Goal: Task Accomplishment & Management: Use online tool/utility

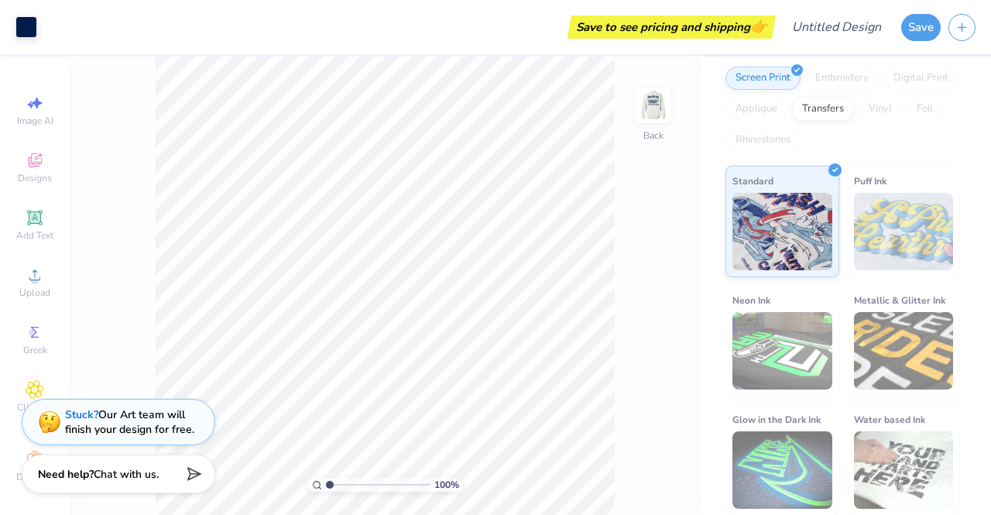
scroll to position [56, 0]
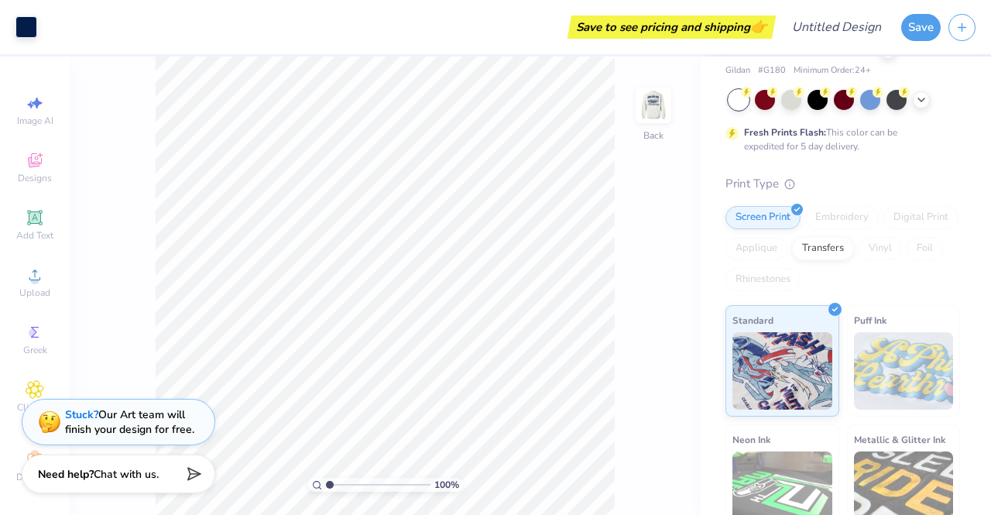
click at [666, 104] on img at bounding box center [653, 105] width 31 height 31
click at [662, 103] on img at bounding box center [653, 105] width 31 height 31
click at [645, 117] on img at bounding box center [653, 105] width 31 height 31
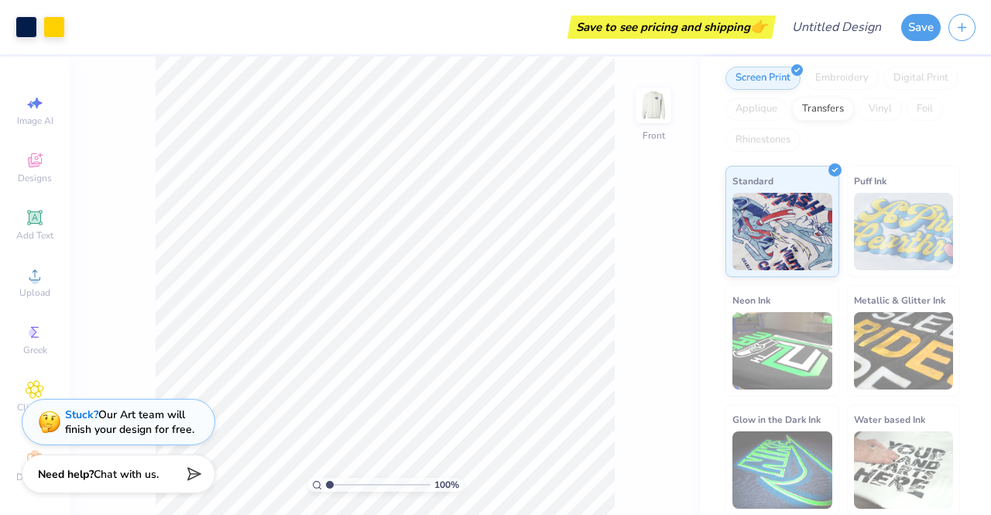
scroll to position [196, 0]
click at [39, 118] on span "Image AI" at bounding box center [35, 121] width 36 height 12
select select "4"
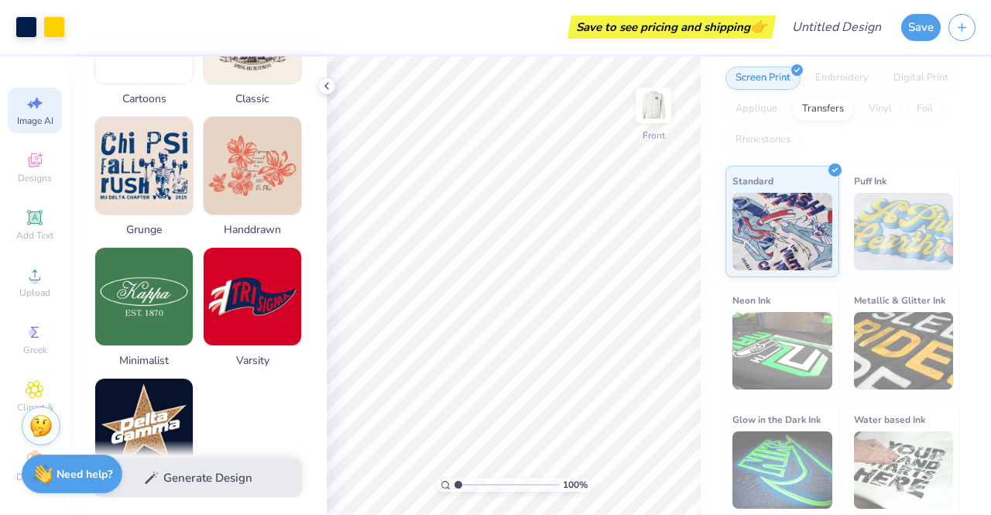
scroll to position [808, 0]
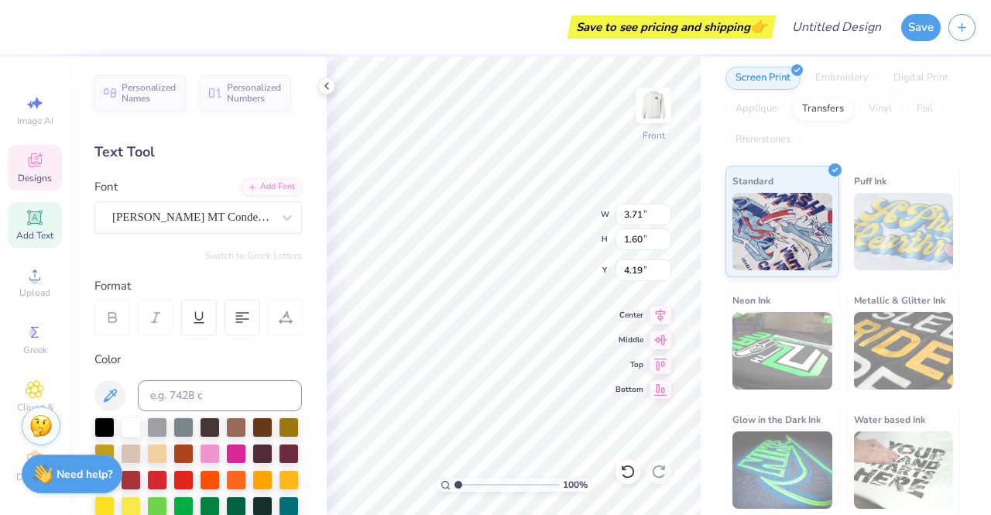
type input "3.50"
type input "2.21"
type input "4.24"
type input "3.80"
type input "2.43"
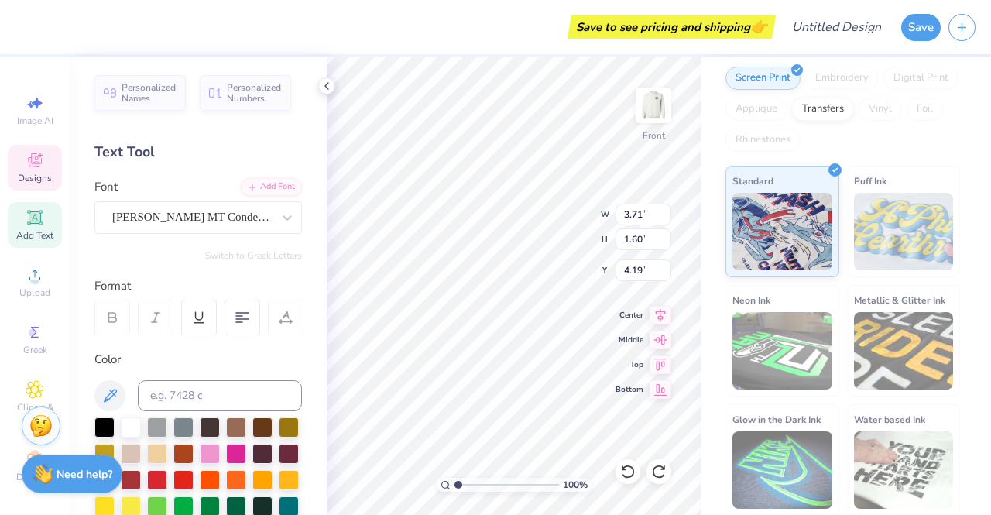
type input "4.24"
type input "2.89"
type input "0.68"
type input "3.18"
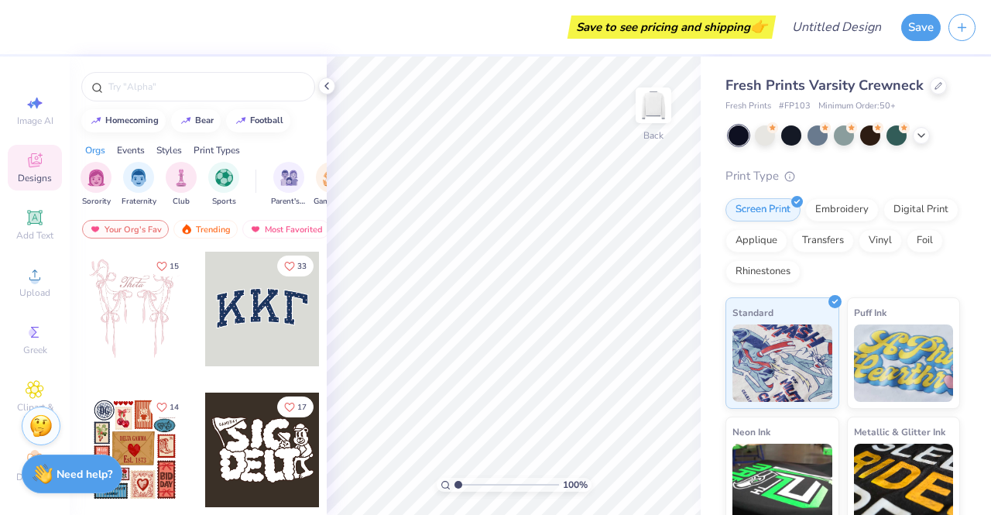
click at [241, 310] on div at bounding box center [262, 309] width 115 height 115
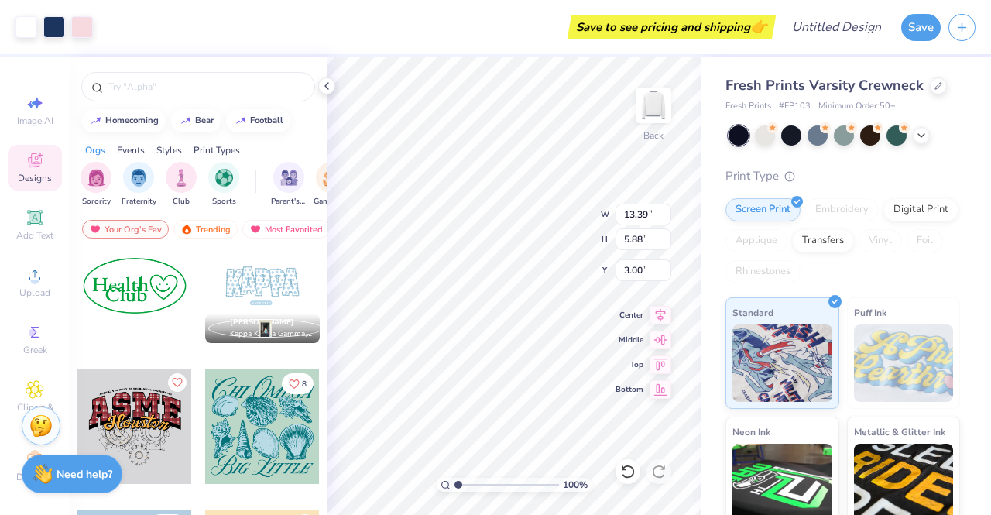
scroll to position [2516, 0]
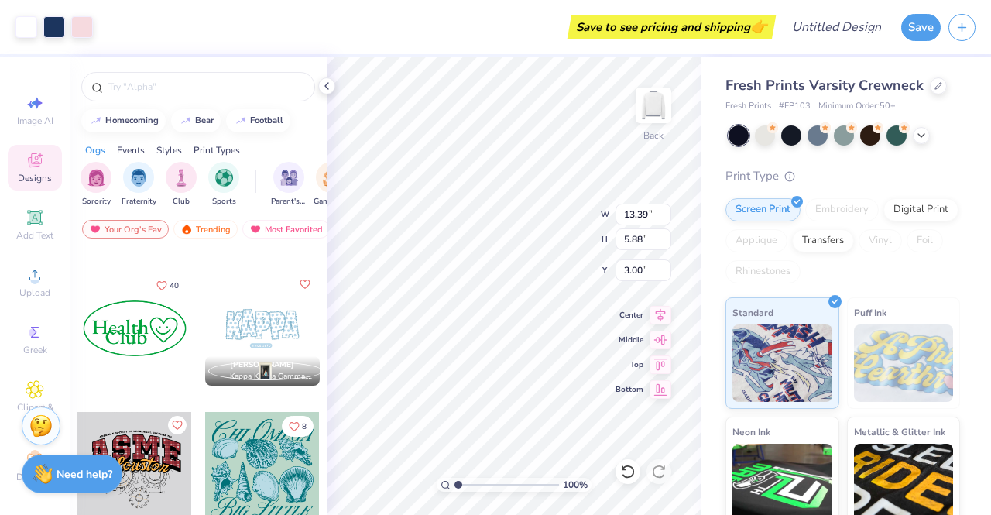
click at [193, 84] on input "text" at bounding box center [206, 86] width 198 height 15
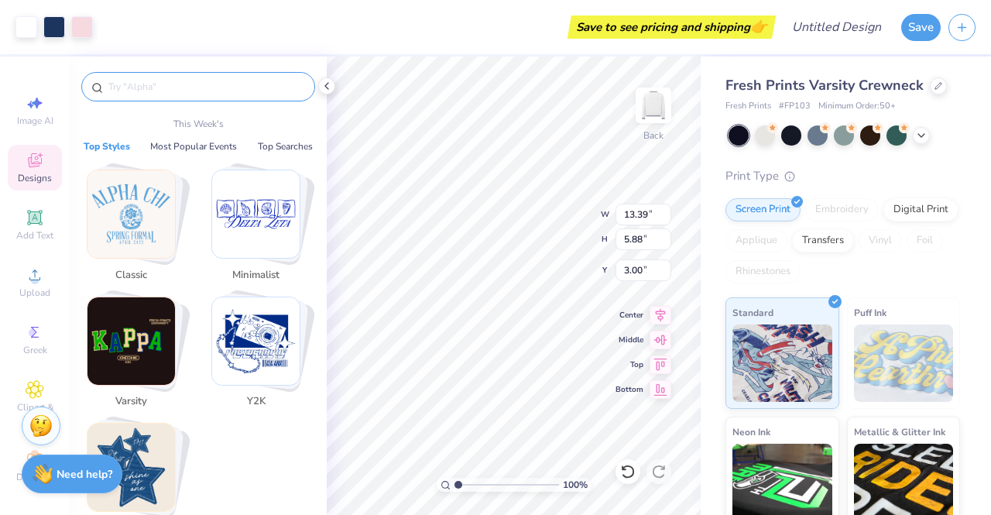
paste input "ΑΧΩ"
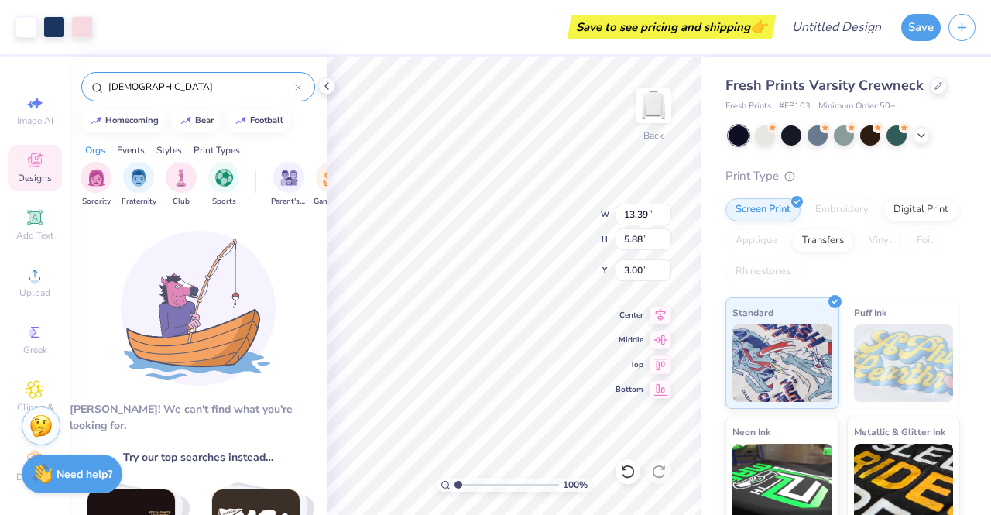
type input "Α"
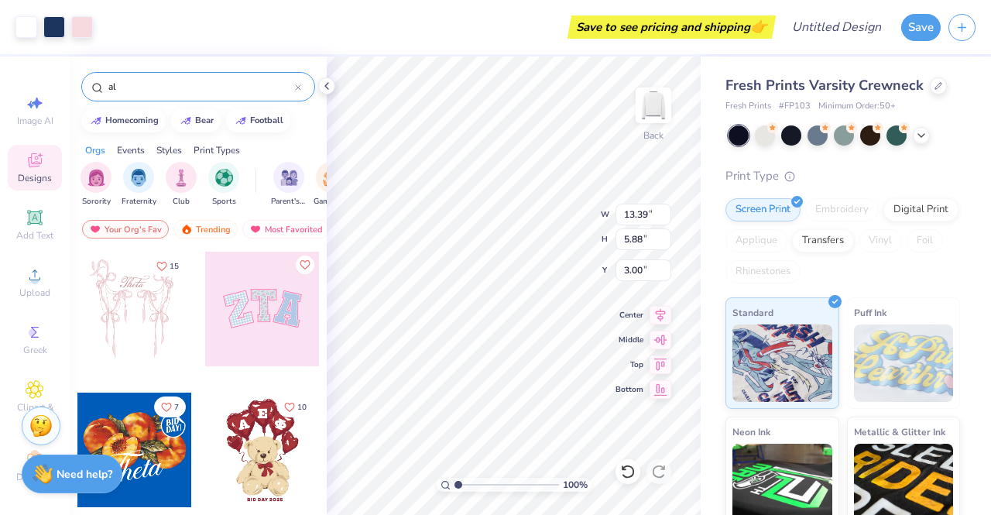
click at [184, 92] on input "al" at bounding box center [201, 86] width 188 height 15
type input "a"
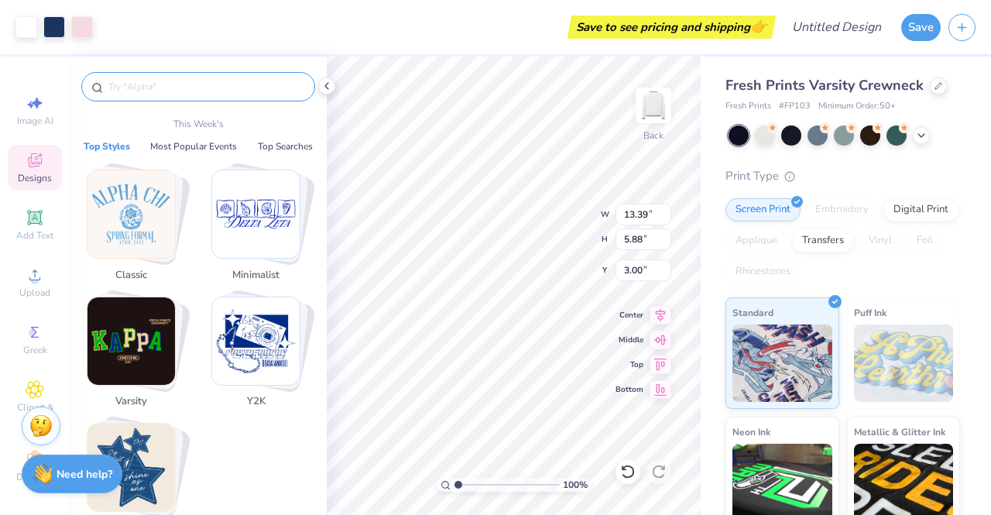
paste input "University of South Carolina"
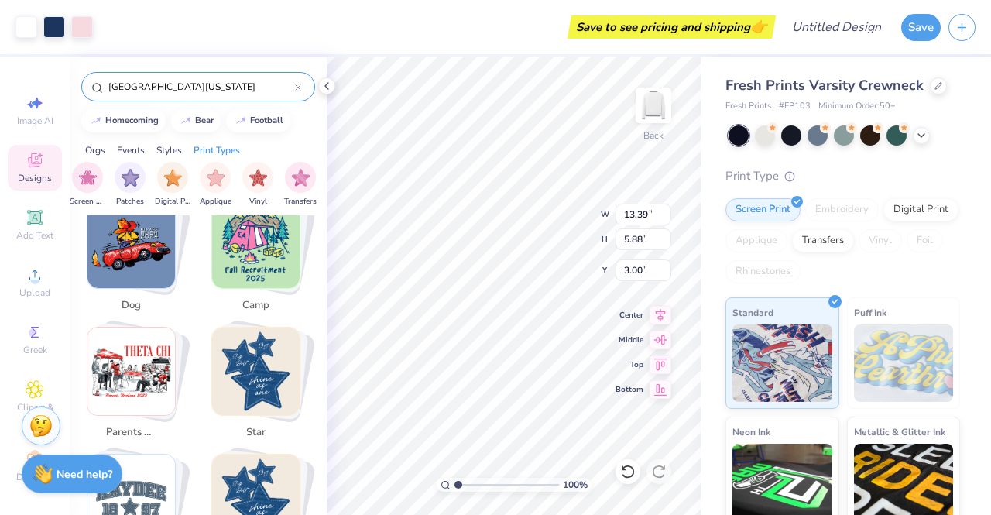
scroll to position [17, 0]
type input "University of South Carolina"
click at [33, 197] on div "Add Text" at bounding box center [35, 220] width 54 height 46
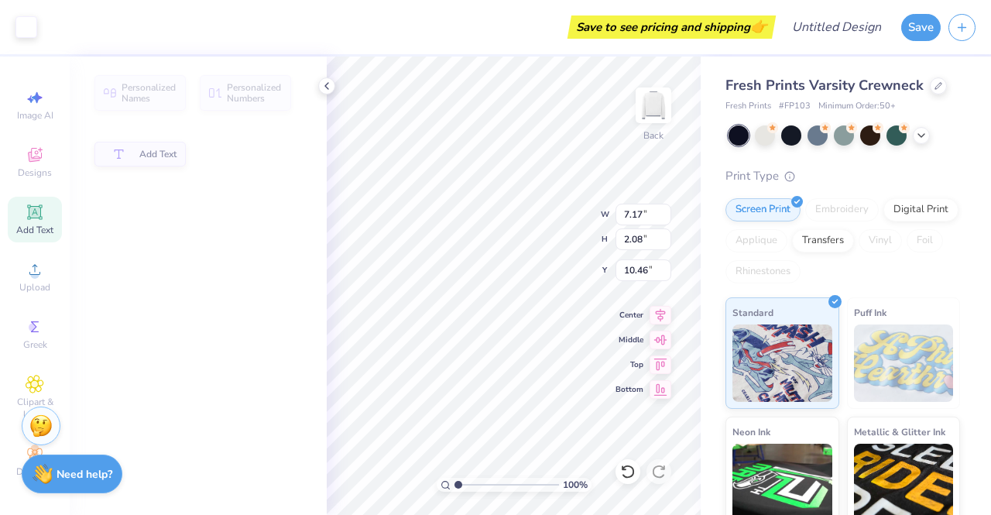
type input "7.17"
type input "2.08"
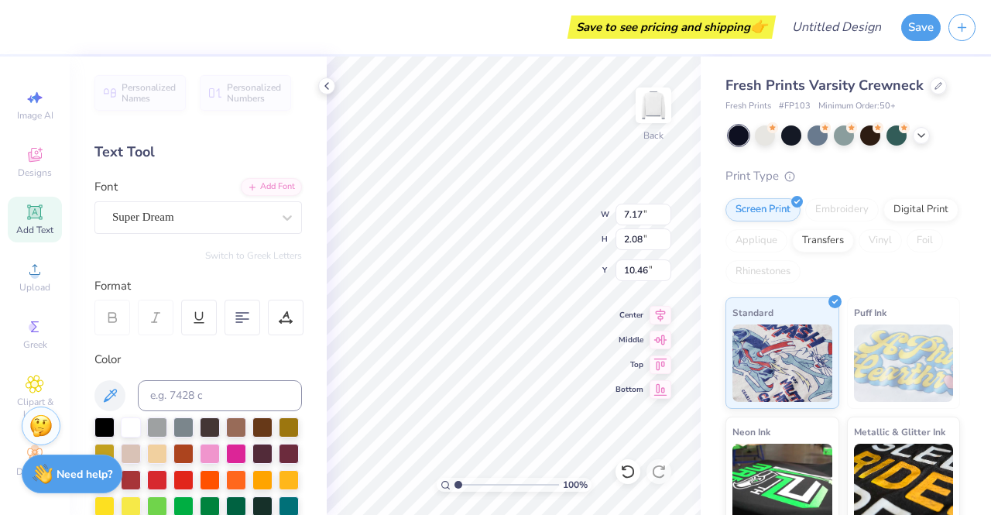
type input "9.42"
type textarea "University of South Carolina"
click at [279, 224] on icon at bounding box center [286, 217] width 15 height 15
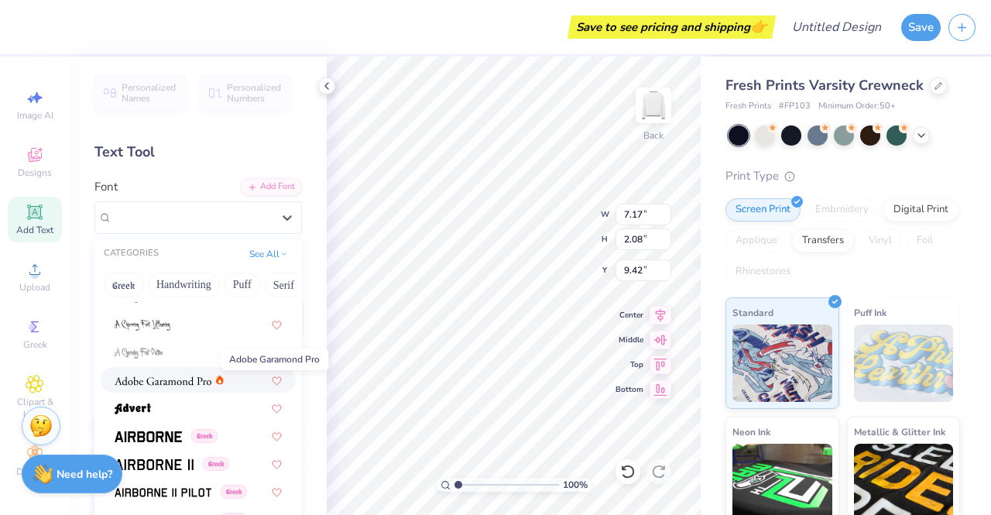
scroll to position [232, 0]
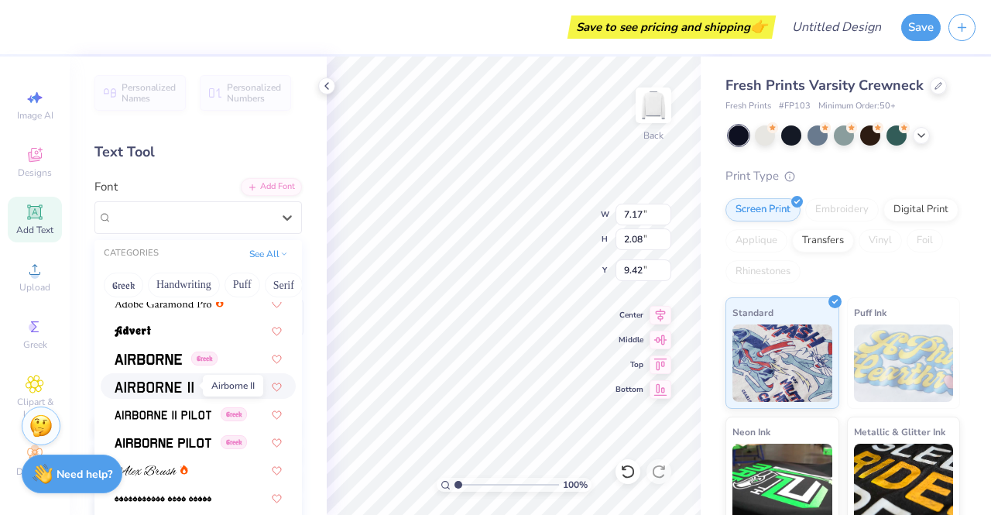
click at [176, 383] on img at bounding box center [154, 387] width 79 height 11
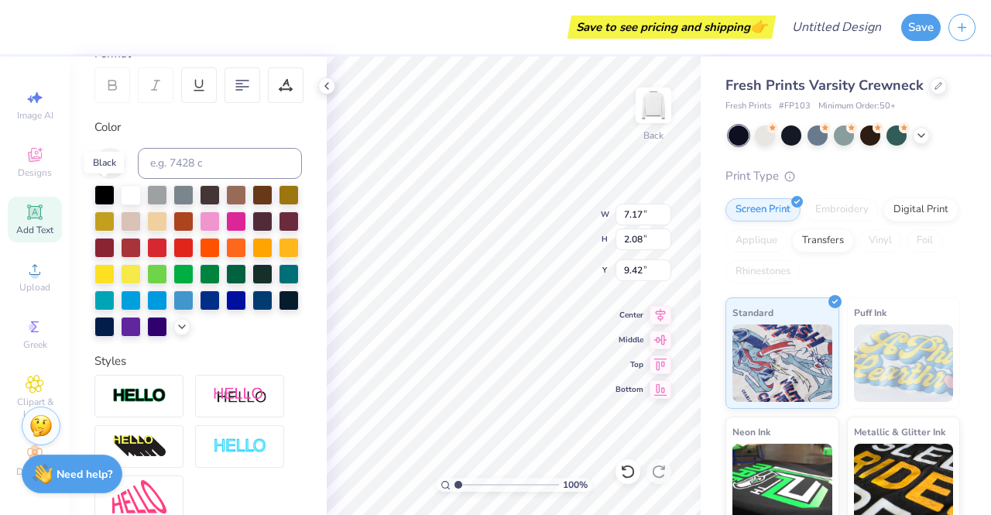
click at [101, 192] on div at bounding box center [104, 195] width 20 height 20
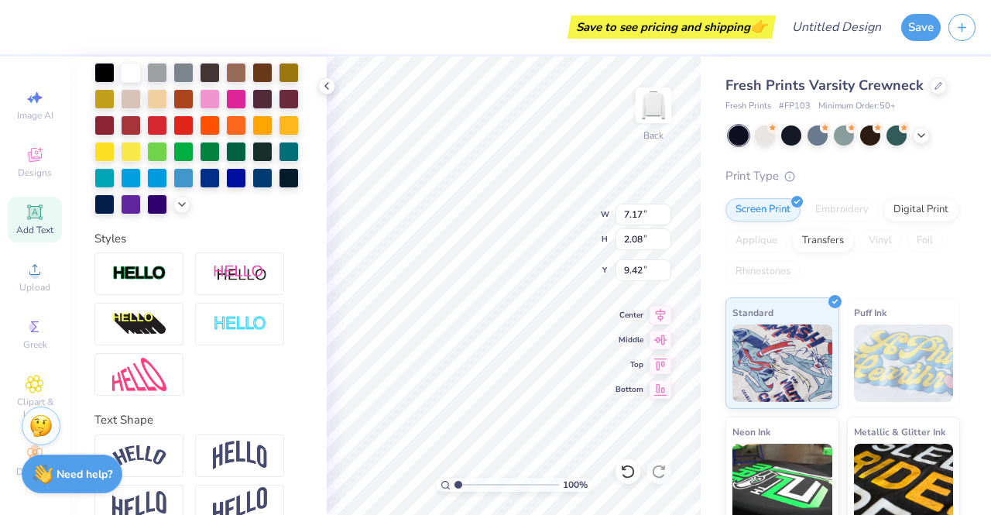
scroll to position [255, 0]
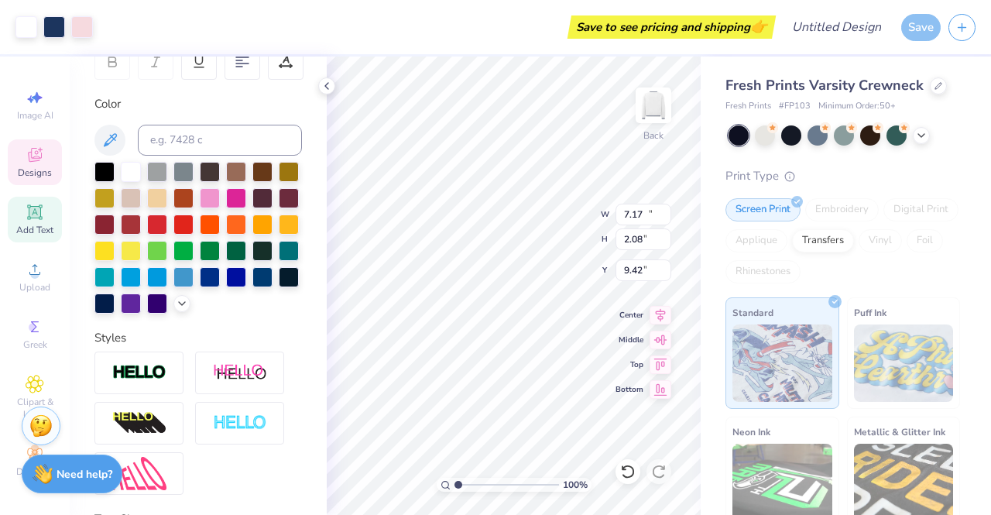
type input "13.39"
type input "5.88"
type input "3.00"
type input "17.94"
type input "0.86"
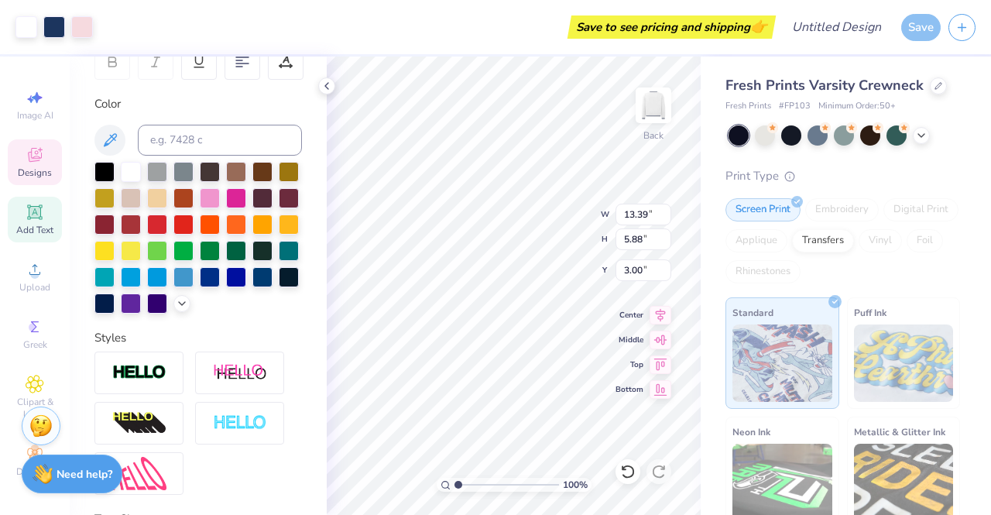
type input "10.03"
click at [115, 145] on icon at bounding box center [110, 140] width 19 height 19
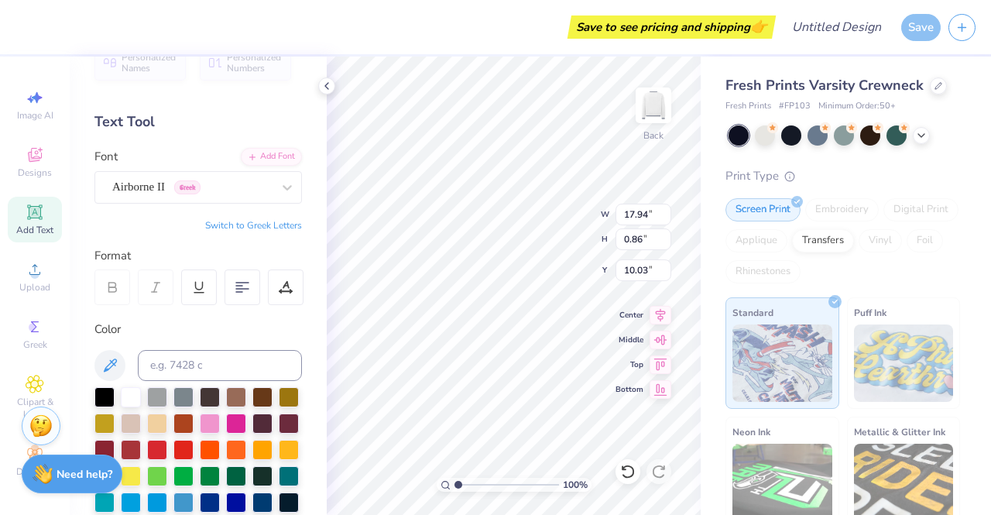
scroll to position [23, 0]
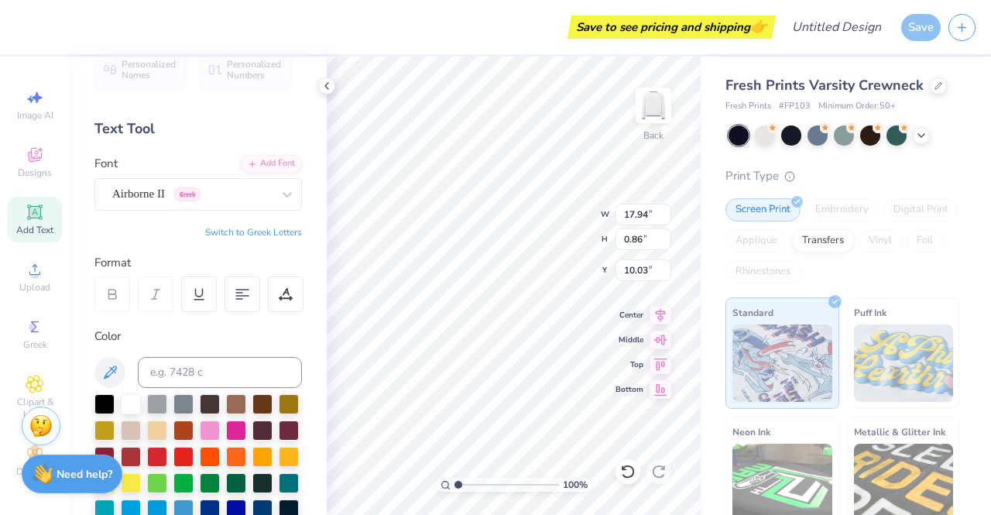
click at [279, 187] on icon at bounding box center [286, 194] width 15 height 15
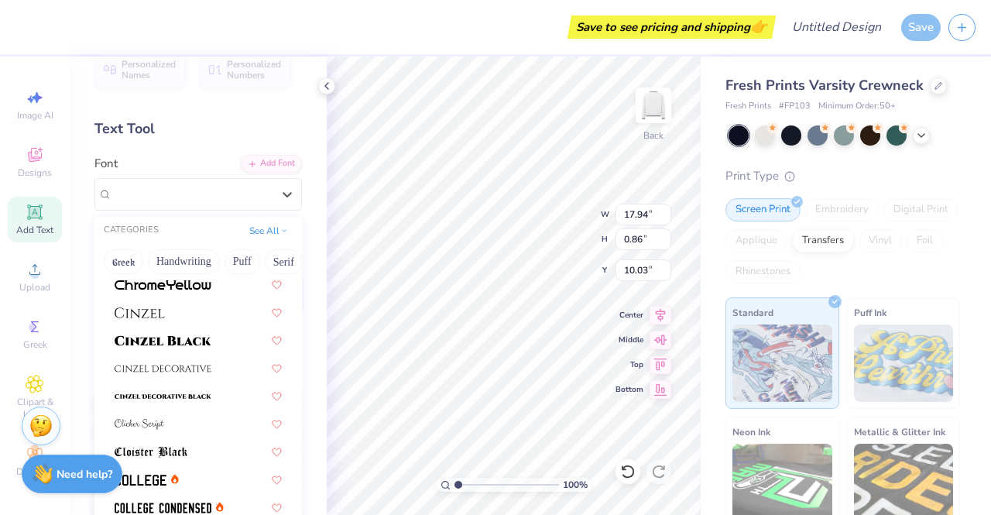
scroll to position [1857, 0]
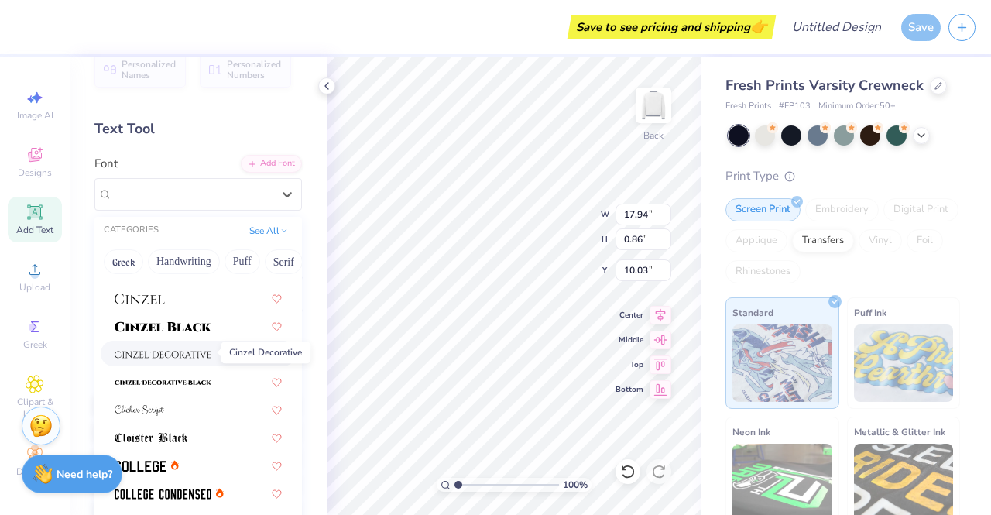
click at [141, 349] on img at bounding box center [163, 354] width 97 height 11
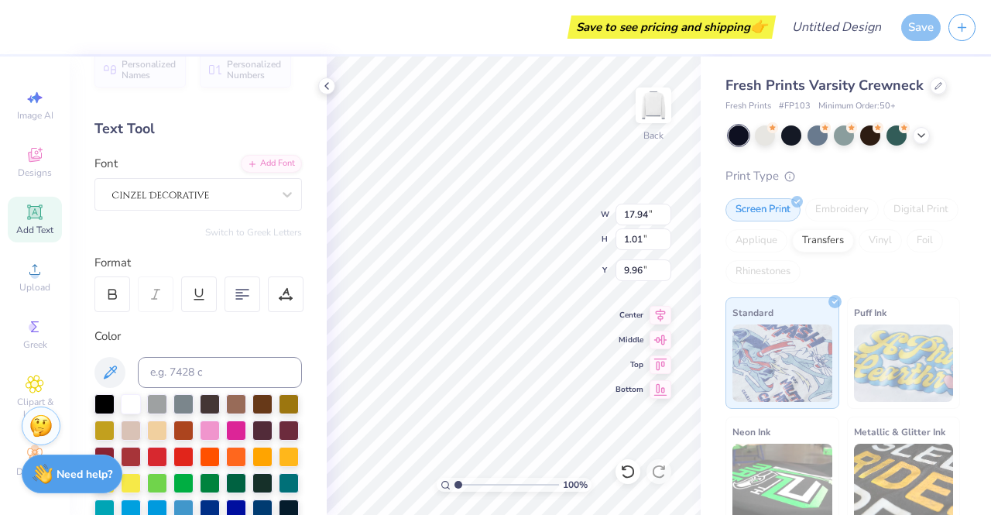
scroll to position [12, 2]
click at [618, 264] on div "100 % Back W 17.94 17.94 " H 1.01 1.01 " Y 9.96 9.96 " Center Middle Top Bottom" at bounding box center [514, 285] width 374 height 458
type input "7.97"
type input "3.00"
click at [617, 266] on div "100 % Back W 17.94 17.94 " H 1.01 1.01 " Y 9.96 9.96 " Center Middle Top Bottom" at bounding box center [514, 285] width 374 height 458
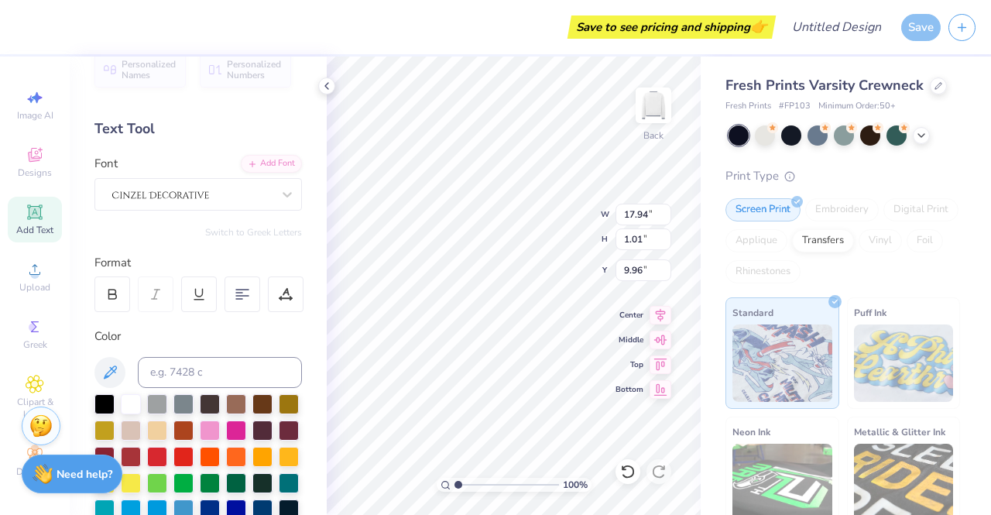
click at [617, 263] on div "100 % Back W 17.94 17.94 " H 1.01 1.01 " Y 9.96 9.96 " Center Middle Top Bottom" at bounding box center [514, 285] width 374 height 458
click at [166, 187] on div at bounding box center [192, 194] width 163 height 24
click at [232, 193] on div at bounding box center [192, 194] width 163 height 24
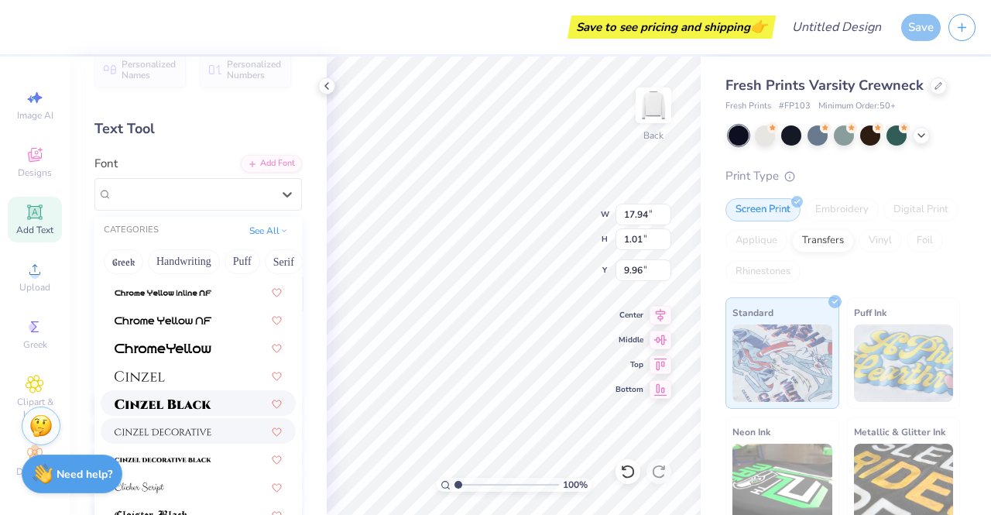
scroll to position [1858, 0]
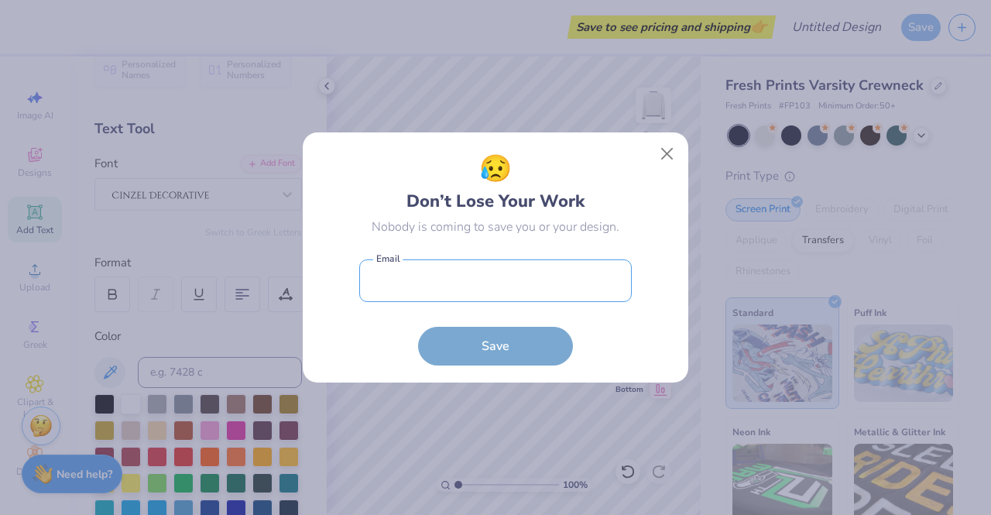
click at [491, 272] on input "email" at bounding box center [495, 280] width 272 height 43
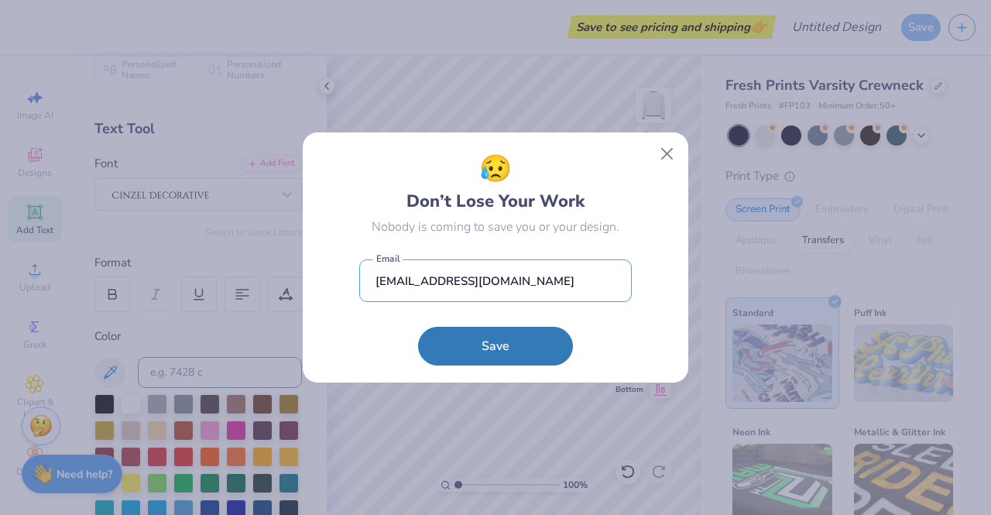
type input "[EMAIL_ADDRESS][DOMAIN_NAME]"
click at [515, 344] on button "Save" at bounding box center [495, 346] width 155 height 39
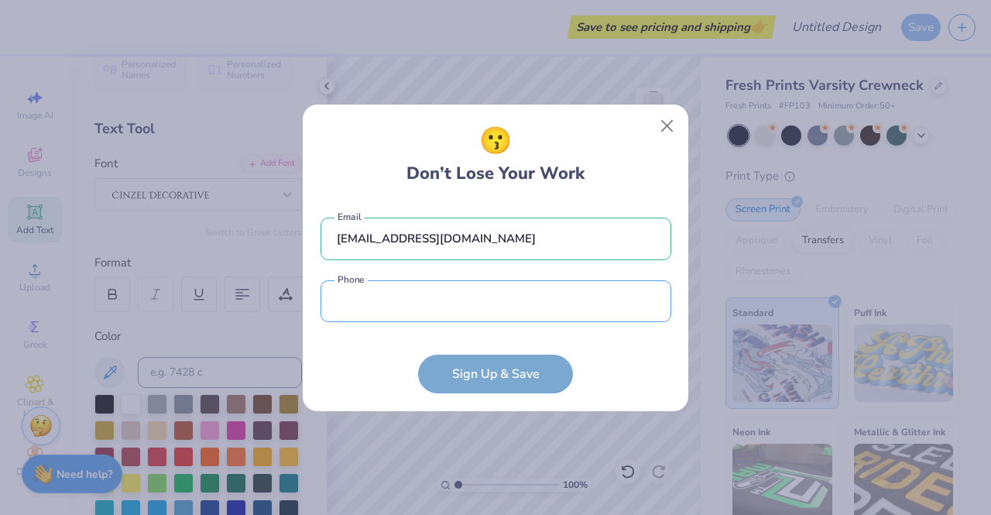
click at [445, 307] on input "tel" at bounding box center [495, 301] width 351 height 43
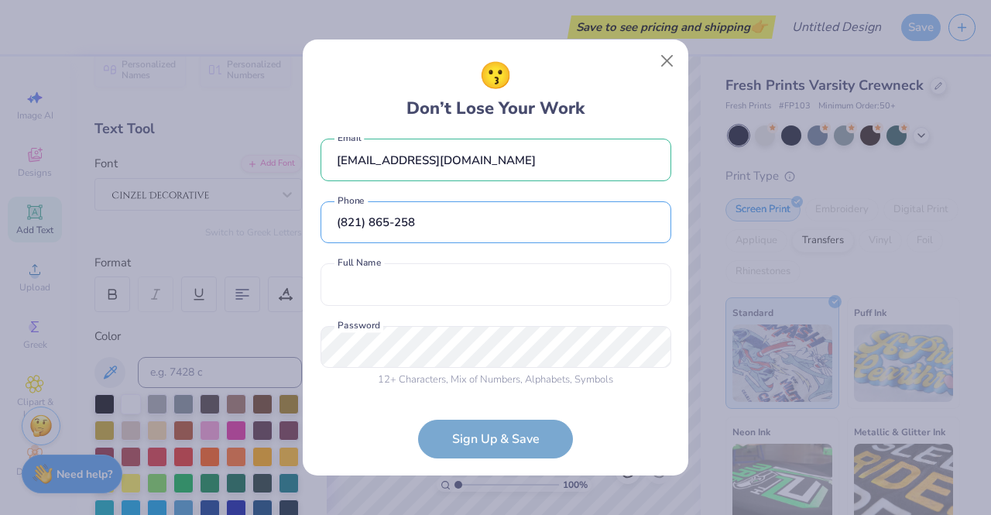
scroll to position [0, 0]
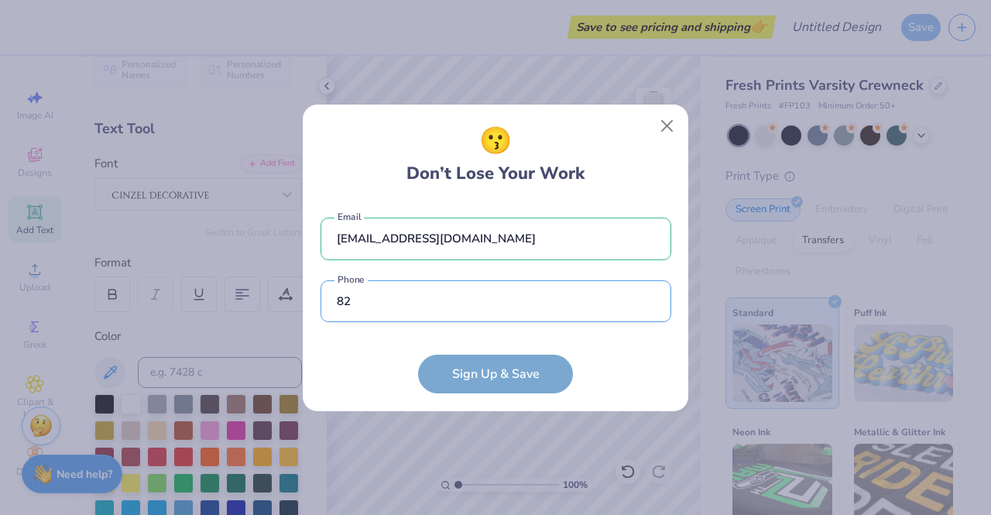
type input "8"
type input "9"
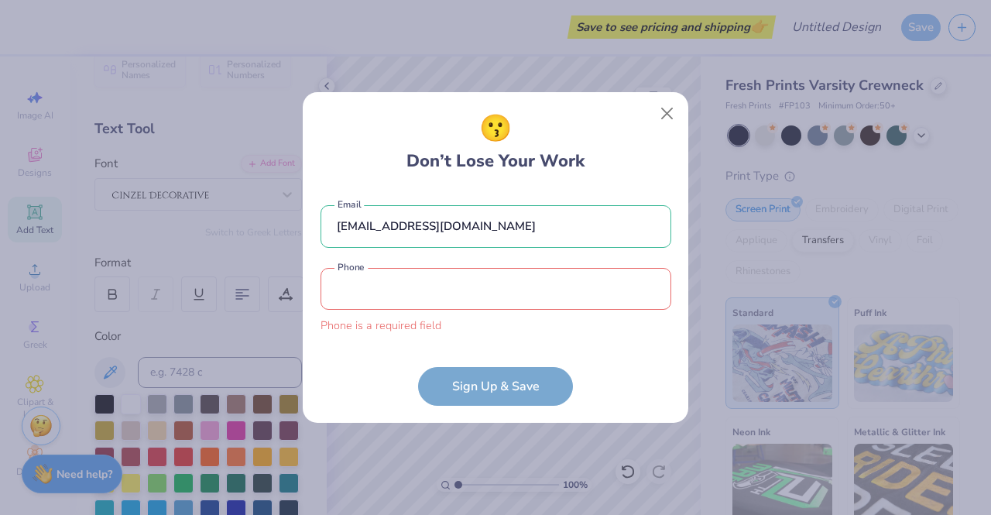
click at [418, 306] on input "tel" at bounding box center [495, 289] width 351 height 43
click at [401, 272] on input "tel" at bounding box center [495, 289] width 351 height 43
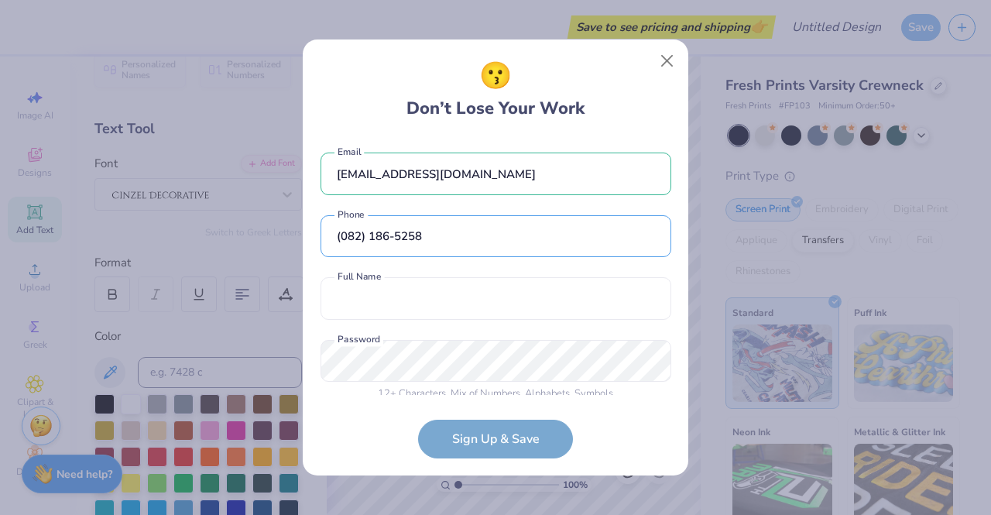
scroll to position [14, 0]
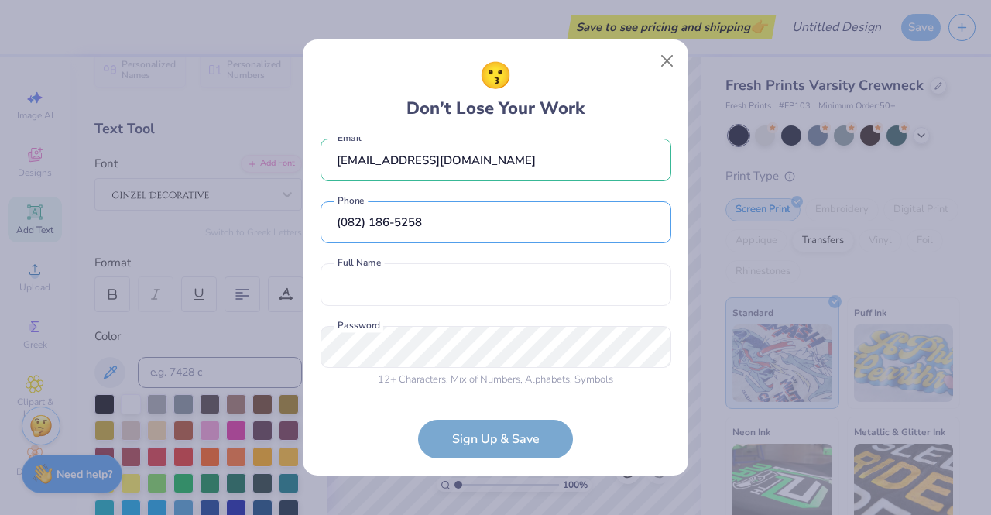
type input "(082) 186-5258"
click at [357, 224] on input "(082) 186-5258" at bounding box center [495, 222] width 351 height 43
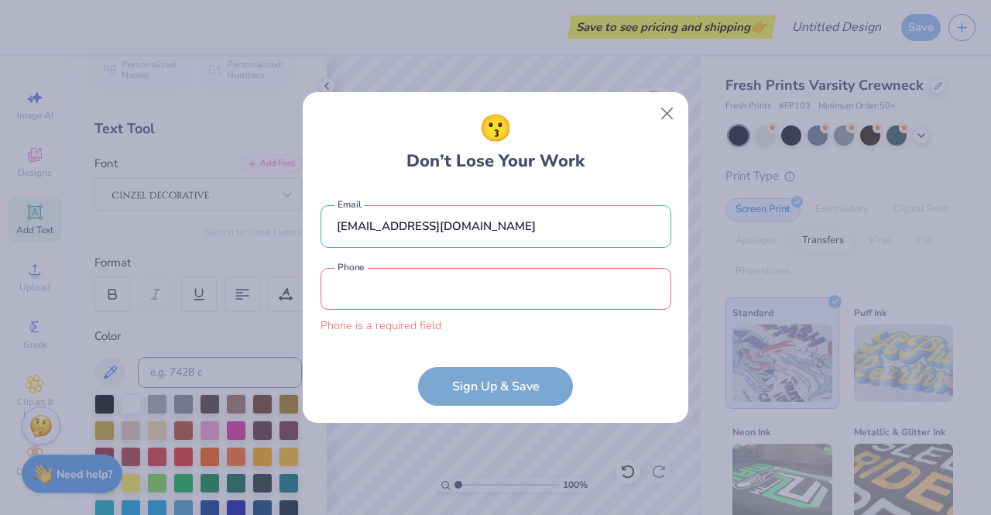
scroll to position [0, 0]
type input "8"
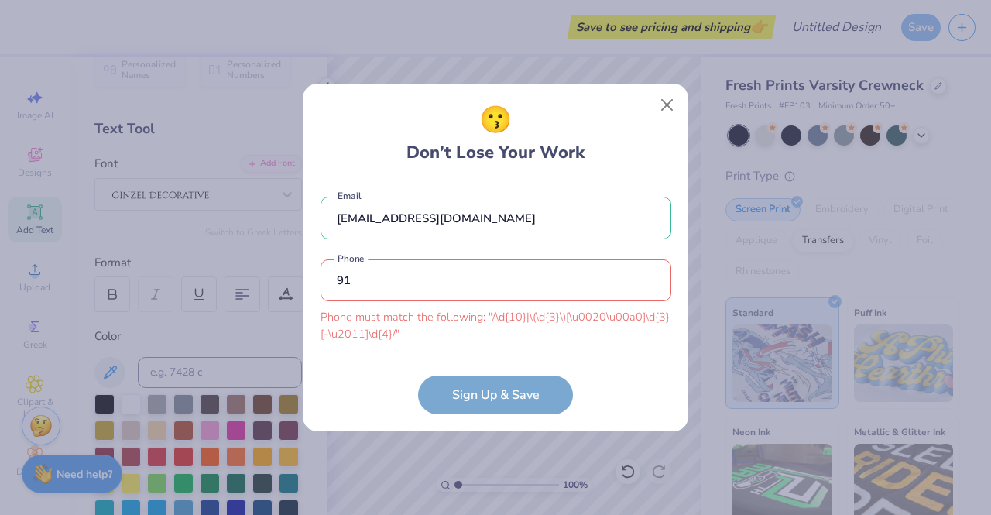
type input "9"
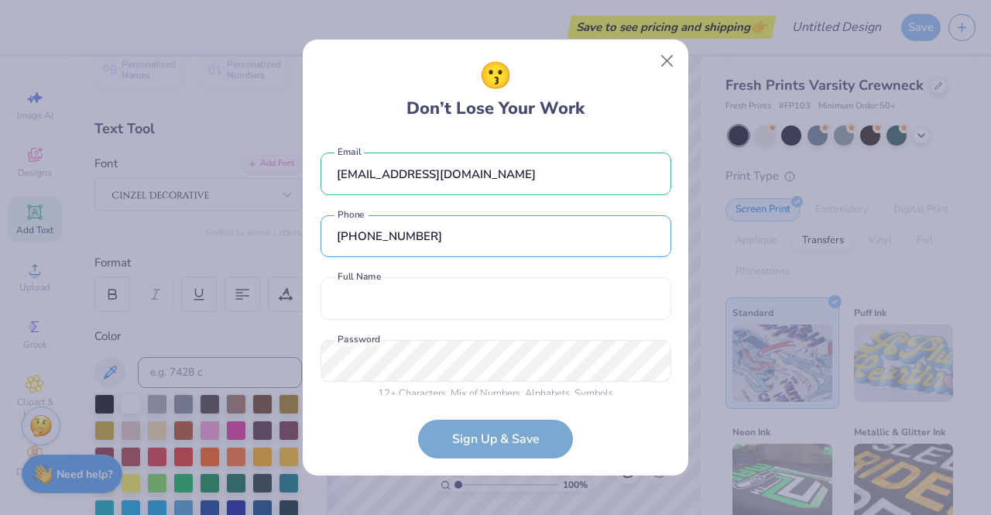
scroll to position [14, 0]
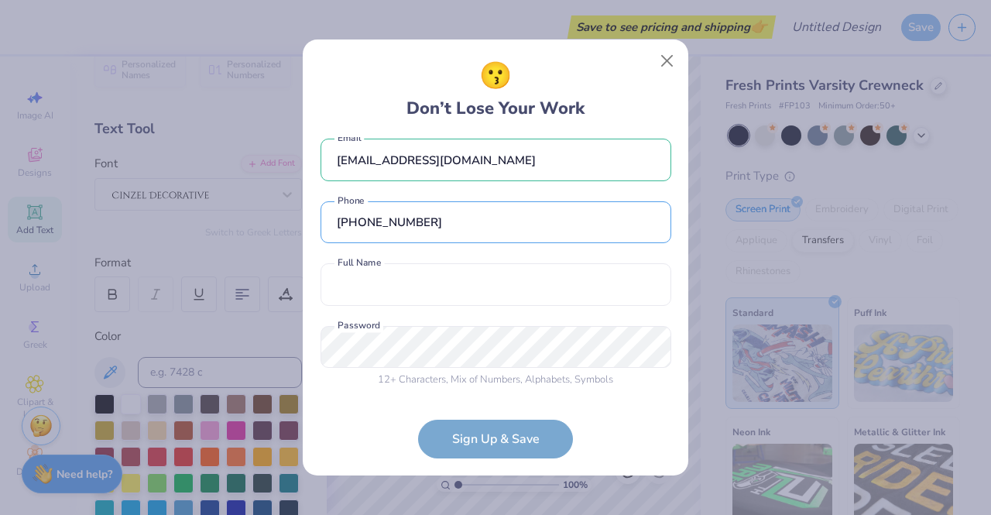
type input "(821) 865-2582"
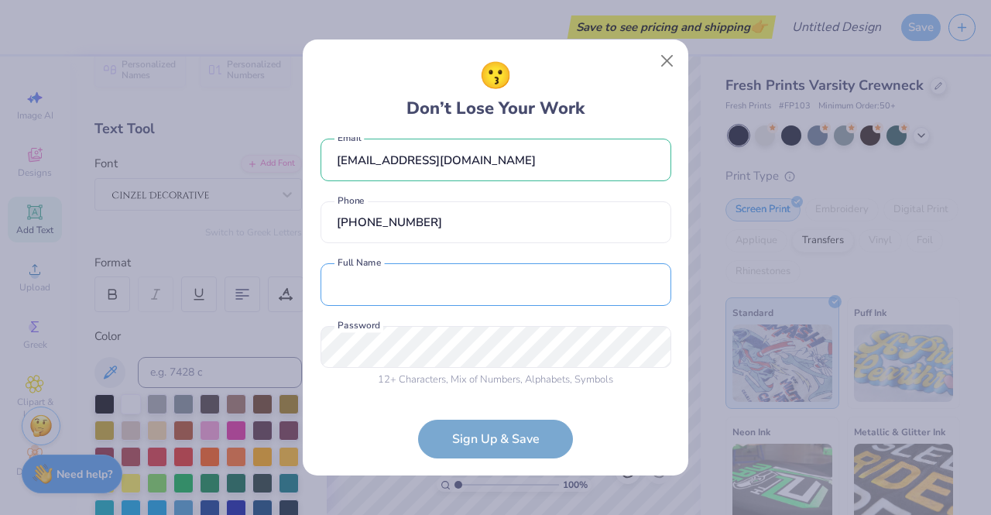
click at [381, 289] on input "text" at bounding box center [495, 284] width 351 height 43
type input "Dimple Deshwani"
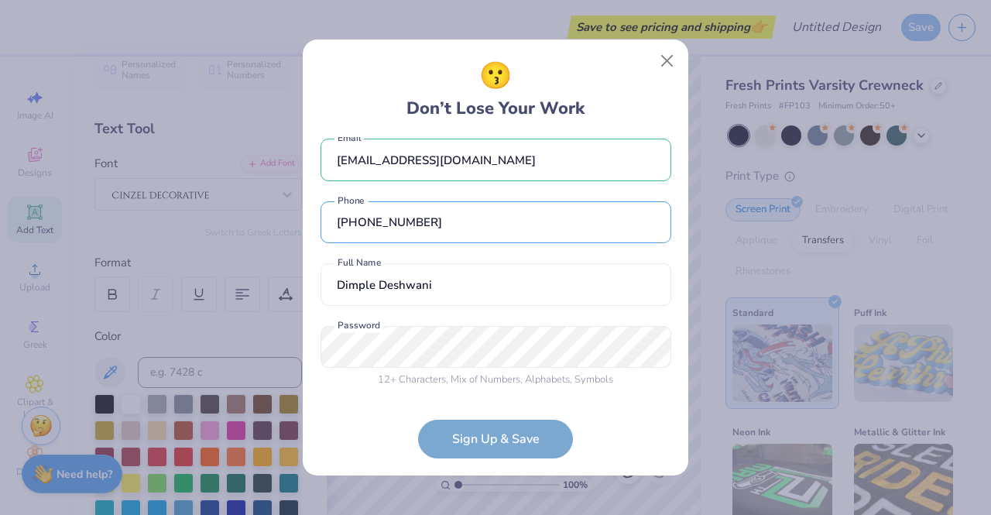
type input "(082) 186-5258"
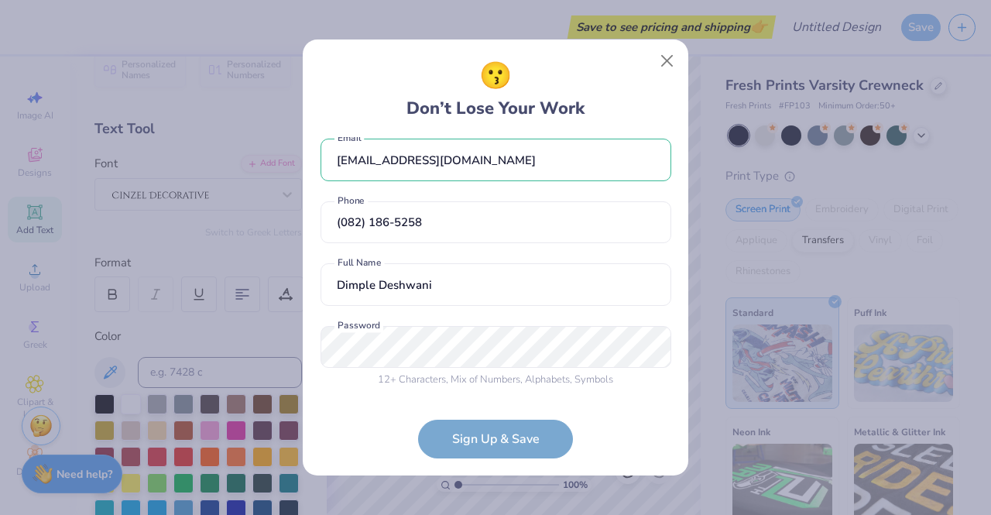
click at [328, 439] on form "deshwanidimple118@gmail.com Email (082) 186-5258 Phone Dimple Deshwani Full Nam…" at bounding box center [495, 297] width 351 height 321
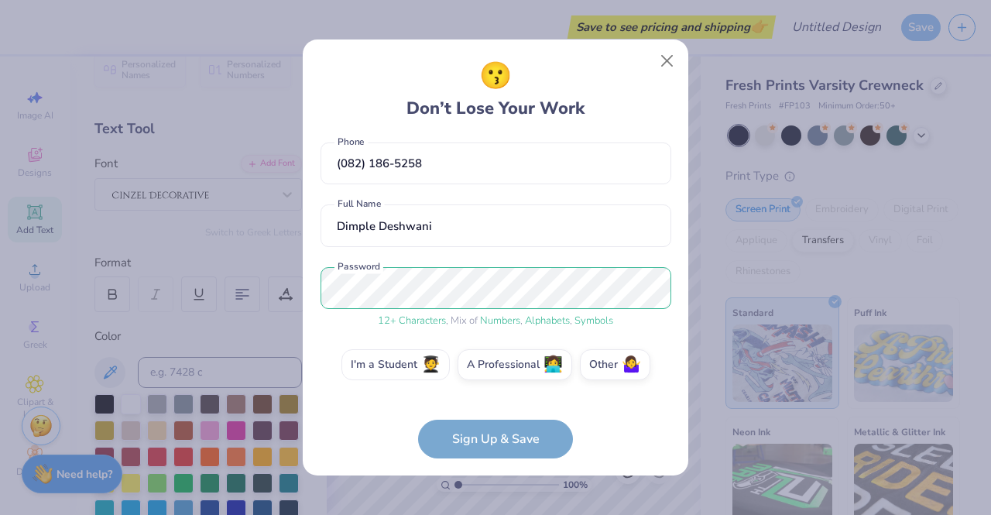
click at [403, 365] on label "I'm a Student 🧑‍🎓" at bounding box center [395, 364] width 108 height 31
click at [491, 436] on input "I'm a Student 🧑‍🎓" at bounding box center [496, 441] width 10 height 10
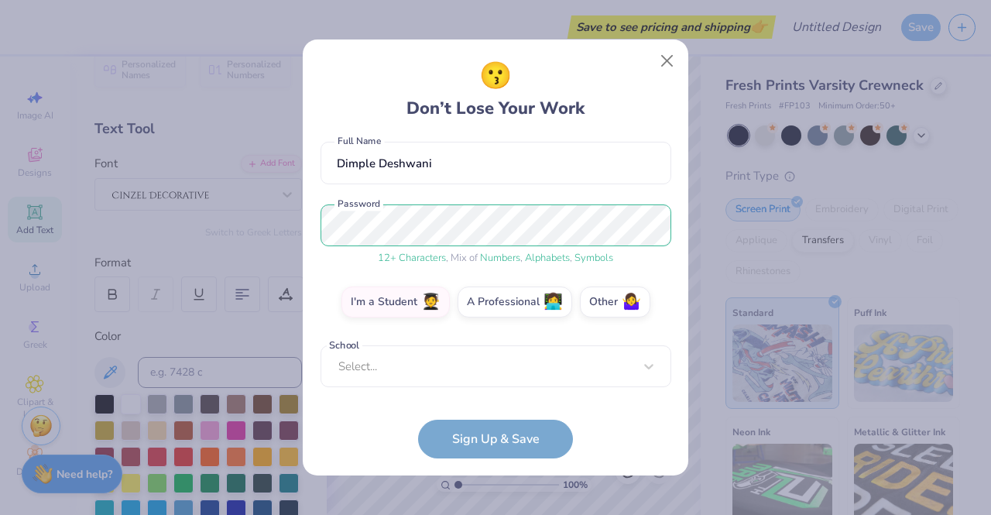
click at [359, 373] on div "Select..." at bounding box center [495, 366] width 351 height 43
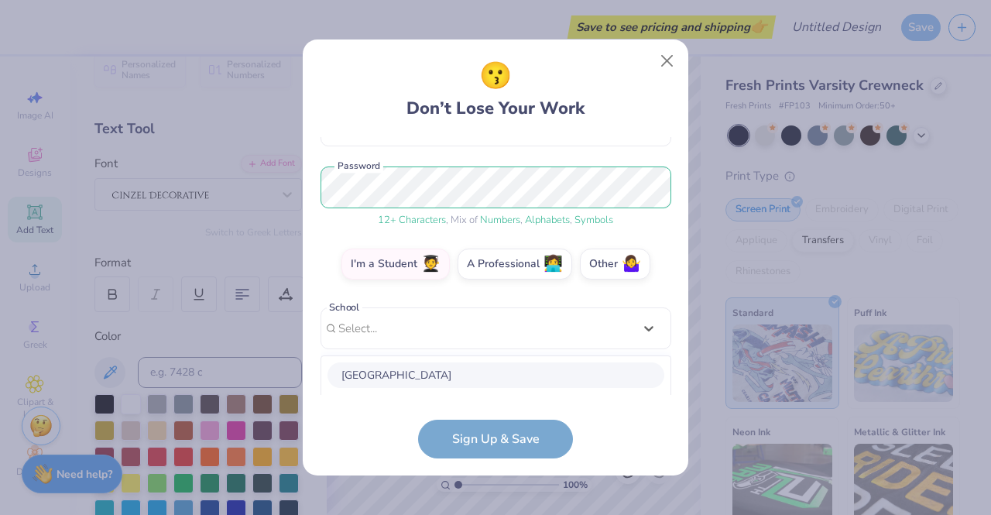
scroll to position [367, 0]
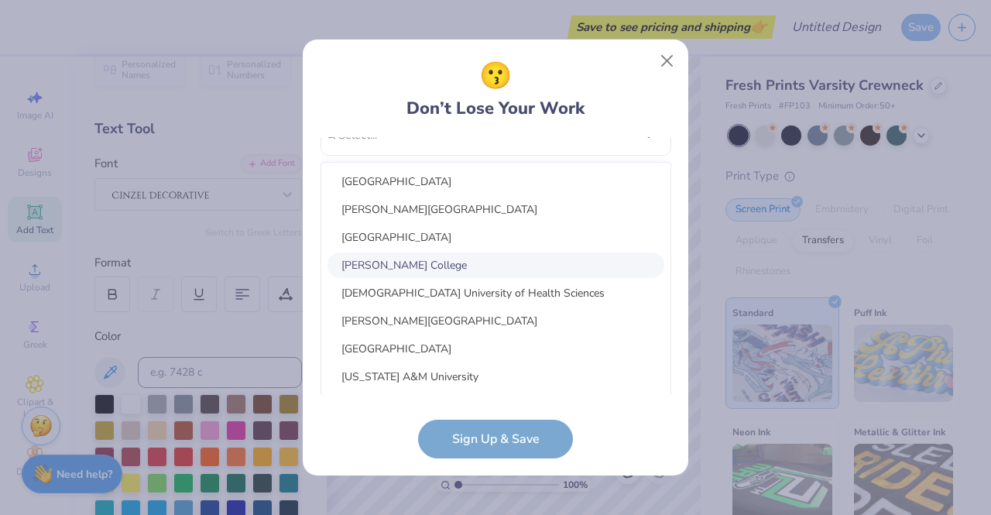
click at [480, 257] on div "[PERSON_NAME] College" at bounding box center [495, 265] width 337 height 26
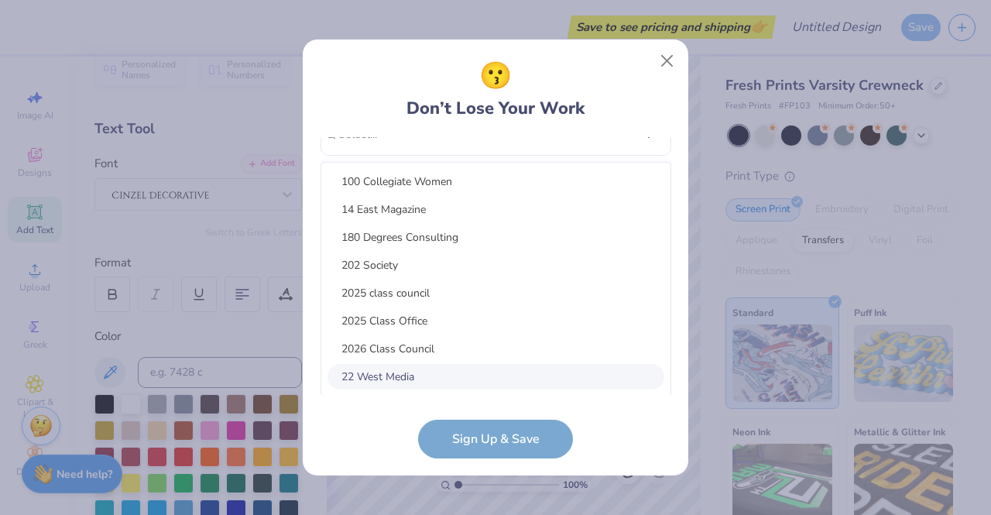
click at [456, 371] on div "option focused, 8 of 15. 15 results available. Use Up and Down to choose option…" at bounding box center [495, 254] width 351 height 282
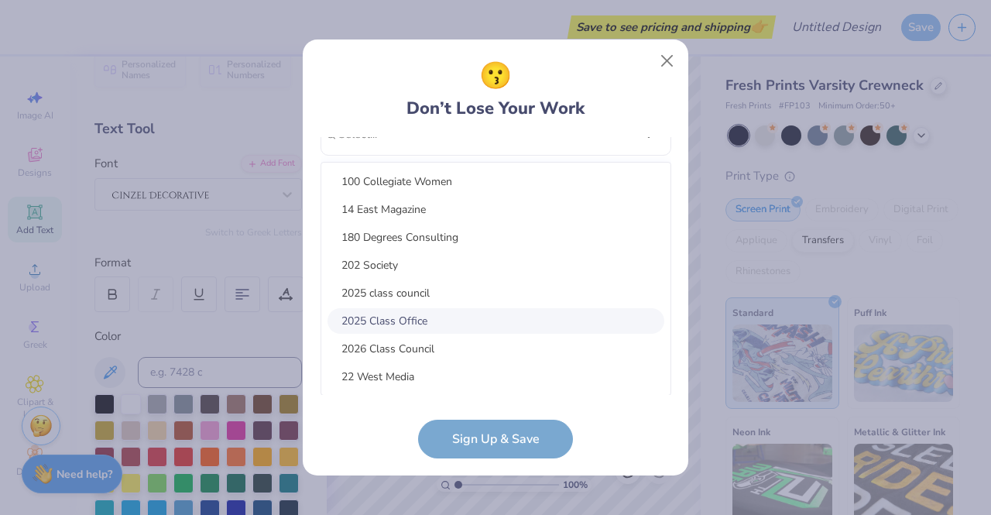
click at [433, 330] on div "2025 Class Office" at bounding box center [495, 321] width 337 height 26
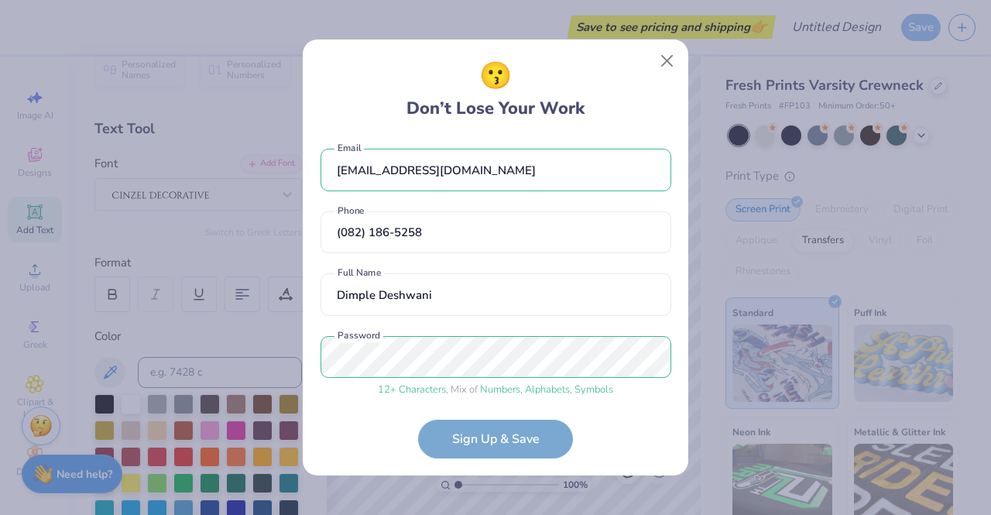
scroll to position [0, 0]
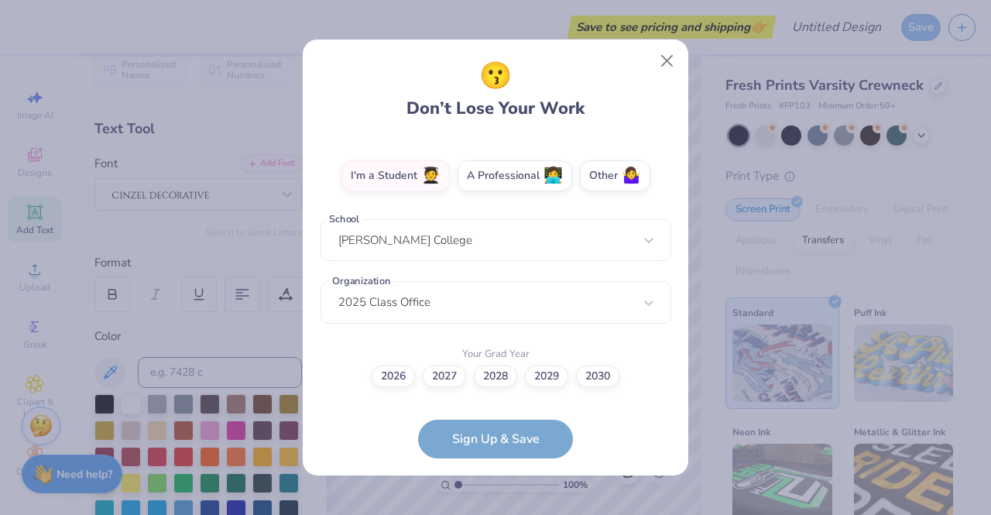
click at [444, 249] on div "[PERSON_NAME] College" at bounding box center [495, 240] width 351 height 43
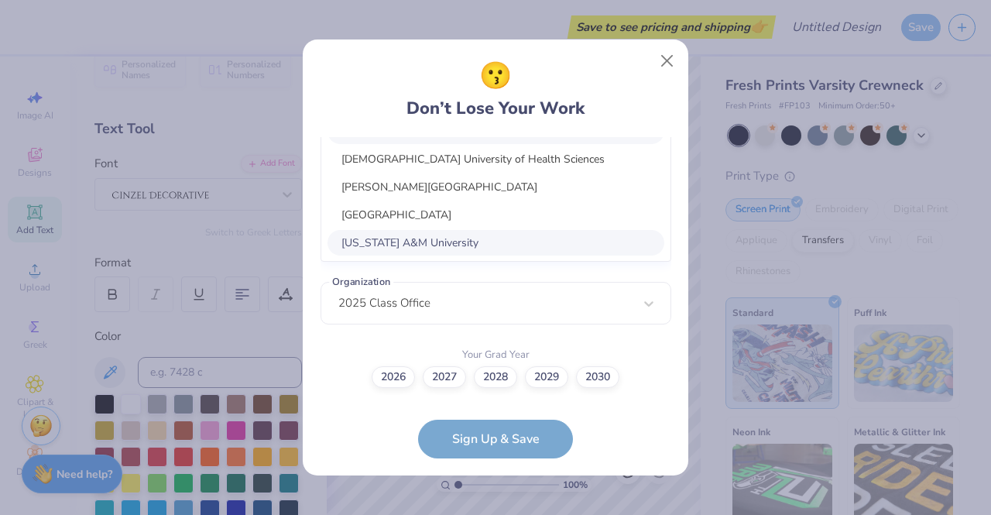
scroll to position [367, 0]
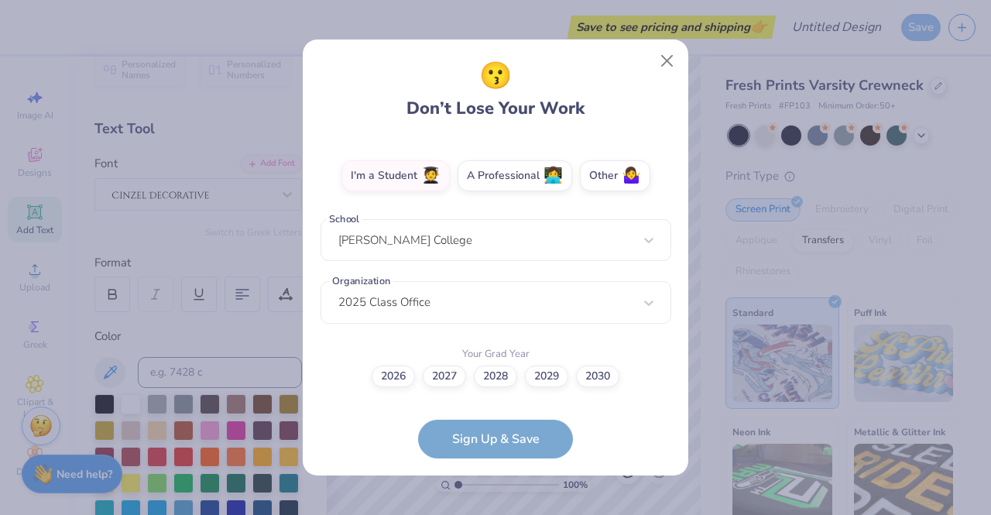
click at [362, 454] on form "deshwanidimple118@gmail.com Email (082) 186-5258 Phone Dimple Deshwani Full Nam…" at bounding box center [495, 297] width 351 height 321
click at [530, 443] on form "deshwanidimple118@gmail.com Email (082) 186-5258 Phone Dimple Deshwani Full Nam…" at bounding box center [495, 297] width 351 height 321
click at [447, 374] on label "2027" at bounding box center [444, 376] width 43 height 22
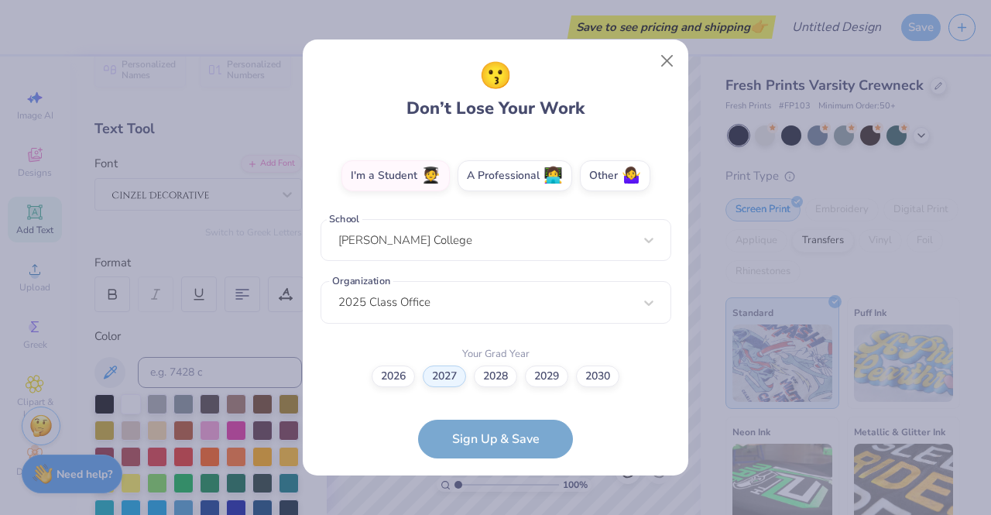
scroll to position [354, 0]
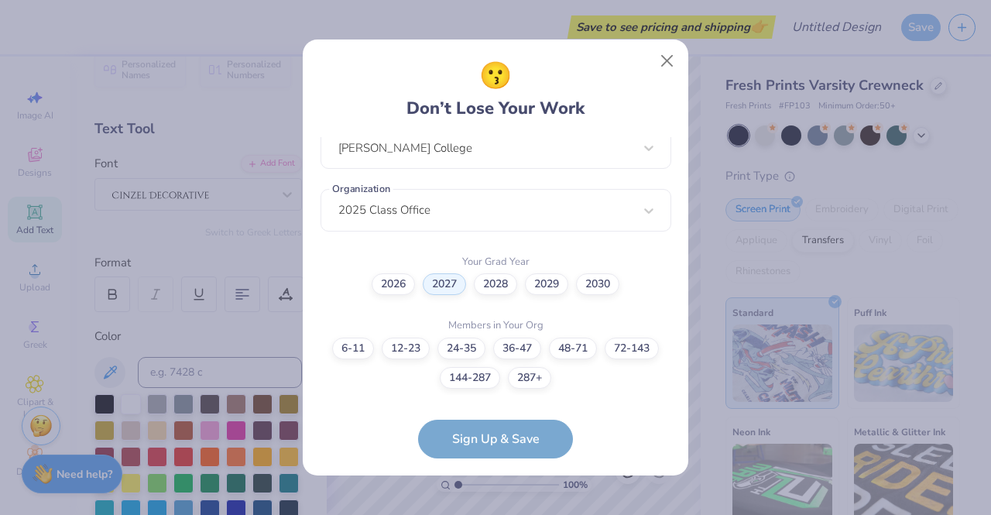
click at [477, 358] on div "6-11 12-23 24-35 36-47 48-71 72-143 144-287 287+" at bounding box center [495, 362] width 351 height 51
click at [474, 355] on label "24-35" at bounding box center [461, 348] width 48 height 22
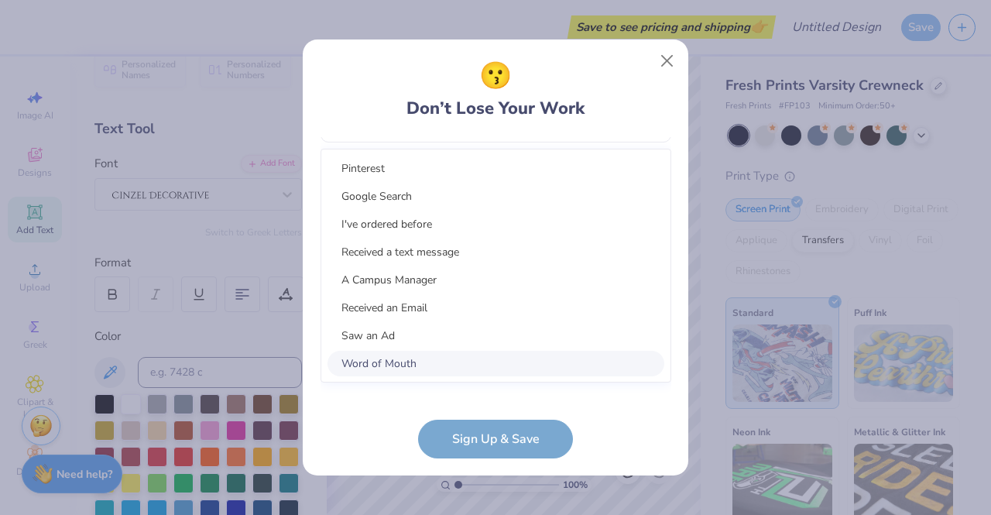
click at [471, 373] on div "option Word of Mouth focused, 8 of 15. 15 results available. Use Up and Down to…" at bounding box center [495, 242] width 351 height 282
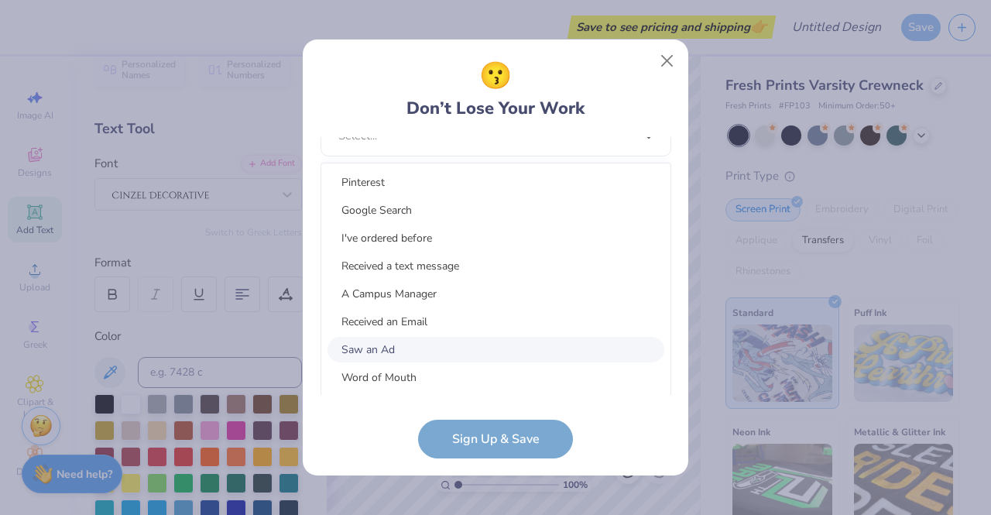
click at [440, 357] on div "Saw an Ad" at bounding box center [495, 350] width 337 height 26
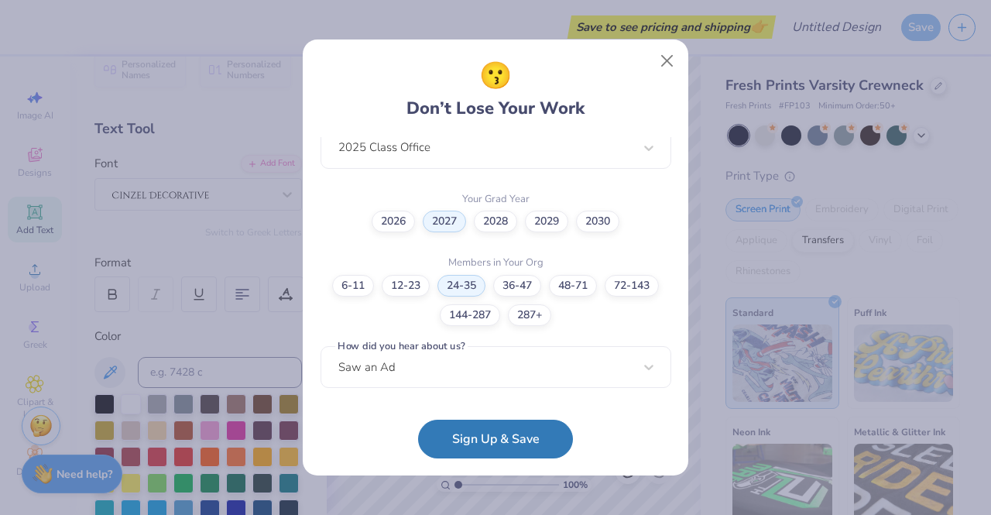
click at [454, 436] on button "Sign Up & Save" at bounding box center [495, 438] width 155 height 39
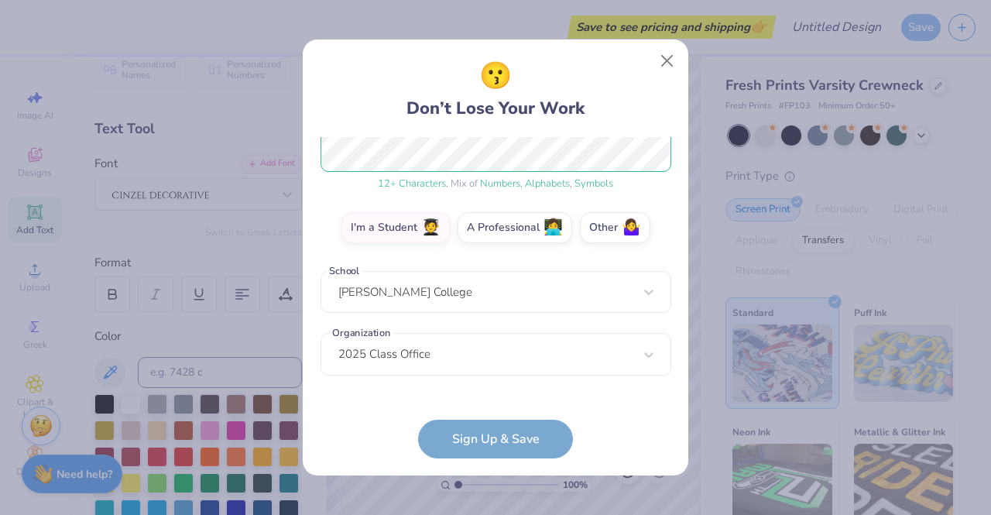
scroll to position [29, 0]
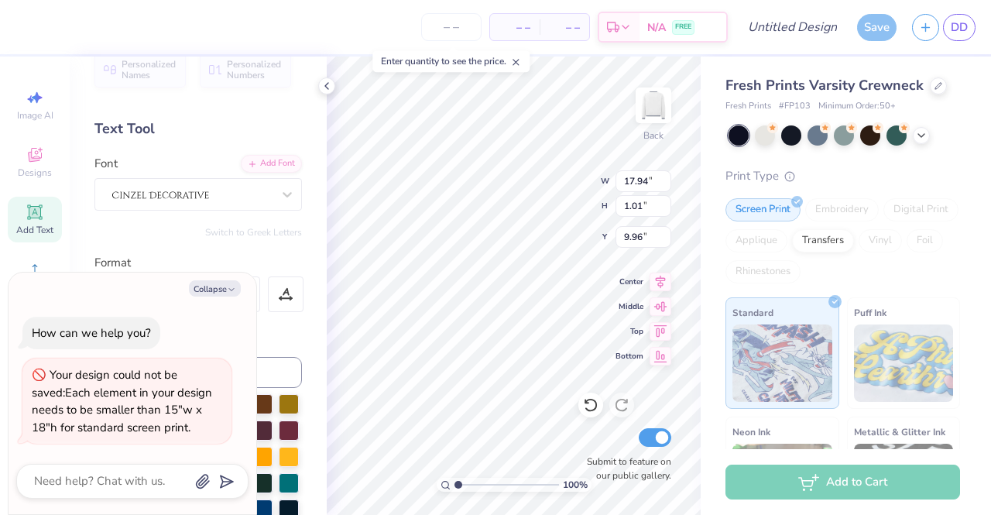
click at [183, 195] on div at bounding box center [192, 194] width 163 height 24
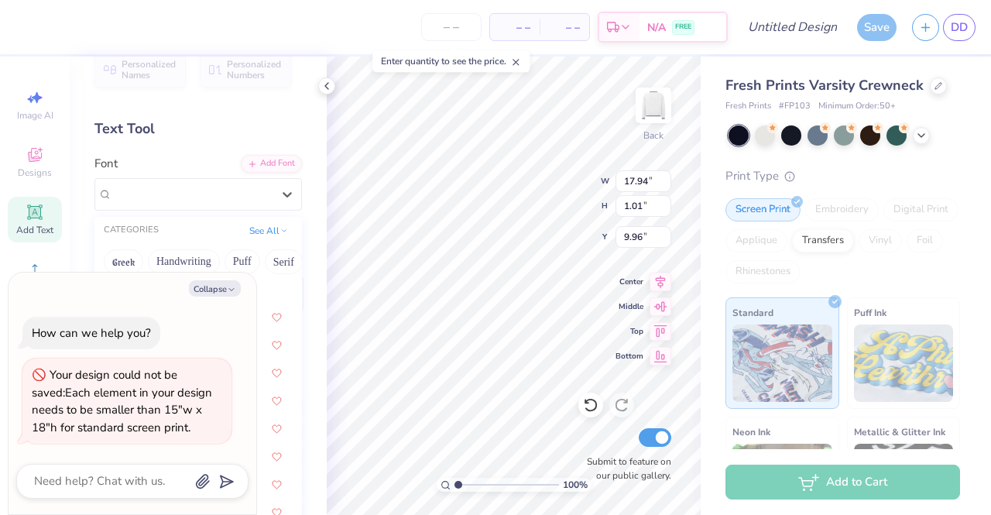
click at [227, 287] on icon "button" at bounding box center [231, 289] width 9 height 9
type textarea "x"
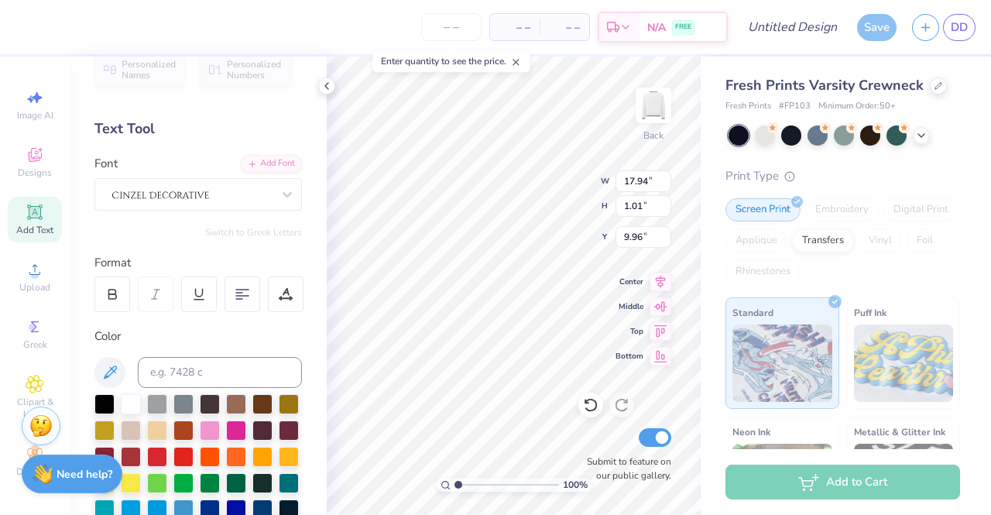
click at [231, 196] on div at bounding box center [192, 194] width 163 height 24
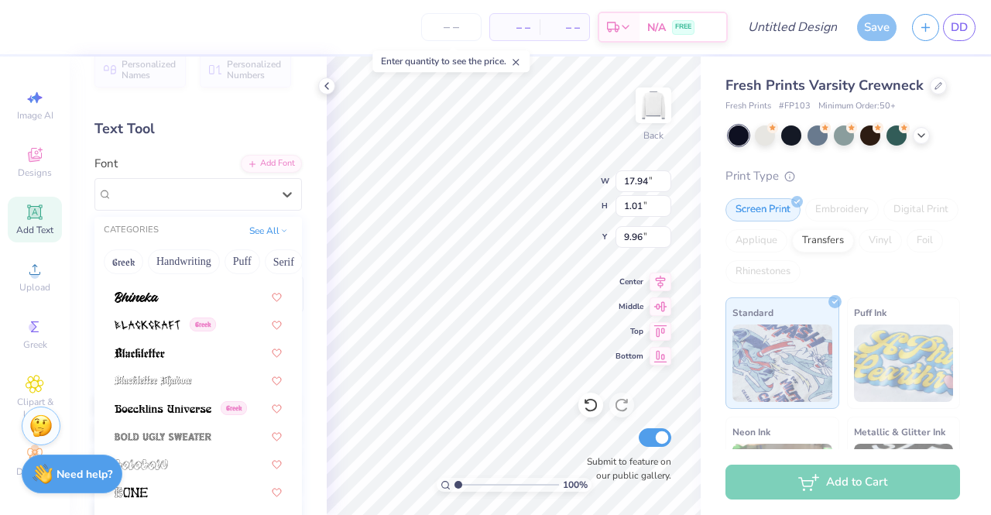
scroll to position [851, 0]
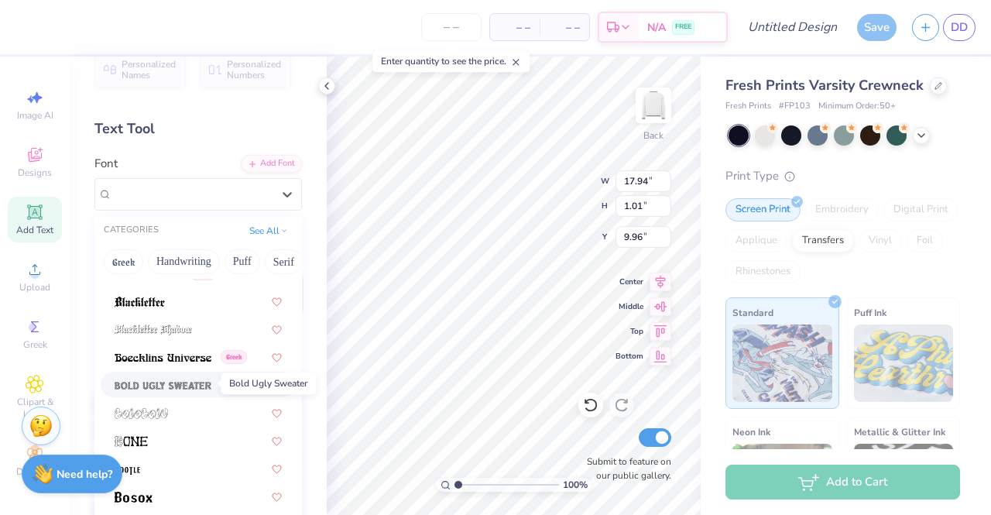
click at [180, 383] on img at bounding box center [163, 385] width 97 height 11
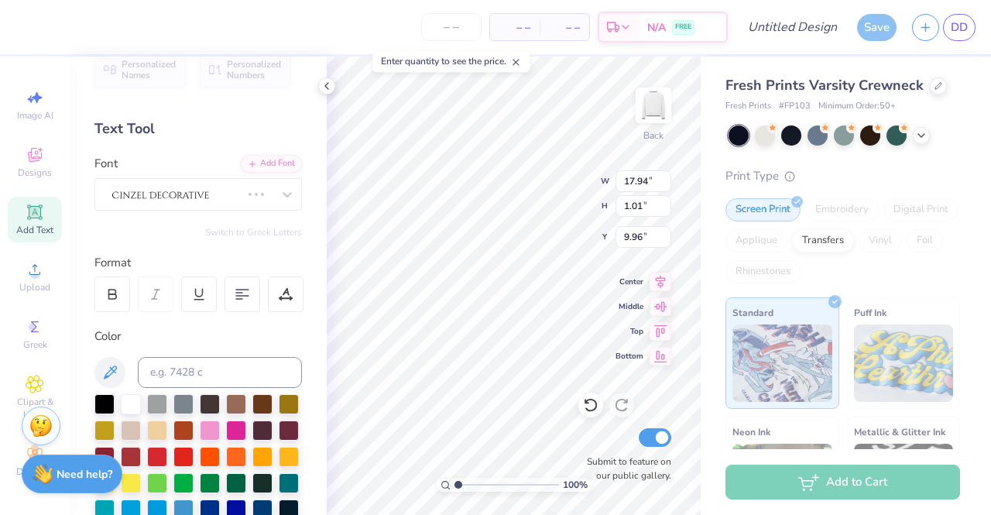
scroll to position [12, 2]
click at [718, 347] on div "Fresh Prints Varsity Crewneck Fresh Prints # FP103 Minimum Order: 50 + Print Ty…" at bounding box center [845, 351] width 290 height 591
drag, startPoint x: 719, startPoint y: 304, endPoint x: 714, endPoint y: 289, distance: 15.7
click at [714, 293] on div "Fresh Prints Varsity Crewneck Fresh Prints # FP103 Minimum Order: 50 + Print Ty…" at bounding box center [845, 351] width 290 height 591
click at [108, 372] on icon at bounding box center [110, 372] width 19 height 19
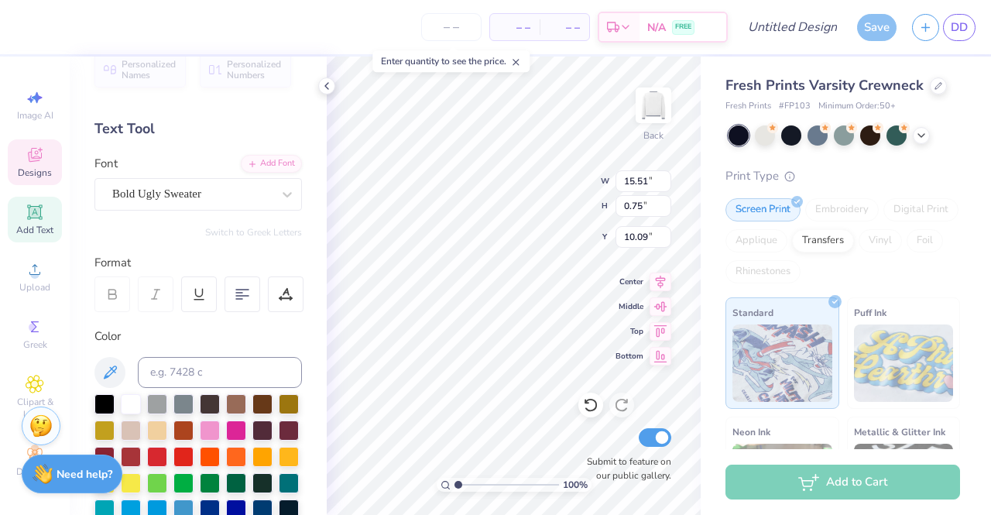
type input "13.39"
type input "5.88"
type input "3.00"
type input "15.51"
type input "0.75"
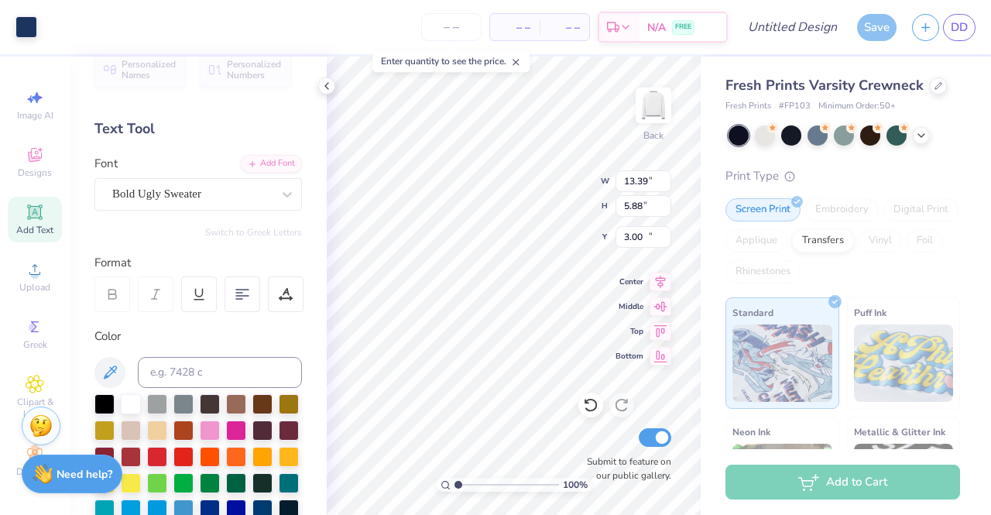
type input "10.09"
click at [130, 198] on div "Bold Ugly Sweater" at bounding box center [192, 194] width 163 height 24
click at [286, 196] on div at bounding box center [287, 194] width 28 height 28
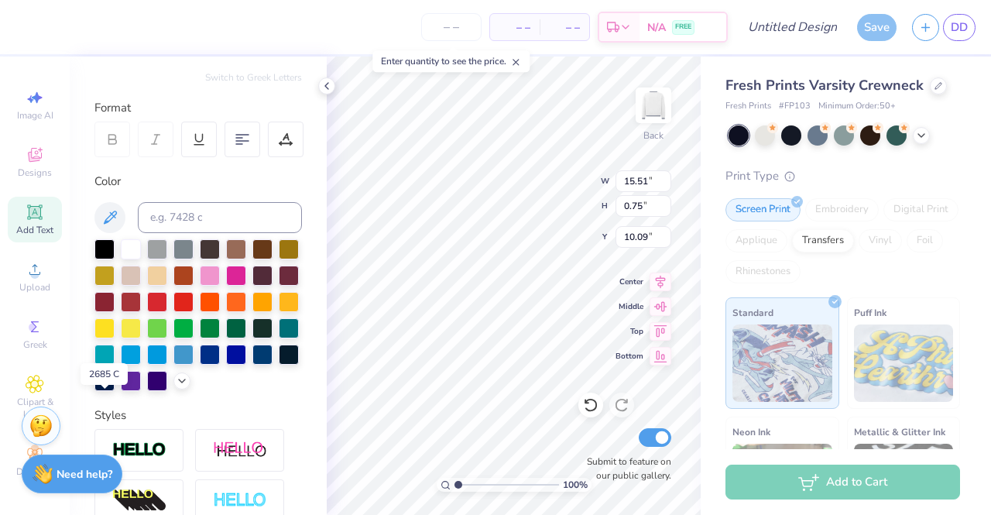
click at [147, 391] on div at bounding box center [157, 381] width 20 height 20
click at [117, 211] on icon at bounding box center [110, 217] width 19 height 19
type input "13.39"
type input "5.88"
type input "3.00"
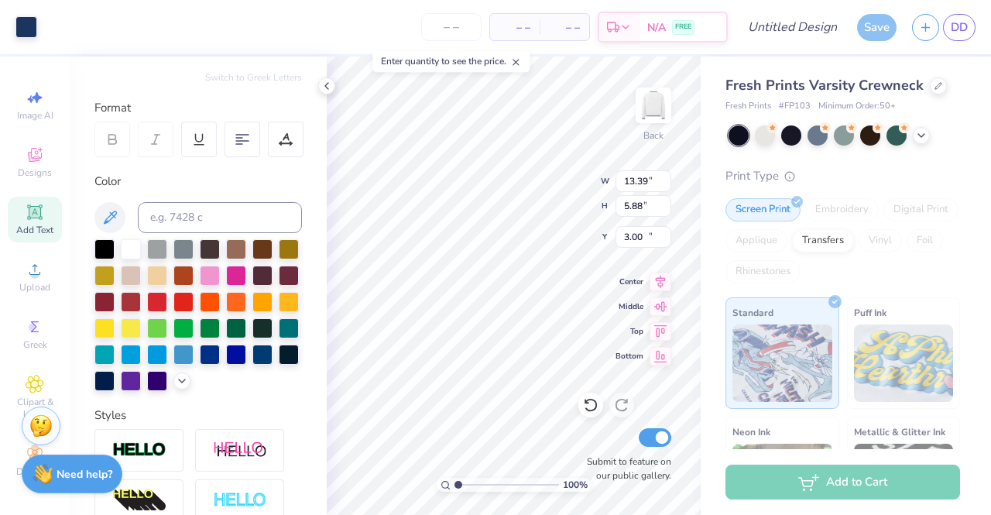
type input "15.51"
type input "0.75"
type input "10.09"
click at [107, 214] on icon at bounding box center [110, 217] width 19 height 19
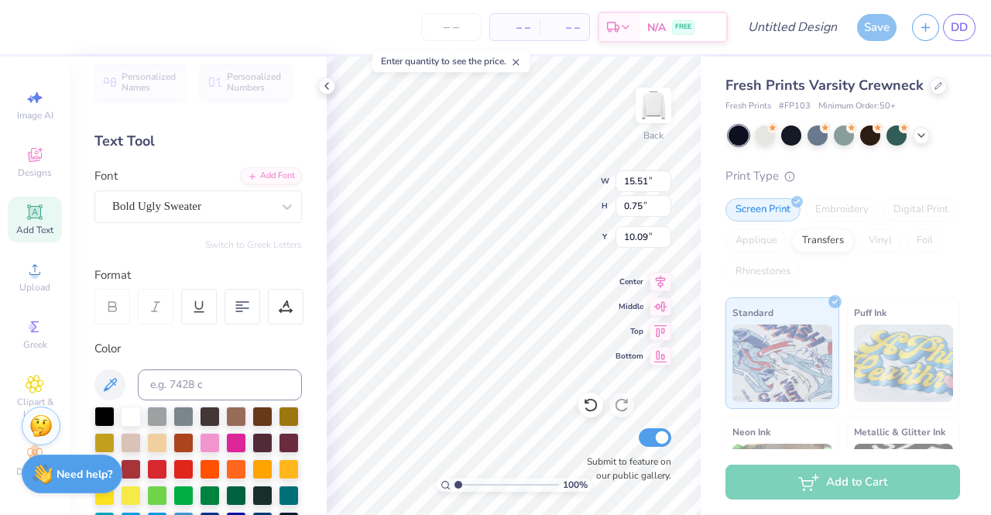
scroll to position [0, 0]
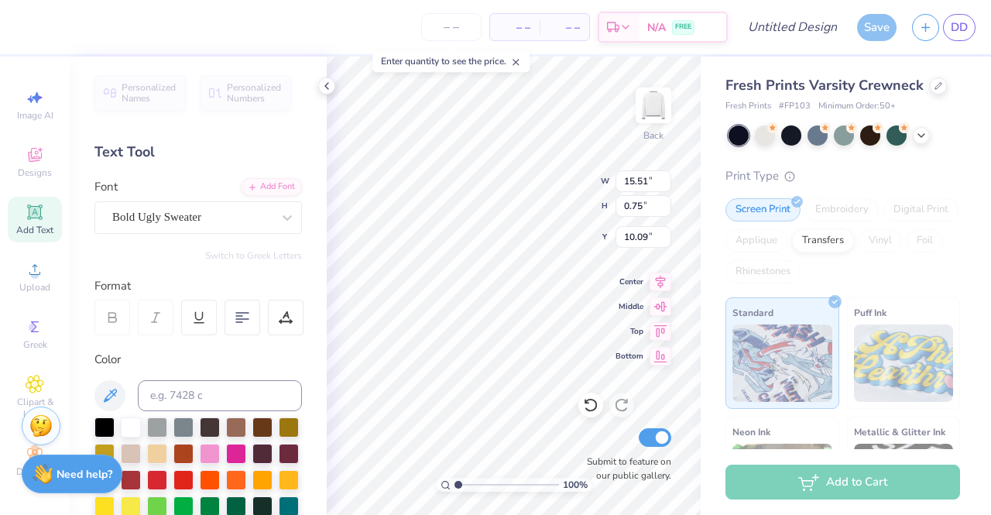
click at [248, 224] on div "Bold Ugly Sweater" at bounding box center [192, 217] width 163 height 24
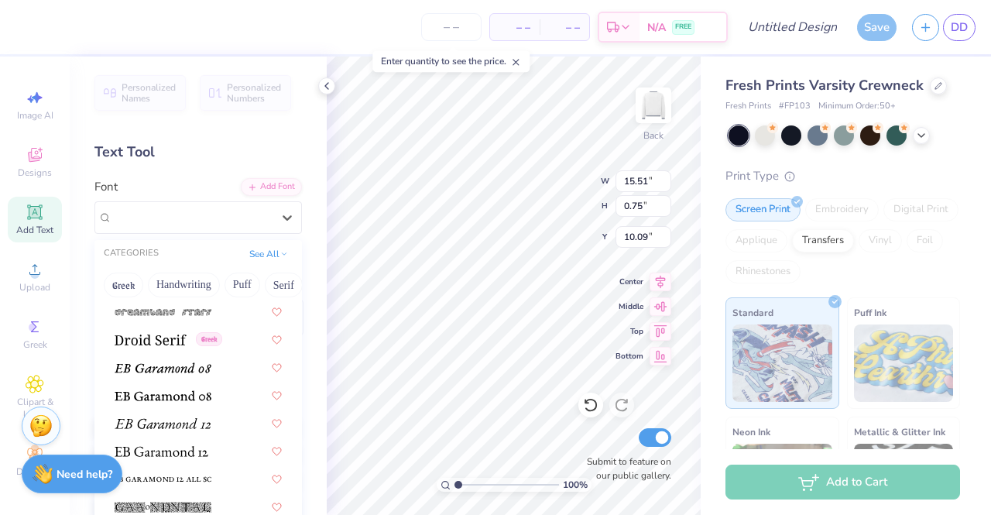
scroll to position [2786, 0]
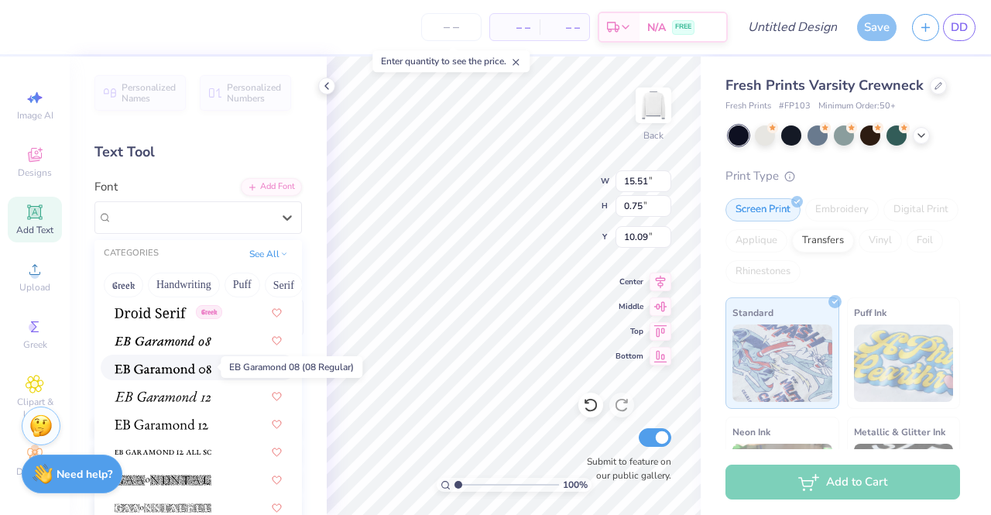
click at [176, 372] on img at bounding box center [163, 368] width 97 height 11
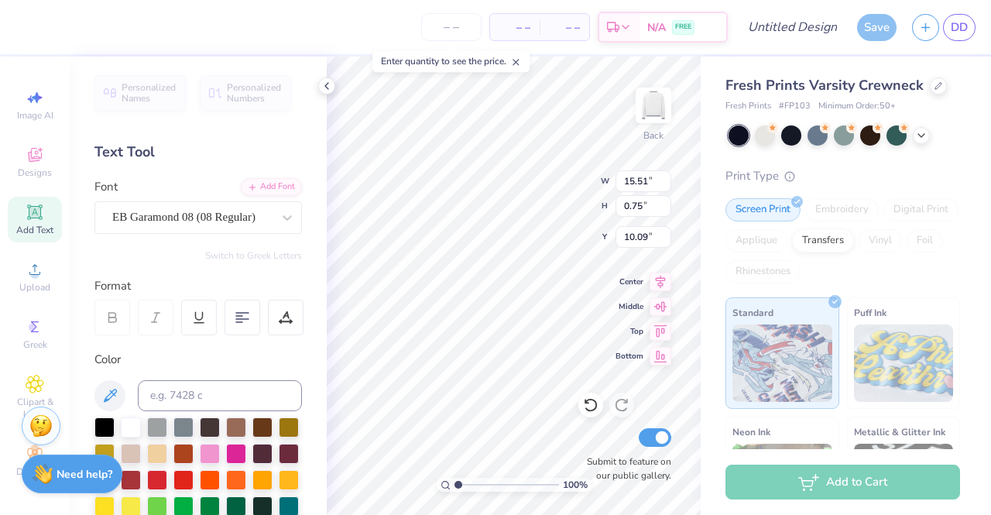
type input "11.53"
type input "1.00"
type input "9.96"
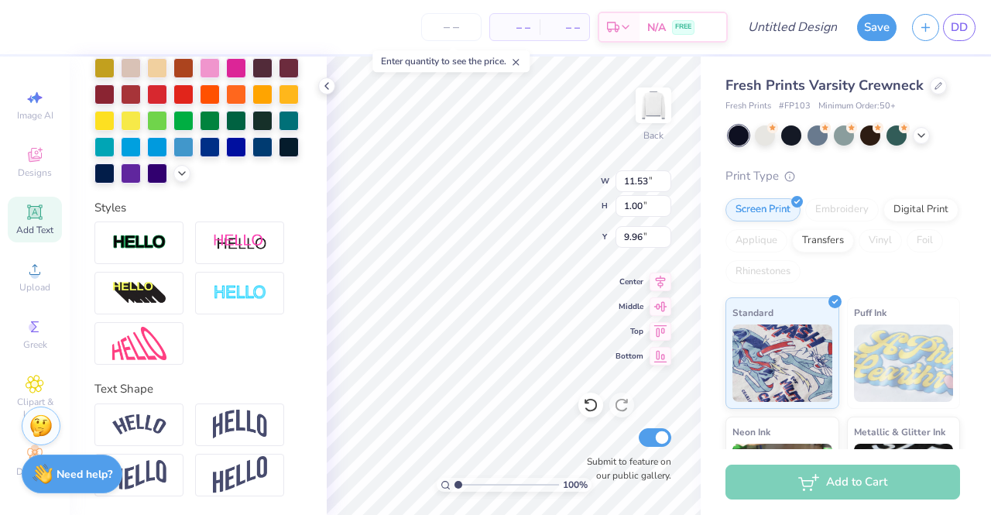
scroll to position [410, 0]
click at [228, 423] on img at bounding box center [240, 423] width 54 height 29
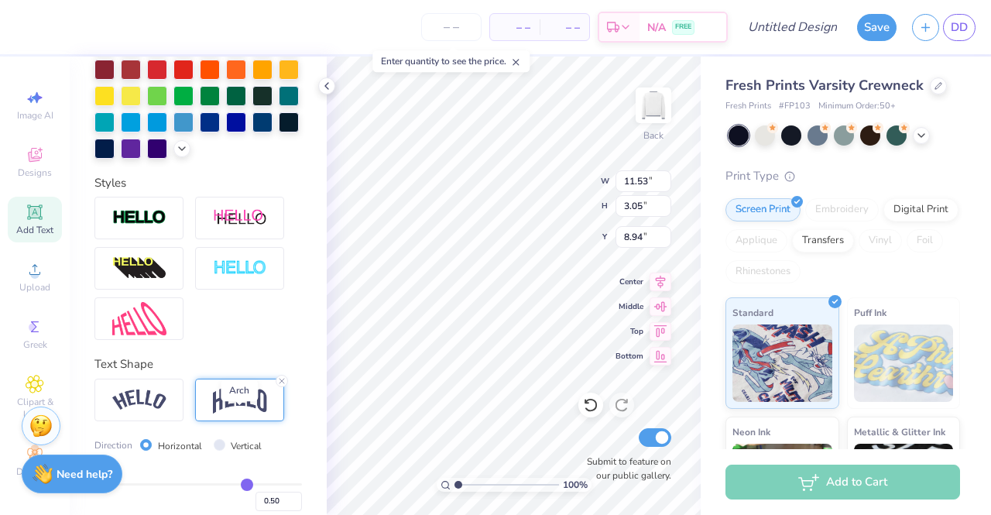
type input "3.05"
type input "8.94"
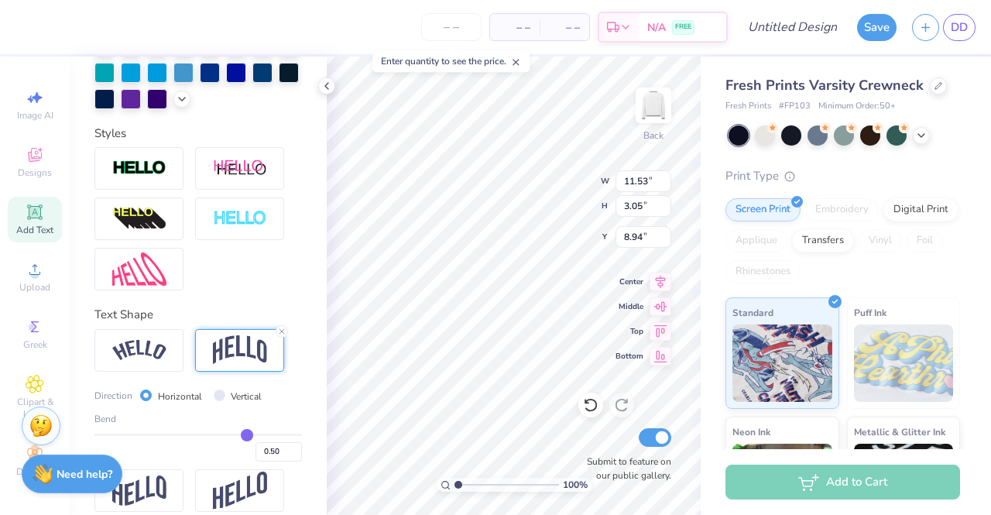
scroll to position [500, 0]
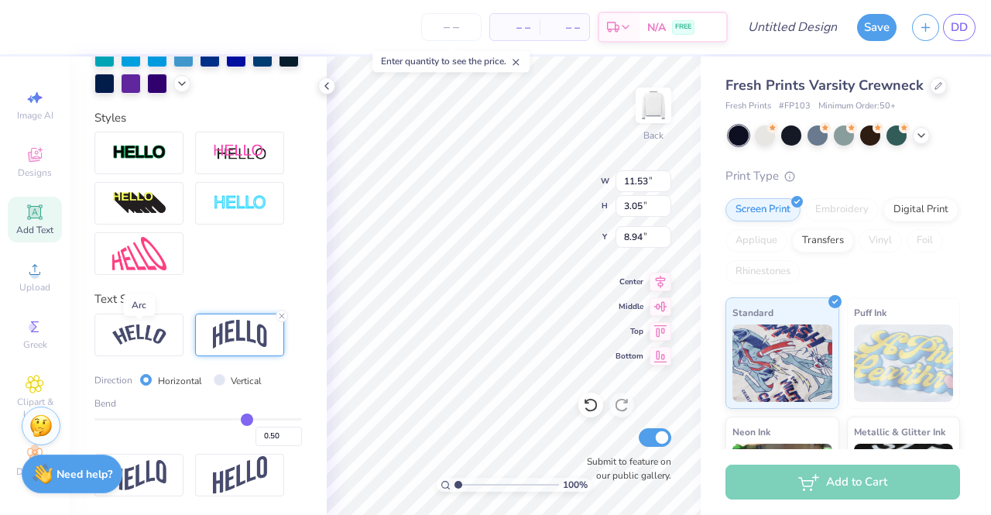
click at [150, 340] on img at bounding box center [139, 334] width 54 height 21
type input "12.54"
type input "2.45"
type input "9.24"
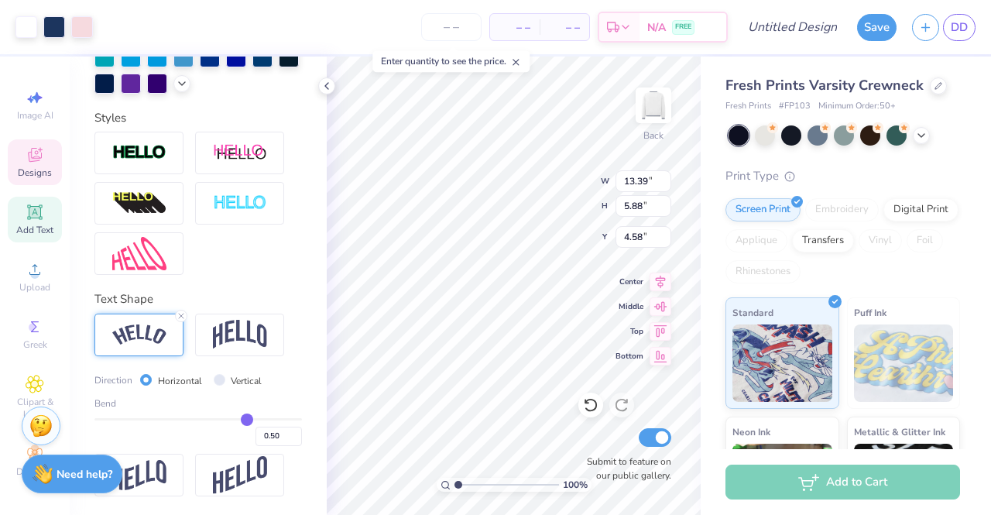
type input "4.58"
type input "12.54"
type input "2.45"
type input "2.14"
type input "12.54"
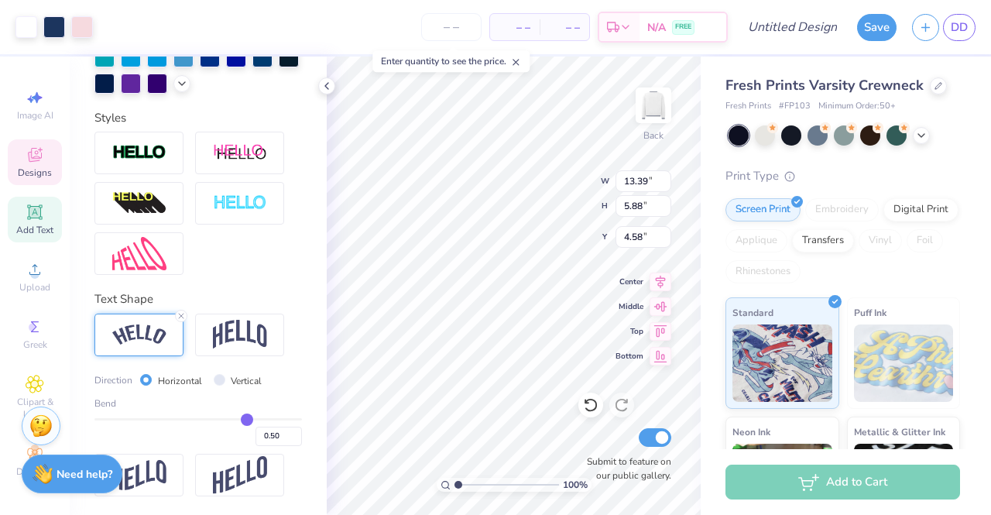
type input "2.45"
type input "2.14"
click at [218, 382] on input "Vertical" at bounding box center [220, 380] width 12 height 12
radio input "true"
type input "11.45"
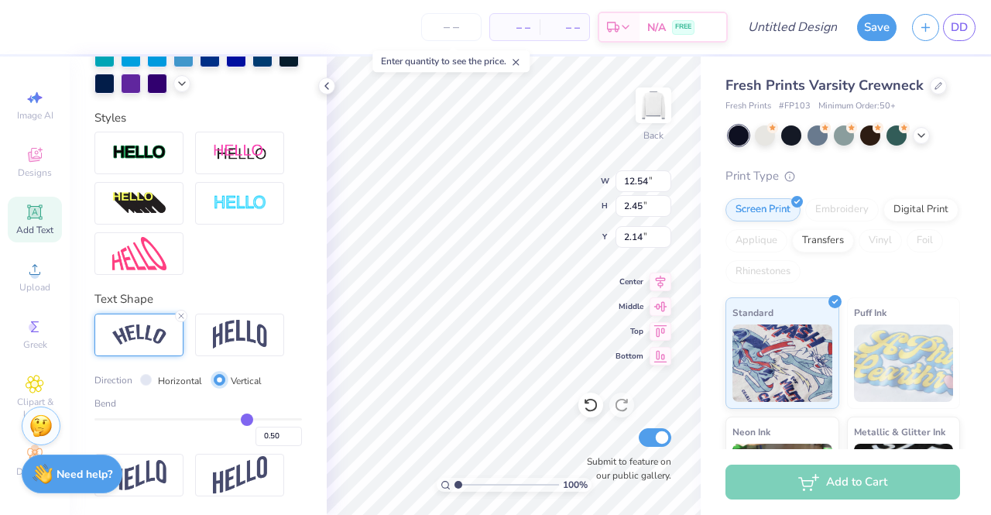
type input "13.11"
type input "0.54"
click at [218, 378] on input "Vertical" at bounding box center [220, 380] width 12 height 12
click at [141, 374] on div "Horizontal" at bounding box center [171, 380] width 62 height 18
click at [150, 380] on input "Horizontal" at bounding box center [146, 380] width 12 height 12
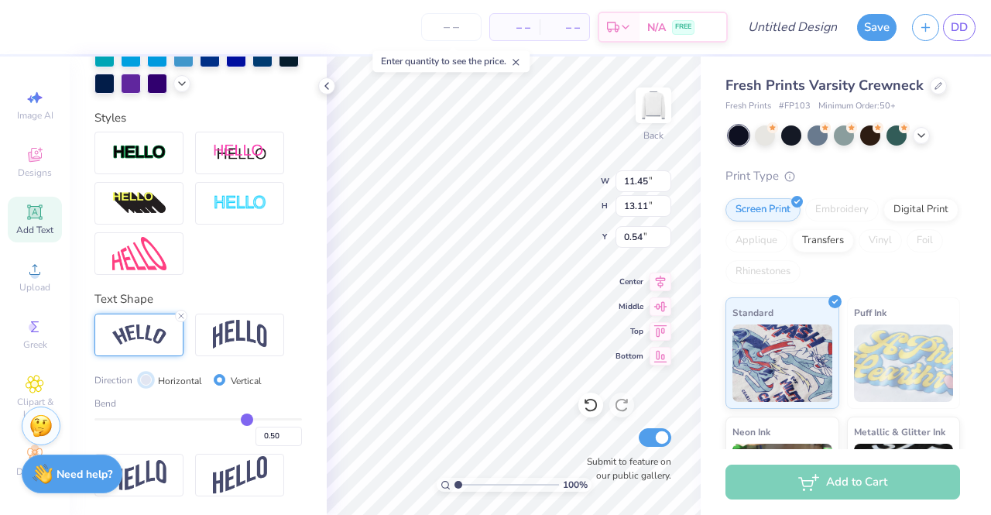
radio input "true"
type input "12.54"
type input "2.45"
type input "2.58"
type input "12.54"
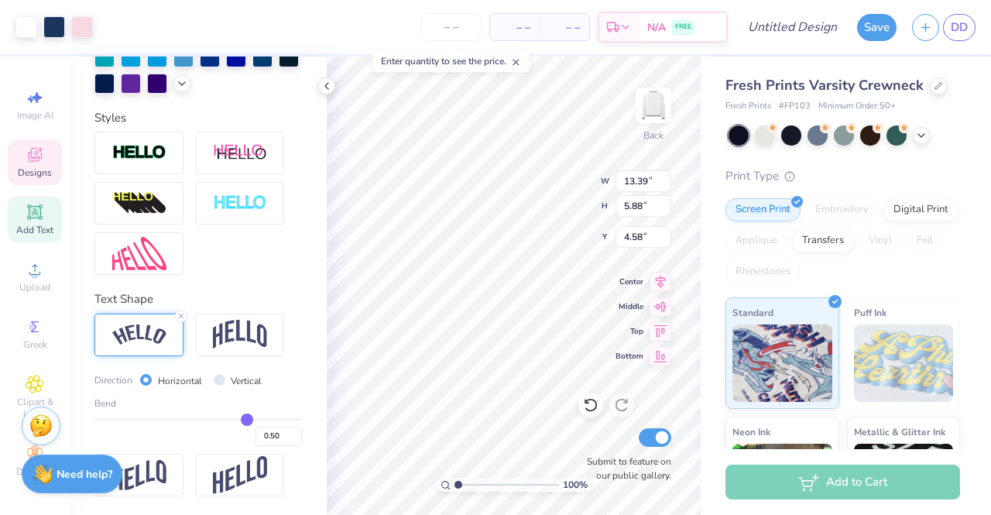
type input "2.45"
type input "2.58"
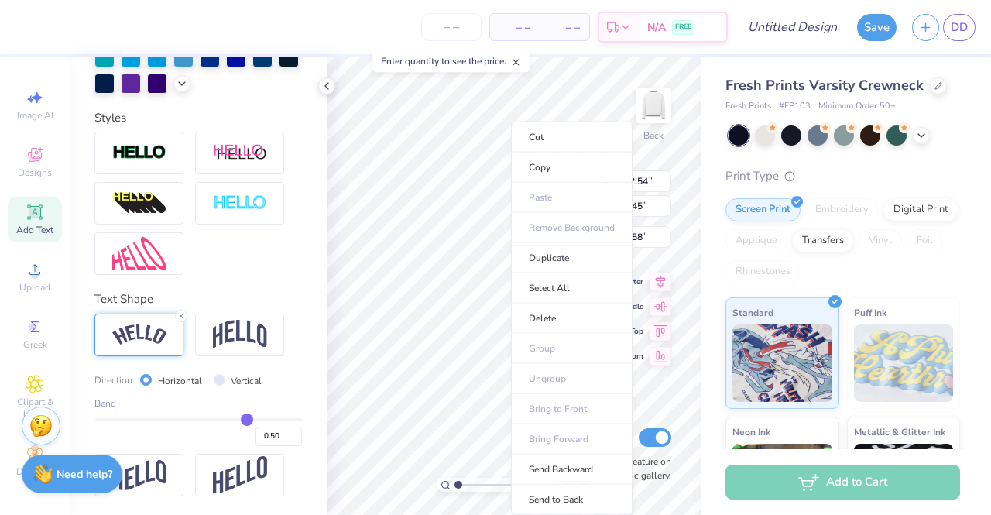
click at [547, 134] on li "Cut" at bounding box center [572, 137] width 122 height 31
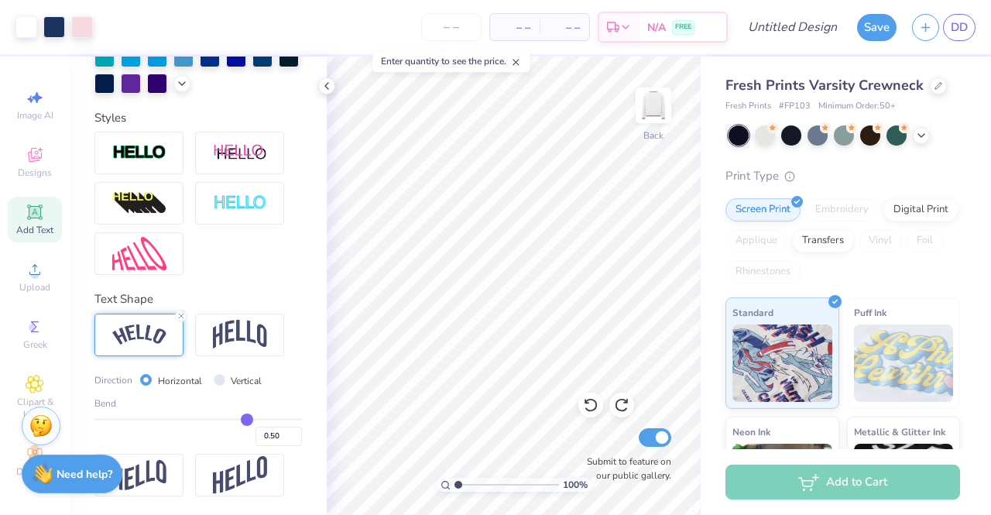
click at [589, 410] on icon at bounding box center [590, 406] width 13 height 14
click at [589, 409] on icon at bounding box center [590, 404] width 15 height 15
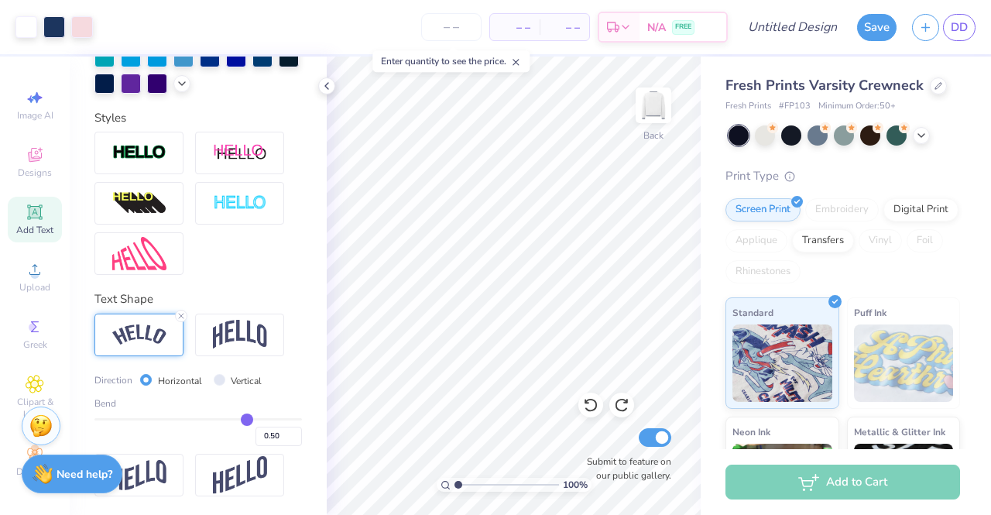
click at [589, 408] on icon at bounding box center [590, 404] width 15 height 15
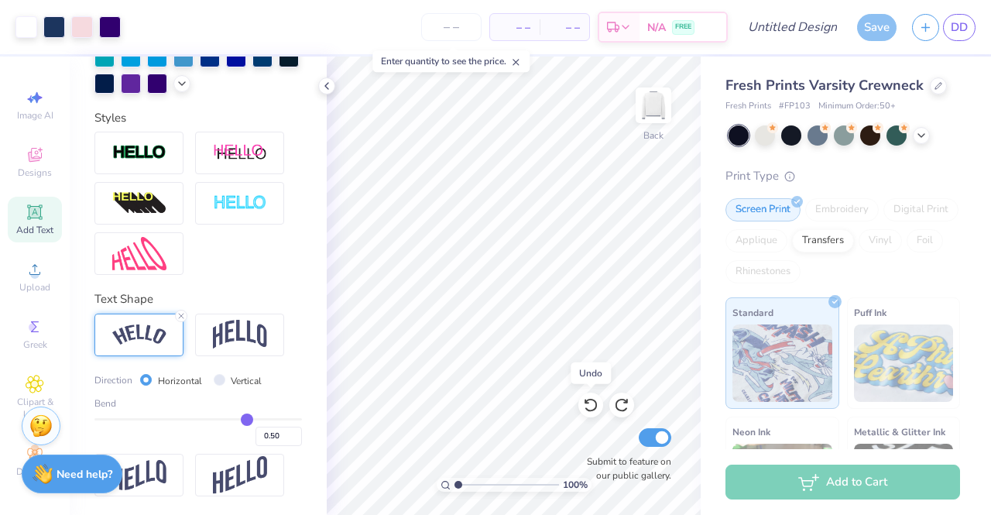
click at [593, 402] on icon at bounding box center [590, 404] width 15 height 15
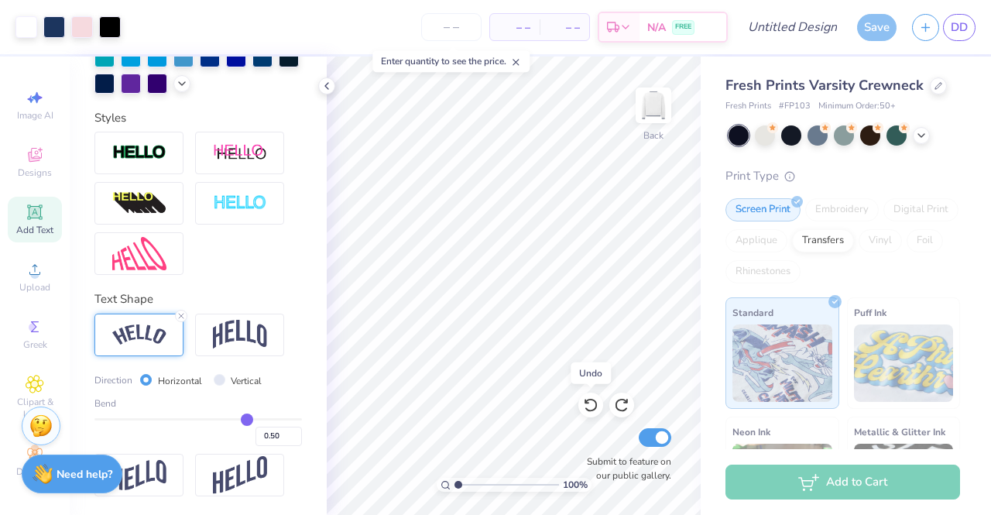
click at [593, 402] on icon at bounding box center [590, 404] width 15 height 15
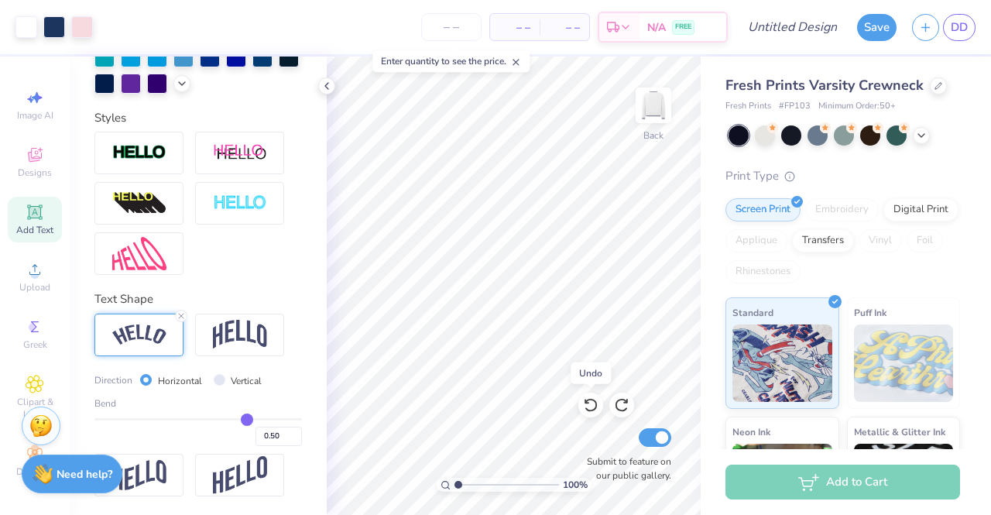
click at [593, 402] on icon at bounding box center [590, 404] width 15 height 15
type input "13.39"
type input "5.88"
type input "3.00"
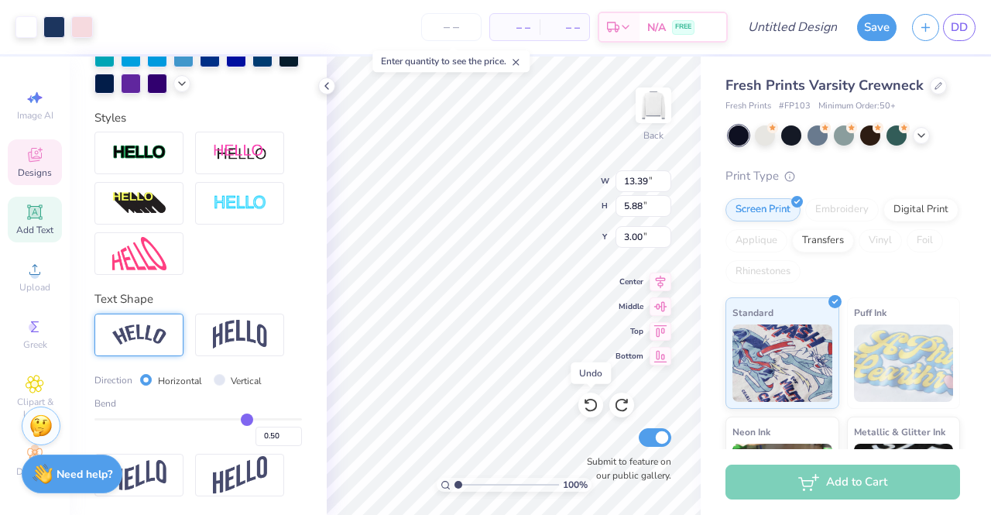
click at [593, 402] on icon at bounding box center [590, 404] width 15 height 15
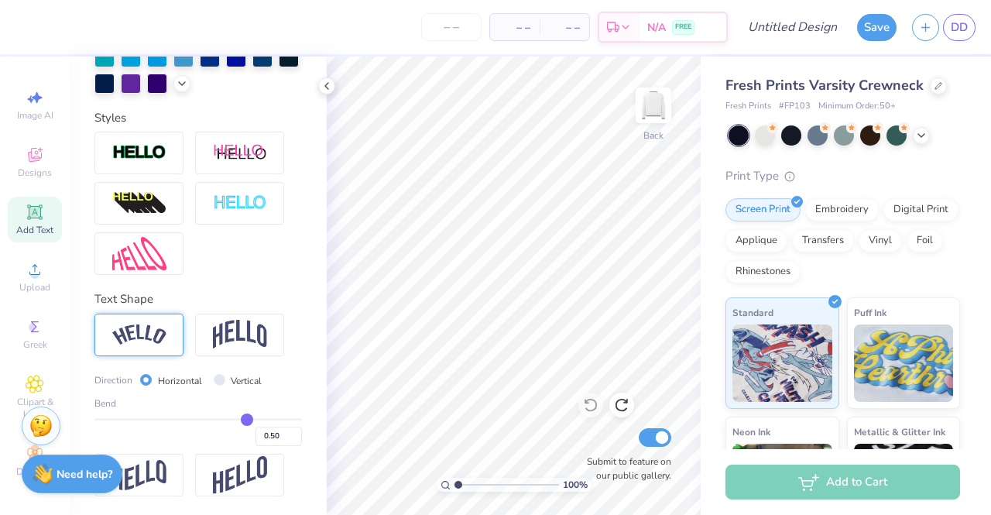
click at [630, 406] on div at bounding box center [621, 404] width 25 height 25
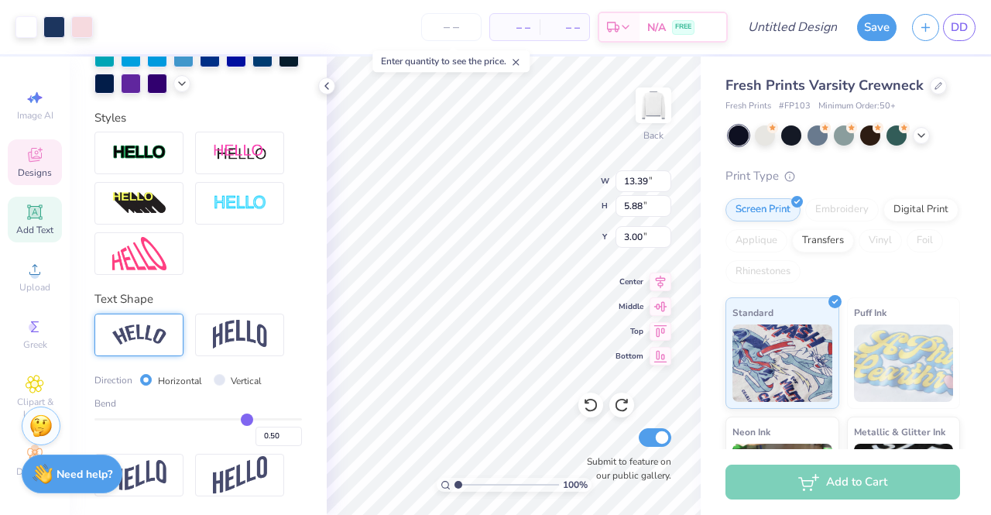
click at [586, 399] on icon at bounding box center [590, 404] width 15 height 15
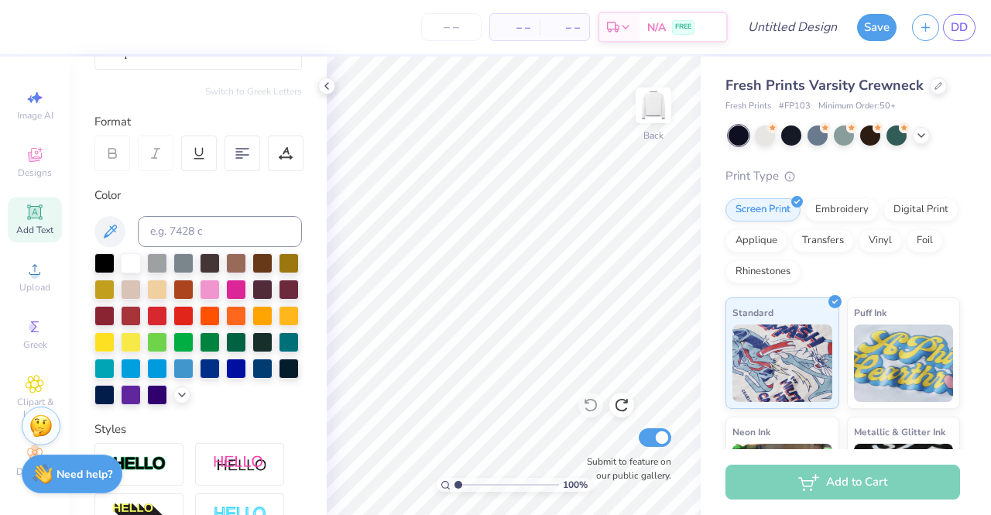
scroll to position [310, 0]
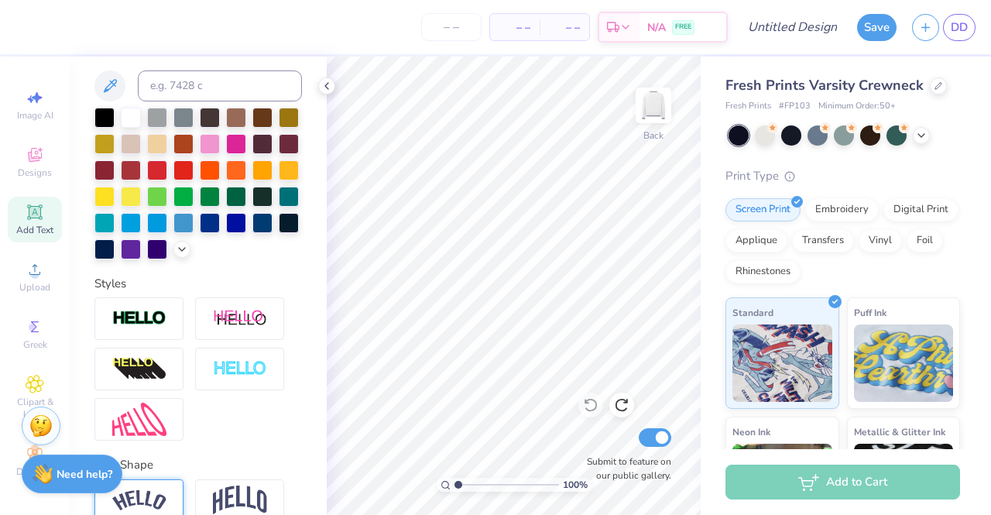
click at [33, 166] on span "Designs" at bounding box center [35, 172] width 34 height 12
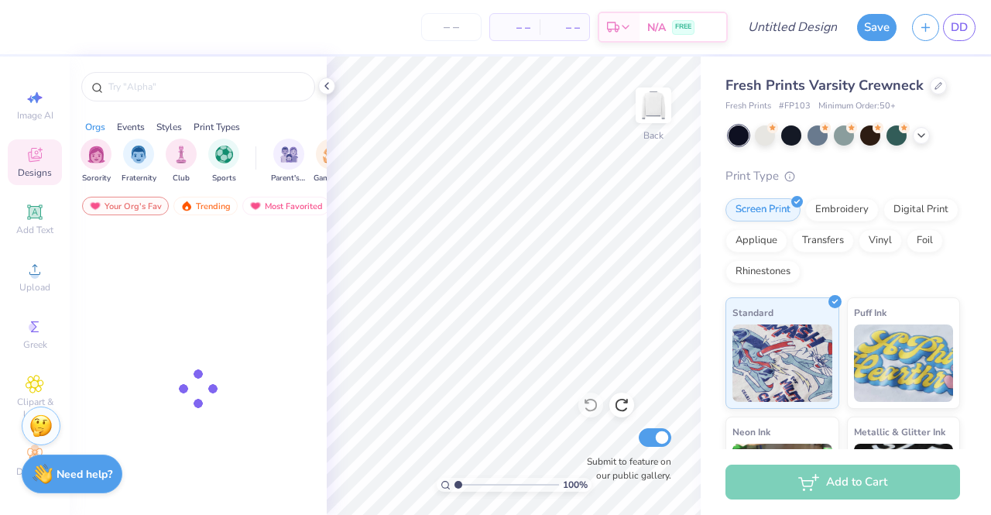
click at [87, 151] on img "filter for Sorority" at bounding box center [96, 154] width 18 height 18
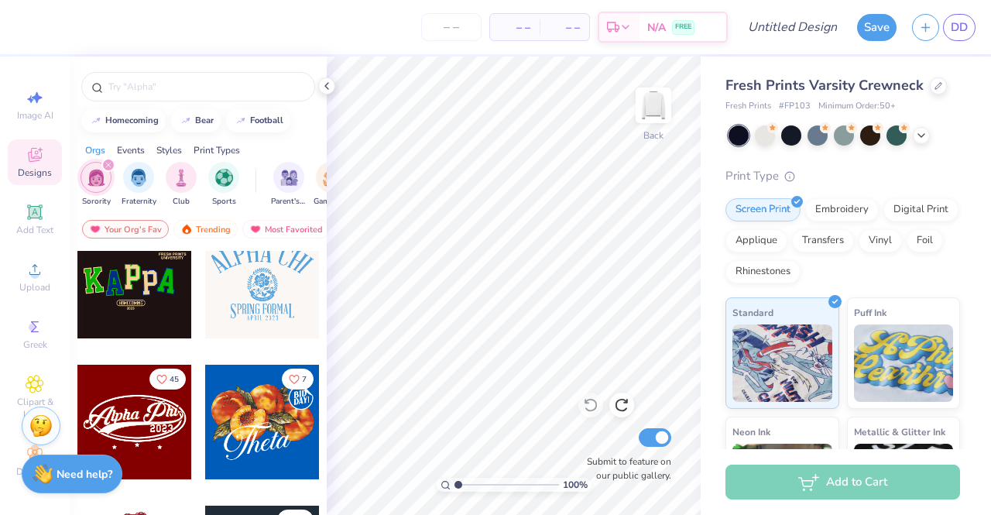
scroll to position [232, 0]
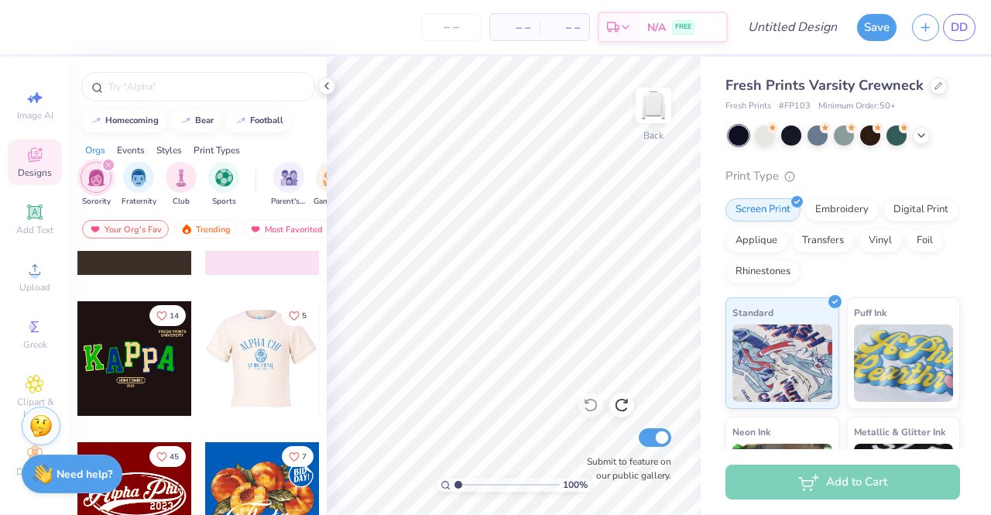
click at [205, 364] on div at bounding box center [148, 358] width 115 height 115
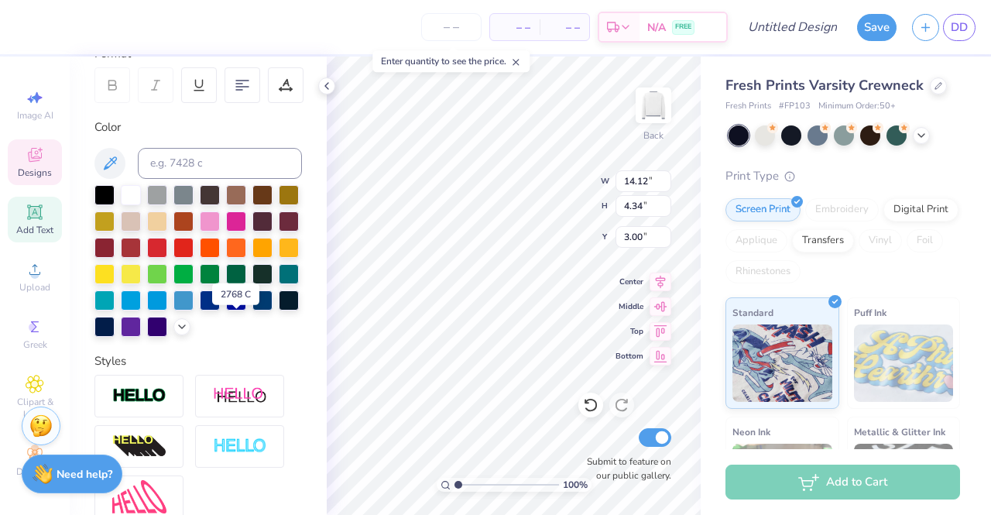
click at [115, 327] on div at bounding box center [104, 327] width 20 height 20
type input "2.79"
type input "0.70"
type input "10.29"
type input "2.32"
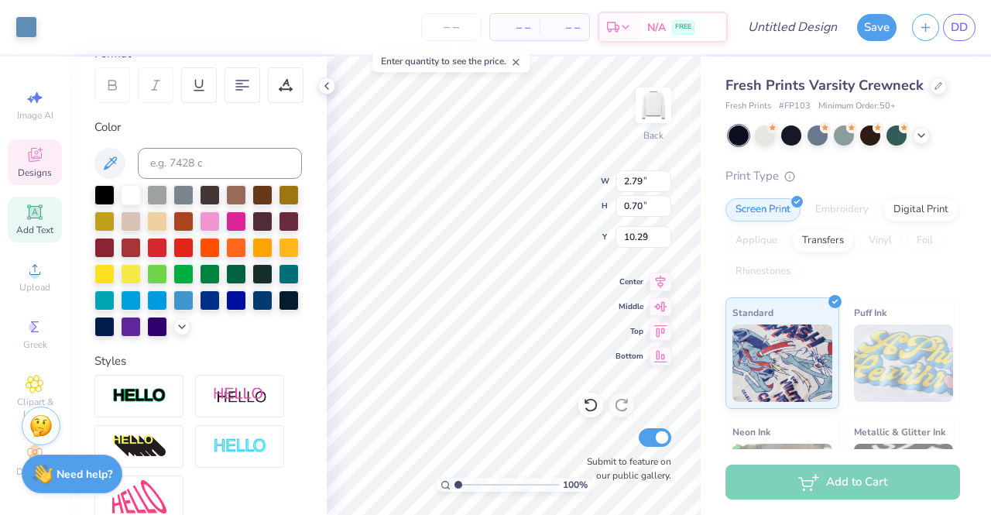
type input "3.14"
type input "7.30"
type input "4.19"
type input "3.20"
type input "6.53"
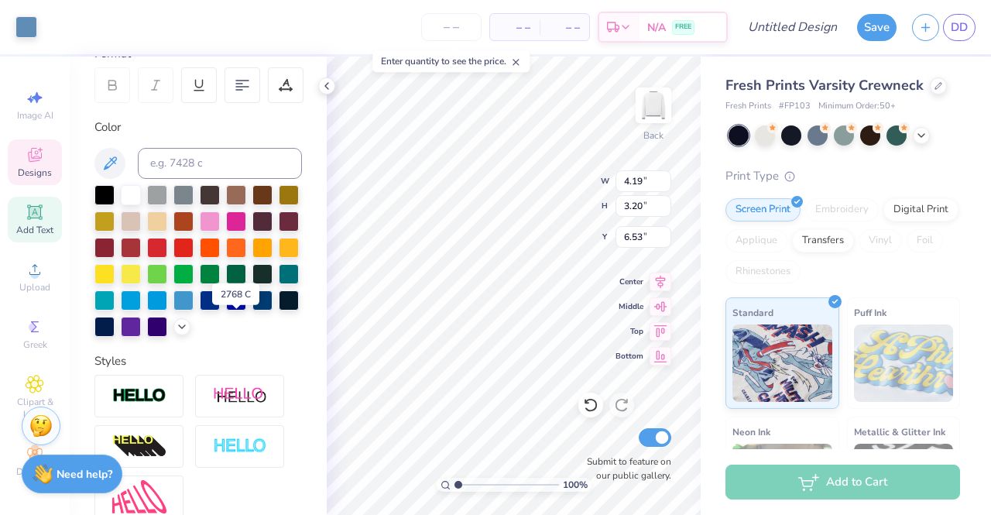
click at [115, 334] on div at bounding box center [104, 327] width 20 height 20
click at [115, 326] on div at bounding box center [104, 327] width 20 height 20
type input "7.02"
type input "1.41"
type input "11.49"
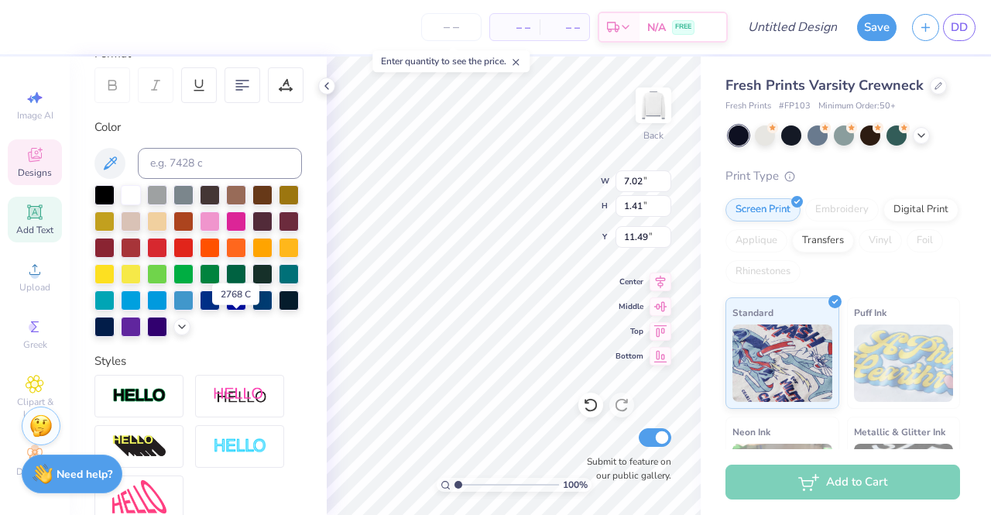
click at [115, 326] on div at bounding box center [104, 327] width 20 height 20
type input "0.71"
type input "1.99"
type input "11.48"
click at [115, 324] on div at bounding box center [104, 327] width 20 height 20
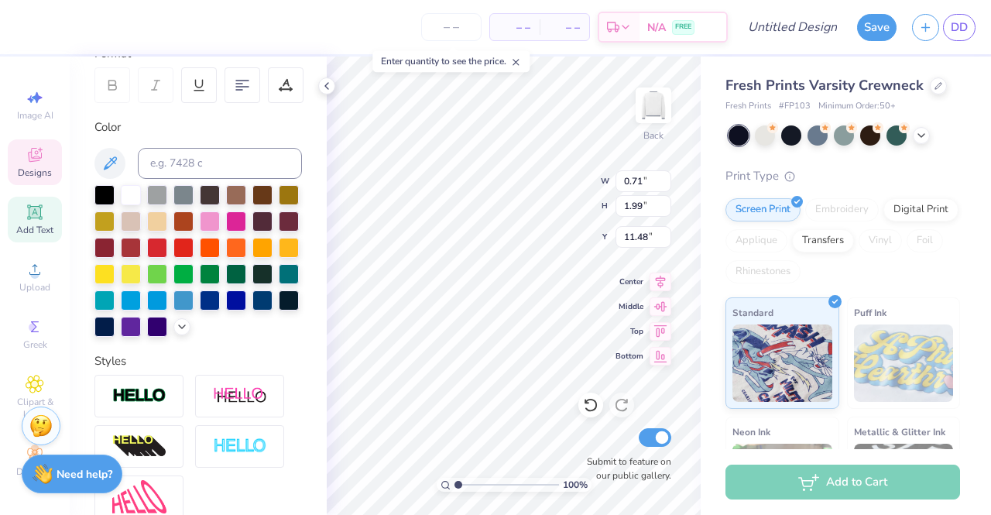
type input "0.73"
type input "1.94"
click at [115, 327] on div at bounding box center [104, 327] width 20 height 20
type input "4.26"
type input "0.67"
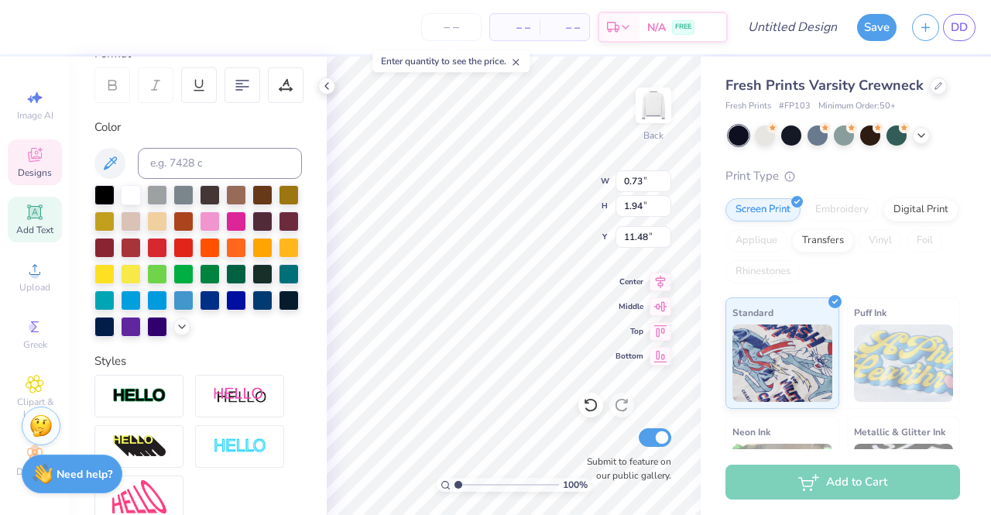
type input "13.10"
click at [115, 323] on div at bounding box center [104, 327] width 20 height 20
type input "1.74849265306174"
type input "14.12"
type input "4.34"
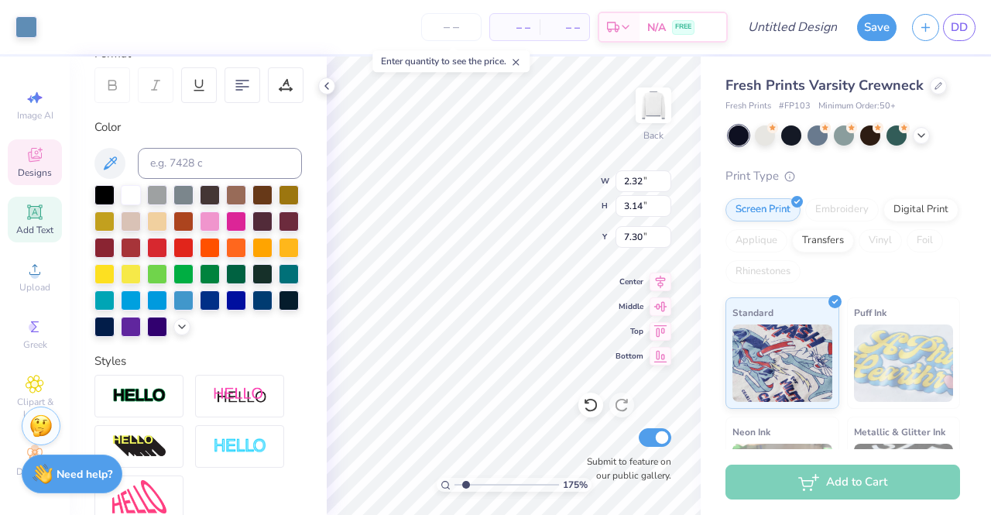
type input "3.00"
click at [115, 321] on div at bounding box center [104, 327] width 20 height 20
type input "1.74849265306174"
type input "2.32"
type input "3.14"
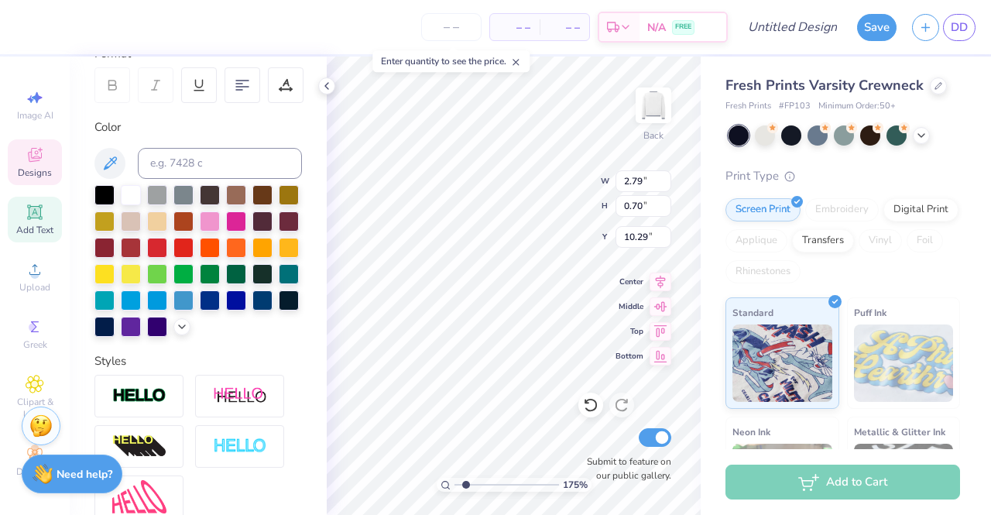
type input "7.30"
click at [115, 328] on div at bounding box center [104, 327] width 20 height 20
click at [115, 323] on div at bounding box center [104, 327] width 20 height 20
type input "1.74849265306174"
type input "4.19"
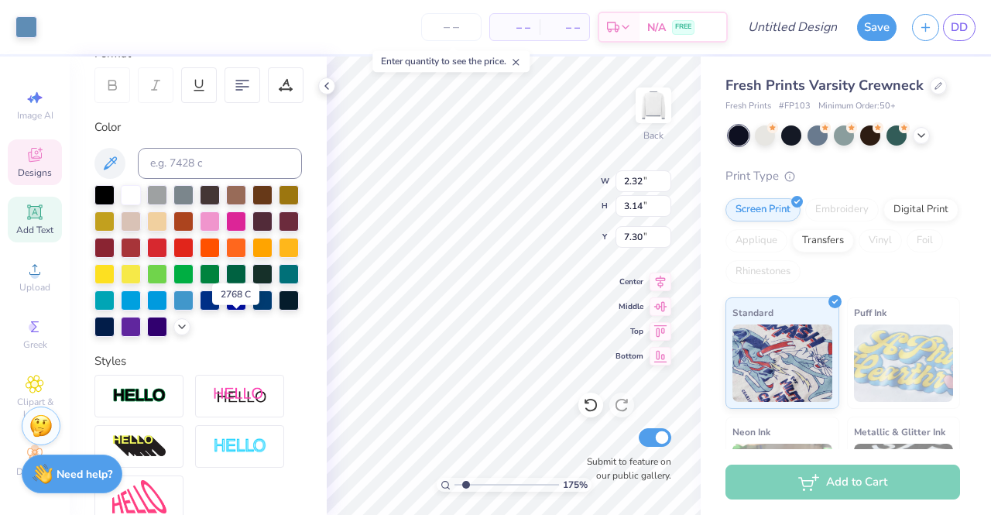
type input "3.20"
type input "6.53"
click at [115, 327] on div at bounding box center [104, 327] width 20 height 20
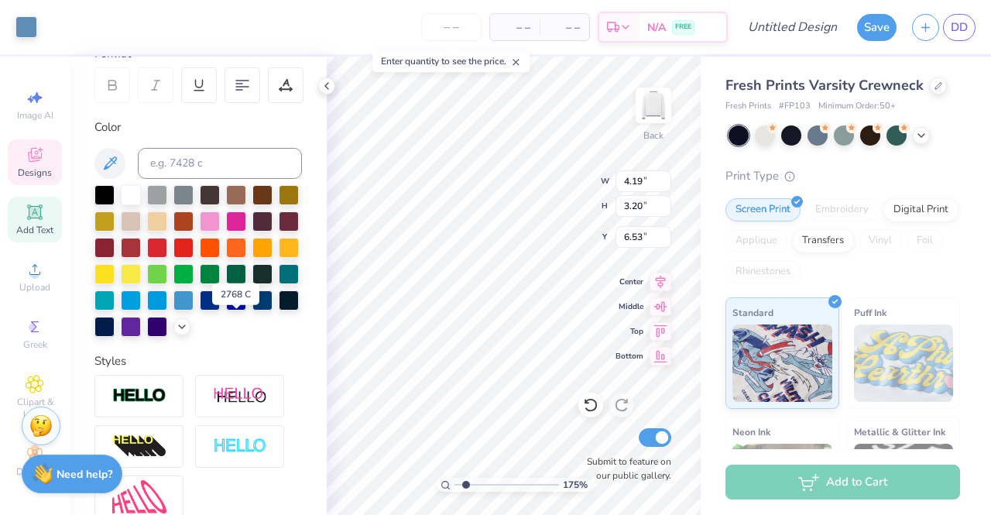
click at [115, 327] on div at bounding box center [104, 327] width 20 height 20
type input "1.74849265306174"
type input "14.12"
type input "4.34"
type input "3.00"
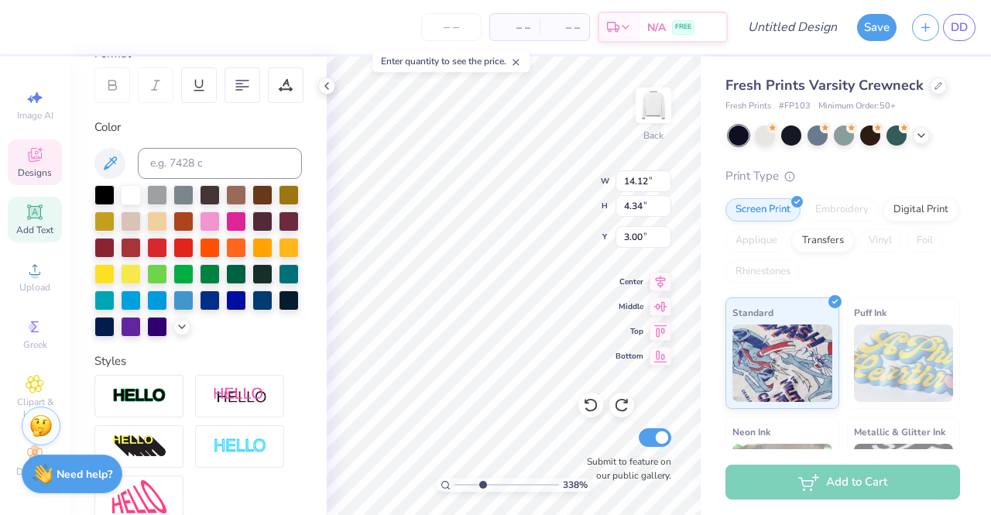
type input "3.37528302885826"
type input "2.96"
type input "2.16"
type input "8.24"
click at [115, 332] on div at bounding box center [104, 327] width 20 height 20
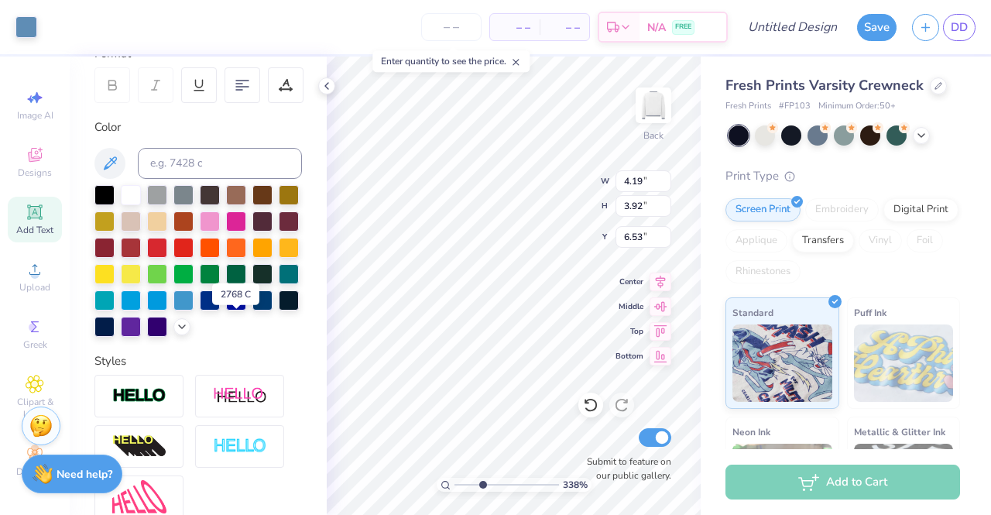
click at [115, 327] on div at bounding box center [104, 327] width 20 height 20
click at [115, 330] on div at bounding box center [104, 327] width 20 height 20
click at [115, 326] on div at bounding box center [104, 327] width 20 height 20
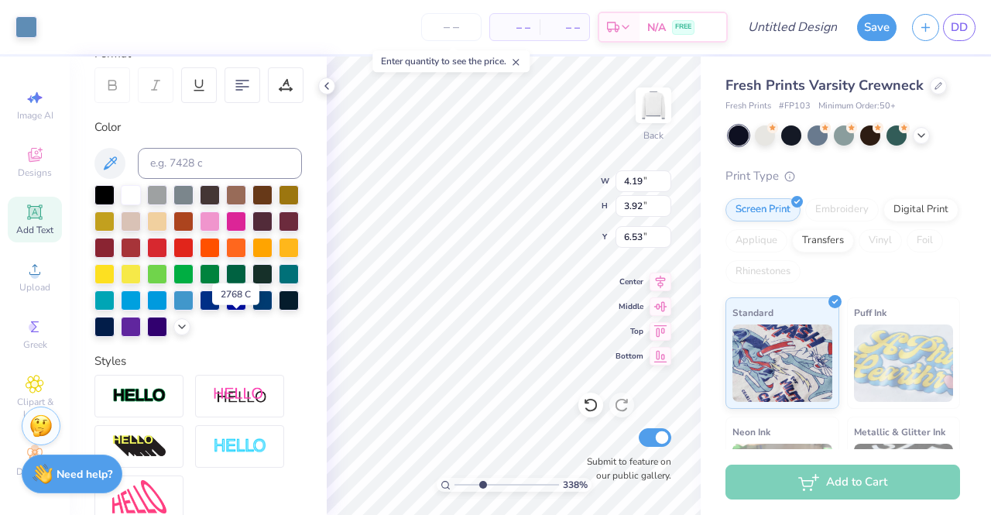
click at [115, 326] on div at bounding box center [104, 327] width 20 height 20
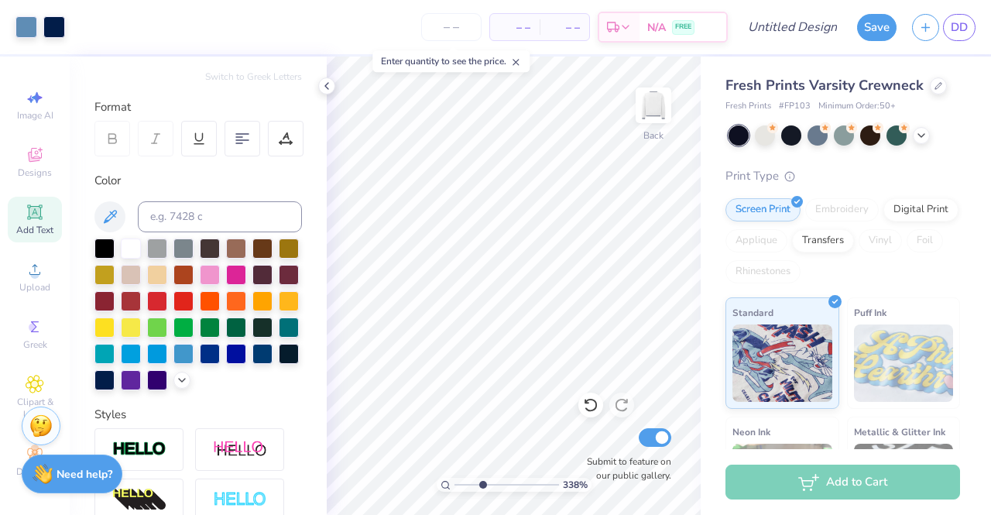
scroll to position [178, 0]
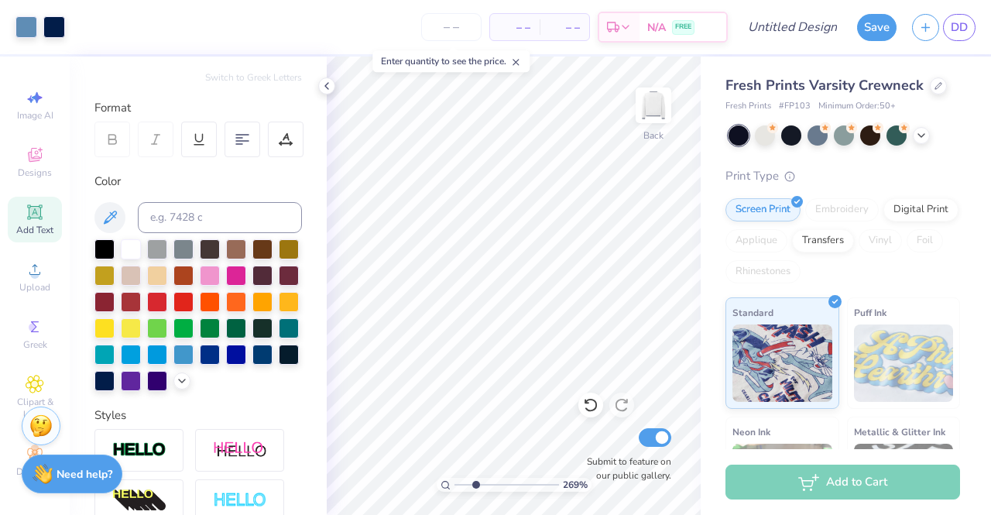
click at [327, 83] on polyline at bounding box center [326, 86] width 3 height 6
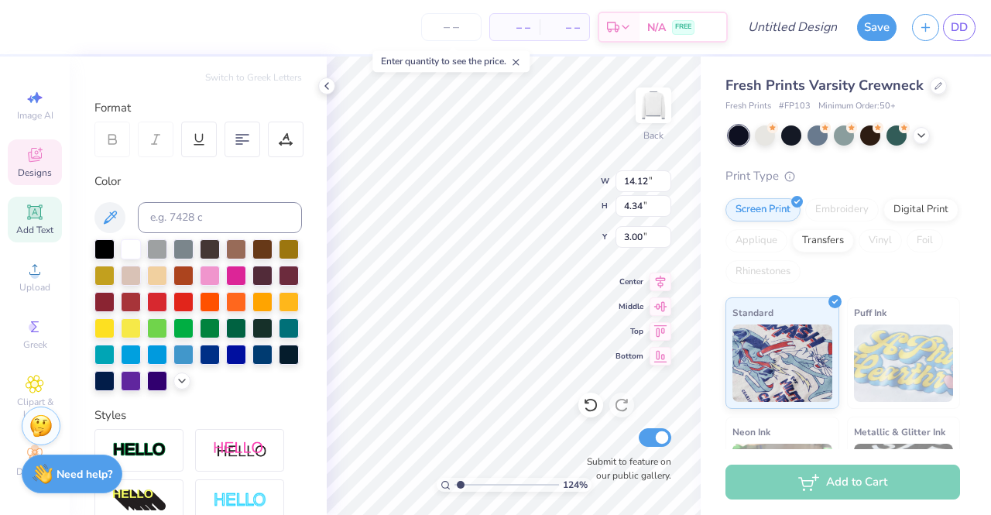
type input "1"
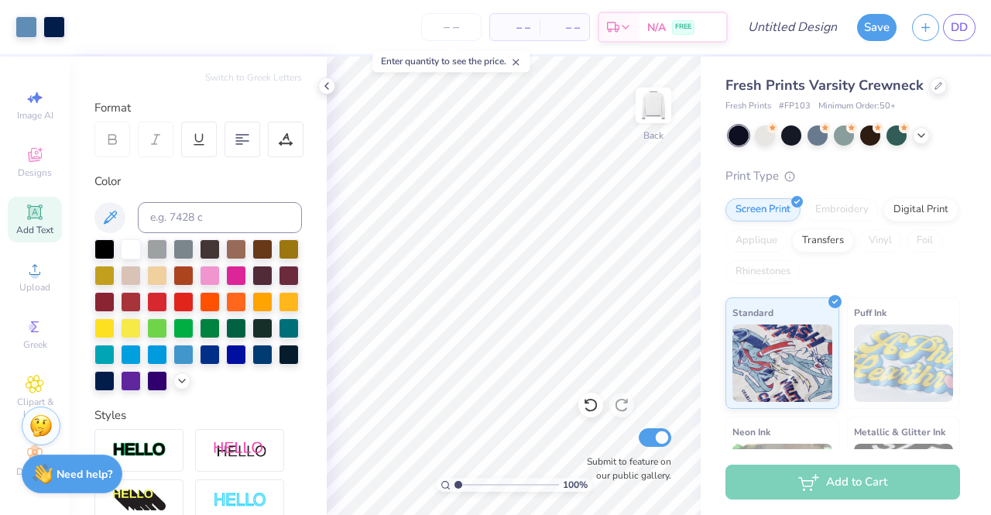
click at [590, 411] on icon at bounding box center [590, 406] width 13 height 14
click at [590, 402] on icon at bounding box center [590, 404] width 15 height 15
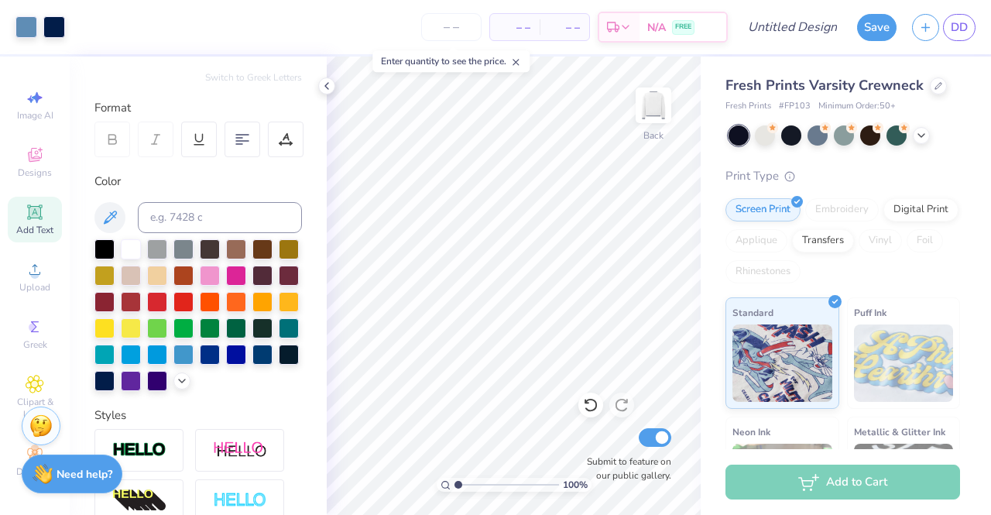
click at [590, 402] on icon at bounding box center [590, 404] width 15 height 15
click at [595, 402] on icon at bounding box center [590, 406] width 13 height 14
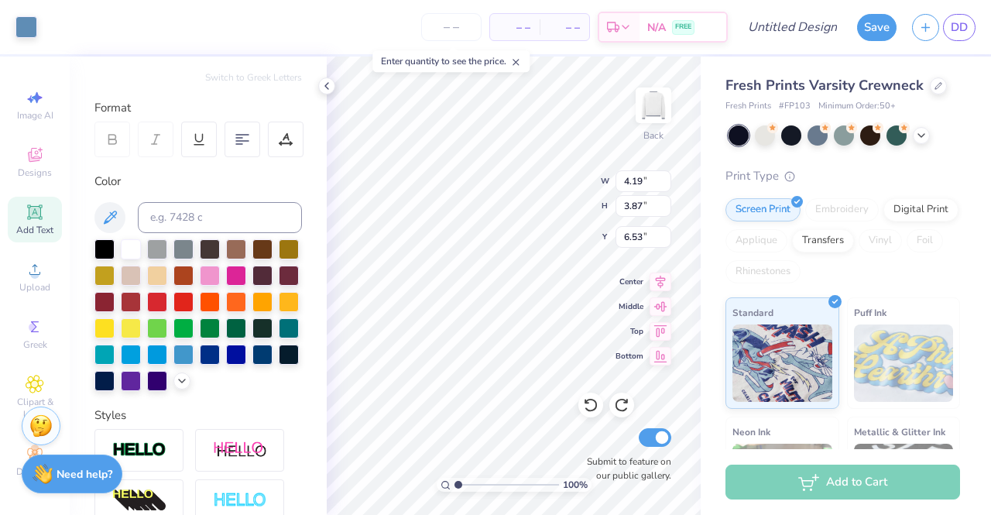
click at [595, 402] on icon at bounding box center [590, 406] width 13 height 14
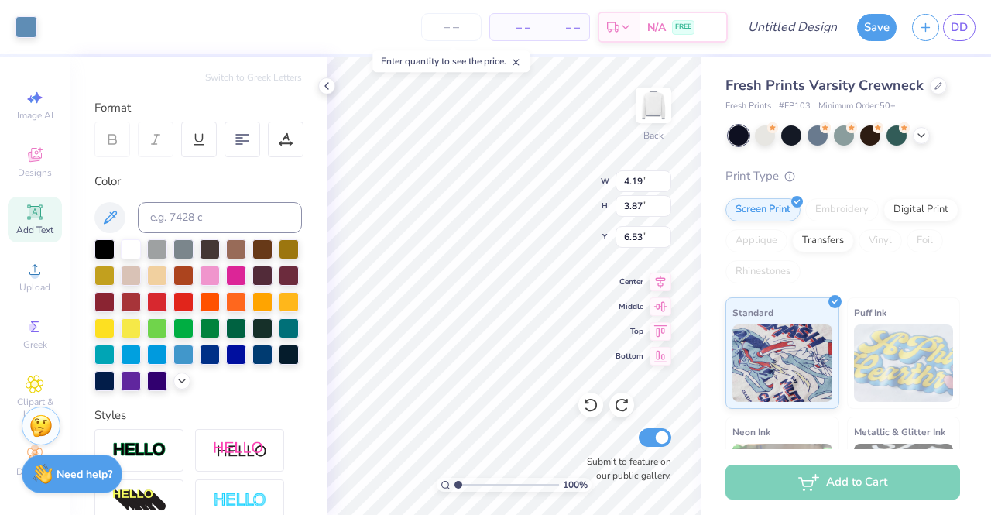
click at [590, 398] on icon at bounding box center [590, 404] width 15 height 15
click at [588, 402] on icon at bounding box center [590, 404] width 15 height 15
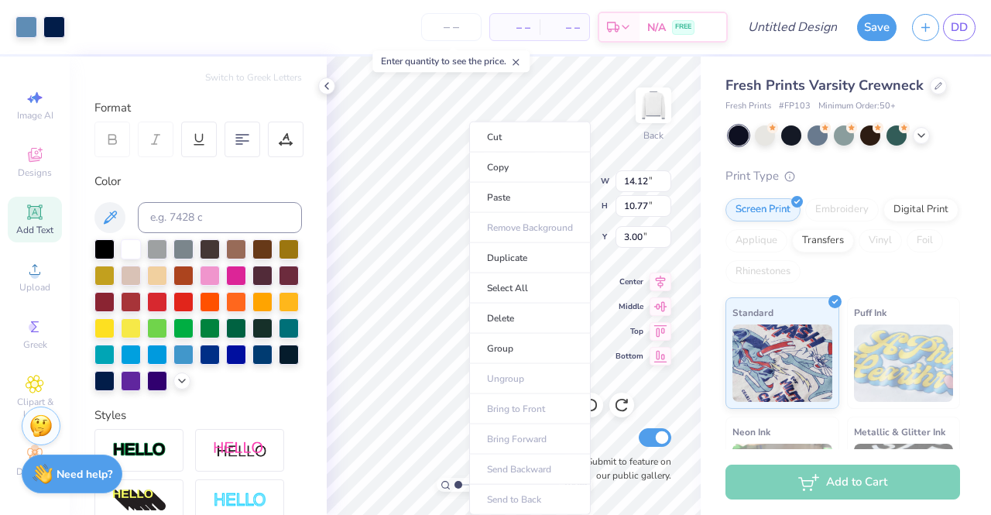
click at [565, 129] on li "Cut" at bounding box center [530, 137] width 122 height 31
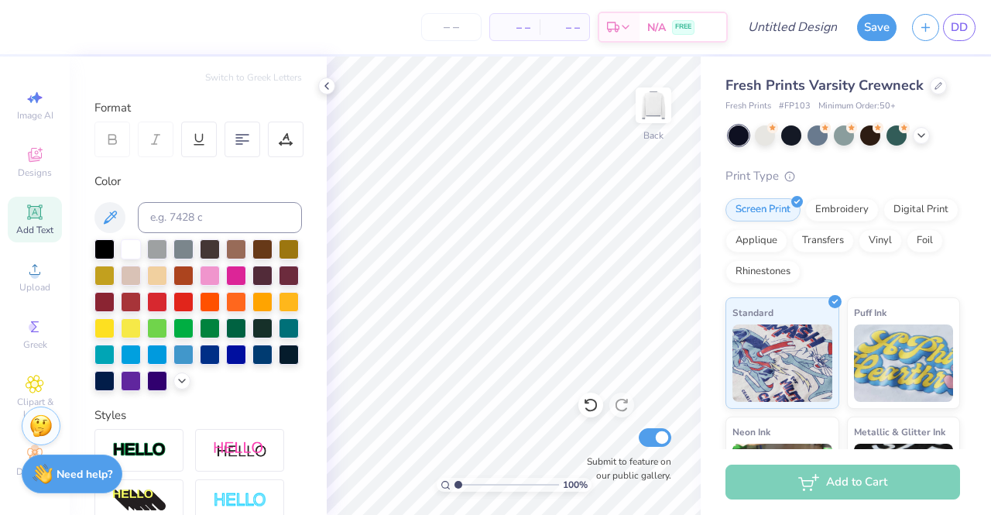
click at [25, 153] on div "Designs" at bounding box center [35, 162] width 54 height 46
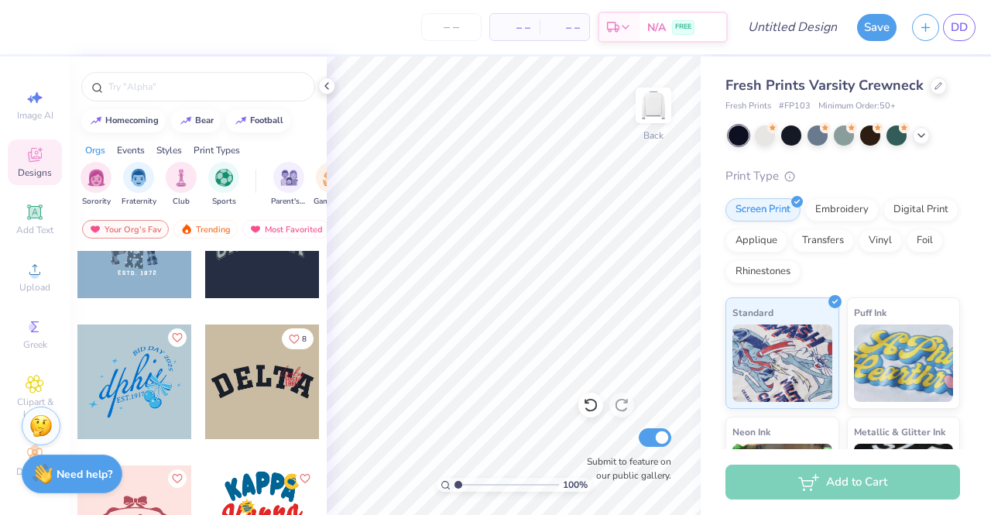
scroll to position [3560, 0]
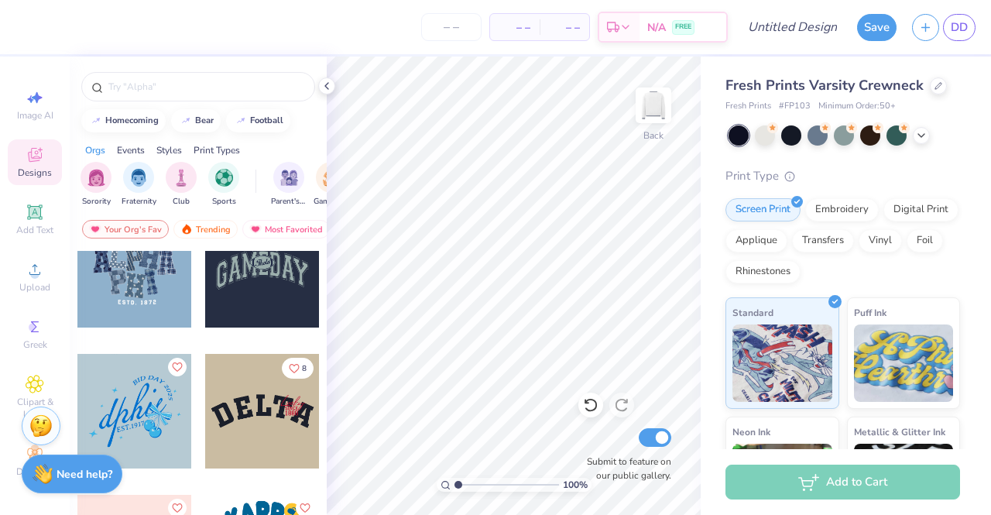
click at [139, 410] on div at bounding box center [134, 411] width 115 height 115
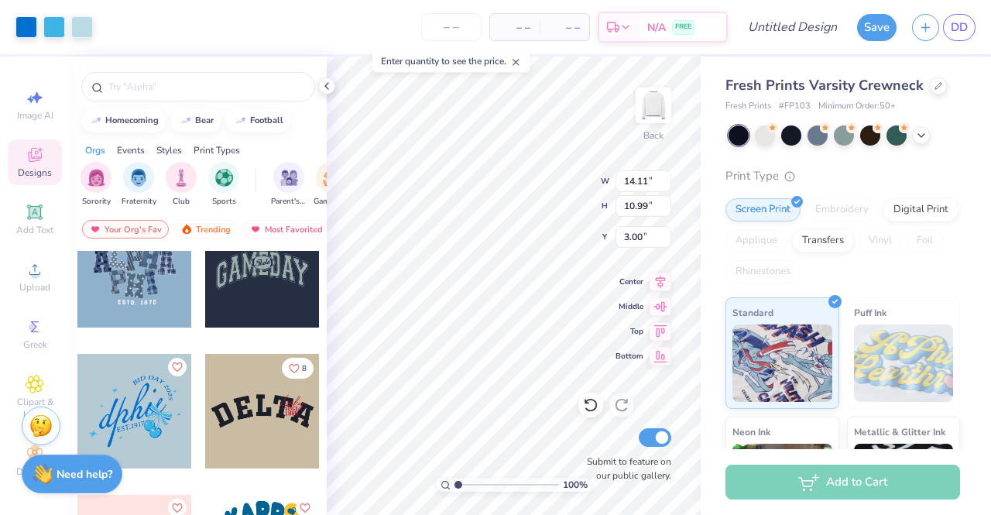
click at [325, 89] on icon at bounding box center [326, 86] width 12 height 12
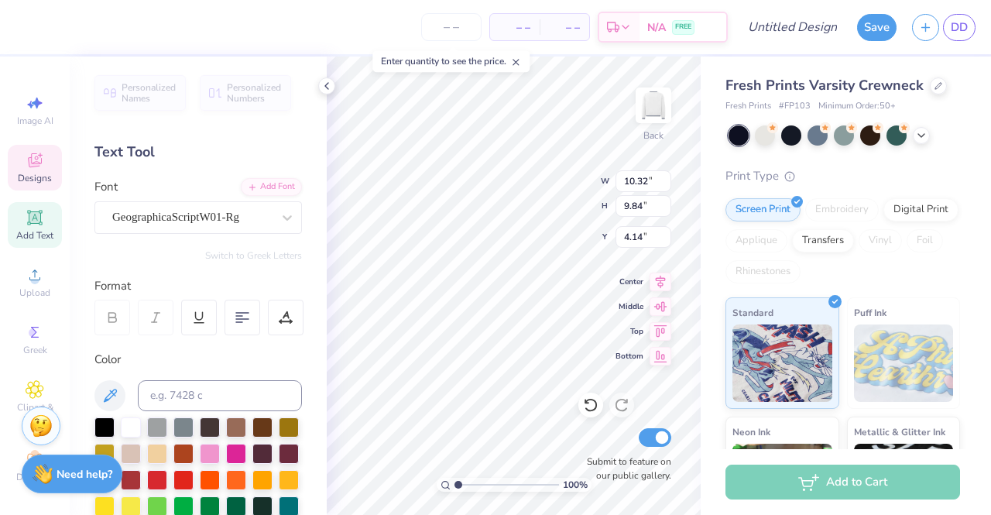
scroll to position [232, 0]
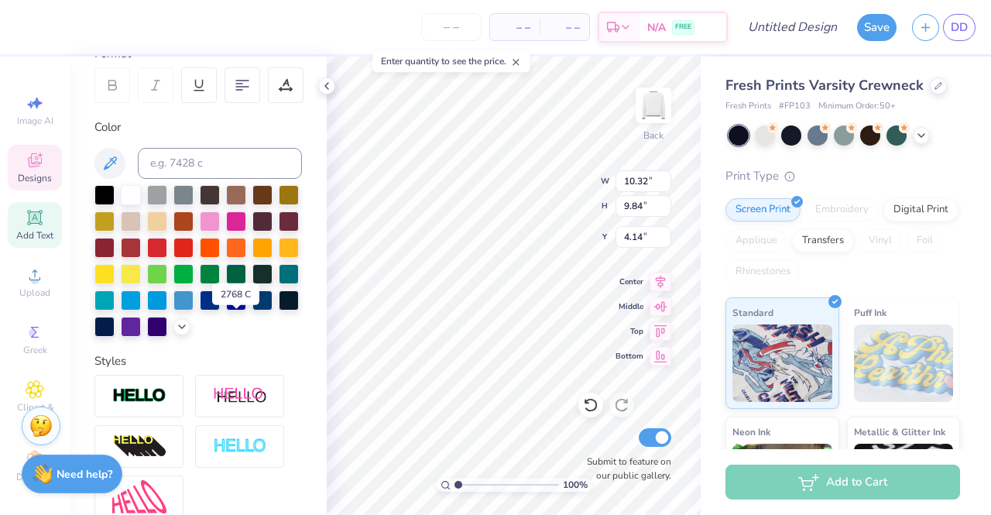
click at [115, 330] on div at bounding box center [104, 327] width 20 height 20
type input "6.08"
type input "3.86"
type input "3.00"
click at [115, 331] on div at bounding box center [104, 327] width 20 height 20
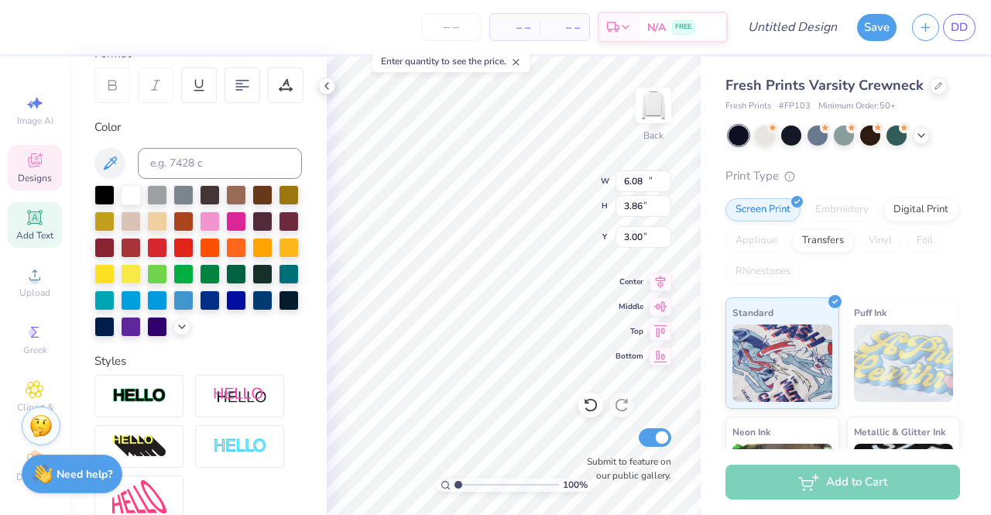
type input "10.32"
type input "9.84"
type input "4.14"
type input "4.15"
type input "1.73"
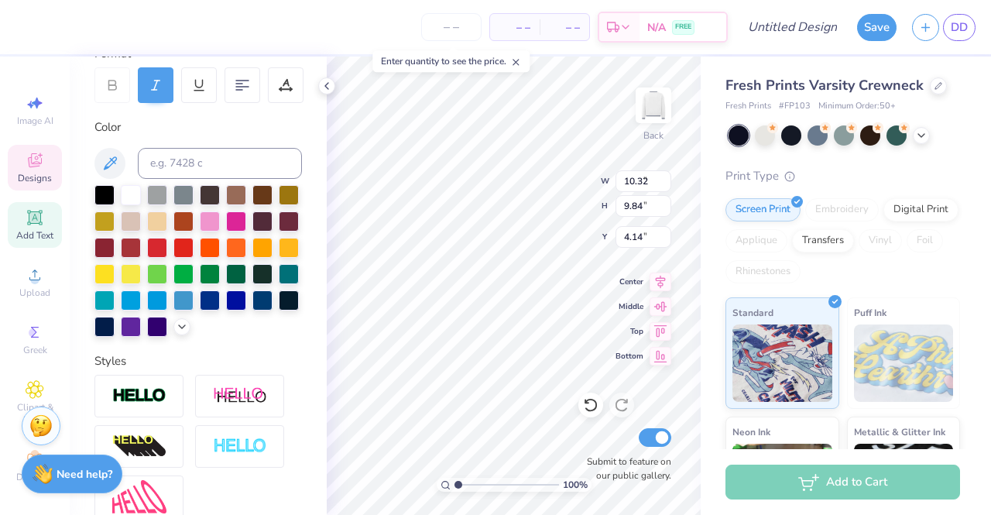
type input "9.97"
click at [115, 324] on div at bounding box center [104, 327] width 20 height 20
type input "10.32"
type input "9.84"
type input "4.14"
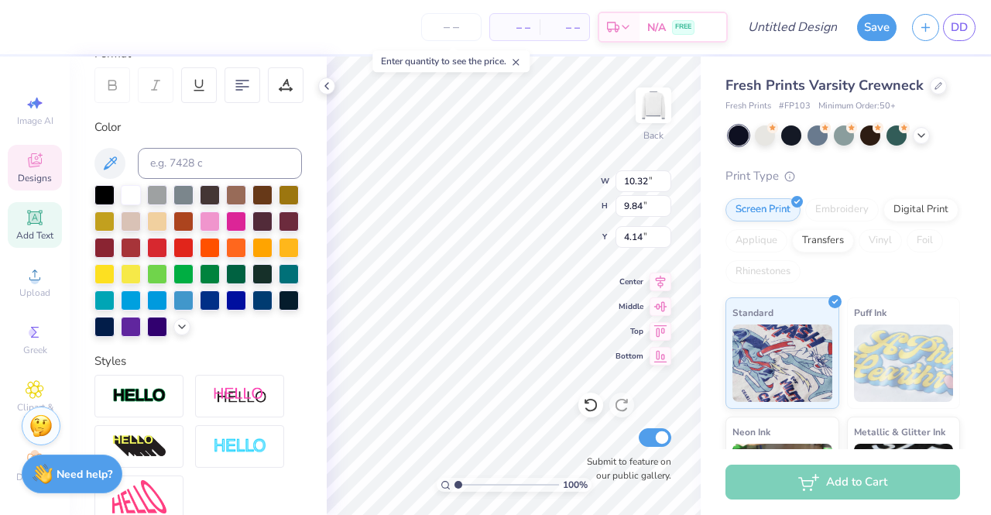
type input "4.23"
type input "5.12"
type input "7.40"
click at [115, 331] on div at bounding box center [104, 327] width 20 height 20
click at [115, 324] on div at bounding box center [104, 327] width 20 height 20
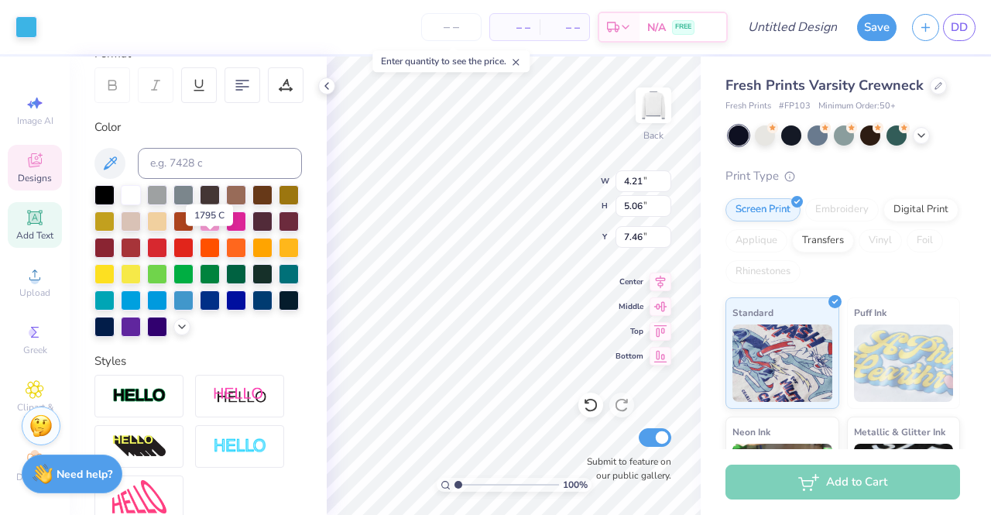
click at [167, 243] on div at bounding box center [157, 248] width 20 height 20
click at [193, 242] on div at bounding box center [183, 248] width 20 height 20
click at [597, 397] on icon at bounding box center [590, 404] width 15 height 15
type input "10.32"
type input "9.84"
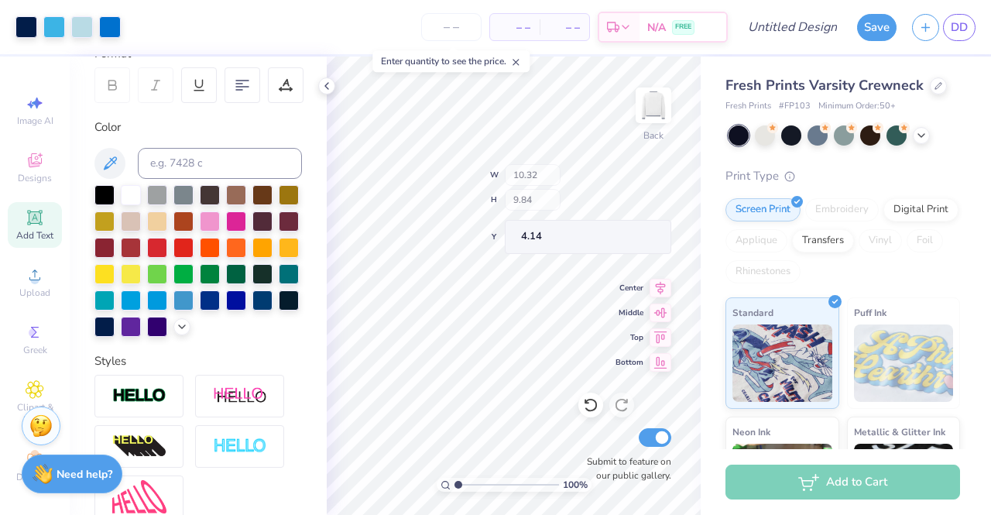
type input "3.88"
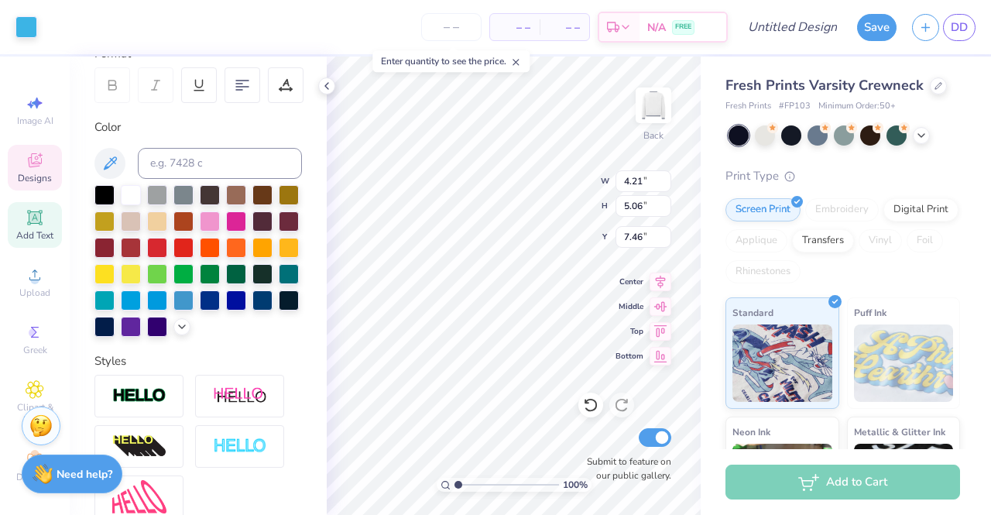
type input "4.30"
type input "5.18"
type input "7.38"
type input "4.23"
type input "5.12"
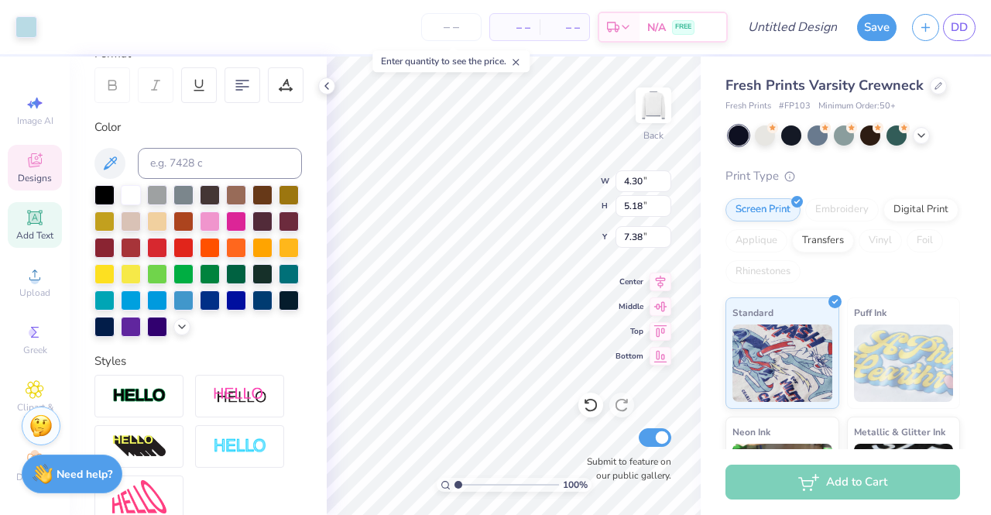
type input "7.40"
type input "4.21"
type input "5.06"
type input "7.46"
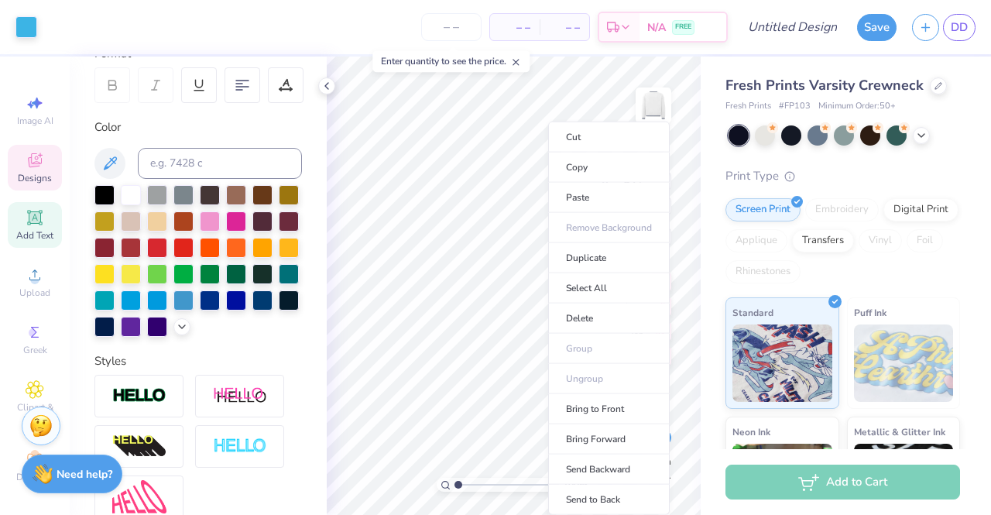
click at [606, 310] on li "Delete" at bounding box center [609, 318] width 122 height 30
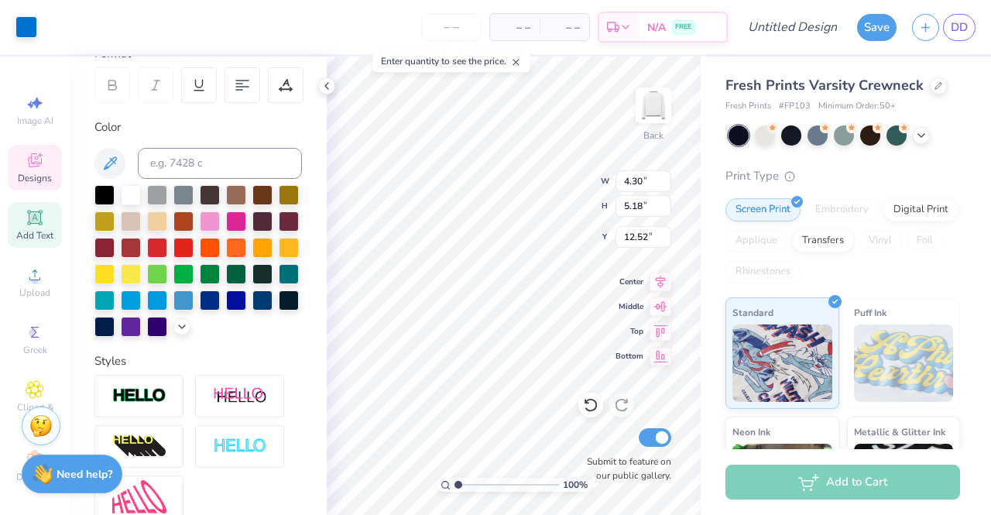
click at [115, 337] on div at bounding box center [104, 327] width 20 height 20
click at [115, 329] on div at bounding box center [104, 327] width 20 height 20
click at [115, 323] on div at bounding box center [104, 327] width 20 height 20
type input "8.25"
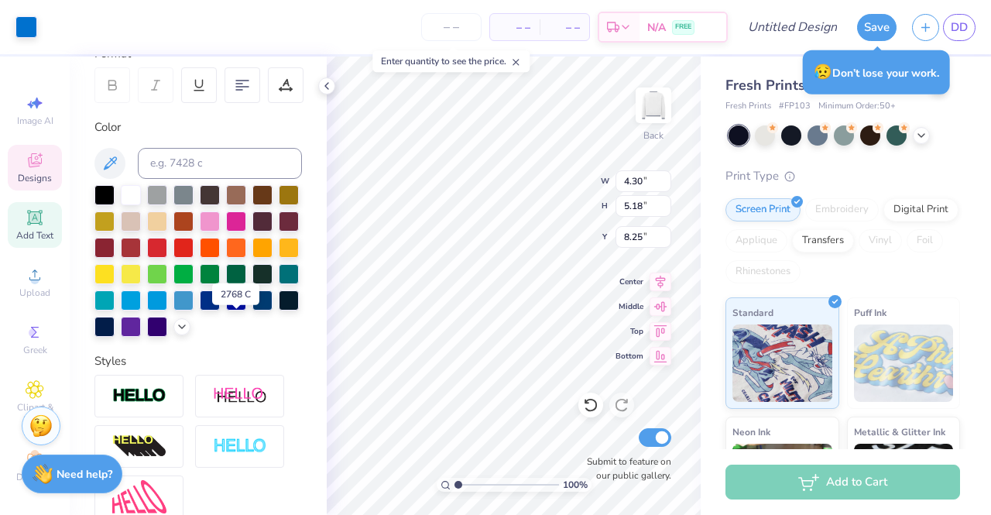
click at [115, 323] on div at bounding box center [104, 327] width 20 height 20
click at [279, 310] on div at bounding box center [289, 300] width 20 height 20
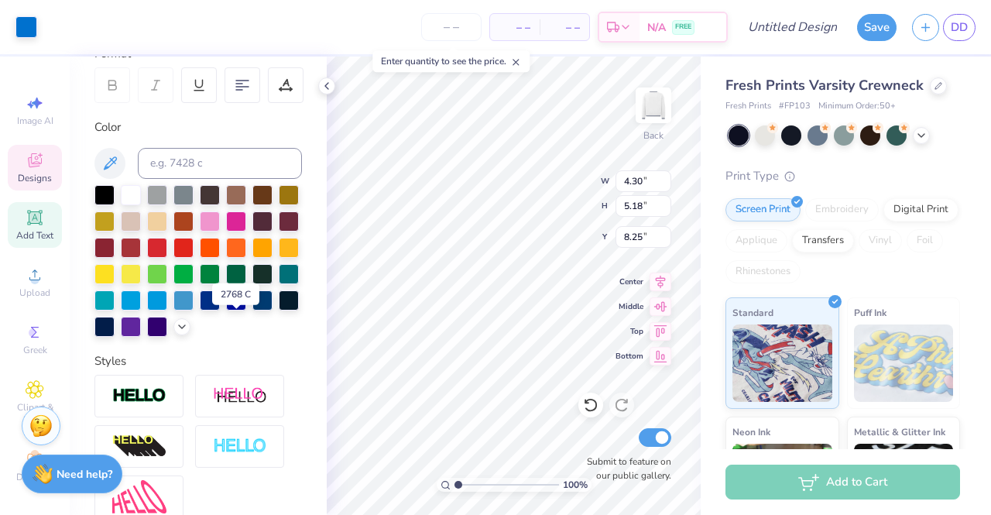
click at [115, 325] on div at bounding box center [104, 327] width 20 height 20
type input "10.32"
type input "9.84"
type input "3.88"
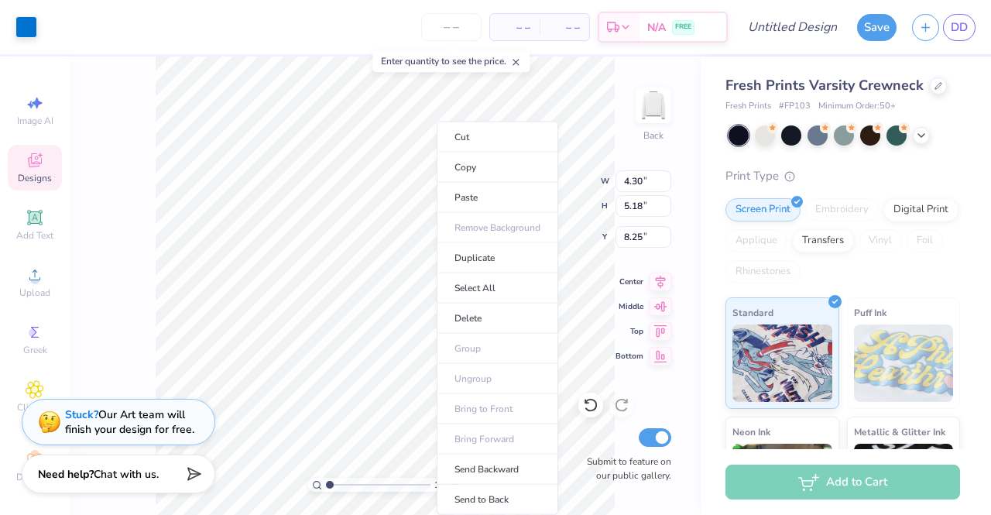
click at [484, 130] on li "Cut" at bounding box center [497, 137] width 122 height 31
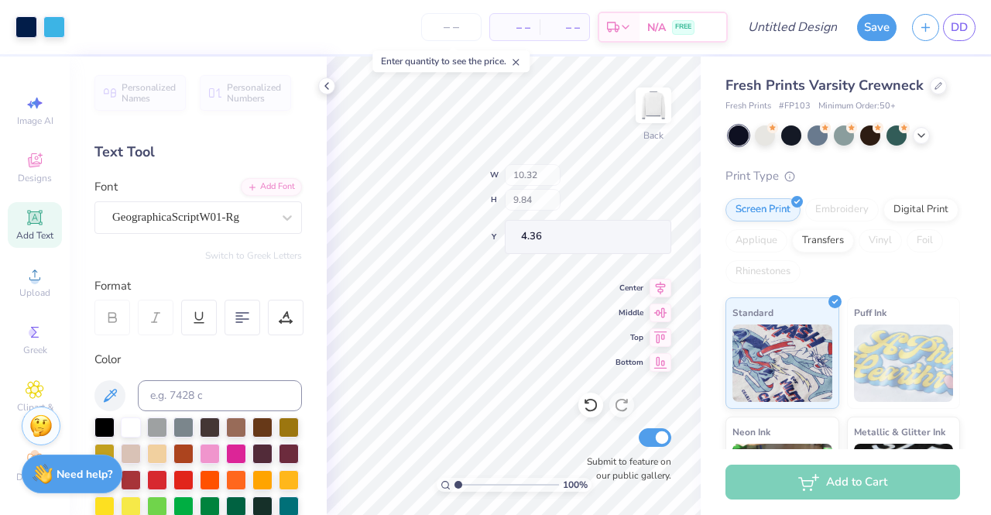
type input "4.36"
type input "10.10"
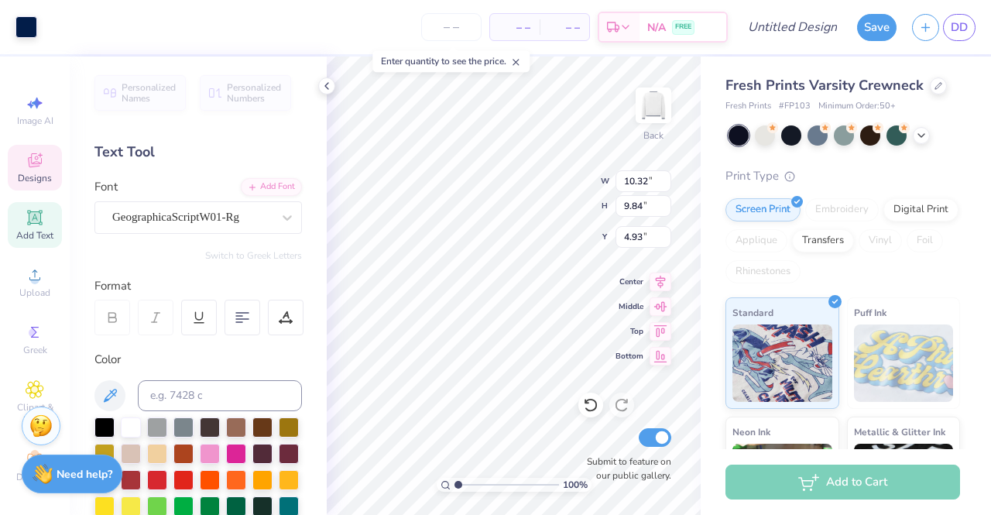
type input "4.36"
type textarea "A"
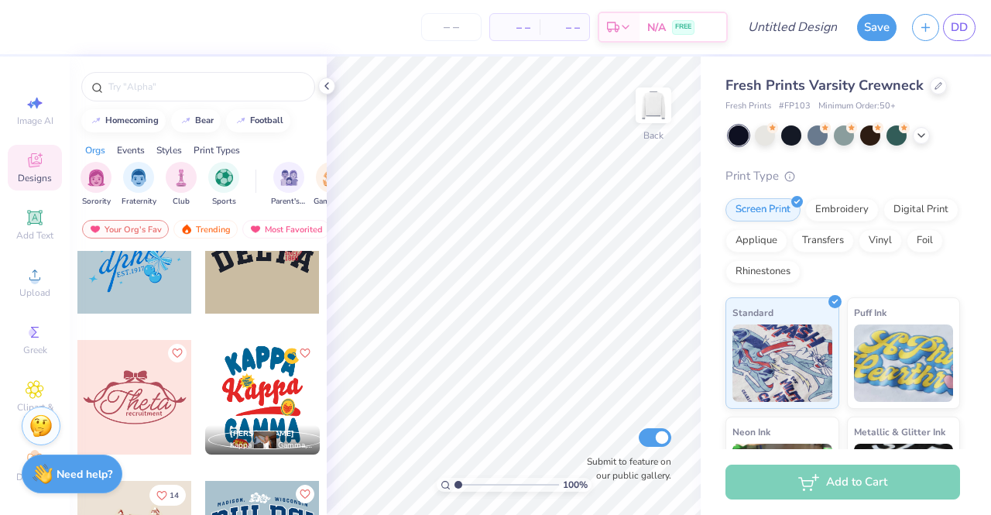
scroll to position [3637, 0]
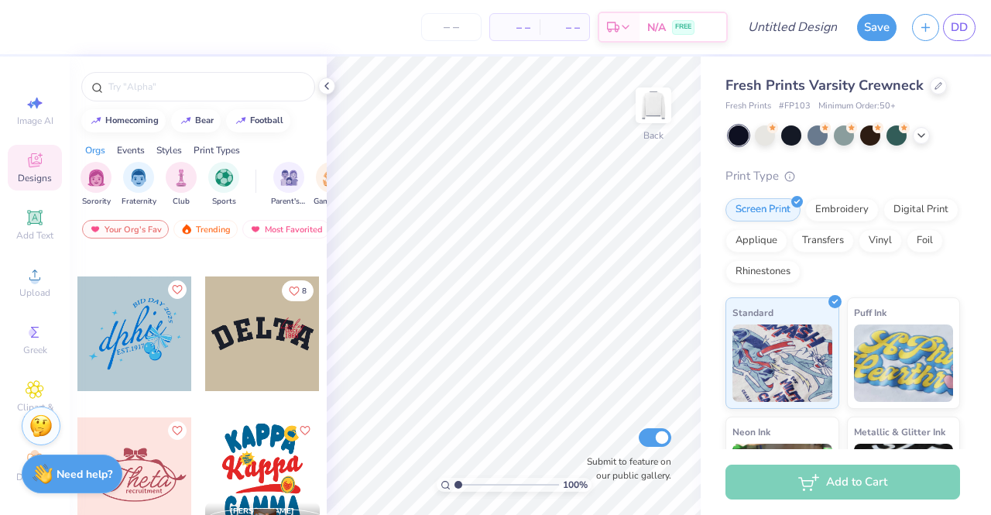
click at [171, 354] on div at bounding box center [134, 333] width 115 height 115
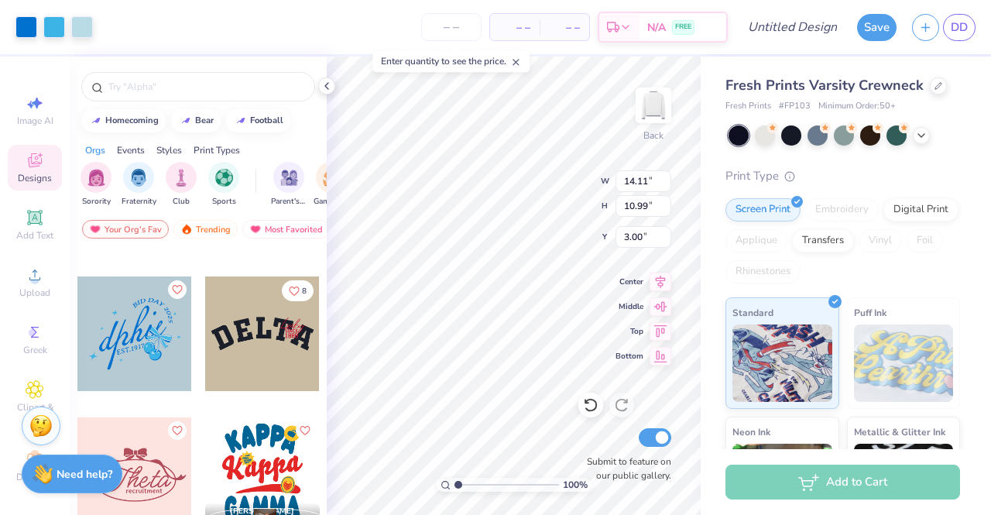
scroll to position [3792, 0]
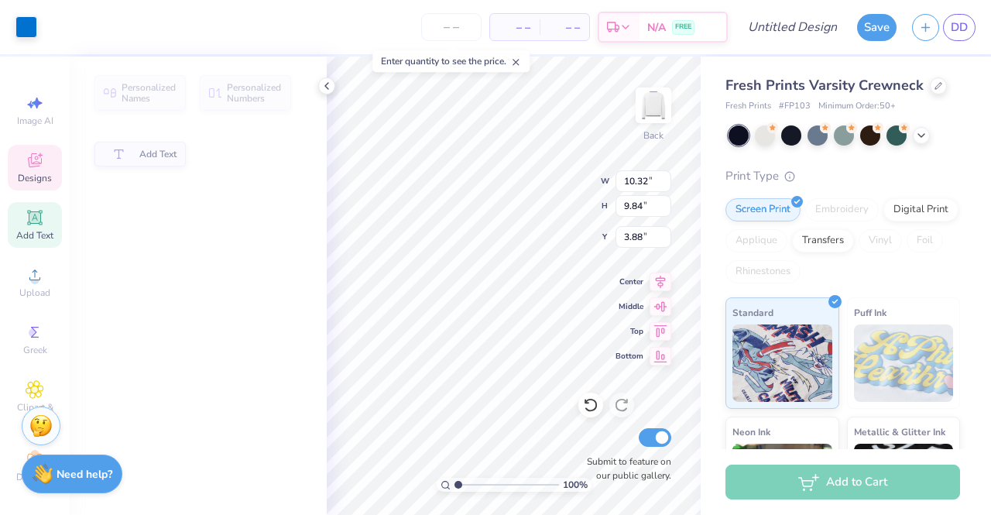
type input "10.32"
type input "9.84"
type input "3.88"
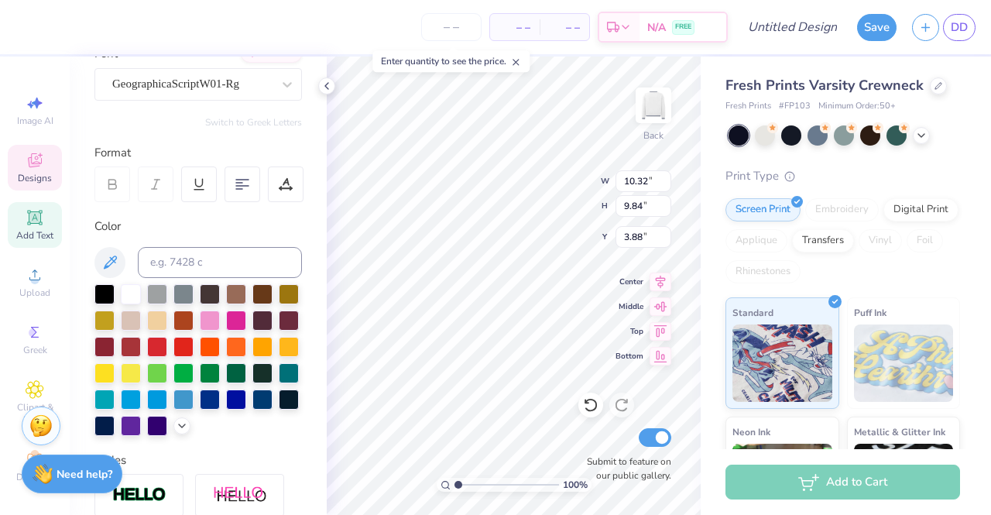
scroll to position [232, 0]
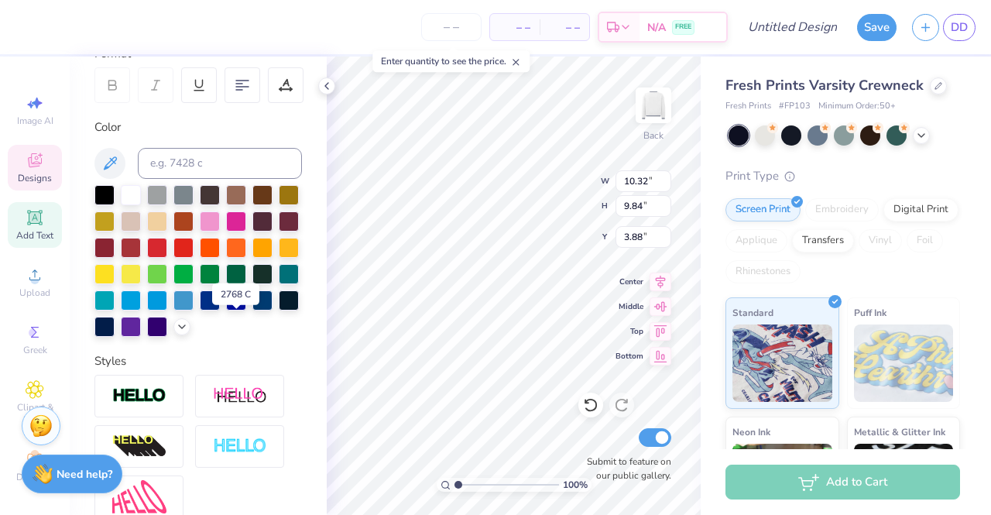
click at [115, 324] on div at bounding box center [104, 327] width 20 height 20
type input "6.08"
type input "3.86"
type input "3.00"
click at [115, 329] on div at bounding box center [104, 327] width 20 height 20
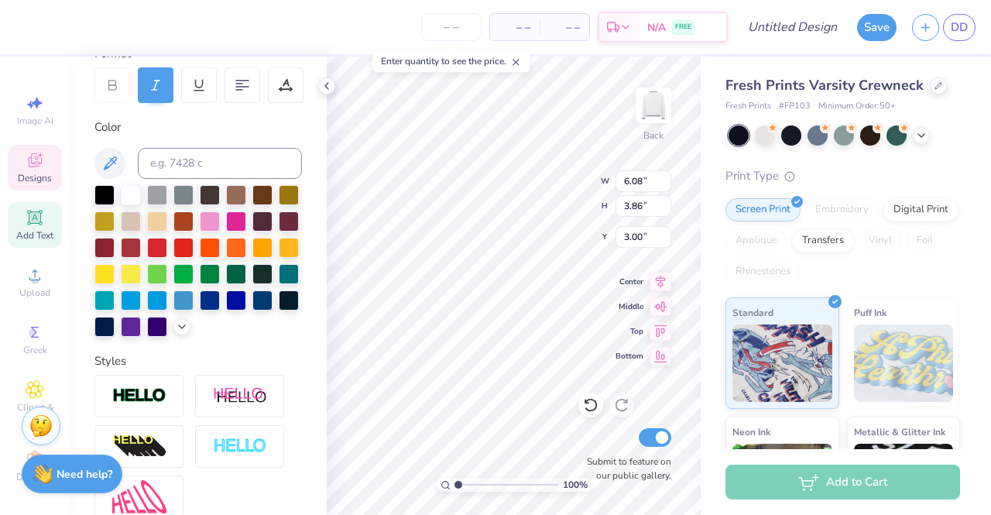
type input "4.15"
type input "1.73"
type input "9.97"
click at [115, 327] on div at bounding box center [104, 327] width 20 height 20
type input "4.21"
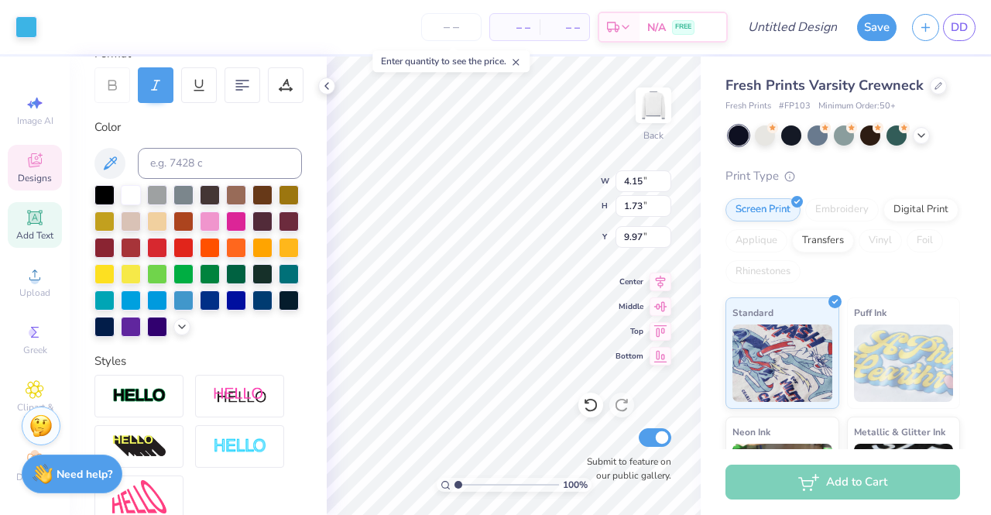
type input "5.06"
type input "7.46"
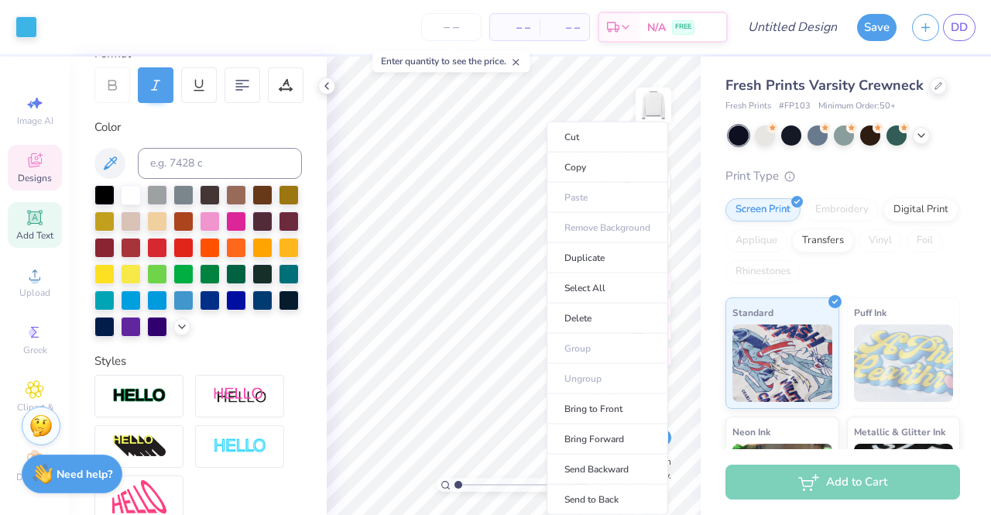
click at [586, 145] on li "Cut" at bounding box center [607, 137] width 122 height 31
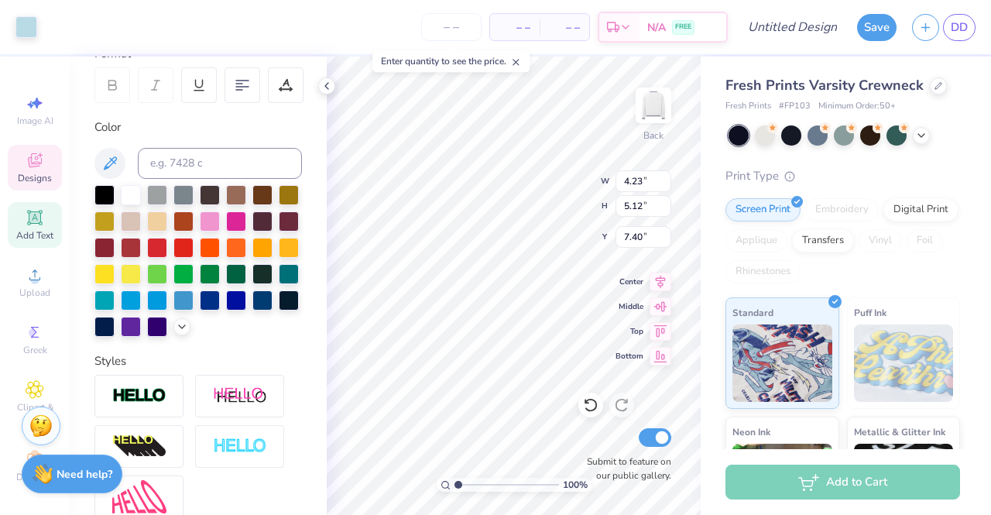
type input "4.23"
type input "5.12"
type input "7.40"
type input "4.30"
type input "5.18"
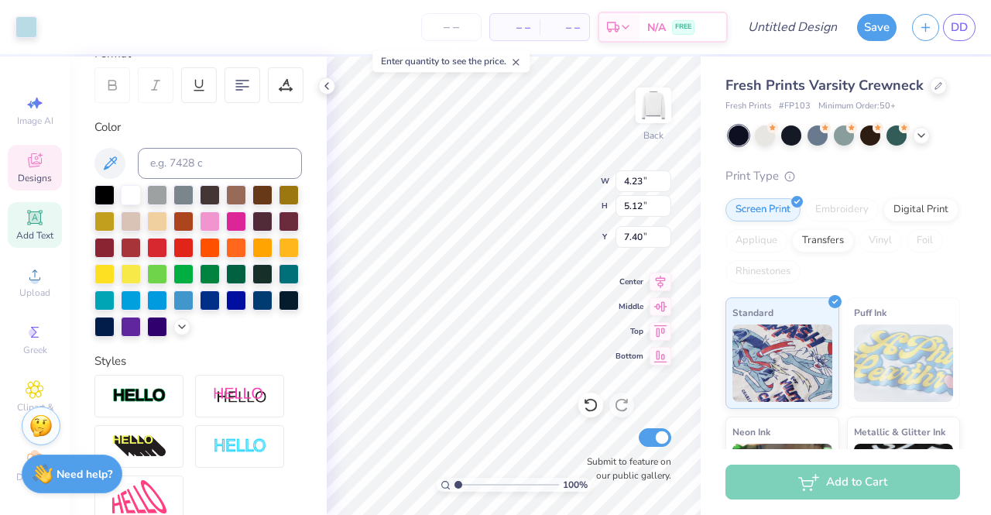
type input "7.38"
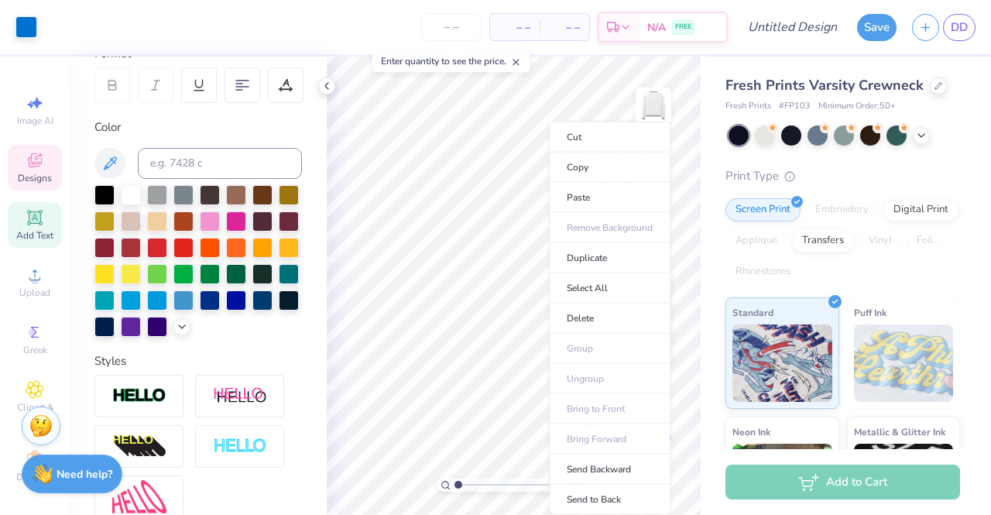
click at [582, 140] on li "Cut" at bounding box center [610, 137] width 122 height 31
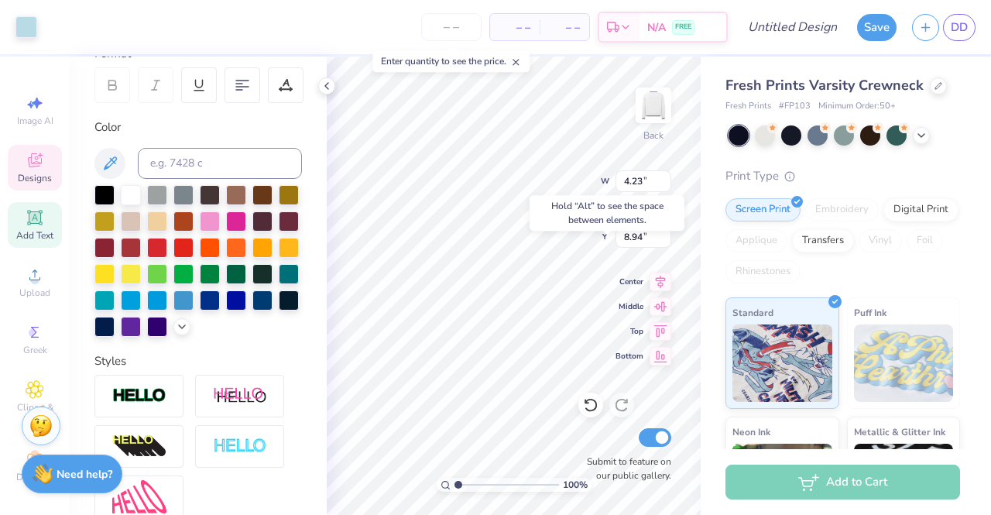
type input "8.94"
click at [115, 330] on div at bounding box center [104, 327] width 20 height 20
type input "10.32"
type input "9.84"
type input "3.88"
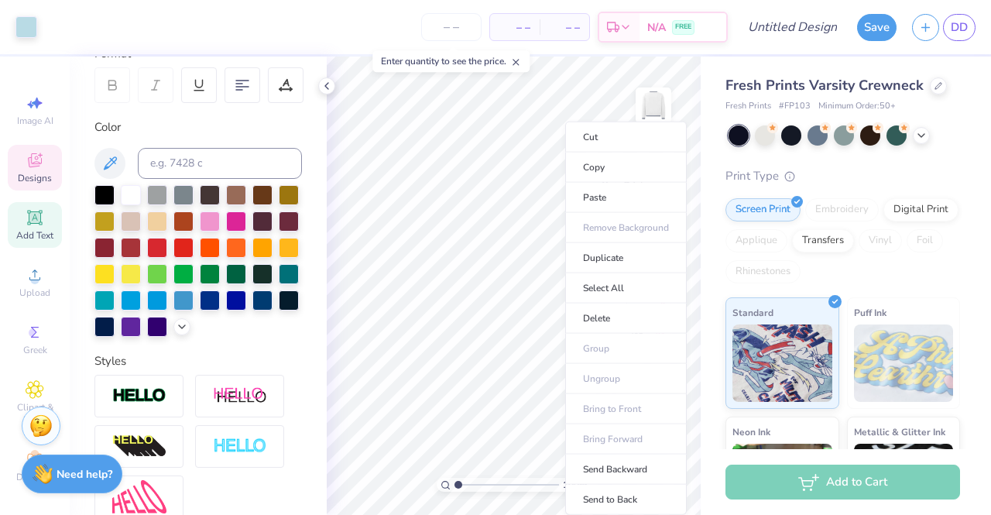
click at [589, 144] on li "Cut" at bounding box center [626, 137] width 122 height 31
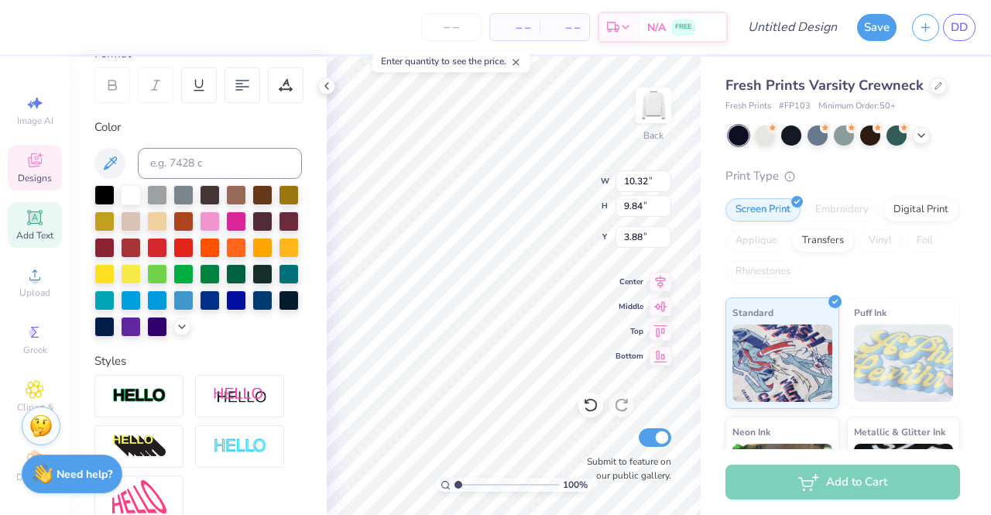
type input "4.15"
type input "1.73"
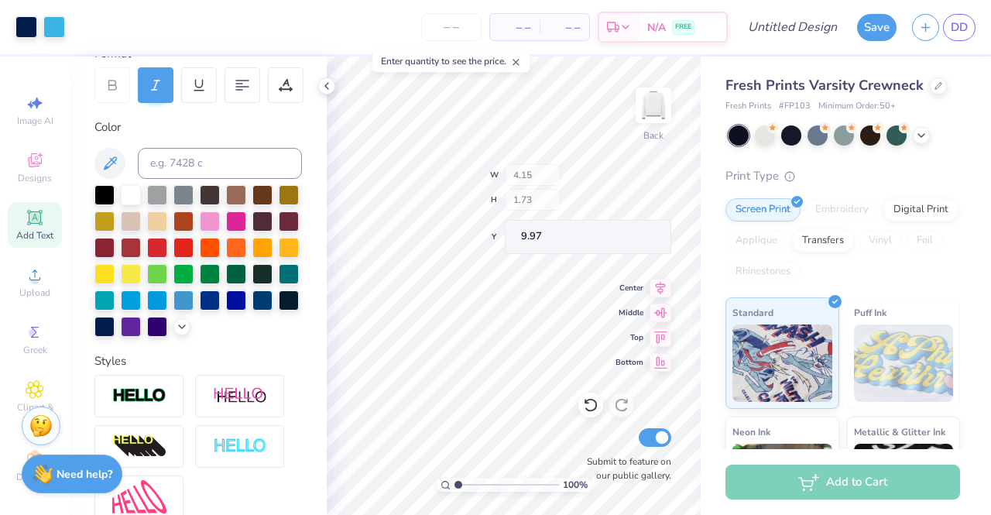
type input "9.77"
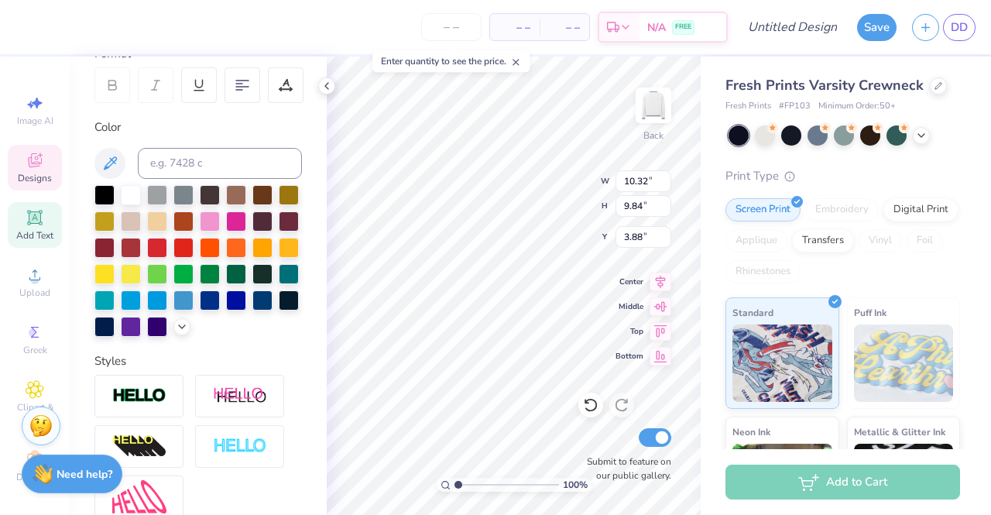
scroll to position [12, 3]
type textarea "d"
type textarea "AChio"
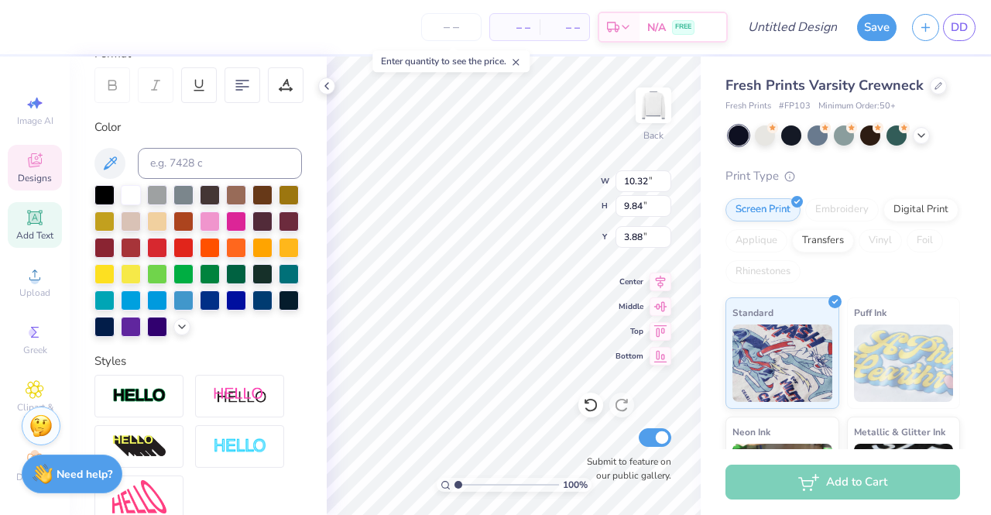
click at [706, 307] on div "Fresh Prints Varsity Crewneck Fresh Prints # FP103 Minimum Order: 50 + Print Ty…" at bounding box center [845, 351] width 290 height 591
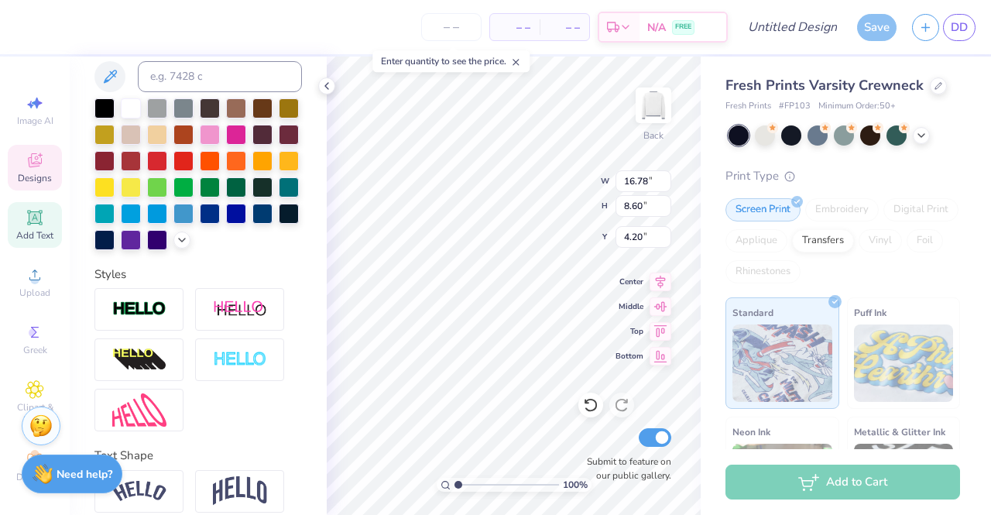
scroll to position [410, 0]
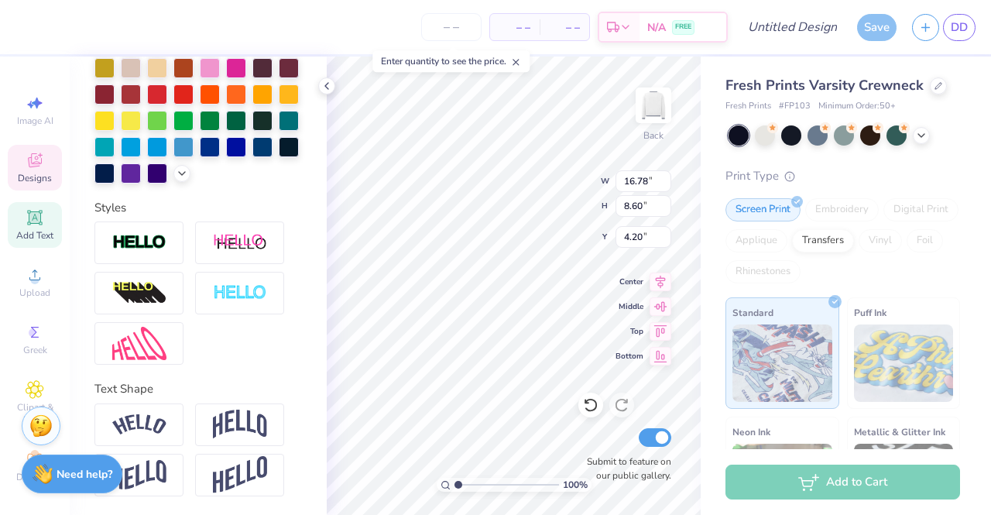
click at [661, 279] on icon at bounding box center [660, 281] width 22 height 19
click at [662, 303] on icon at bounding box center [660, 306] width 13 height 10
type input "7.20"
click at [659, 279] on icon at bounding box center [660, 281] width 22 height 19
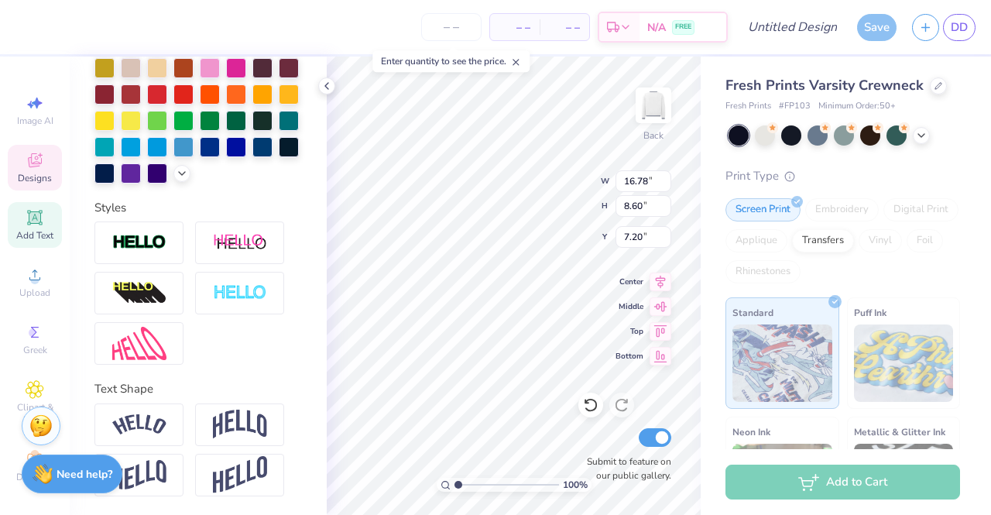
click at [704, 252] on div "Fresh Prints Varsity Crewneck Fresh Prints # FP103 Minimum Order: 50 + Print Ty…" at bounding box center [845, 351] width 290 height 591
type input "4.15"
type input "1.73"
type input "9.77"
type input "16.78"
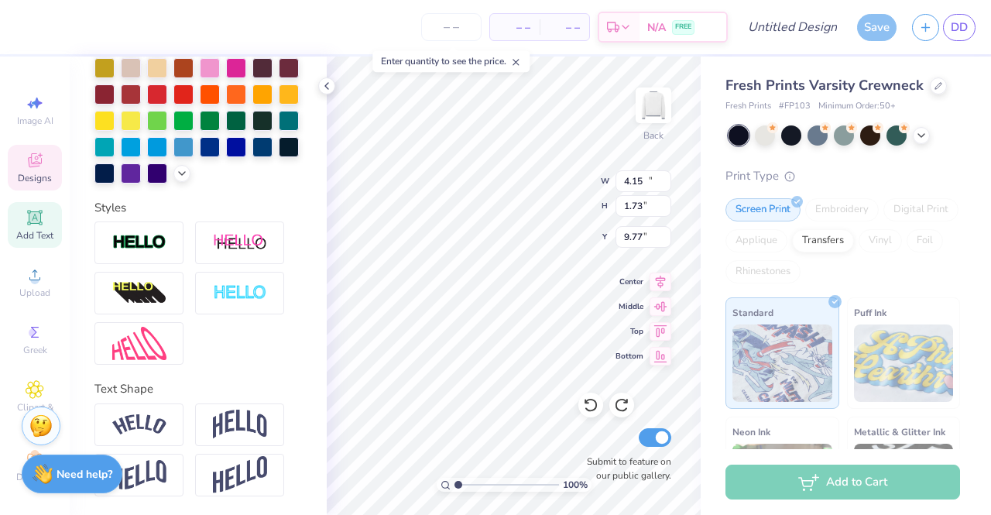
type input "8.60"
type input "7.20"
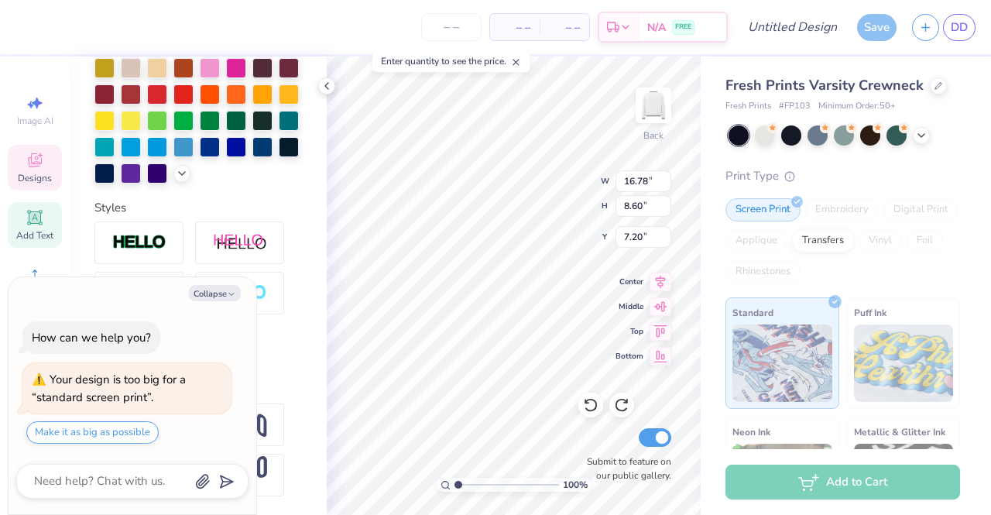
click at [236, 291] on button "Collapse" at bounding box center [215, 293] width 52 height 16
type textarea "x"
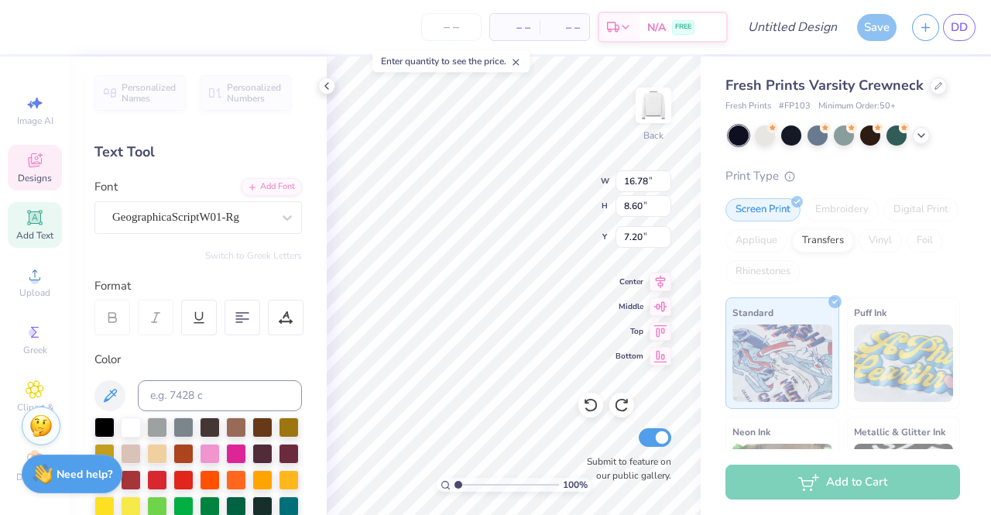
click at [710, 440] on div "Fresh Prints Varsity Crewneck Fresh Prints # FP103 Minimum Order: 50 + Print Ty…" at bounding box center [845, 351] width 290 height 591
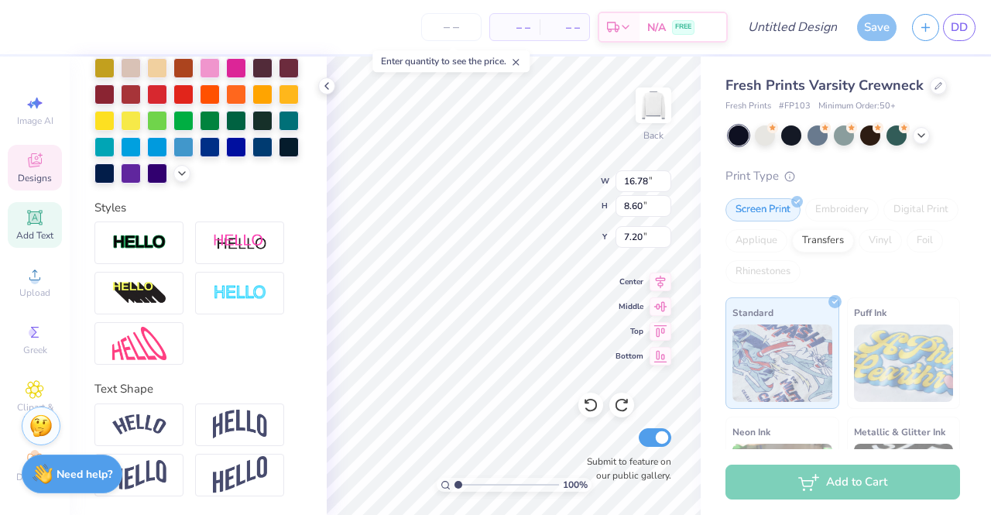
scroll to position [17, 0]
click at [619, 278] on span "Center" at bounding box center [629, 281] width 28 height 11
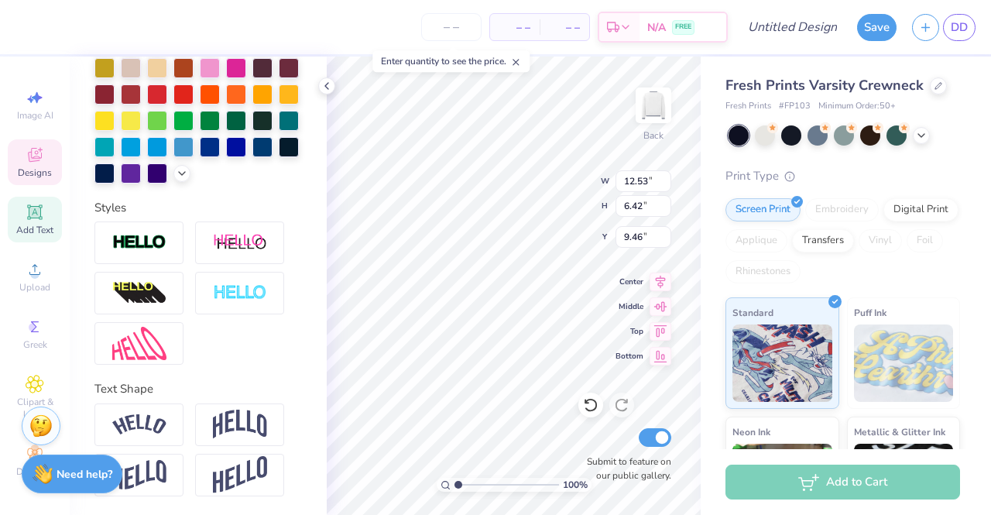
type input "12.53"
type input "6.42"
type input "5.08"
type textarea "B"
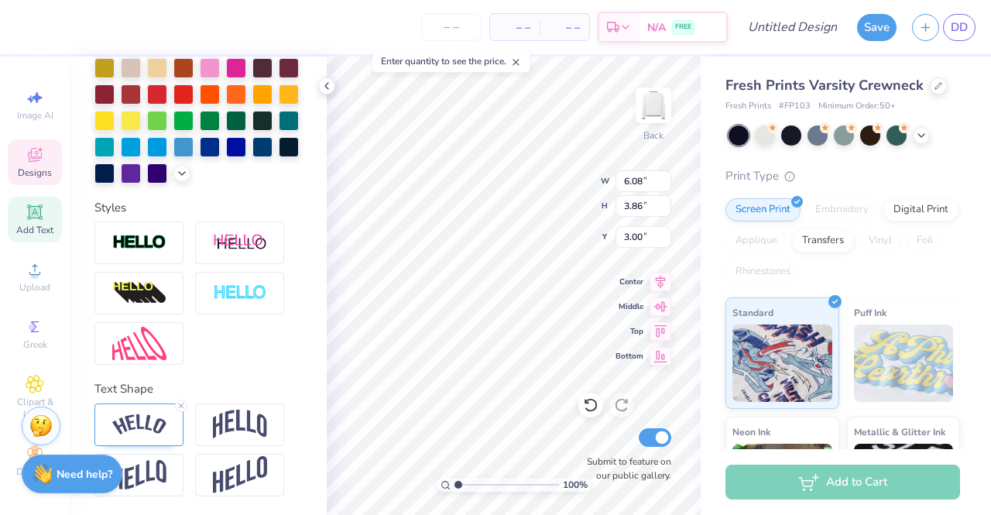
paste textarea "University of South Carolina"
type textarea "University of South Carolina"
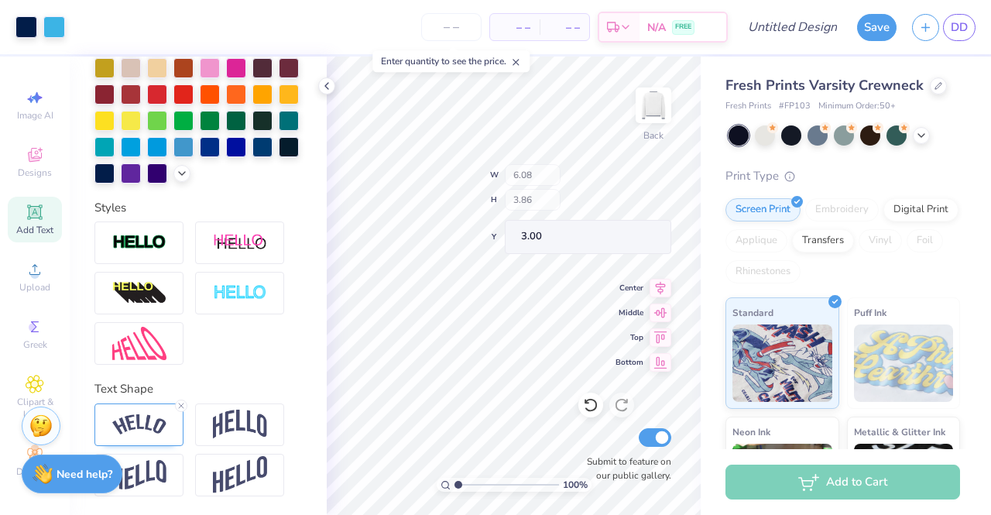
click at [373, 20] on div "– – Per Item – – Total Est. Delivery N/A FREE" at bounding box center [400, 27] width 655 height 54
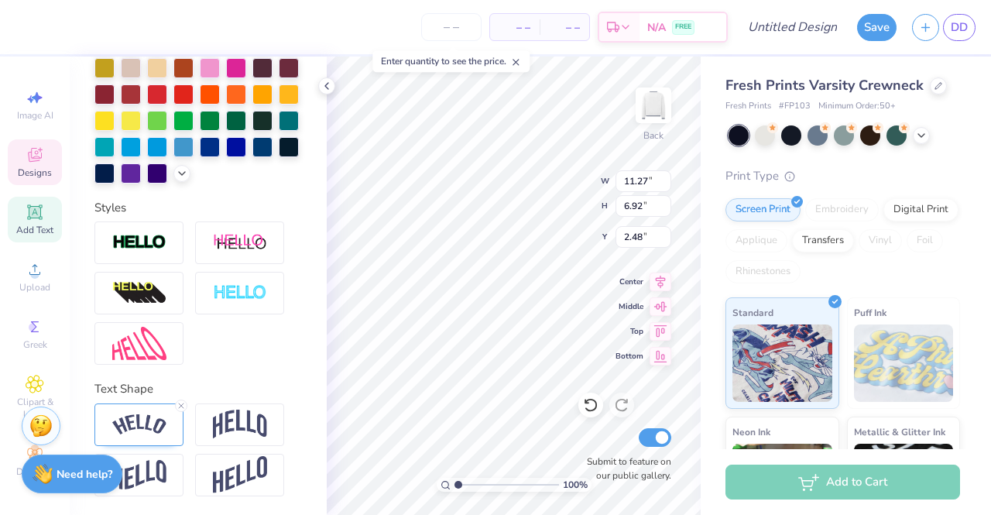
type input "2.48"
type input "12.53"
type input "6.42"
type input "4.21"
click at [710, 87] on div "Fresh Prints Varsity Crewneck Fresh Prints # FP103 Minimum Order: 50 + Print Ty…" at bounding box center [845, 351] width 290 height 591
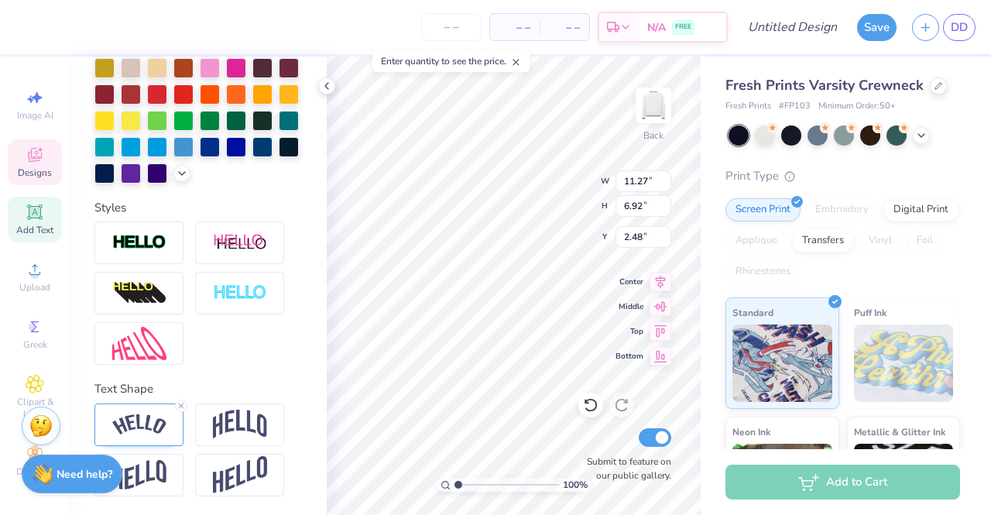
scroll to position [12, 11]
type input "4.15"
type input "1.73"
type input "9.77"
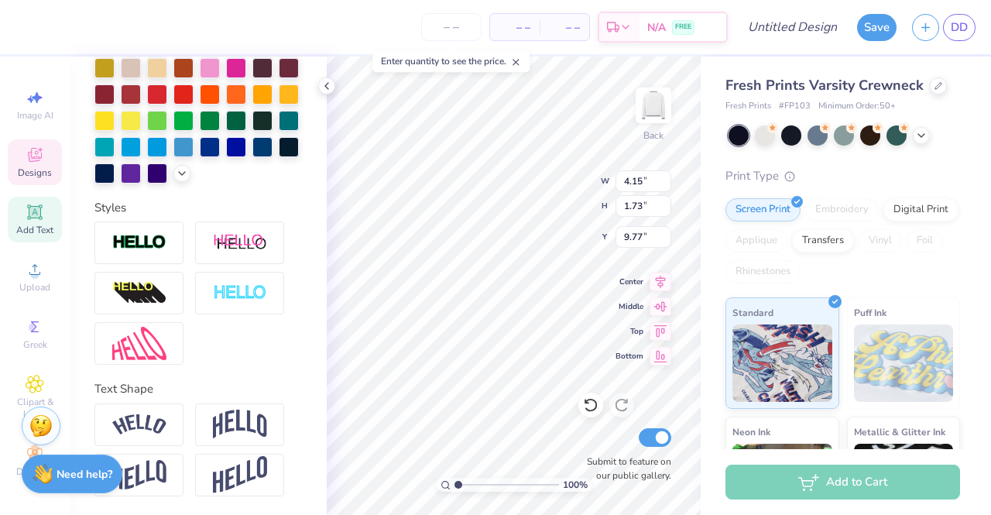
type textarea "E"
paste textarea "University of South Carolina"
type textarea "University of South Carolina"
click at [363, 38] on div "– – Per Item – – Total Est. Delivery N/A FREE" at bounding box center [375, 27] width 704 height 54
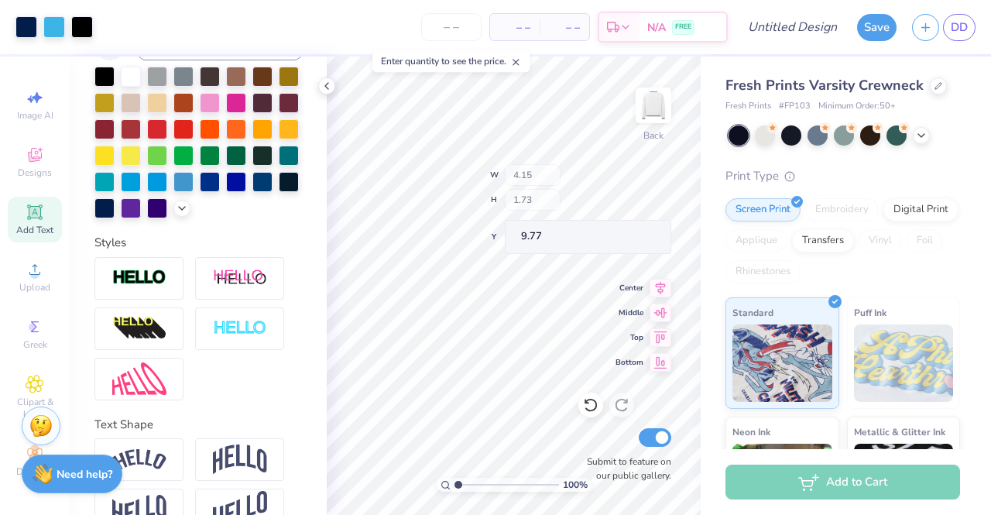
scroll to position [471, 0]
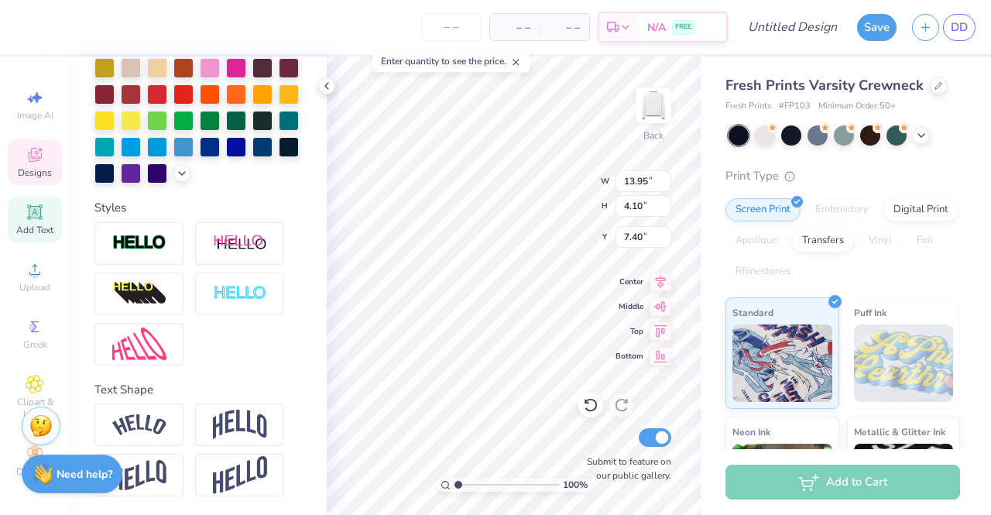
type input "8.59"
type textarea "U"
type textarea "EST. 1917"
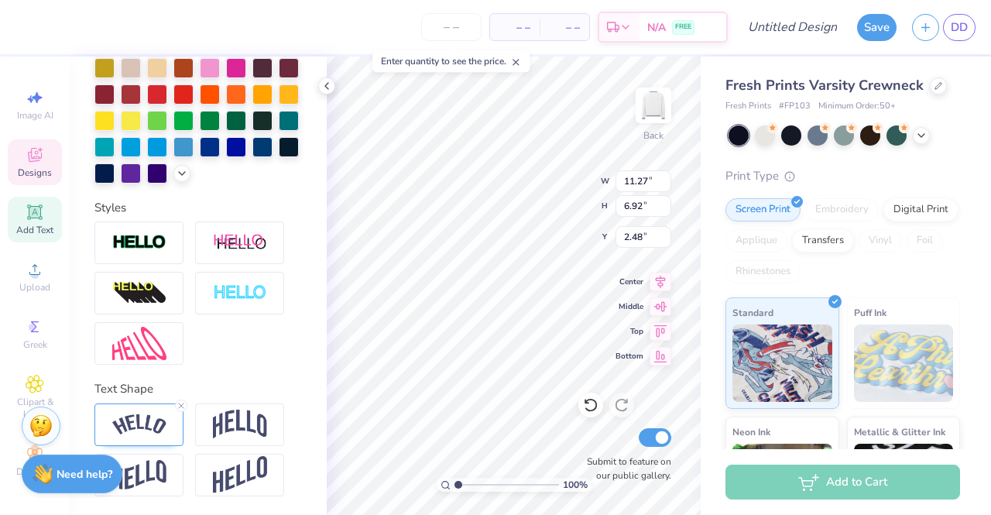
scroll to position [12, 4]
click at [707, 67] on div "Fresh Prints Varsity Crewneck Fresh Prints # FP103 Minimum Order: 50 + Print Ty…" at bounding box center [845, 351] width 290 height 591
type input "4.26"
type input "2.76"
click at [333, 24] on div "– – Per Item – – Total Est. Delivery N/A FREE" at bounding box center [375, 27] width 704 height 54
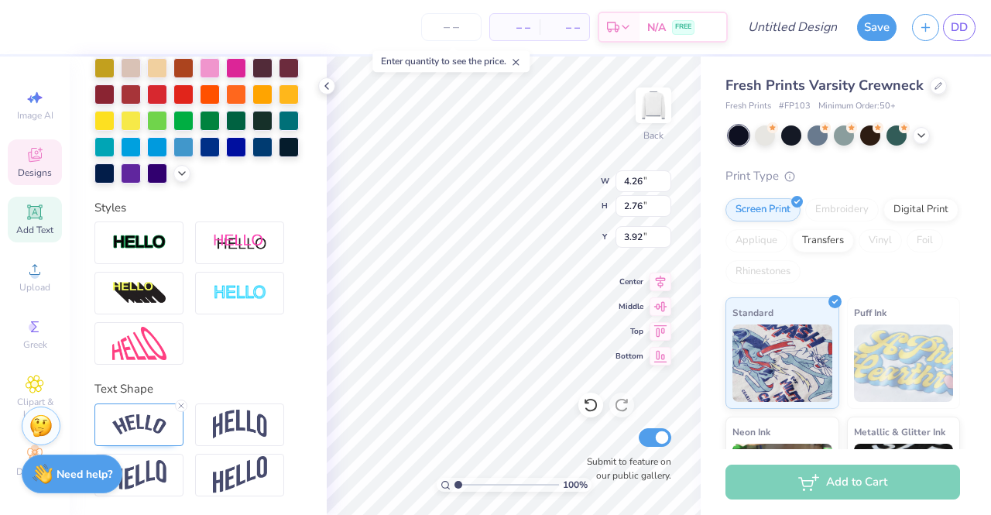
type input "3.00"
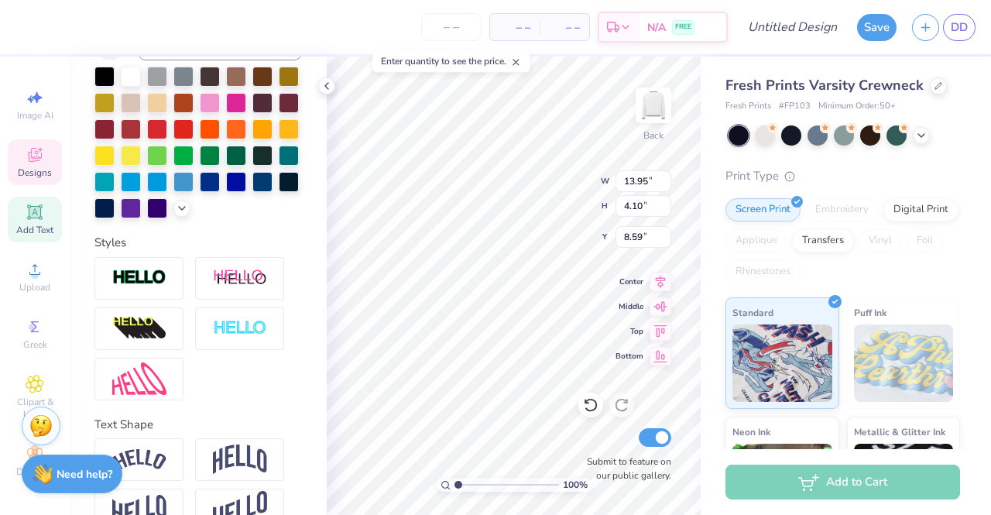
type input "13.95"
type input "4.10"
type input "8.70"
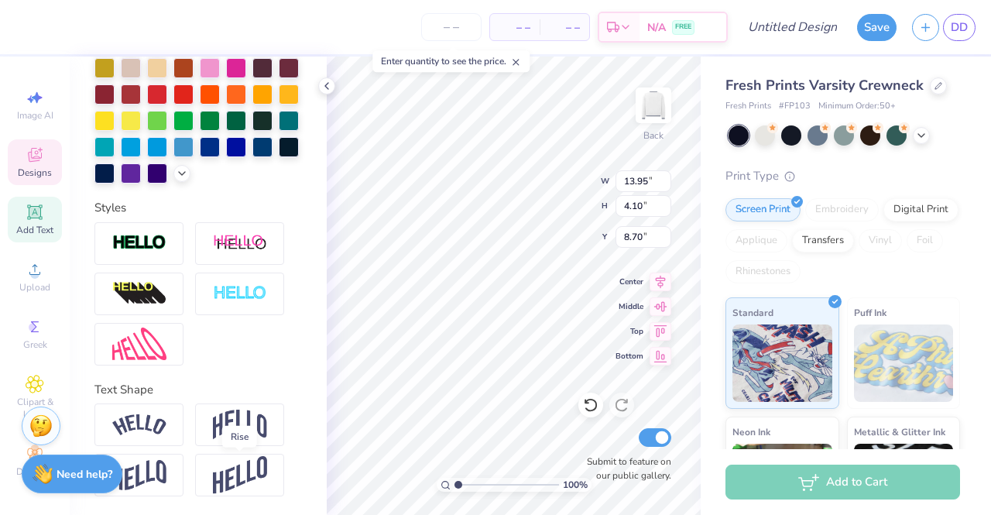
click at [248, 487] on img at bounding box center [240, 475] width 54 height 38
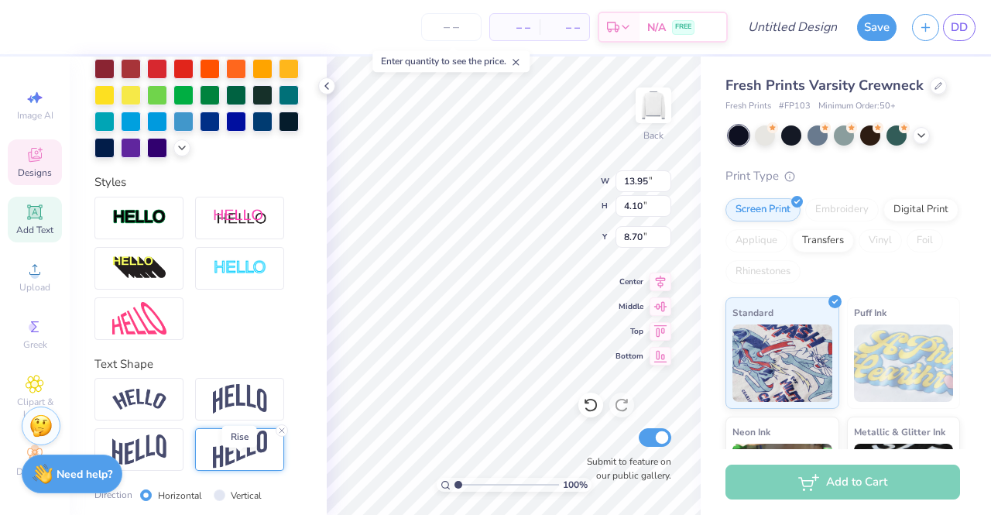
type input "13.69"
type input "5.08"
type input "8.31"
type input "14.62"
type input "5.43"
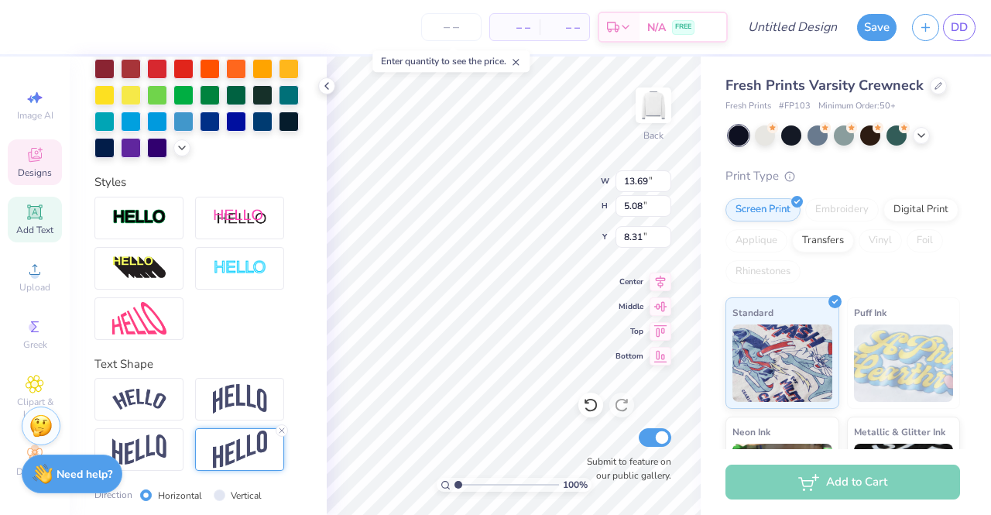
type input "8.07"
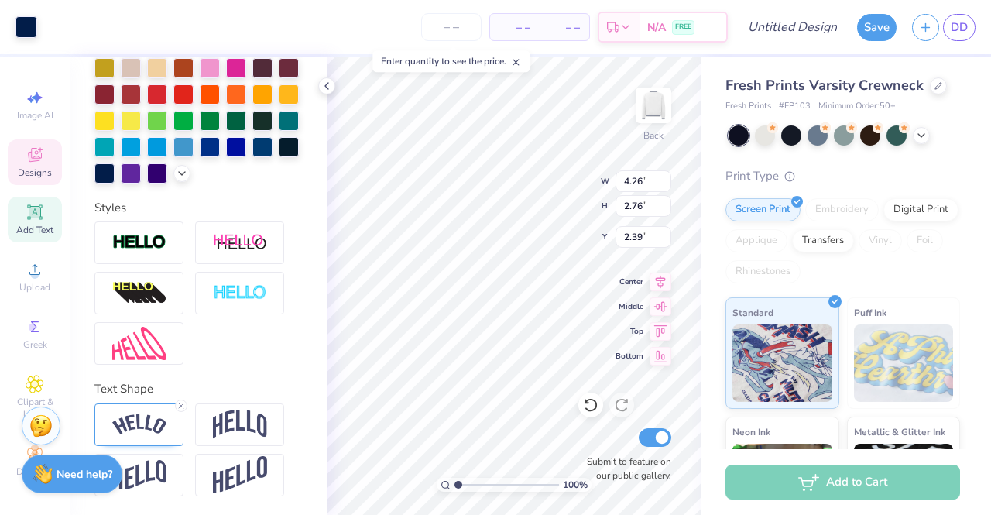
scroll to position [410, 0]
type input "5.08"
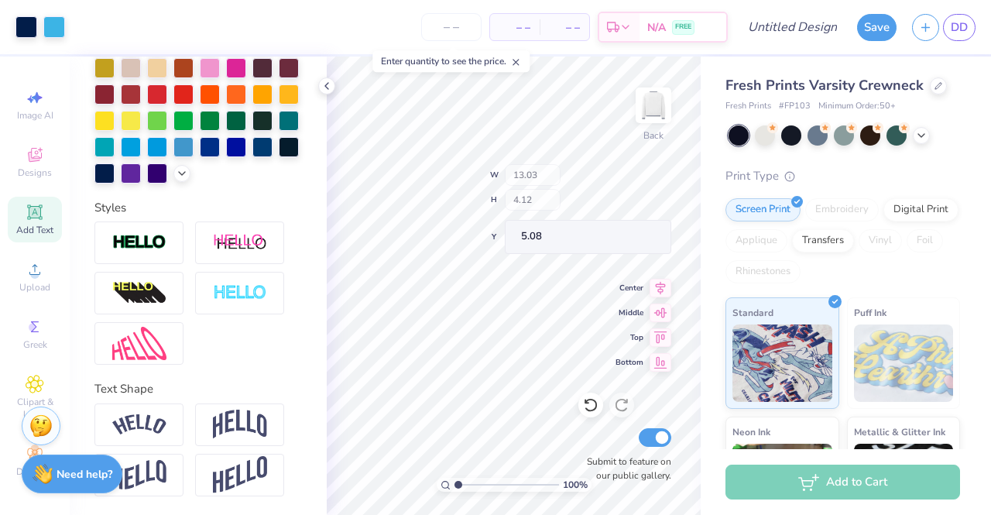
type input "13.03"
type input "4.12"
type input "6.00"
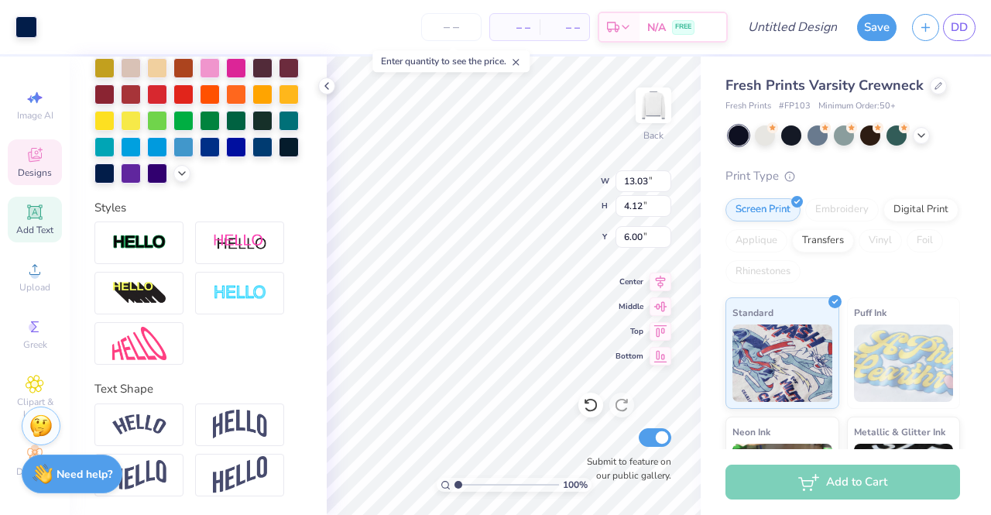
type input "13.03"
type input "4.12"
type input "6.81"
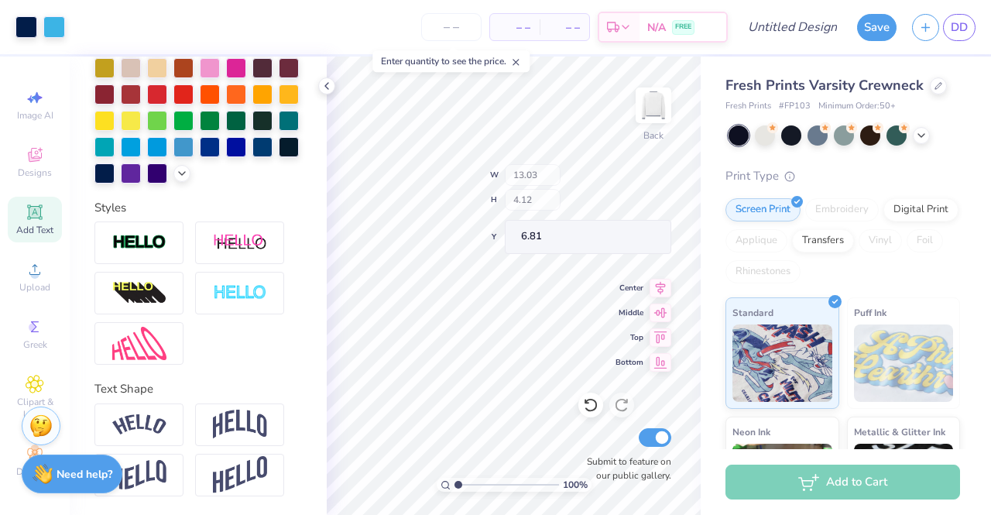
click at [556, 210] on div "100 % Back W 13.03 H 4.12 Y 6.81 Center Middle Top Bottom Submit to feature on …" at bounding box center [514, 285] width 374 height 458
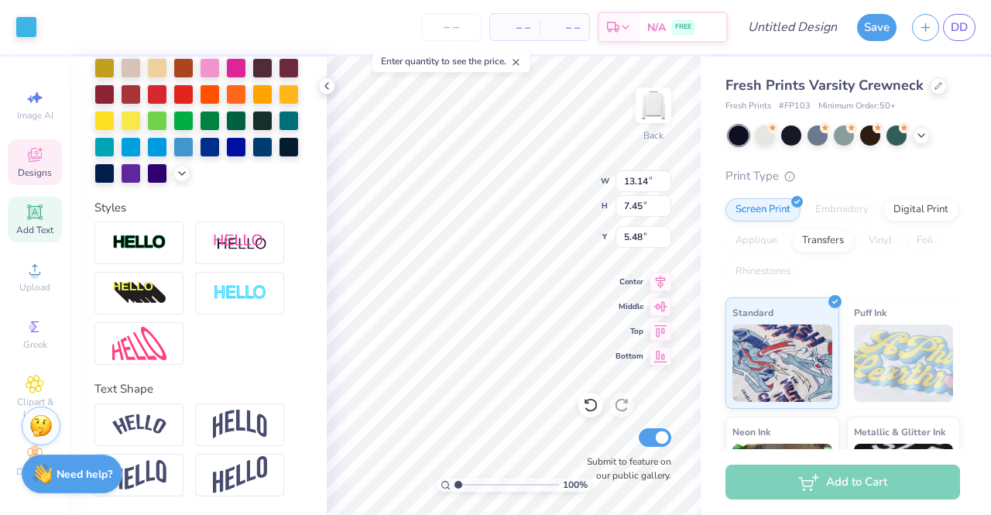
type input "13.14"
type input "7.45"
type input "5.48"
click at [559, 208] on div "100 % Back W 13.03 13.03 " H 4.12 4.12 " Y 6.81 6.81 " Center Middle Top Bottom…" at bounding box center [514, 285] width 374 height 458
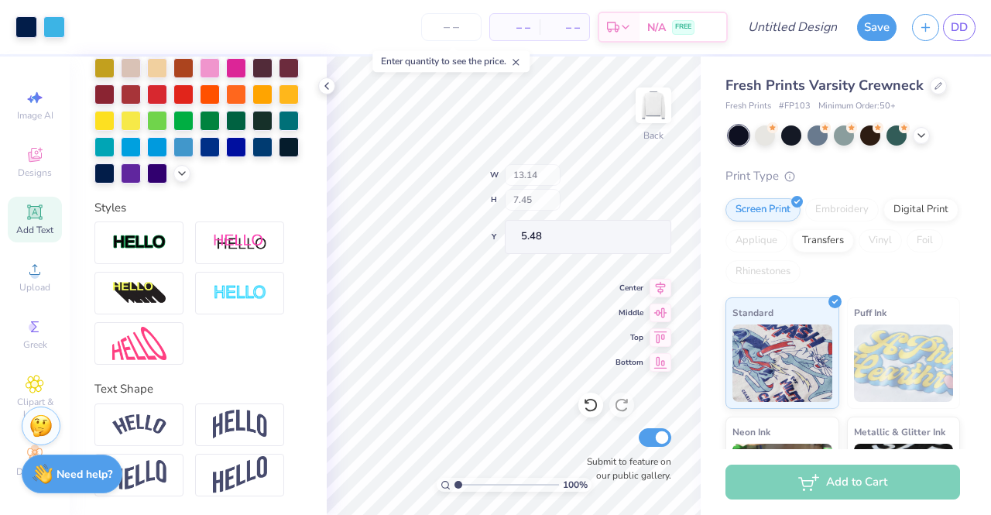
type input "13.14"
type input "7.45"
type input "5.48"
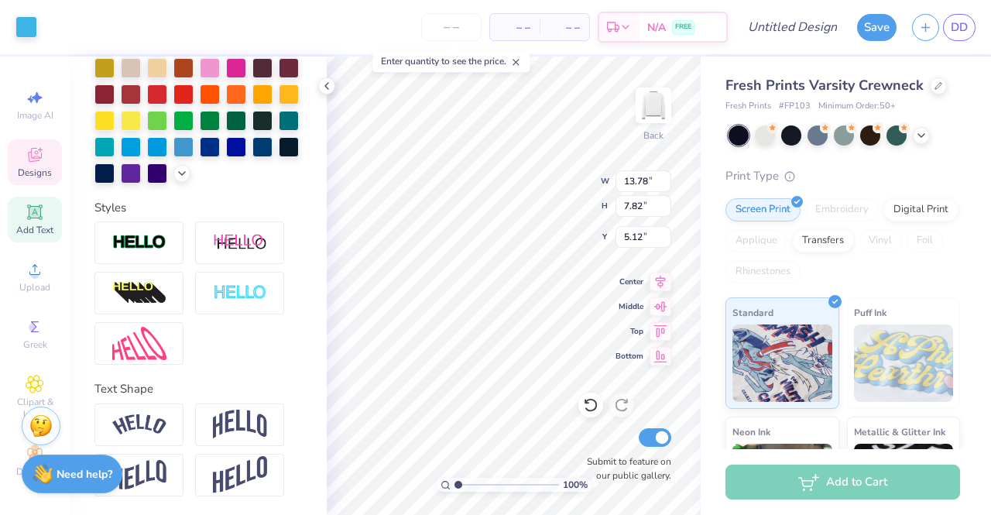
type input "13.78"
type input "7.82"
type input "5.12"
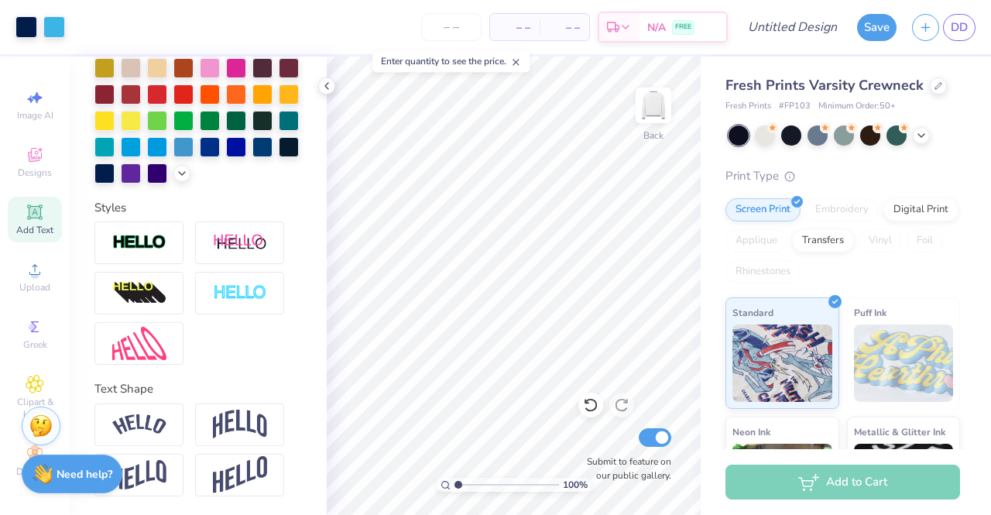
click at [156, 425] on img at bounding box center [139, 424] width 54 height 21
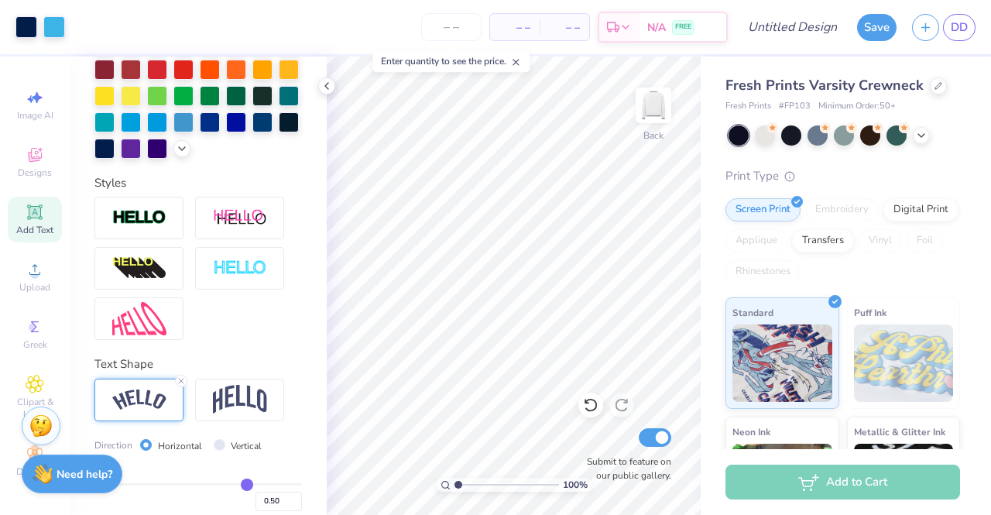
click at [596, 400] on icon at bounding box center [590, 404] width 15 height 15
click at [35, 224] on span "Add Text" at bounding box center [34, 230] width 37 height 12
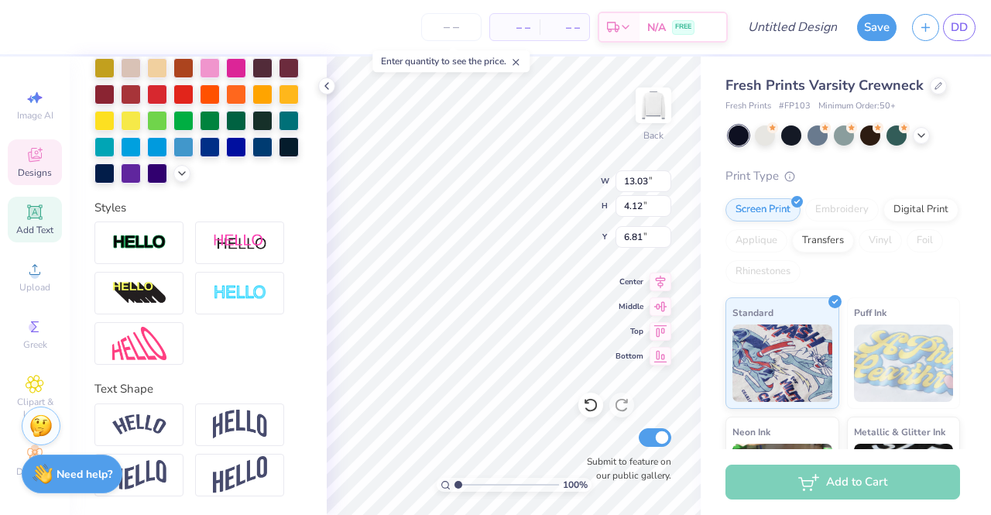
type input "13.03"
type input "4.12"
type input "6.81"
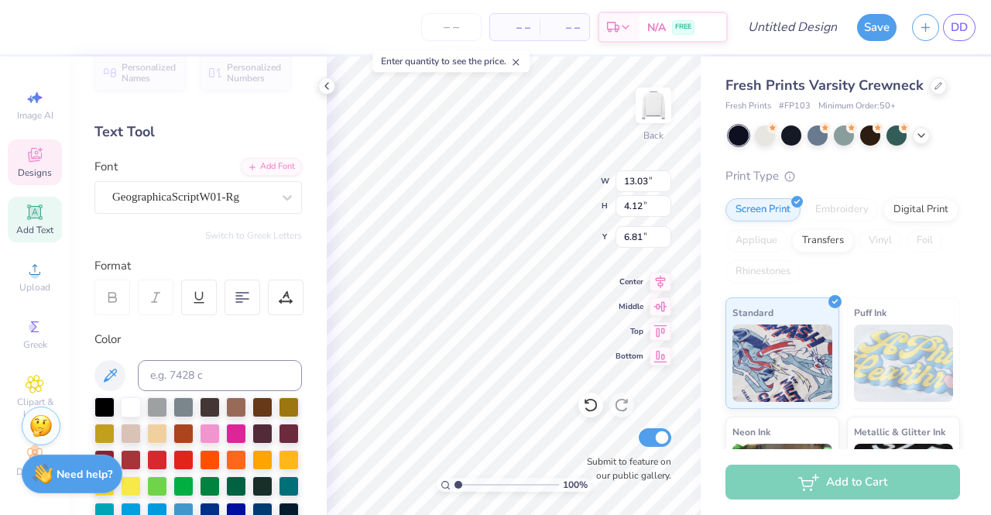
scroll to position [0, 0]
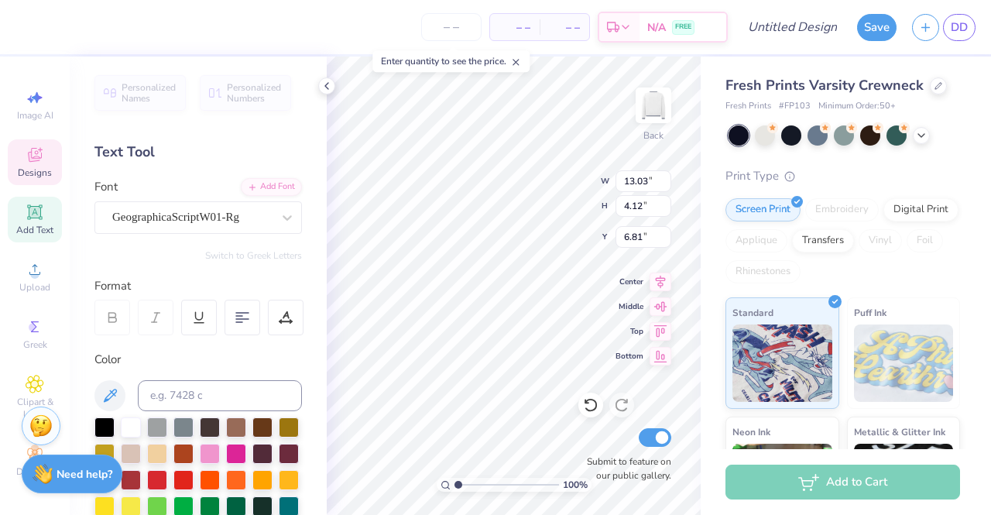
click at [172, 214] on div "GeographicaScriptW01-Rg" at bounding box center [192, 217] width 163 height 24
type input "7.17"
type input "2.08"
type input "14.32"
click at [170, 214] on div "Super Dream" at bounding box center [192, 217] width 163 height 24
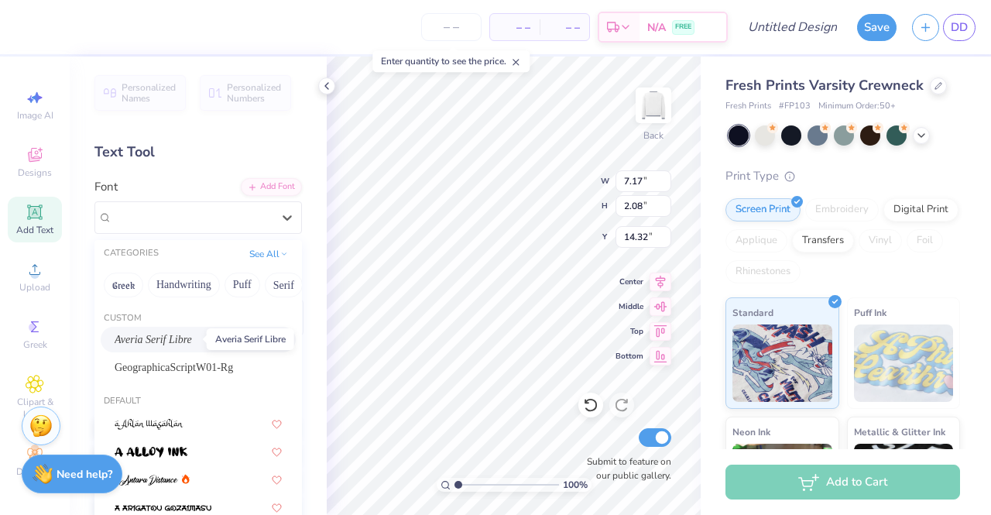
click at [164, 341] on span "Averia Serif Libre" at bounding box center [153, 339] width 77 height 16
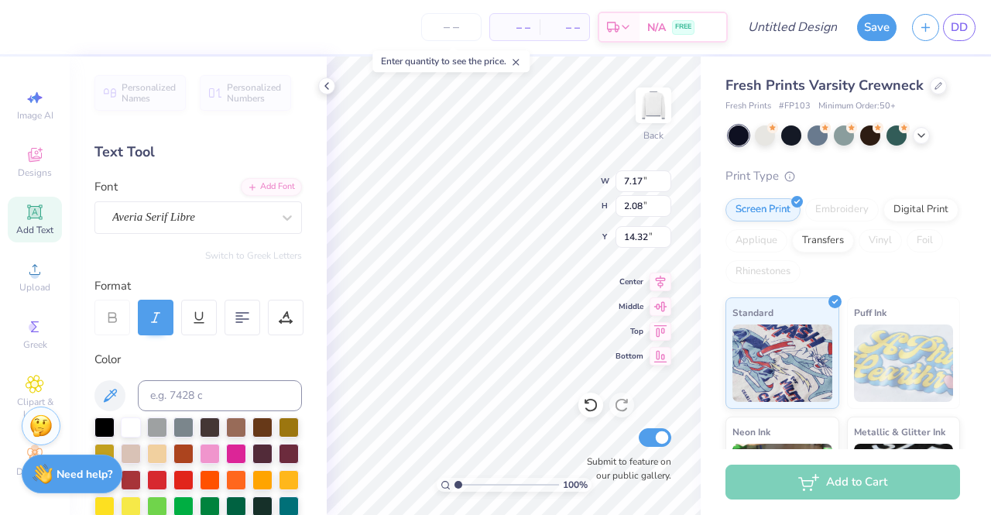
type input "7.45"
type input "2.01"
type input "14.36"
type textarea "T"
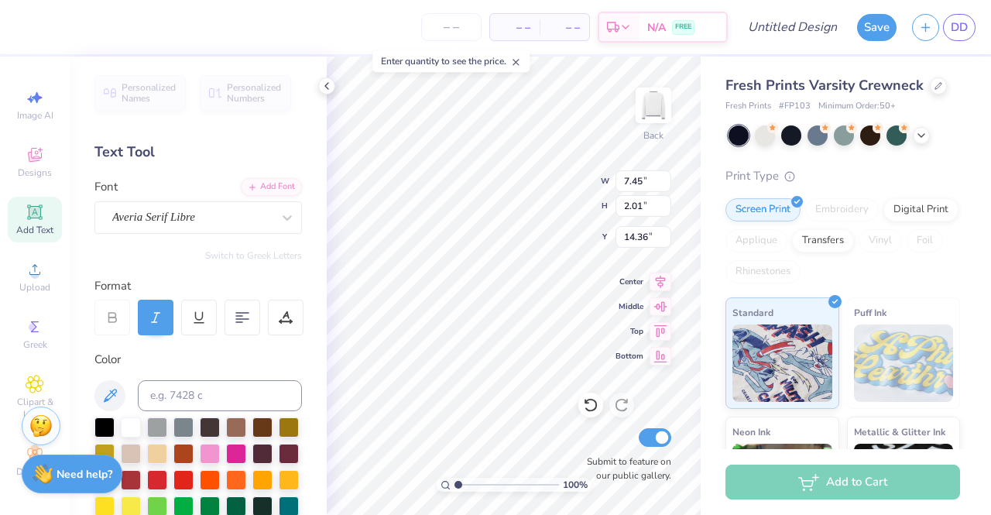
scroll to position [12, 2]
paste textarea "University of South Carolina"
type textarea "University of South Carolina"
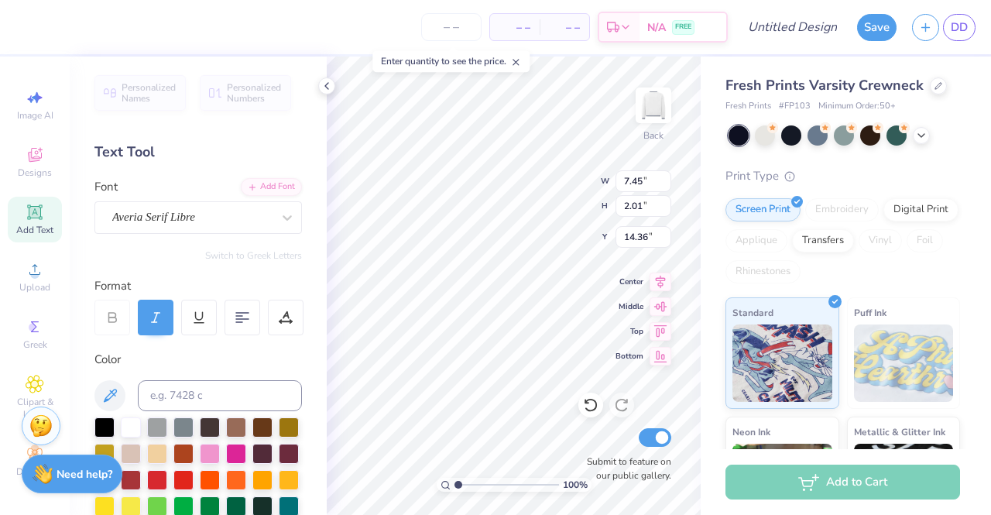
click at [327, 87] on icon at bounding box center [326, 86] width 12 height 12
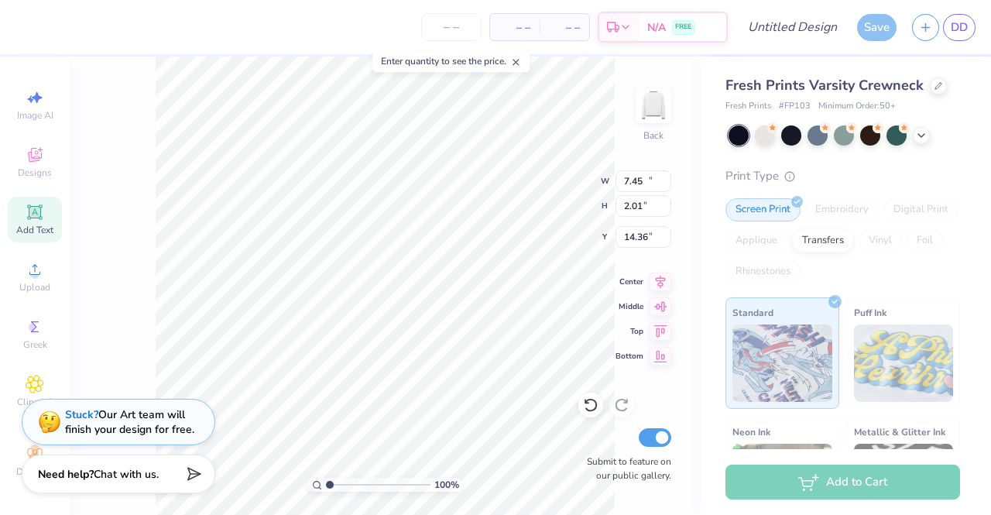
type input "17.94"
type input "1.42"
type input "14.65"
click at [664, 185] on input "15" at bounding box center [643, 181] width 56 height 22
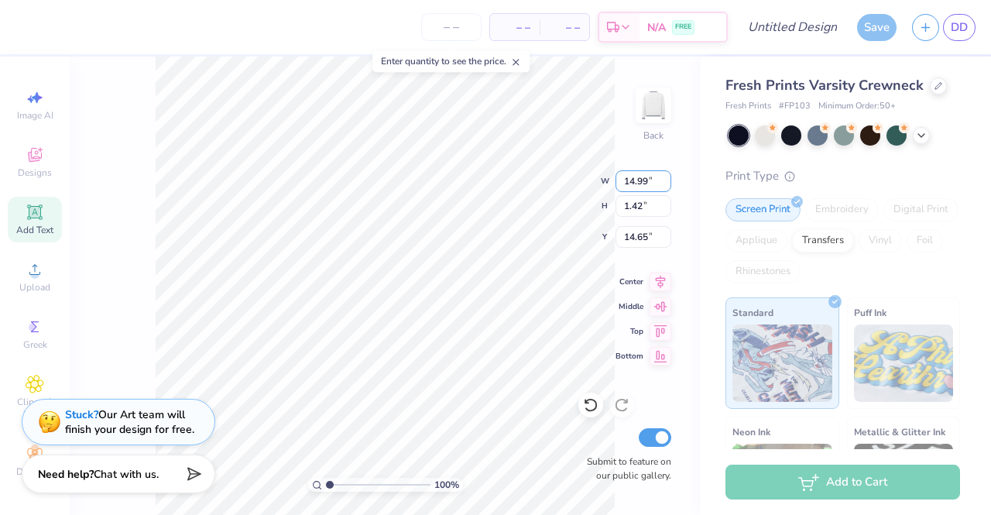
click at [664, 185] on input "14.99" at bounding box center [643, 181] width 56 height 22
click at [664, 185] on input "14.98" at bounding box center [643, 181] width 56 height 22
click at [665, 185] on input "14.97" at bounding box center [643, 181] width 56 height 22
click at [665, 185] on input "14.96" at bounding box center [643, 181] width 56 height 22
type input "14.95"
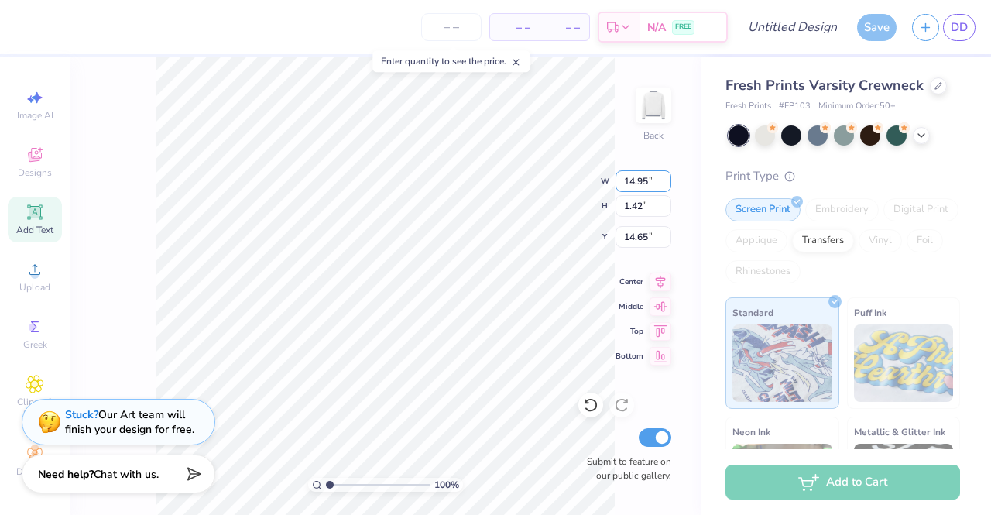
click at [665, 185] on input "14.95" at bounding box center [643, 181] width 56 height 22
click at [665, 207] on input "1.41" at bounding box center [643, 206] width 56 height 22
type input "1.4"
click at [665, 207] on input "1.4" at bounding box center [643, 206] width 56 height 22
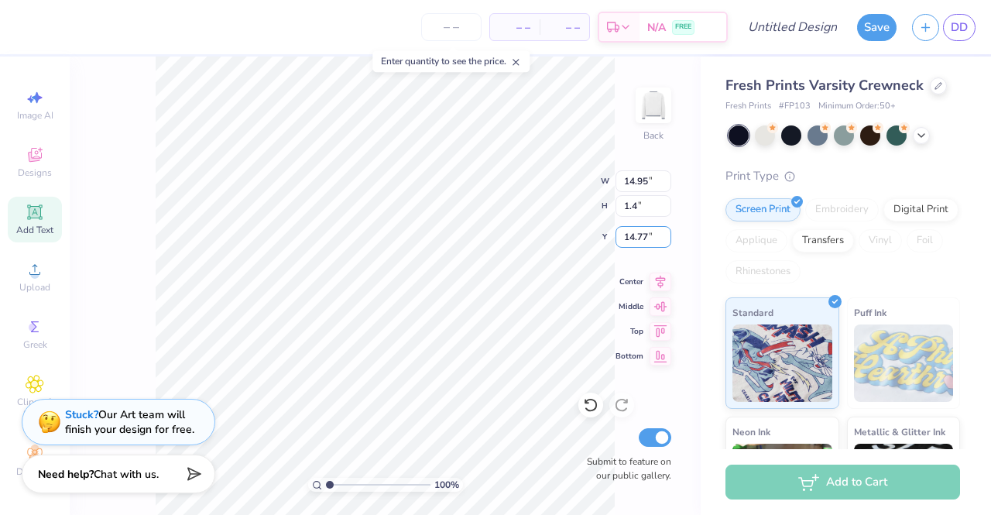
type input "14.76"
click at [665, 240] on input "14.76" at bounding box center [643, 237] width 56 height 22
type input "15.00"
type input "1.19"
click at [664, 327] on icon at bounding box center [660, 331] width 13 height 12
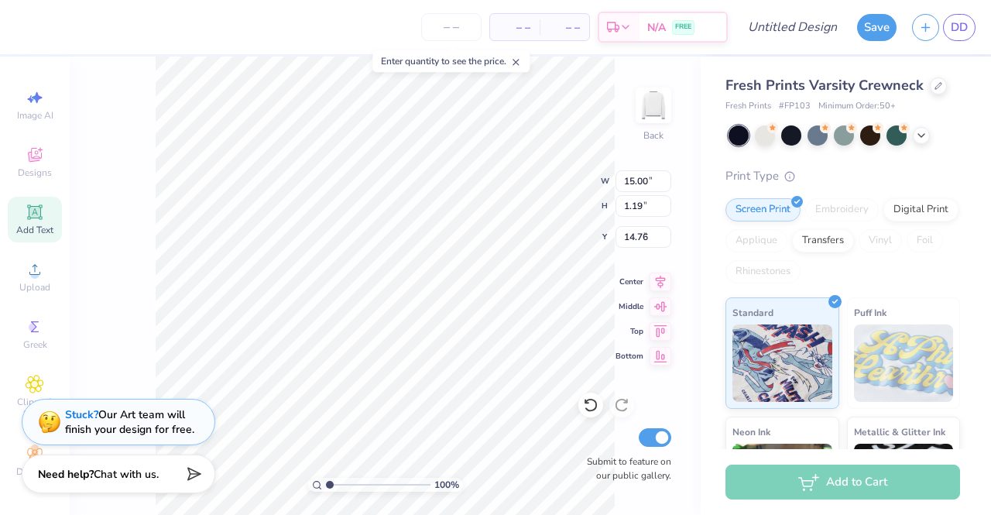
type input "0.50"
click at [664, 327] on icon at bounding box center [660, 331] width 13 height 12
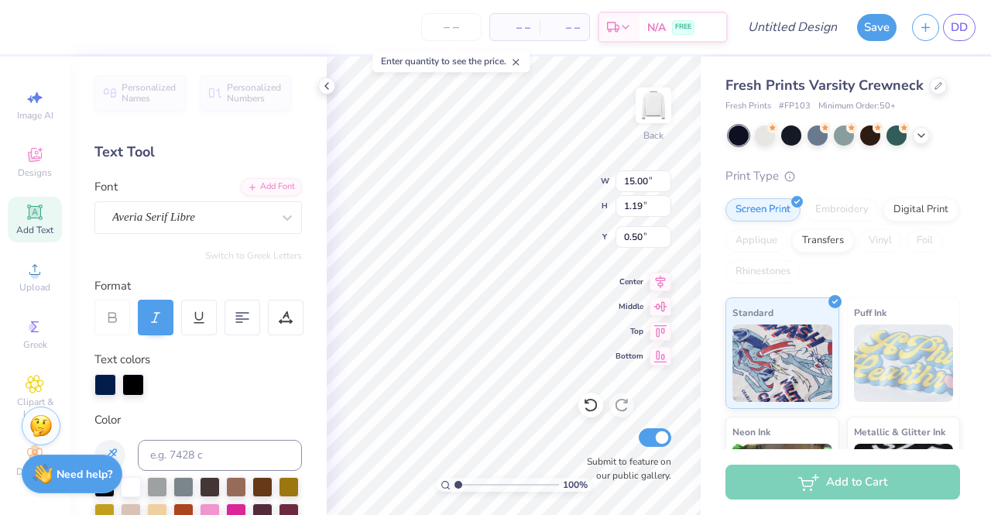
click at [662, 328] on icon at bounding box center [660, 331] width 22 height 19
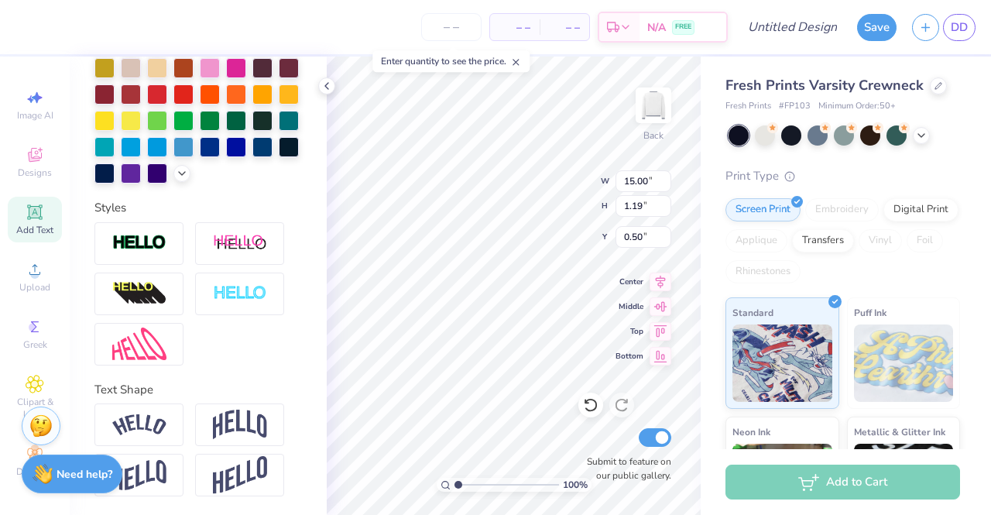
scroll to position [471, 0]
click at [173, 438] on div at bounding box center [138, 424] width 89 height 43
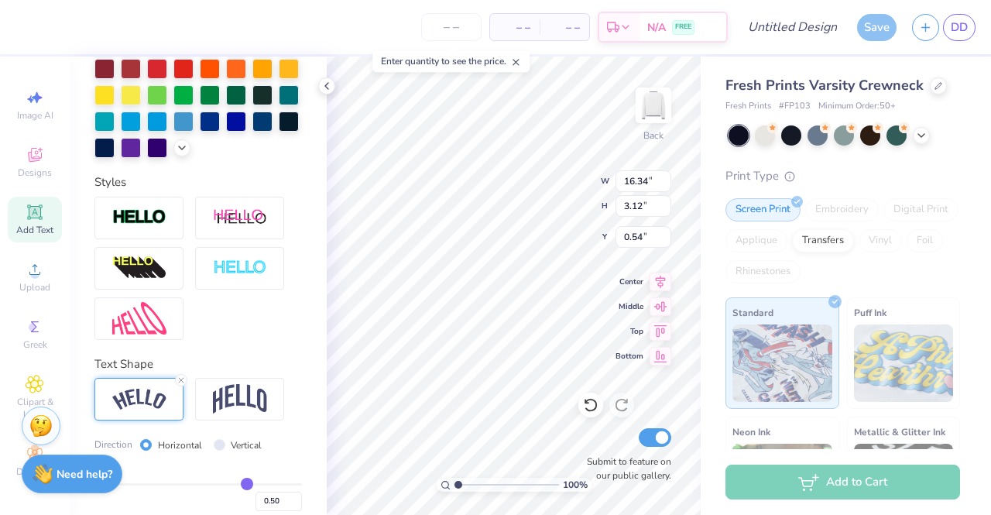
type input "16.34"
type input "3.12"
type input "0.54"
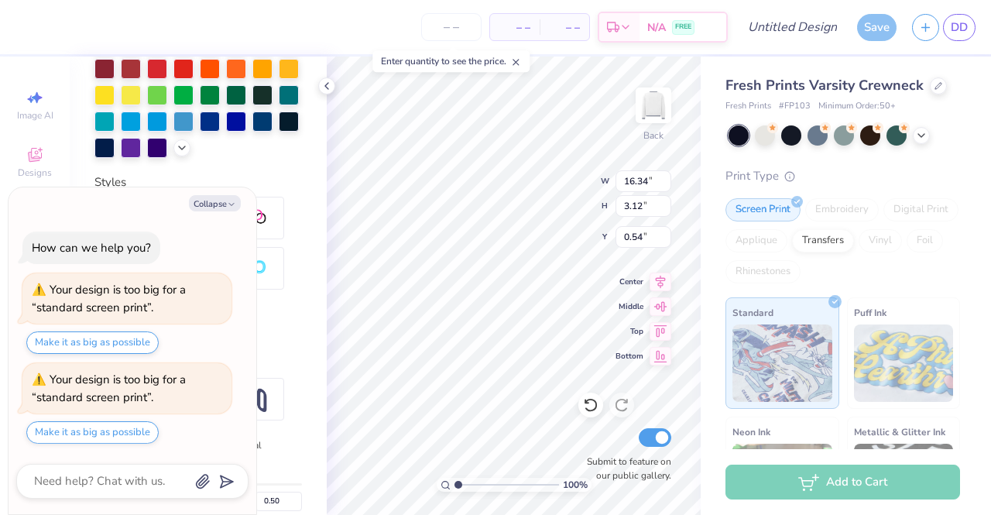
type textarea "x"
type input "2.47"
click at [665, 210] on input "3.11" at bounding box center [643, 206] width 56 height 22
click at [665, 210] on input "3.1" at bounding box center [643, 206] width 56 height 22
type input "3.09"
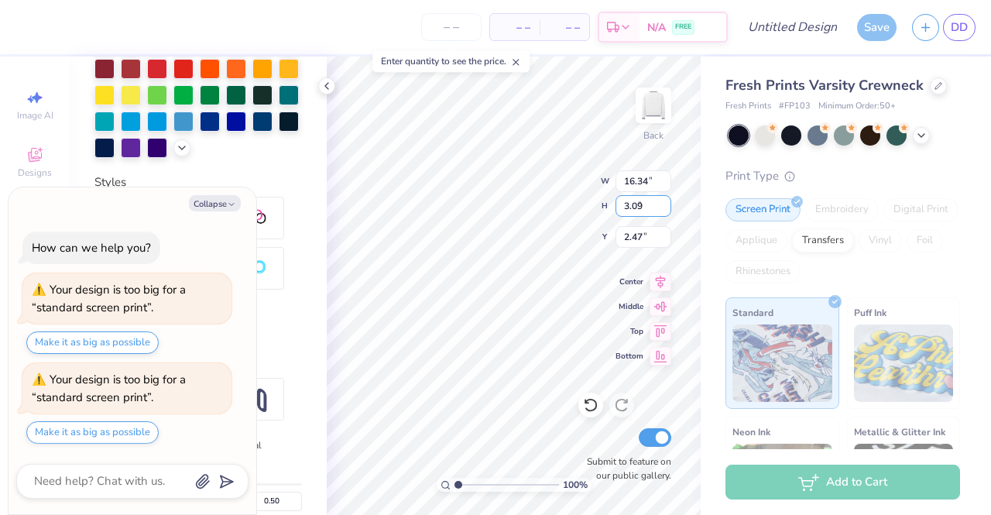
click at [665, 210] on input "3.09" at bounding box center [643, 206] width 56 height 22
click at [664, 185] on input "15" at bounding box center [643, 181] width 56 height 22
click at [664, 185] on input "14.99" at bounding box center [643, 181] width 56 height 22
type input "14.98"
click at [664, 185] on input "14.98" at bounding box center [643, 181] width 56 height 22
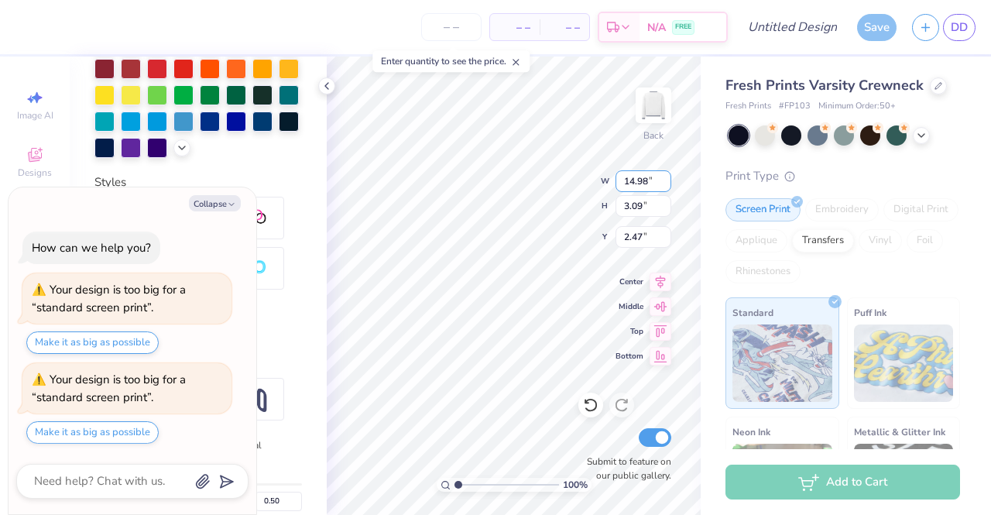
type textarea "x"
type input "2.86"
type input "2.60"
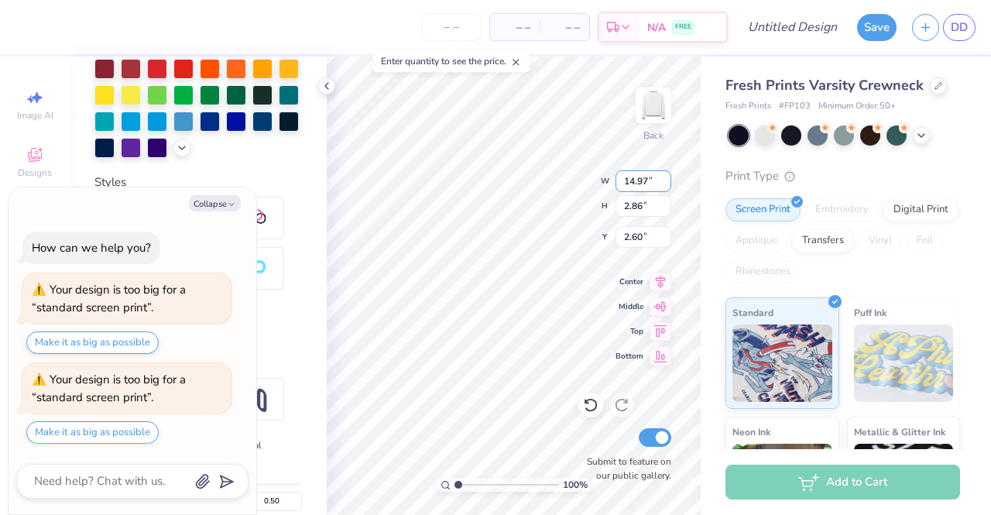
click at [664, 185] on input "14.97" at bounding box center [643, 181] width 56 height 22
click at [664, 185] on input "14.96" at bounding box center [643, 181] width 56 height 22
click at [664, 185] on input "14.95" at bounding box center [643, 181] width 56 height 22
type input "14.94"
click at [664, 185] on input "14.94" at bounding box center [643, 181] width 56 height 22
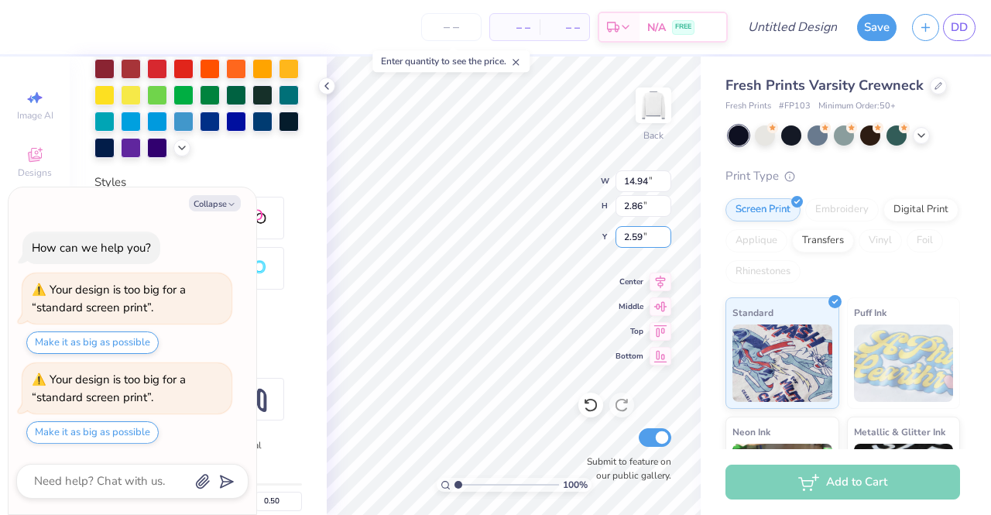
click at [665, 238] on input "2.59" at bounding box center [643, 237] width 56 height 22
click at [665, 238] on input "2.58" at bounding box center [643, 237] width 56 height 22
type input "2.57"
click at [665, 238] on input "2.57" at bounding box center [643, 237] width 56 height 22
type textarea "x"
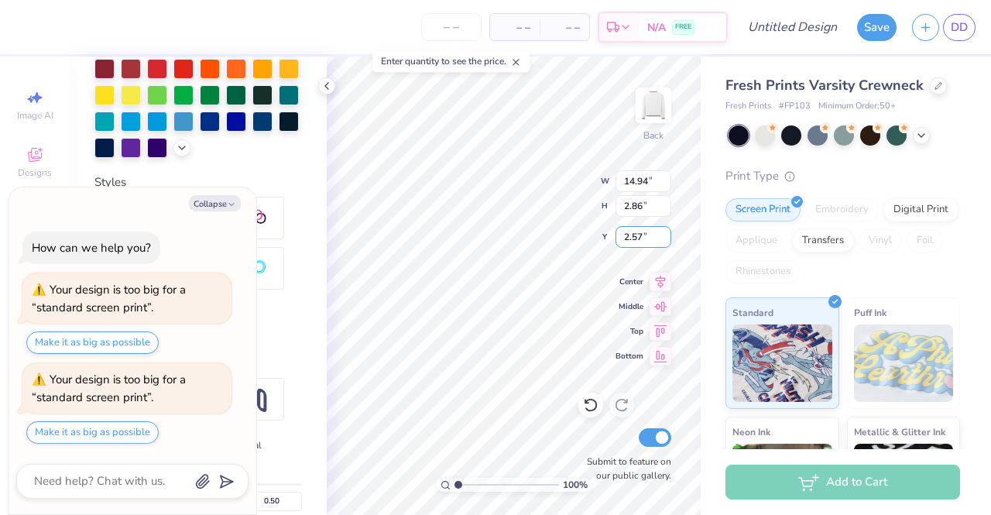
type input "2.85"
type textarea "x"
type input "13.50"
type input "2.58"
type input "2.84"
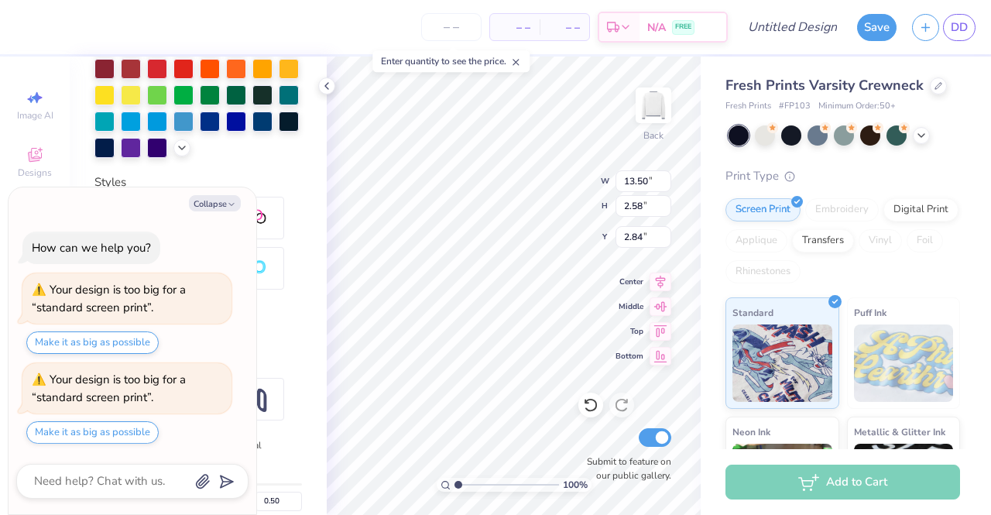
click at [218, 198] on button "Collapse" at bounding box center [215, 203] width 52 height 16
type textarea "x"
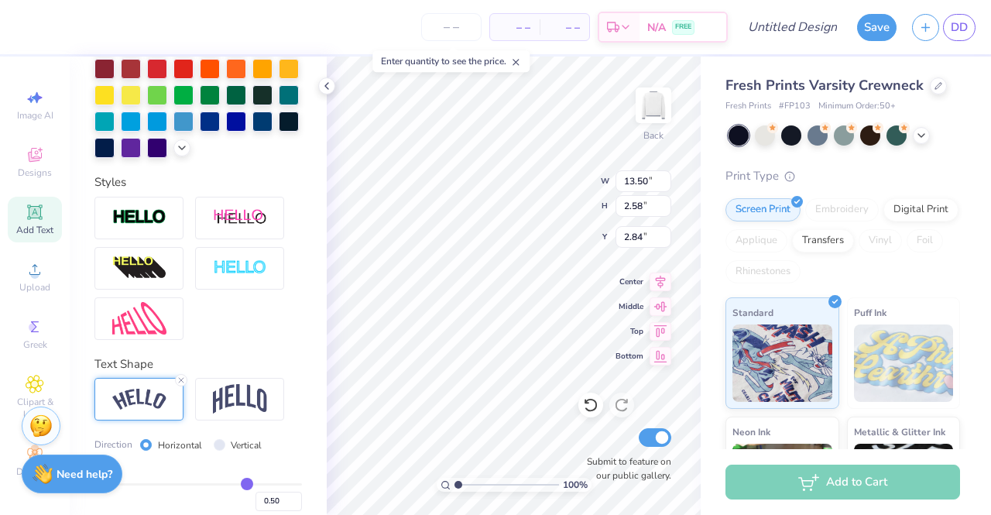
type input "3.00"
type input "13.26"
type input "2.53"
type input "13.34"
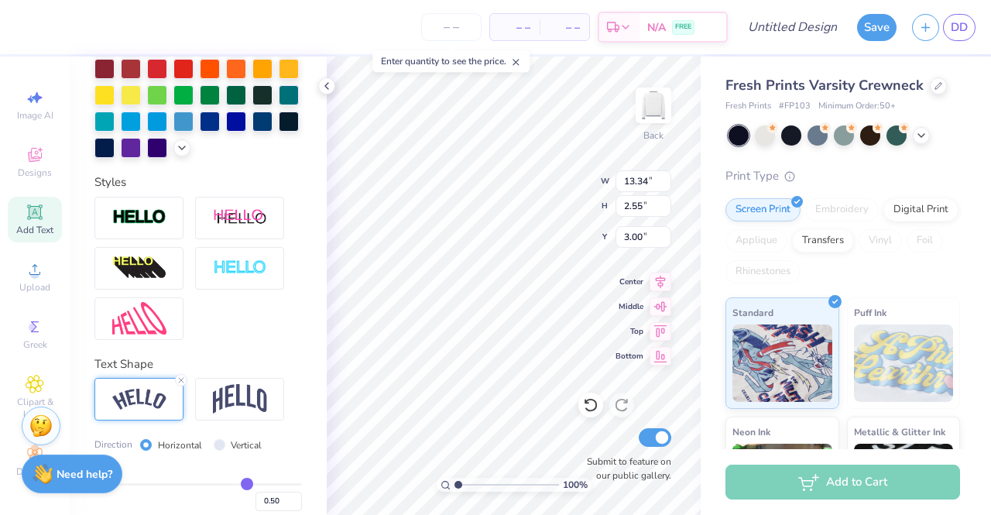
type input "2.55"
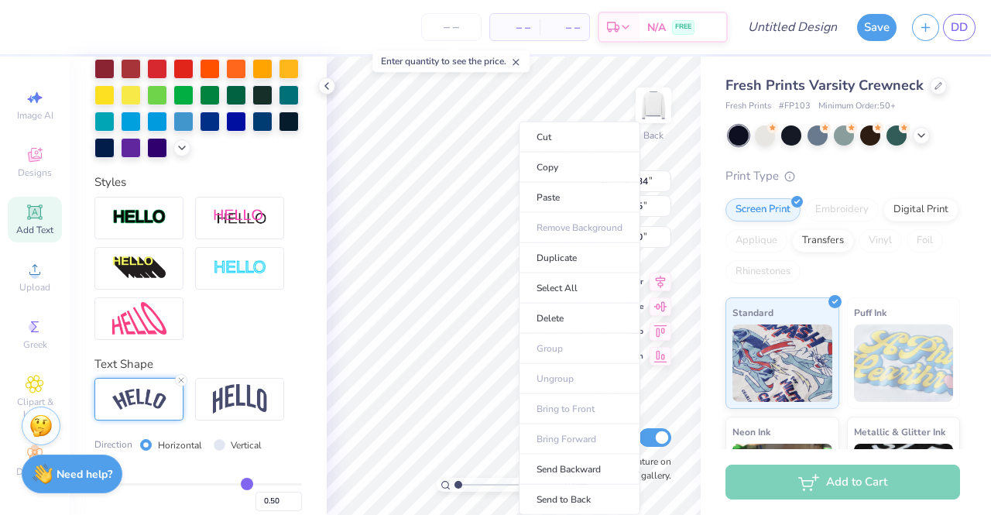
click at [568, 139] on li "Cut" at bounding box center [580, 137] width 122 height 31
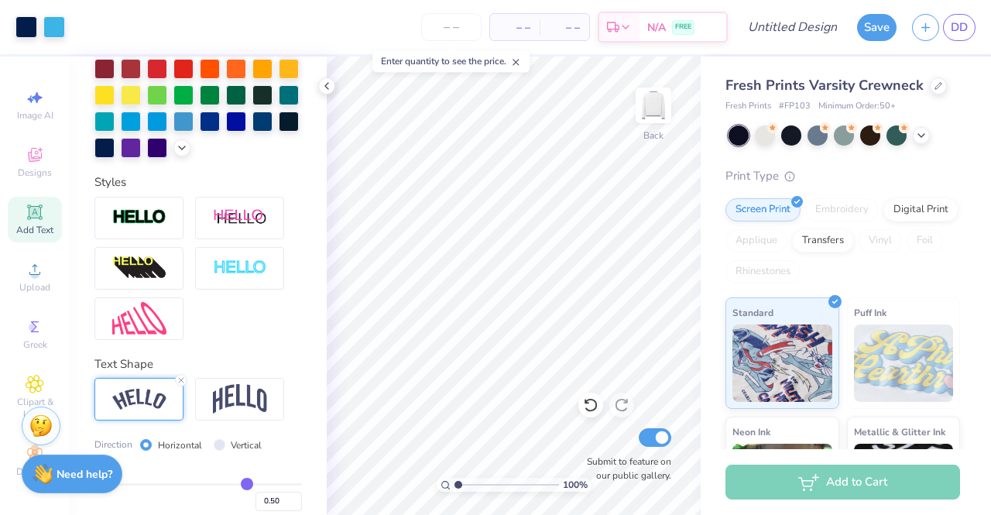
click at [15, 452] on div "Decorate" at bounding box center [35, 461] width 54 height 46
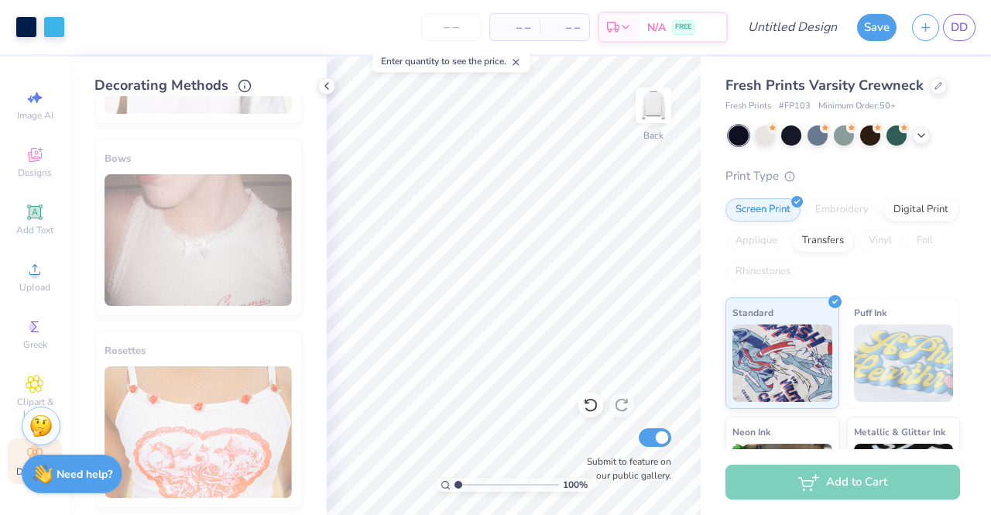
scroll to position [933, 0]
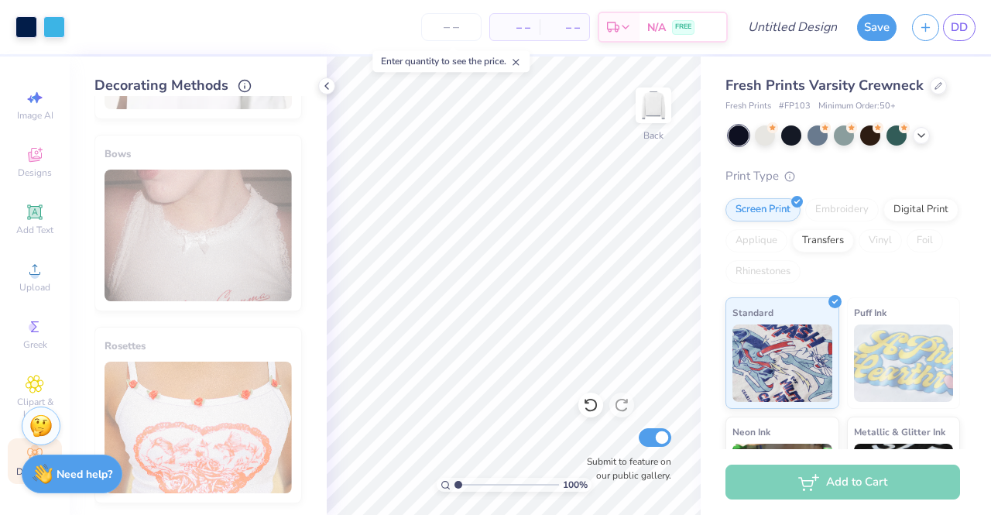
click at [39, 368] on div "Clipart & logos" at bounding box center [35, 397] width 54 height 58
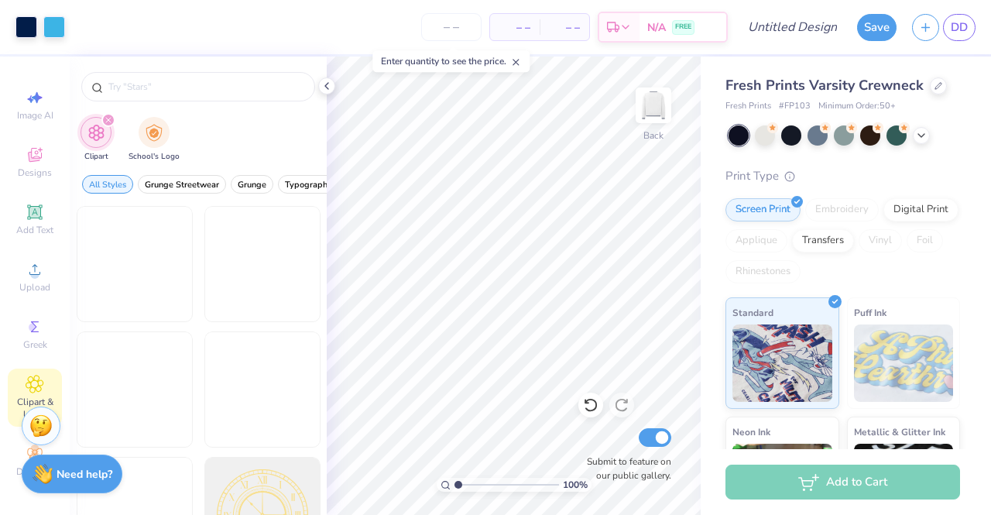
click at [163, 142] on div "School's Logo" at bounding box center [153, 140] width 51 height 46
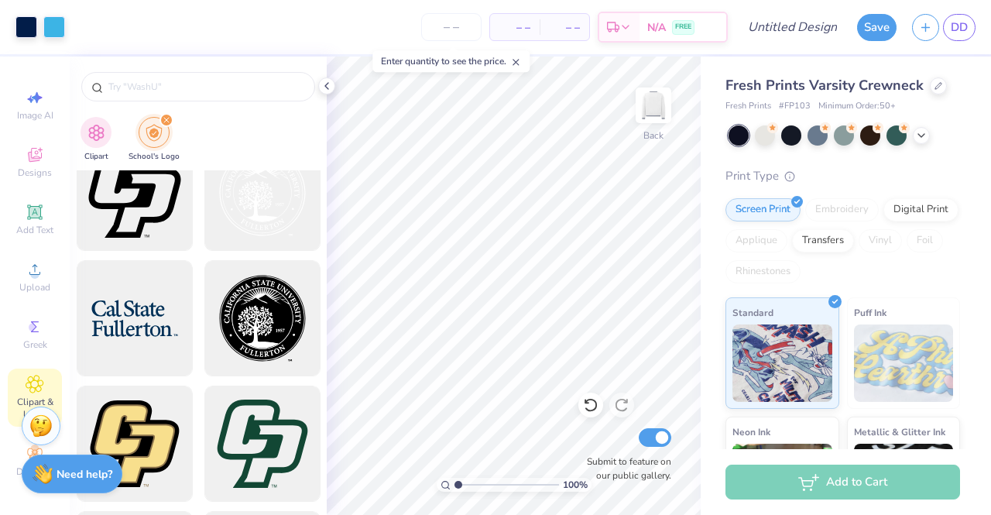
scroll to position [7662, 0]
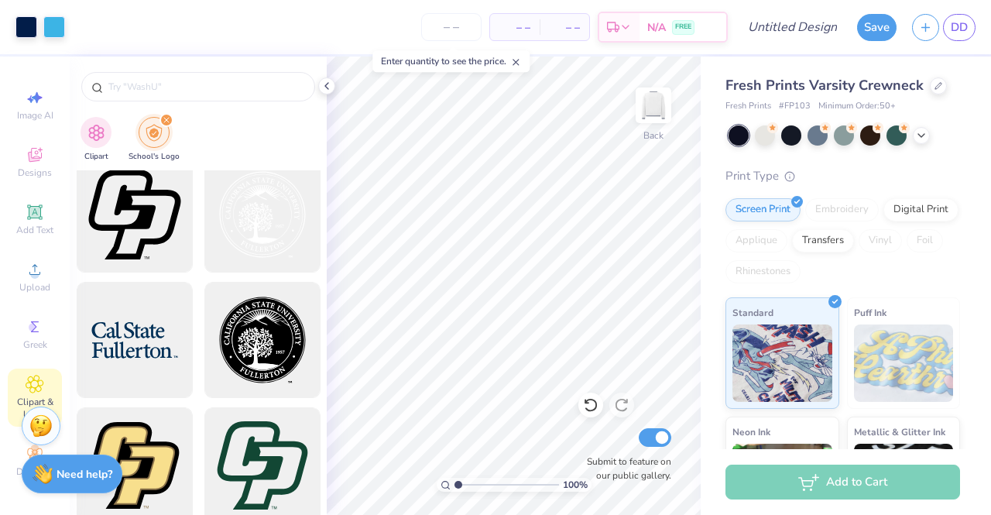
click at [200, 92] on input "text" at bounding box center [206, 86] width 198 height 15
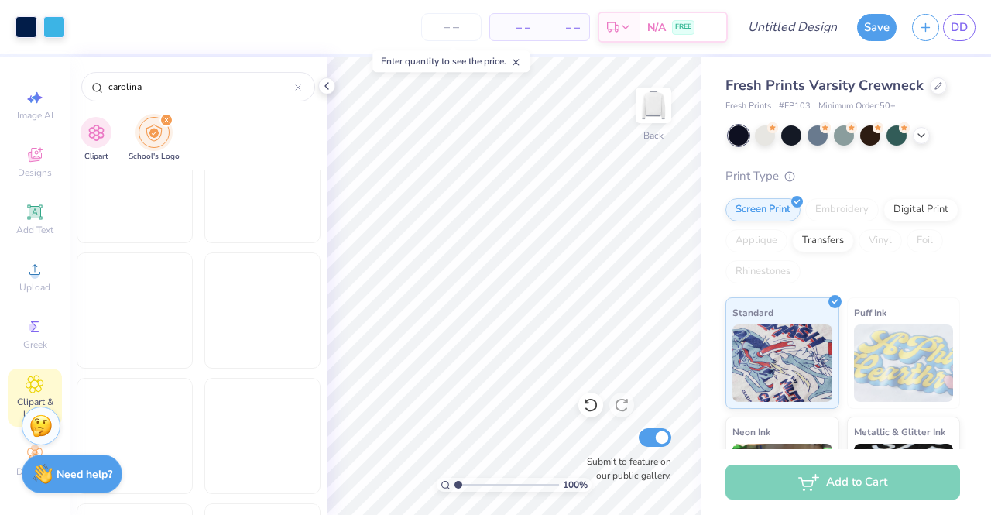
scroll to position [2554, 0]
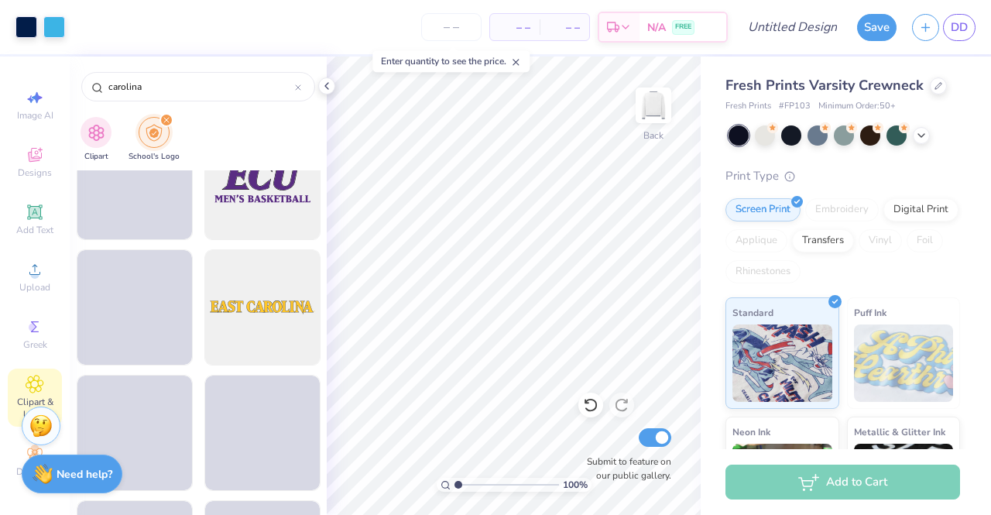
click at [112, 90] on input "carolina" at bounding box center [201, 86] width 188 height 15
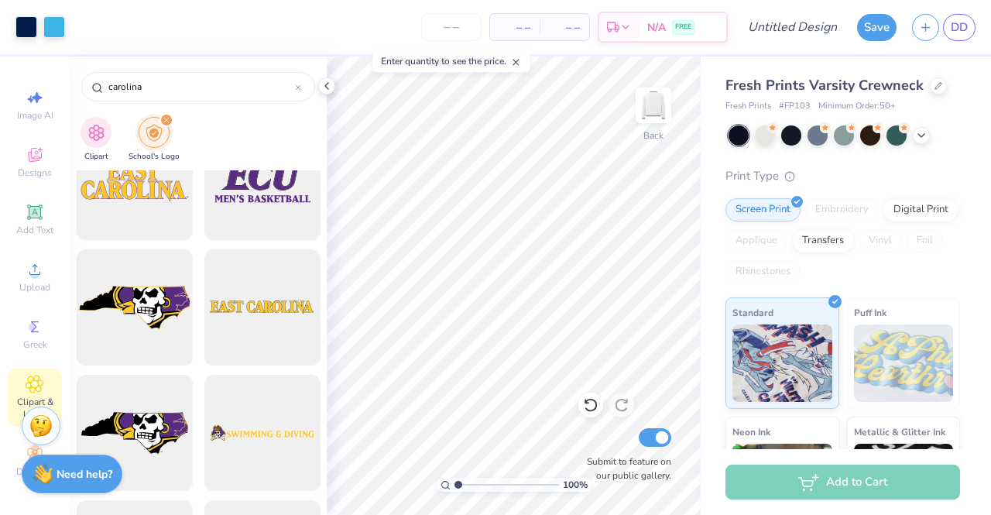
click at [108, 86] on input "carolina" at bounding box center [201, 86] width 188 height 15
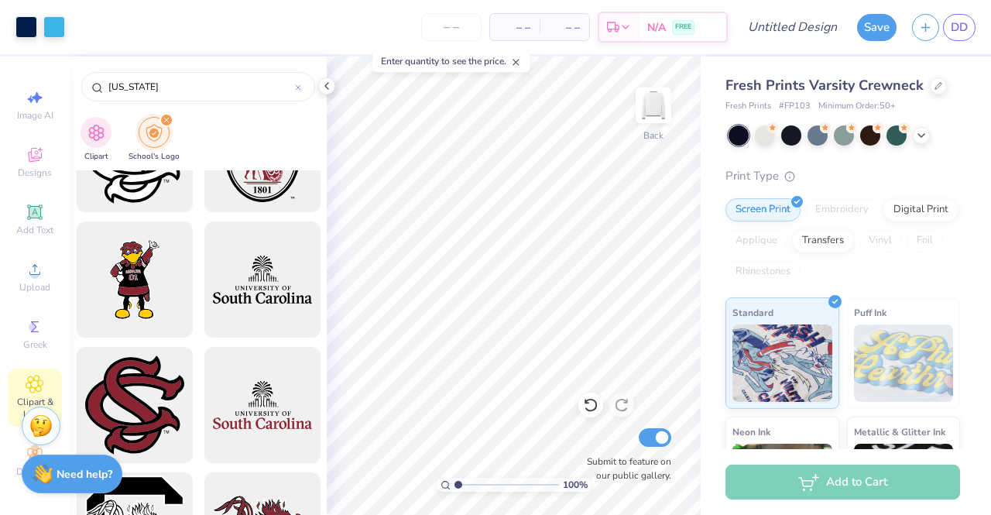
scroll to position [232, 0]
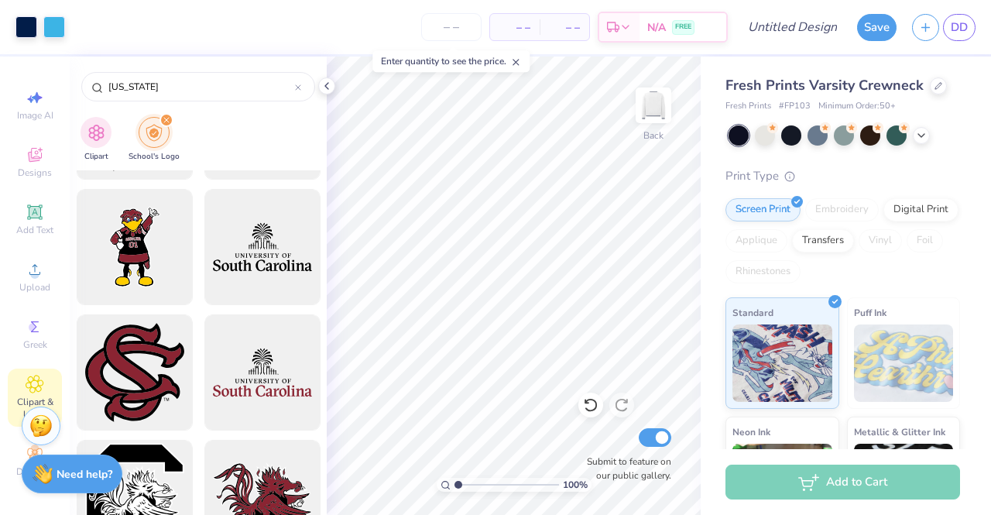
type input "south carolina"
click at [262, 241] on div at bounding box center [262, 247] width 116 height 116
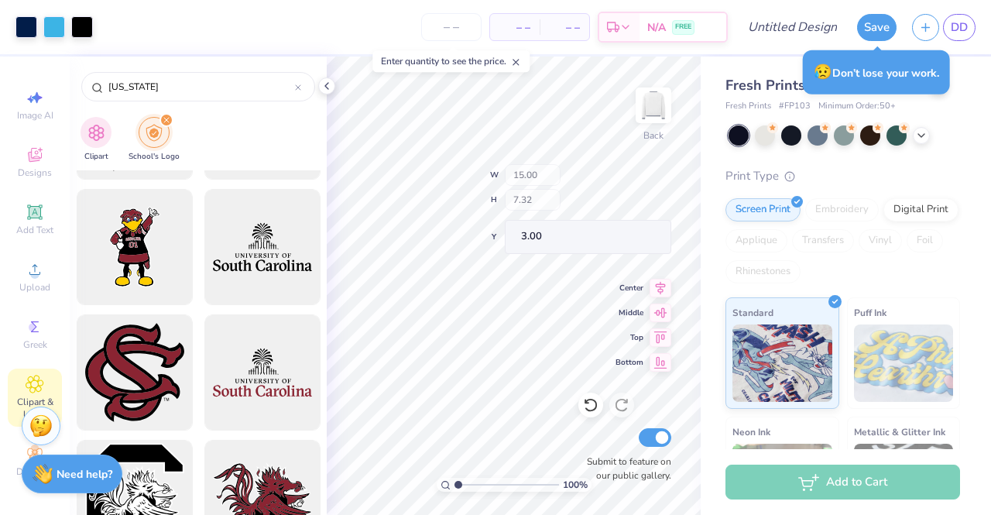
type input "11.50"
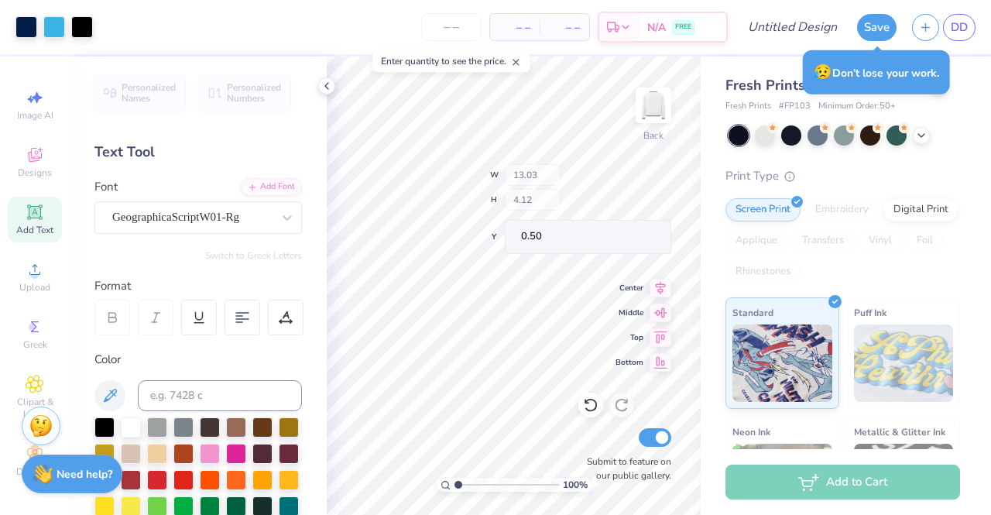
type input "0.50"
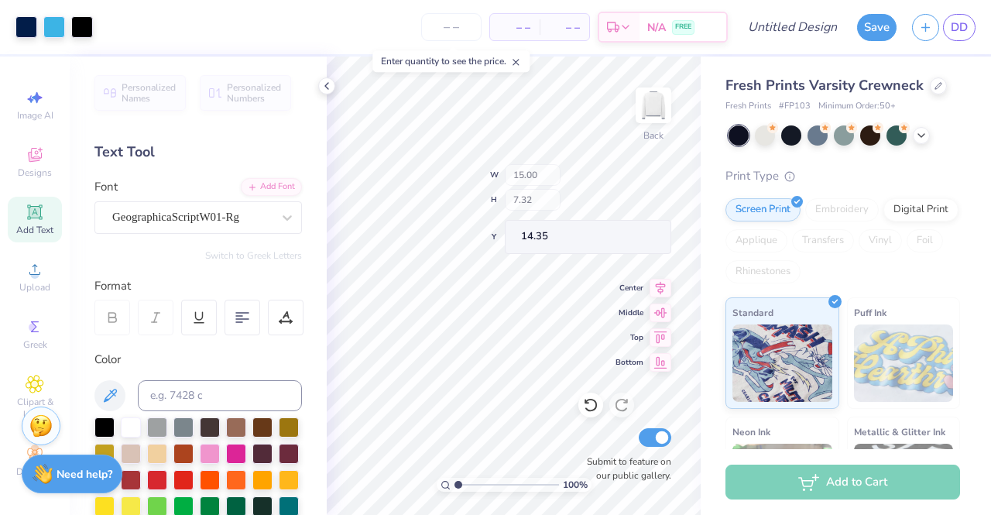
type input "14.35"
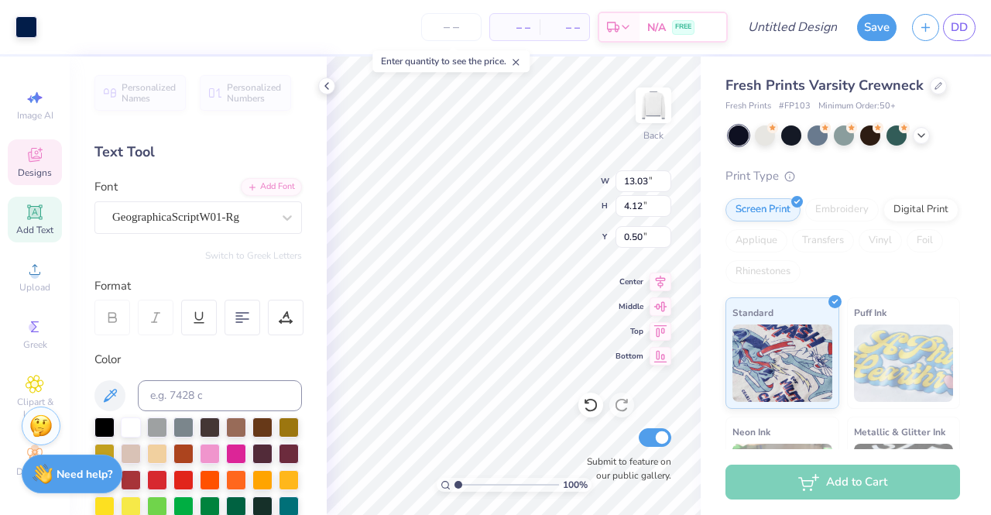
type input "13.03"
type input "4.12"
type input "0.50"
click at [727, 187] on div "Print Type Screen Print Embroidery Digital Print Applique Transfers Vinyl Foil …" at bounding box center [842, 407] width 235 height 481
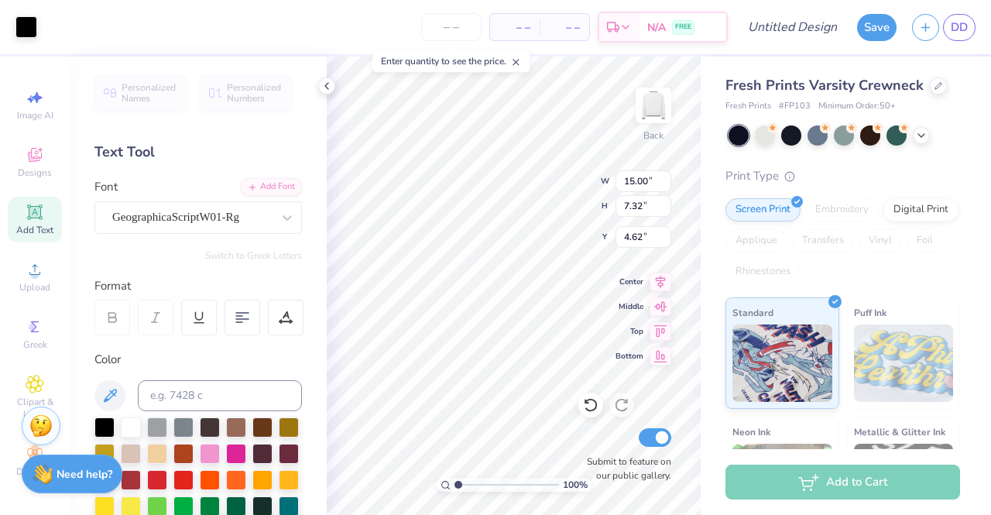
type input "15.00"
type input "7.32"
type input "1.77"
type input "13.03"
type input "4.12"
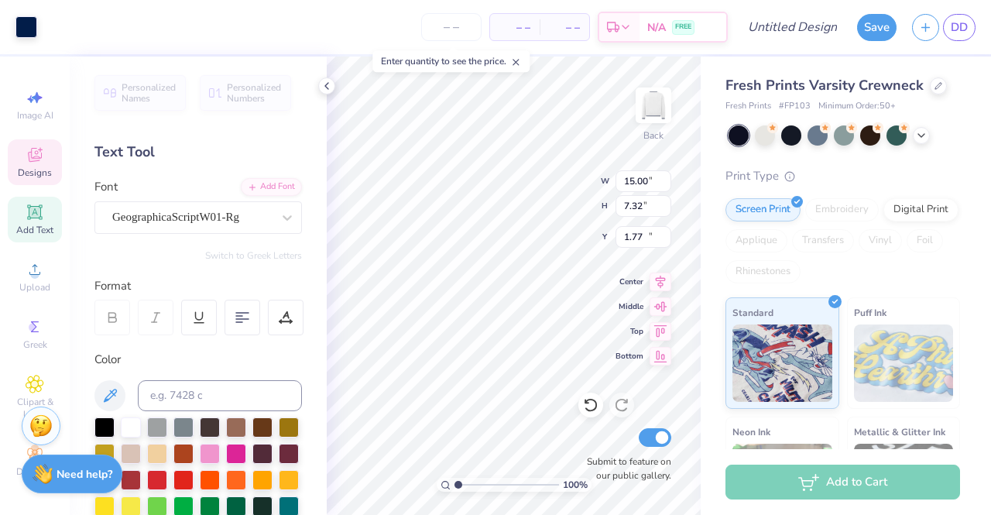
type input "11.95"
type input "15.00"
type input "7.32"
type input "1.82"
type input "13.03"
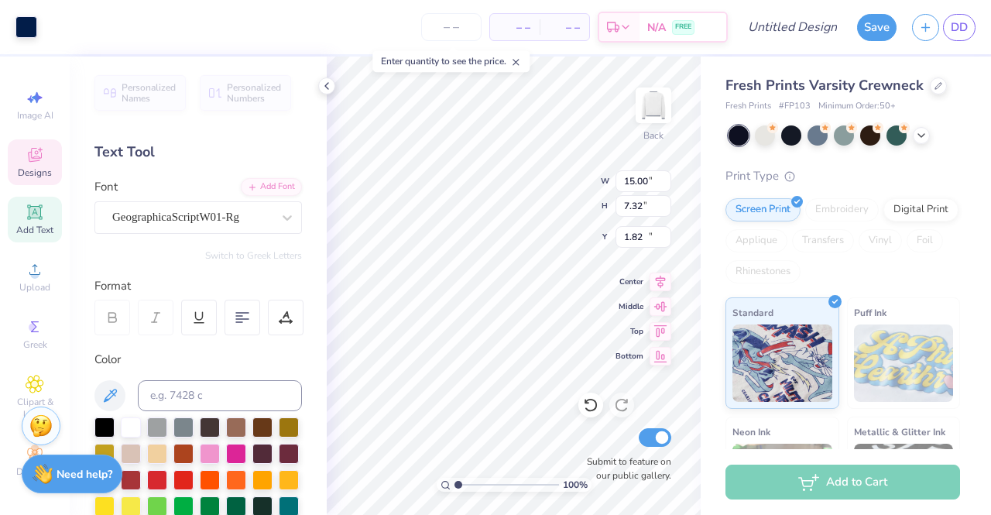
type input "4.12"
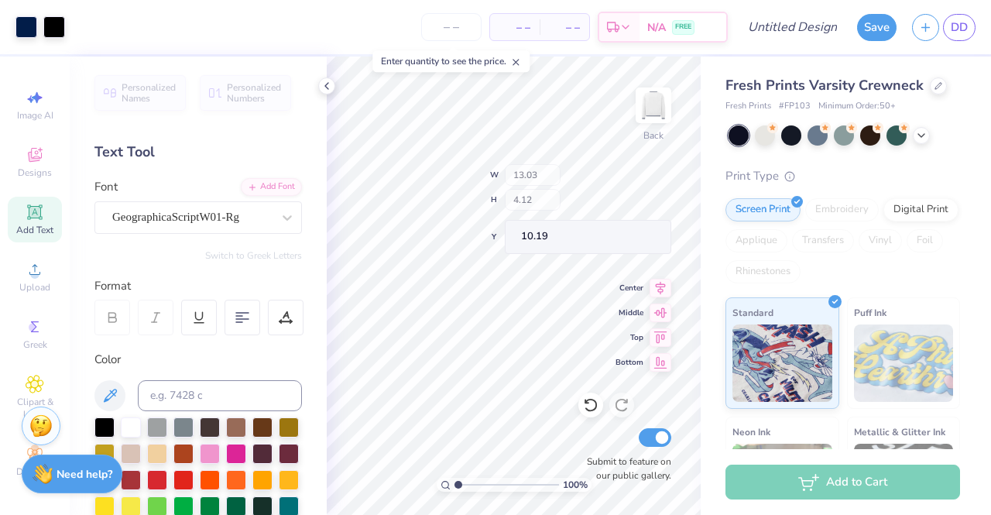
type input "9.84"
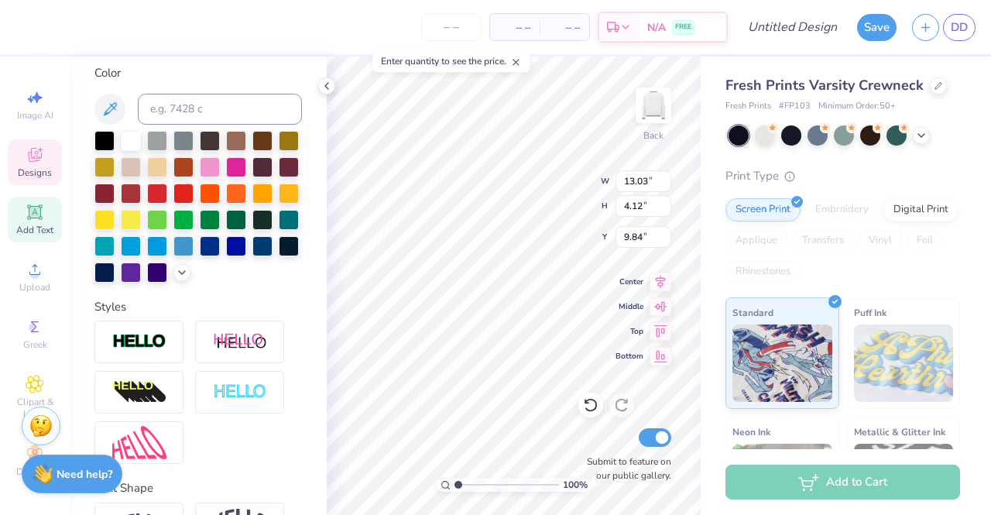
scroll to position [310, 0]
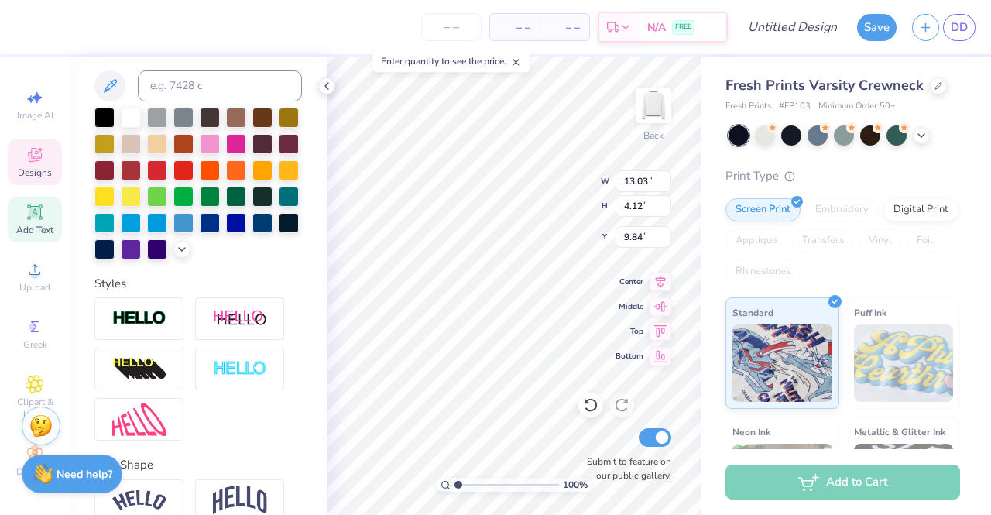
click at [104, 110] on div at bounding box center [104, 118] width 20 height 20
type input "15.00"
type input "7.32"
type input "1.82"
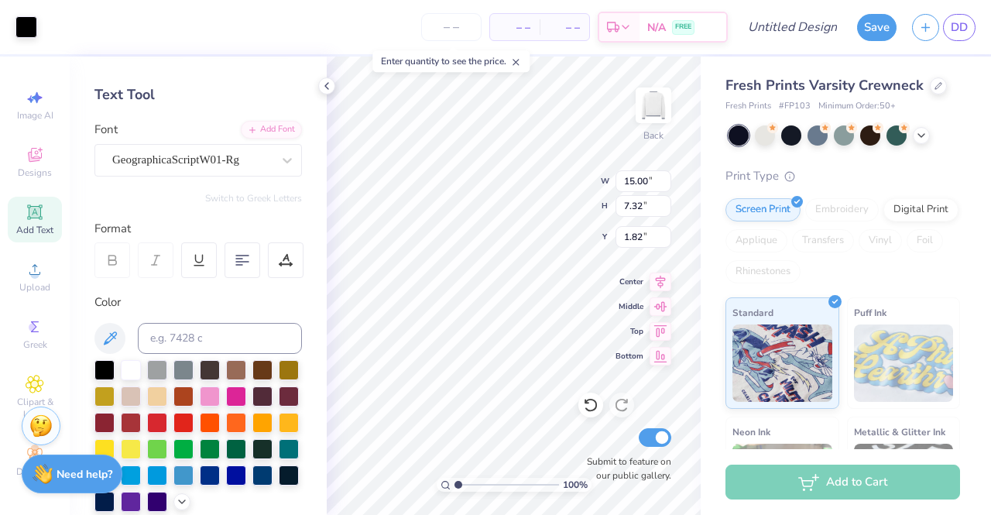
scroll to position [0, 0]
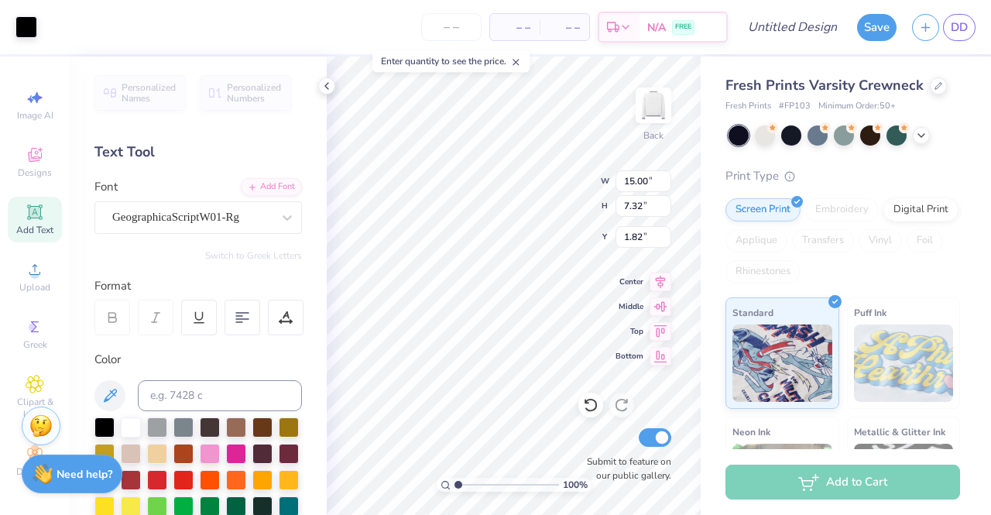
click at [220, 211] on div "GeographicaScriptW01-Rg" at bounding box center [192, 217] width 163 height 24
type input "13.03"
type input "4.12"
type input "9.84"
click at [273, 225] on div at bounding box center [287, 218] width 28 height 28
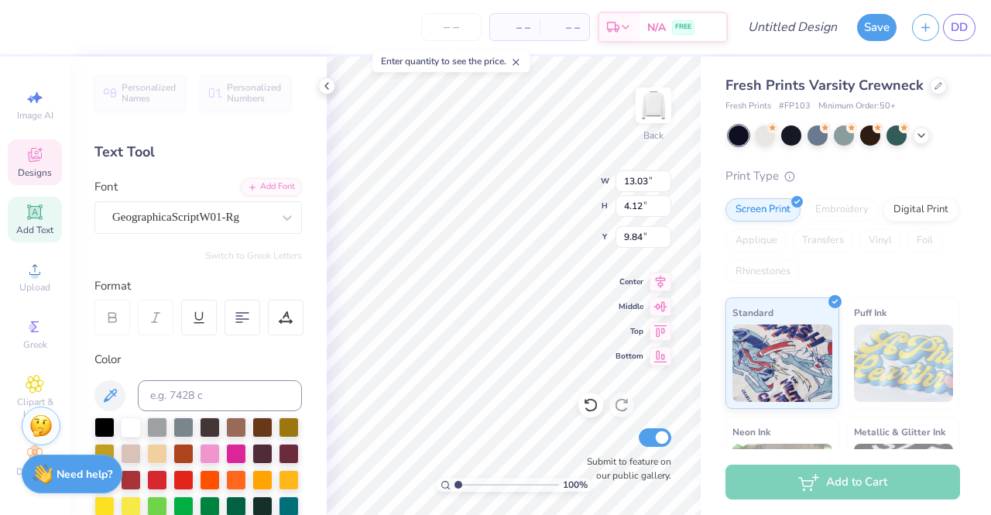
click at [211, 208] on div "GeographicaScriptW01-Rg" at bounding box center [192, 217] width 163 height 24
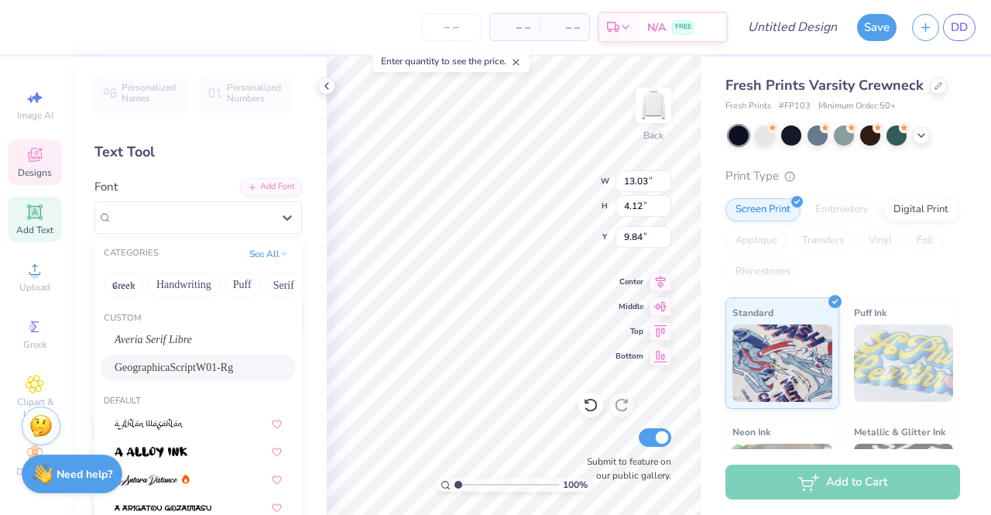
paste input "Berlingske Serif"
type input "Berlingske Serif"
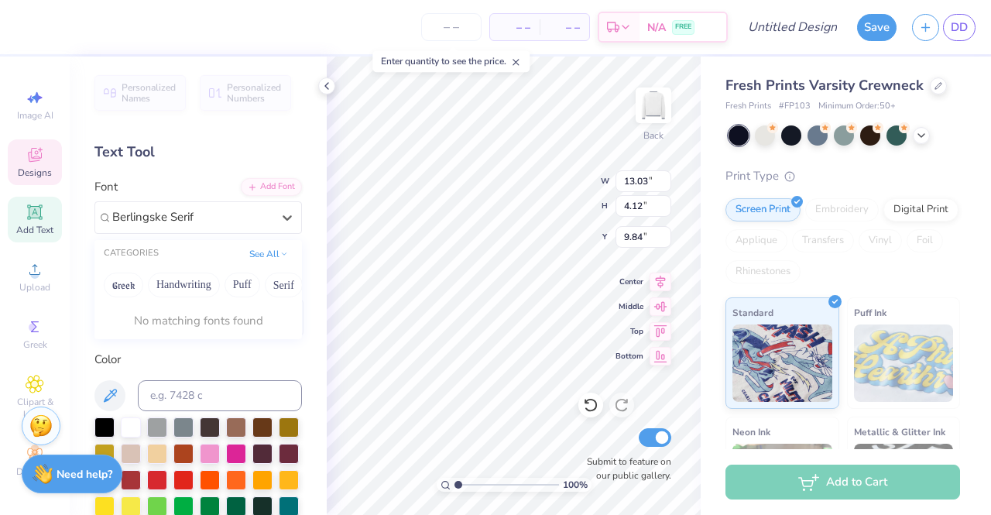
click at [175, 211] on input "Berlingske Serif" at bounding box center [154, 217] width 84 height 18
click at [170, 211] on input "Berlingske Serif" at bounding box center [154, 217] width 84 height 18
click at [207, 213] on div "GeographicaScriptW01-Rg" at bounding box center [192, 217] width 163 height 24
paste input "Berlingske Serif"
type input "Berlingske"
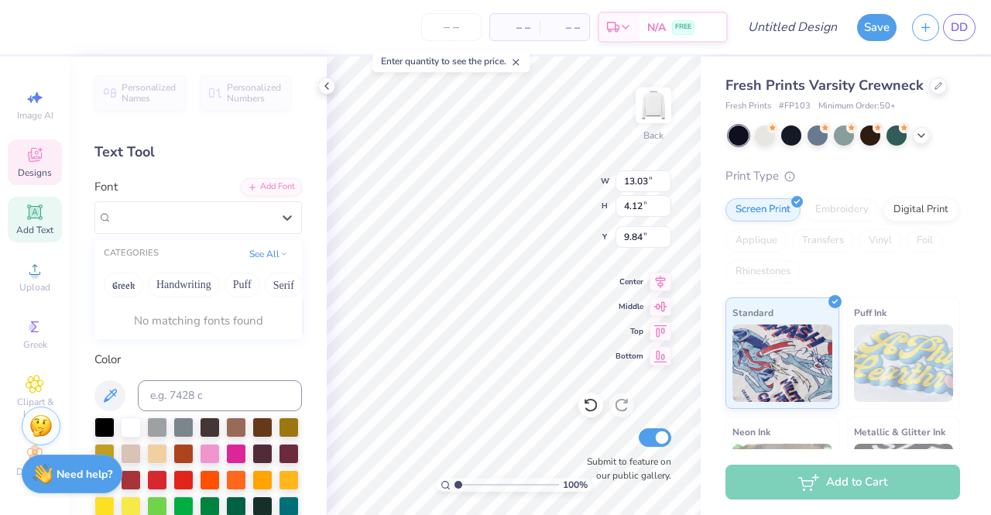
click at [207, 213] on div at bounding box center [192, 217] width 163 height 24
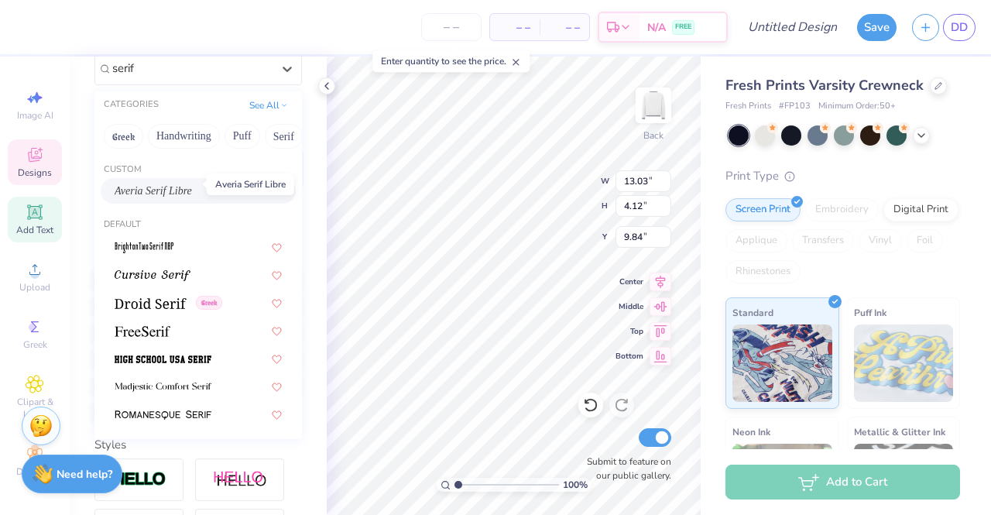
scroll to position [155, 0]
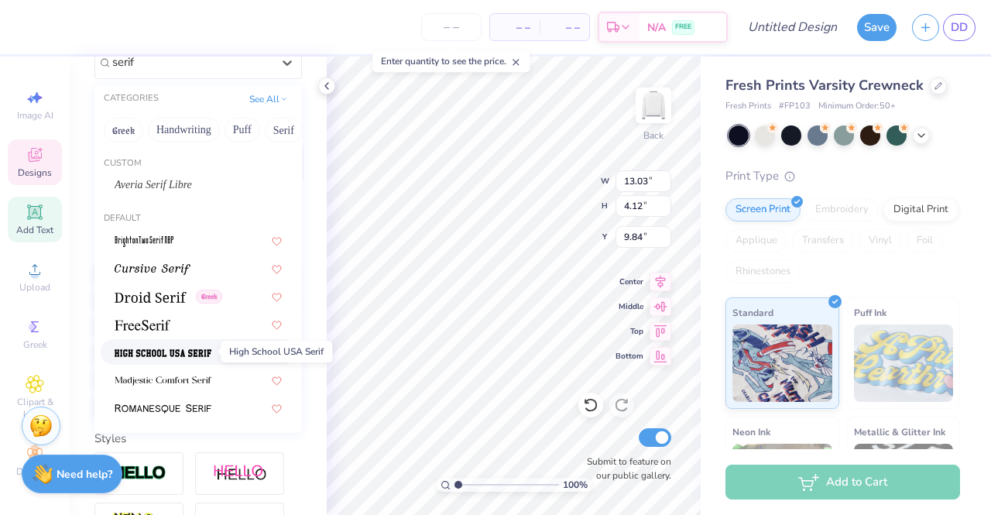
click at [187, 347] on img at bounding box center [163, 352] width 97 height 11
type input "serif"
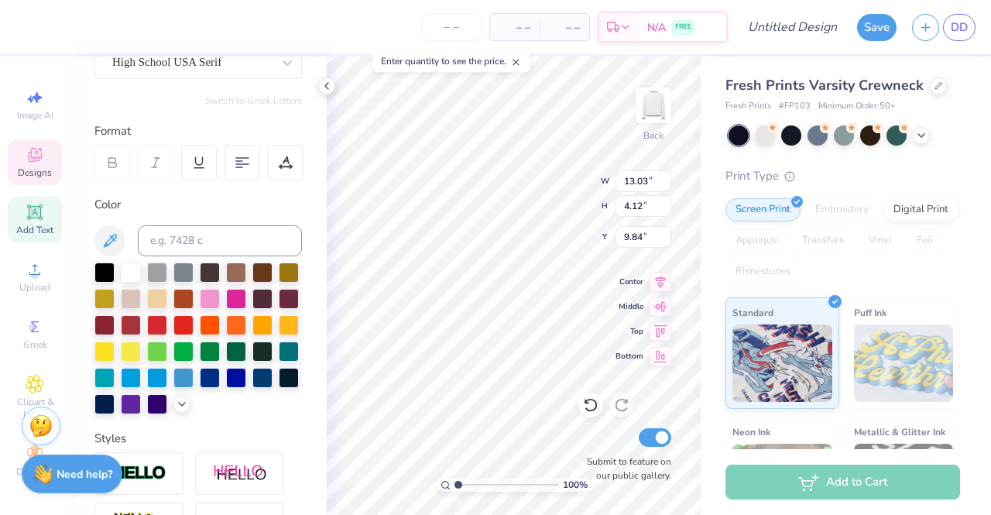
type input "13.87"
type input "4.33"
type input "9.74"
click at [176, 65] on div "High School USA Serif" at bounding box center [192, 62] width 163 height 24
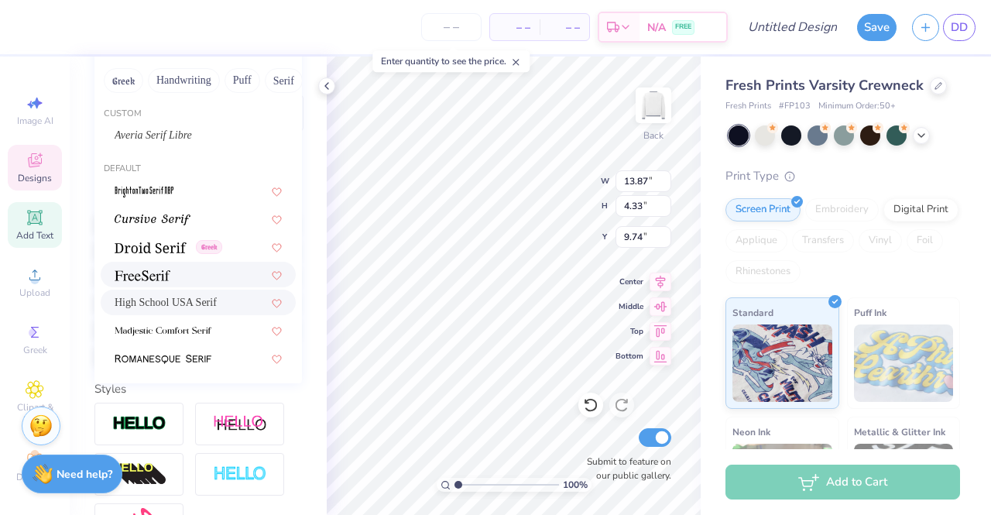
scroll to position [228, 0]
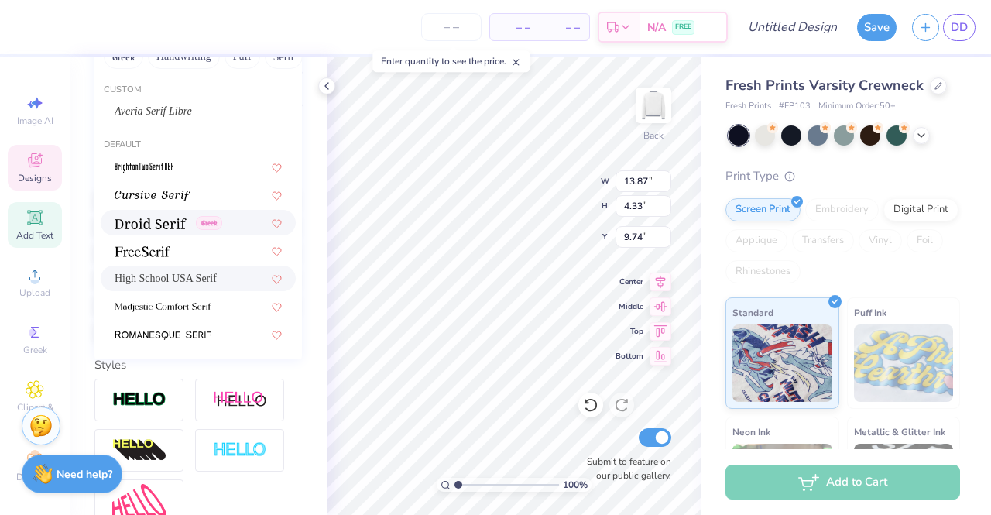
click at [152, 230] on div "Greek" at bounding box center [198, 223] width 195 height 26
type input "serif"
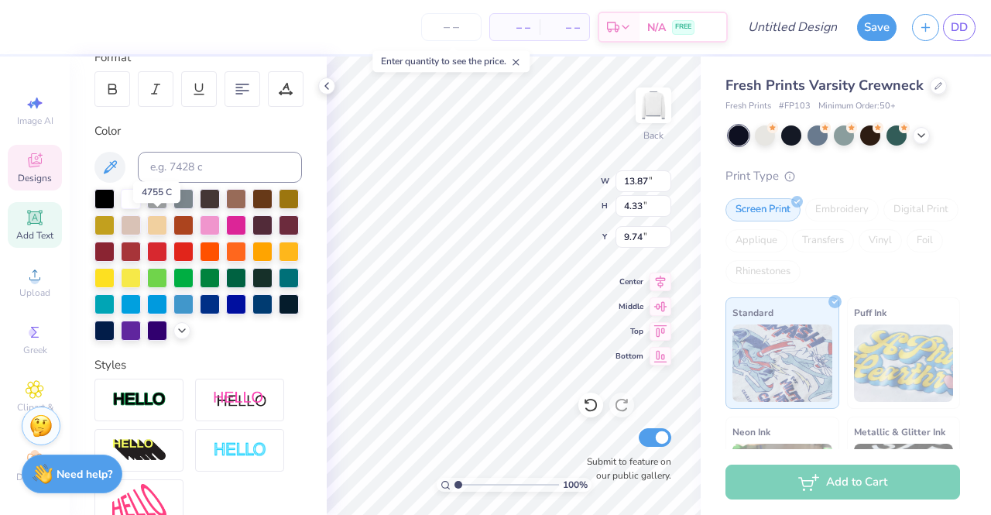
type input "15.06"
type input "4.20"
type input "9.80"
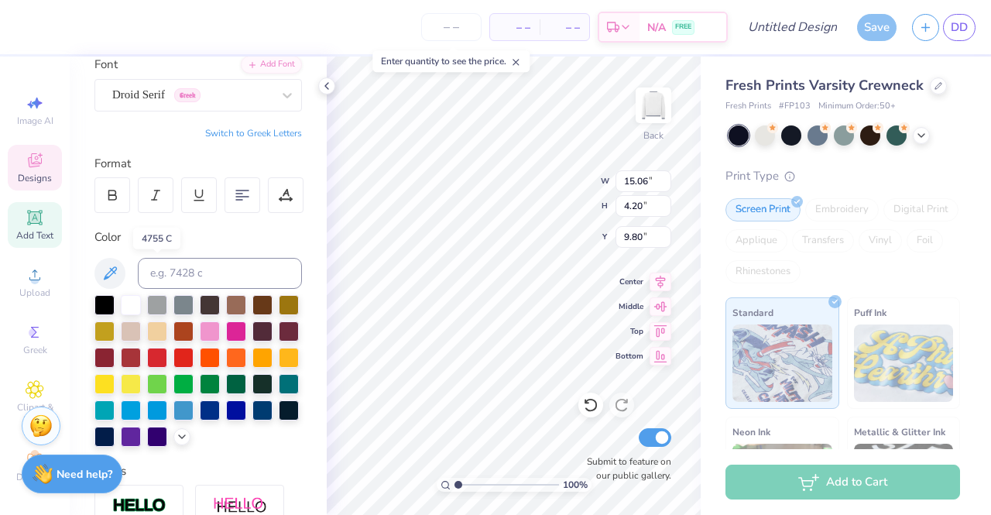
scroll to position [74, 0]
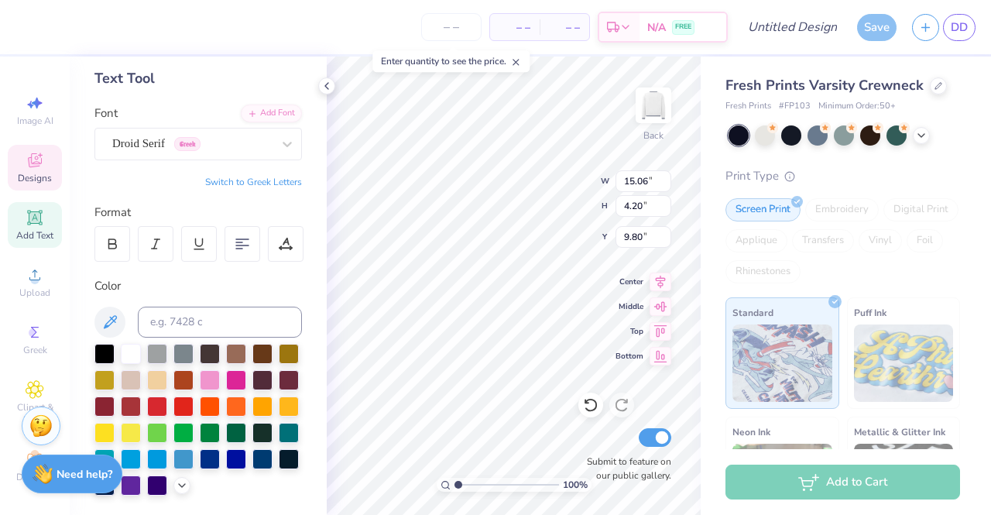
click at [231, 146] on div "Droid Serif Greek" at bounding box center [192, 144] width 163 height 24
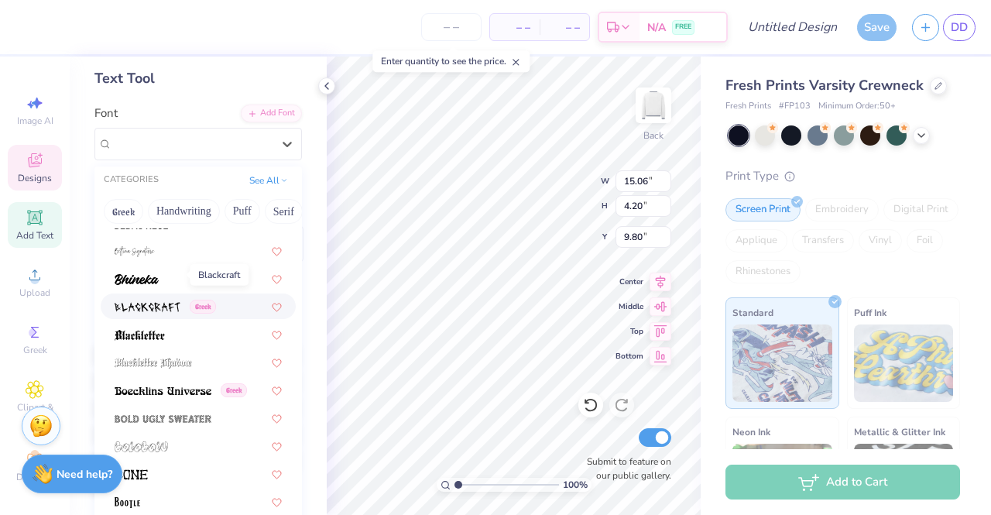
scroll to position [929, 0]
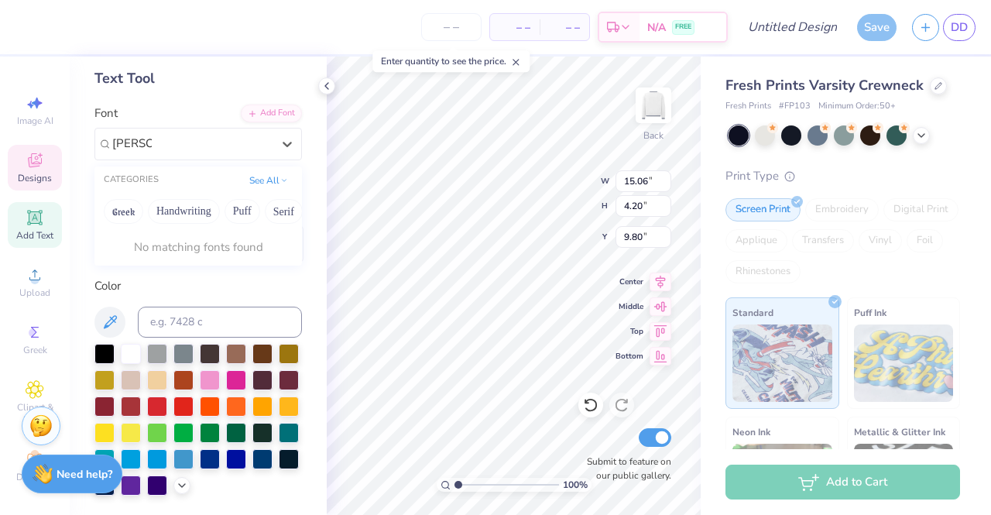
type input "berling"
type input "merr"
click at [197, 138] on div at bounding box center [192, 144] width 163 height 24
type input "m"
click at [187, 272] on span "Averia Serif Libre" at bounding box center [153, 266] width 77 height 16
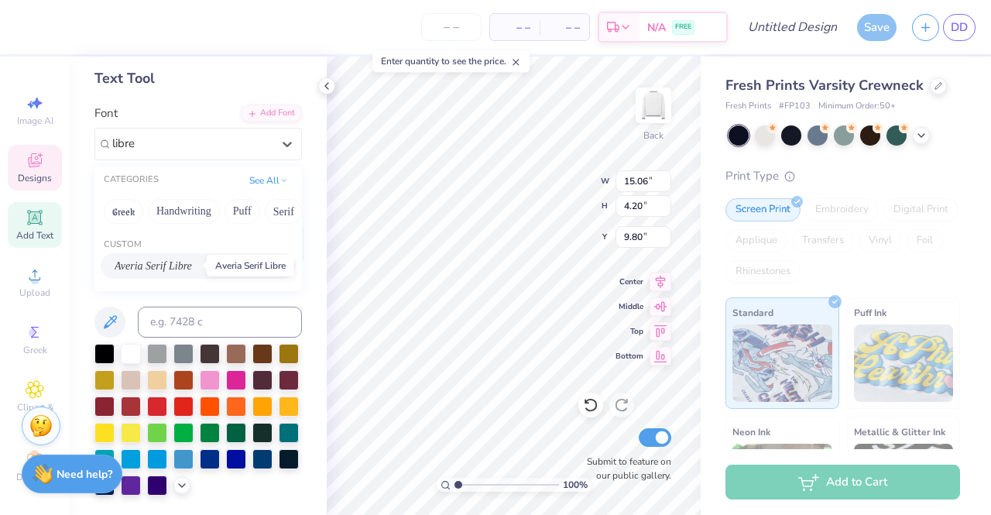
type input "libre"
type input "14.38"
type input "3.96"
type input "9.92"
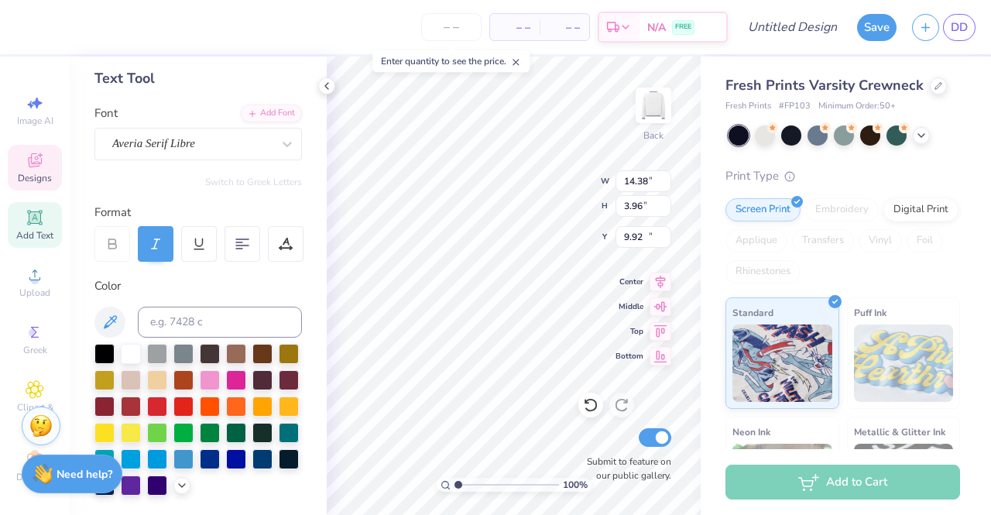
type input "13.10"
type input "3.61"
type input "10.15"
click at [183, 351] on div at bounding box center [183, 354] width 20 height 20
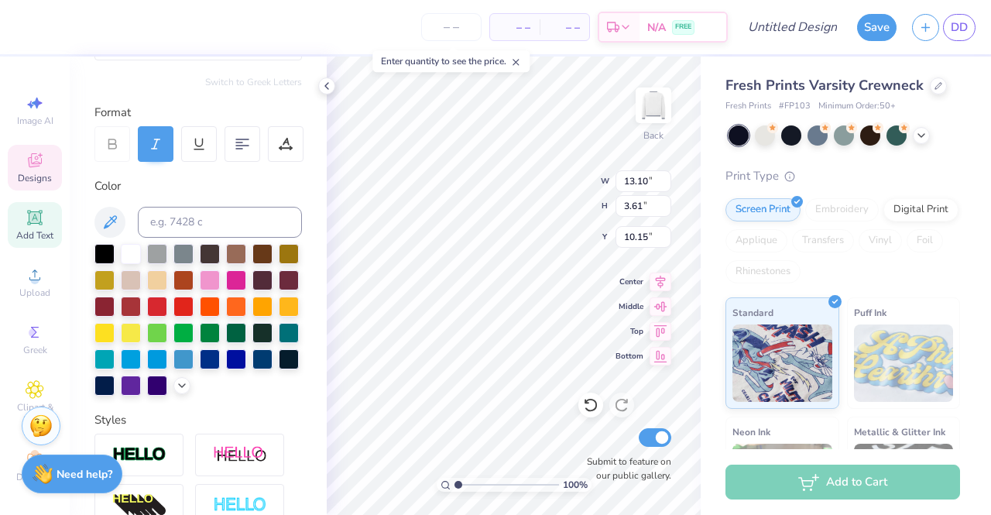
scroll to position [151, 0]
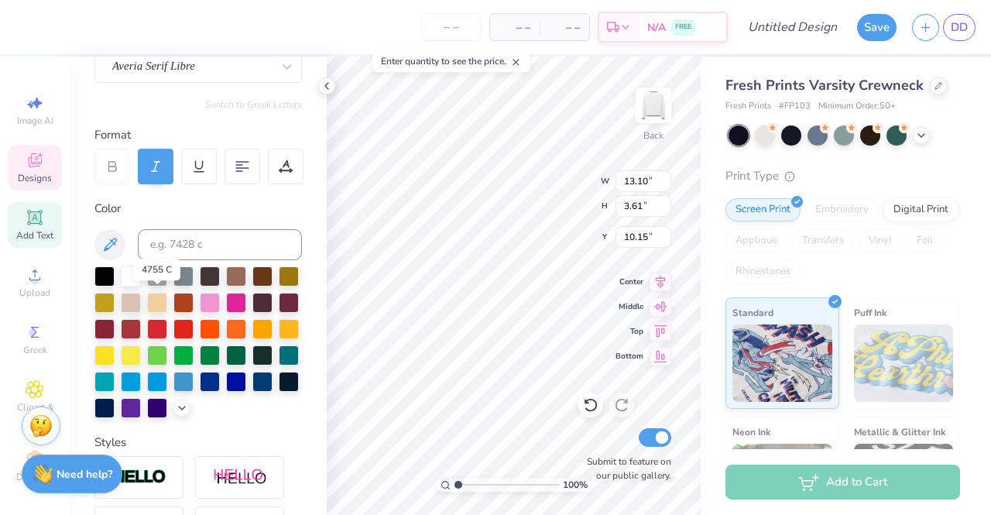
click at [141, 298] on div at bounding box center [131, 303] width 20 height 20
click at [115, 404] on div at bounding box center [104, 408] width 20 height 20
type input "10.99"
type input "3.02"
type input "10.73"
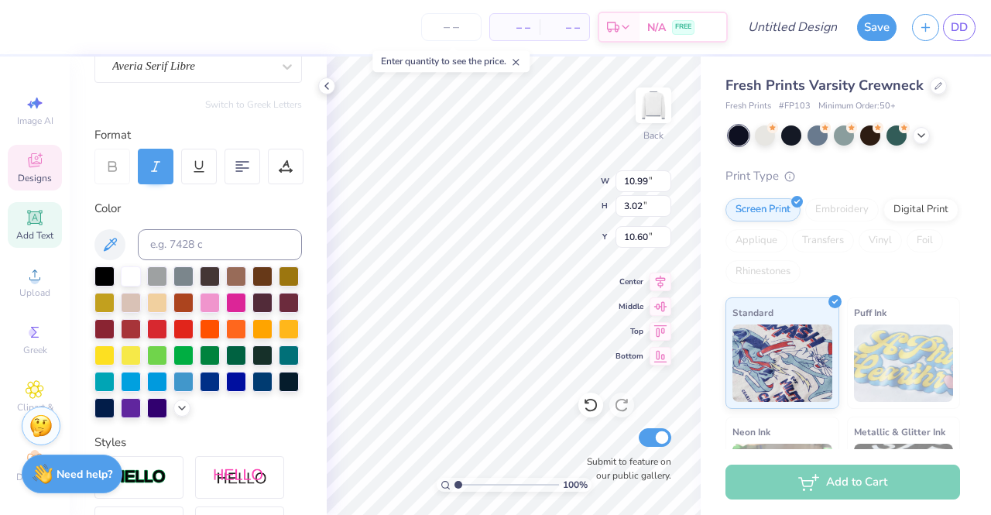
type input "10.60"
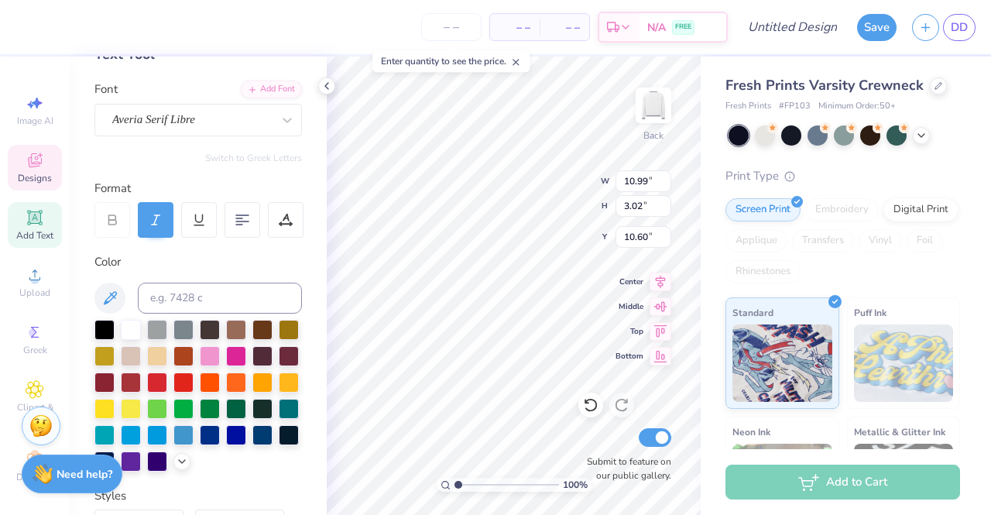
scroll to position [74, 0]
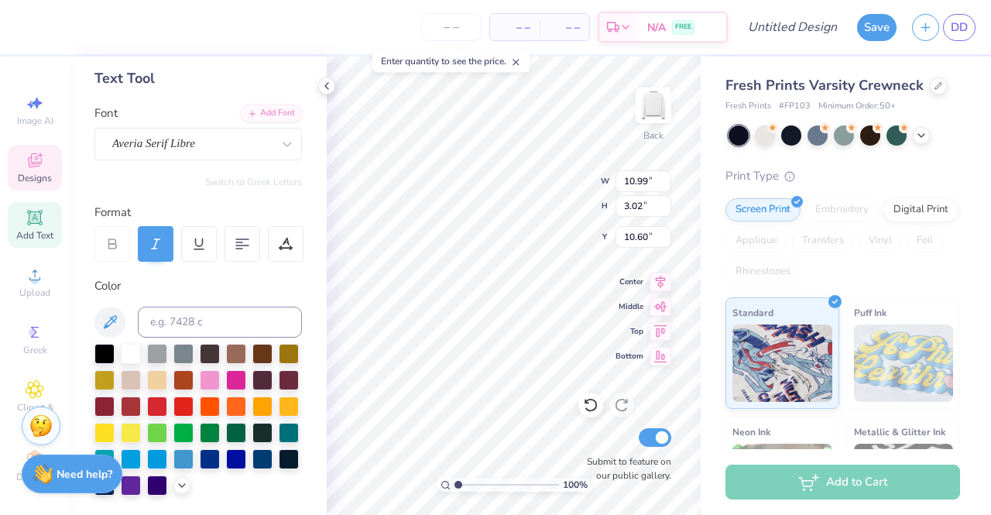
click at [203, 135] on div "Averia Serif Libre" at bounding box center [192, 144] width 163 height 24
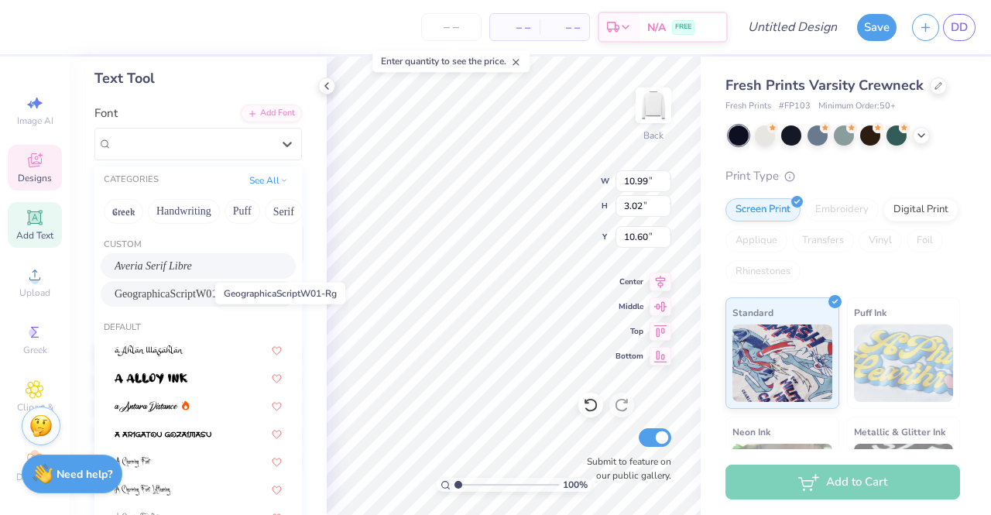
click at [189, 287] on span "GeographicaScriptW01-Rg" at bounding box center [174, 294] width 118 height 16
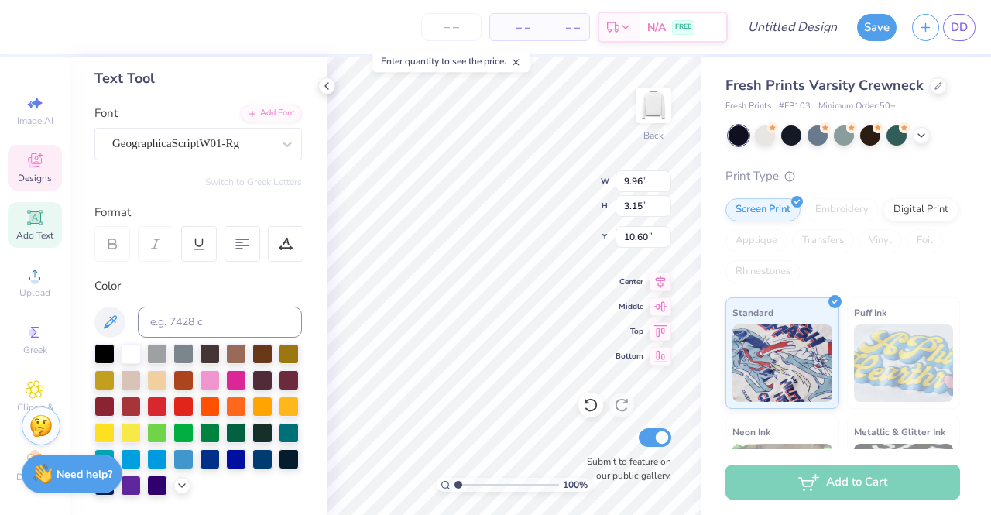
type input "9.96"
type input "3.15"
type input "10.54"
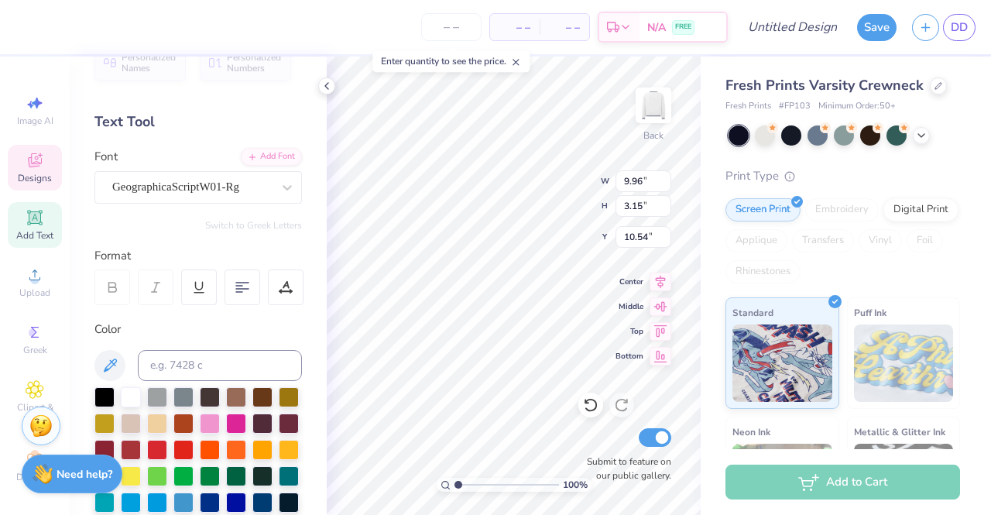
scroll to position [23, 0]
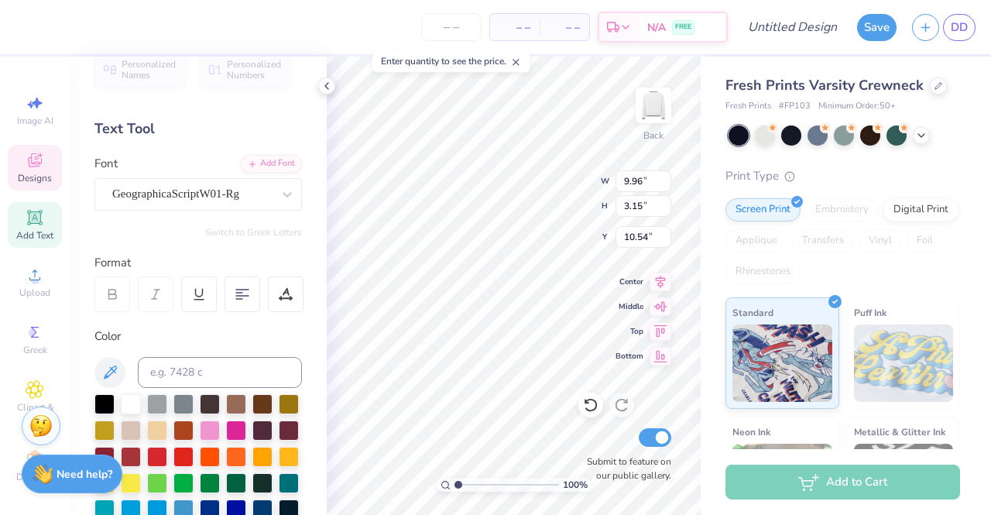
click at [198, 212] on div "Personalized Names Personalized Numbers Text Tool Add Font Font GeographicaScri…" at bounding box center [198, 285] width 257 height 458
click at [198, 193] on div "GeographicaScriptW01-Rg" at bounding box center [192, 194] width 163 height 24
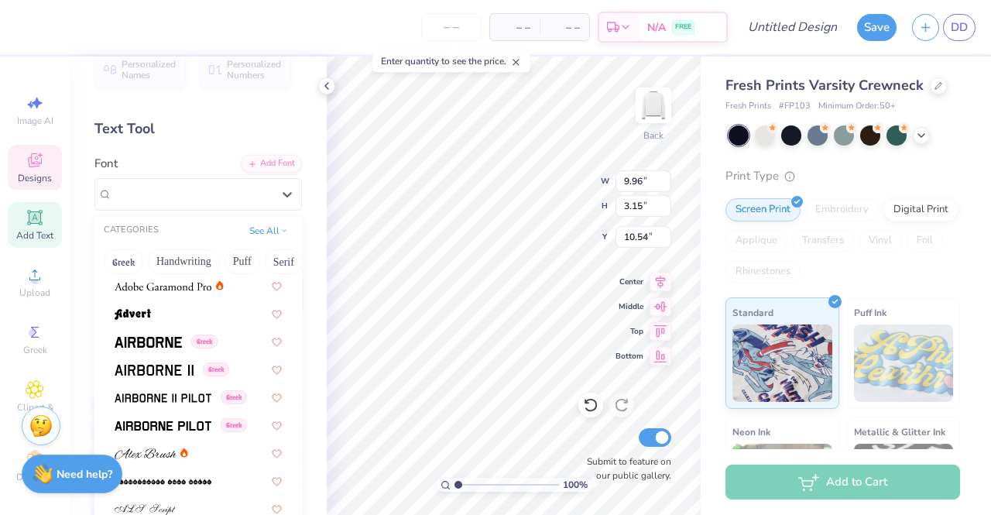
scroll to position [464, 0]
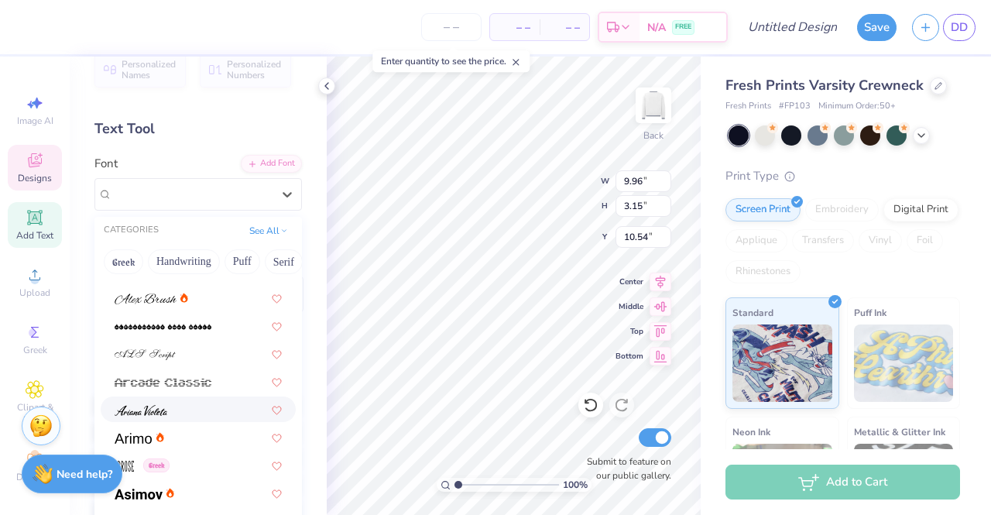
click at [198, 403] on div at bounding box center [198, 409] width 167 height 16
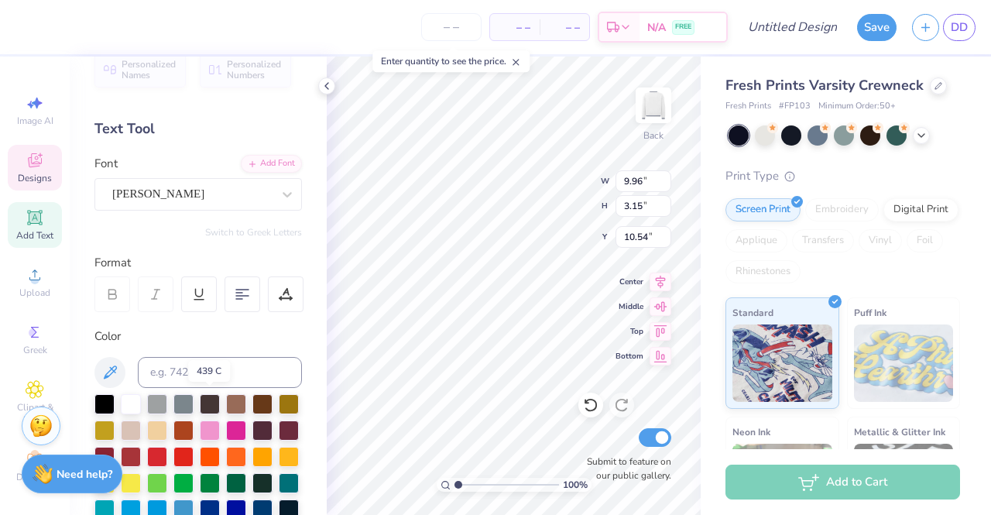
type input "8.46"
type input "3.39"
type input "10.41"
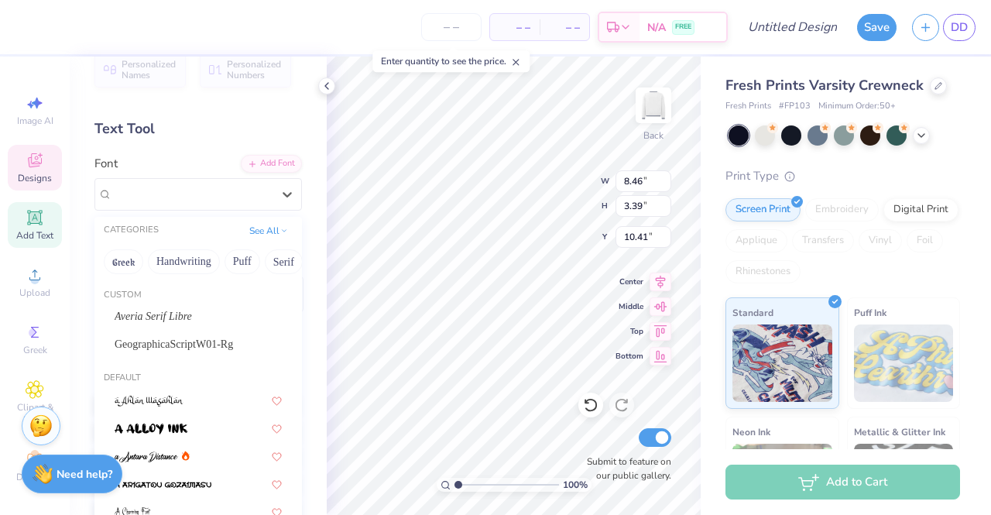
click at [180, 187] on div "Ariana Violeta" at bounding box center [192, 194] width 163 height 24
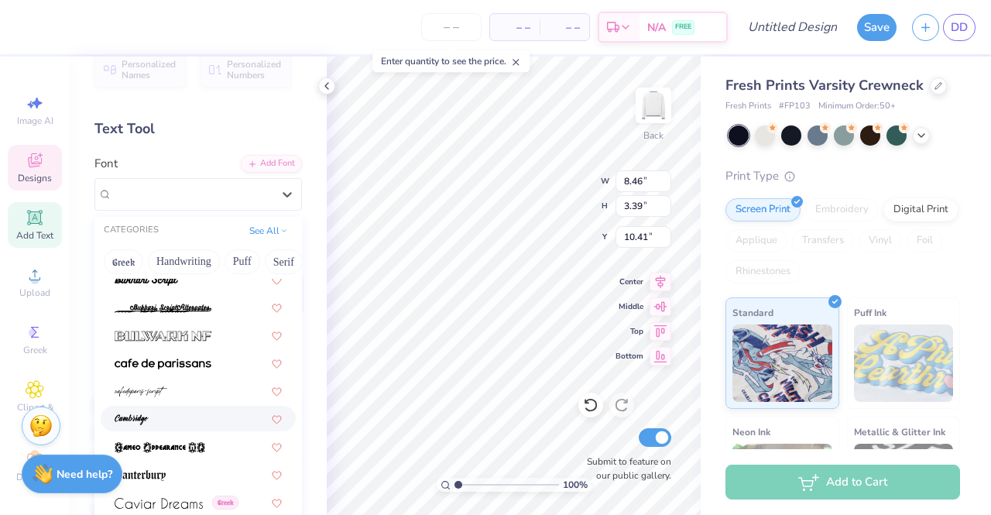
scroll to position [1548, 0]
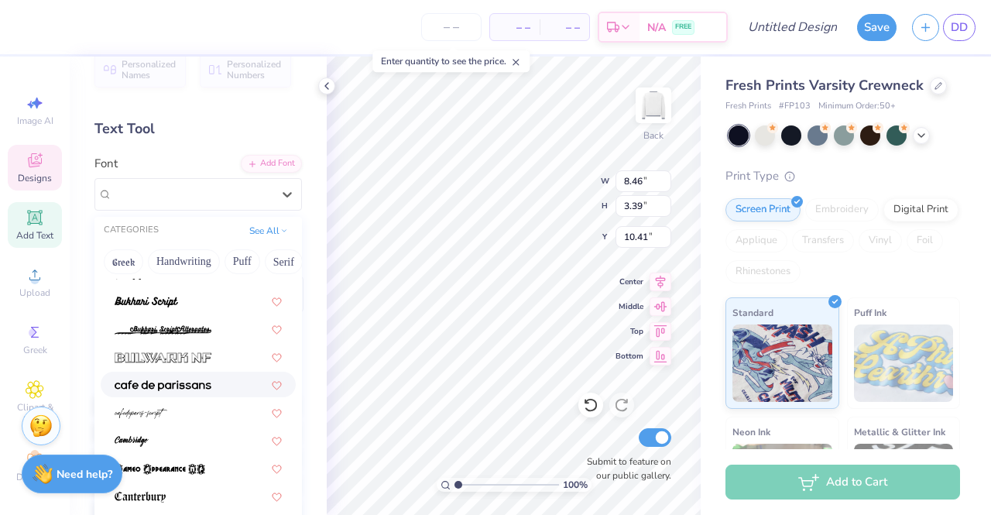
click at [167, 372] on div at bounding box center [198, 384] width 195 height 26
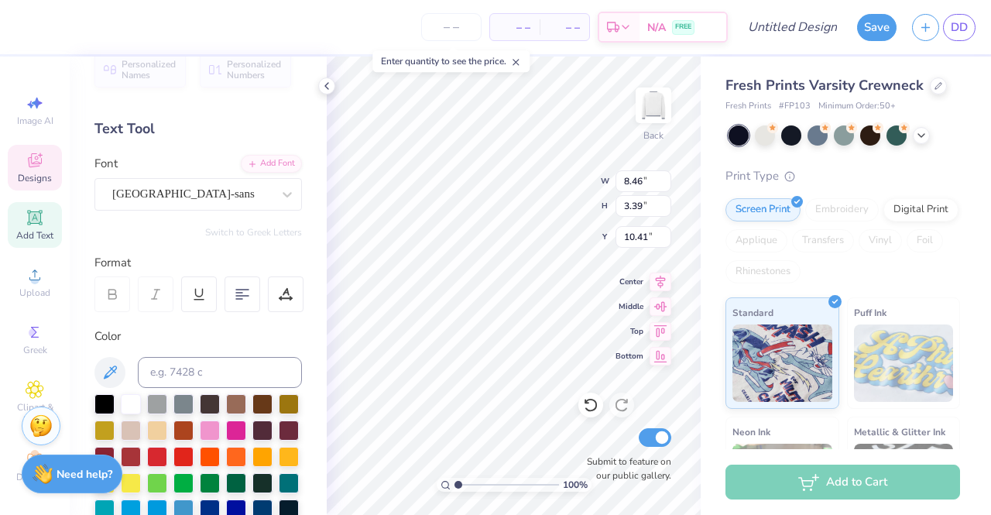
type input "7.65"
type input "2.11"
type input "11.06"
click at [150, 197] on div "cafe de paris-sans" at bounding box center [192, 194] width 163 height 24
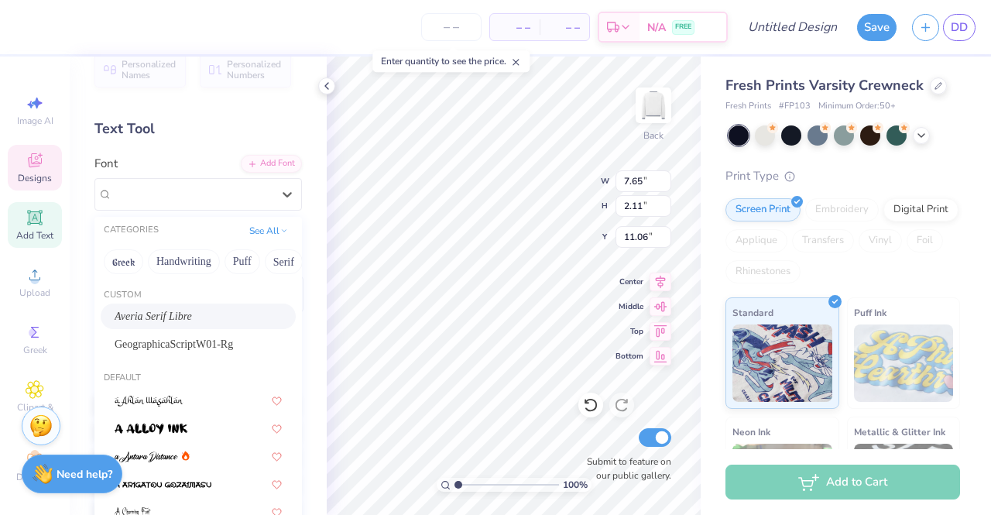
click at [176, 326] on div "Averia Serif Libre" at bounding box center [198, 316] width 195 height 26
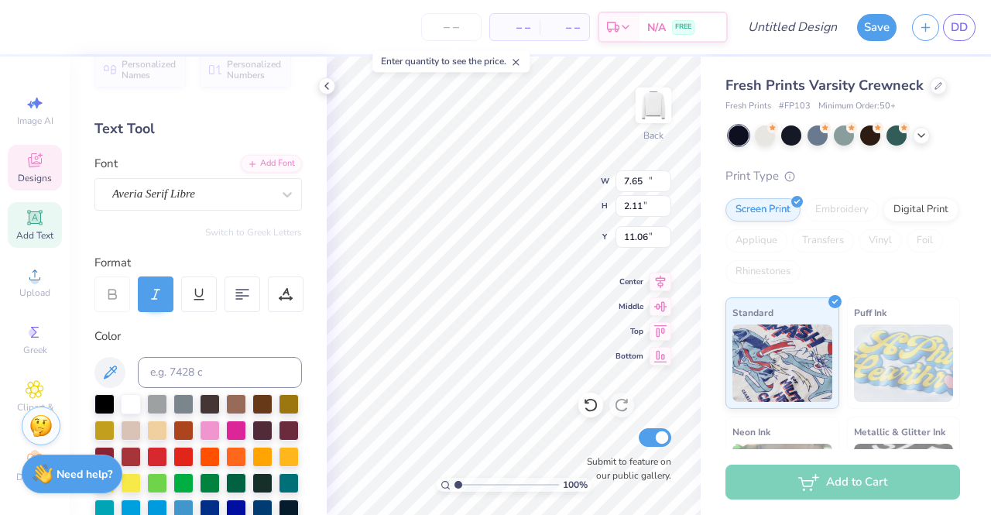
type input "10.99"
type input "3.02"
type input "10.60"
click at [172, 193] on div "Averia Serif Libre" at bounding box center [192, 194] width 163 height 24
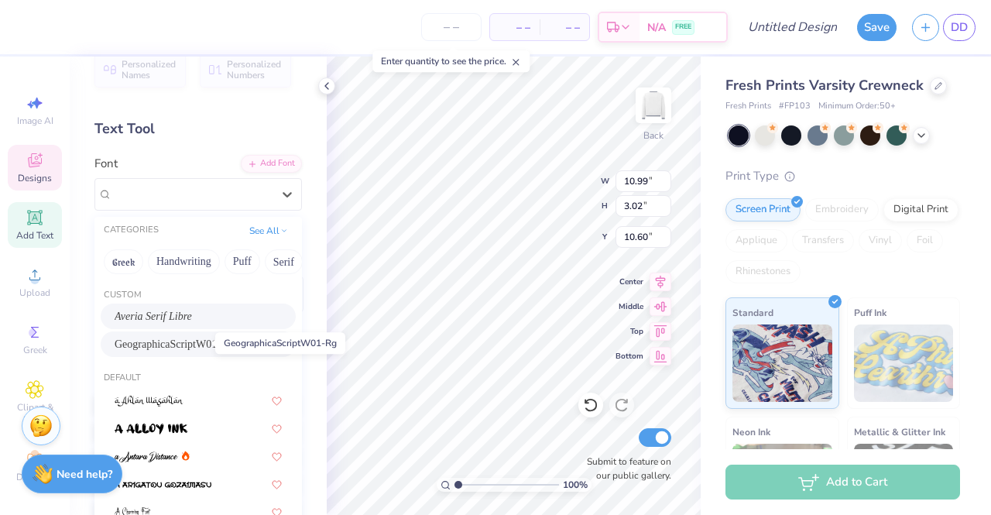
click at [180, 343] on span "GeographicaScriptW01-Rg" at bounding box center [174, 344] width 118 height 16
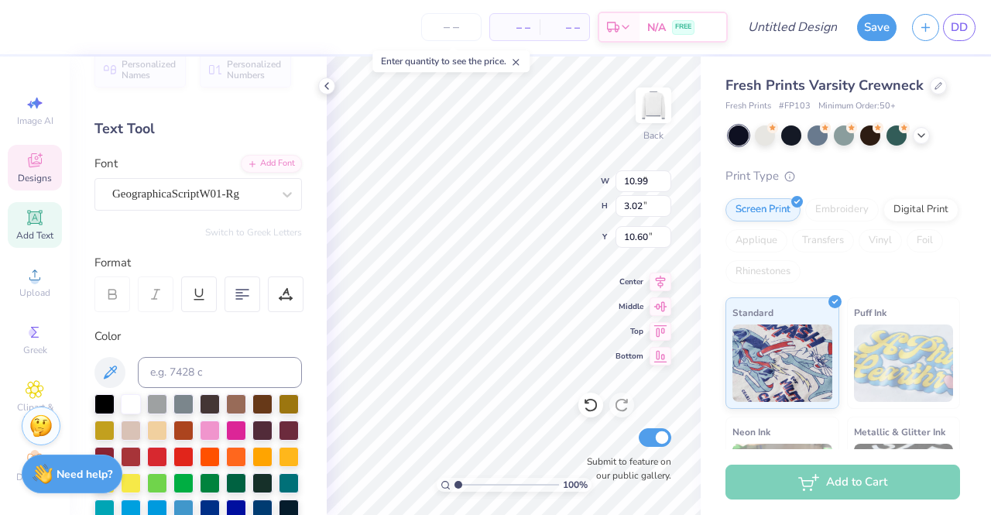
type input "9.96"
type input "3.15"
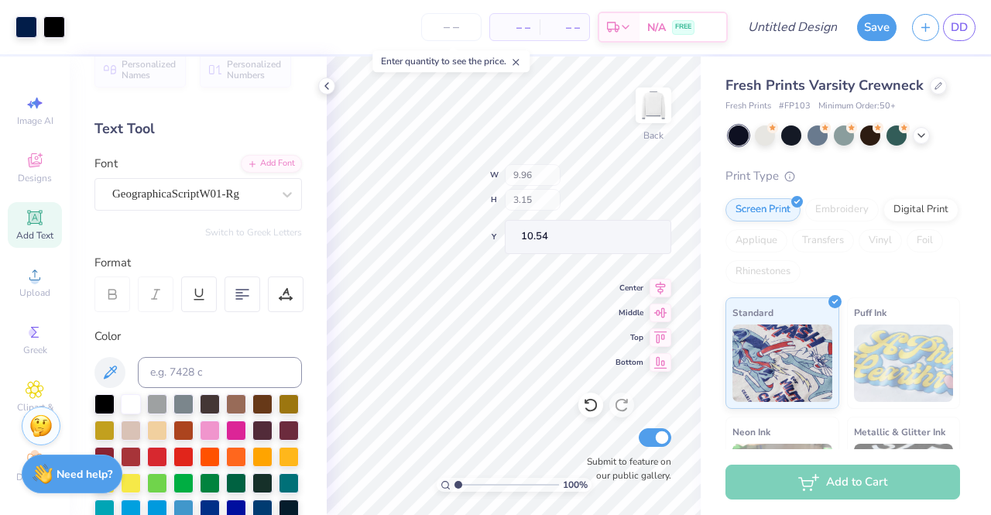
type input "10.49"
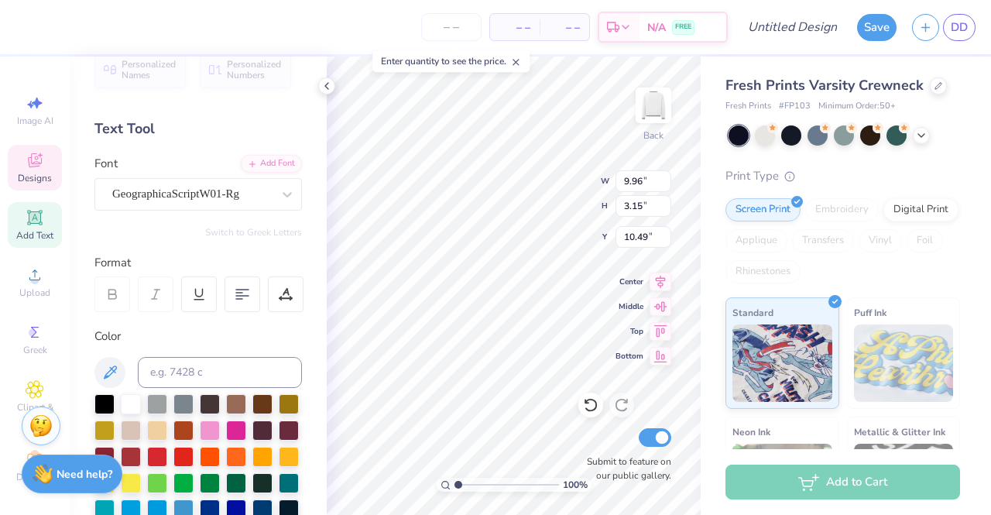
scroll to position [12, 2]
type textarea "A Chi O"
click at [389, 67] on div "Enter quantity to see the price." at bounding box center [450, 61] width 157 height 22
type input "13.68"
type input "10.50"
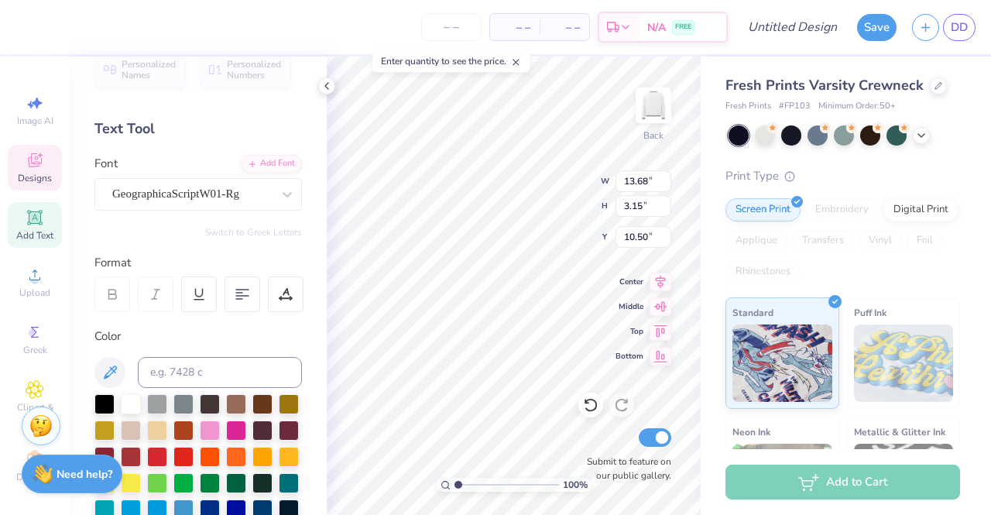
scroll to position [12, 3]
type textarea "Alpha Chi"
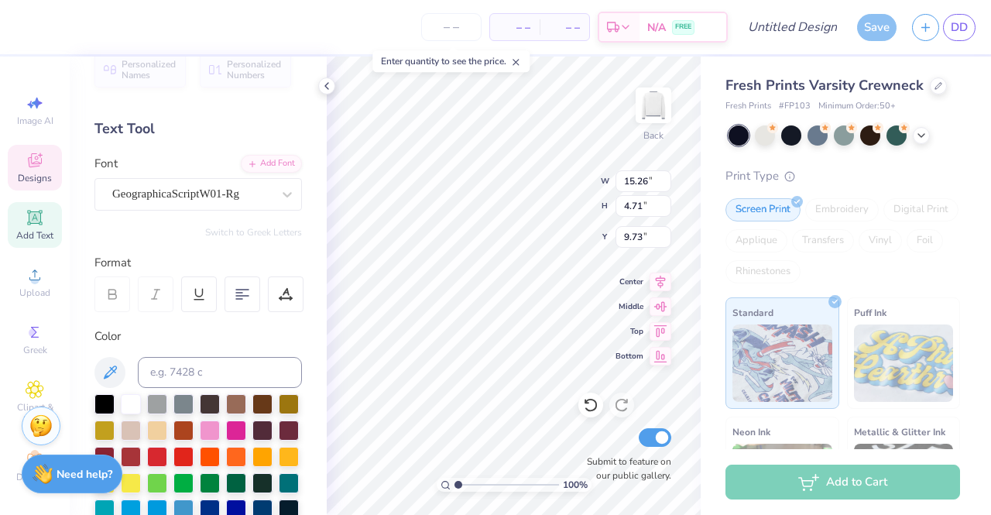
scroll to position [12, 2]
type input "15.00"
type input "7.32"
type input "1.82"
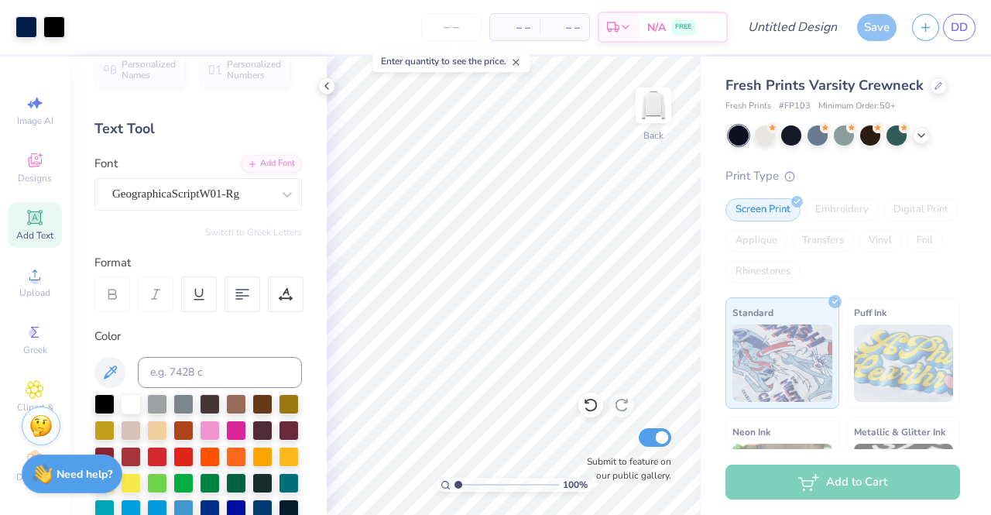
click at [333, 86] on div at bounding box center [326, 85] width 17 height 17
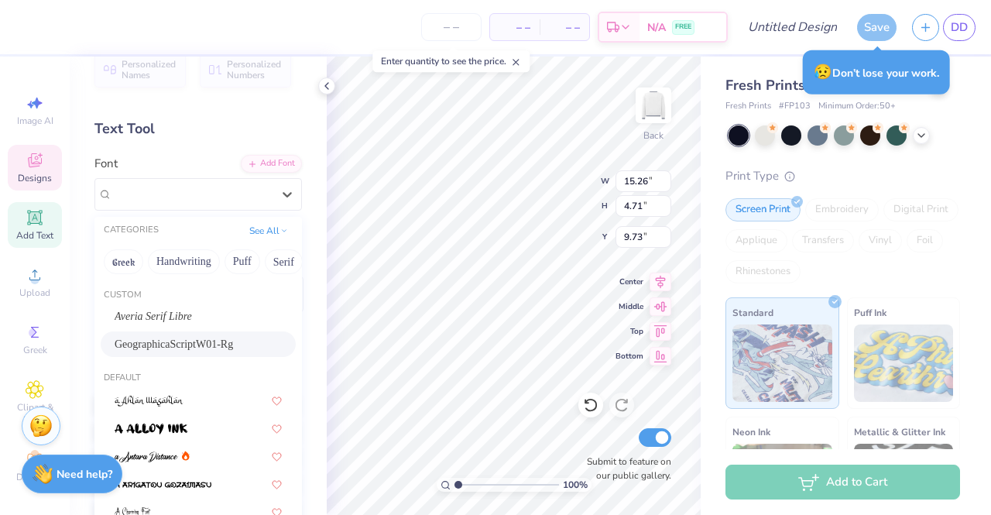
click at [279, 190] on icon at bounding box center [286, 194] width 15 height 15
click at [176, 187] on div "GeographicaScriptW01-Rg" at bounding box center [192, 194] width 163 height 24
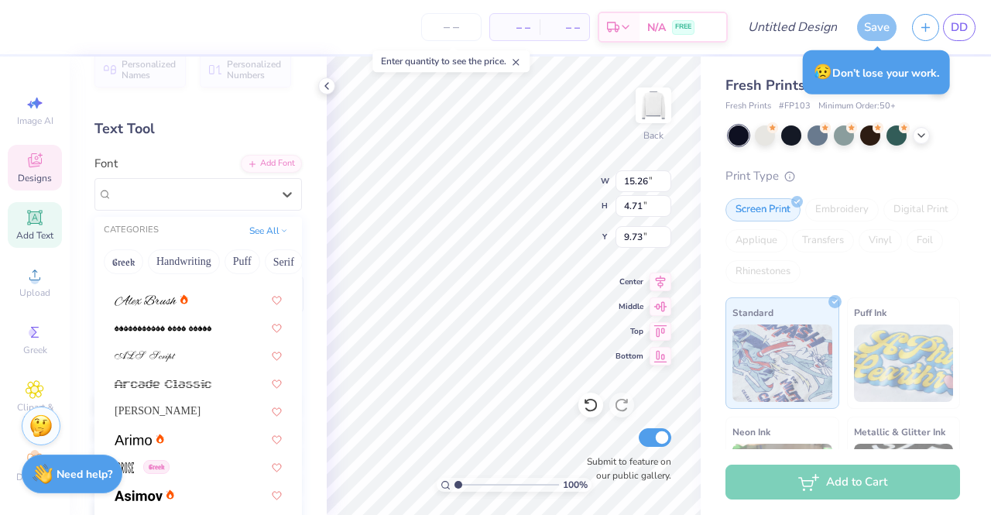
scroll to position [464, 0]
click at [153, 290] on span at bounding box center [146, 297] width 62 height 16
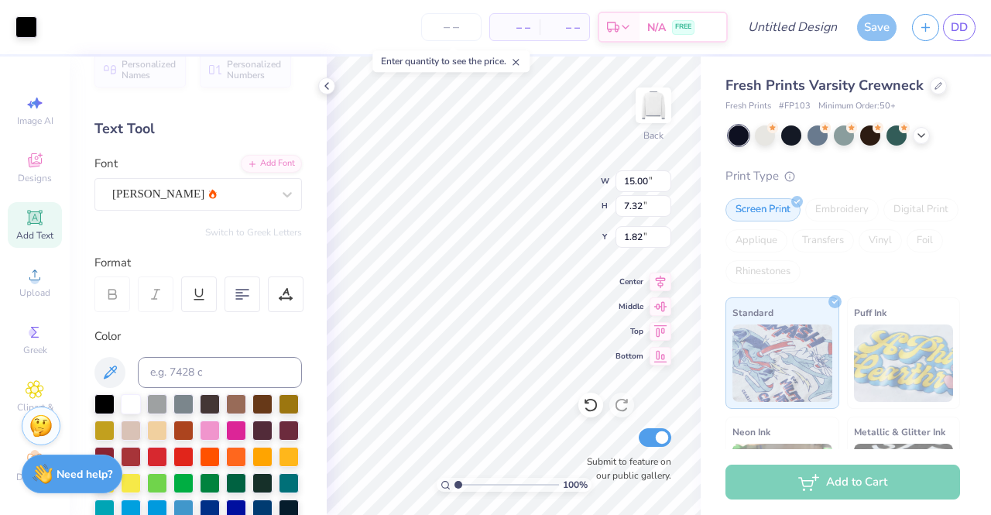
type input "15.00"
type input "7.32"
click at [665, 208] on input "3.55" at bounding box center [643, 206] width 56 height 22
click at [665, 208] on input "3.54" at bounding box center [643, 206] width 56 height 22
click at [665, 208] on input "3.53" at bounding box center [643, 206] width 56 height 22
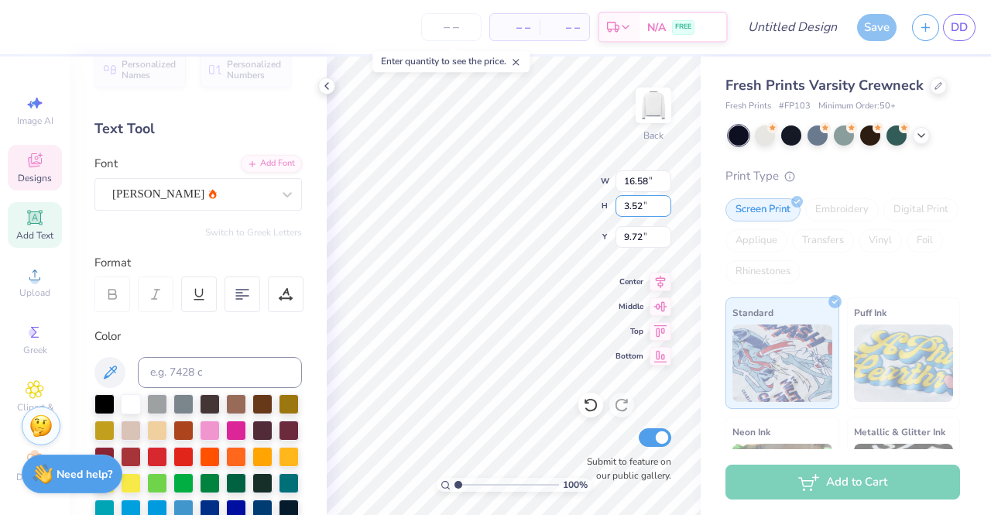
click at [665, 208] on input "3.52" at bounding box center [643, 206] width 56 height 22
click at [665, 208] on input "3.51" at bounding box center [643, 206] width 56 height 22
click at [663, 185] on input "15" at bounding box center [643, 181] width 56 height 22
click at [663, 185] on input "14.99" at bounding box center [643, 181] width 56 height 22
click at [663, 185] on input "14.98" at bounding box center [643, 181] width 56 height 22
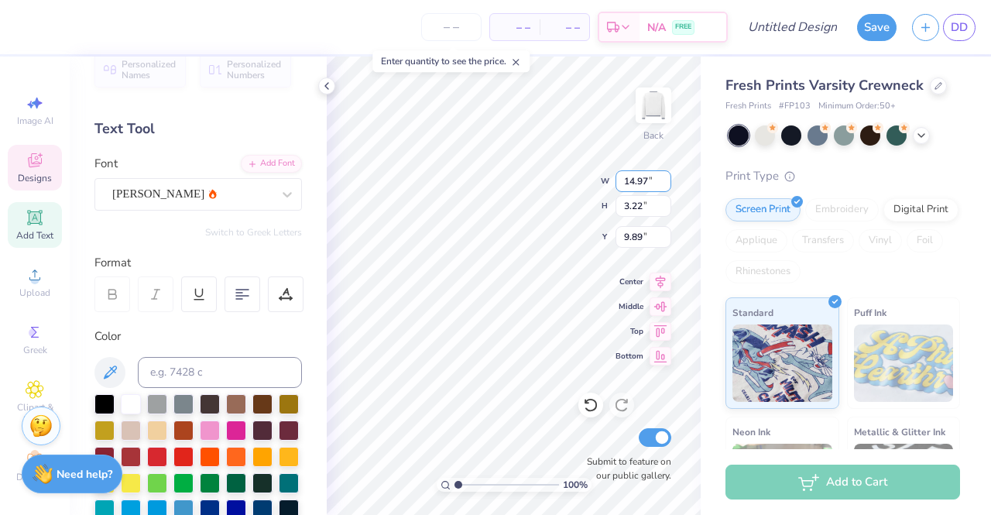
click at [665, 183] on input "14.97" at bounding box center [643, 181] width 56 height 22
click at [665, 183] on input "14.96" at bounding box center [643, 181] width 56 height 22
click at [665, 183] on input "14.95" at bounding box center [643, 181] width 56 height 22
click at [665, 183] on input "14.94" at bounding box center [643, 181] width 56 height 22
click at [665, 183] on input "14.93" at bounding box center [643, 181] width 56 height 22
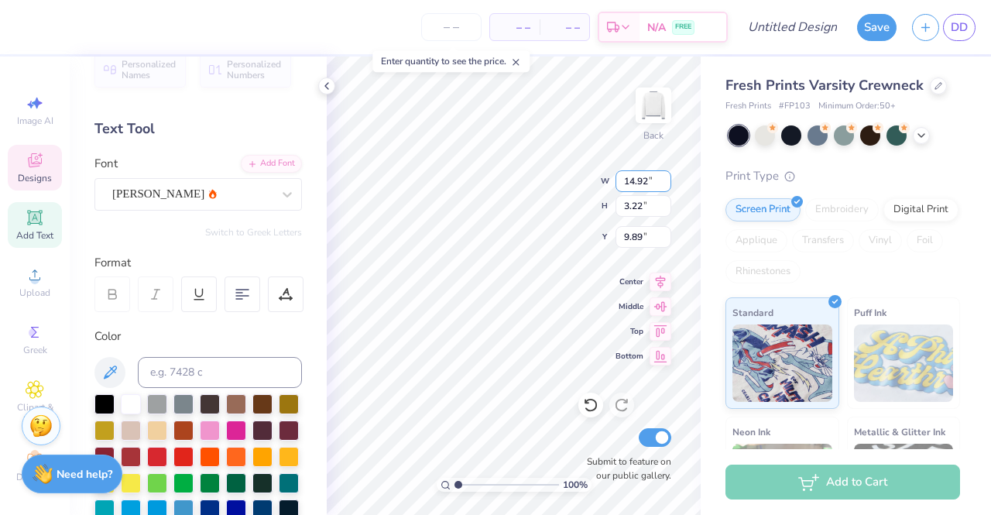
click at [665, 183] on input "14.92" at bounding box center [643, 181] width 56 height 22
click at [665, 183] on input "14.91" at bounding box center [643, 181] width 56 height 22
click at [665, 183] on input "14.9" at bounding box center [643, 181] width 56 height 22
click at [662, 185] on input "14.89" at bounding box center [643, 181] width 56 height 22
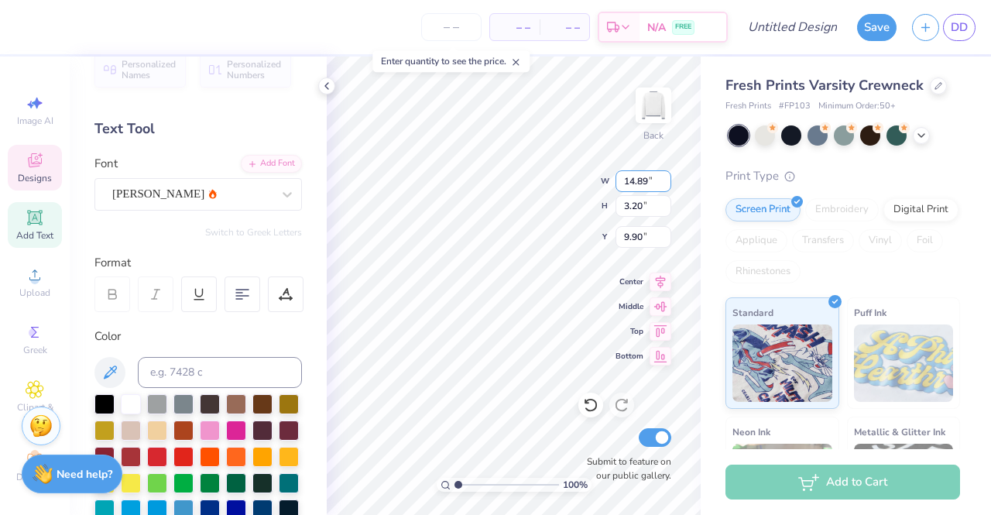
click at [669, 184] on input "14.88" at bounding box center [643, 181] width 56 height 22
click at [661, 184] on input "14.87" at bounding box center [643, 181] width 56 height 22
click at [665, 239] on input "9.89" at bounding box center [643, 237] width 56 height 22
click at [665, 239] on input "9.88" at bounding box center [643, 237] width 56 height 22
click at [665, 239] on input "9.87" at bounding box center [643, 237] width 56 height 22
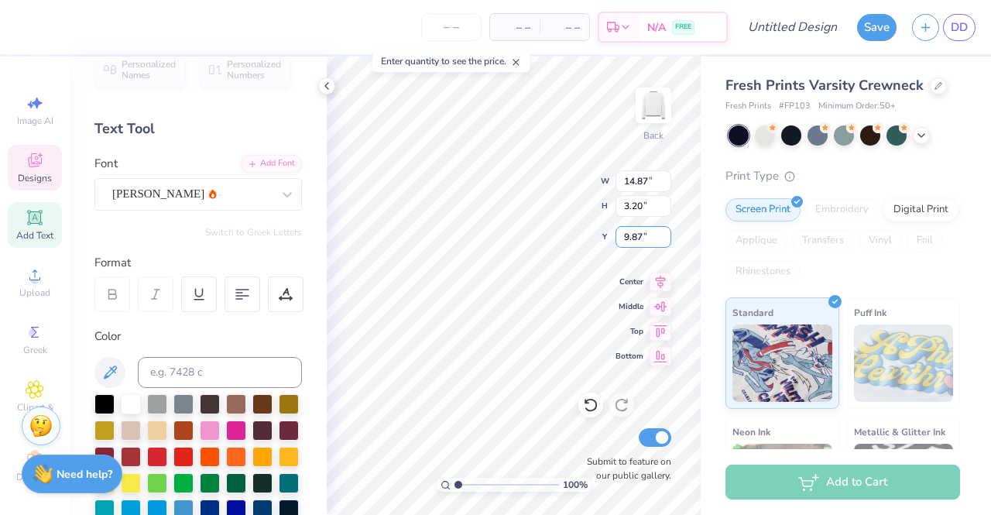
click at [665, 239] on input "9.86" at bounding box center [643, 237] width 56 height 22
click at [665, 239] on input "9.85" at bounding box center [643, 237] width 56 height 22
click at [665, 239] on input "9.84" at bounding box center [643, 237] width 56 height 22
click at [665, 239] on input "9.83" at bounding box center [643, 237] width 56 height 22
click at [665, 239] on input "9.82" at bounding box center [643, 237] width 56 height 22
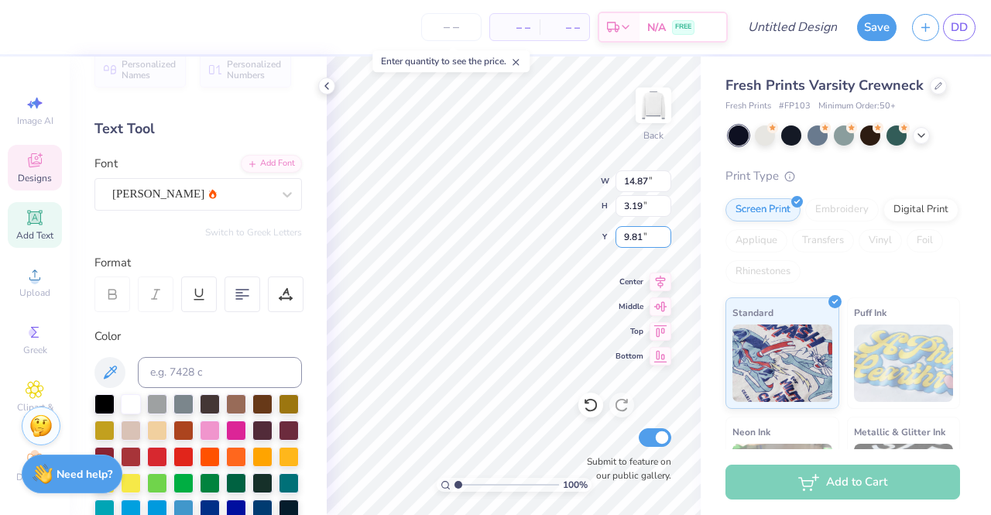
click at [665, 239] on input "9.81" at bounding box center [643, 237] width 56 height 22
click at [665, 239] on input "9.8" at bounding box center [643, 237] width 56 height 22
click at [665, 239] on input "9.79" at bounding box center [643, 237] width 56 height 22
click at [665, 239] on input "9.78" at bounding box center [643, 237] width 56 height 22
click at [663, 185] on input "14.86" at bounding box center [643, 181] width 56 height 22
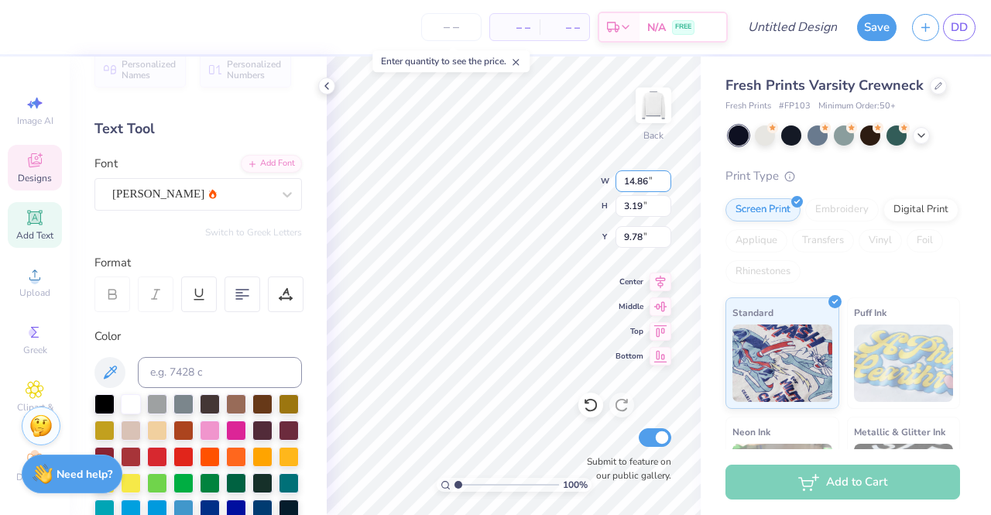
click at [663, 185] on input "14.85" at bounding box center [643, 181] width 56 height 22
click at [663, 185] on input "14.84" at bounding box center [643, 181] width 56 height 22
click at [663, 185] on input "14.83" at bounding box center [643, 181] width 56 height 22
click at [663, 185] on input "14.82" at bounding box center [643, 181] width 56 height 22
click at [663, 185] on input "14.81" at bounding box center [643, 181] width 56 height 22
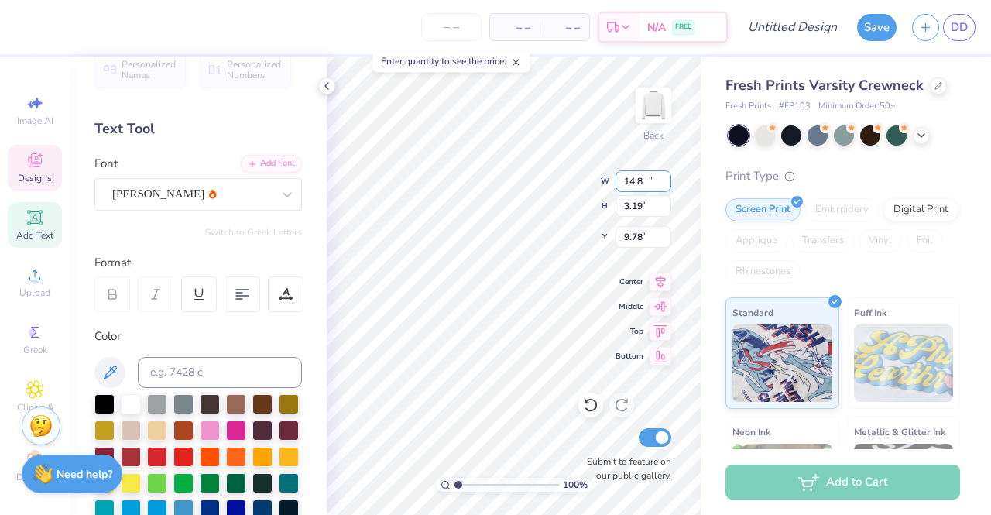
click at [663, 185] on input "14.8" at bounding box center [643, 181] width 56 height 22
click at [663, 185] on input "14.79" at bounding box center [643, 181] width 56 height 22
click at [663, 185] on input "14.78" at bounding box center [643, 181] width 56 height 22
click at [663, 185] on input "14.77" at bounding box center [643, 181] width 56 height 22
click at [663, 185] on input "14.76" at bounding box center [643, 181] width 56 height 22
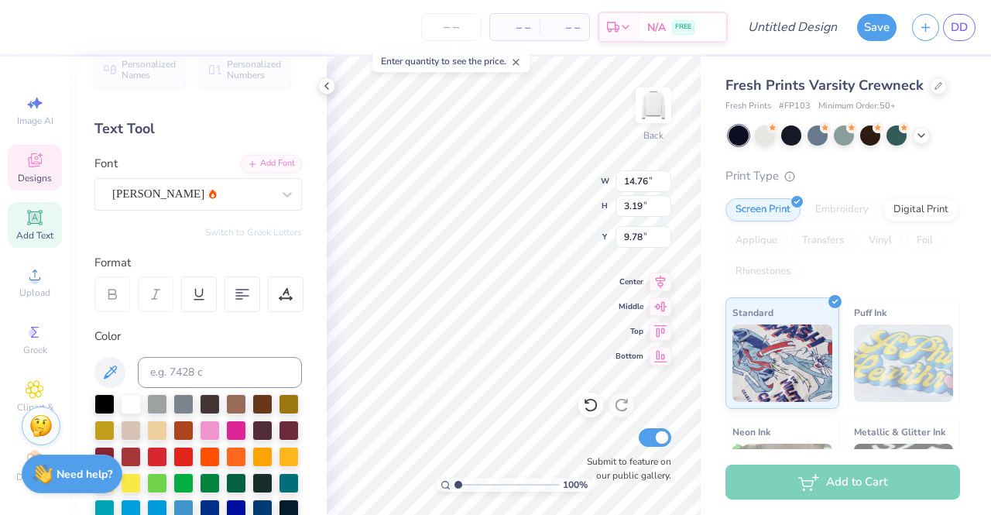
click at [662, 302] on icon at bounding box center [660, 306] width 22 height 19
click at [650, 109] on img at bounding box center [653, 105] width 31 height 31
click at [399, 74] on div "Enter quantity to see the price." at bounding box center [451, 61] width 166 height 31
click at [642, 111] on img at bounding box center [653, 105] width 31 height 31
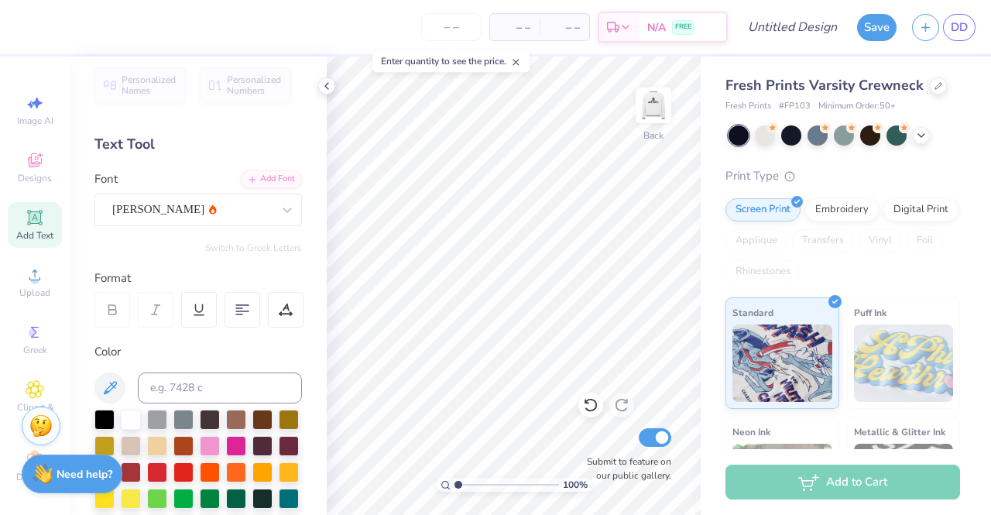
scroll to position [0, 0]
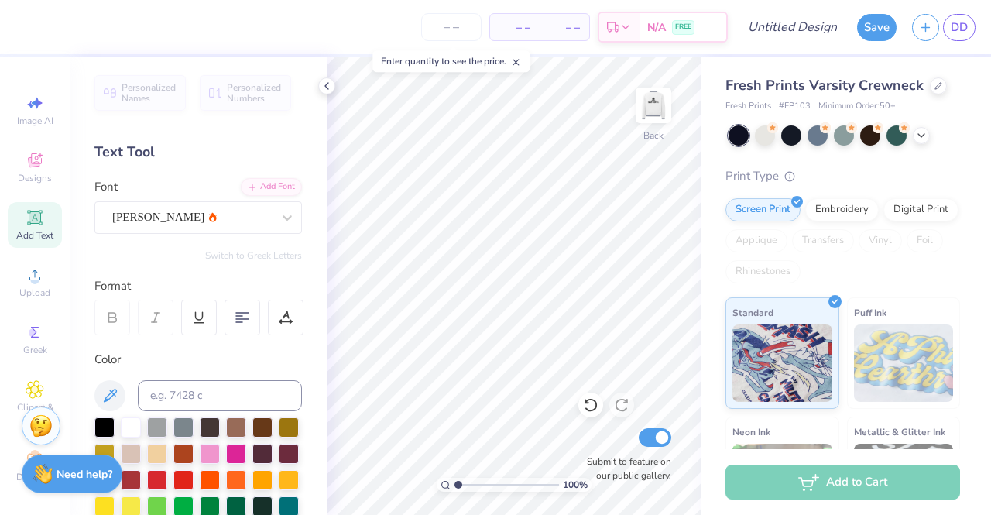
click at [22, 174] on span "Designs" at bounding box center [35, 178] width 34 height 12
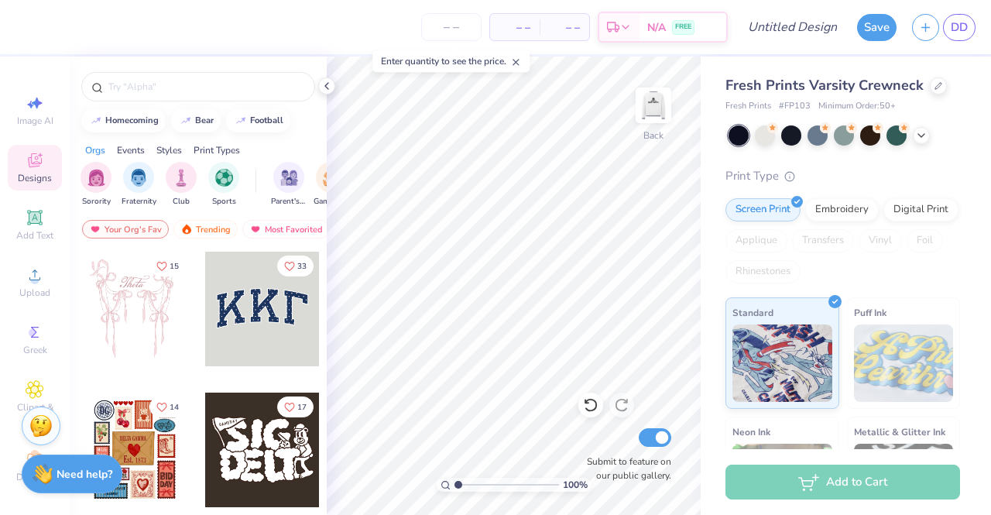
click at [158, 84] on input "text" at bounding box center [206, 86] width 198 height 15
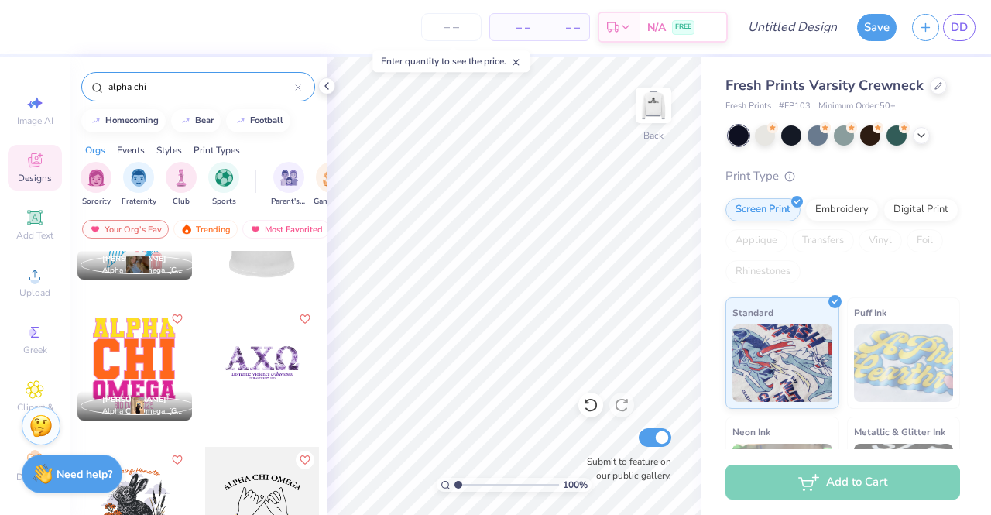
scroll to position [232, 0]
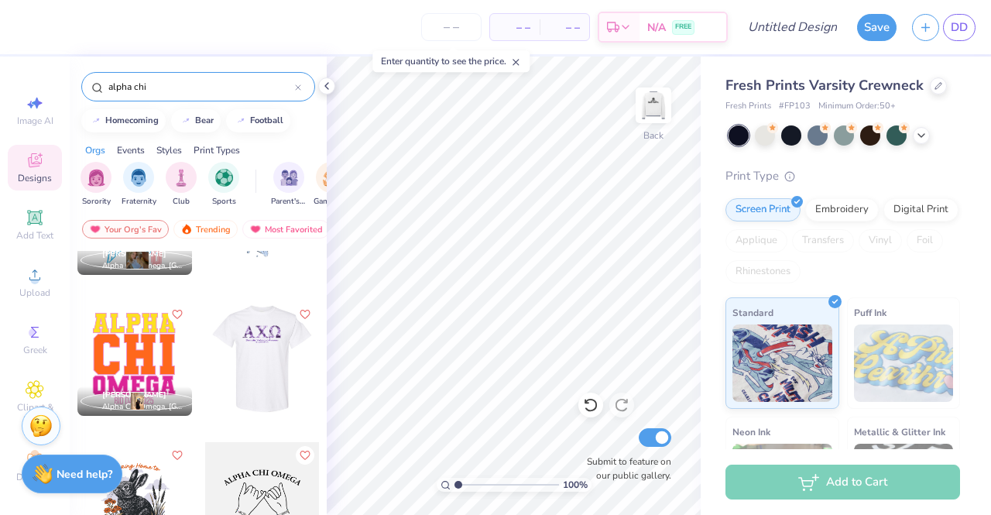
click at [240, 377] on div at bounding box center [261, 358] width 115 height 115
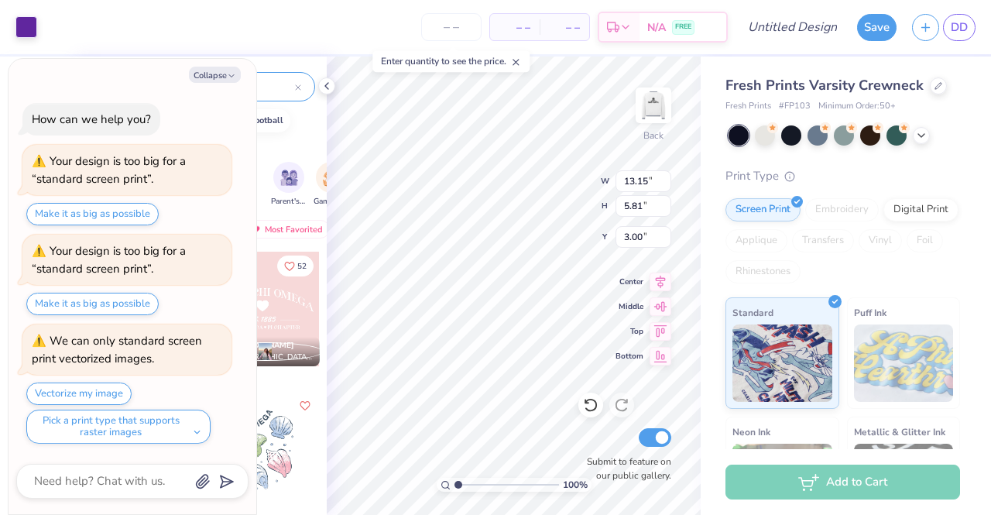
scroll to position [232, 0]
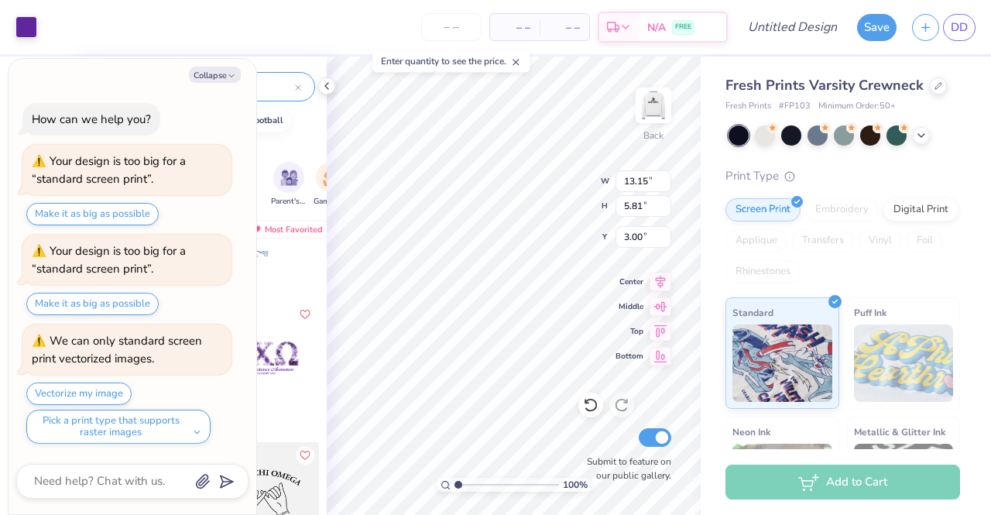
click at [333, 88] on div at bounding box center [326, 85] width 17 height 17
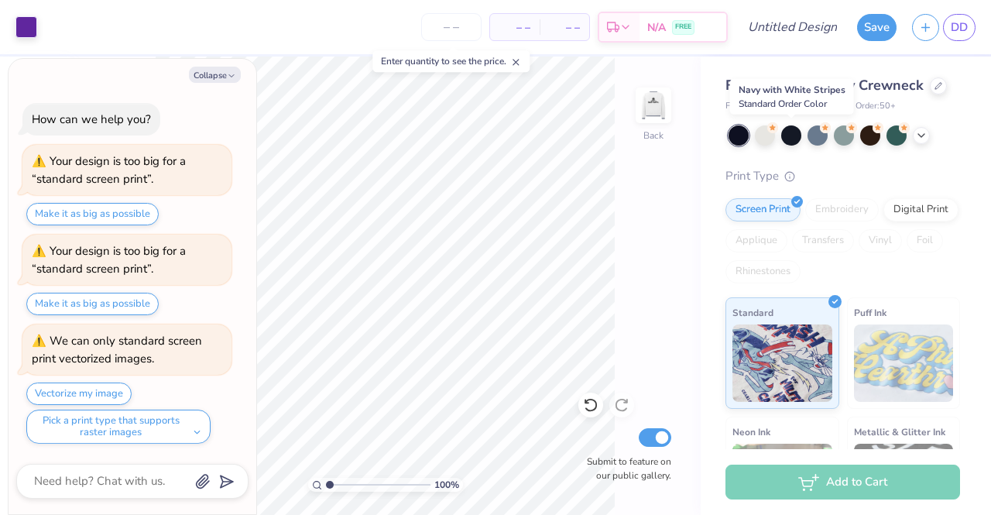
click at [783, 132] on div at bounding box center [791, 135] width 20 height 20
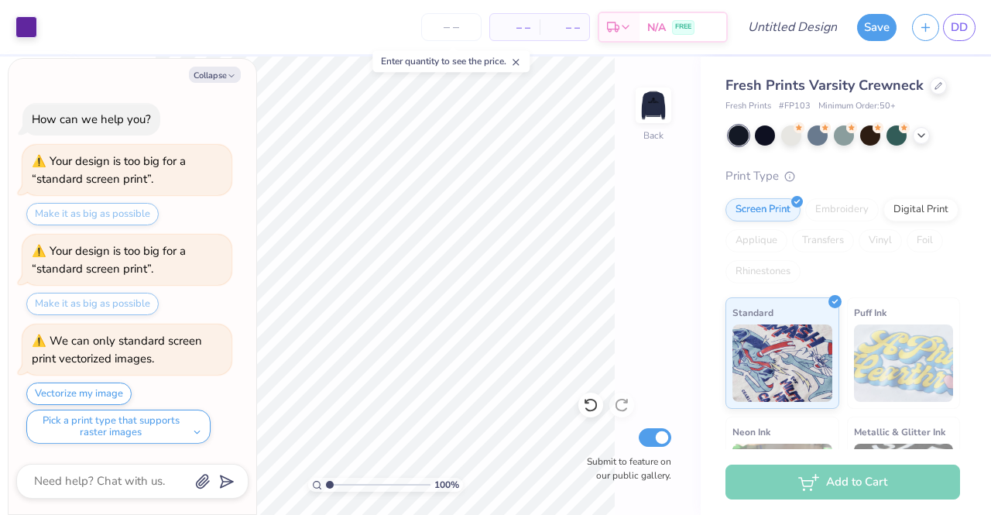
click at [926, 137] on icon at bounding box center [921, 135] width 12 height 12
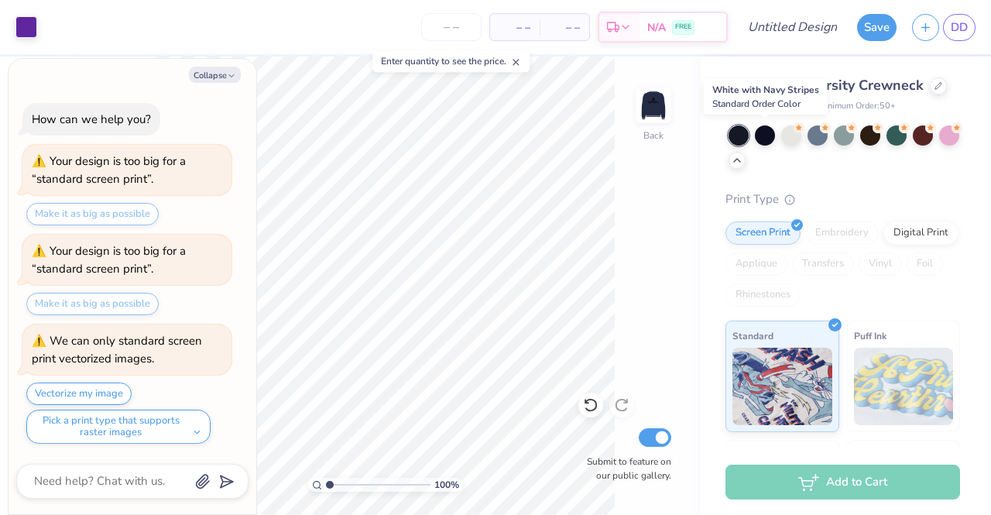
click at [758, 135] on div at bounding box center [765, 135] width 20 height 20
click at [748, 135] on div at bounding box center [738, 135] width 20 height 20
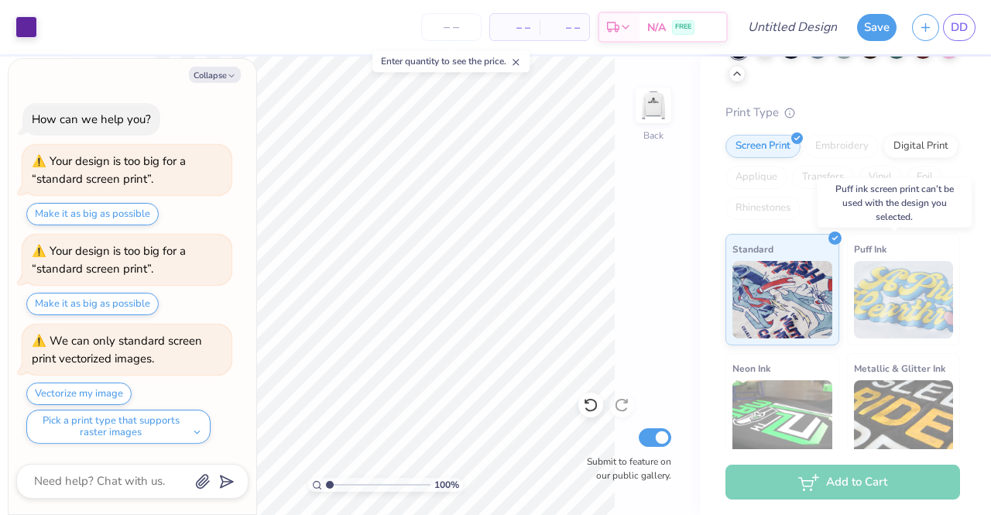
scroll to position [224, 0]
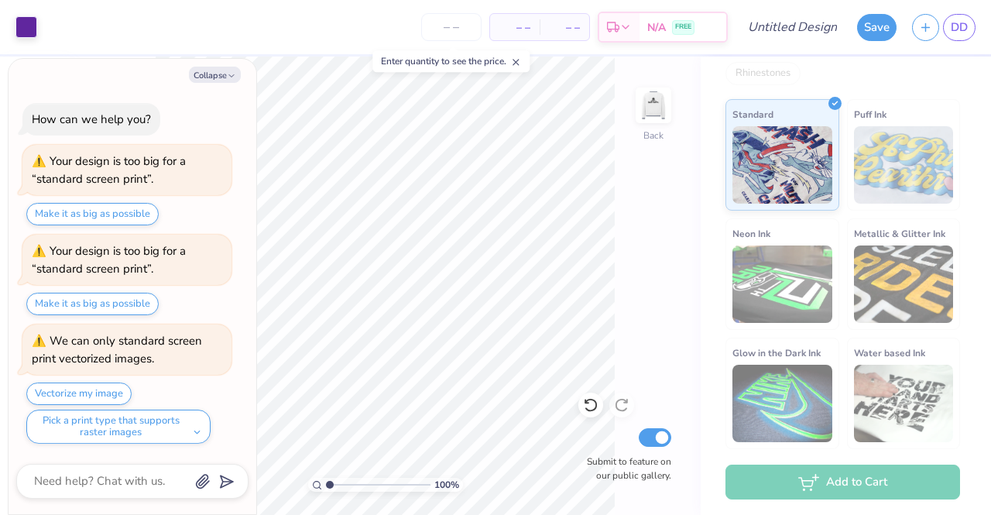
click at [223, 74] on button "Collapse" at bounding box center [215, 75] width 52 height 16
type textarea "x"
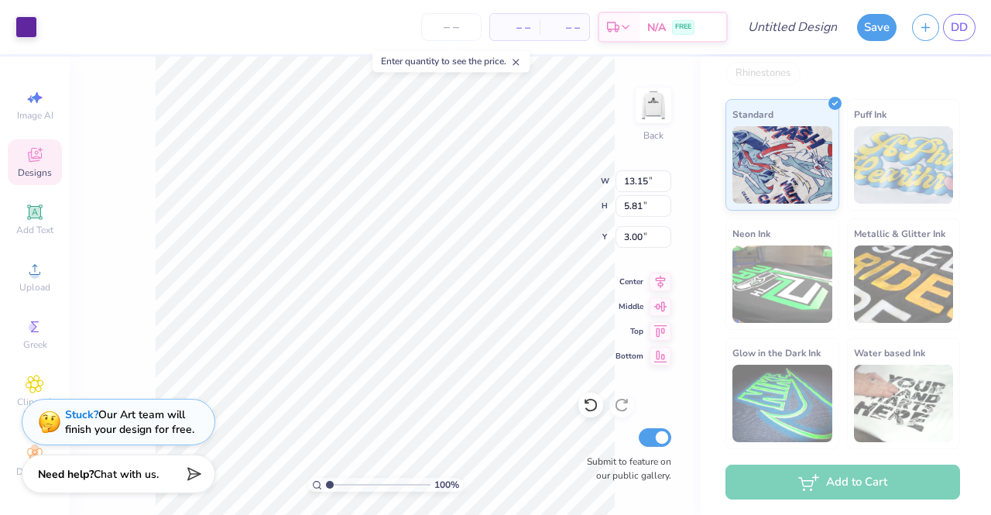
scroll to position [17, 0]
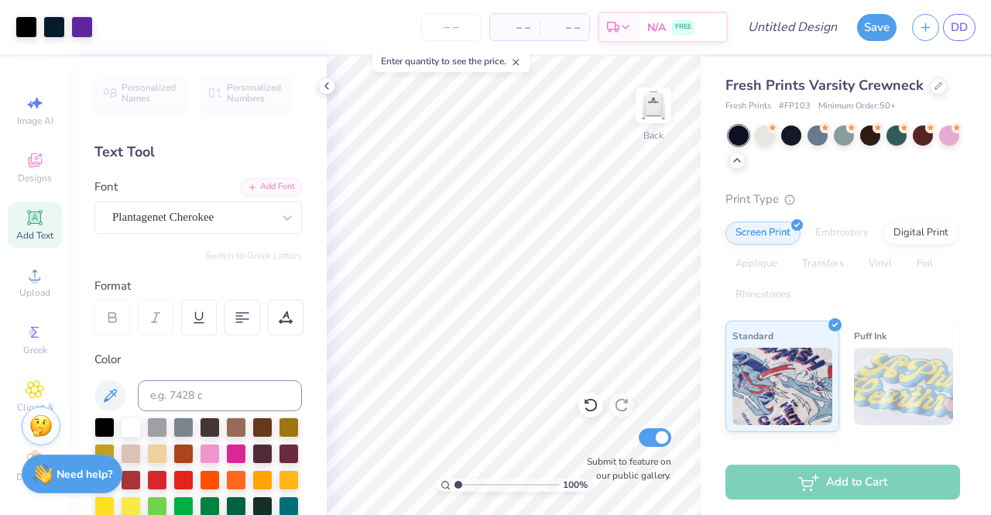
scroll to position [224, 0]
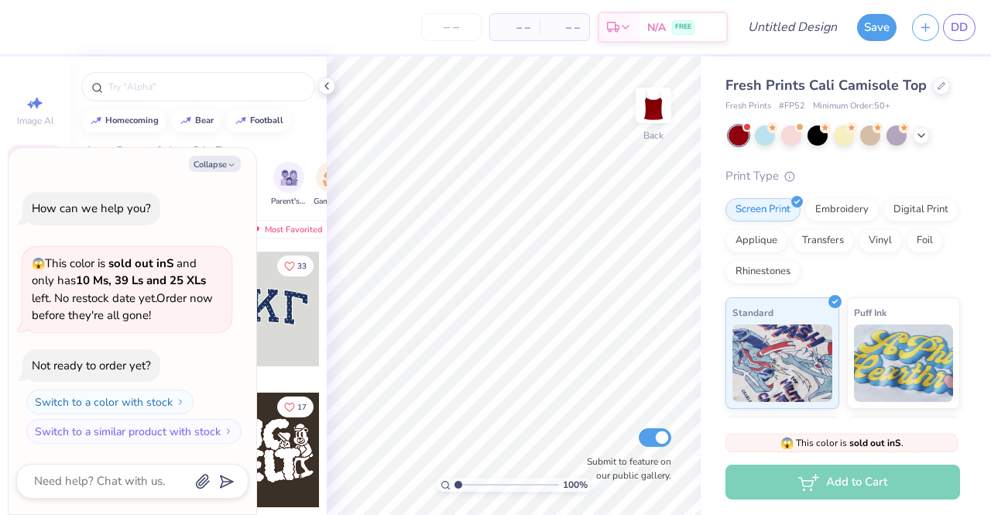
click at [221, 168] on button "Collapse" at bounding box center [215, 164] width 52 height 16
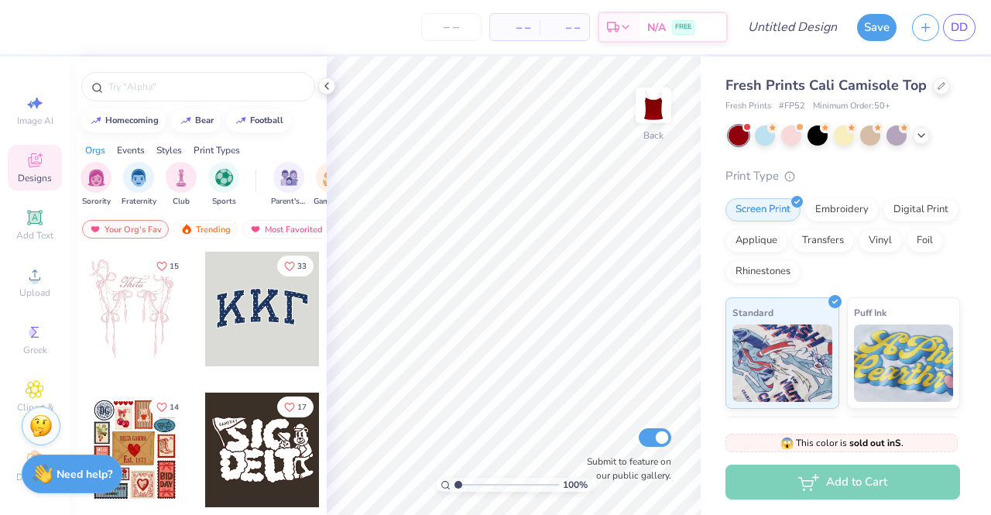
click at [18, 333] on div "Greek" at bounding box center [35, 340] width 54 height 46
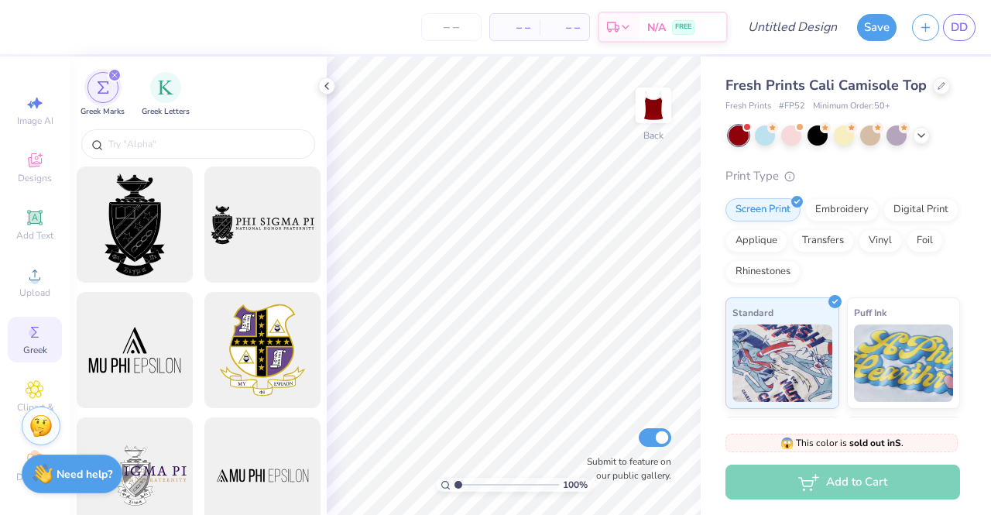
click at [31, 154] on icon at bounding box center [35, 160] width 19 height 19
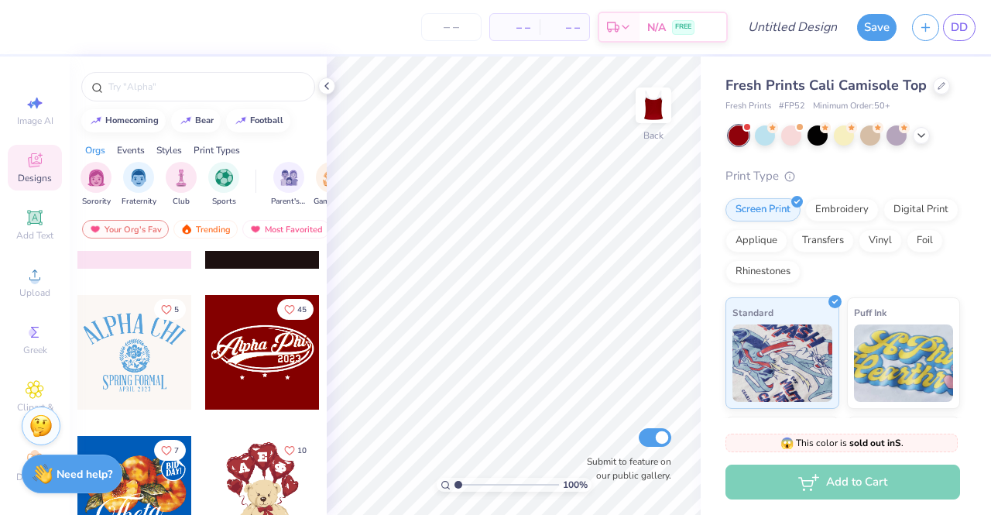
scroll to position [387, 0]
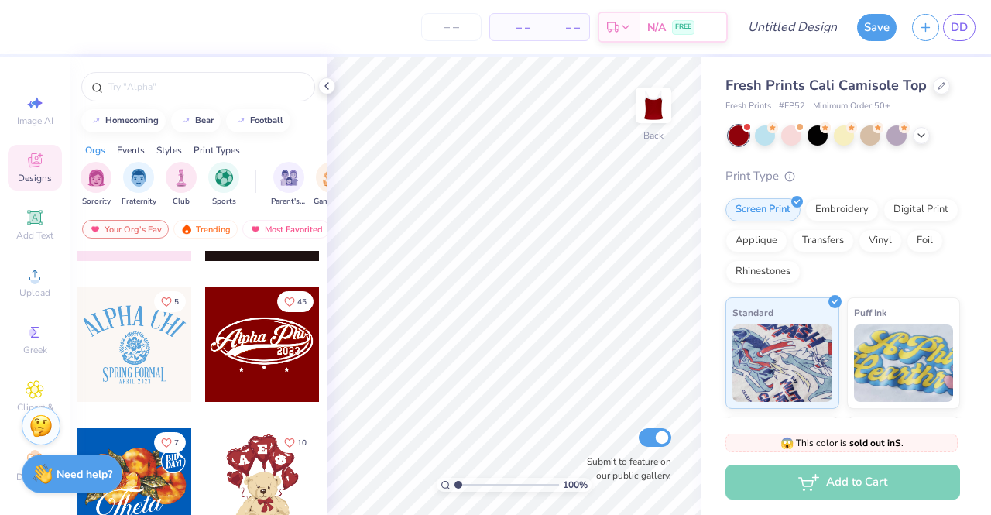
click at [204, 363] on div at bounding box center [147, 344] width 115 height 115
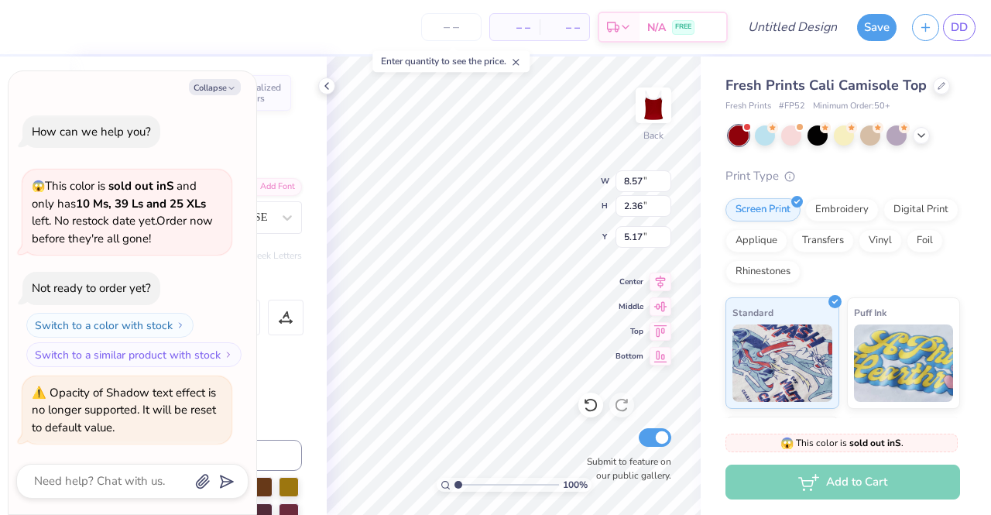
scroll to position [12, 3]
type textarea "x"
type textarea "Alph Phi0"
type textarea "x"
type textarea "Alp Phi0"
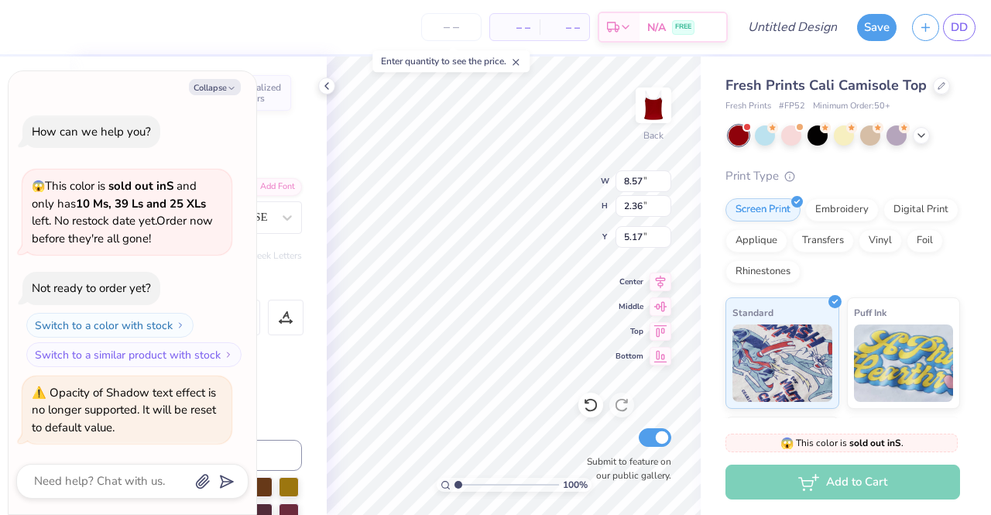
type textarea "x"
type textarea "Al Phi0"
type textarea "x"
type textarea "A Phi0"
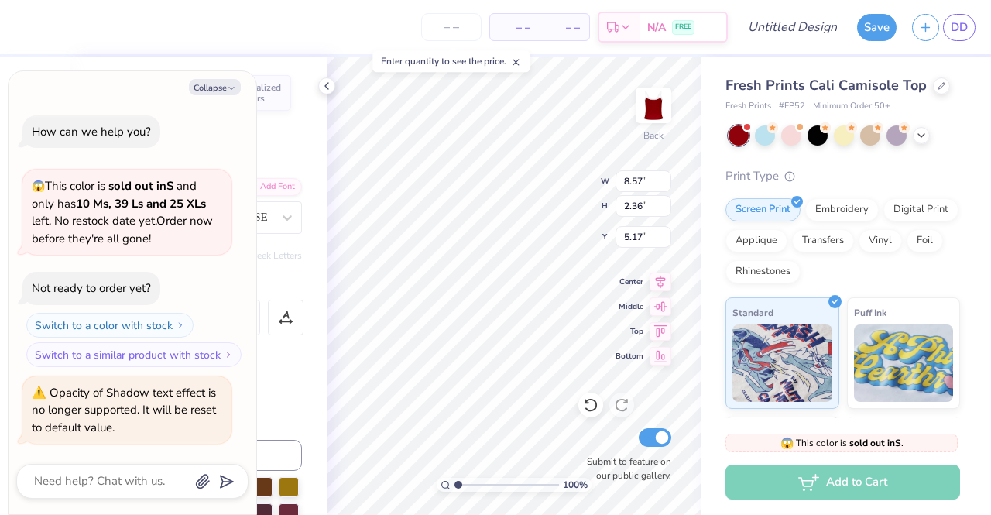
type textarea "x"
type textarea "Phi0"
type textarea "x"
type textarea "P Phi0"
type textarea "x"
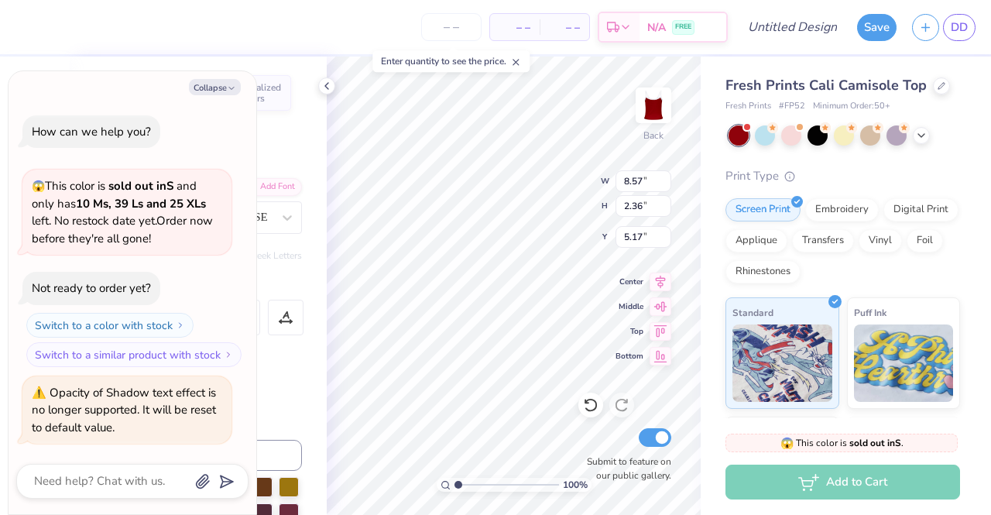
type textarea "Pi Phi0"
type textarea "x"
type input "5.22"
type textarea "x"
type input "4.95"
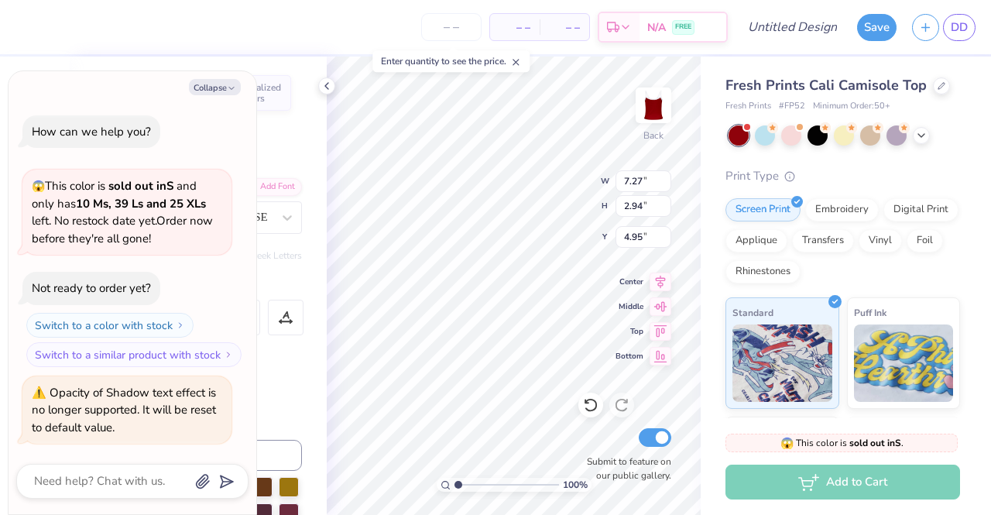
click at [587, 406] on icon at bounding box center [590, 404] width 15 height 15
type textarea "x"
type input "5.22"
click at [587, 406] on icon at bounding box center [590, 404] width 15 height 15
type textarea "x"
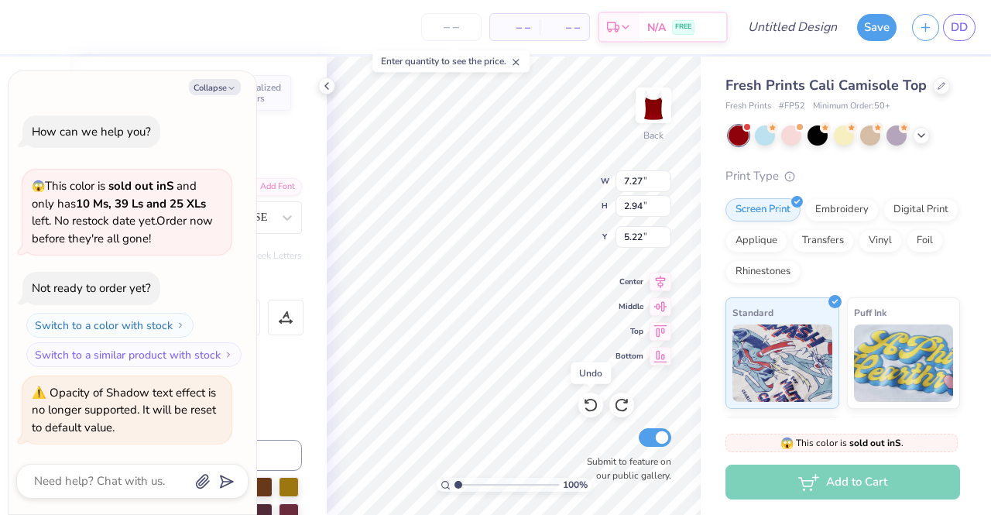
type input "4.88"
type textarea "x"
type input "4.95"
type textarea "x"
type input "6.98"
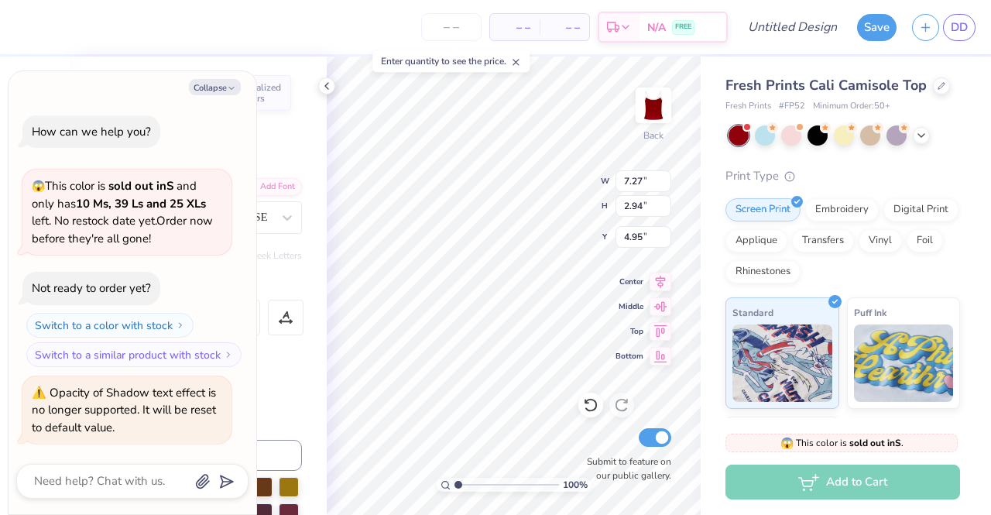
type input "2.83"
type input "5.05"
type textarea "x"
type input "5.07"
click at [582, 404] on div at bounding box center [590, 404] width 25 height 25
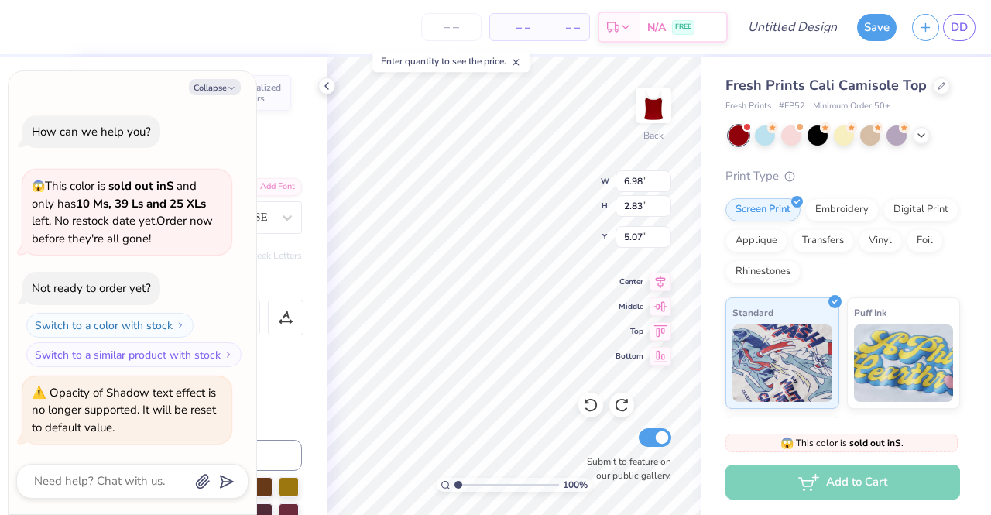
click at [703, 313] on div "Fresh Prints Cali Camisole Top Fresh Prints # FP52 Minimum Order: 50 + Print Ty…" at bounding box center [845, 351] width 290 height 591
click at [324, 82] on icon at bounding box center [326, 86] width 12 height 12
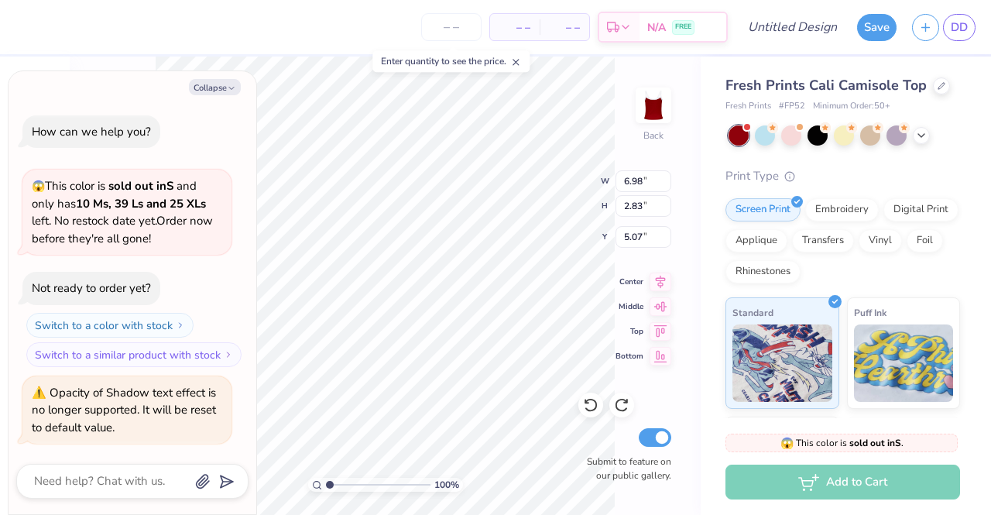
click at [228, 80] on button "Collapse" at bounding box center [215, 87] width 52 height 16
type textarea "x"
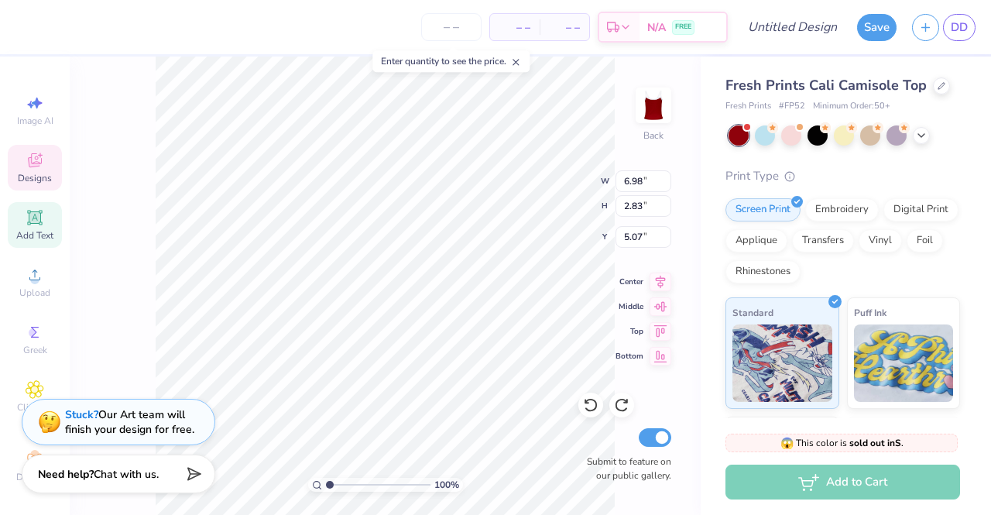
click at [32, 156] on icon at bounding box center [35, 160] width 19 height 19
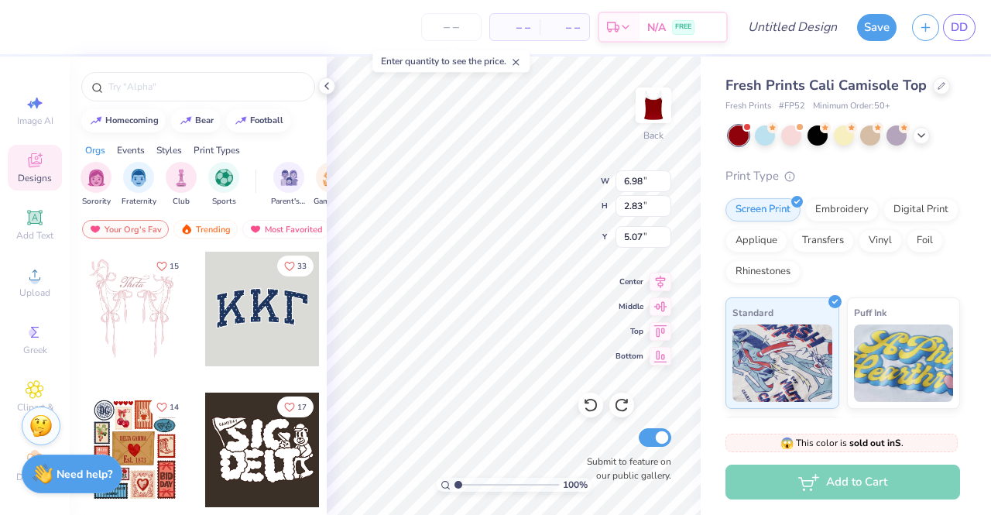
scroll to position [12, 3]
click at [29, 219] on icon at bounding box center [35, 217] width 12 height 12
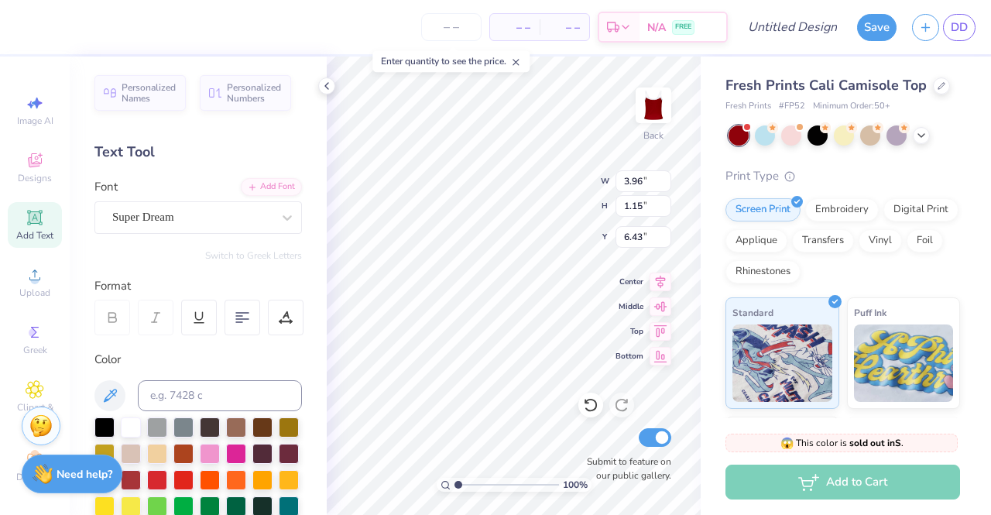
click at [145, 100] on span "Personalized Names" at bounding box center [149, 93] width 55 height 22
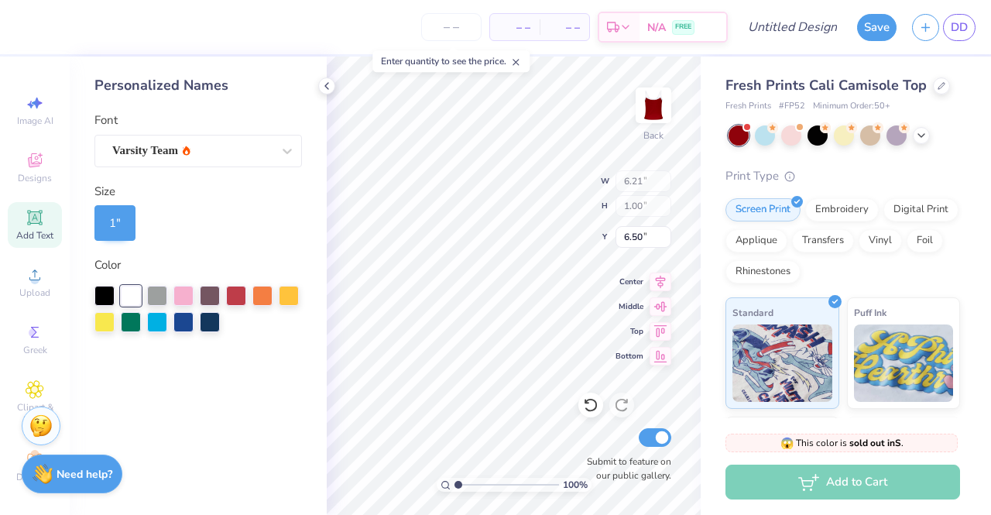
type input "6.21"
type input "1.00"
type input "6.50"
click at [280, 149] on icon at bounding box center [286, 150] width 15 height 15
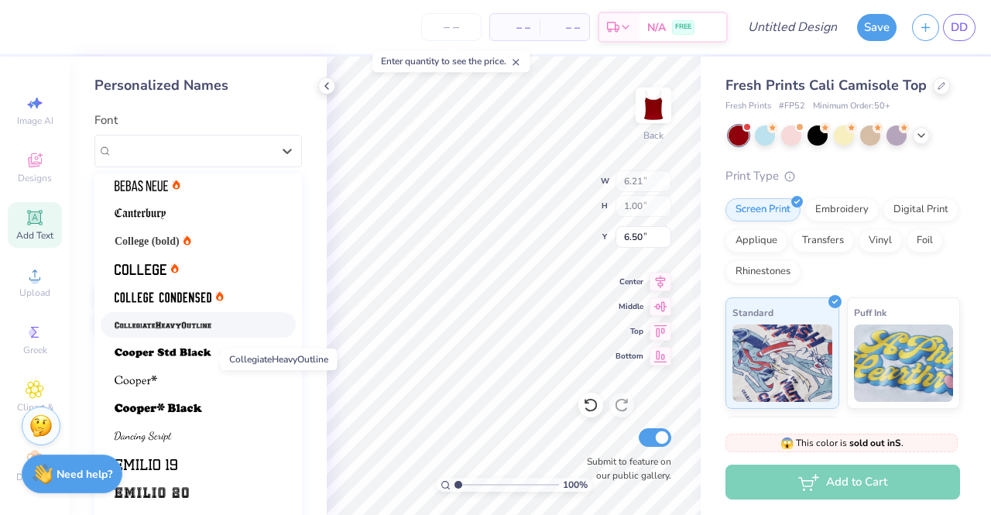
scroll to position [0, 0]
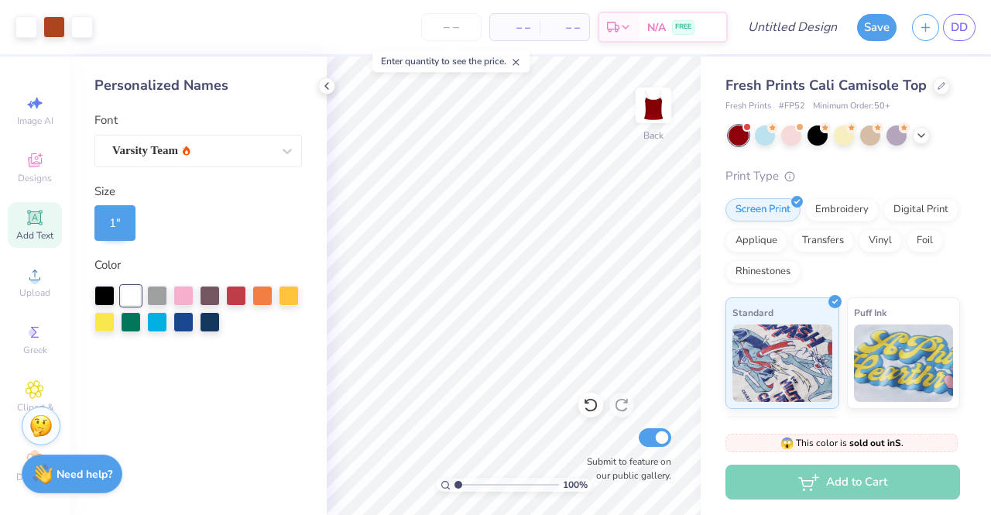
click at [598, 406] on div at bounding box center [590, 404] width 25 height 25
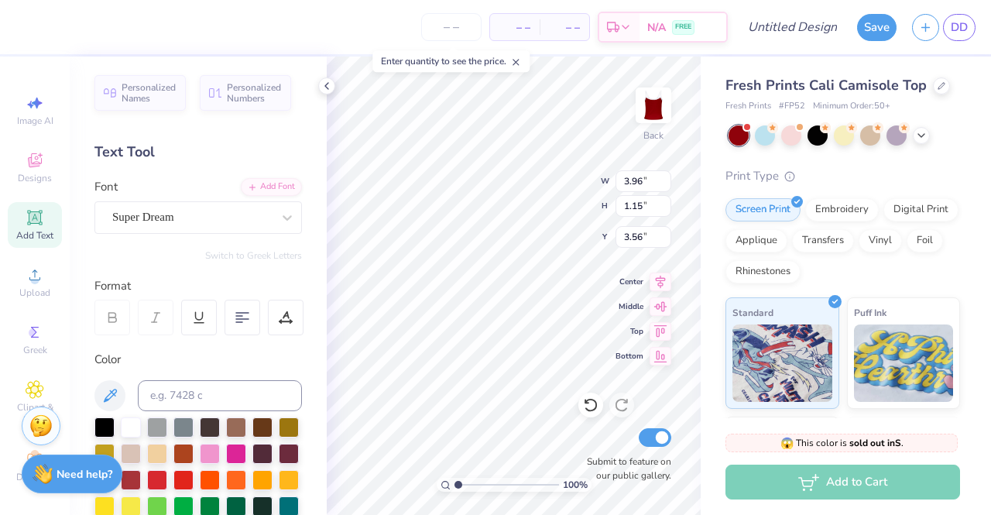
type input "2.98"
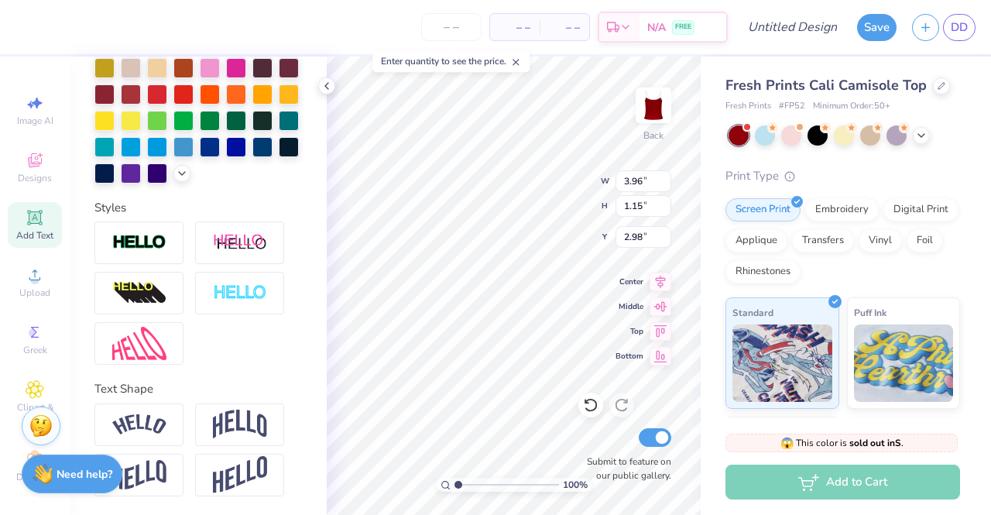
scroll to position [410, 0]
click at [238, 433] on img at bounding box center [240, 423] width 54 height 29
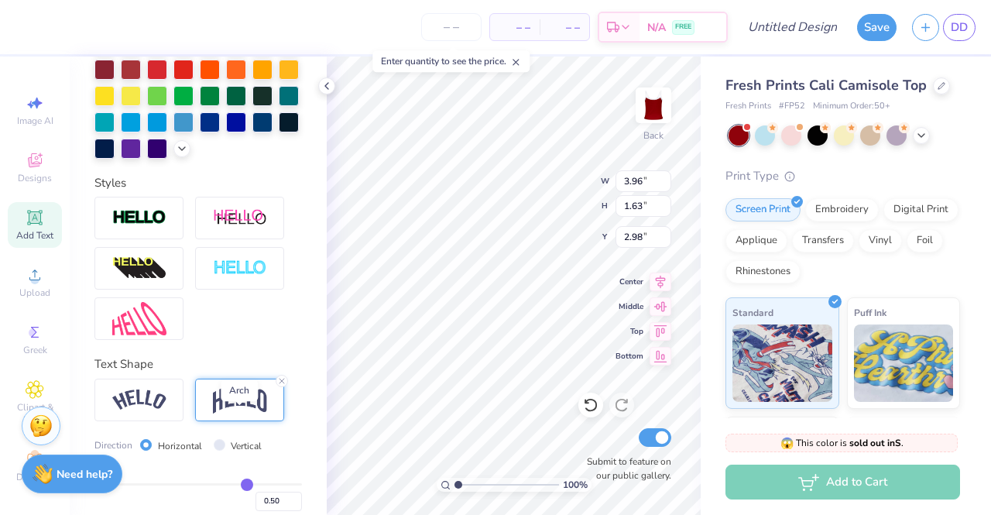
type input "1.63"
type input "2.73"
click at [149, 410] on img at bounding box center [139, 399] width 54 height 21
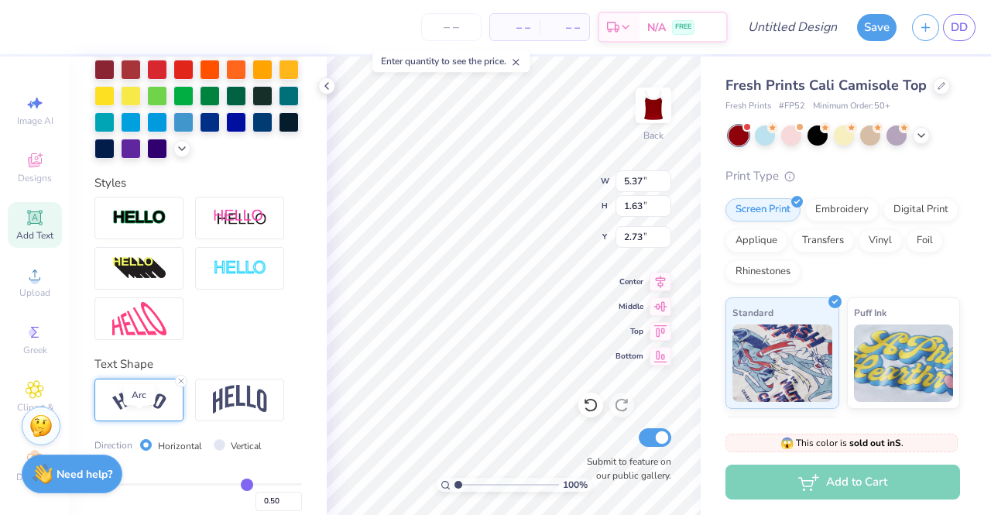
type input "5.37"
type input "1.51"
type input "2.80"
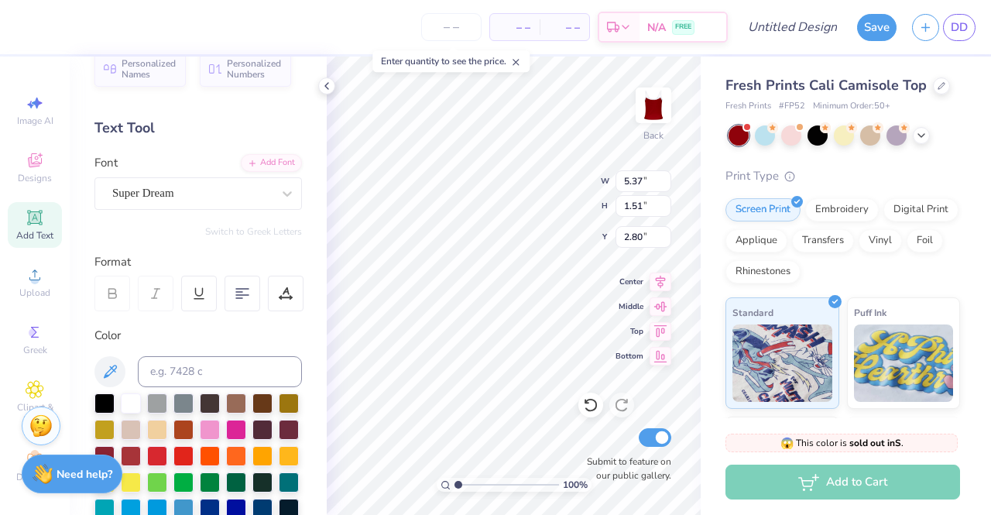
scroll to position [0, 0]
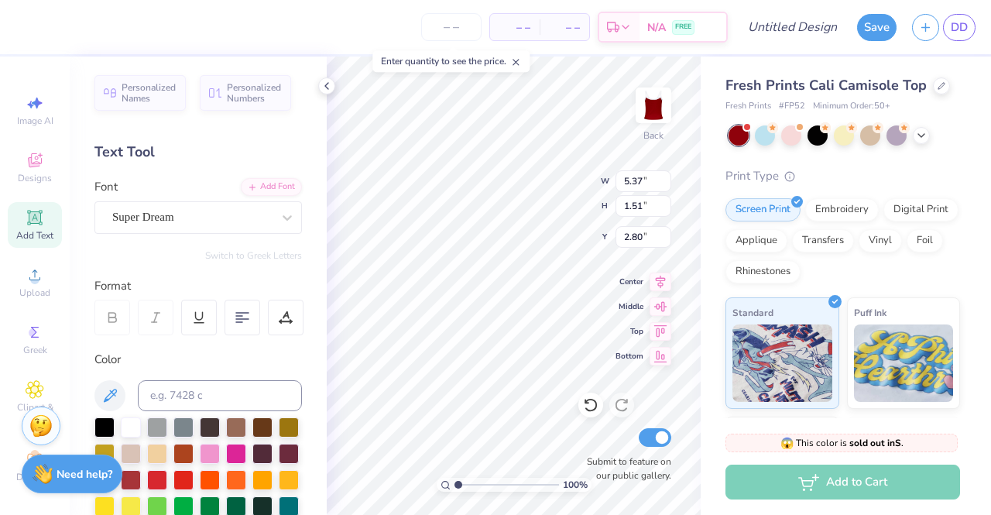
click at [286, 313] on icon at bounding box center [285, 315] width 7 height 8
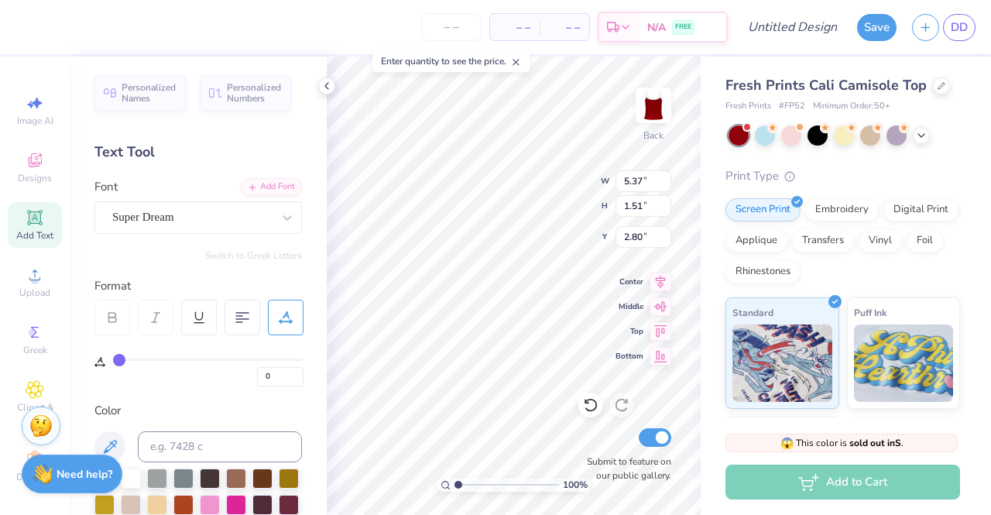
type input "3"
type input "10"
type input "15"
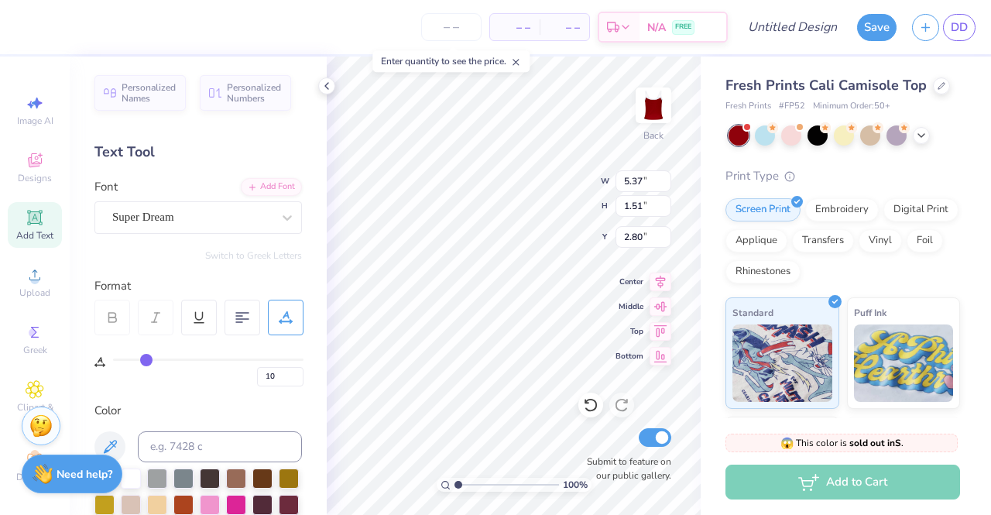
type input "15"
type input "19"
type input "21"
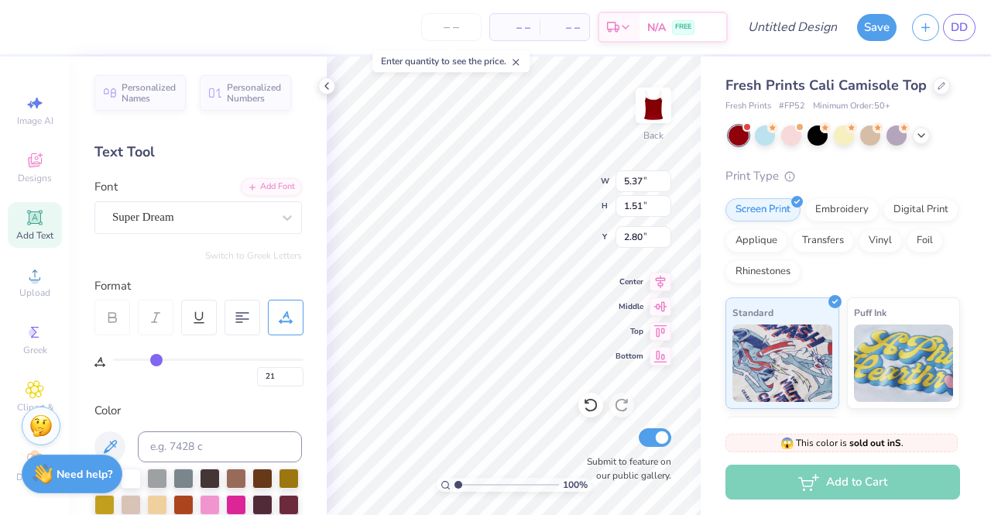
type input "22"
type input "24"
type input "25"
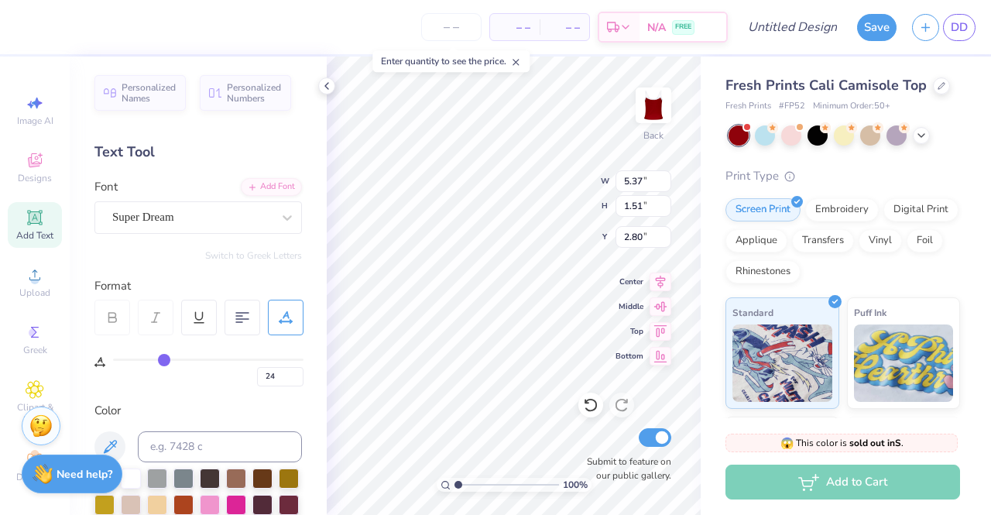
type input "25"
type input "32"
type input "37"
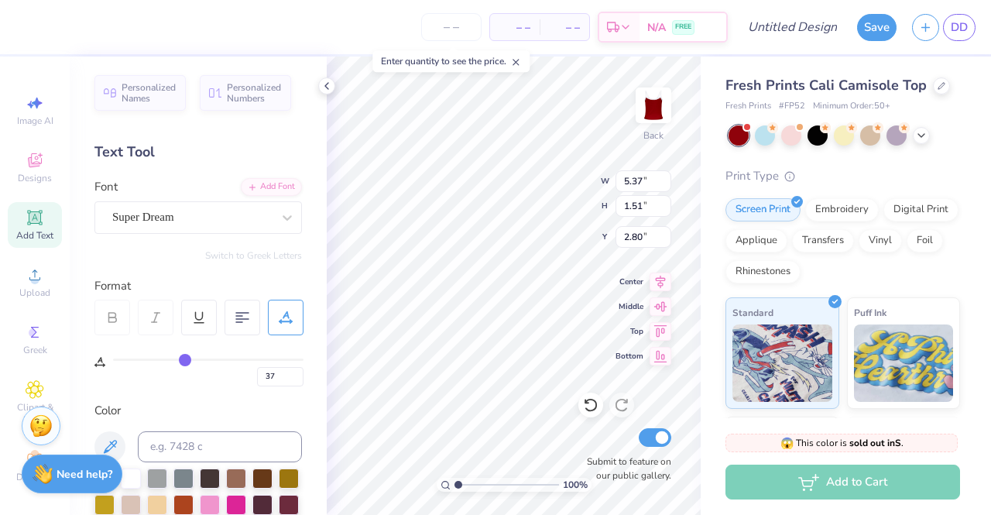
type input "42"
type input "46"
type input "47"
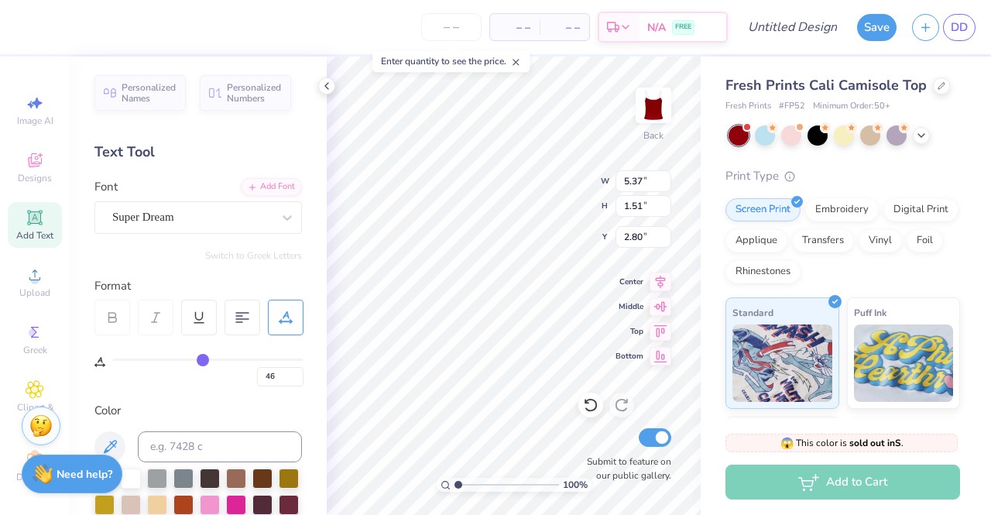
type input "47"
type input "48"
type input "49"
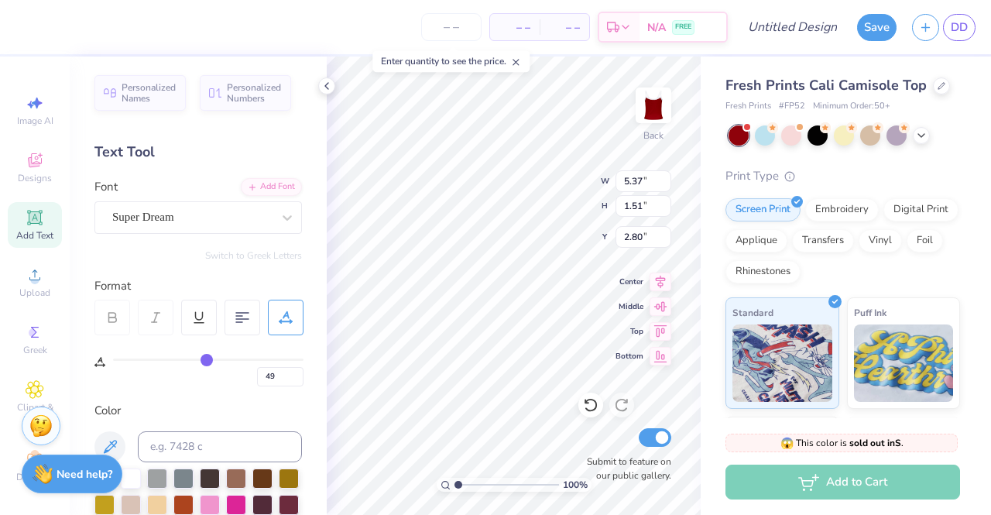
type input "50"
type input "52"
type input "53"
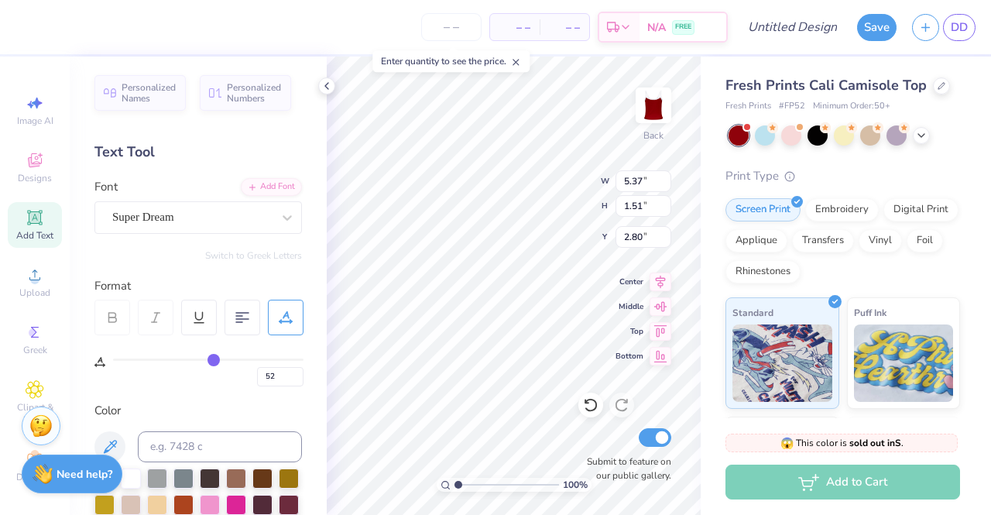
type input "53"
type input "55"
type input "57"
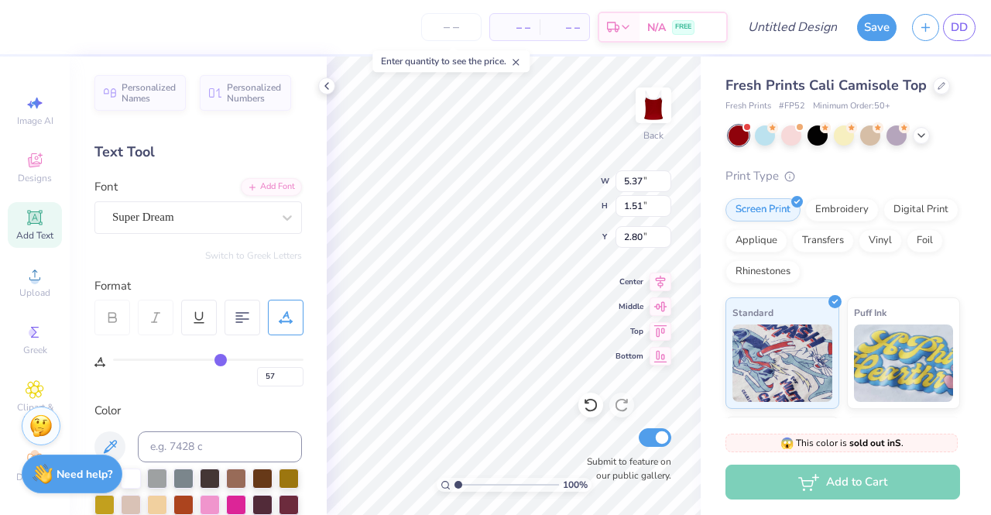
type input "59"
type input "63"
type input "65"
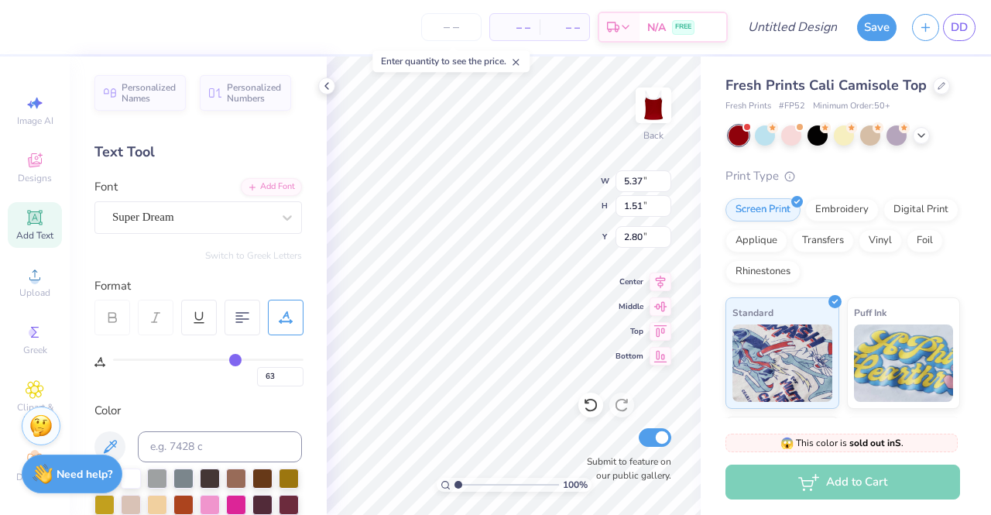
type input "65"
type input "68"
type input "69"
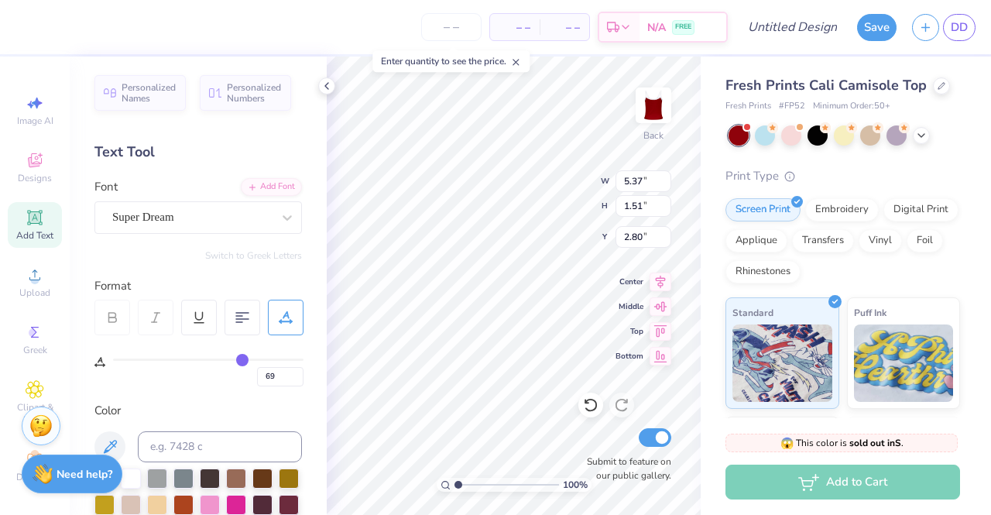
type input "70"
type input "71"
drag, startPoint x: 122, startPoint y: 357, endPoint x: 246, endPoint y: 363, distance: 124.0
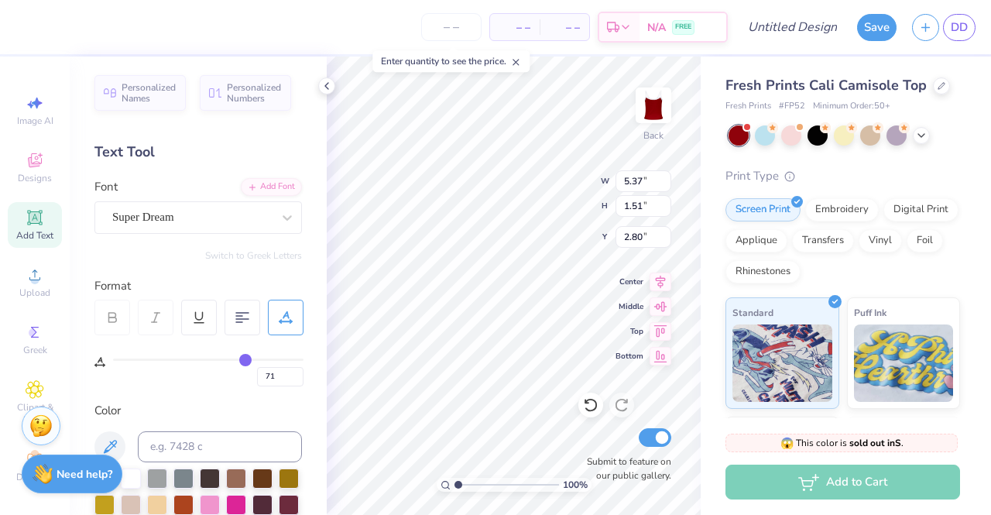
type input "71"
click at [246, 361] on input "range" at bounding box center [208, 359] width 190 height 2
type input "8.86"
type input "1.96"
type input "2.57"
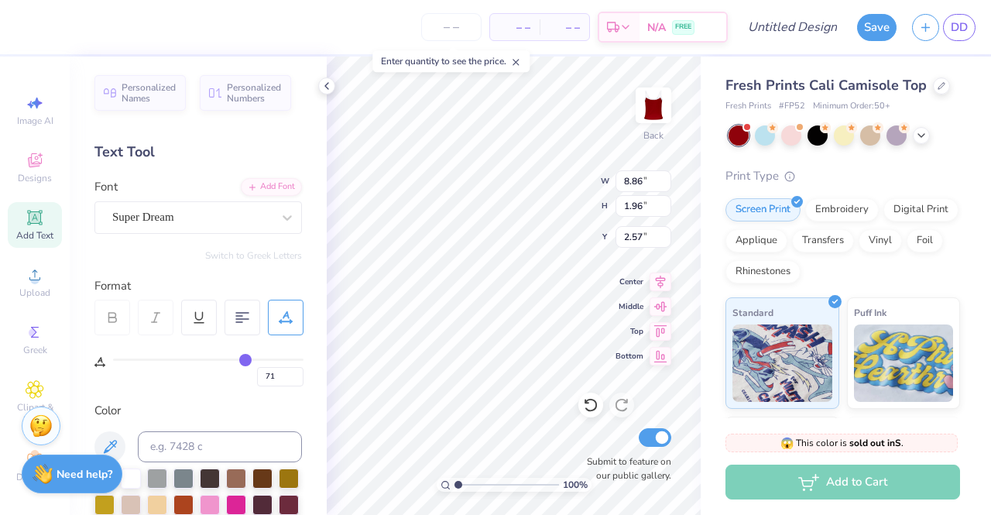
type input "67"
type input "63"
type input "57"
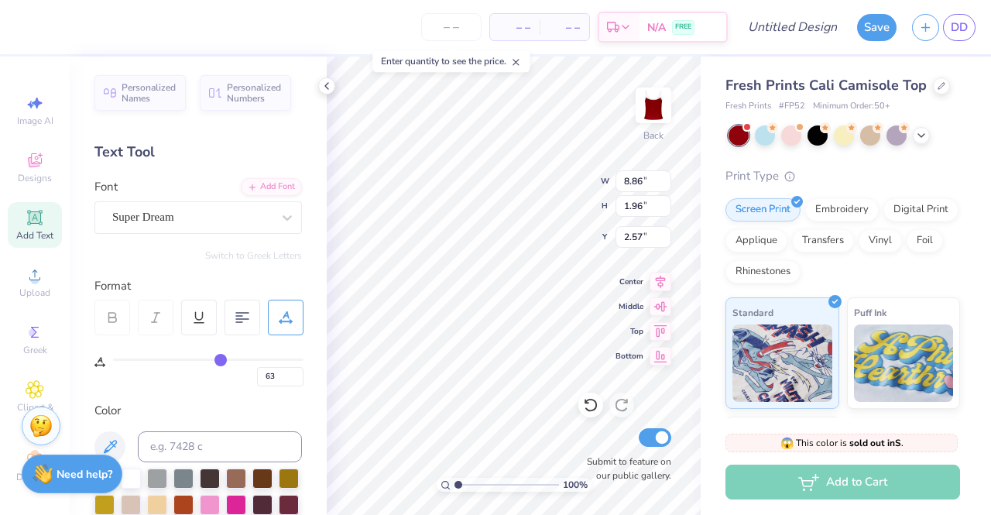
type input "57"
type input "54"
type input "51"
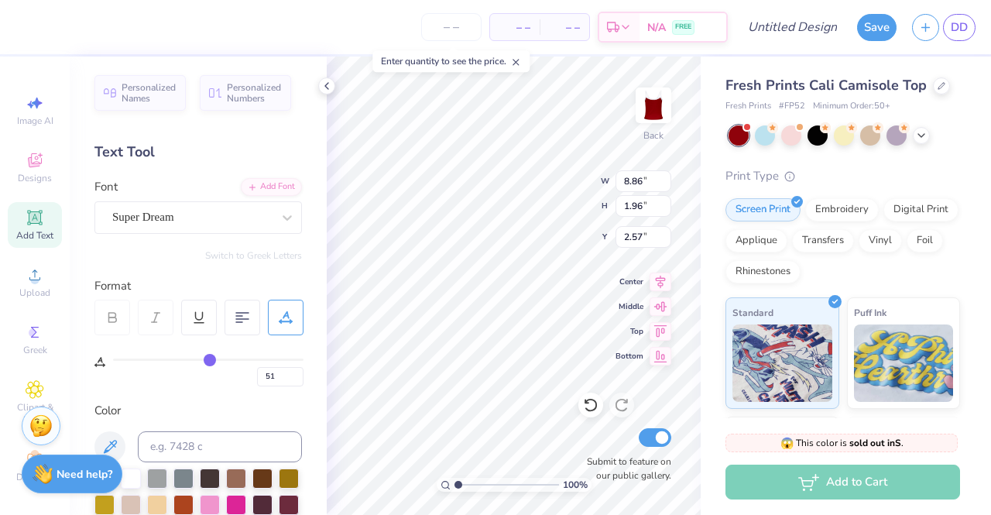
type input "50"
type input "46"
type input "44"
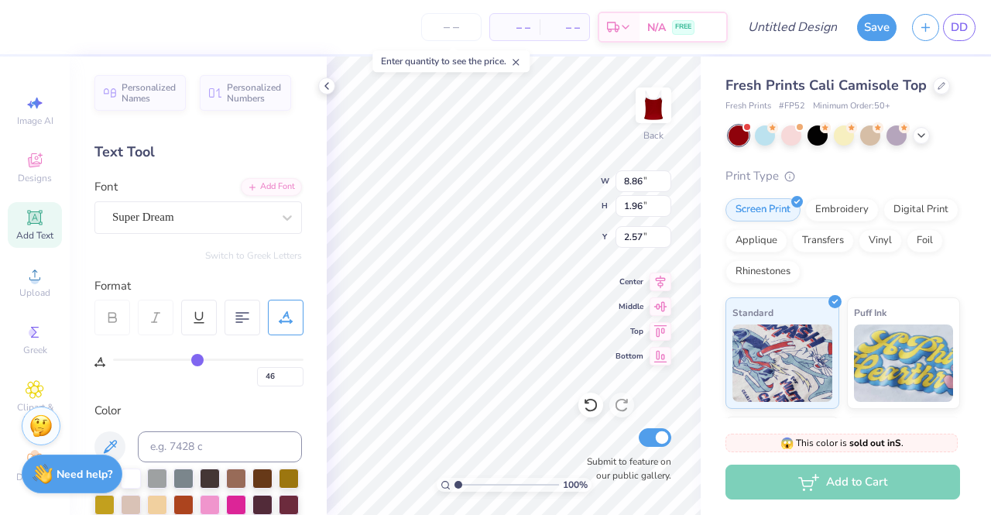
type input "44"
type input "43"
type input "41"
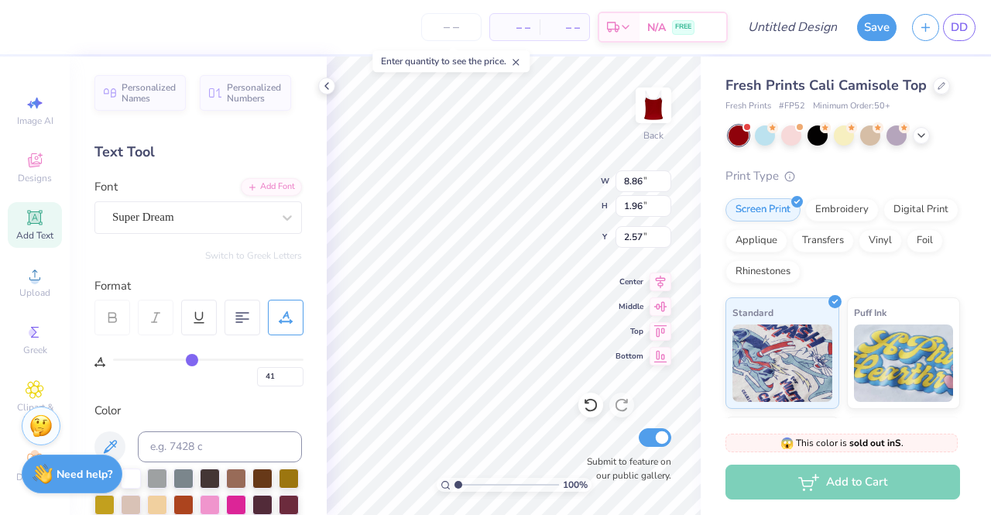
type input "39"
type input "37"
type input "36"
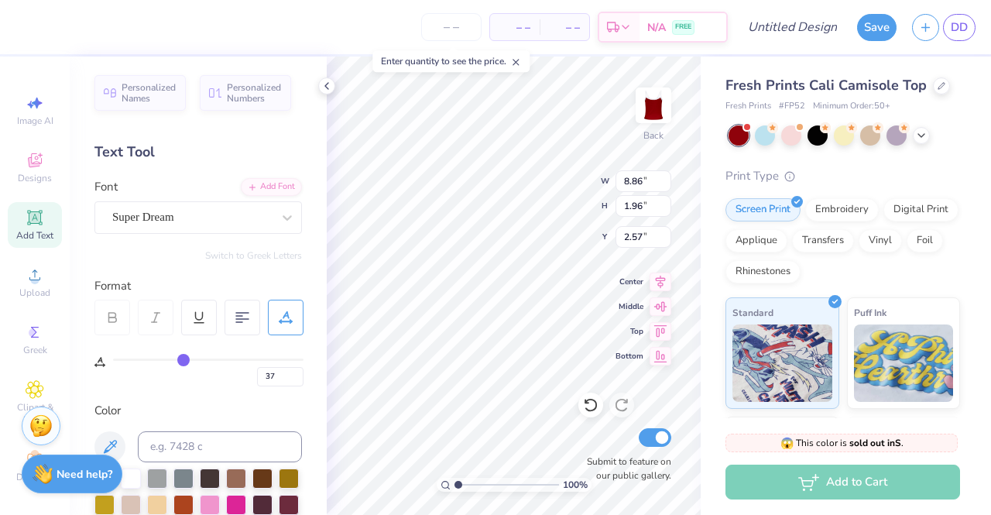
type input "36"
type input "35"
type input "34"
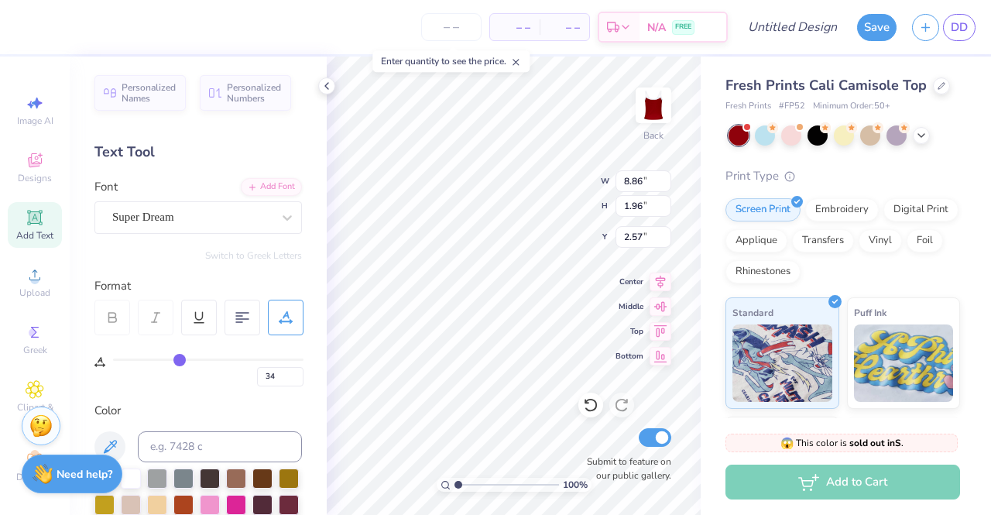
type input "33"
type input "32"
type input "31"
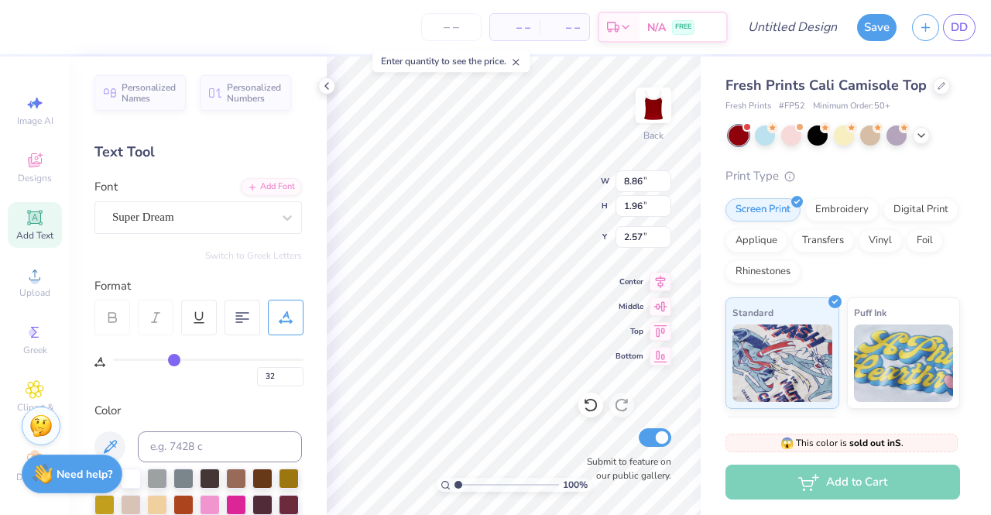
type input "31"
type input "30"
type input "28"
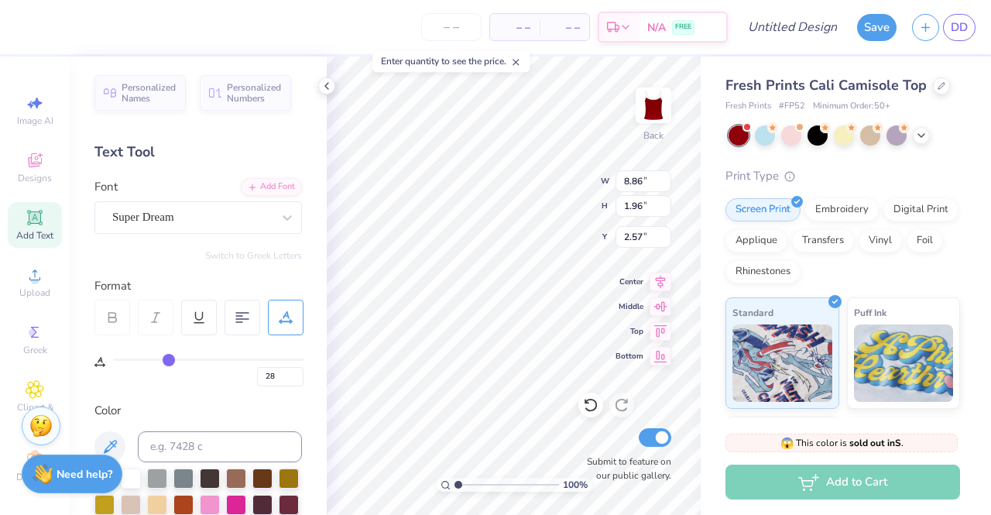
type input "26"
type input "25"
type input "24"
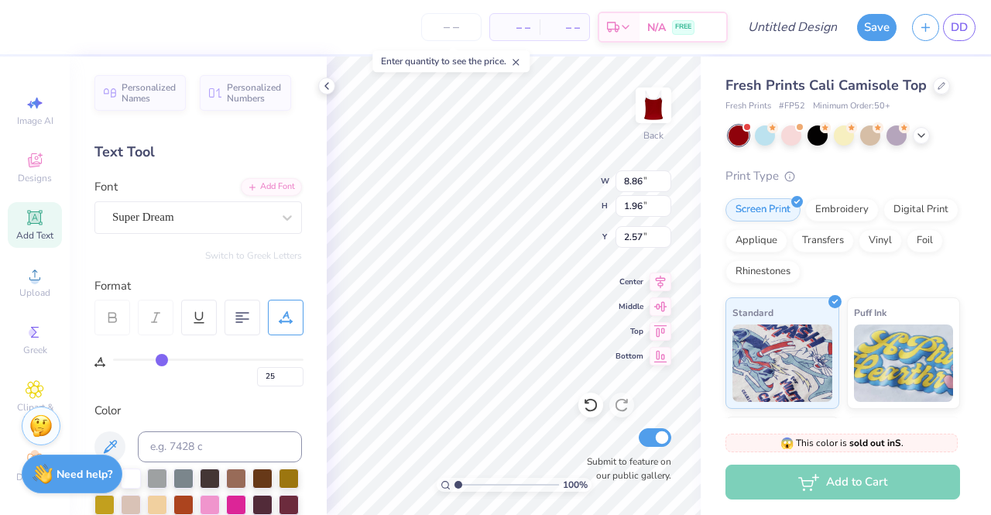
type input "24"
type input "22"
type input "21"
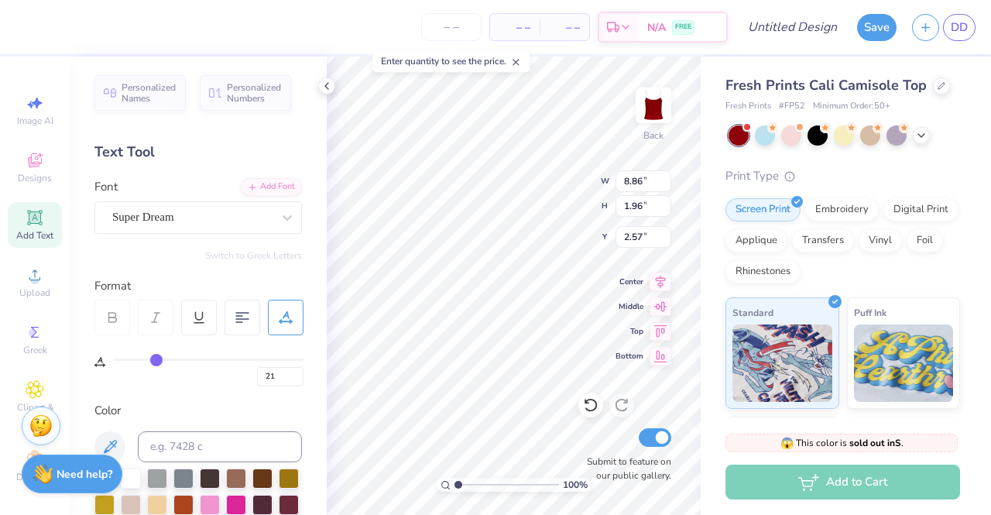
type input "20"
type input "19"
type input "17"
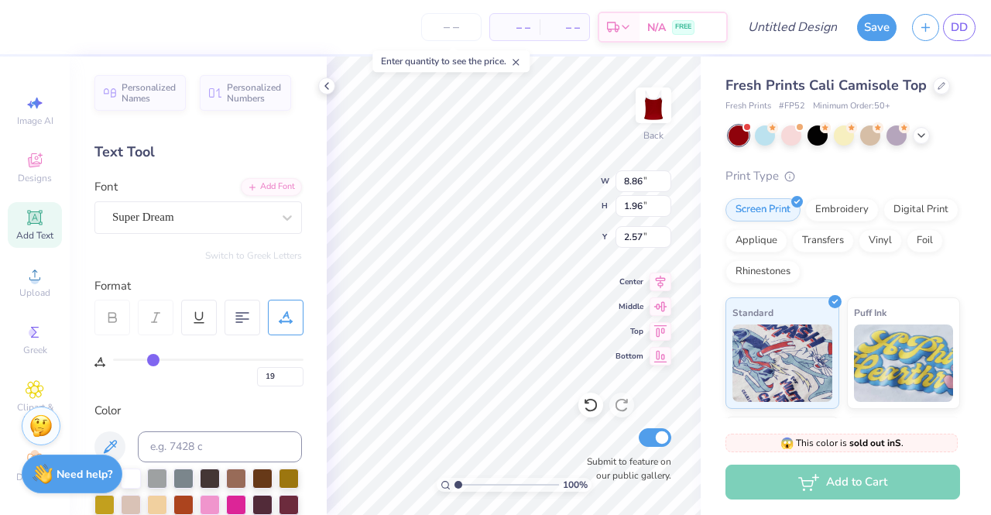
type input "17"
type input "15"
type input "13"
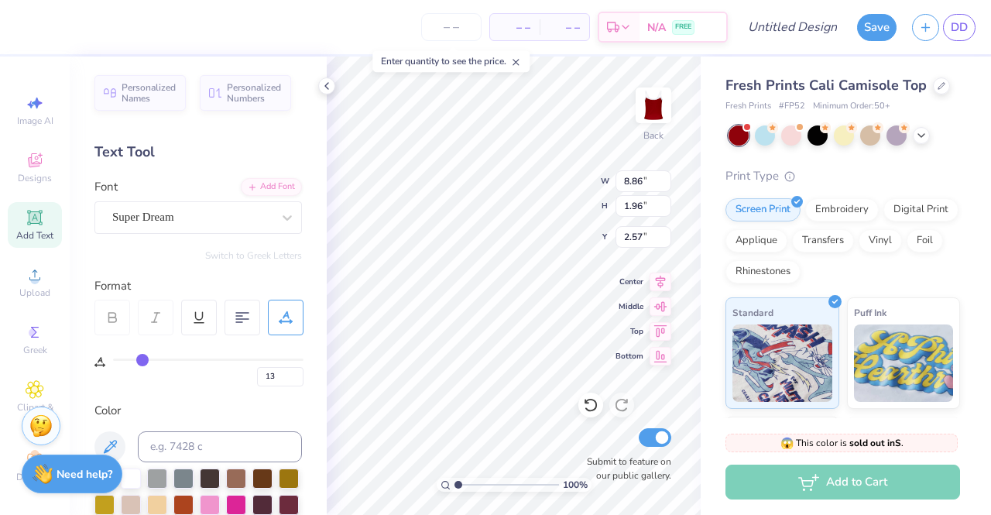
type input "11"
type input "9"
type input "8"
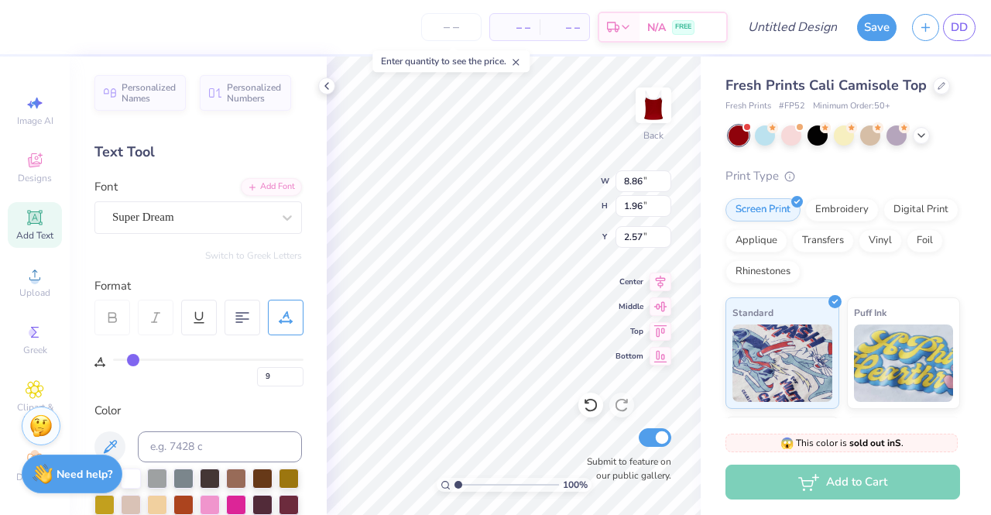
type input "8"
type input "6"
type input "4"
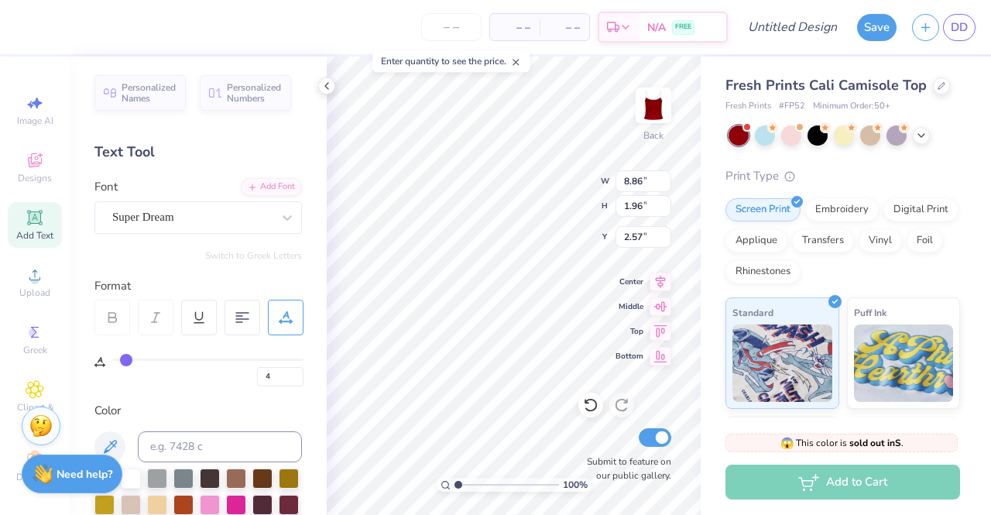
type input "0"
drag, startPoint x: 246, startPoint y: 361, endPoint x: 170, endPoint y: 354, distance: 76.2
type input "0"
click at [113, 358] on input "range" at bounding box center [208, 359] width 190 height 2
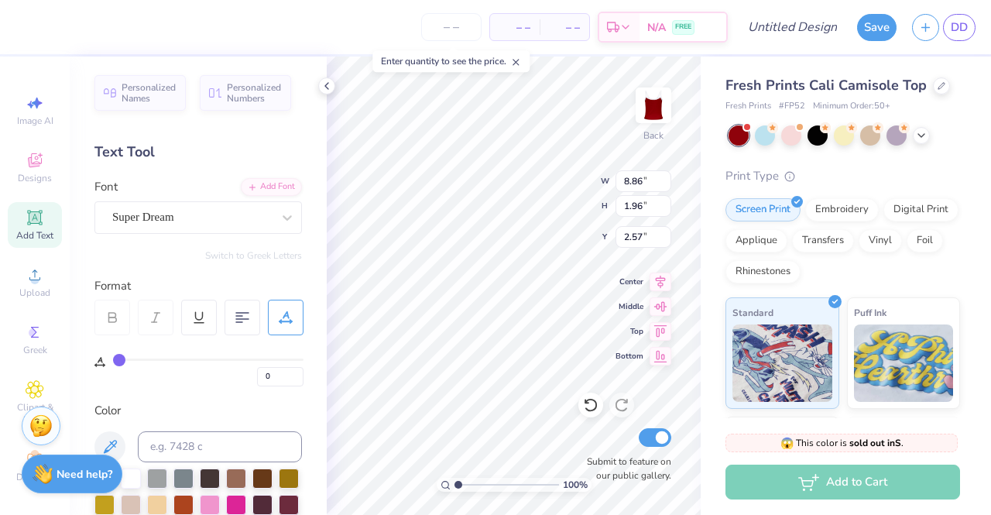
type input "5.37"
type input "1.51"
type input "2.80"
click at [231, 318] on div at bounding box center [242, 318] width 36 height 36
click at [237, 320] on icon at bounding box center [242, 317] width 14 height 14
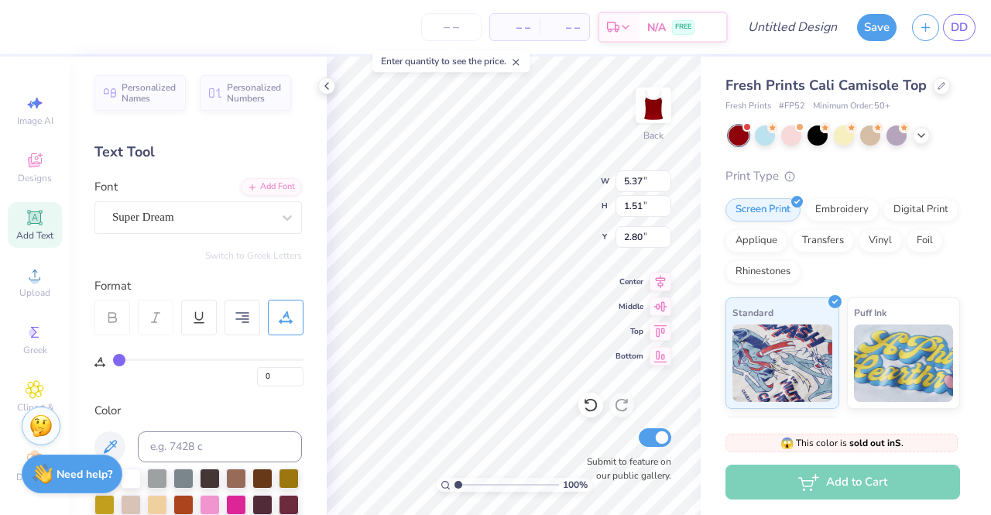
click at [237, 320] on icon at bounding box center [242, 317] width 14 height 14
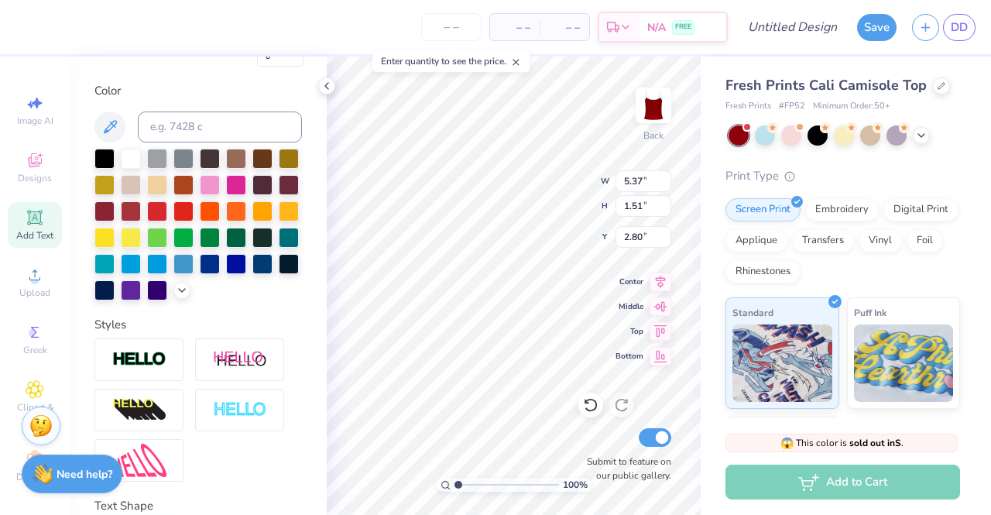
scroll to position [551, 0]
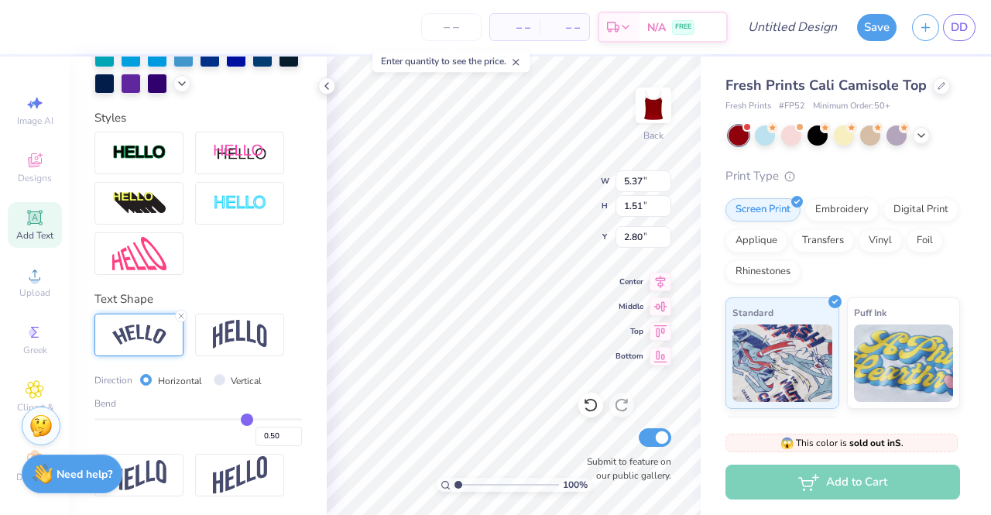
type input "0.44"
type input "0.41"
type input "0.4"
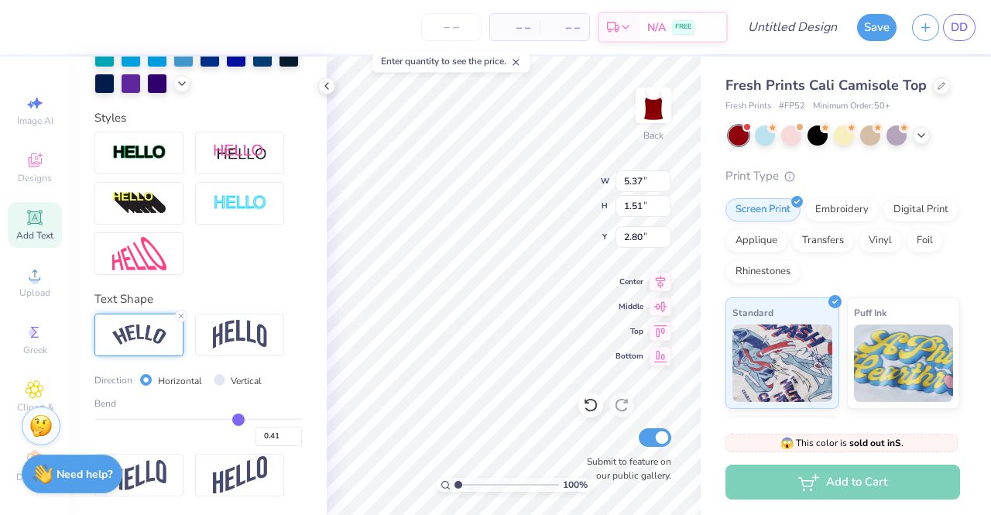
type input "0.40"
type input "0.37"
type input "0.36"
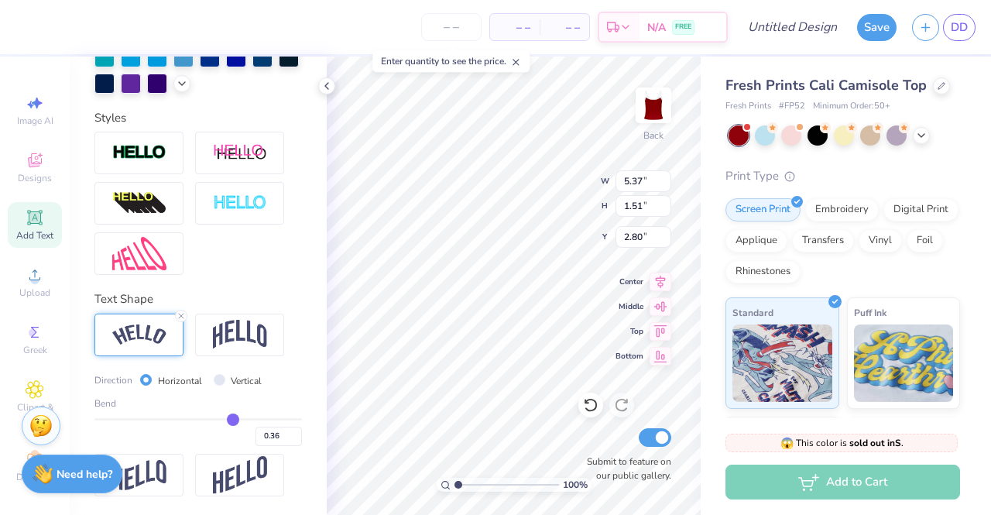
type input "0.35"
type input "0.34"
type input "0.32"
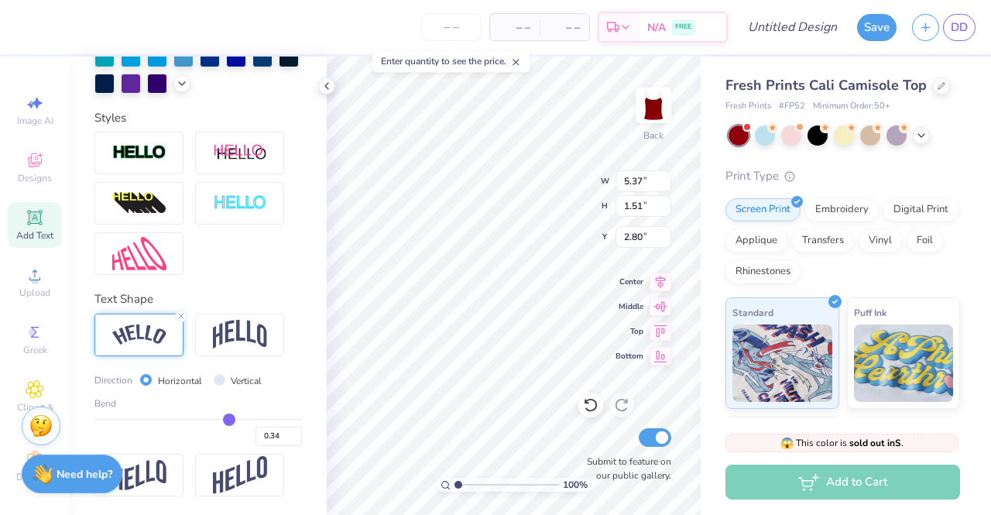
type input "0.32"
type input "0.31"
type input "0.3"
type input "0.30"
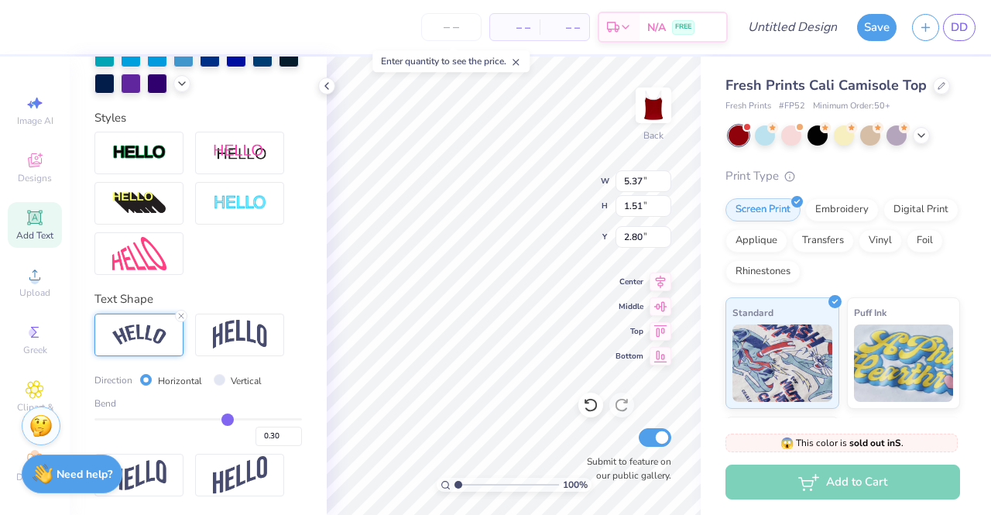
type input "0.29"
type input "0.28"
type input "0.25"
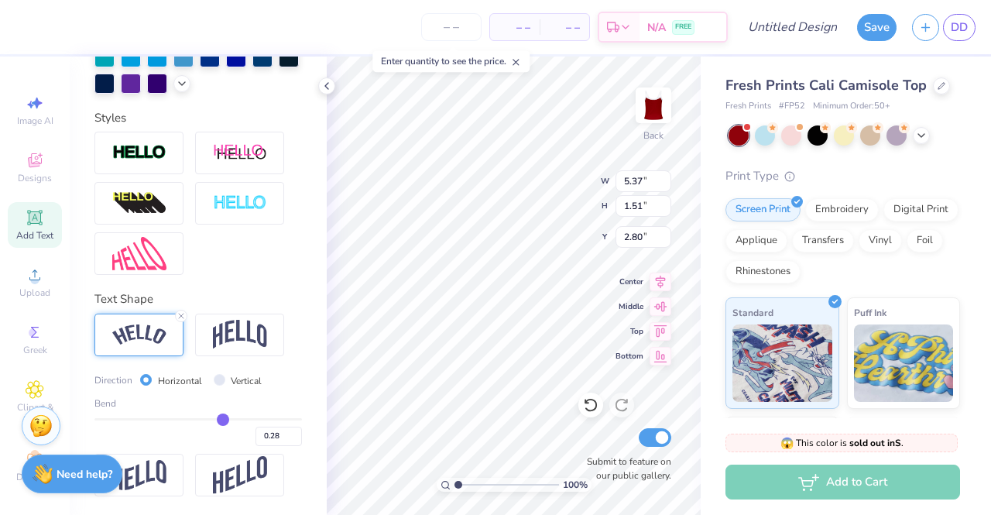
type input "0.25"
drag, startPoint x: 232, startPoint y: 417, endPoint x: 139, endPoint y: 407, distance: 93.4
click at [139, 418] on input "range" at bounding box center [197, 419] width 207 height 2
drag, startPoint x: 142, startPoint y: 414, endPoint x: 208, endPoint y: 416, distance: 65.8
click at [208, 418] on input "range" at bounding box center [197, 419] width 207 height 2
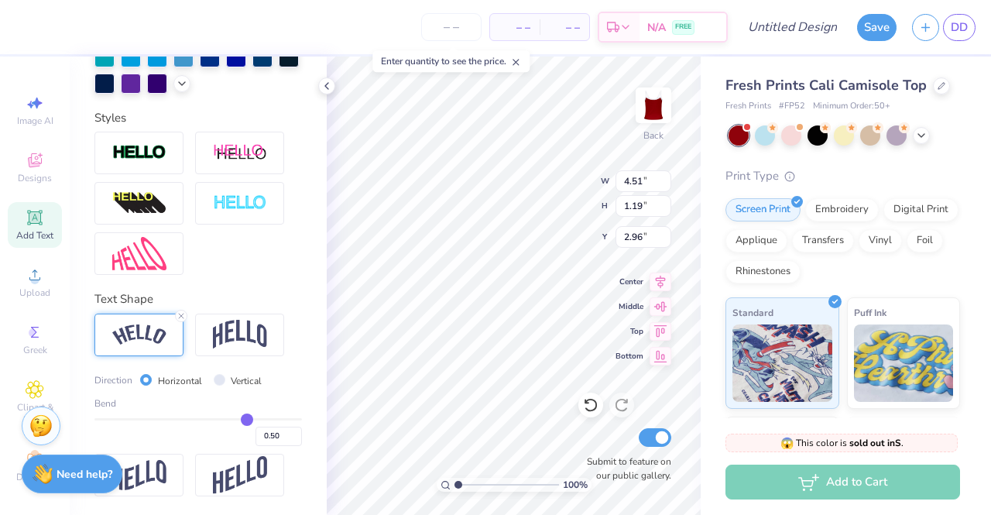
drag, startPoint x: 208, startPoint y: 417, endPoint x: 238, endPoint y: 420, distance: 30.3
click at [238, 420] on input "range" at bounding box center [197, 419] width 207 height 2
drag, startPoint x: 239, startPoint y: 417, endPoint x: 229, endPoint y: 417, distance: 10.1
click at [229, 418] on input "range" at bounding box center [197, 419] width 207 height 2
click at [228, 418] on input "range" at bounding box center [197, 419] width 207 height 2
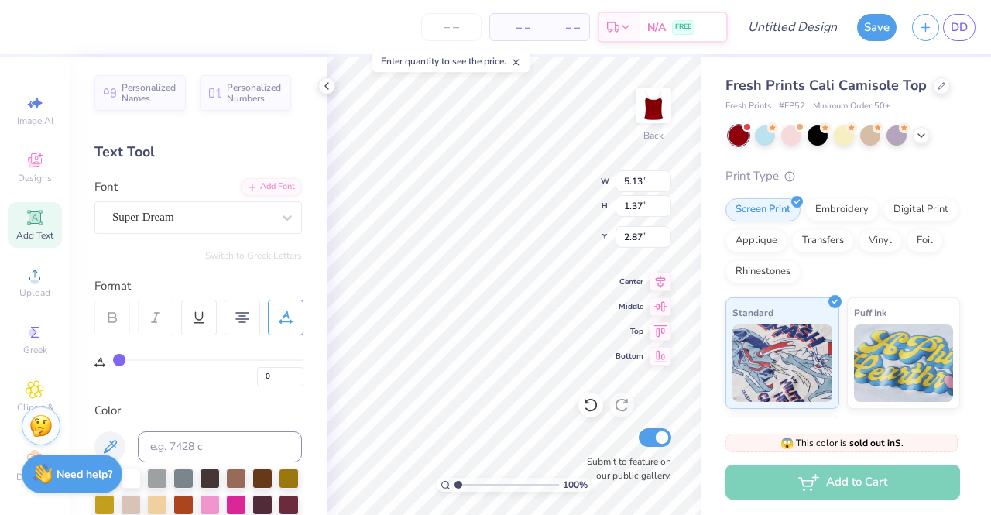
scroll to position [0, 0]
click at [209, 208] on div "Super Dream" at bounding box center [192, 217] width 163 height 24
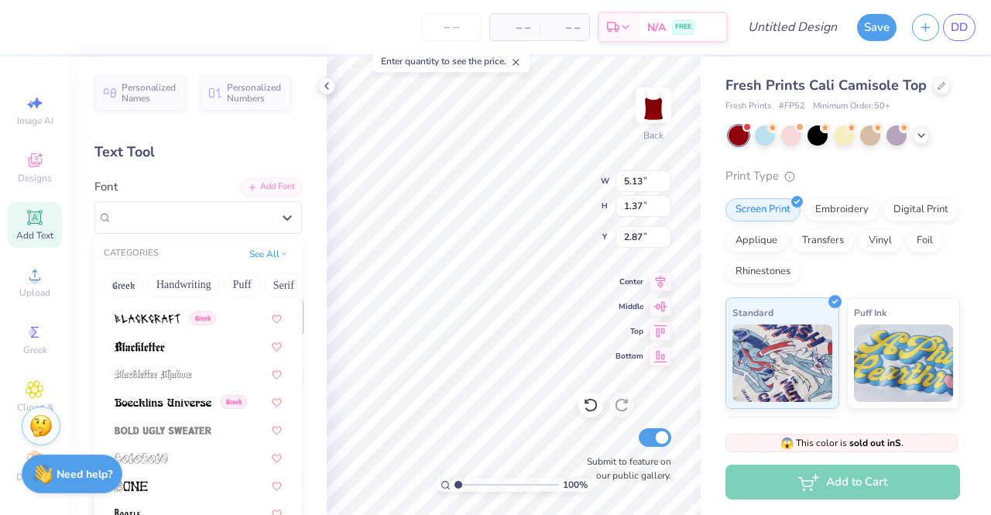
scroll to position [929, 0]
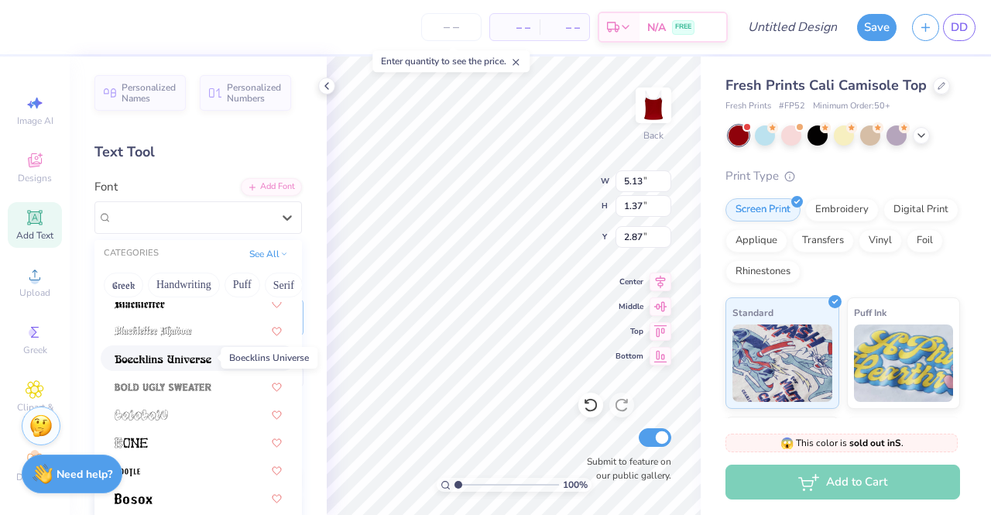
click at [189, 360] on img at bounding box center [163, 359] width 97 height 11
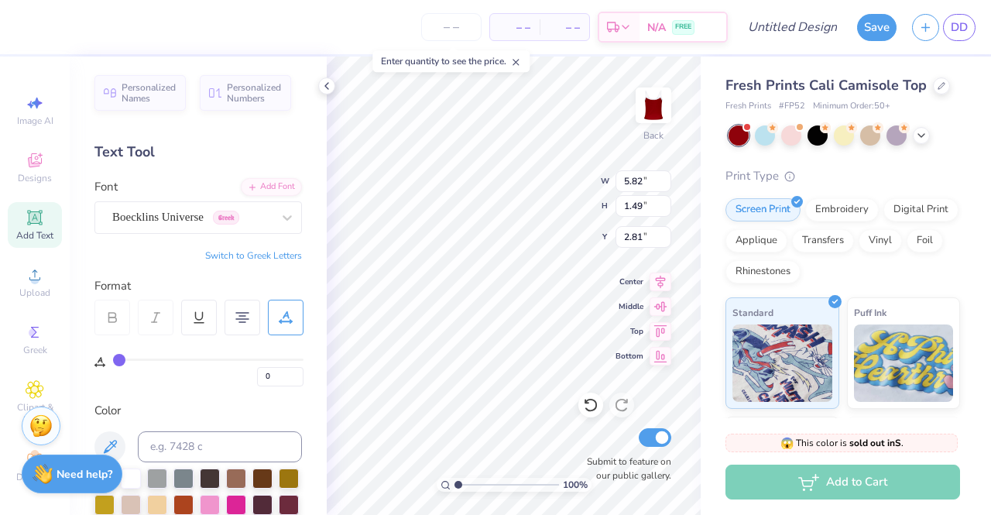
click at [237, 230] on div "Boecklins Universe Greek" at bounding box center [197, 217] width 207 height 33
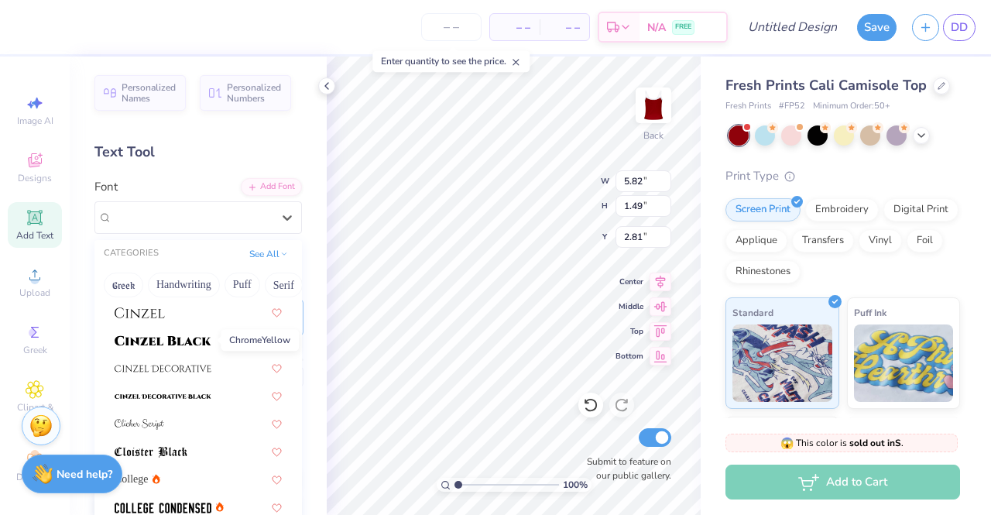
scroll to position [1935, 0]
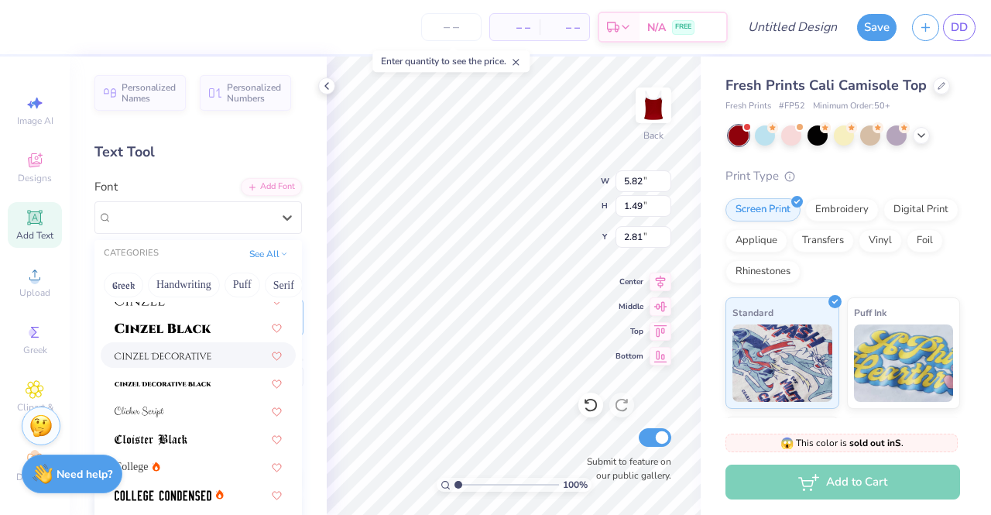
click at [185, 358] on img at bounding box center [163, 356] width 97 height 11
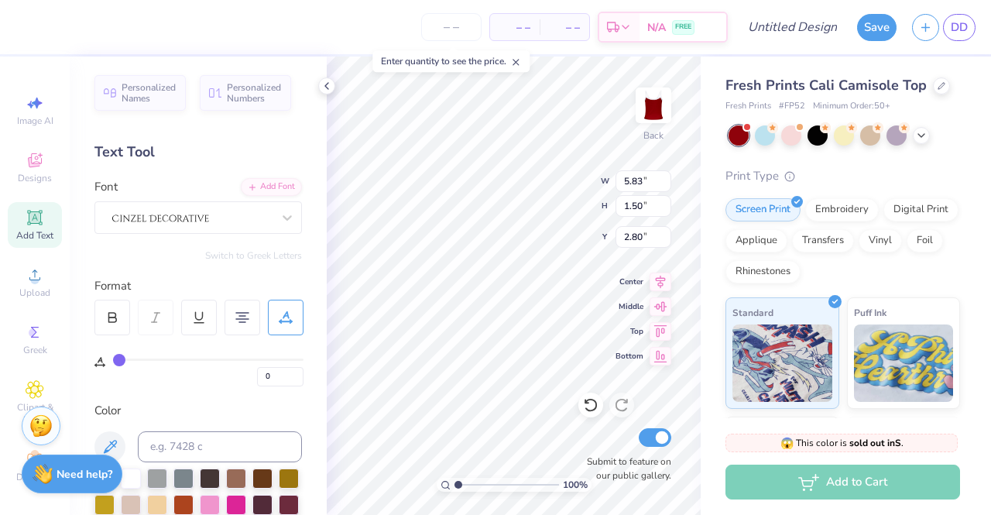
click at [259, 216] on div at bounding box center [192, 217] width 163 height 24
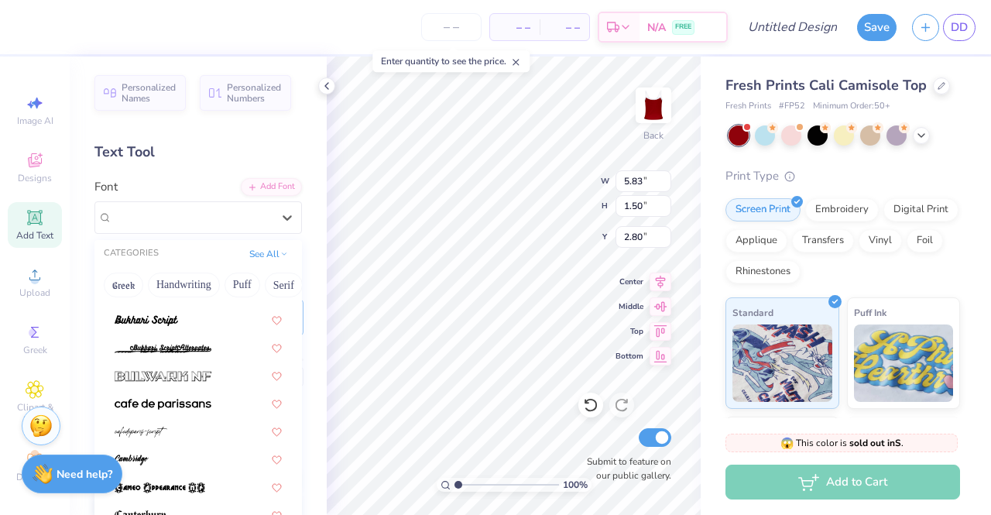
scroll to position [1548, 0]
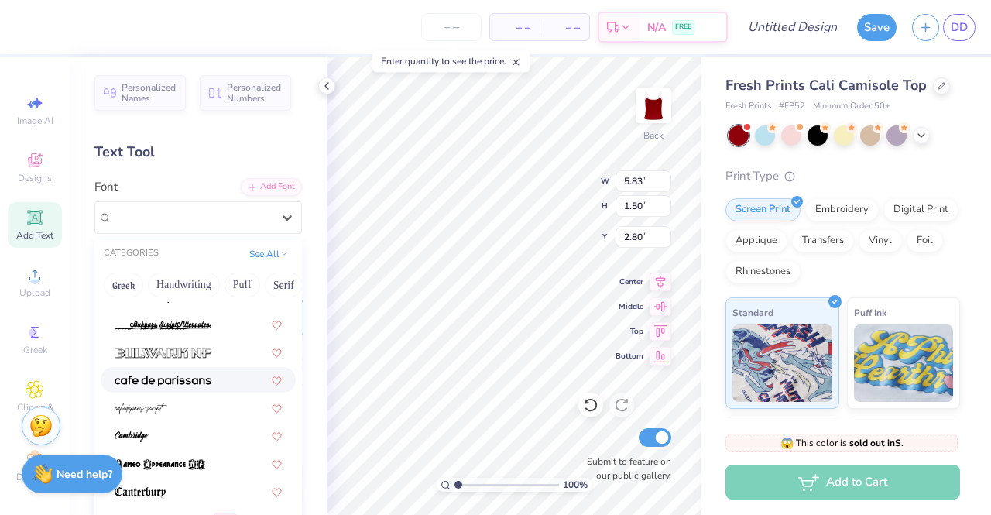
click at [189, 382] on img at bounding box center [163, 380] width 97 height 11
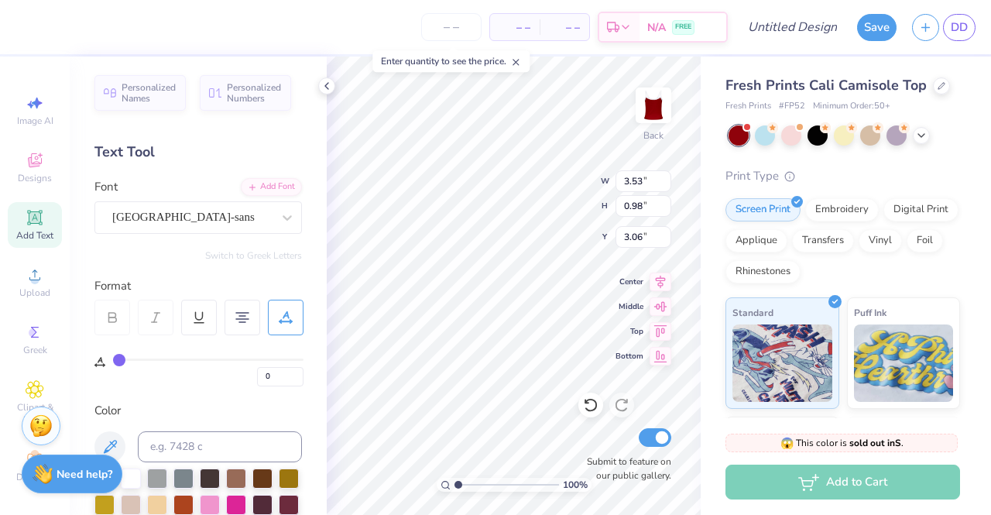
scroll to position [12, 3]
paste textarea "University of Michigan"
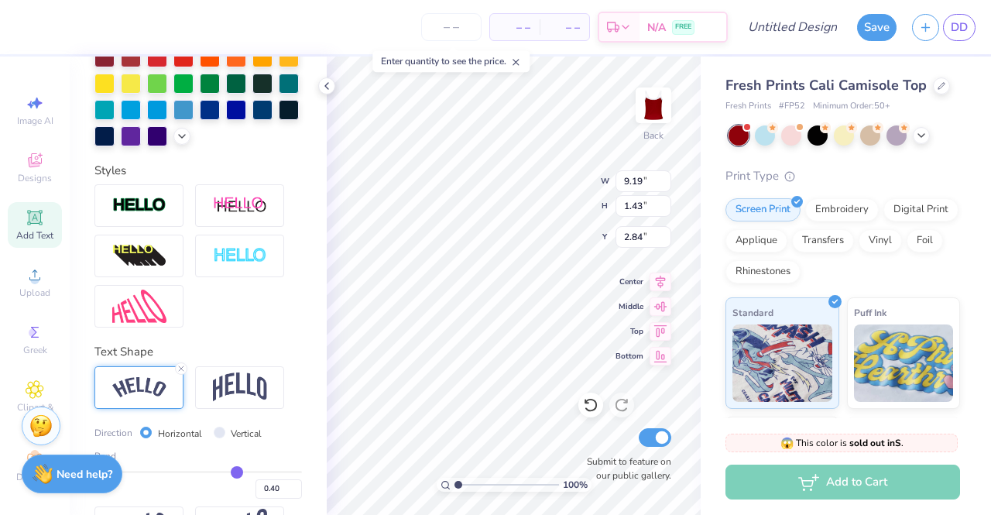
scroll to position [551, 0]
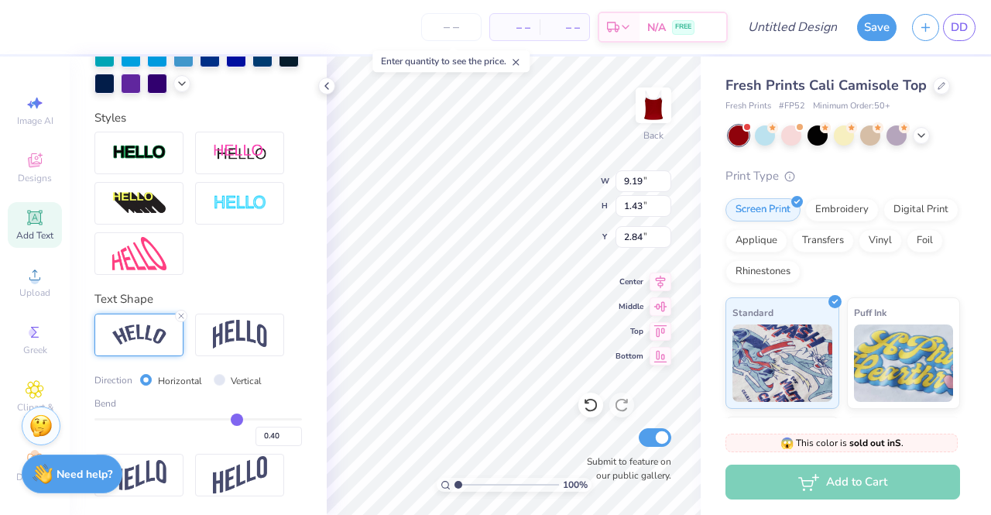
click at [231, 425] on div "0.40" at bounding box center [197, 432] width 207 height 28
drag, startPoint x: 231, startPoint y: 417, endPoint x: 242, endPoint y: 417, distance: 11.6
click at [242, 418] on input "range" at bounding box center [197, 419] width 207 height 2
drag, startPoint x: 242, startPoint y: 417, endPoint x: 228, endPoint y: 413, distance: 15.4
click at [228, 418] on input "range" at bounding box center [197, 419] width 207 height 2
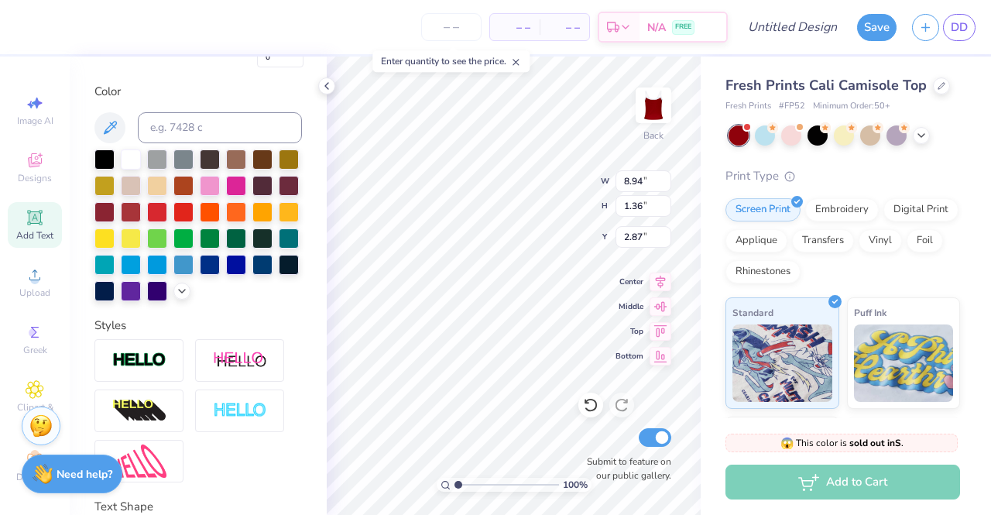
scroll to position [0, 0]
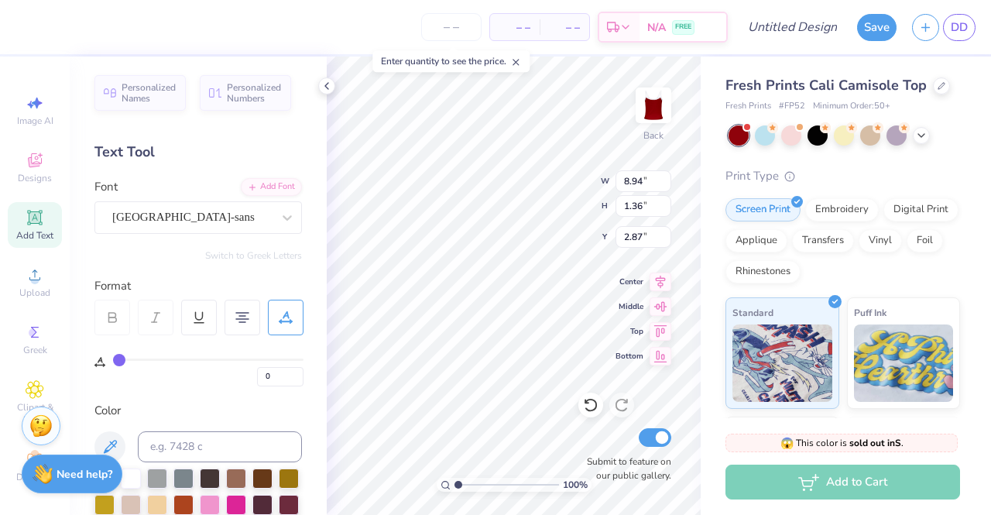
click at [248, 227] on div at bounding box center [191, 217] width 159 height 21
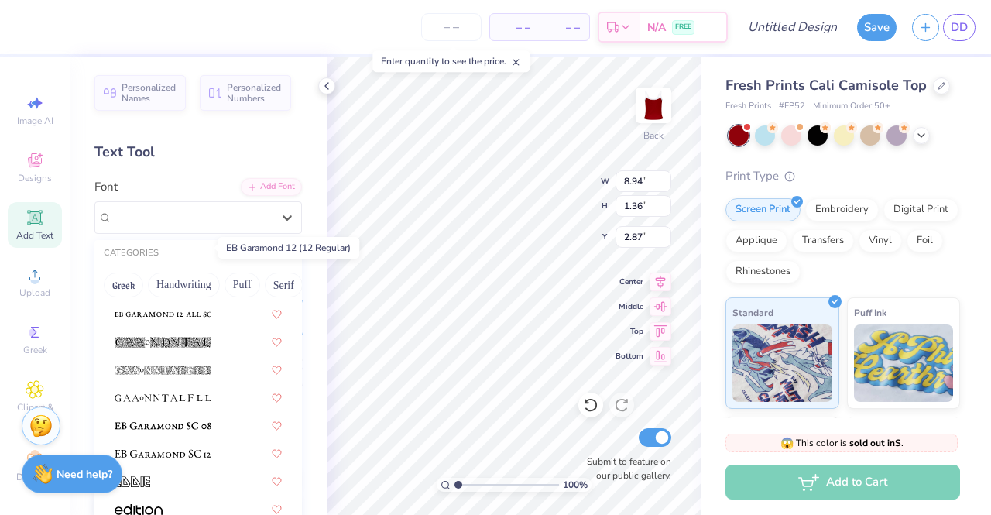
scroll to position [3018, 0]
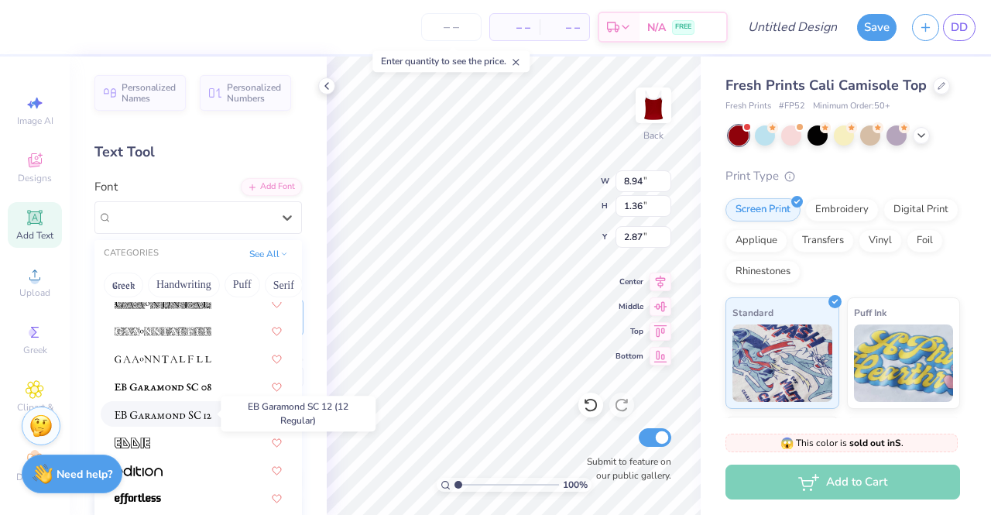
click at [178, 413] on img at bounding box center [163, 414] width 97 height 11
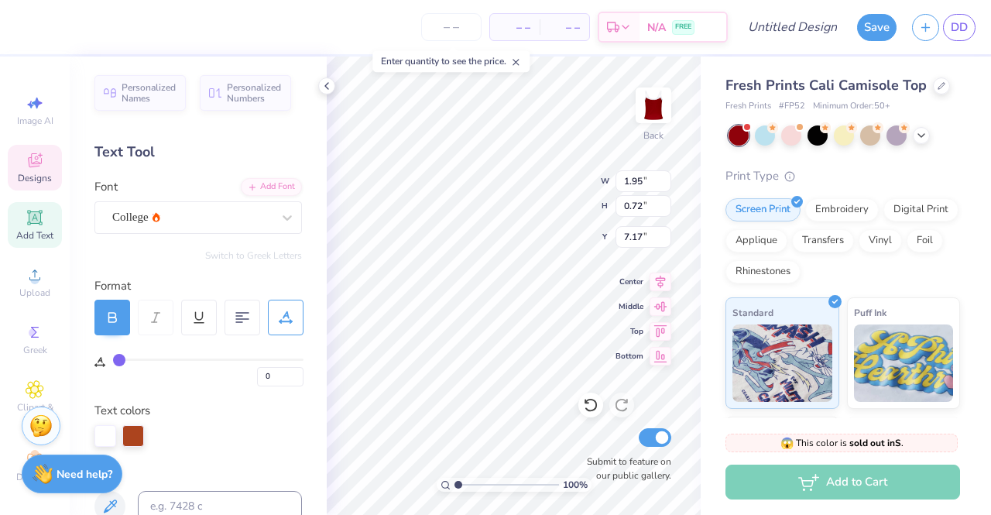
scroll to position [12, 2]
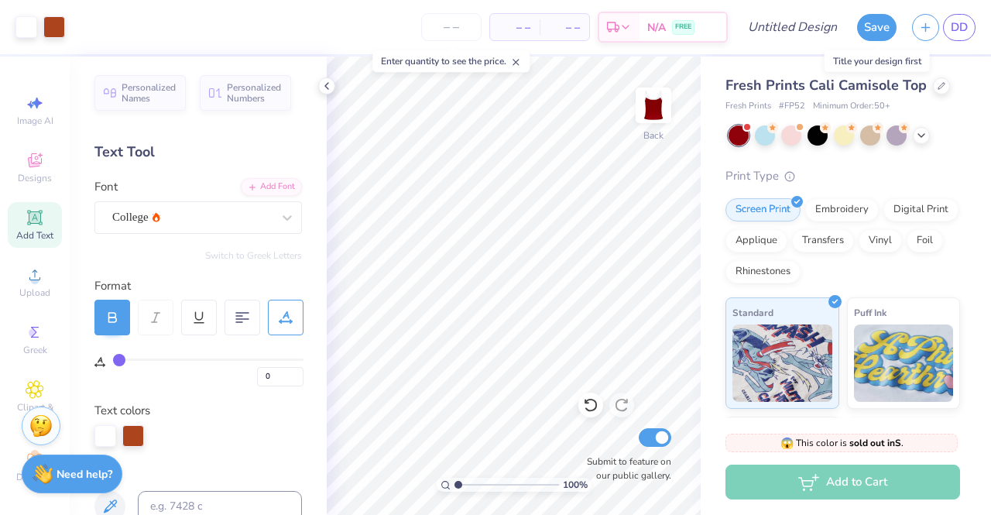
click at [890, 29] on button "Save" at bounding box center [876, 27] width 39 height 27
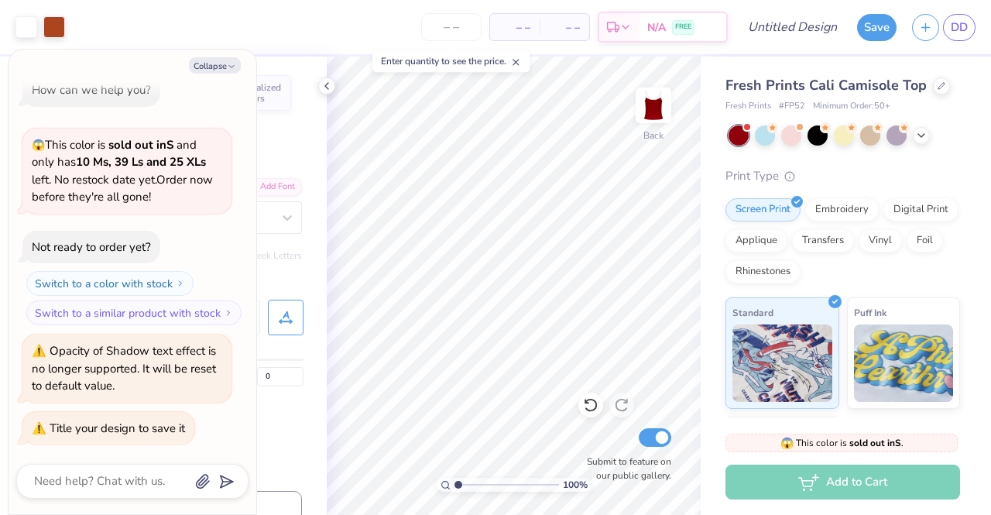
scroll to position [20, 0]
click at [800, 23] on input "Design Title" at bounding box center [811, 27] width 76 height 31
click at [881, 25] on button "Save" at bounding box center [876, 27] width 39 height 27
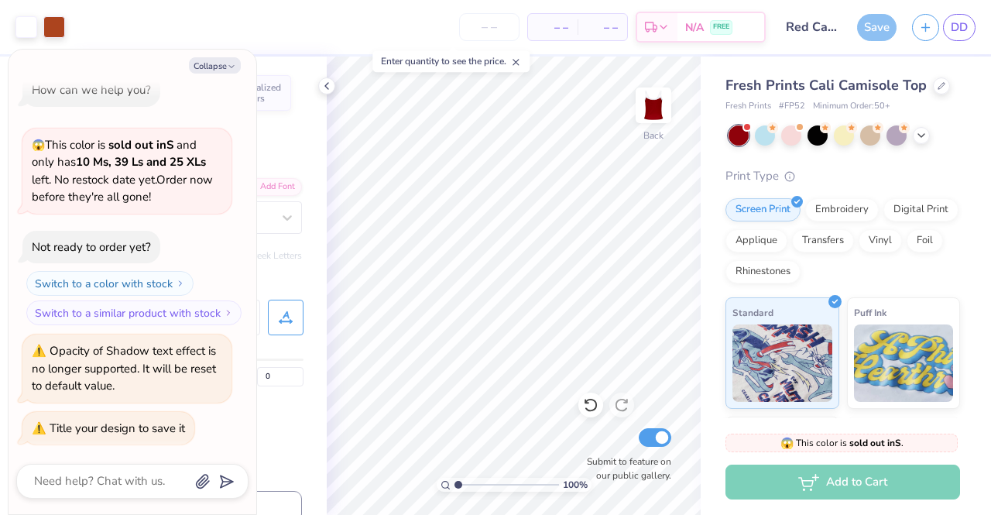
click at [484, 29] on input "number" at bounding box center [489, 27] width 60 height 28
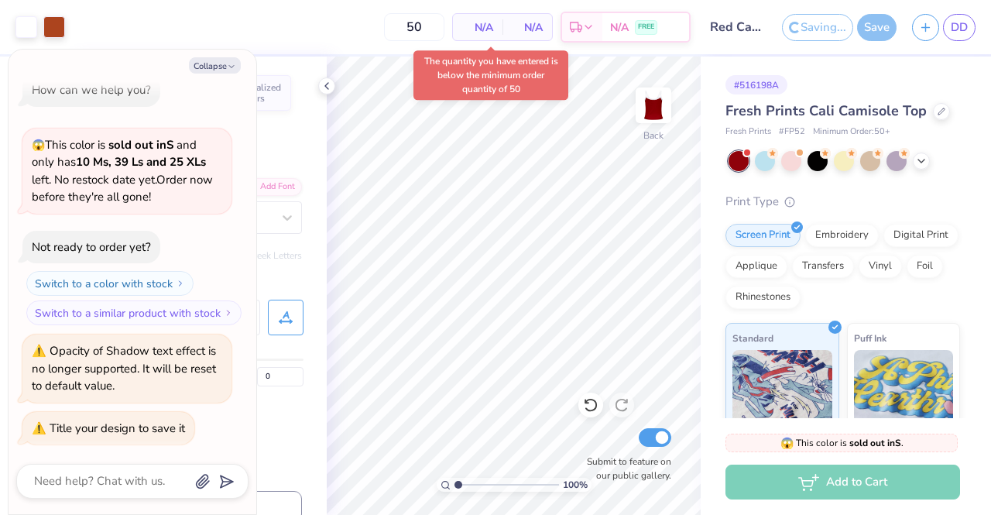
click at [873, 30] on div "Saving... Save" at bounding box center [839, 27] width 115 height 27
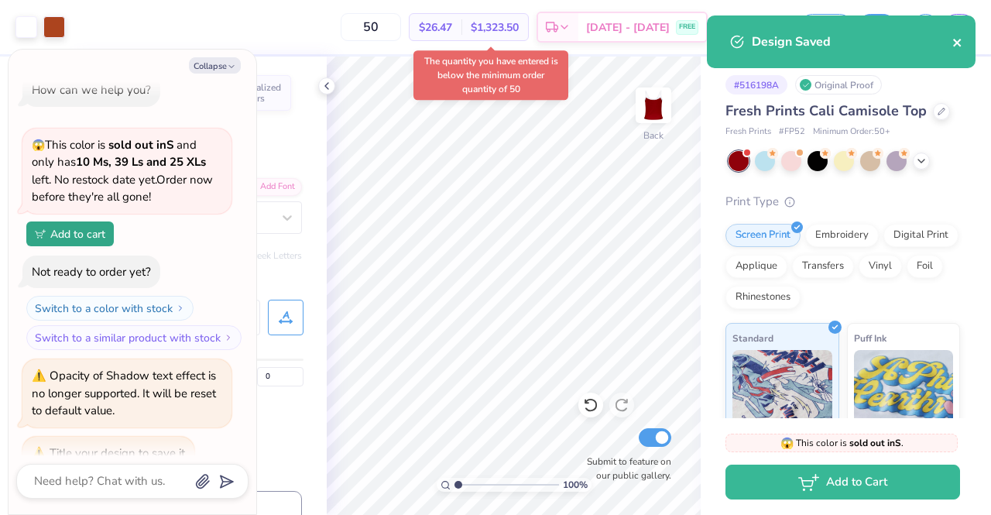
click at [964, 43] on div "Design Saved" at bounding box center [841, 41] width 269 height 53
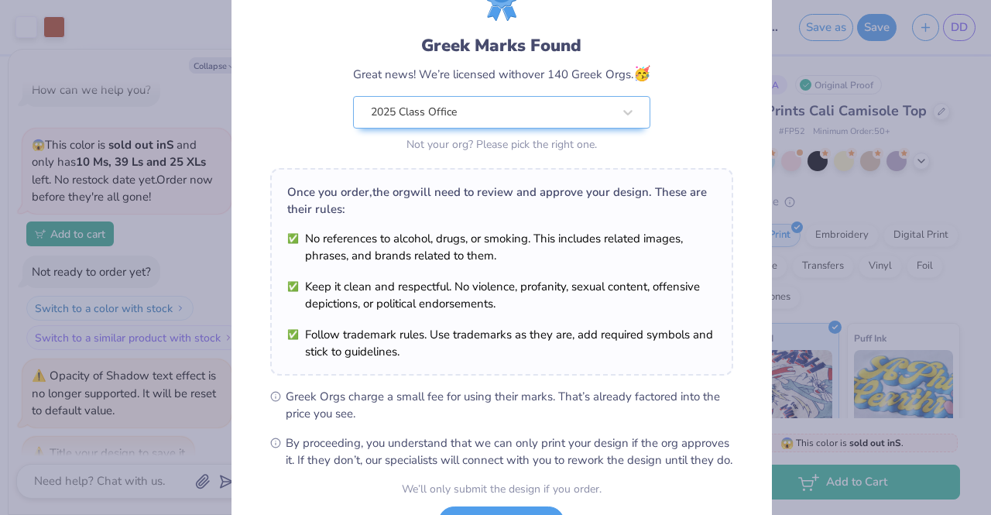
scroll to position [207, 0]
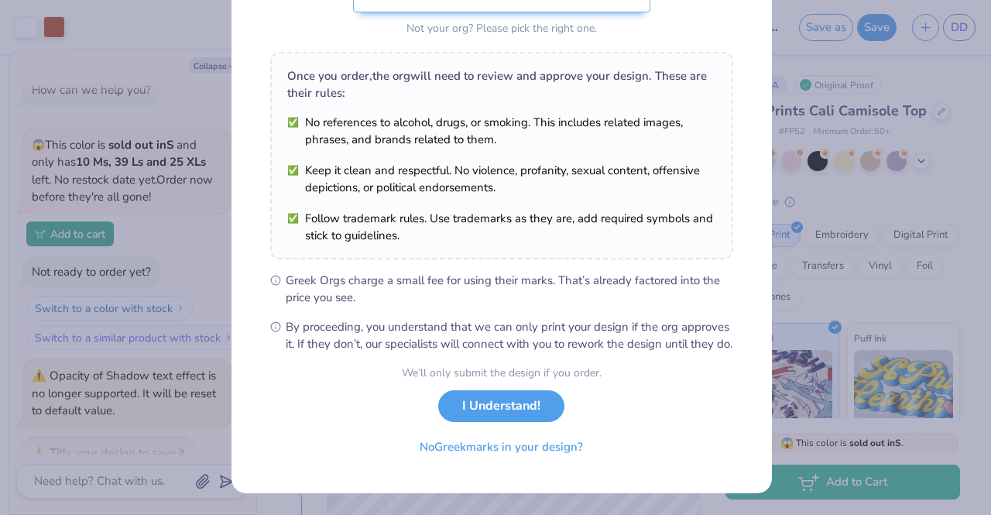
click at [536, 404] on button "I Understand!" at bounding box center [501, 406] width 126 height 32
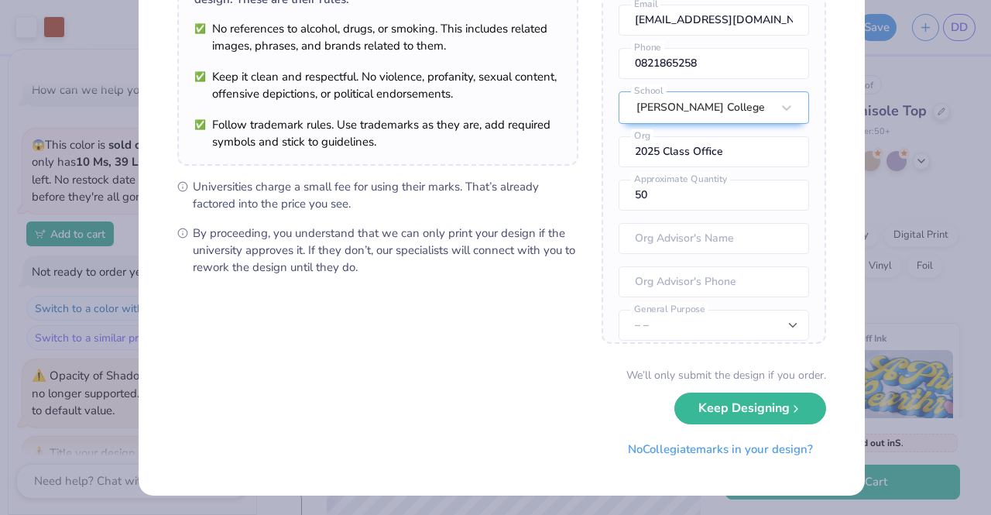
scroll to position [69, 0]
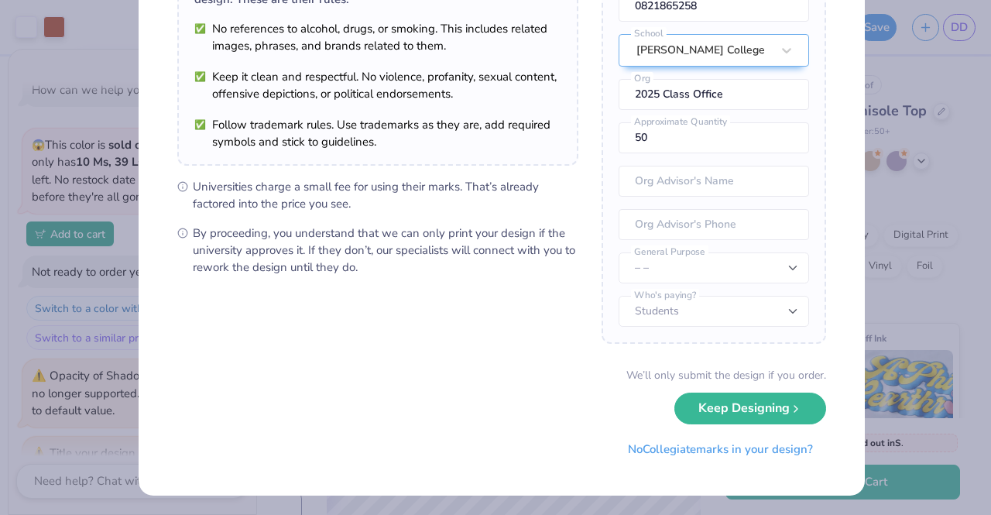
click at [732, 388] on div "We’ll only submit the design if you order. Keep Designing No Collegiate marks i…" at bounding box center [501, 416] width 649 height 98
click at [742, 409] on button "Keep Designing" at bounding box center [750, 408] width 152 height 32
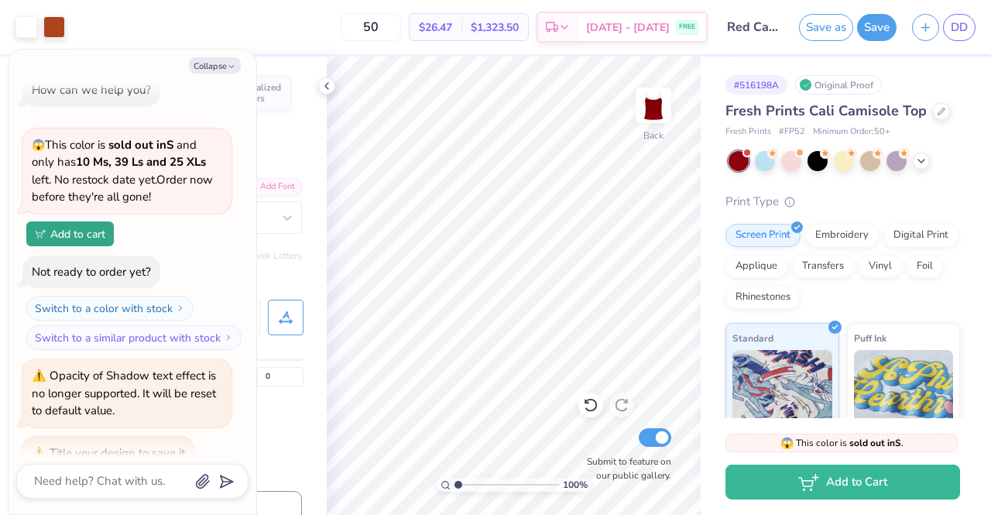
click at [837, 26] on button "Save as" at bounding box center [826, 27] width 54 height 27
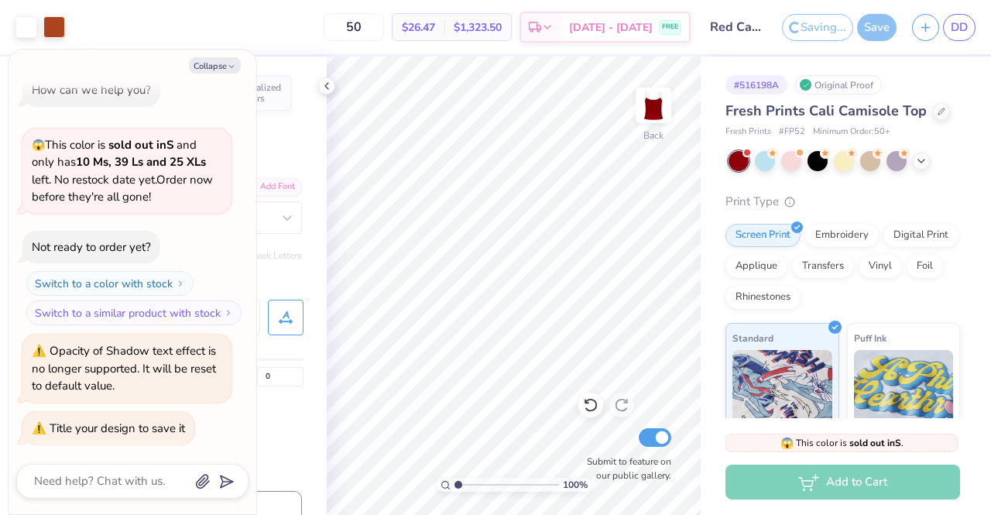
click at [876, 32] on div "Save" at bounding box center [876, 27] width 39 height 27
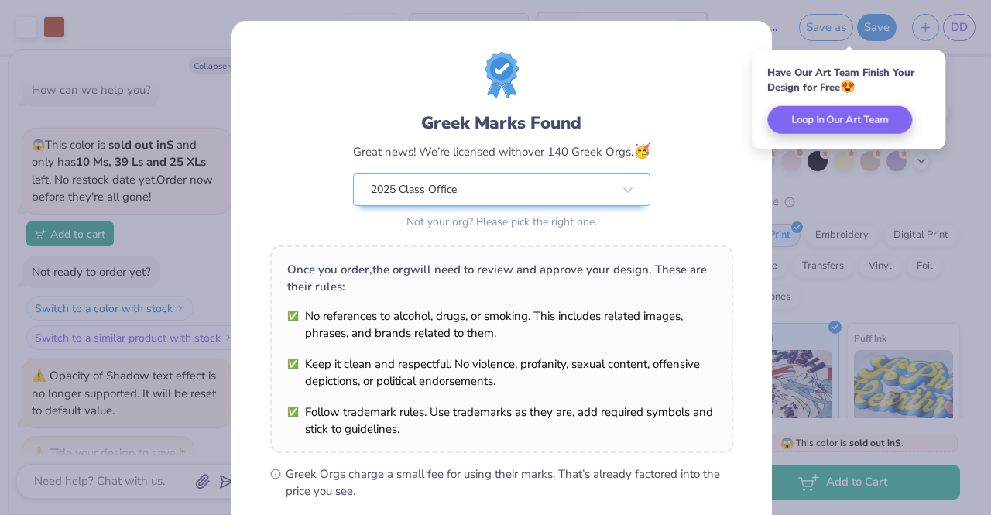
scroll to position [207, 0]
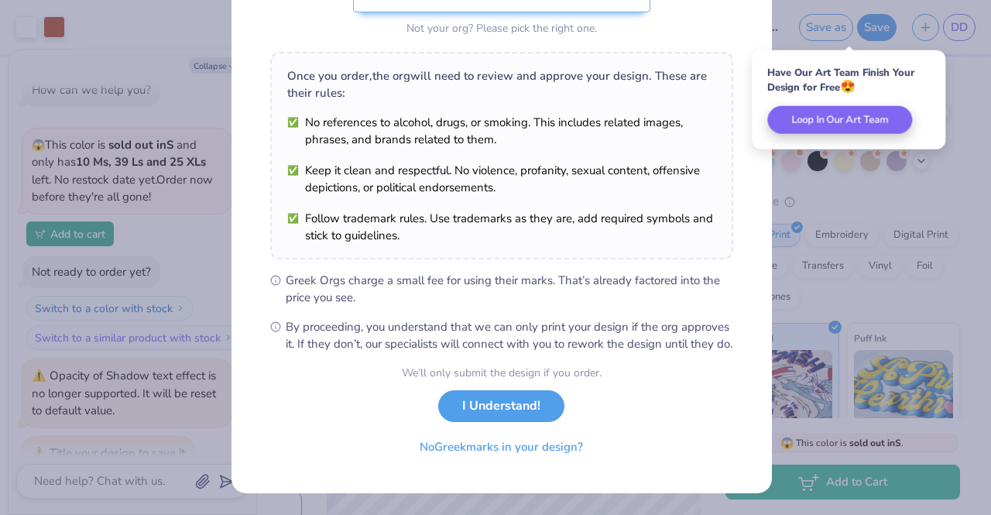
click at [509, 400] on button "I Understand!" at bounding box center [501, 406] width 126 height 32
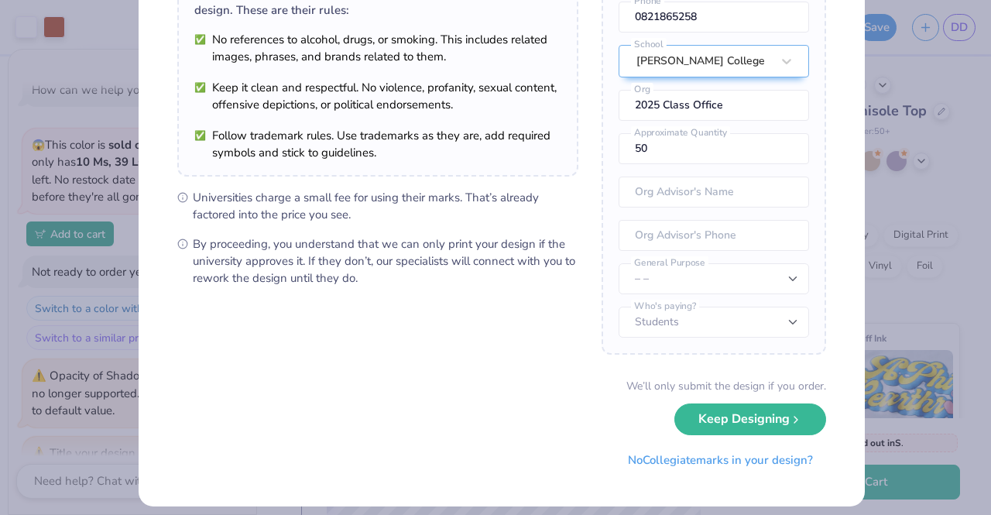
scroll to position [157, 0]
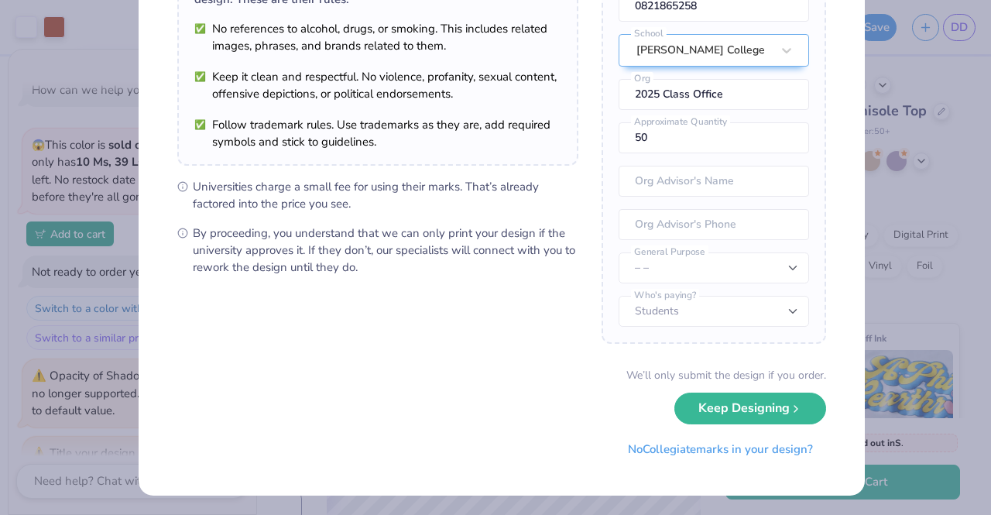
click at [793, 404] on icon "submit" at bounding box center [795, 408] width 12 height 12
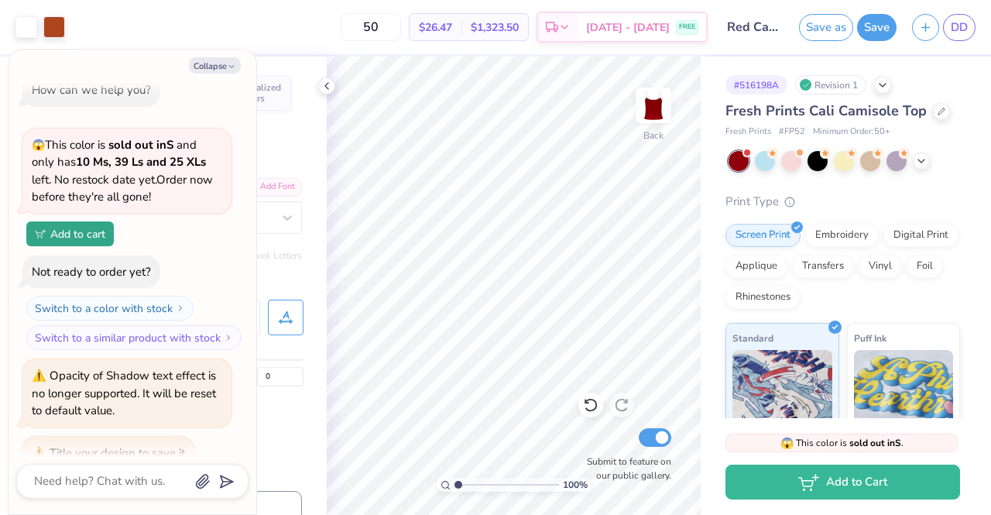
scroll to position [0, 0]
click at [893, 19] on button "Save" at bounding box center [876, 27] width 39 height 27
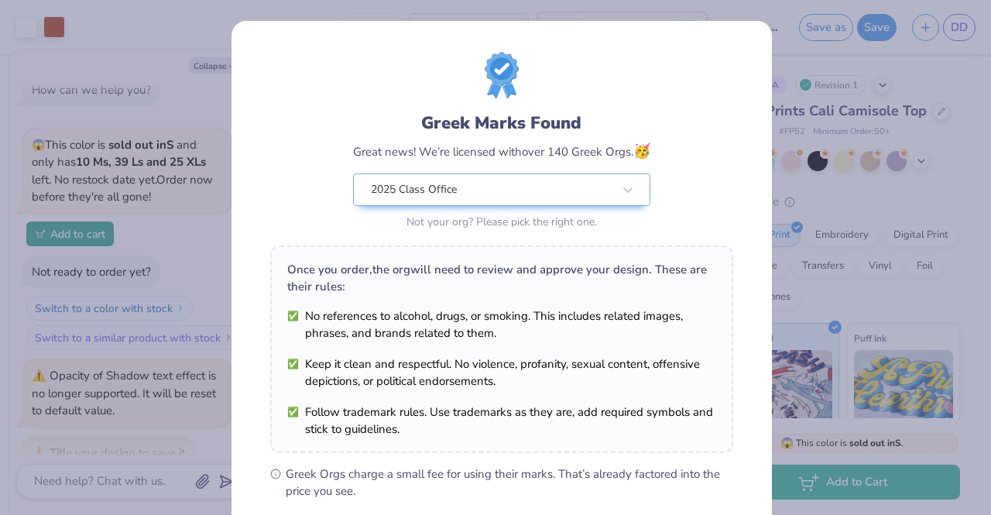
scroll to position [207, 0]
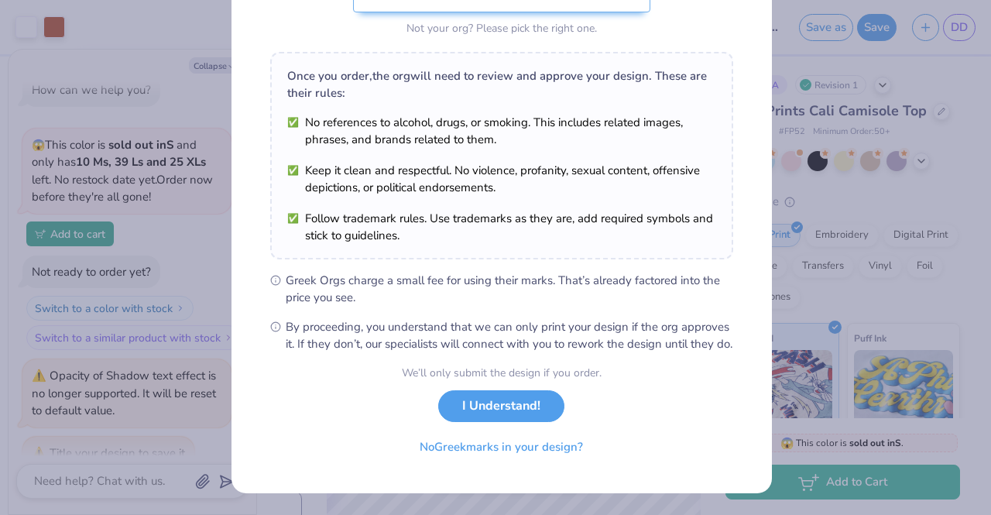
click at [475, 399] on button "I Understand!" at bounding box center [501, 406] width 126 height 32
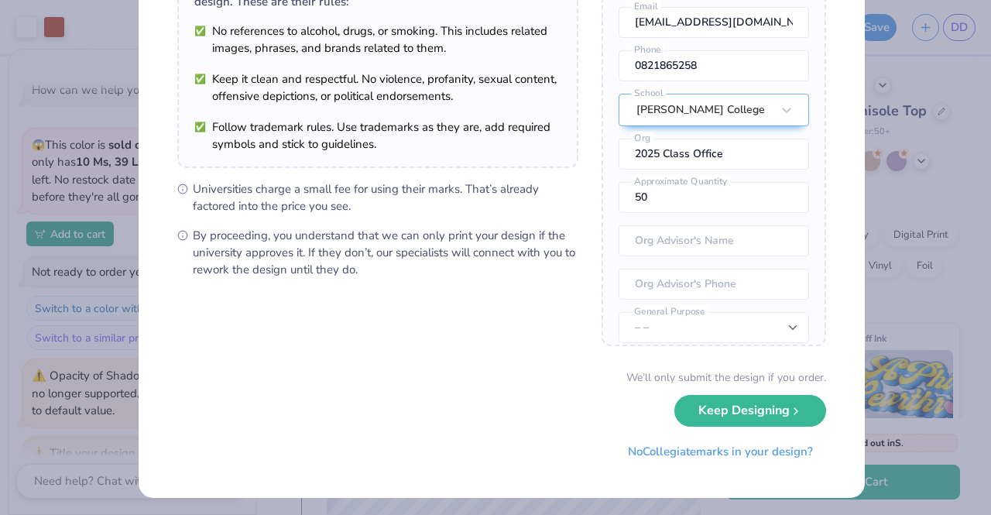
scroll to position [157, 0]
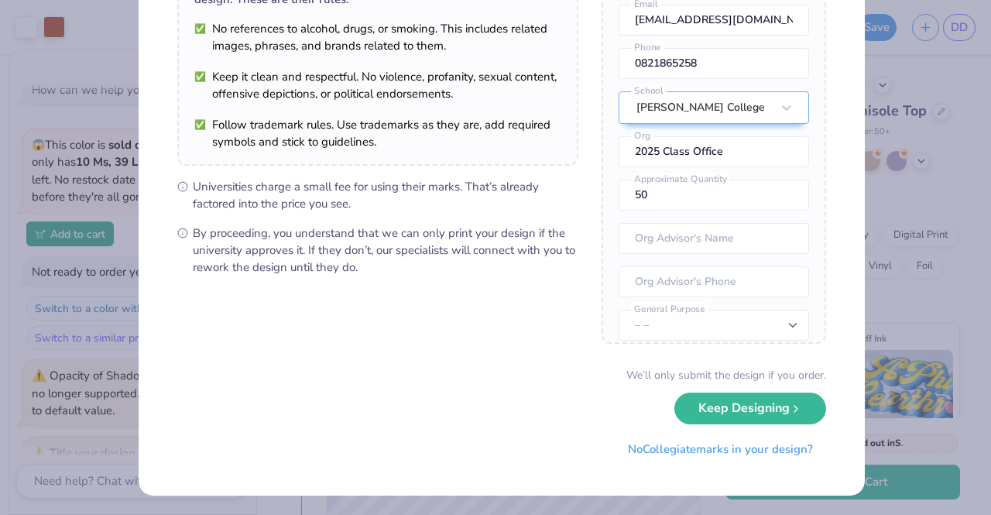
click at [808, 402] on button "Keep Designing" at bounding box center [750, 408] width 152 height 32
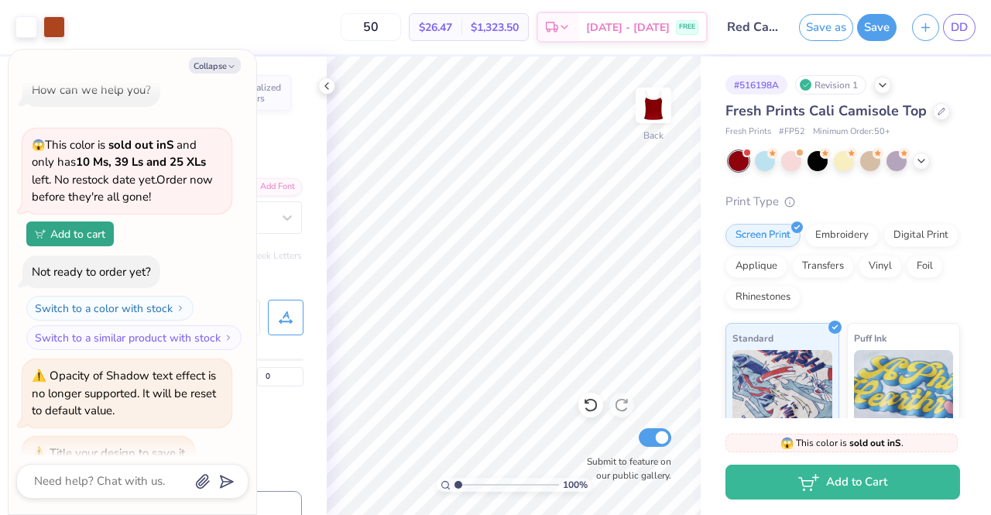
scroll to position [0, 0]
click at [326, 84] on icon at bounding box center [326, 86] width 12 height 12
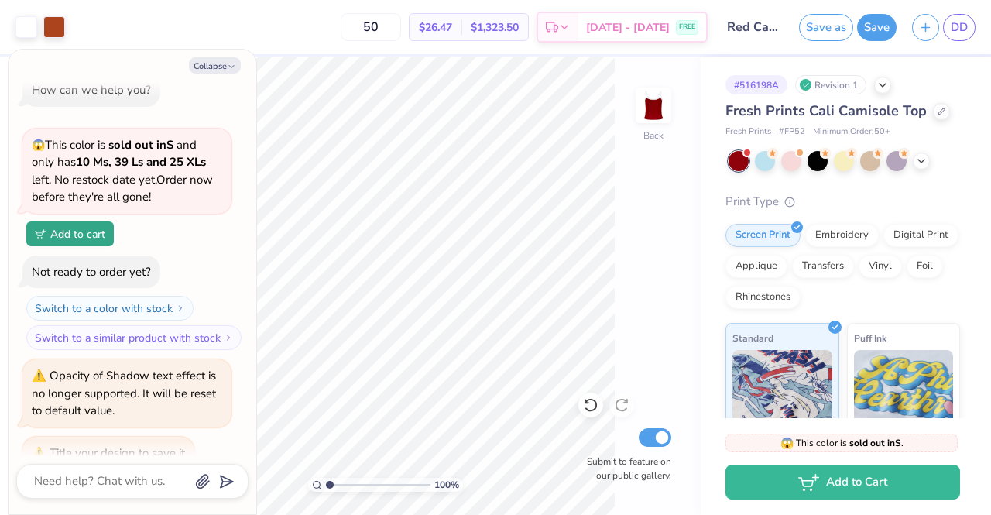
click at [211, 63] on button "Collapse" at bounding box center [215, 65] width 52 height 16
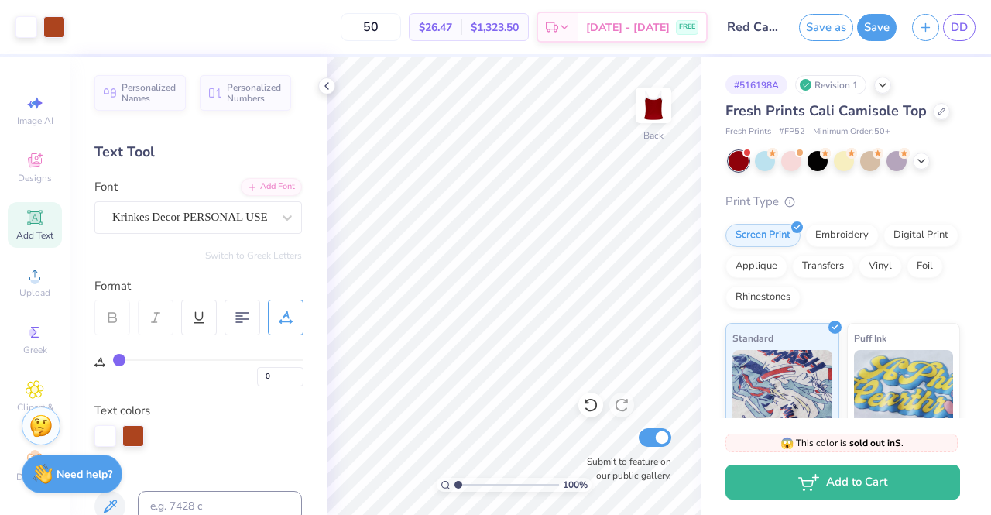
click at [325, 92] on div at bounding box center [326, 85] width 17 height 17
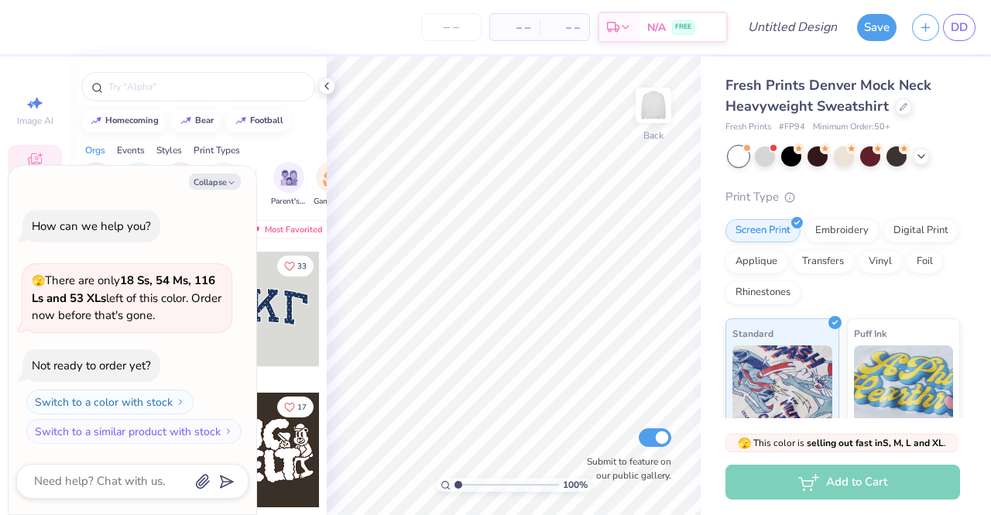
click at [209, 185] on button "Collapse" at bounding box center [215, 181] width 52 height 16
type textarea "x"
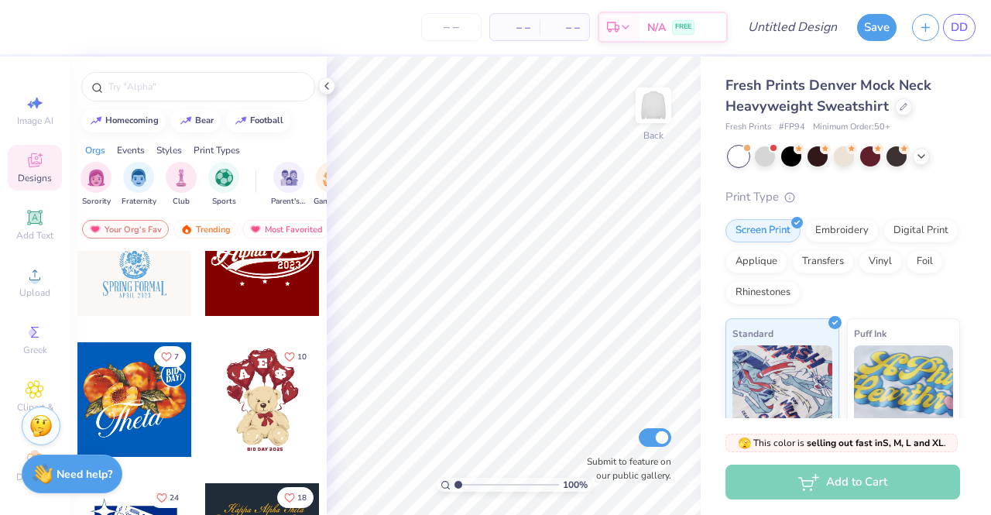
scroll to position [387, 0]
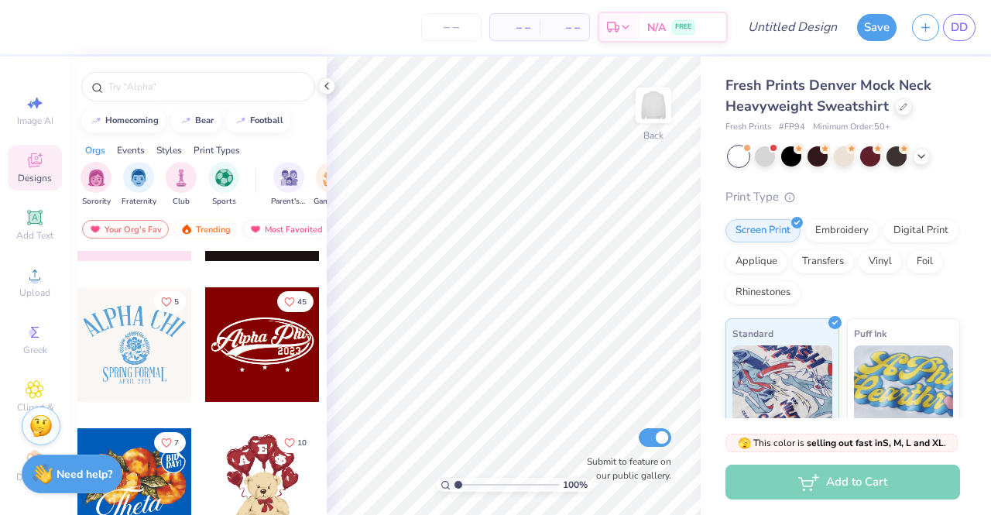
click at [141, 346] on div at bounding box center [134, 344] width 115 height 115
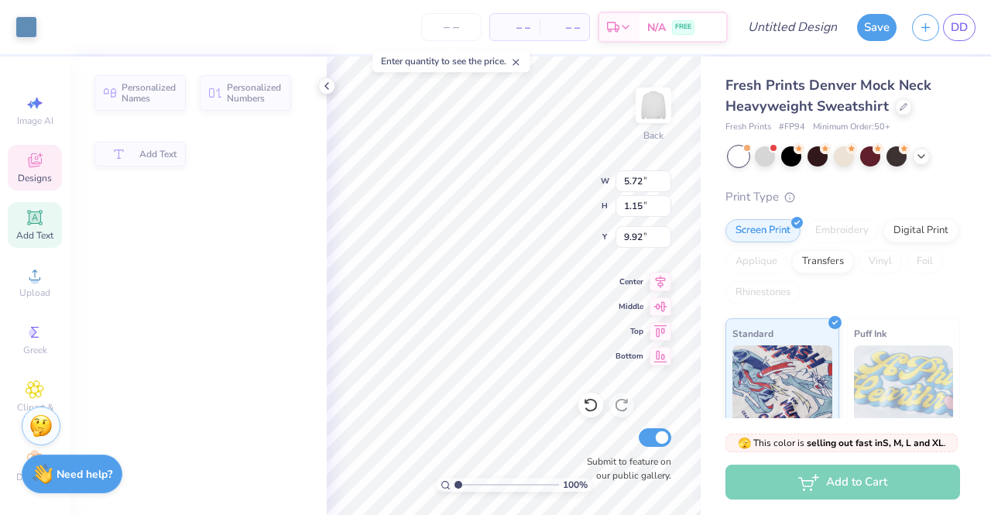
type input "5.72"
type input "1.15"
type input "9.92"
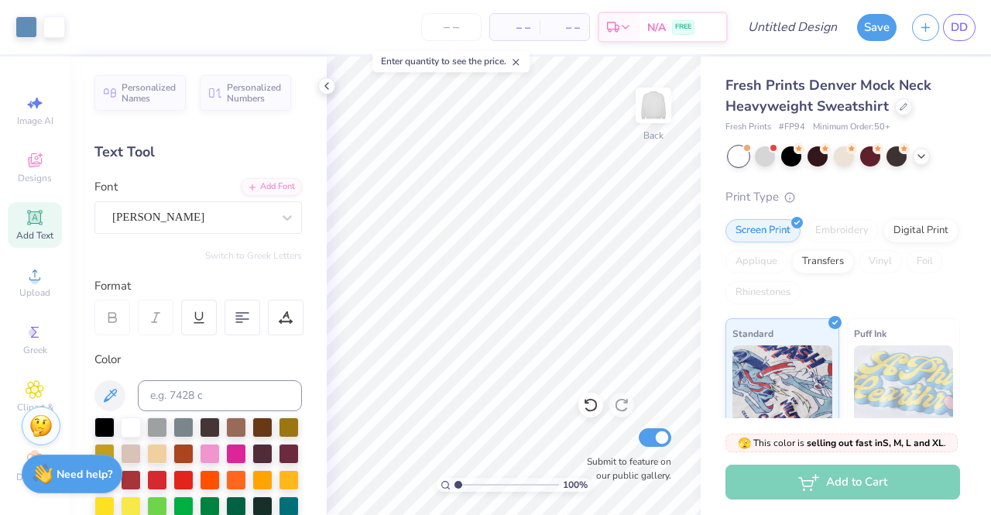
click at [591, 408] on icon at bounding box center [590, 404] width 15 height 15
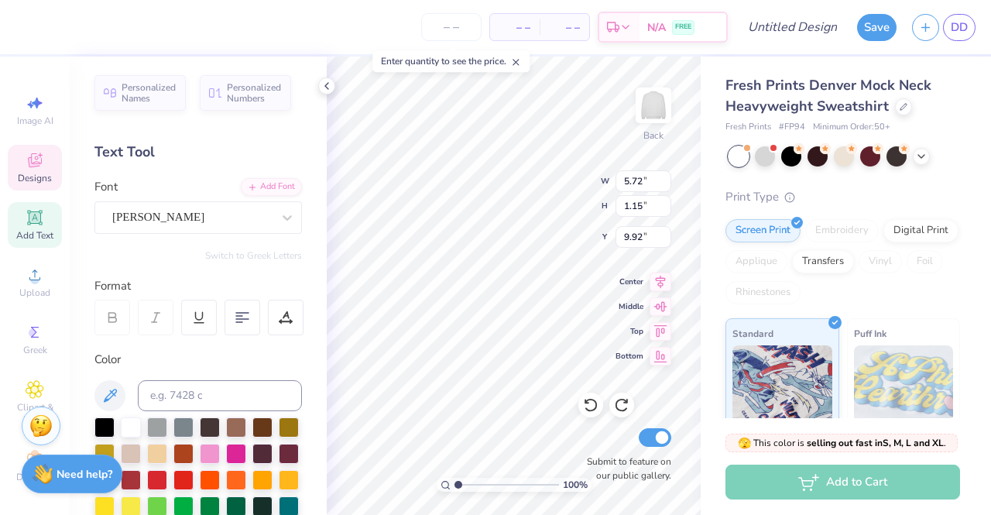
scroll to position [12, 6]
type textarea "P"
paste textarea "The Ohio State University"
type textarea "The Ohio State University"
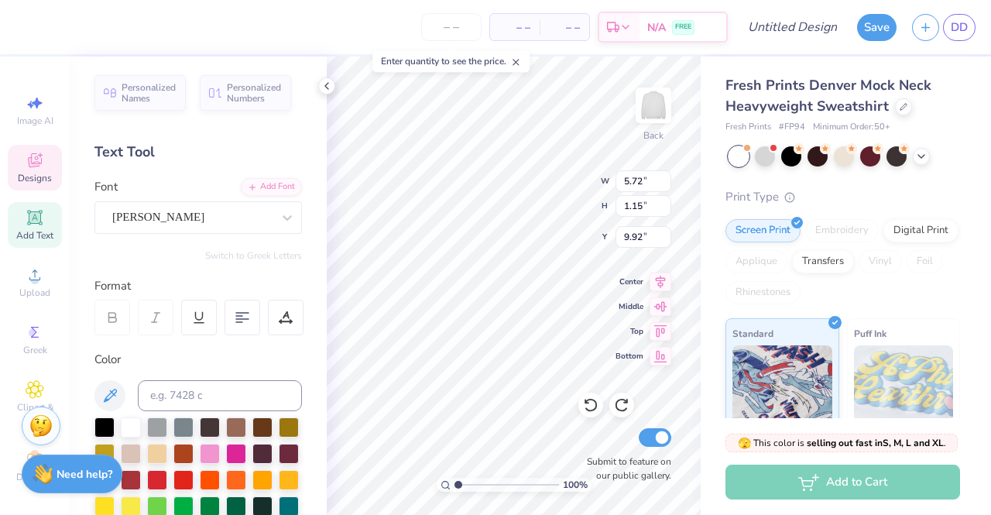
scroll to position [12, 9]
type input "11.59"
type input "1.44"
type input "9.77"
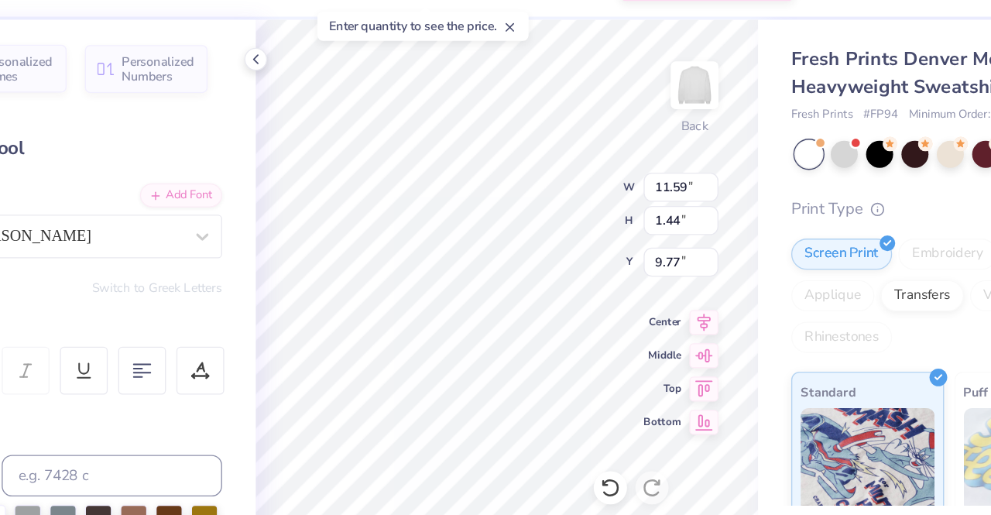
type input "1.00911812967438"
type input "0.58"
type input "1.62"
type input "9.91"
type input "1.00911812967438"
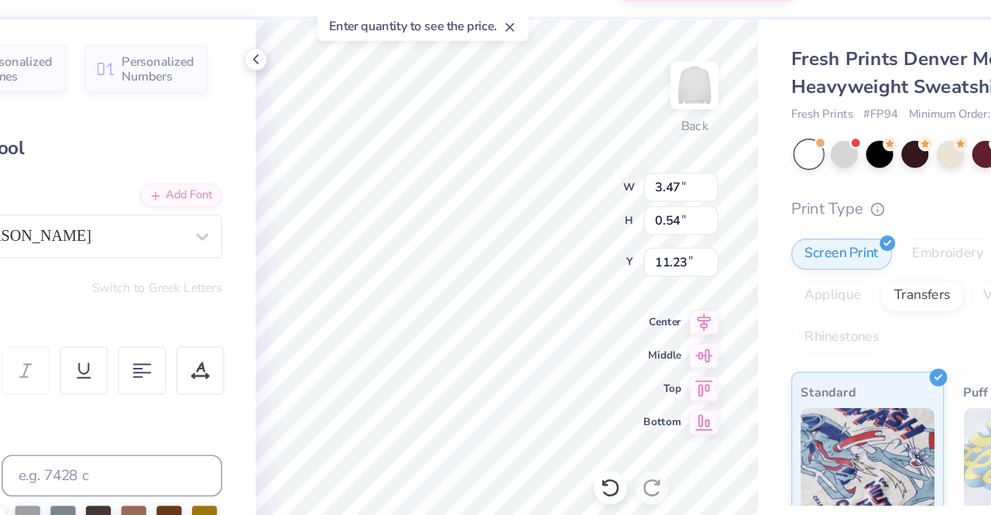
type input "11.83"
type input "1.00911812967438"
type input "11.59"
type input "1.44"
type input "13.09"
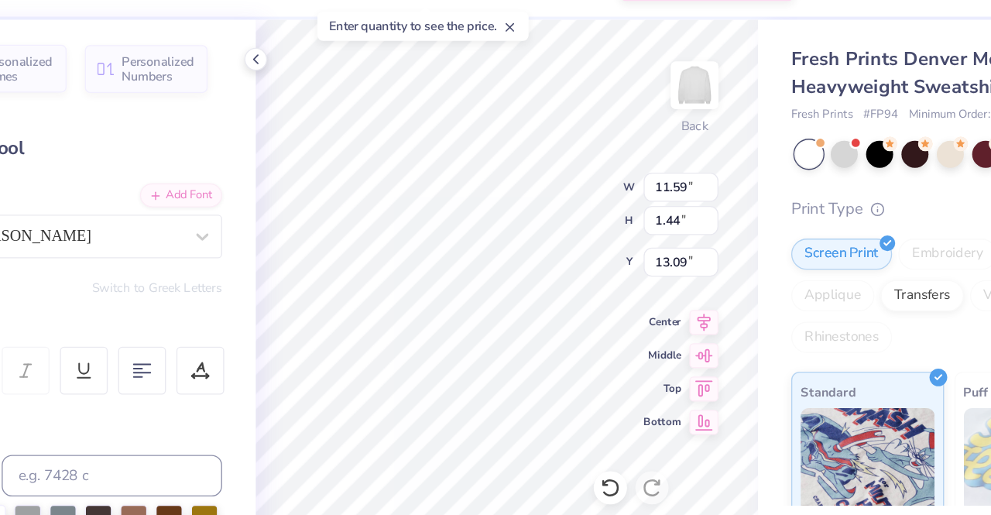
type input "1.00911812967438"
type input "10.00"
click at [323, 81] on icon at bounding box center [326, 86] width 12 height 12
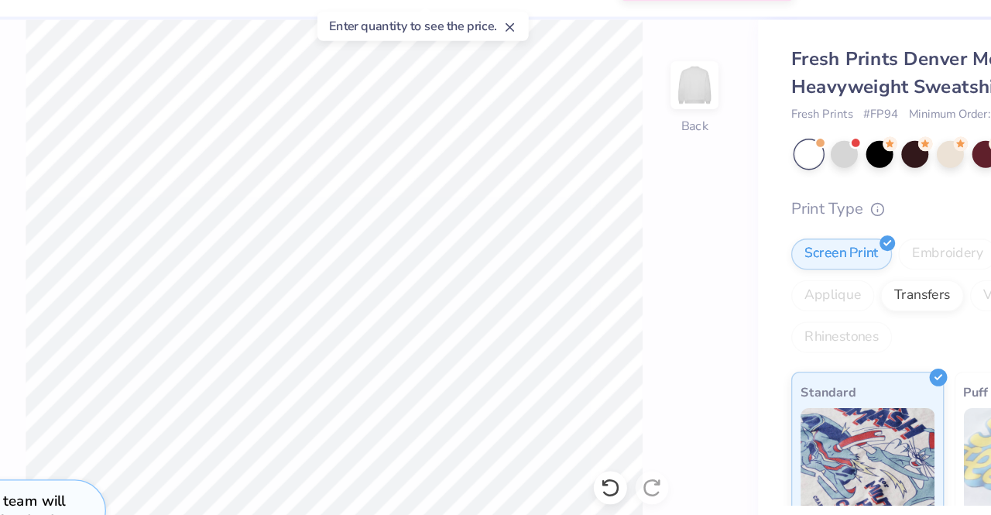
click at [519, 63] on icon at bounding box center [515, 61] width 11 height 11
type input "1"
click at [615, 246] on div "100 % Back Submit to feature on our public gallery." at bounding box center [385, 285] width 631 height 458
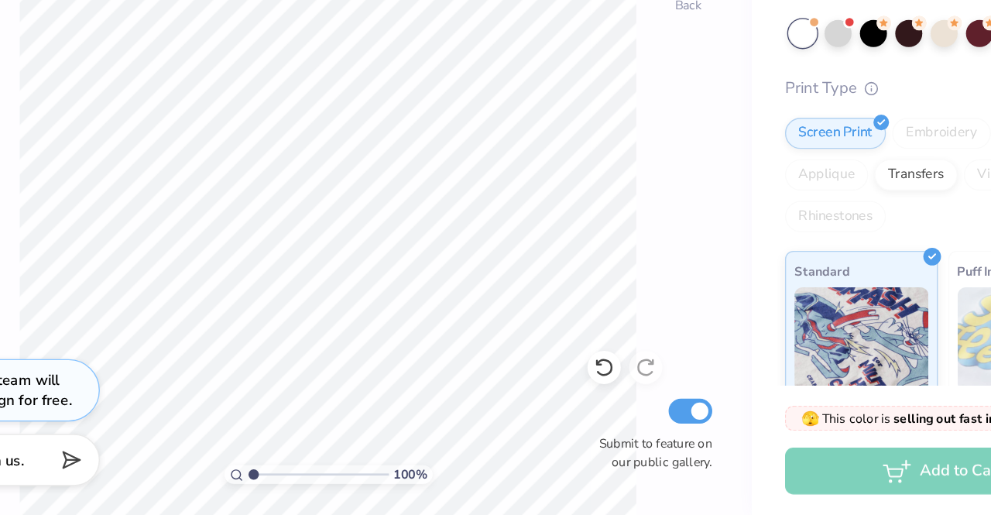
scroll to position [0, 0]
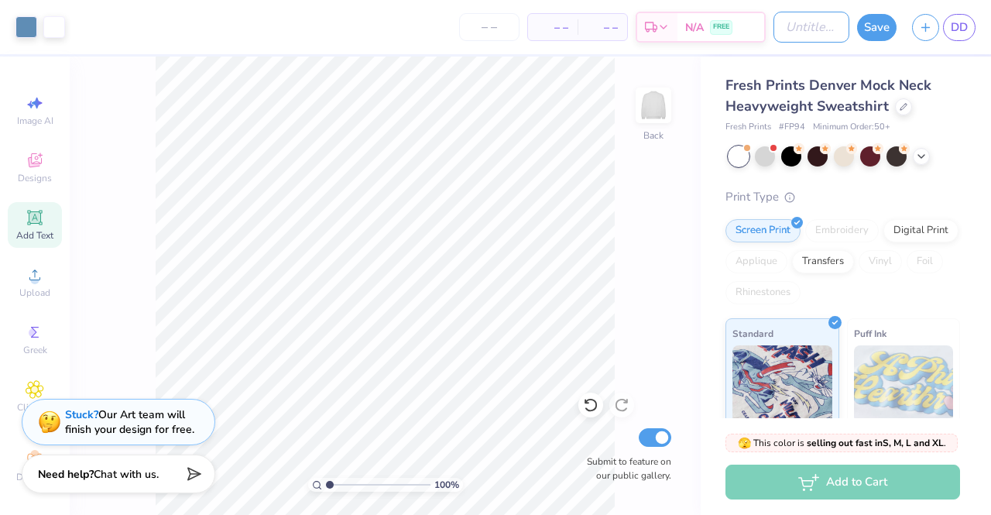
click at [828, 27] on input "Design Title" at bounding box center [811, 27] width 76 height 31
type input "White and blue"
click at [868, 22] on button "Save" at bounding box center [876, 27] width 39 height 27
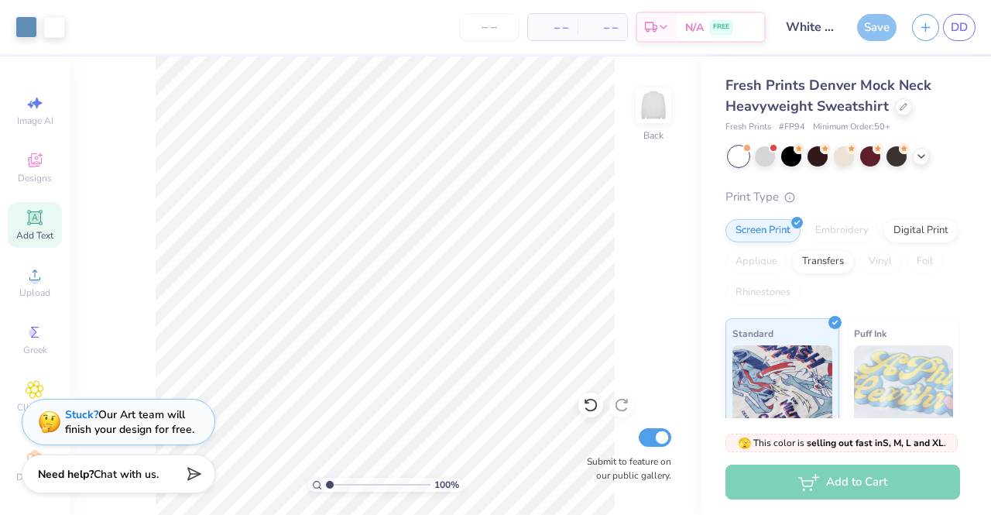
click at [877, 27] on div "Save" at bounding box center [876, 27] width 39 height 27
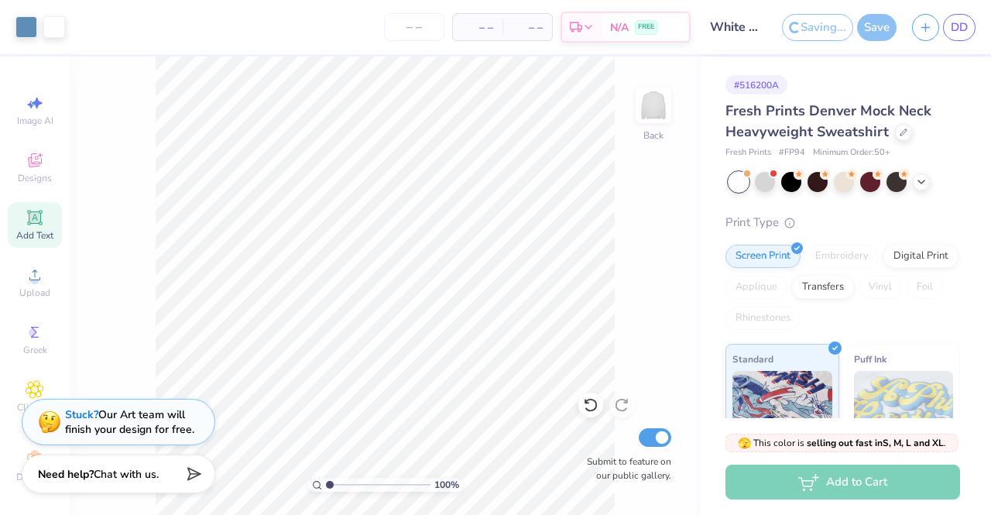
click at [506, 35] on div "– – Total" at bounding box center [527, 27] width 50 height 26
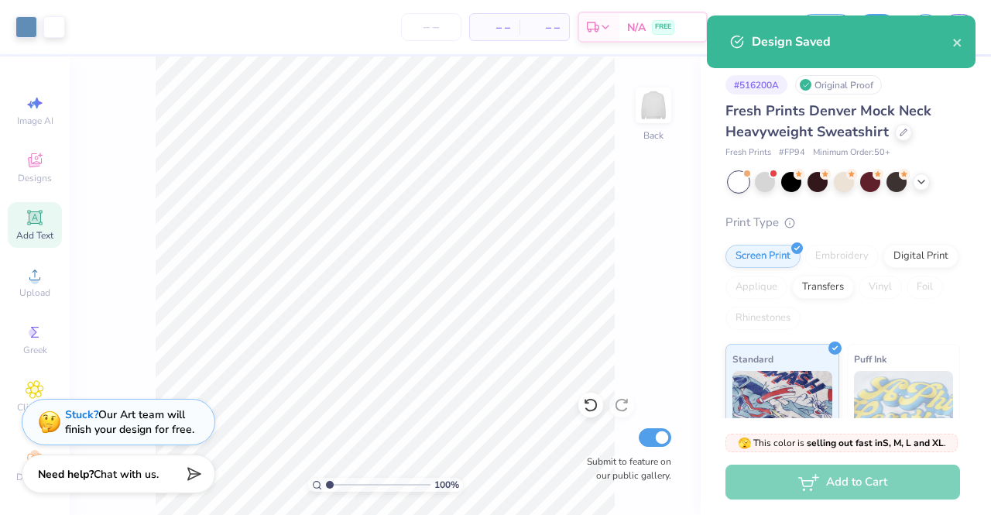
click at [419, 35] on input "number" at bounding box center [431, 27] width 60 height 28
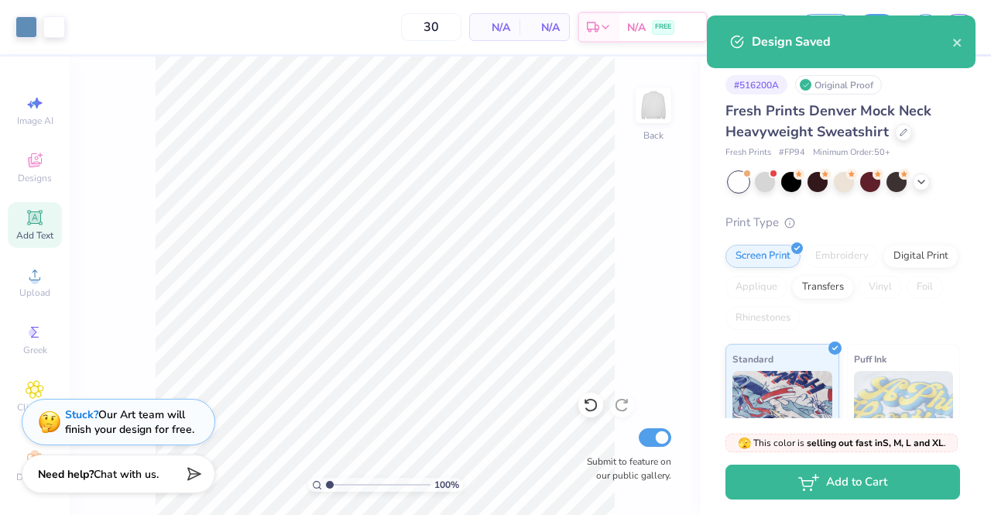
type input "50"
click at [556, 37] on div "N/A Total" at bounding box center [544, 27] width 50 height 26
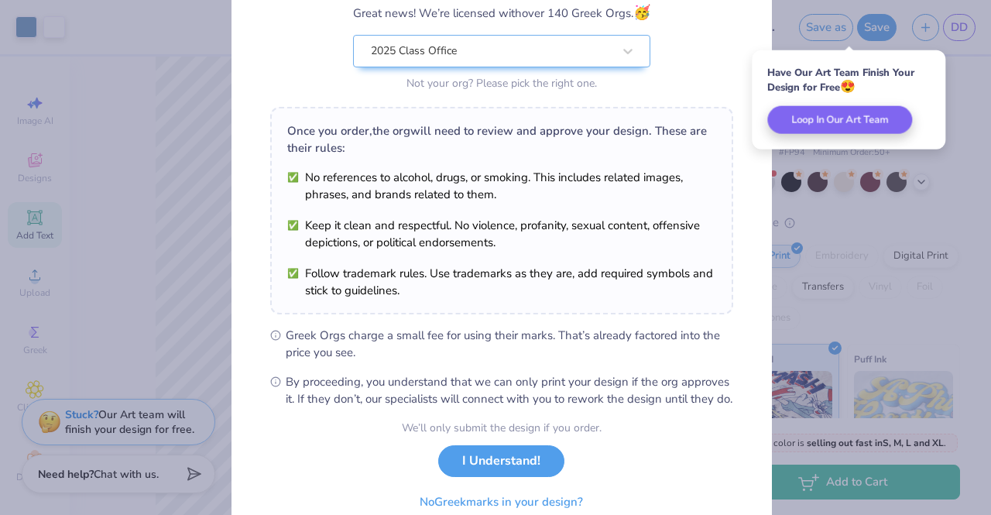
scroll to position [207, 0]
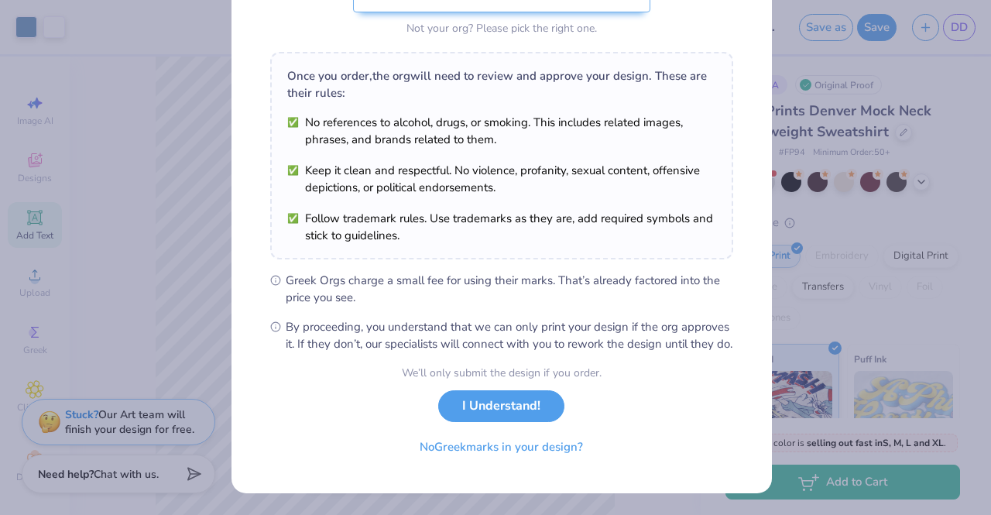
click at [525, 403] on button "I Understand!" at bounding box center [501, 406] width 126 height 32
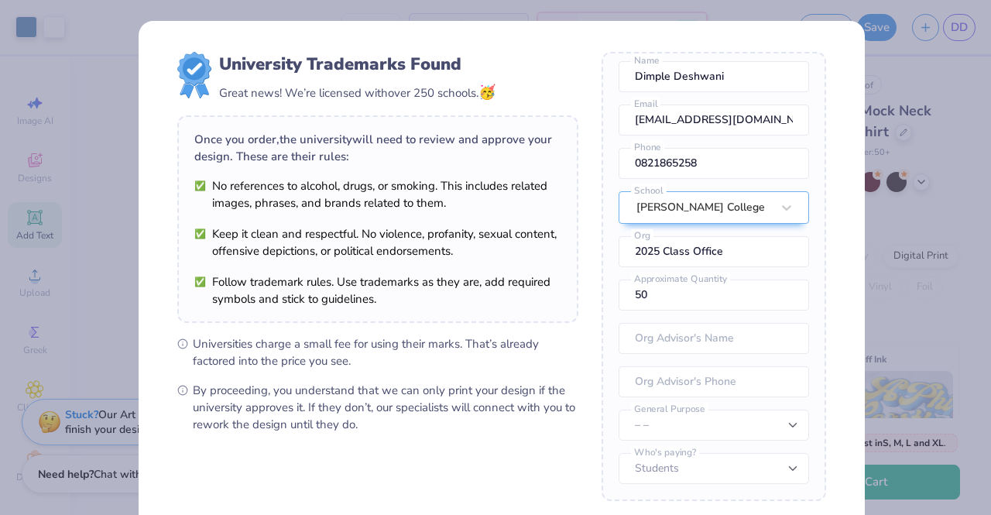
scroll to position [157, 0]
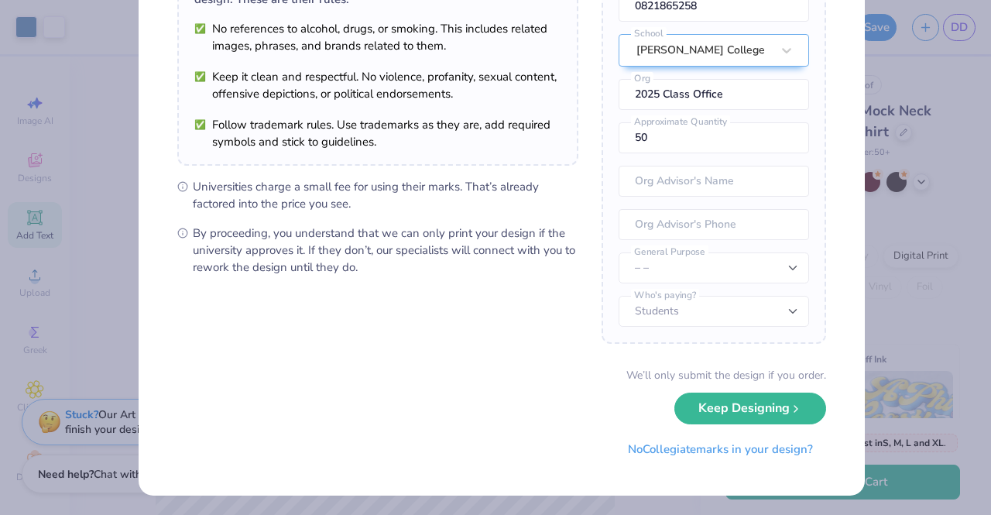
click at [689, 416] on button "Keep Designing" at bounding box center [750, 408] width 152 height 32
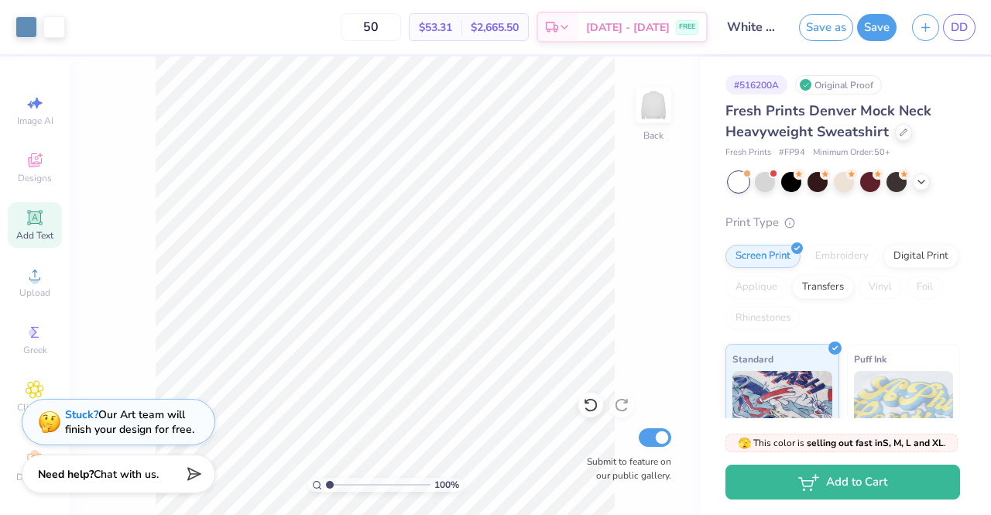
click at [876, 26] on button "Save" at bounding box center [876, 27] width 39 height 27
click at [769, 177] on div at bounding box center [765, 182] width 20 height 20
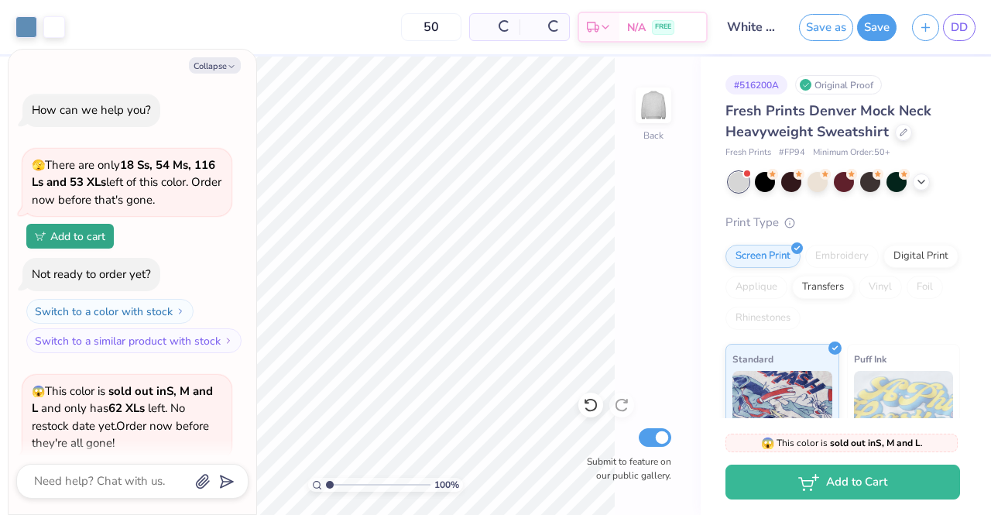
scroll to position [152, 0]
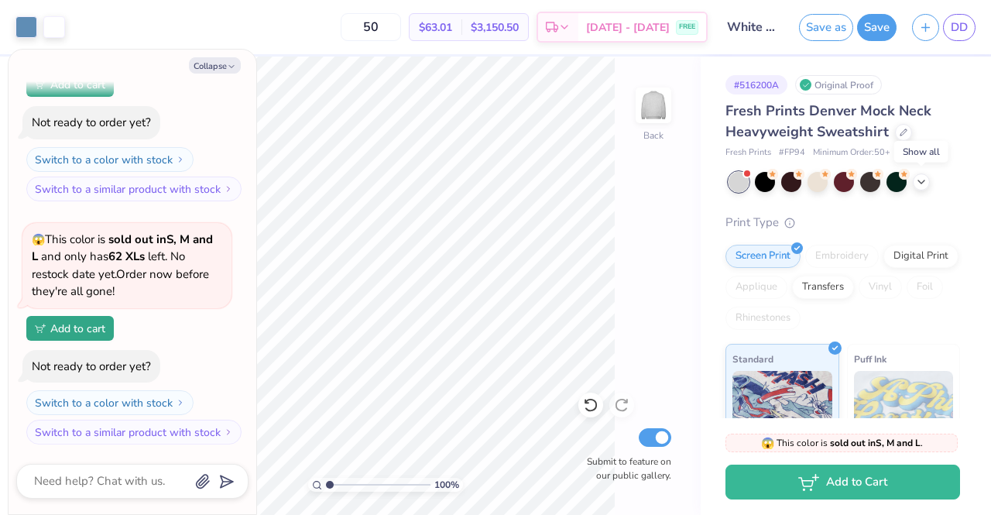
click at [923, 182] on icon at bounding box center [921, 182] width 12 height 12
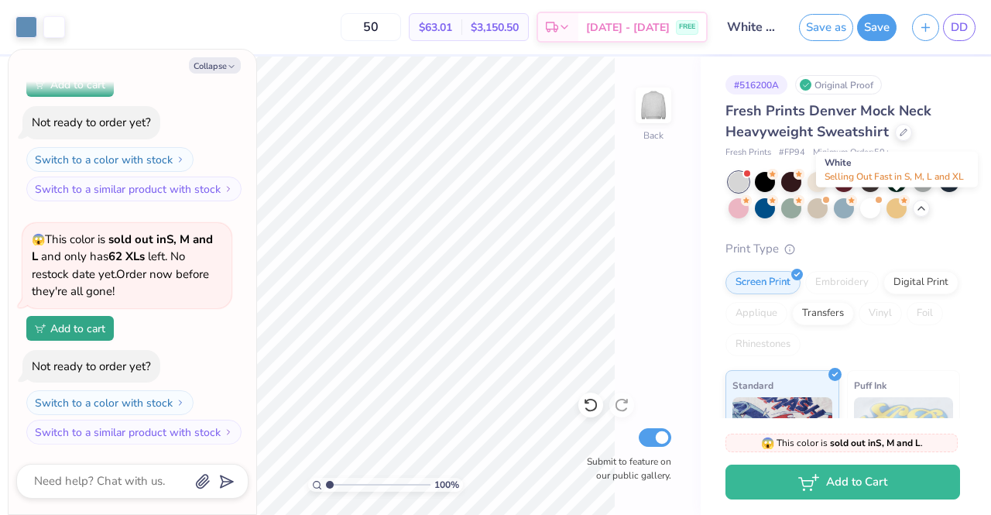
click at [880, 210] on div at bounding box center [870, 208] width 20 height 20
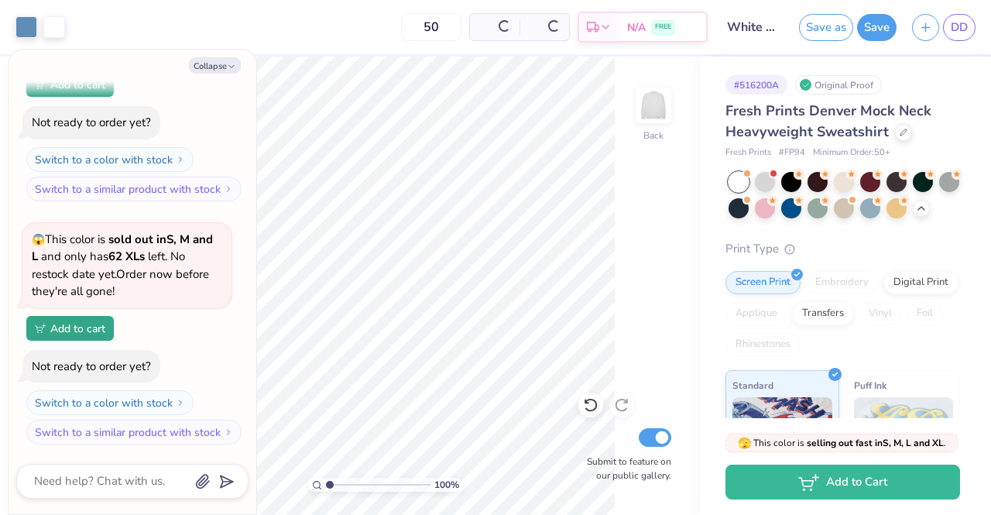
scroll to position [378, 0]
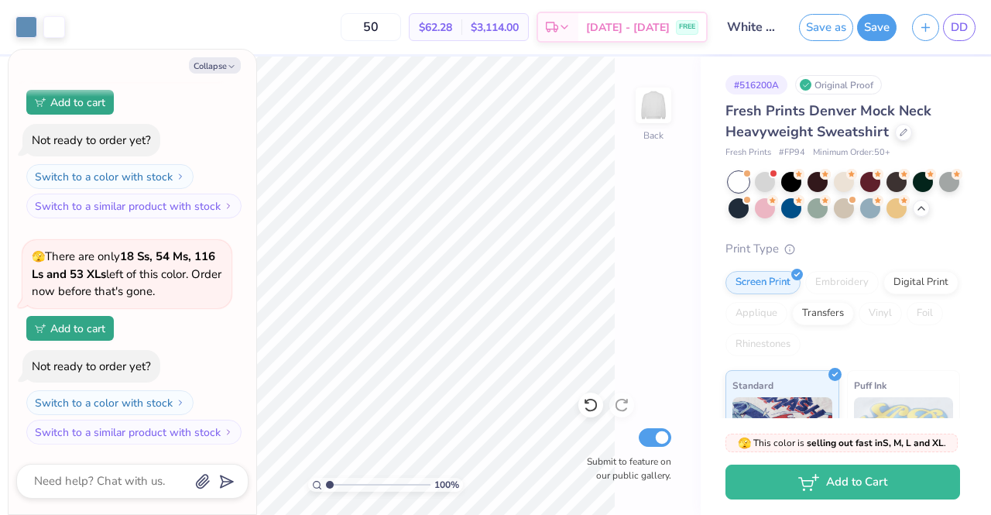
click at [883, 26] on button "Save" at bounding box center [876, 27] width 39 height 27
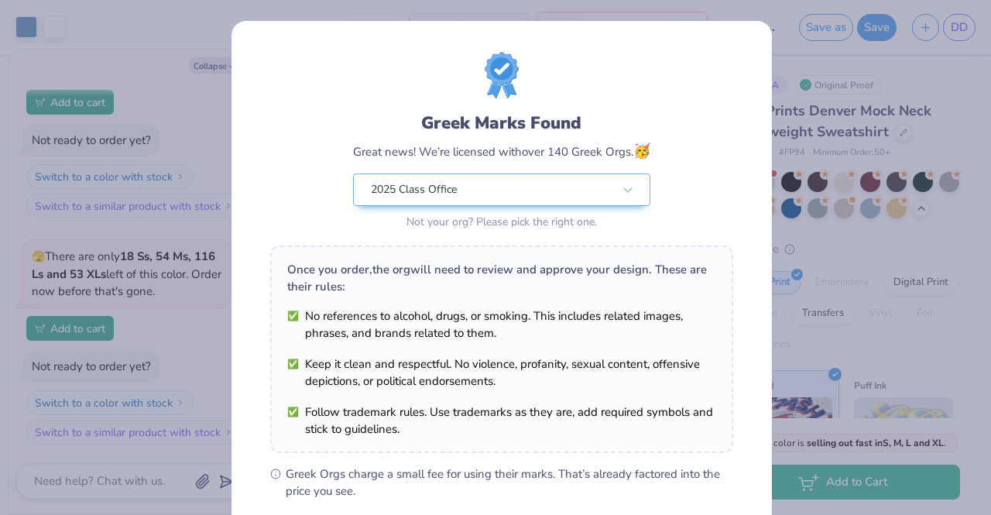
scroll to position [207, 0]
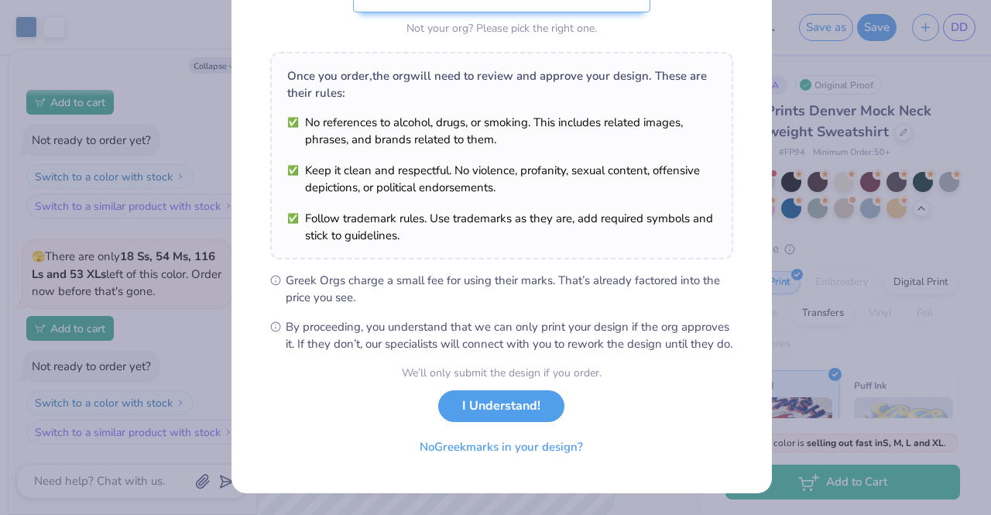
click at [457, 406] on button "I Understand!" at bounding box center [501, 406] width 126 height 32
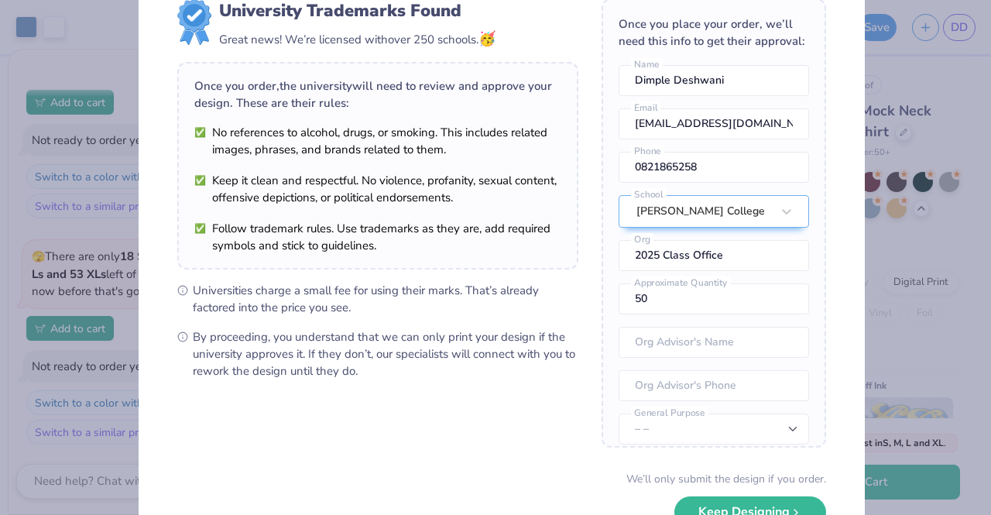
scroll to position [157, 0]
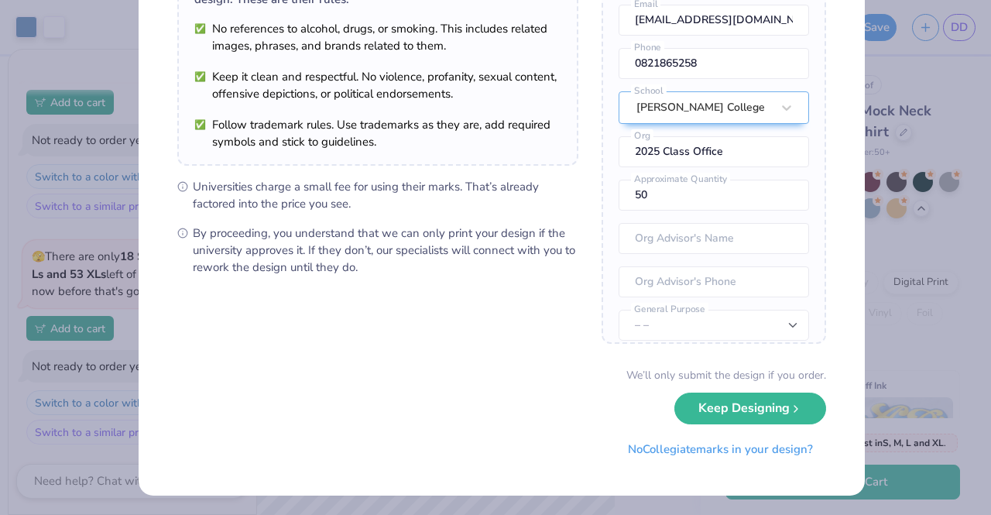
click at [681, 399] on button "Keep Designing" at bounding box center [750, 408] width 152 height 32
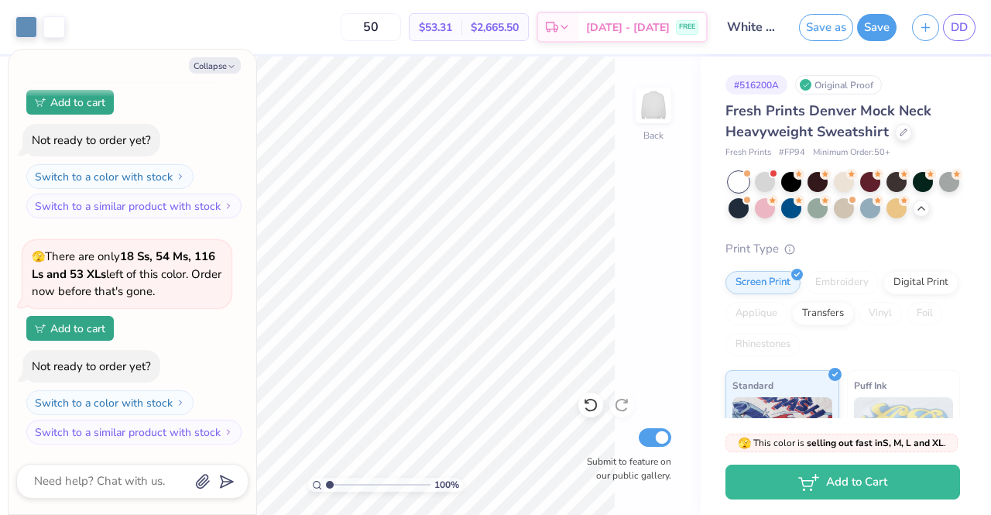
scroll to position [378, 0]
type textarea "x"
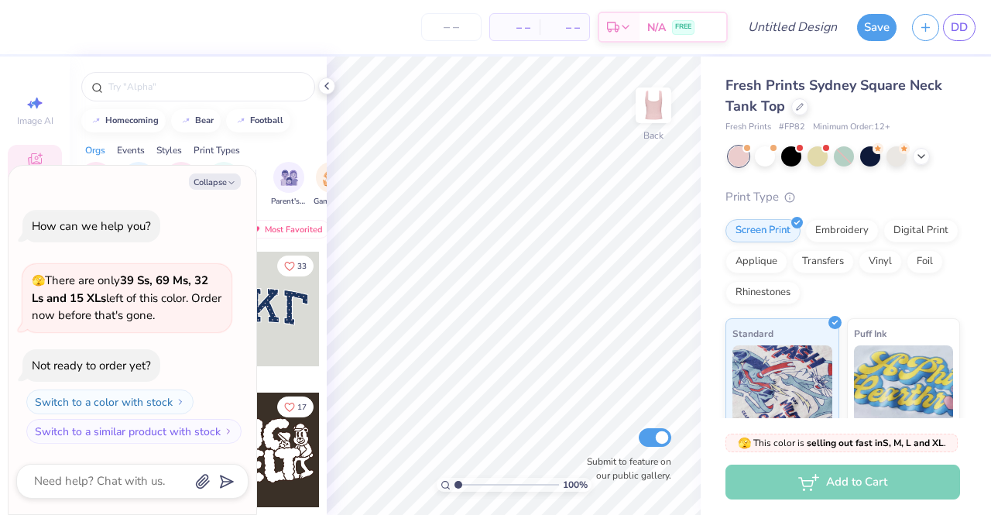
click at [217, 174] on button "Collapse" at bounding box center [215, 181] width 52 height 16
type textarea "x"
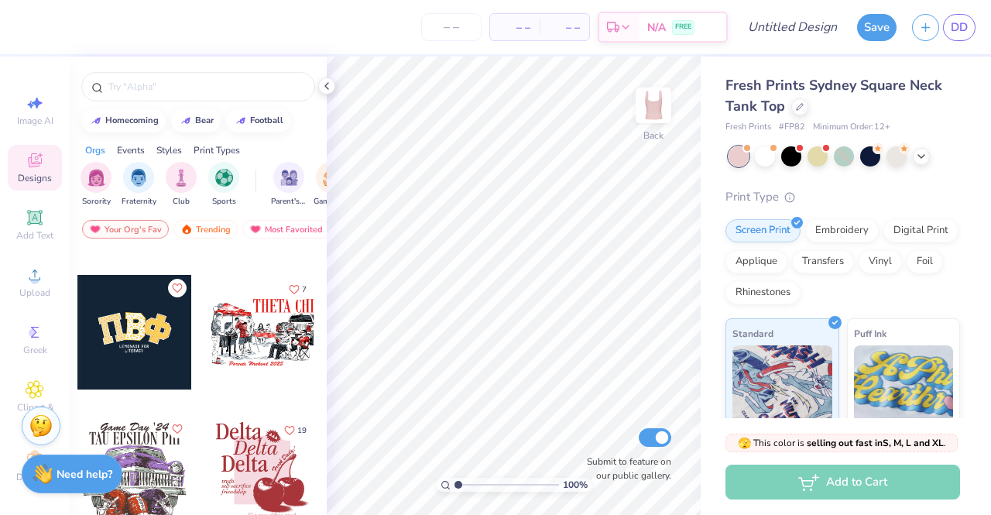
scroll to position [2244, 0]
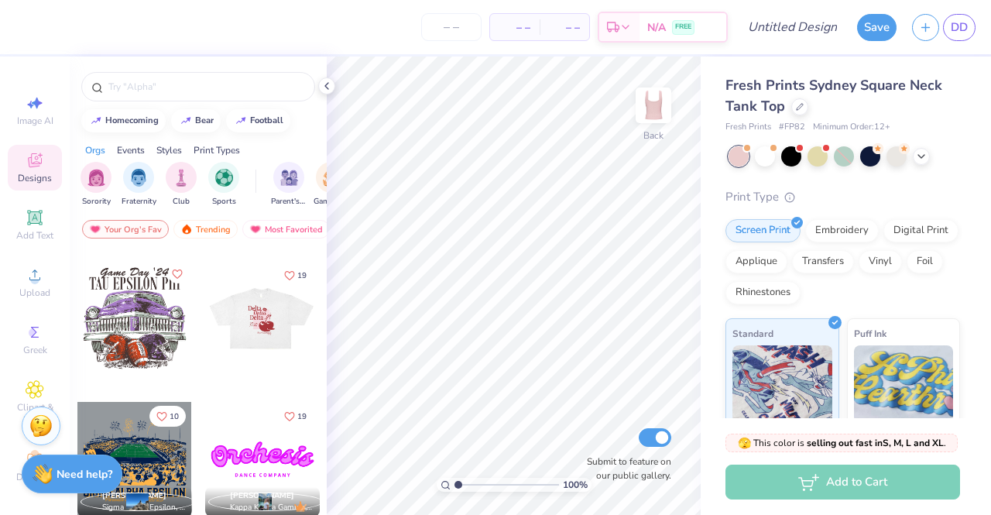
click at [249, 323] on div at bounding box center [261, 318] width 115 height 115
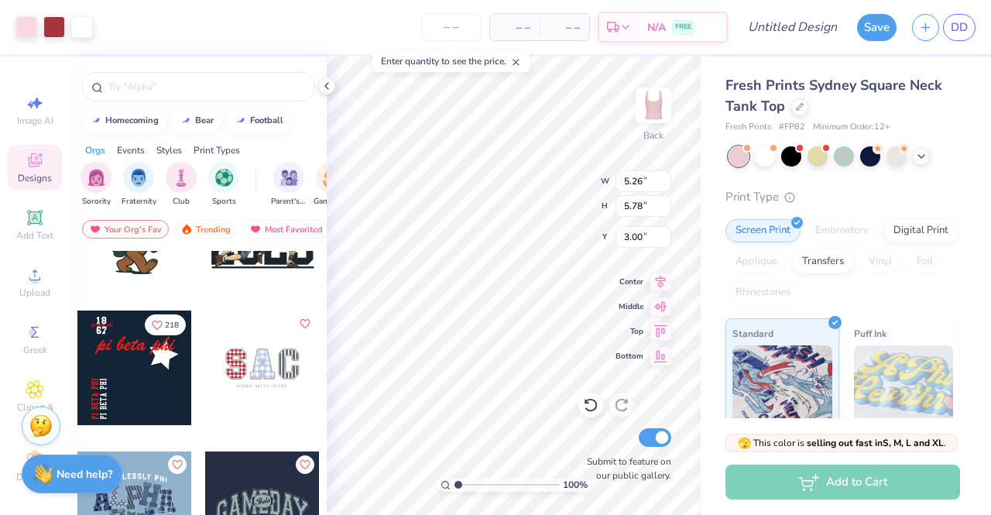
scroll to position [3405, 0]
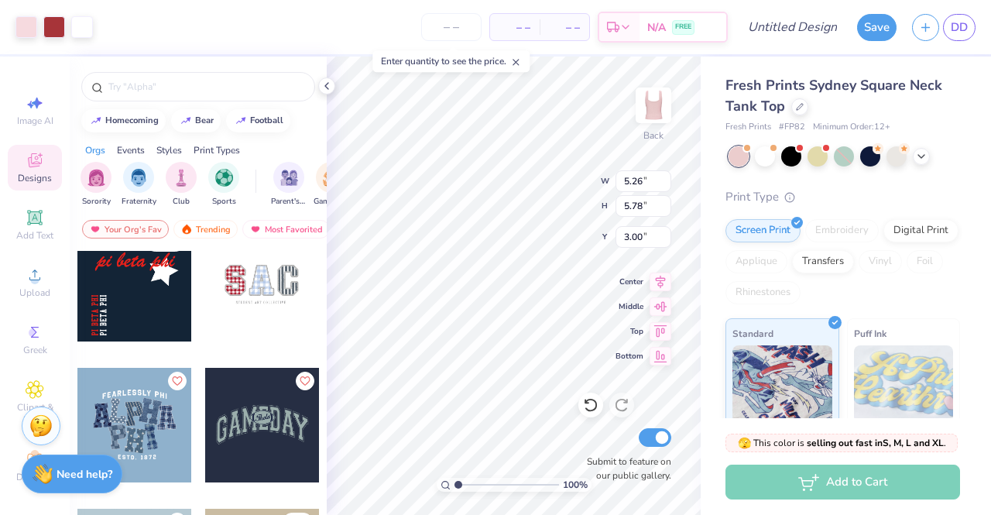
click at [280, 290] on div at bounding box center [261, 284] width 115 height 115
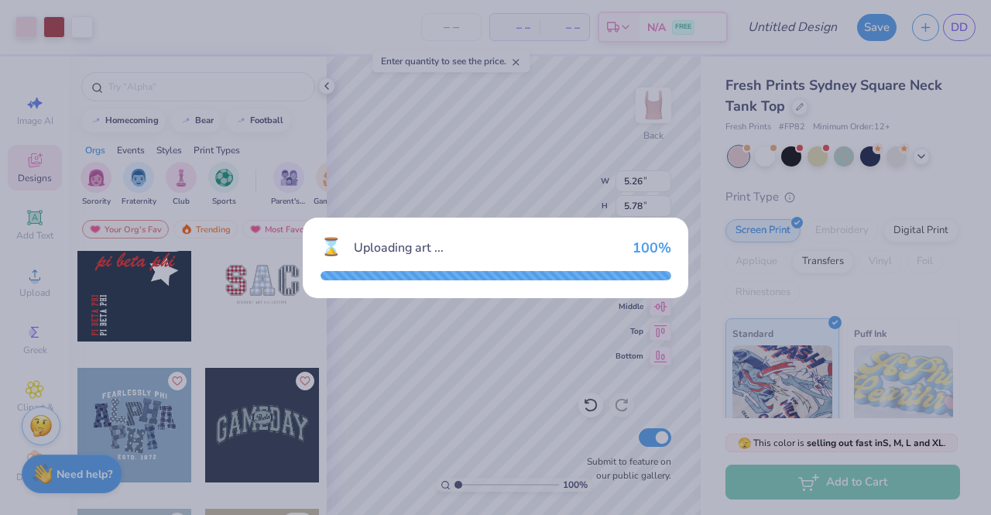
type input "5.11"
type input "2.72"
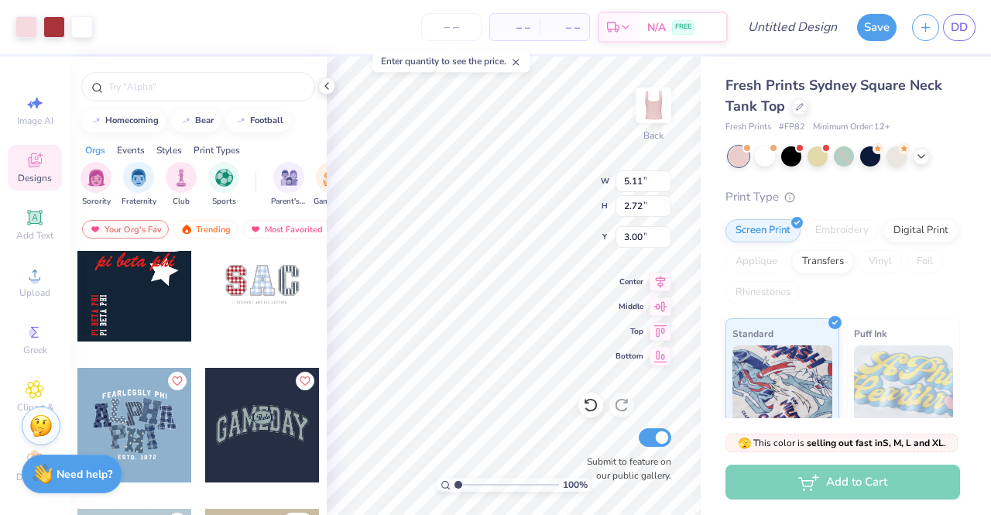
type input "5.26"
type input "5.78"
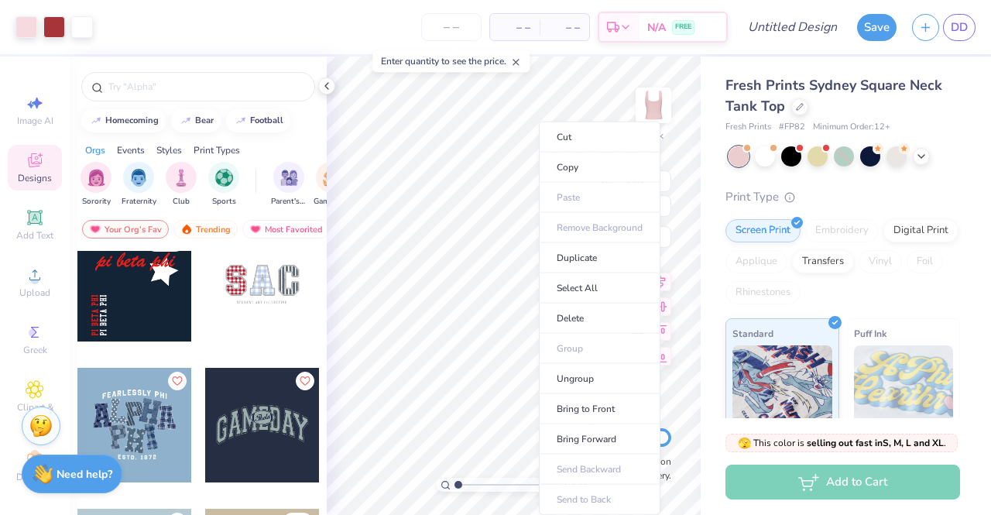
click at [576, 129] on li "Cut" at bounding box center [600, 137] width 122 height 31
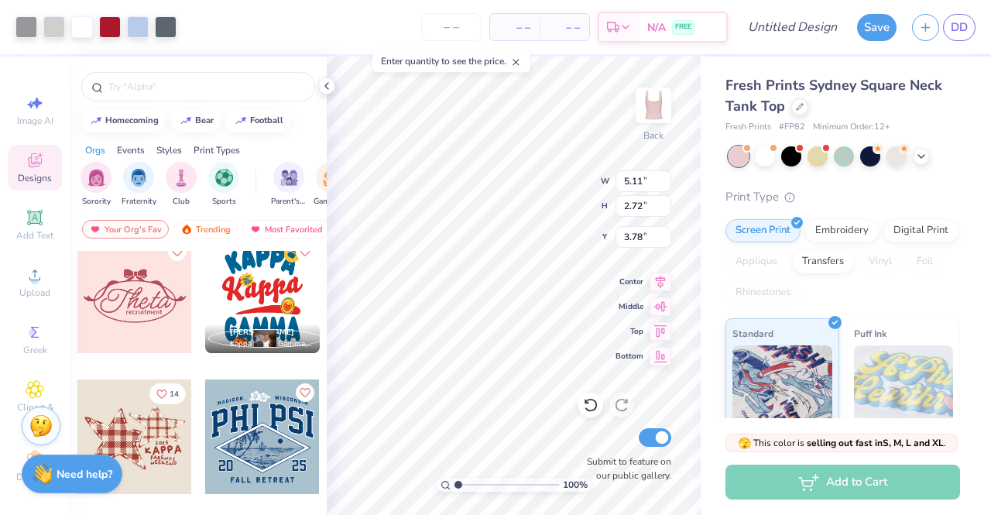
scroll to position [3792, 0]
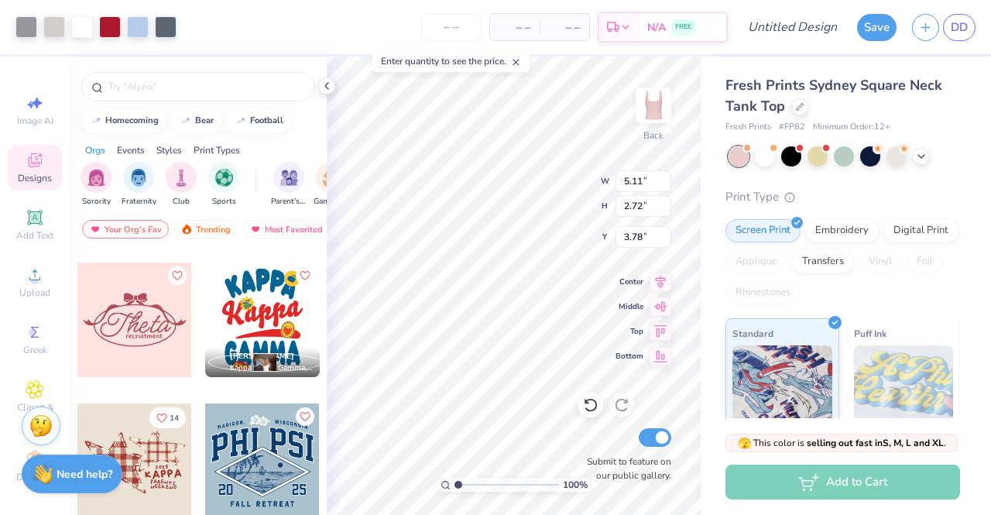
click at [157, 78] on div at bounding box center [198, 86] width 234 height 29
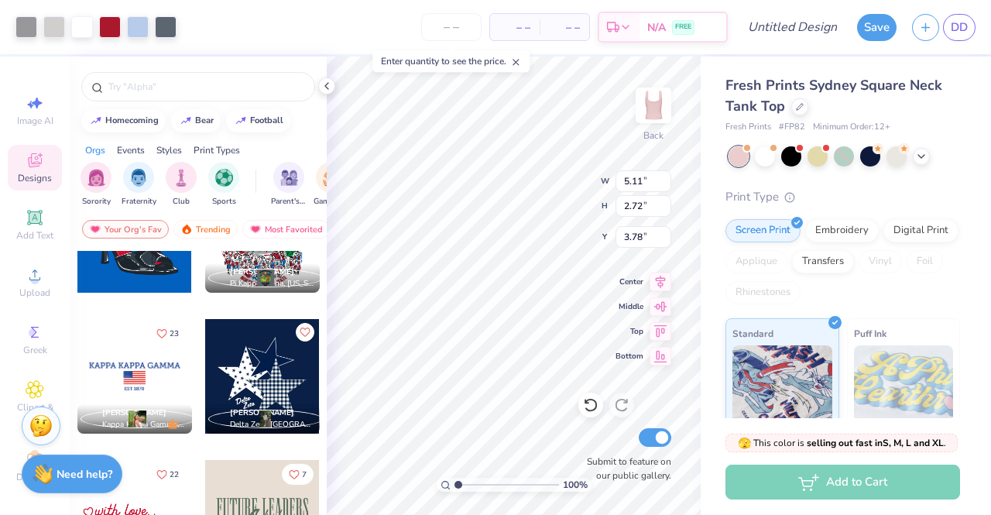
scroll to position [4179, 0]
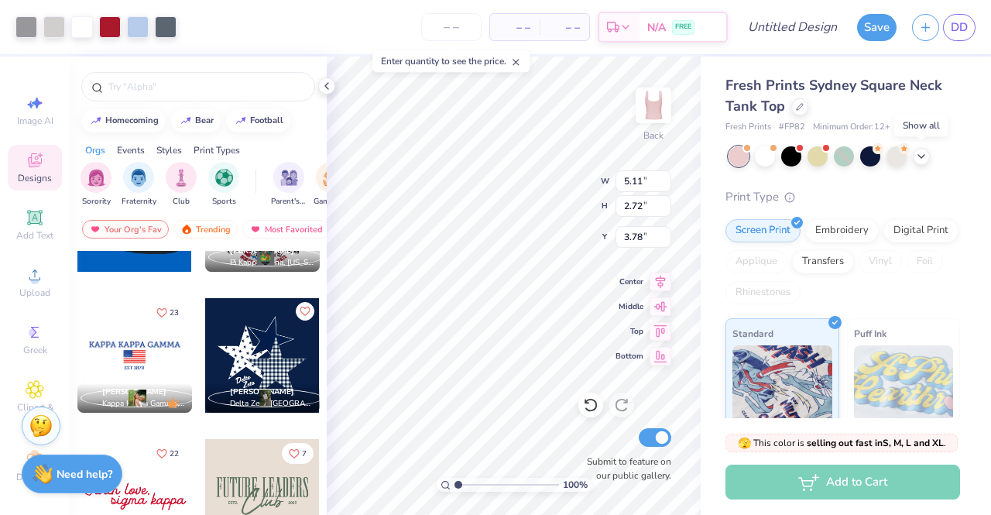
click at [923, 161] on div at bounding box center [920, 156] width 17 height 17
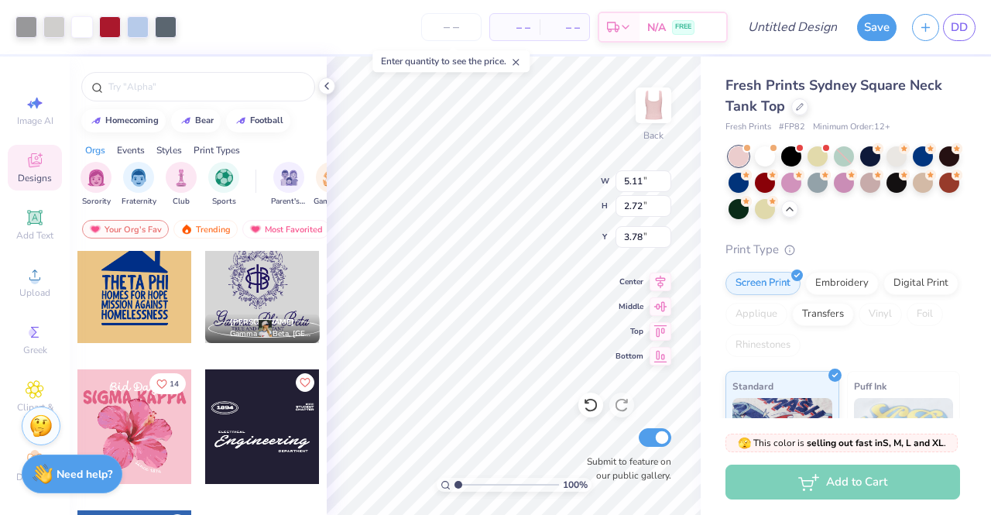
scroll to position [5031, 0]
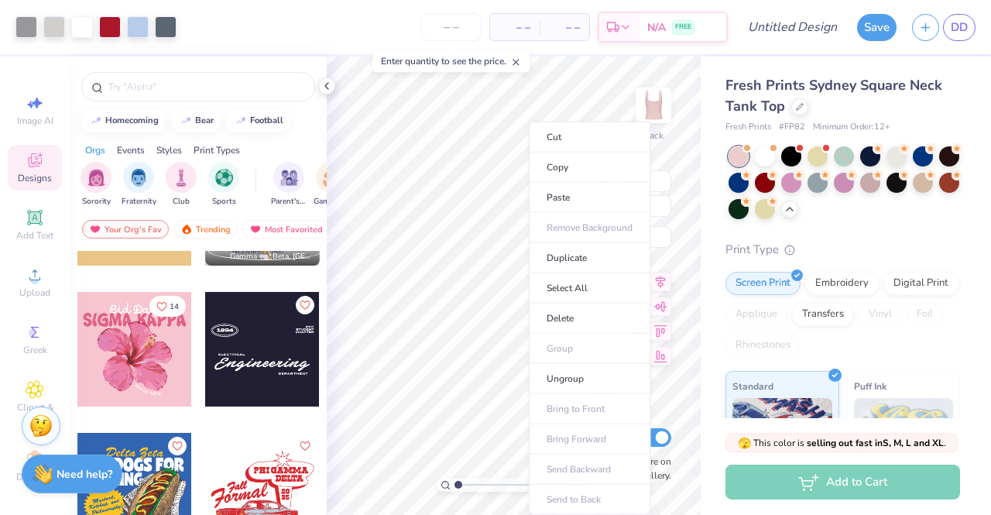
type input "7.09"
click at [570, 132] on li "Cut" at bounding box center [590, 137] width 122 height 31
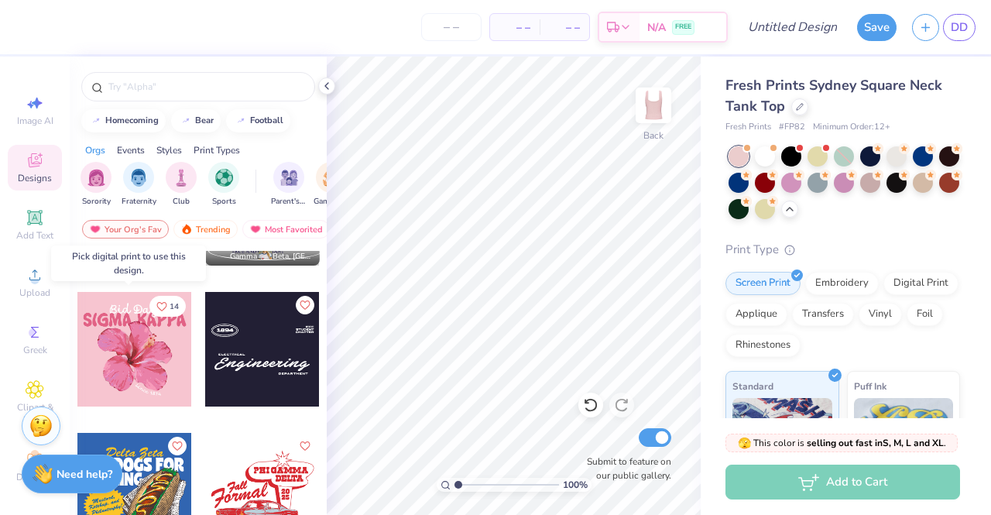
click at [149, 351] on div at bounding box center [134, 349] width 115 height 115
click at [122, 337] on div at bounding box center [20, 349] width 344 height 115
click at [122, 337] on div at bounding box center [134, 349] width 115 height 115
click at [156, 344] on div at bounding box center [134, 349] width 115 height 115
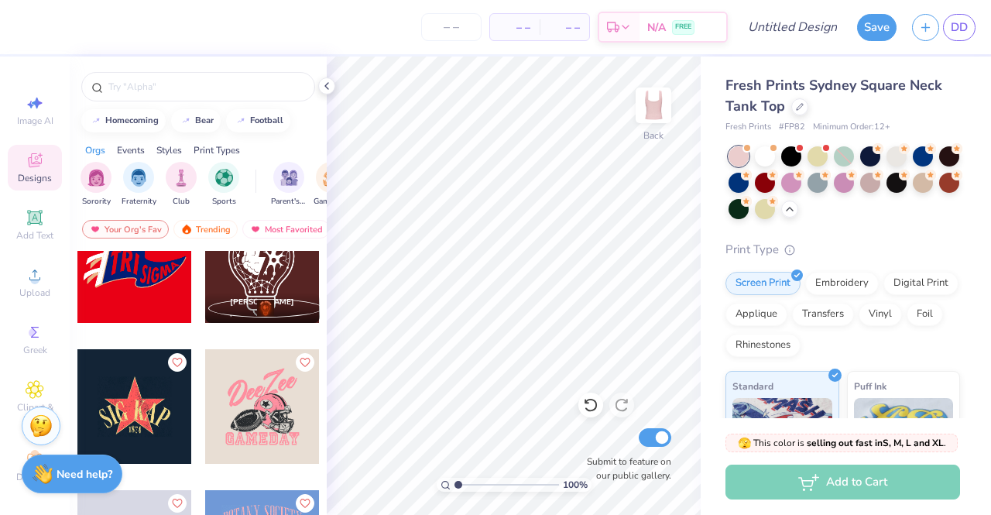
scroll to position [6037, 0]
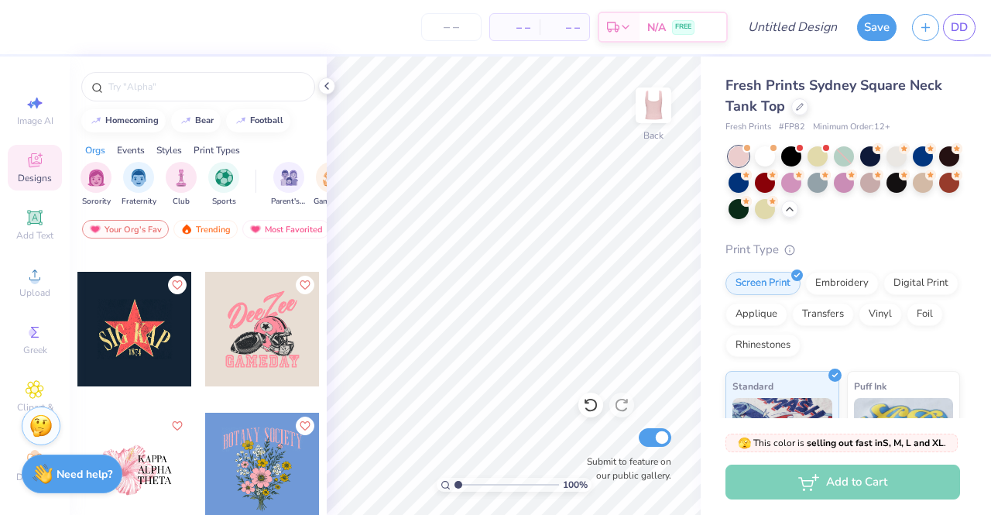
click at [271, 338] on div at bounding box center [262, 329] width 115 height 115
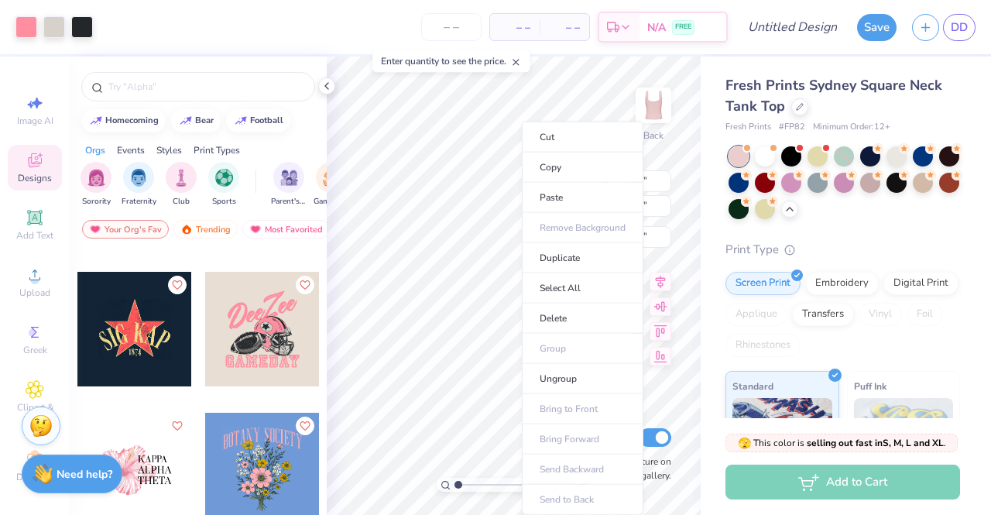
click at [592, 138] on li "Cut" at bounding box center [583, 137] width 122 height 31
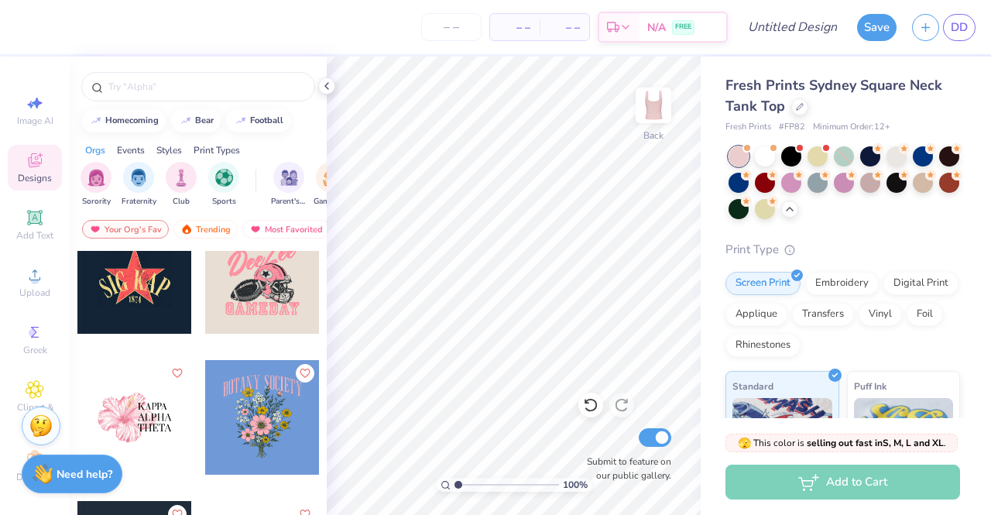
scroll to position [6114, 0]
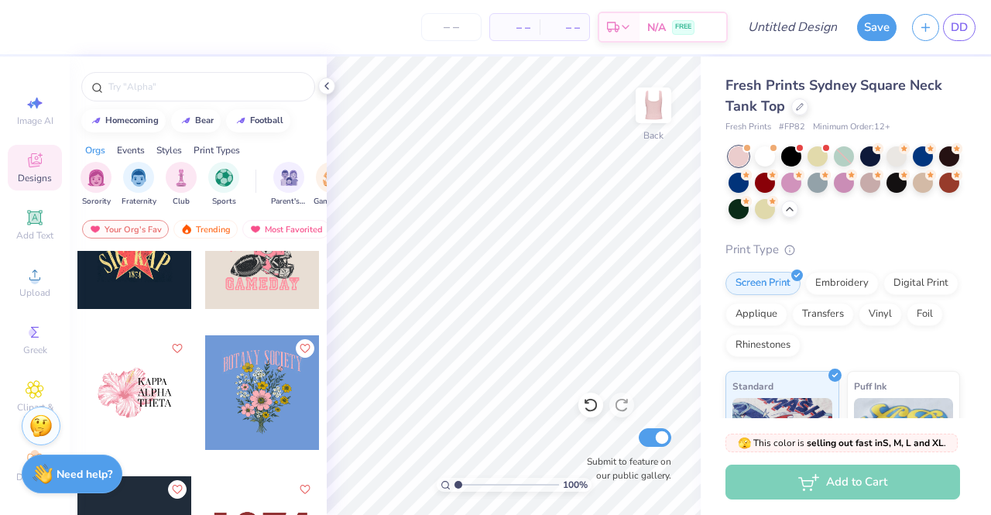
click at [172, 386] on div at bounding box center [134, 392] width 115 height 115
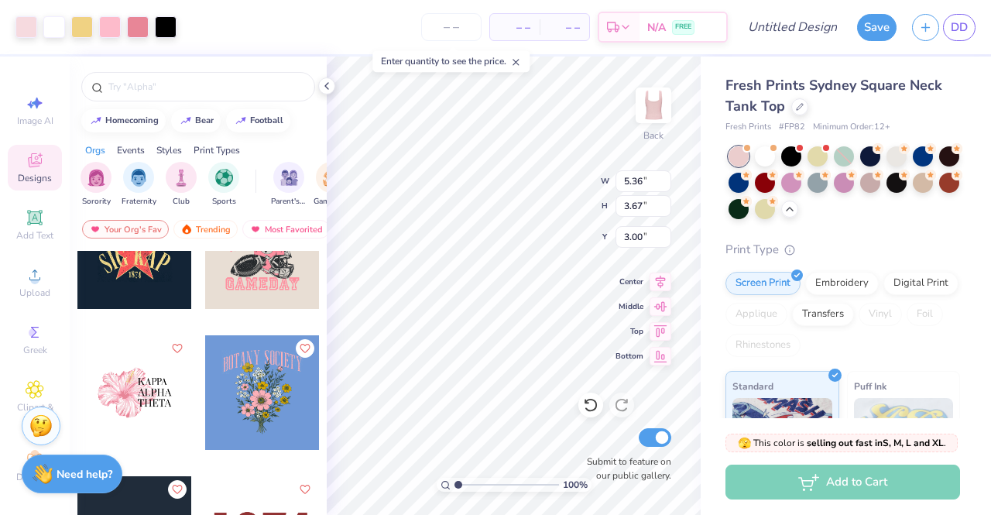
click at [241, 398] on div at bounding box center [262, 392] width 115 height 115
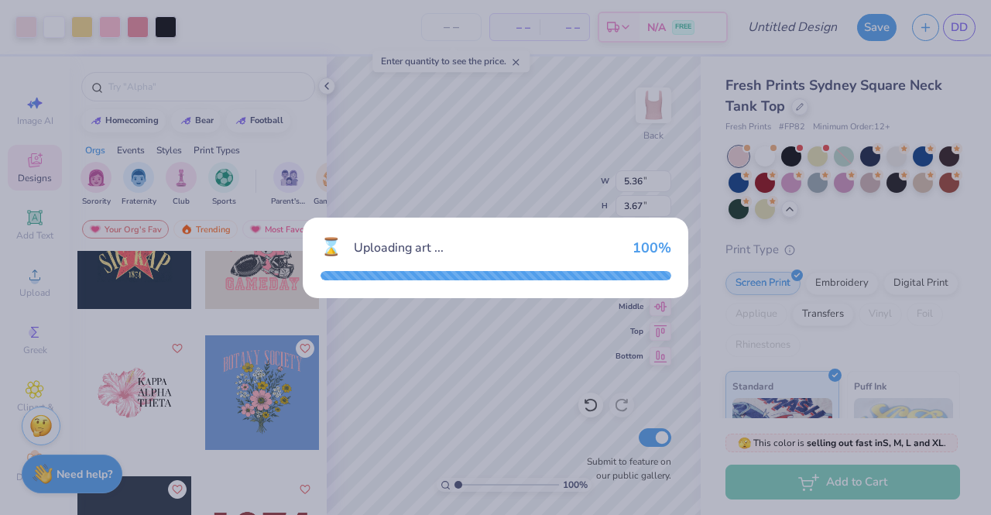
type input "6.57"
type input "6.77"
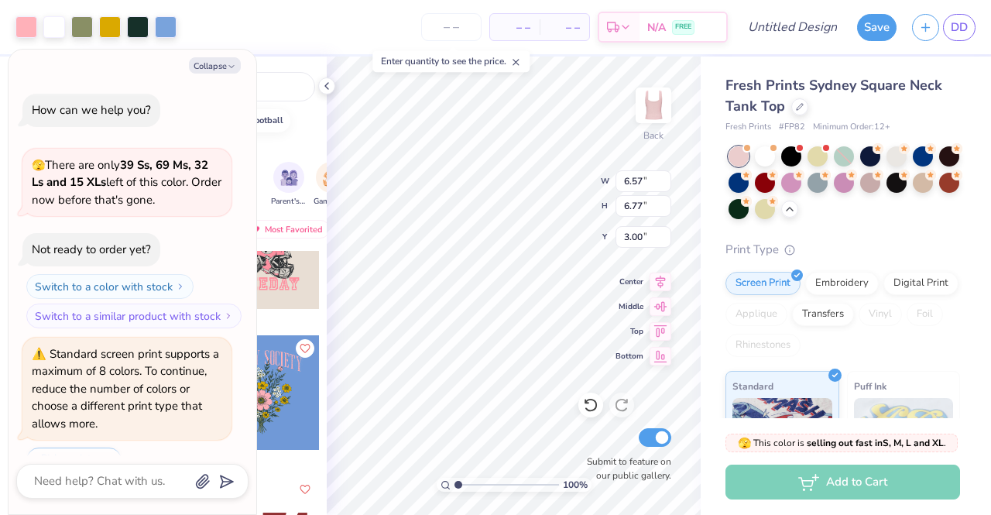
scroll to position [37, 0]
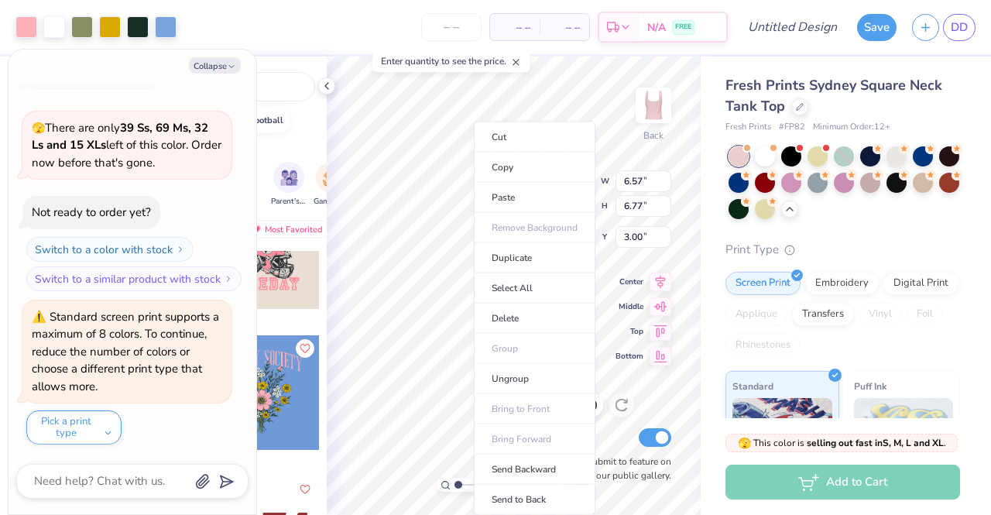
click at [531, 136] on li "Cut" at bounding box center [535, 137] width 122 height 31
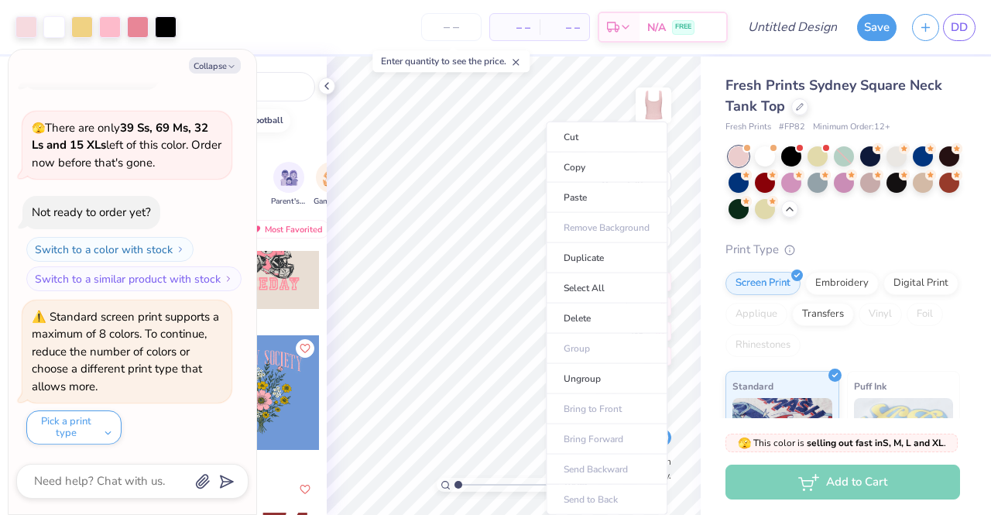
click at [607, 131] on li "Cut" at bounding box center [607, 137] width 122 height 31
click at [220, 69] on button "Collapse" at bounding box center [215, 65] width 52 height 16
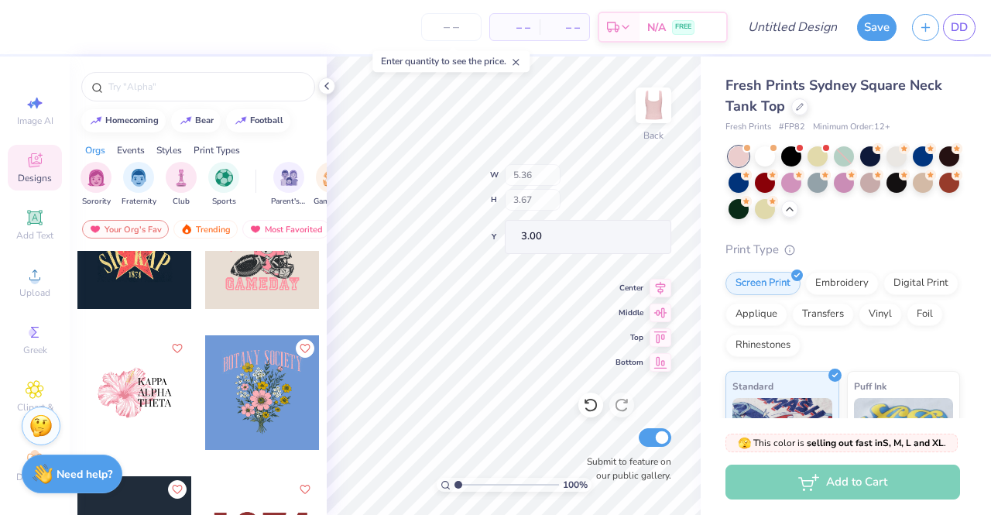
type textarea "x"
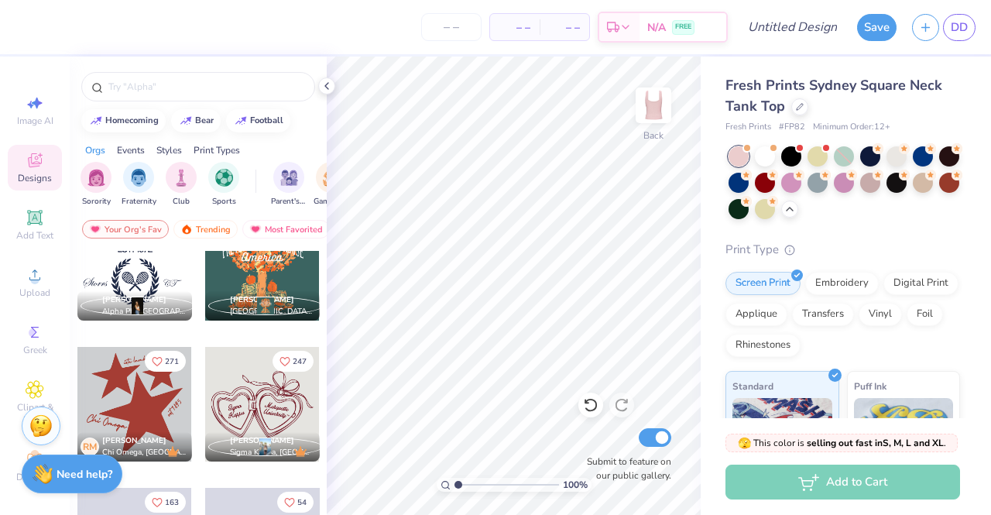
scroll to position [8011, 0]
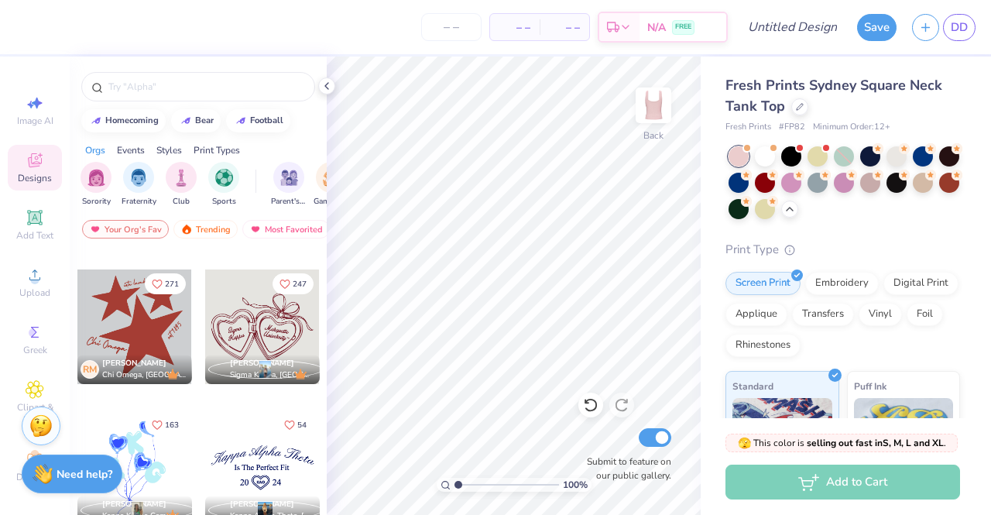
click at [252, 322] on div at bounding box center [262, 326] width 115 height 115
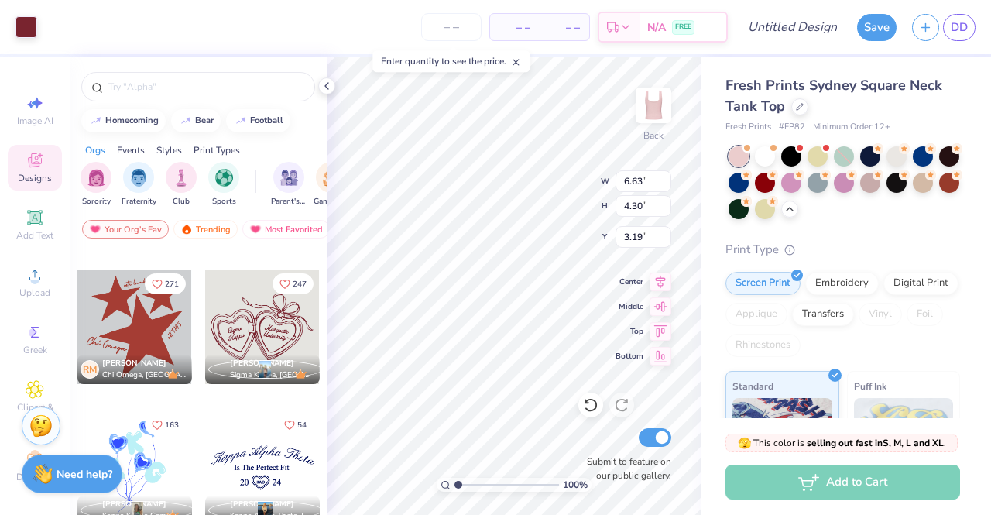
type input "3.19"
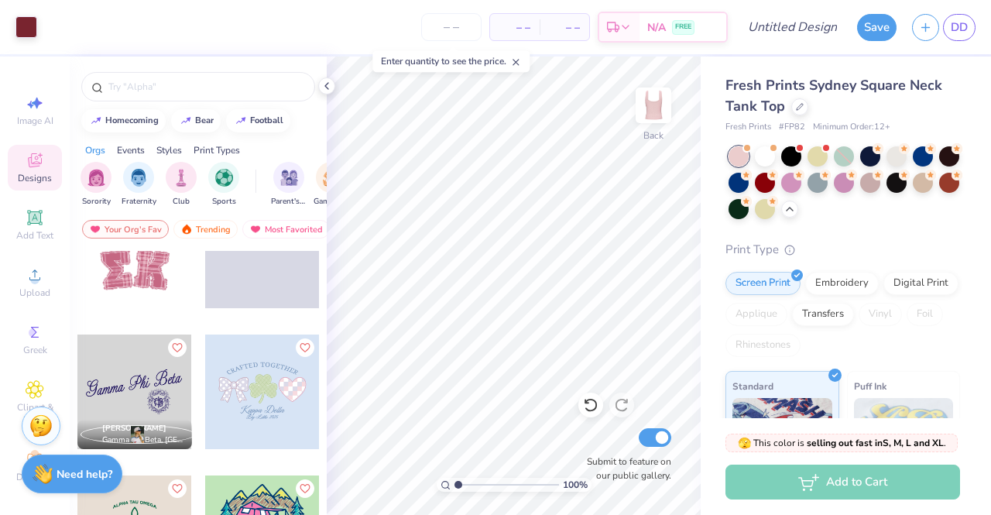
scroll to position [9559, 0]
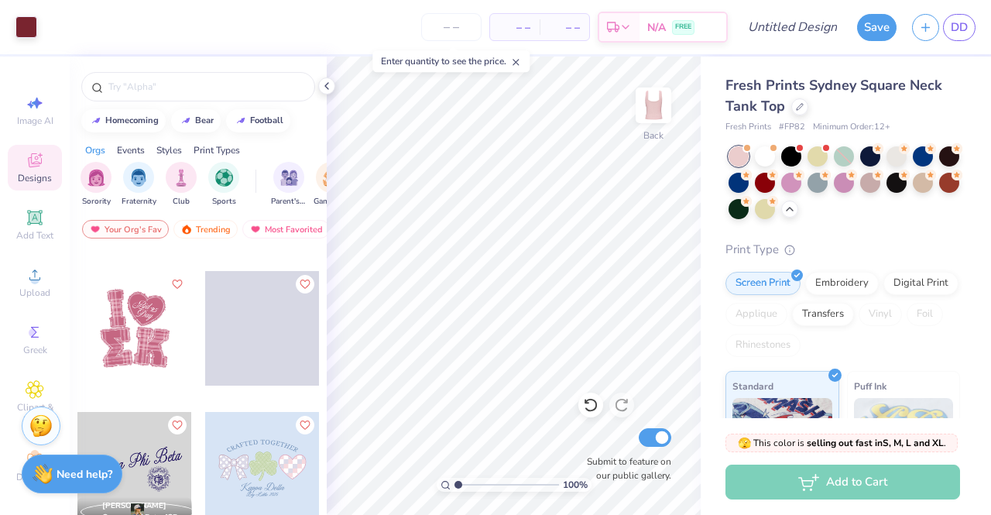
click at [125, 334] on div at bounding box center [134, 328] width 115 height 115
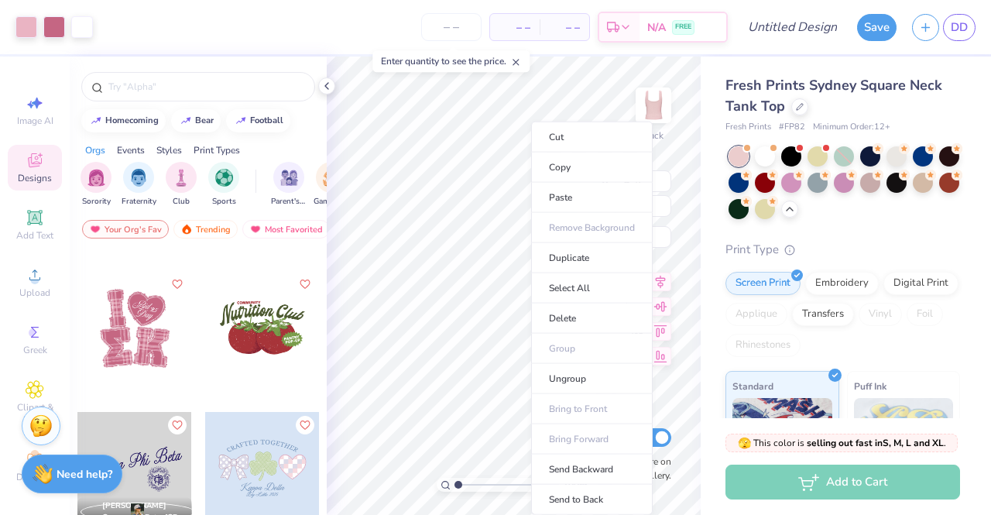
click at [621, 134] on li "Cut" at bounding box center [592, 137] width 122 height 31
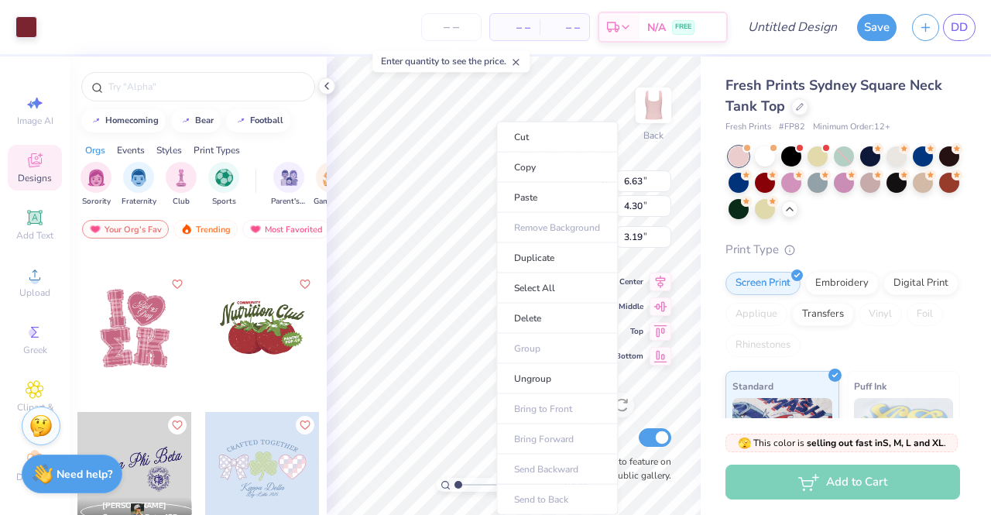
click at [531, 139] on li "Cut" at bounding box center [557, 137] width 122 height 31
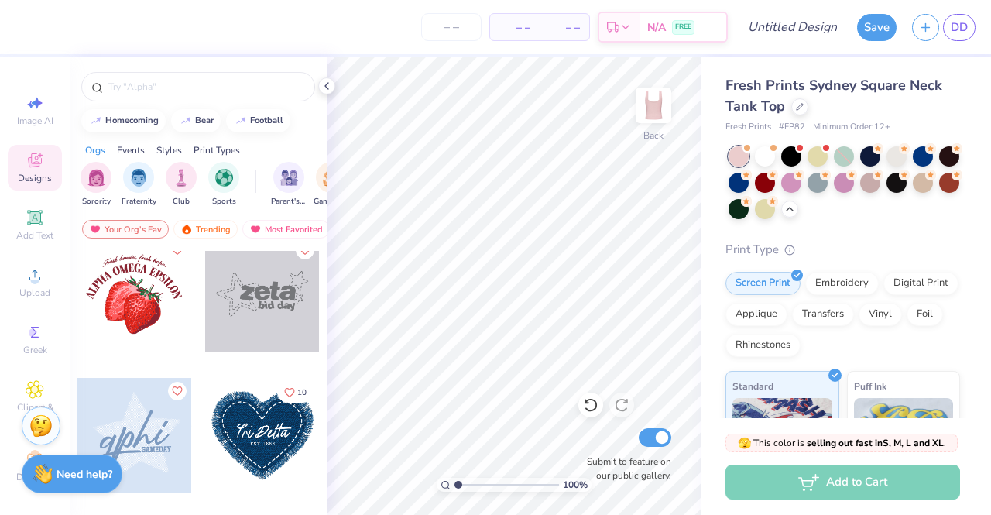
scroll to position [10642, 0]
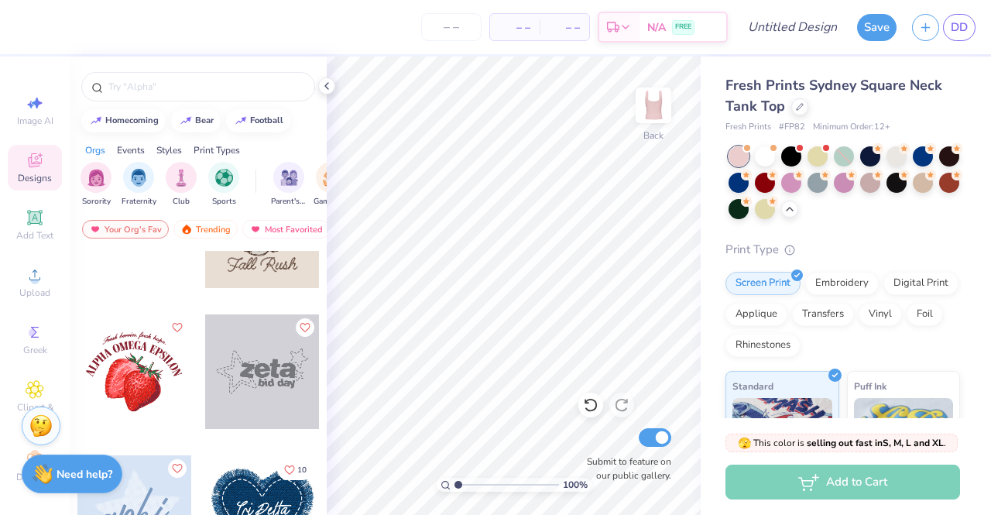
click at [104, 388] on div at bounding box center [134, 371] width 115 height 115
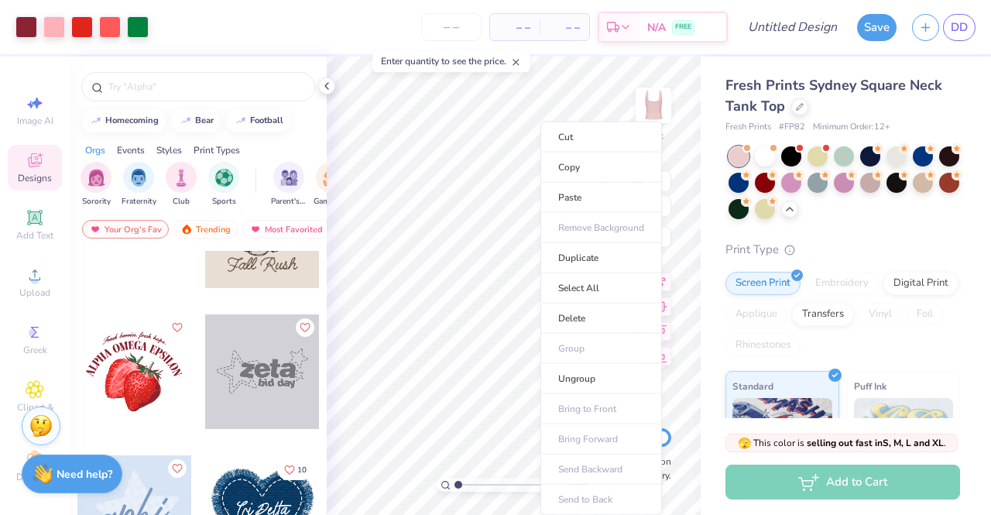
click at [590, 134] on li "Cut" at bounding box center [601, 137] width 122 height 31
click at [771, 149] on div at bounding box center [773, 148] width 6 height 6
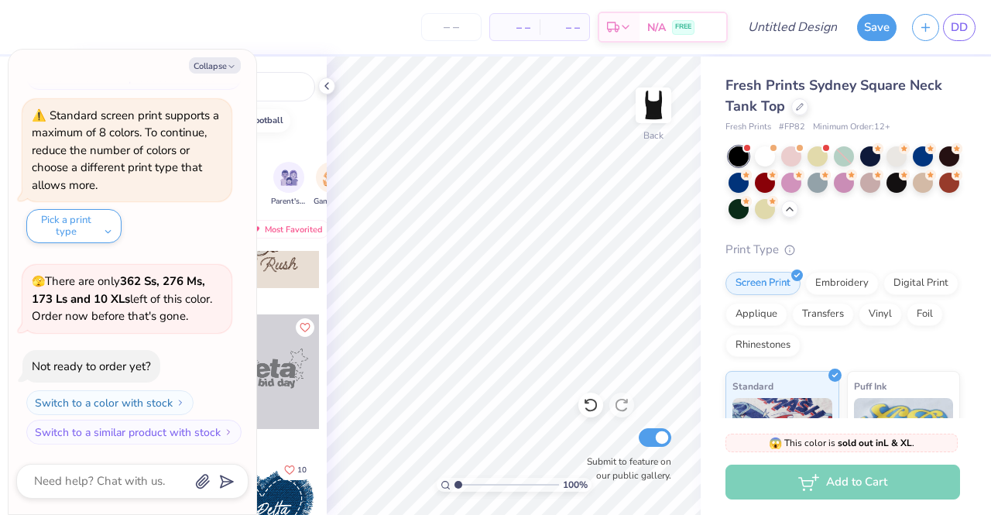
scroll to position [457, 0]
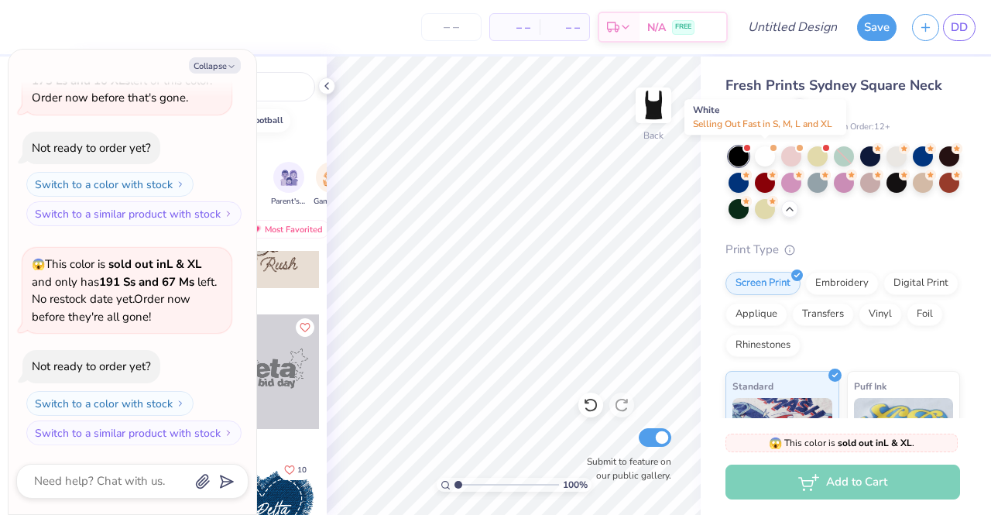
click at [767, 154] on div at bounding box center [765, 156] width 20 height 20
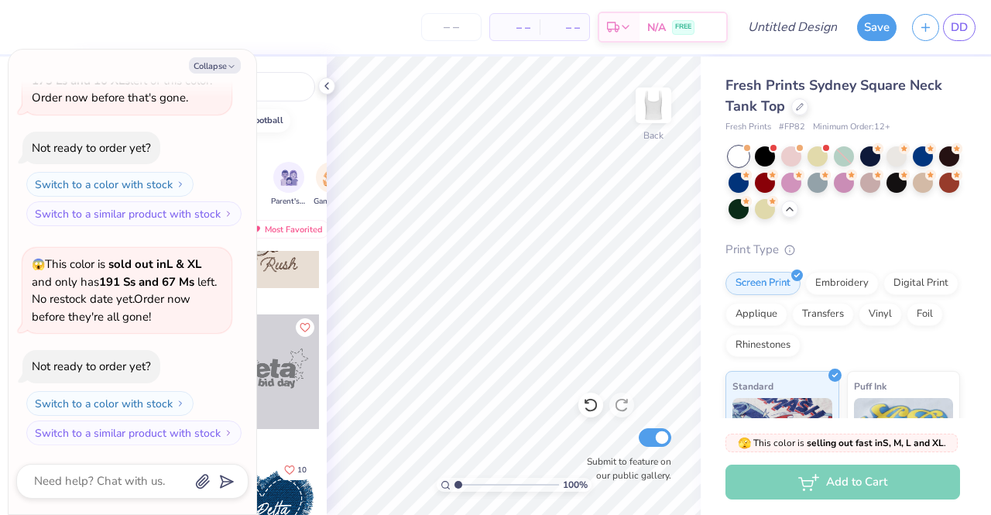
scroll to position [658, 0]
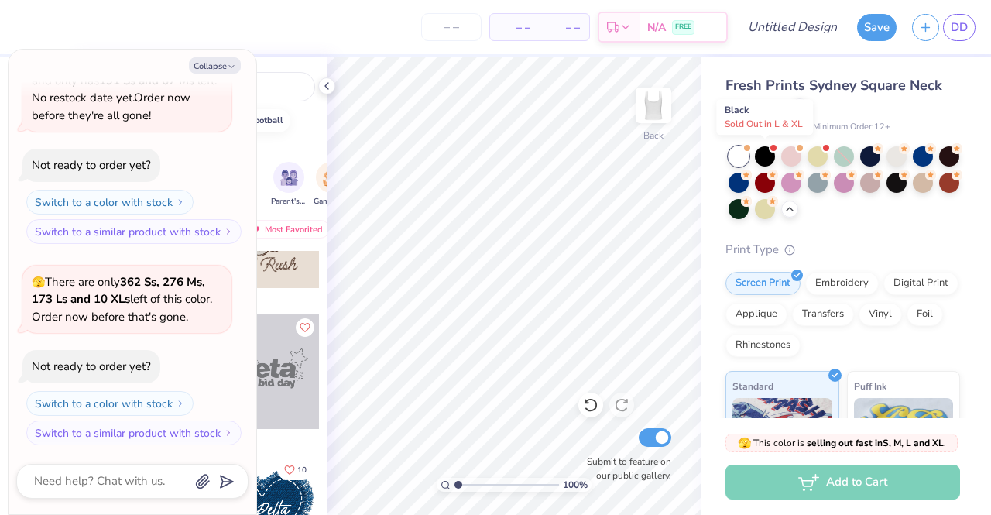
click at [763, 151] on div at bounding box center [765, 156] width 20 height 20
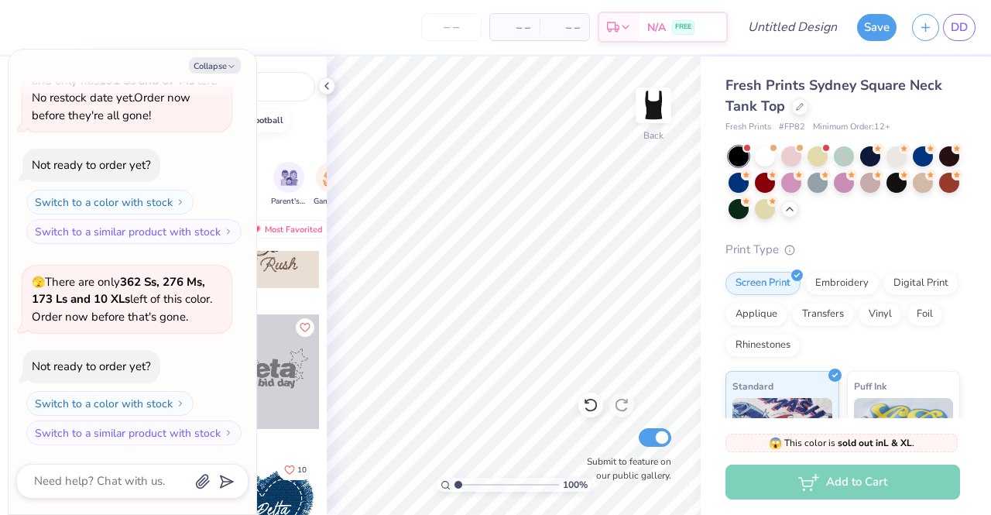
scroll to position [876, 0]
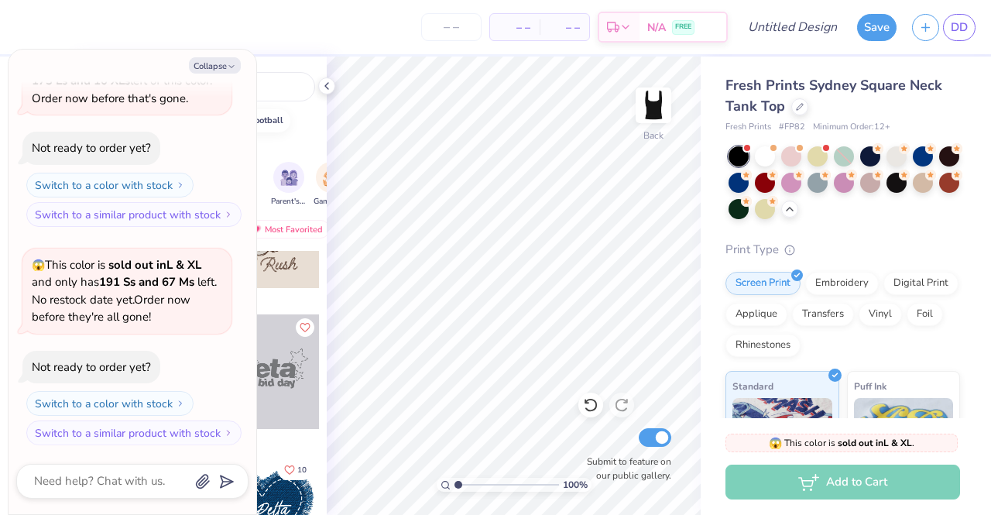
click at [330, 86] on icon at bounding box center [326, 86] width 12 height 12
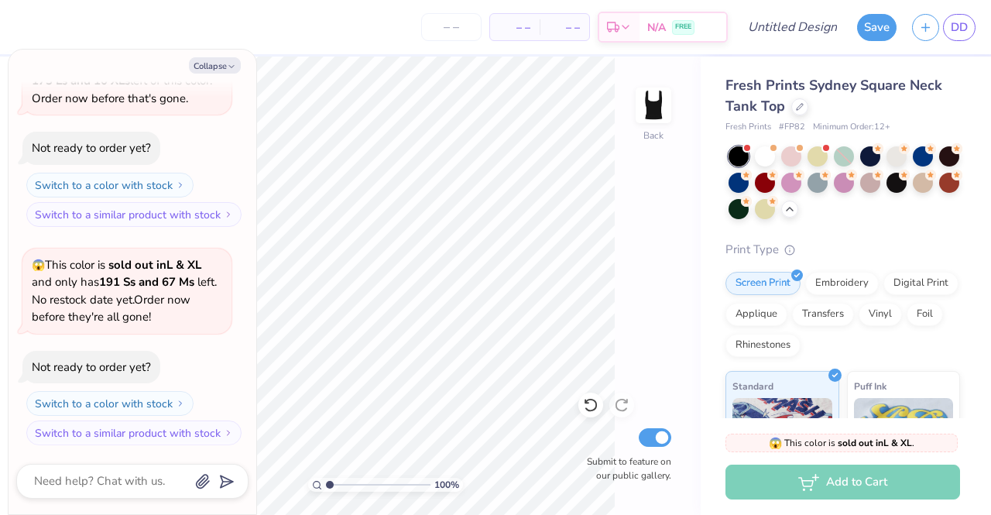
click at [234, 69] on icon "button" at bounding box center [231, 66] width 9 height 9
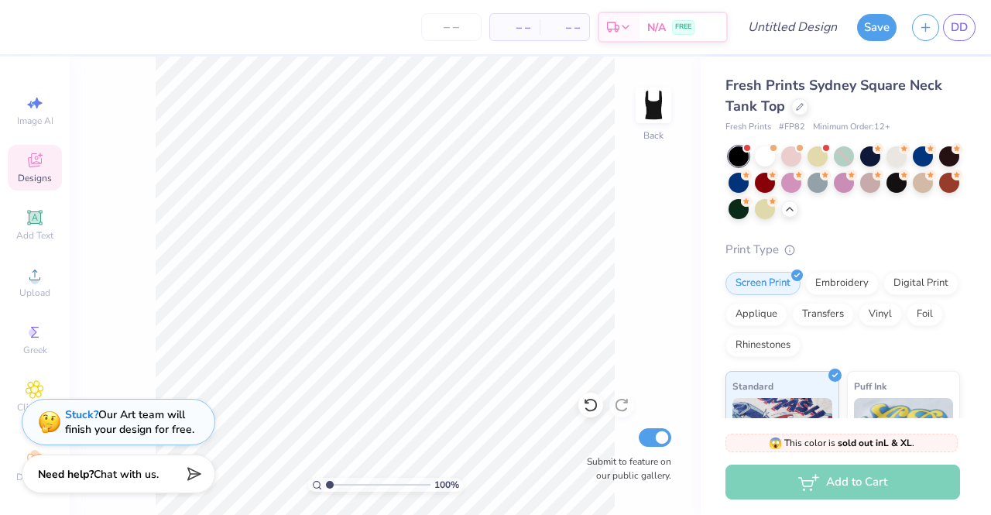
click at [35, 175] on span "Designs" at bounding box center [35, 178] width 34 height 12
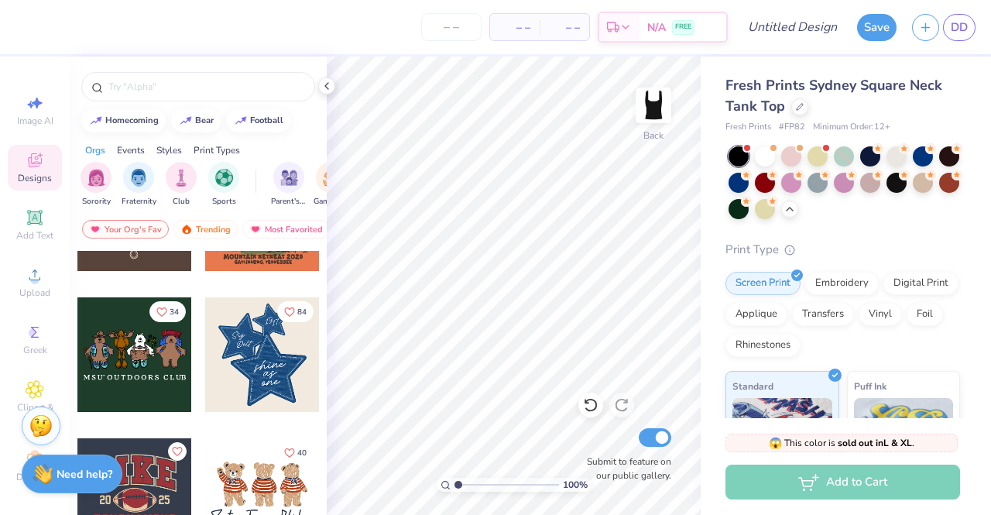
scroll to position [929, 0]
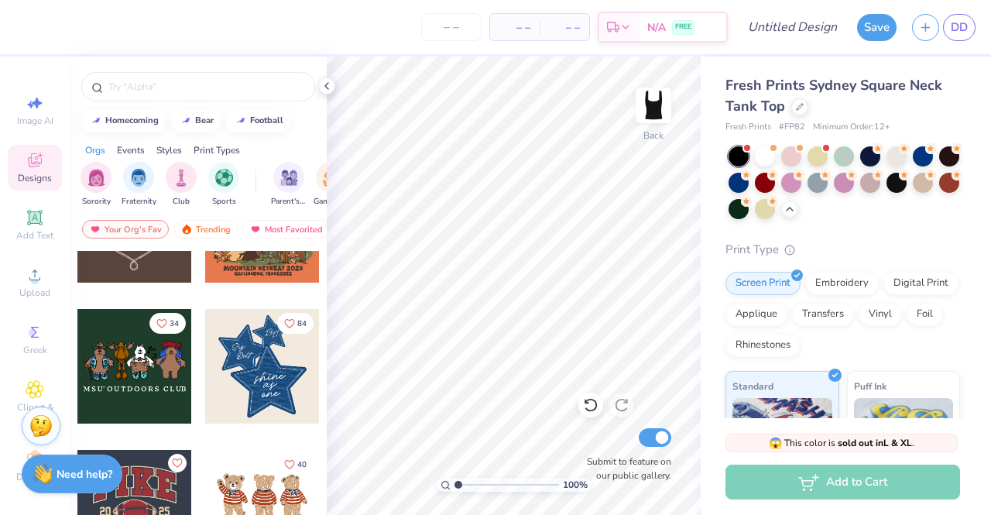
click at [765, 153] on div at bounding box center [765, 156] width 20 height 20
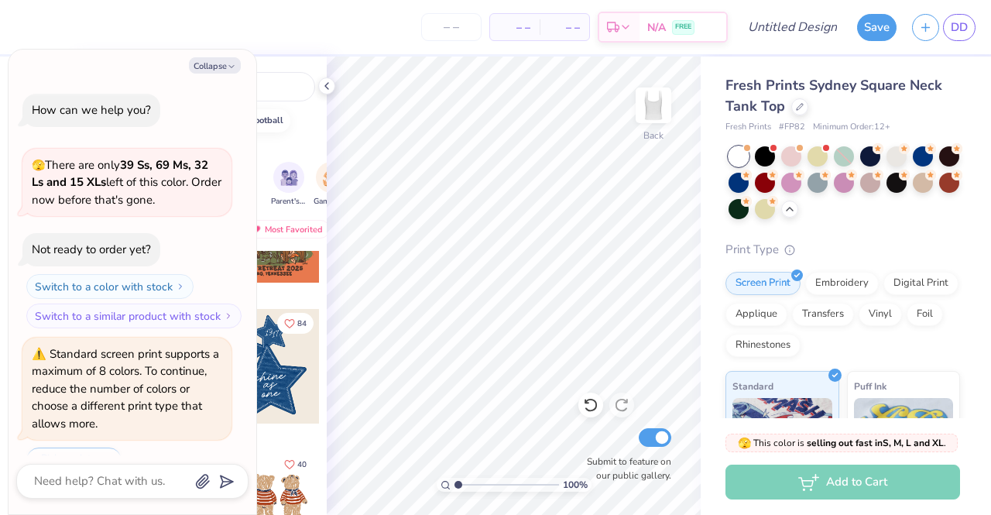
scroll to position [1077, 0]
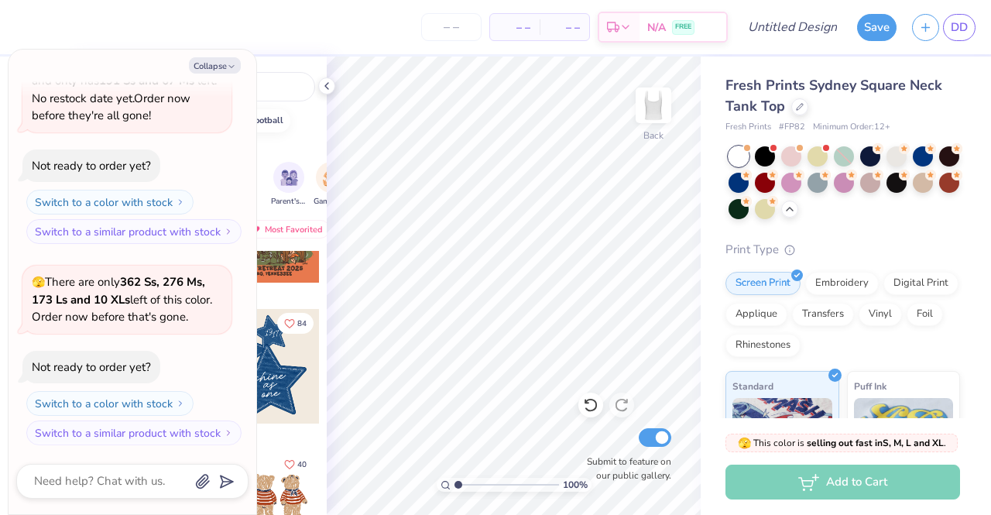
click at [229, 57] on button "Collapse" at bounding box center [215, 65] width 52 height 16
type textarea "x"
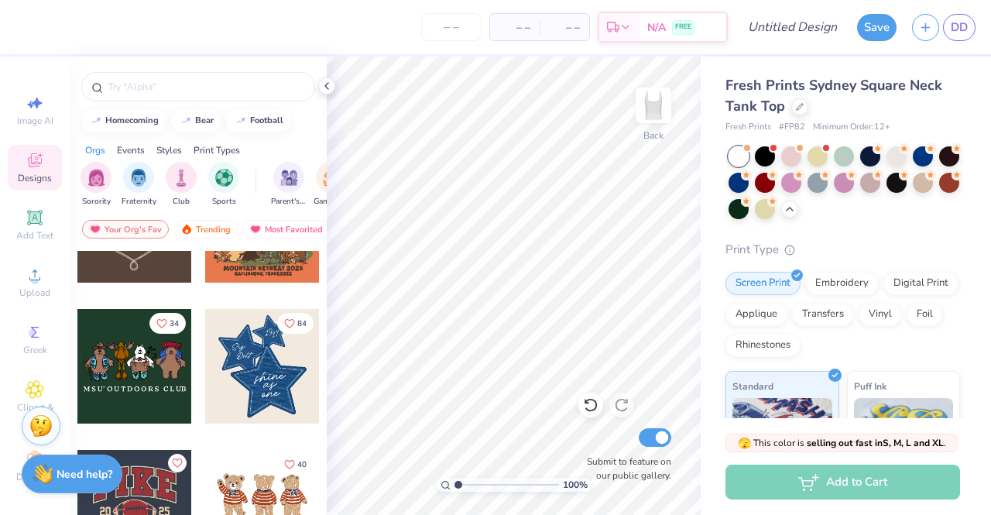
click at [241, 397] on div at bounding box center [262, 366] width 115 height 115
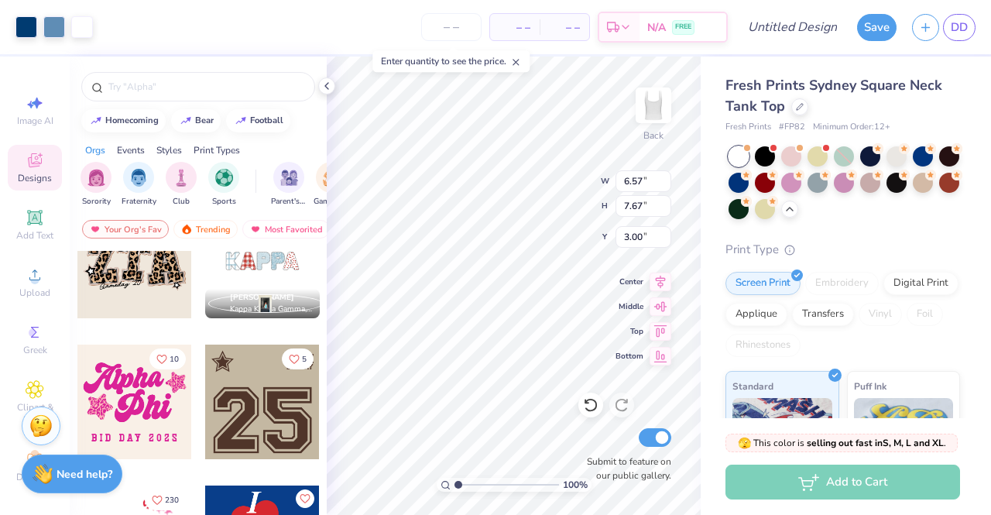
scroll to position [1238, 0]
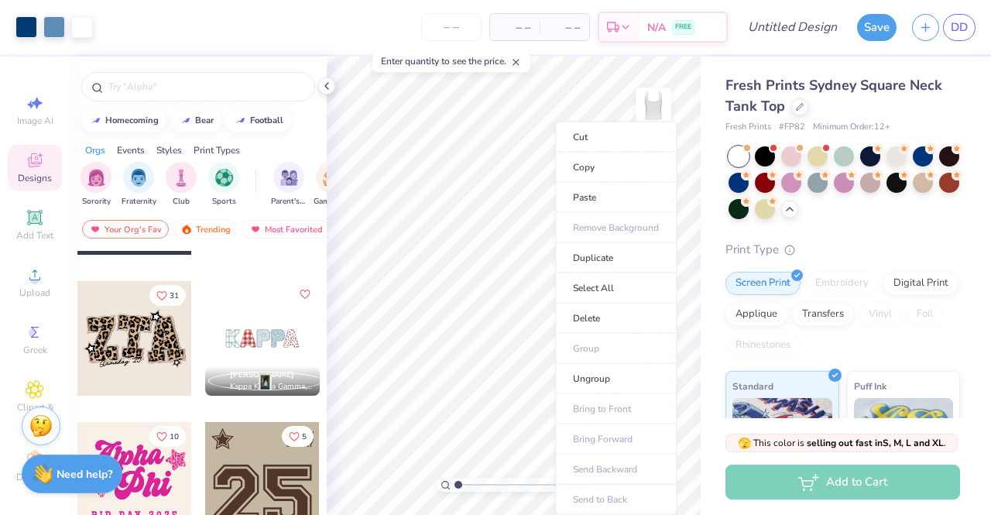
click at [621, 128] on li "Cut" at bounding box center [616, 137] width 122 height 31
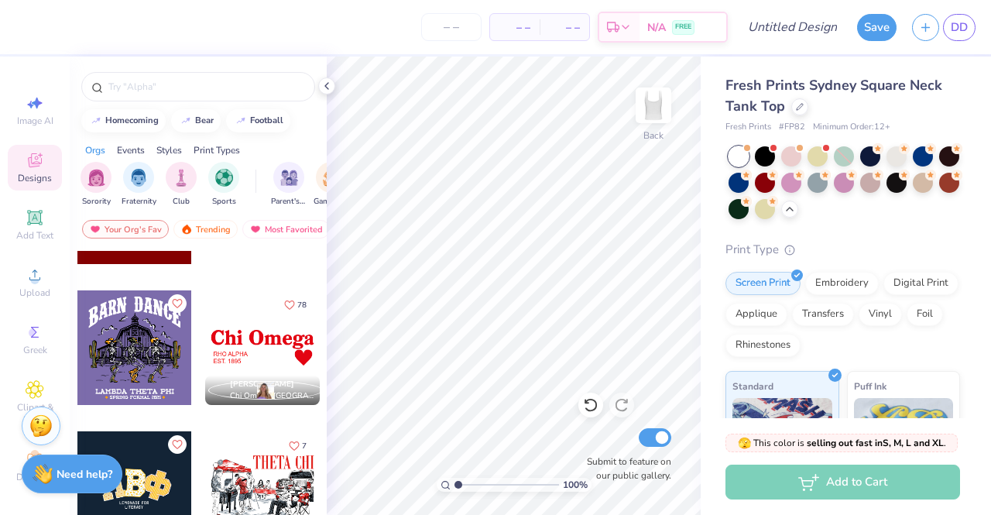
scroll to position [1935, 0]
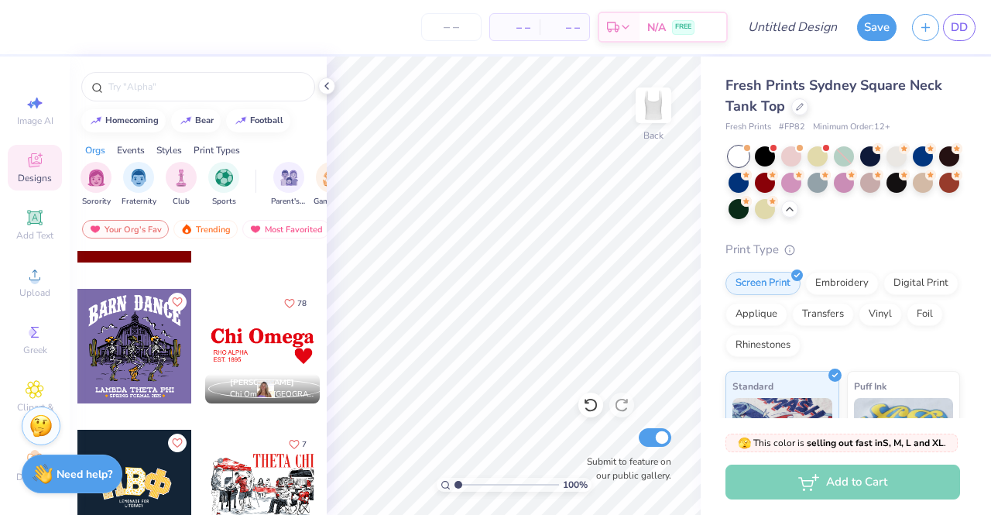
click at [252, 347] on div at bounding box center [262, 346] width 115 height 115
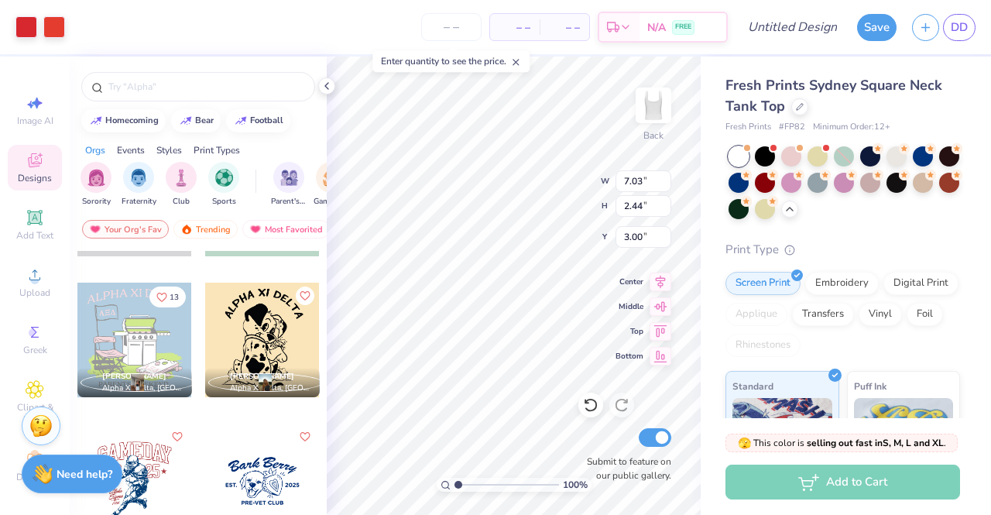
scroll to position [2864, 0]
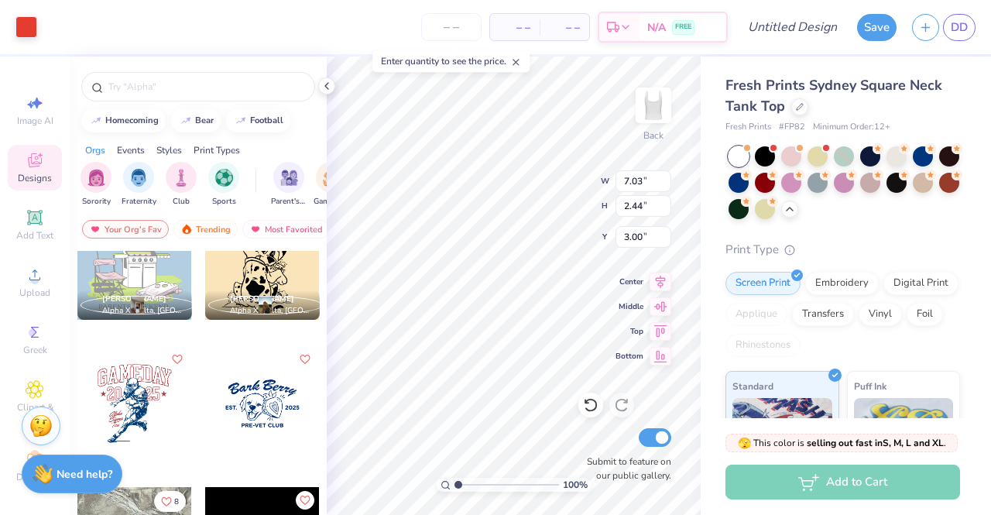
click at [710, 352] on div "Fresh Prints Sydney Square Neck Tank Top Fresh Prints # FP82 Minimum Order: 12 …" at bounding box center [845, 388] width 290 height 664
click at [918, 242] on div "Print Type" at bounding box center [842, 250] width 235 height 18
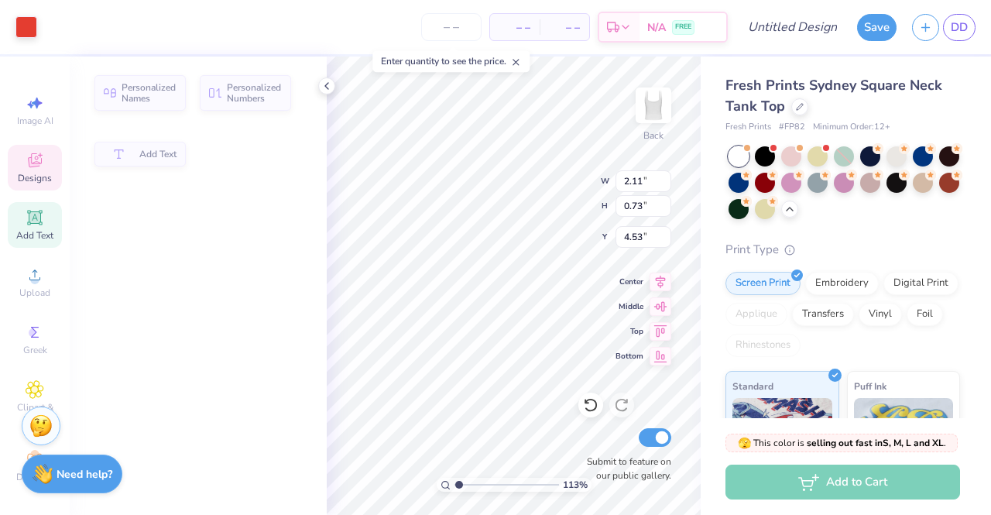
type input "1.13411792440591"
type input "2.11"
type input "0.73"
type input "4.53"
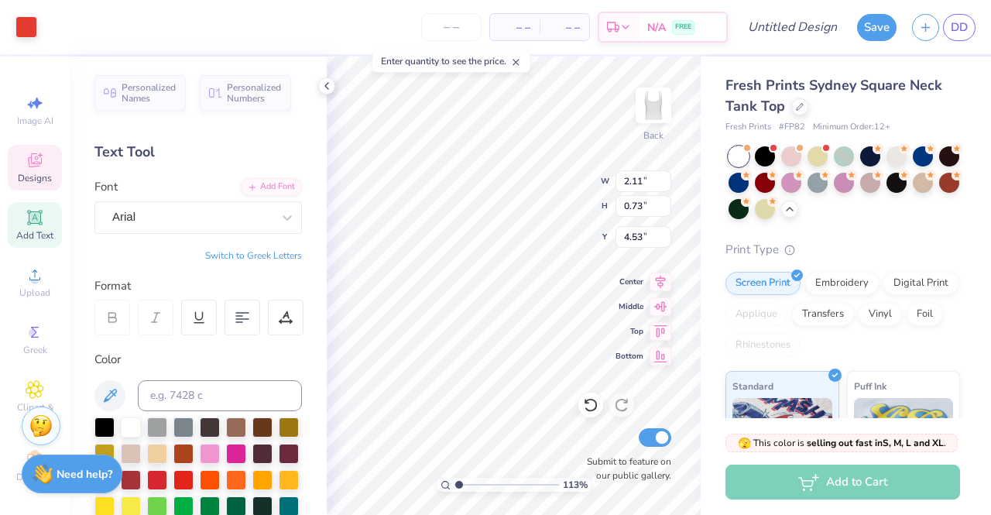
scroll to position [12, 3]
type input "1.13411792440591"
type textarea "RHO ALPH EST. 1895"
type input "1.13411792440591"
type textarea "RHO ALP EST. 1895"
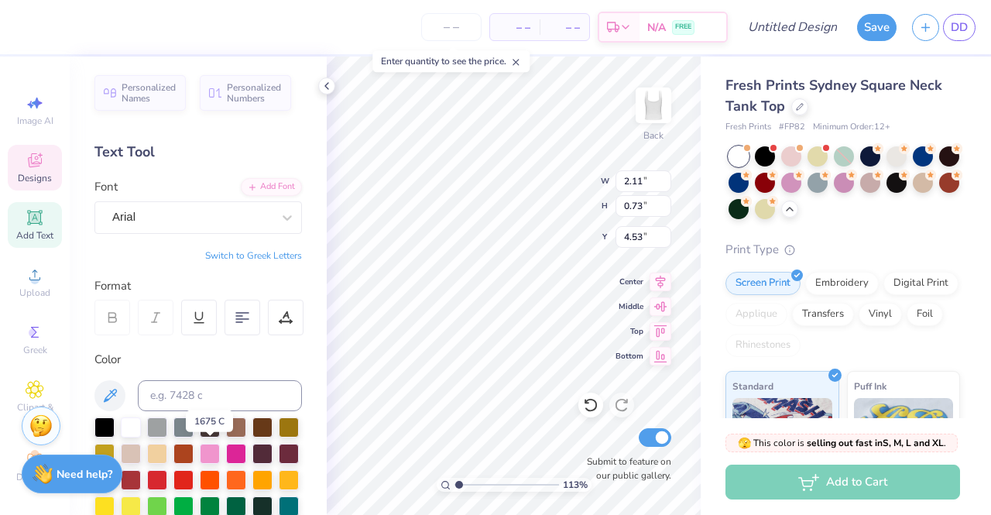
type input "1.13411792440591"
type textarea "RHO AL EST. 1895"
type input "1.13411792440591"
type textarea "RHO A EST. 1895"
type input "1.13411792440591"
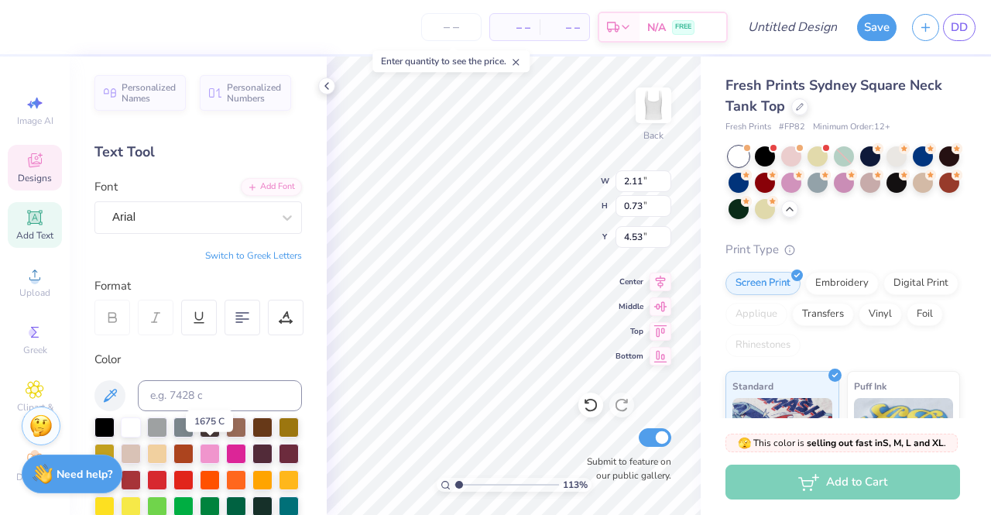
type textarea "RHO EST. 1895"
type input "1.13411792440591"
type textarea "RHO EST. 1895"
type input "1.13411792440591"
type textarea "RH EST. 1895"
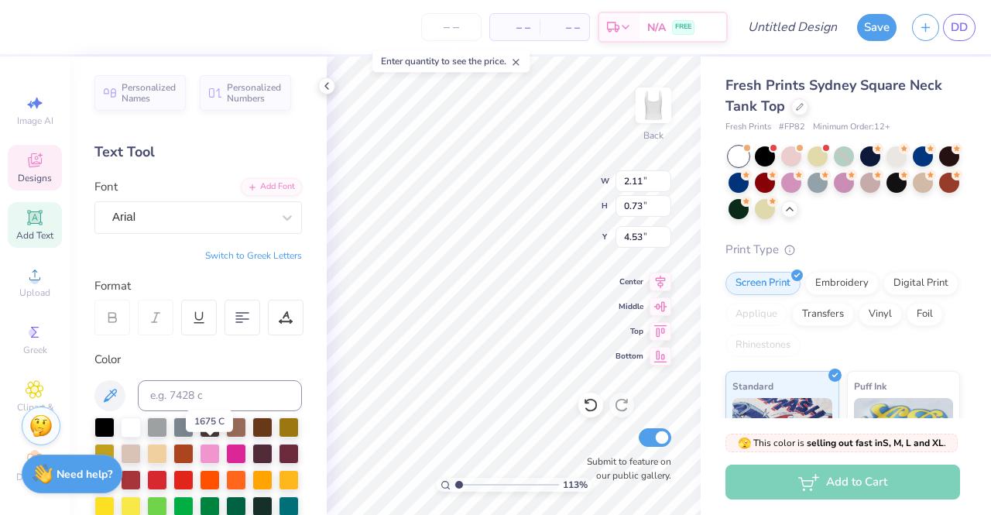
type input "1.13411792440591"
type textarea "R EST. 1895"
type input "1.13411792440591"
type textarea "EST. 1895"
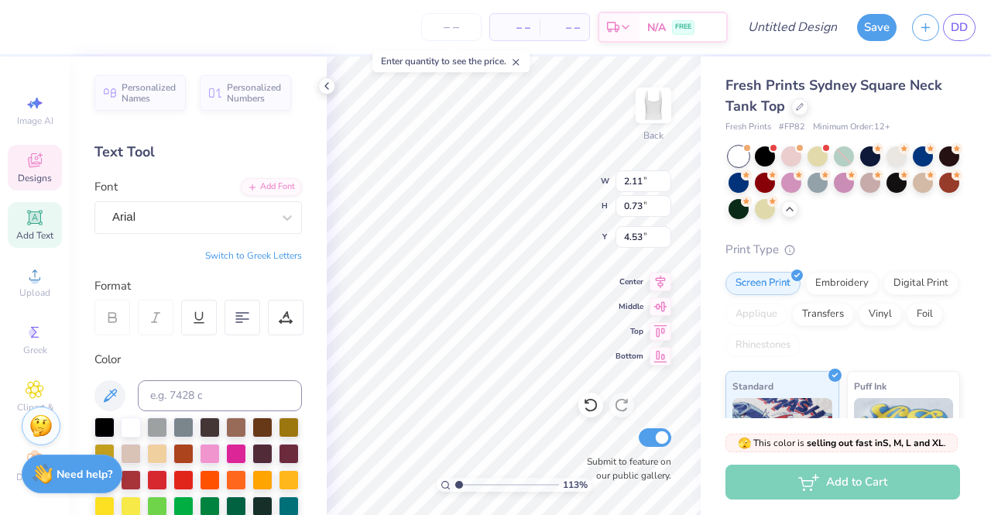
type input "1.13411792440591"
type textarea "[US_STATE] A&M University EST. 1895"
type input "1.13411792440591"
type textarea "[US_STATE] A&M University EST. 1895"
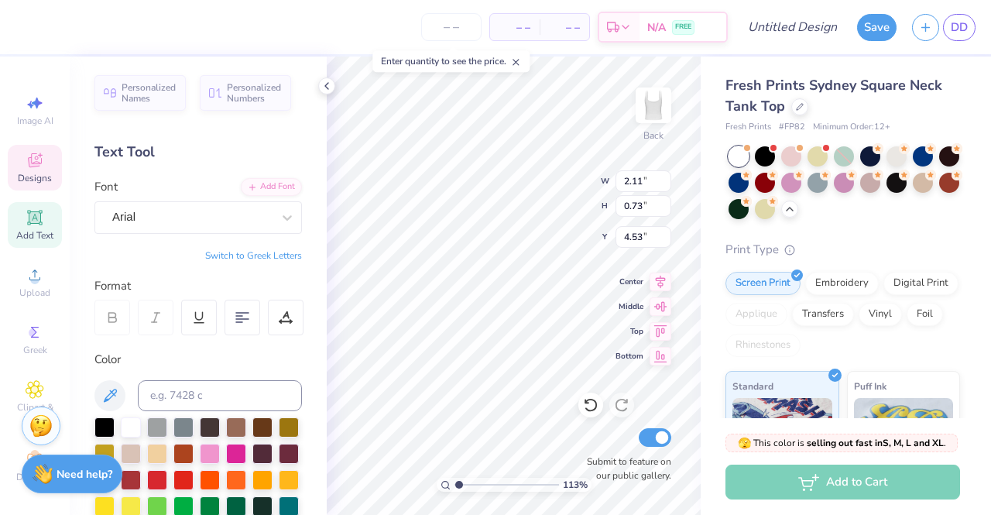
scroll to position [12, 5]
type input "1.13411792440591"
type textarea "[US_STATE] A&M EST. 1895"
type input "1.13411792440591"
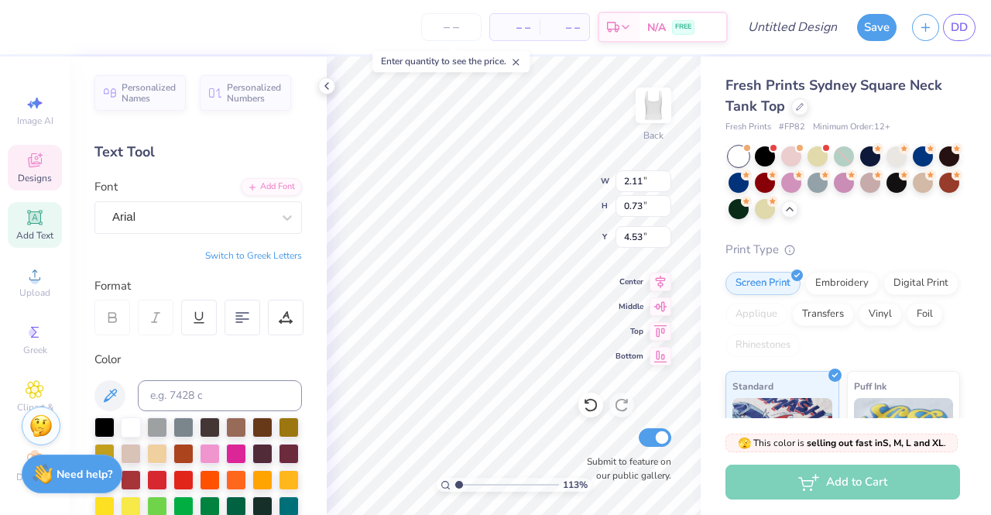
type input "1.83"
type input "1.13411792440591"
type input "1.72"
type input "0.68"
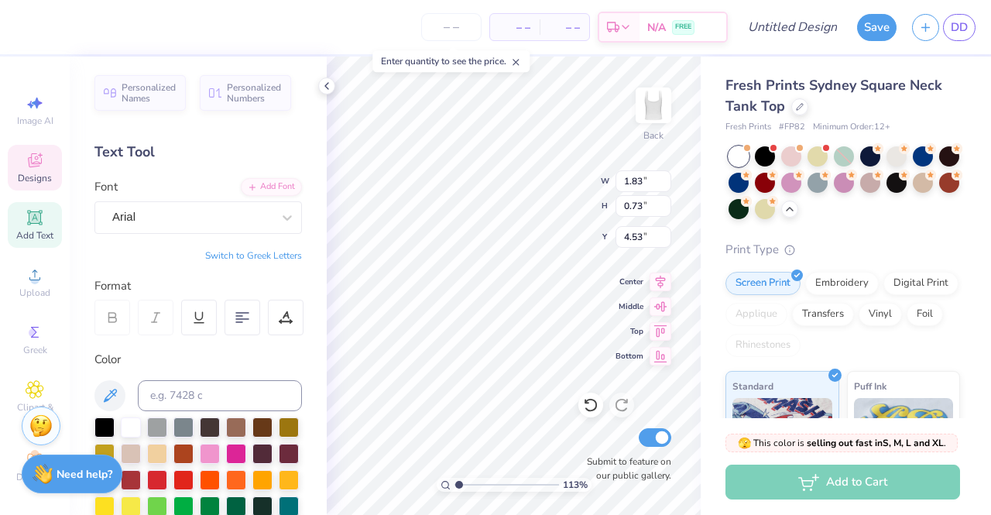
type input "5.07"
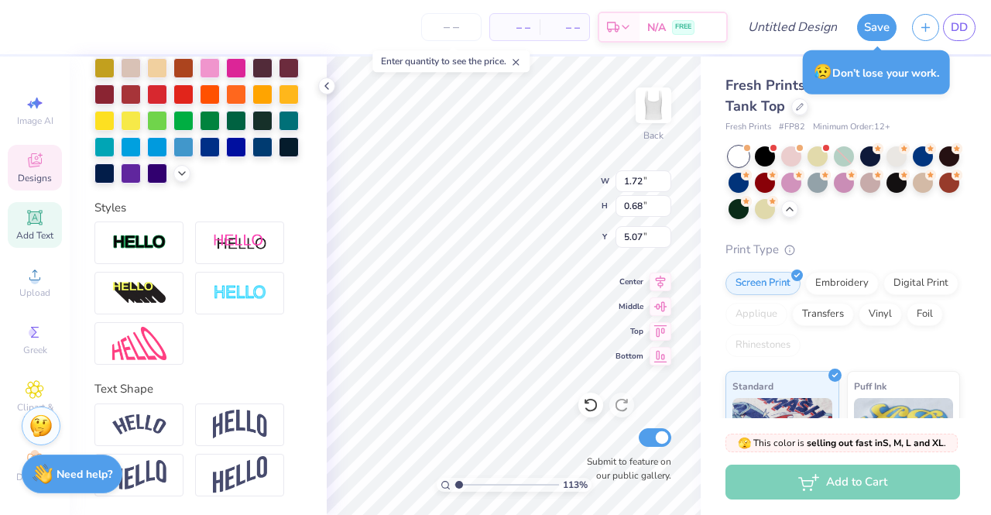
type input "1.13411792440591"
type input "1.19"
type input "1.09"
type input "4.35"
type input "1.13411792440591"
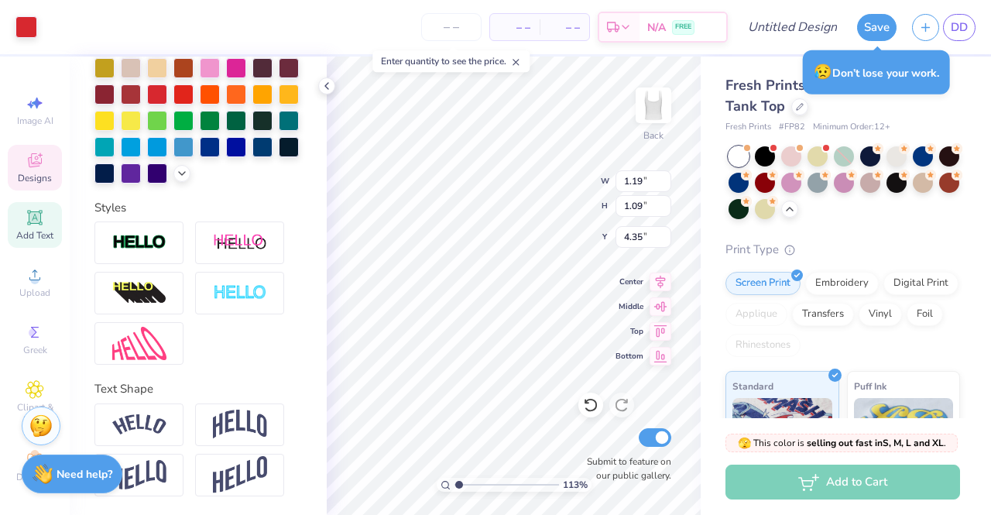
type input "4.69"
type input "1.13411792440591"
type input "4.90"
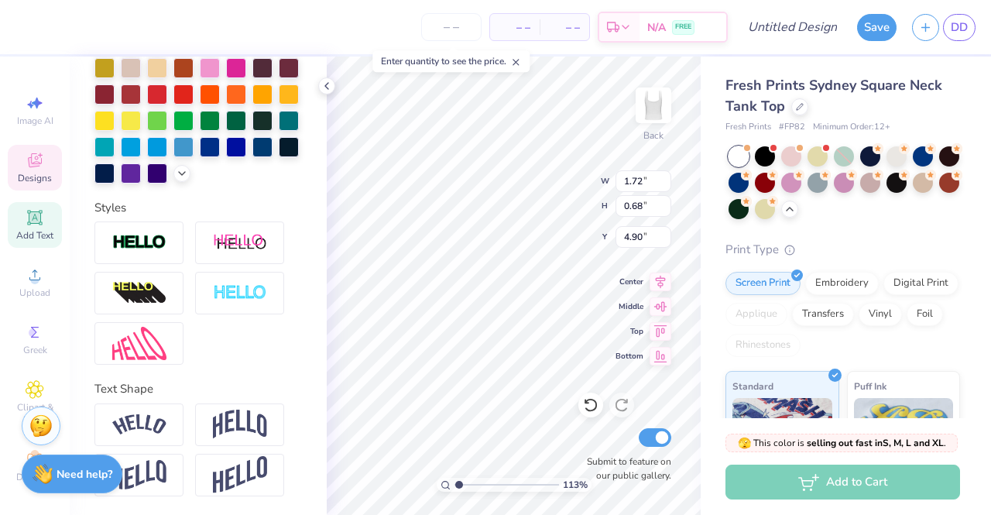
type input "1.13411792440591"
click at [666, 176] on input "1.73" at bounding box center [643, 181] width 56 height 22
click at [664, 176] on input "1.74" at bounding box center [643, 181] width 56 height 22
click at [664, 176] on input "1.75" at bounding box center [643, 181] width 56 height 22
click at [664, 176] on input "1.76" at bounding box center [643, 181] width 56 height 22
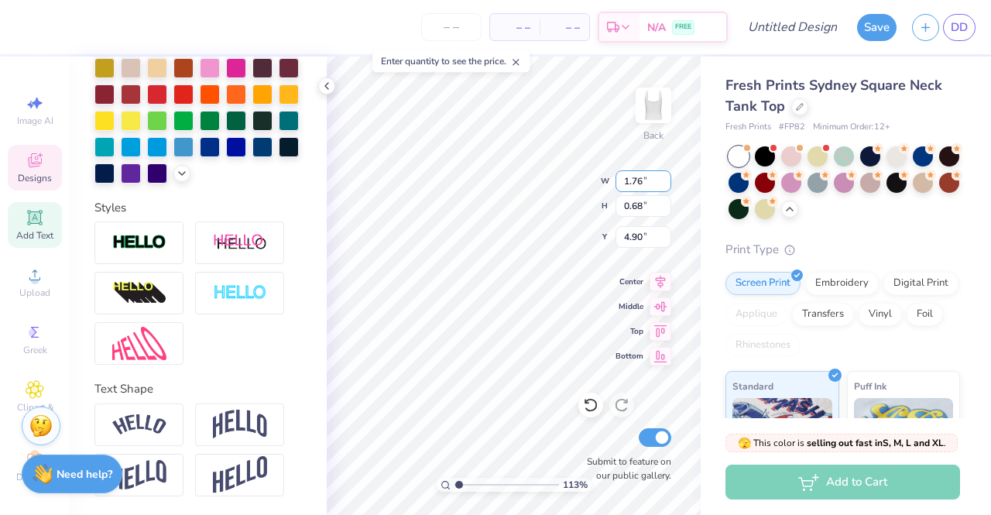
click at [664, 176] on input "1.77" at bounding box center [643, 181] width 56 height 22
click at [664, 176] on input "1.78" at bounding box center [643, 181] width 56 height 22
click at [664, 176] on input "1.79" at bounding box center [643, 181] width 56 height 22
type input "1.8"
click at [664, 176] on input "1.8" at bounding box center [643, 181] width 56 height 22
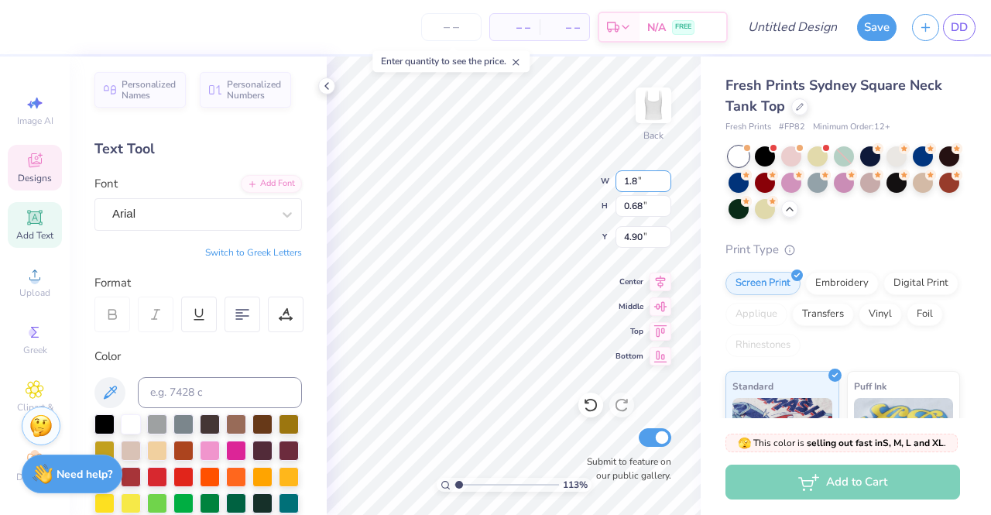
scroll to position [0, 0]
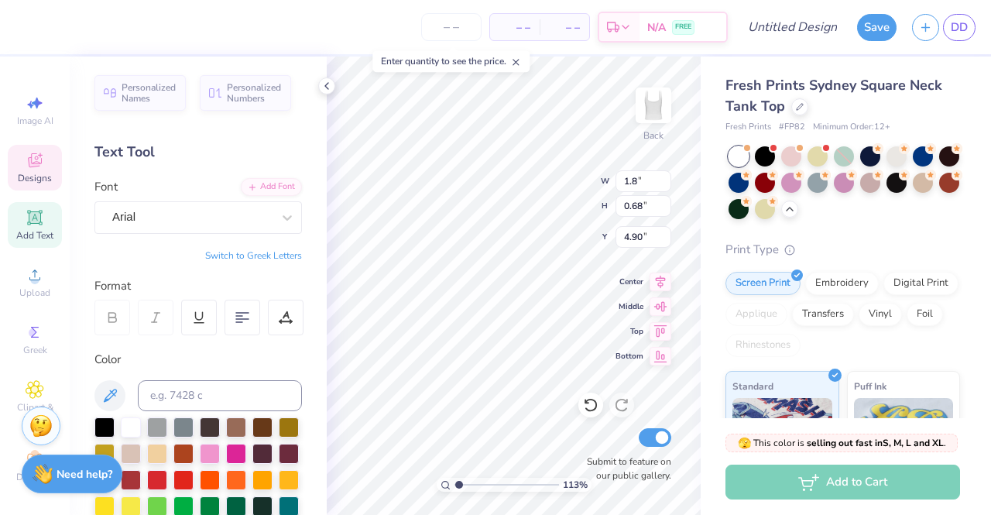
click at [255, 213] on div "Arial" at bounding box center [192, 217] width 163 height 24
click at [279, 223] on icon at bounding box center [286, 217] width 15 height 15
type input "1.13411792440591"
type input "1.80"
type input "0.71"
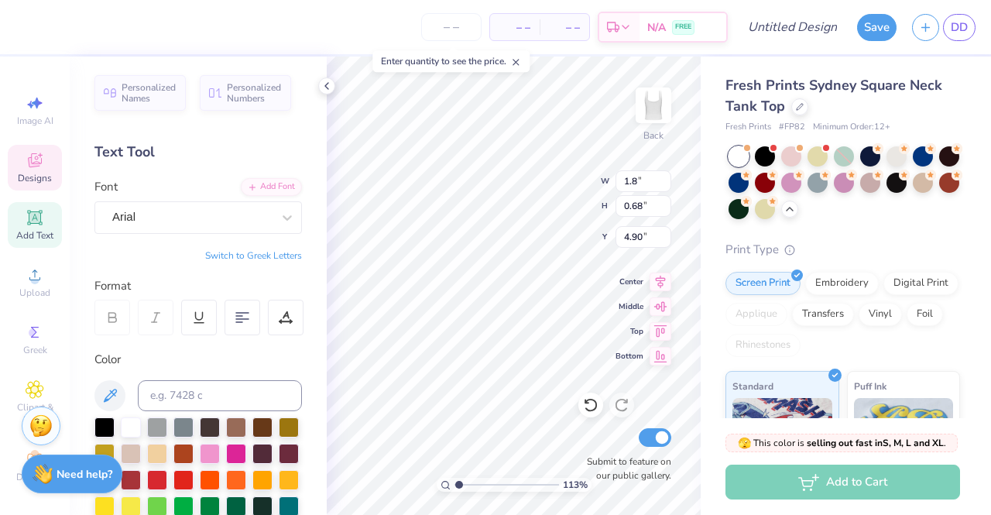
type input "4.88"
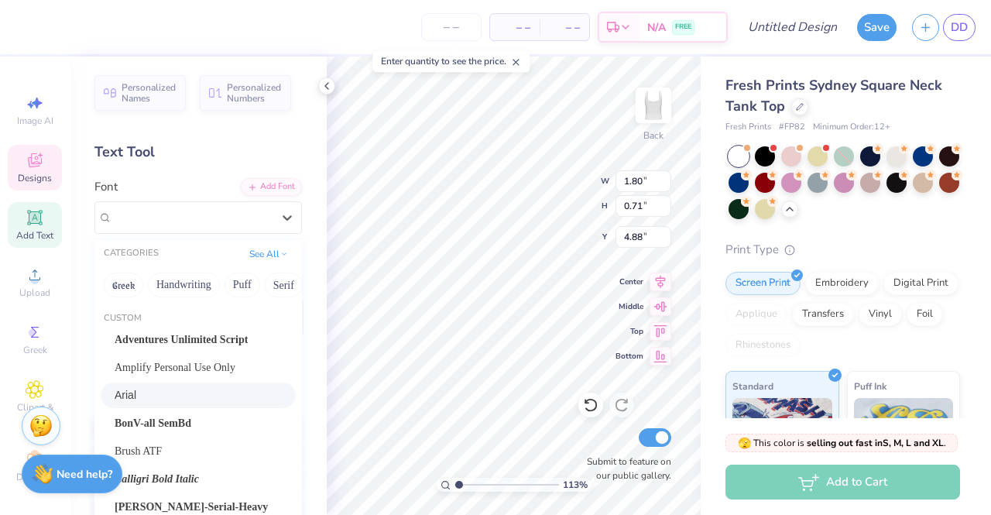
click at [279, 223] on icon at bounding box center [286, 217] width 15 height 15
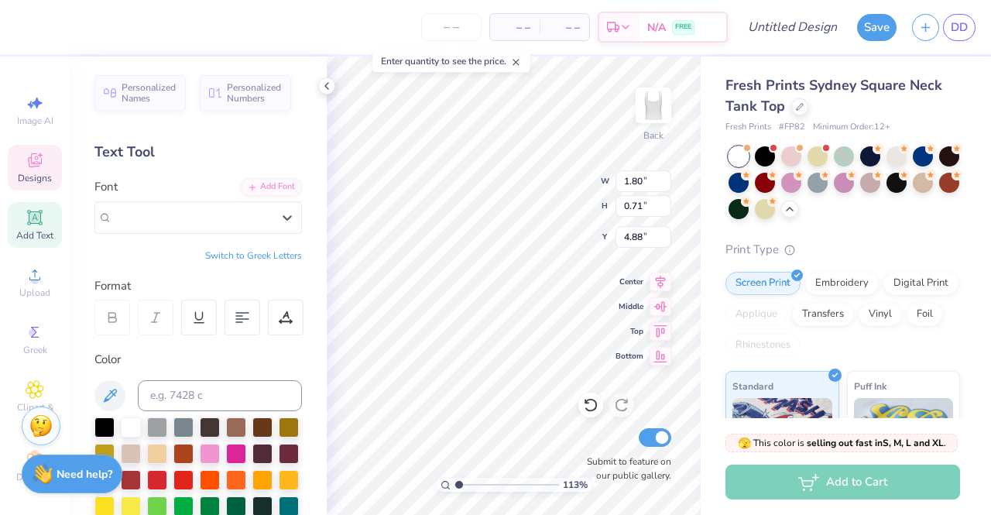
click at [279, 223] on icon at bounding box center [286, 217] width 15 height 15
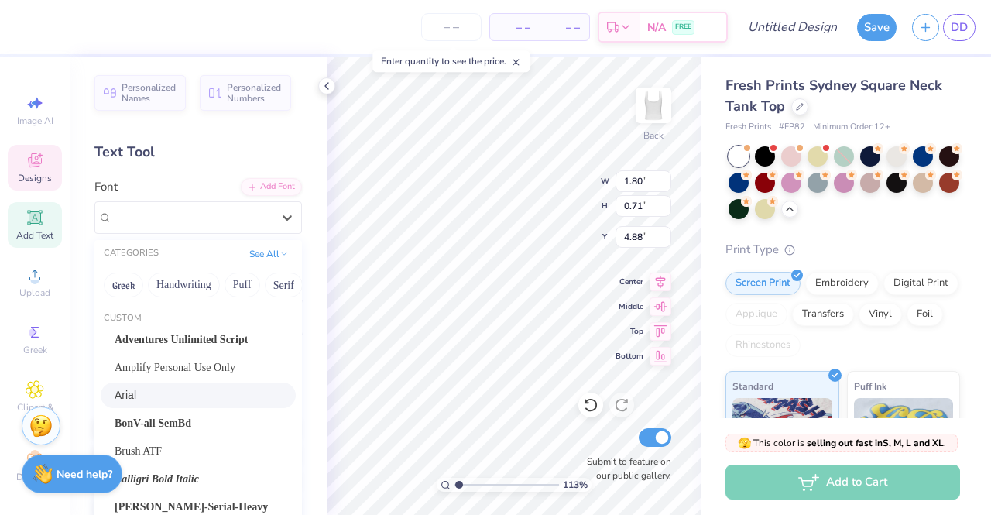
click at [279, 223] on icon at bounding box center [286, 217] width 15 height 15
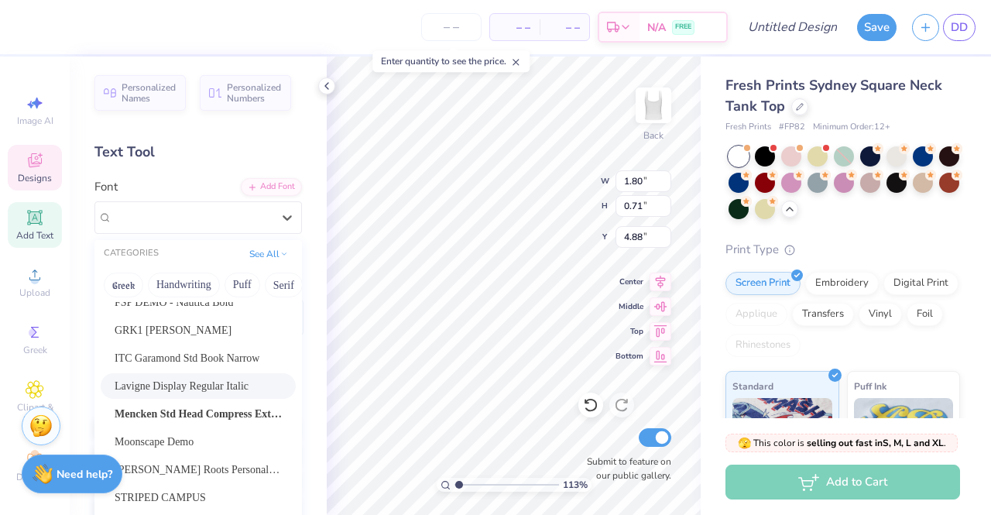
scroll to position [155, 0]
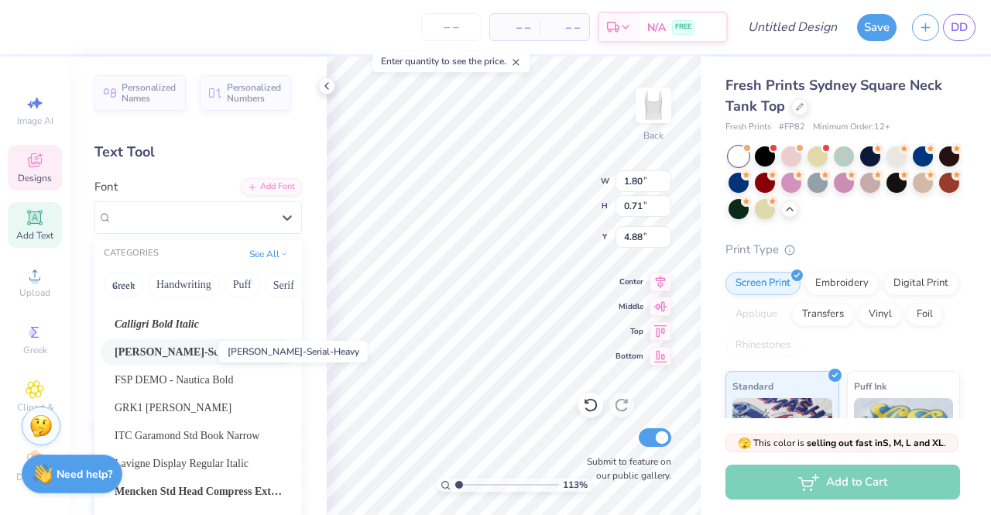
click at [186, 351] on span "[PERSON_NAME]-Serial-Heavy" at bounding box center [191, 352] width 153 height 16
type input "1.13411792440591"
type input "1.92"
type input "0.72"
type input "4.87"
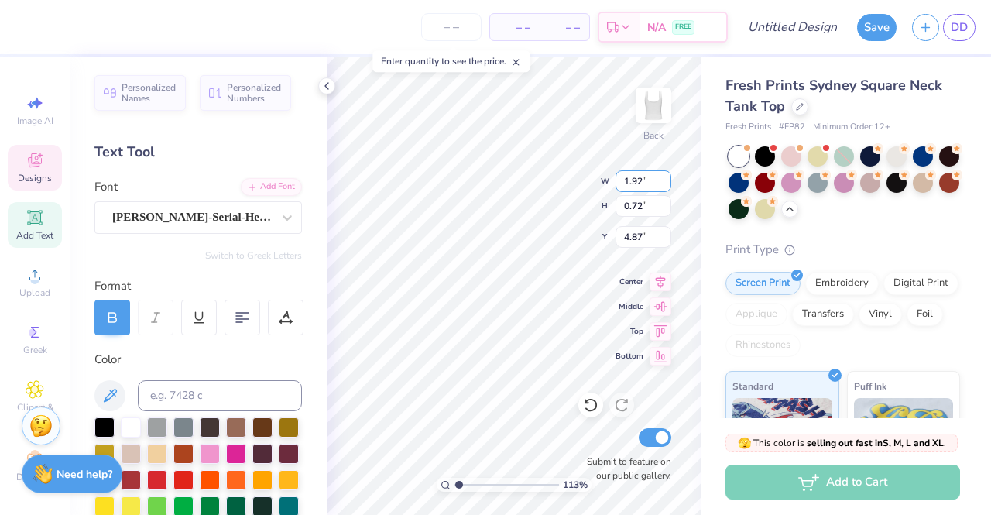
click at [663, 173] on input "1.92" at bounding box center [643, 181] width 56 height 22
click at [667, 177] on input "1.93" at bounding box center [643, 181] width 56 height 22
type input "1.94"
click at [667, 177] on input "1.94" at bounding box center [643, 181] width 56 height 22
click at [635, 201] on input "0.72" at bounding box center [643, 206] width 56 height 22
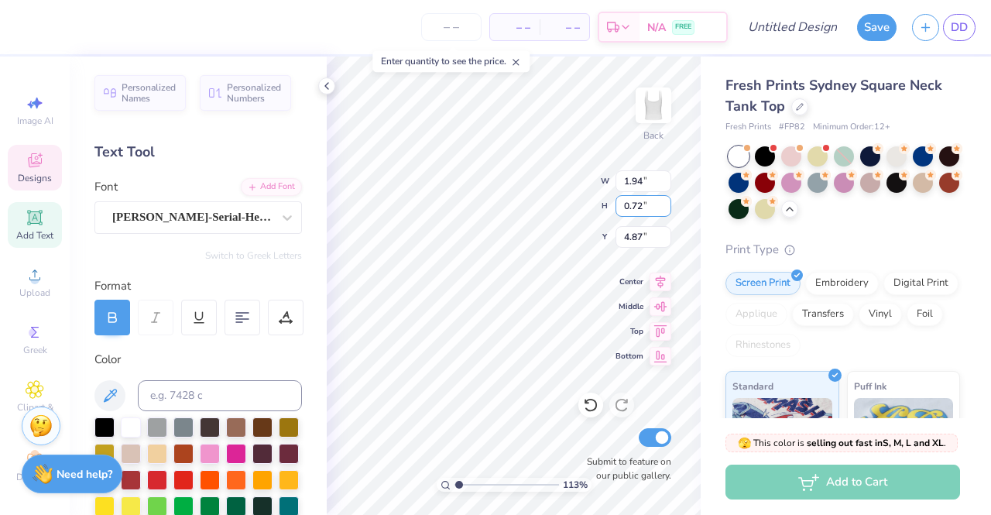
type input "0.73"
click at [662, 199] on input "0.73" at bounding box center [643, 206] width 56 height 22
type input "1.13411792440591"
click at [662, 202] on input "0.74" at bounding box center [643, 206] width 56 height 22
click at [662, 202] on input "0.75" at bounding box center [643, 206] width 56 height 22
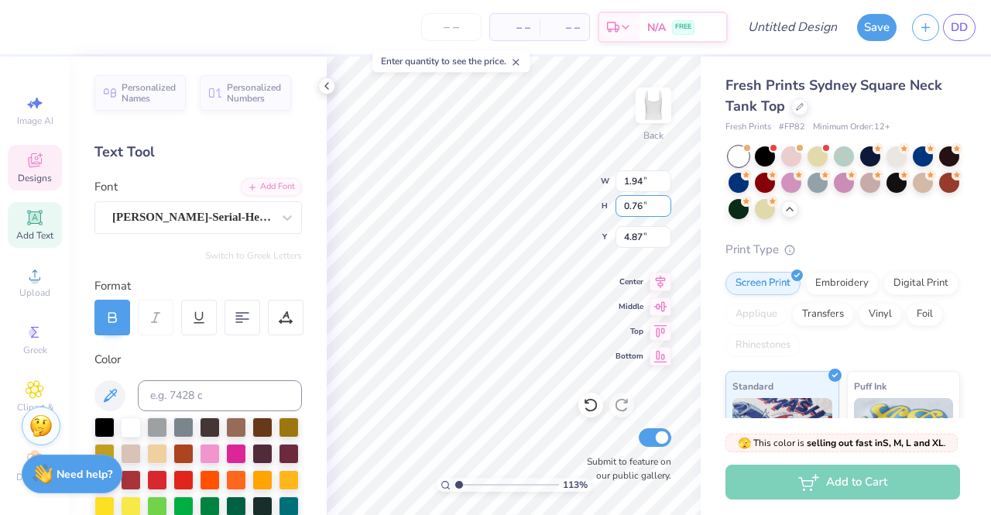
click at [662, 202] on input "0.76" at bounding box center [643, 206] width 56 height 22
click at [662, 202] on input "0.77" at bounding box center [643, 206] width 56 height 22
click at [662, 202] on input "0.78" at bounding box center [643, 206] width 56 height 22
click at [662, 202] on input "0.79" at bounding box center [643, 206] width 56 height 22
click at [662, 202] on input "0.8" at bounding box center [643, 206] width 56 height 22
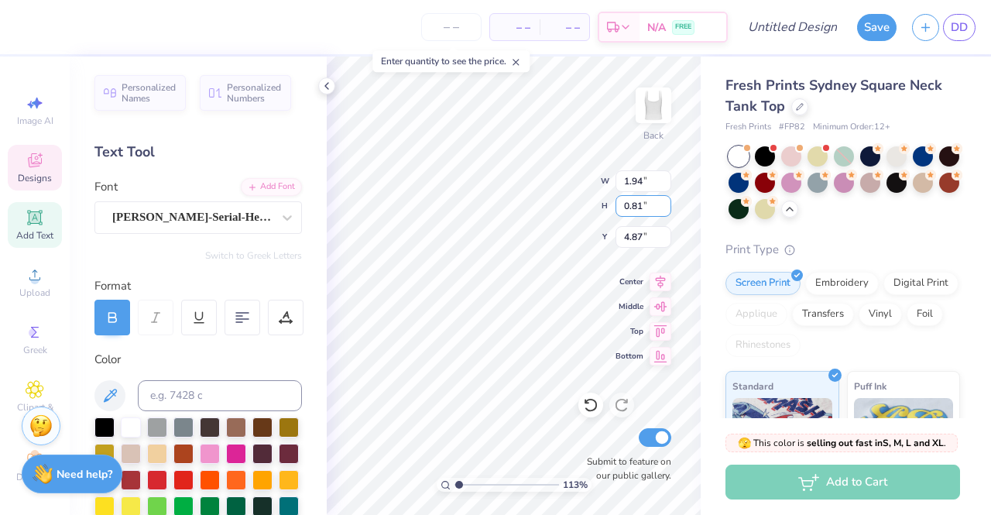
click at [662, 202] on input "0.81" at bounding box center [643, 206] width 56 height 22
click at [662, 202] on input "0.82" at bounding box center [643, 206] width 56 height 22
type input "0.83"
click at [662, 202] on input "0.83" at bounding box center [643, 206] width 56 height 22
click at [654, 233] on input "4.87" at bounding box center [643, 237] width 56 height 22
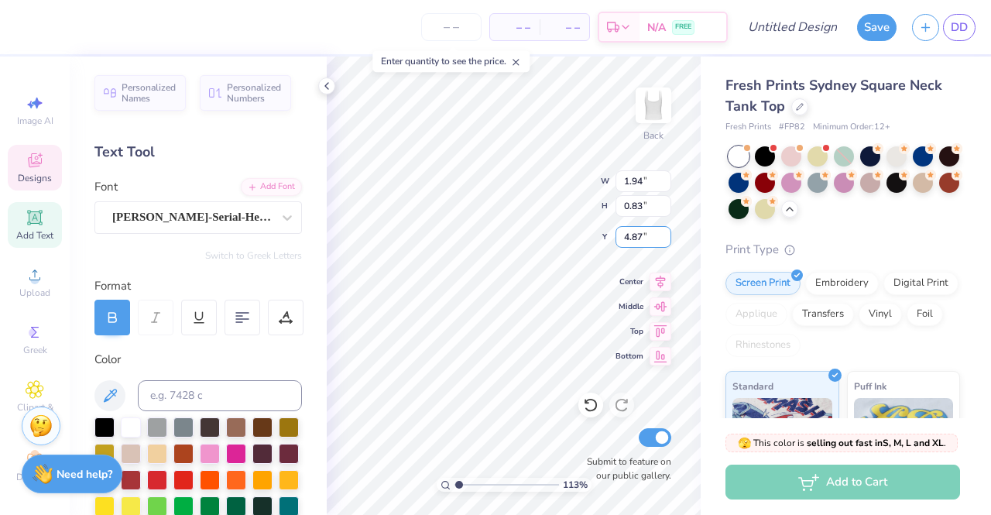
click at [666, 228] on input "4.87" at bounding box center [643, 237] width 56 height 22
type input "1.13411792440591"
type input "2.21"
click at [664, 231] on input "4.83" at bounding box center [643, 237] width 56 height 22
click at [664, 231] on input "4.84" at bounding box center [643, 237] width 56 height 22
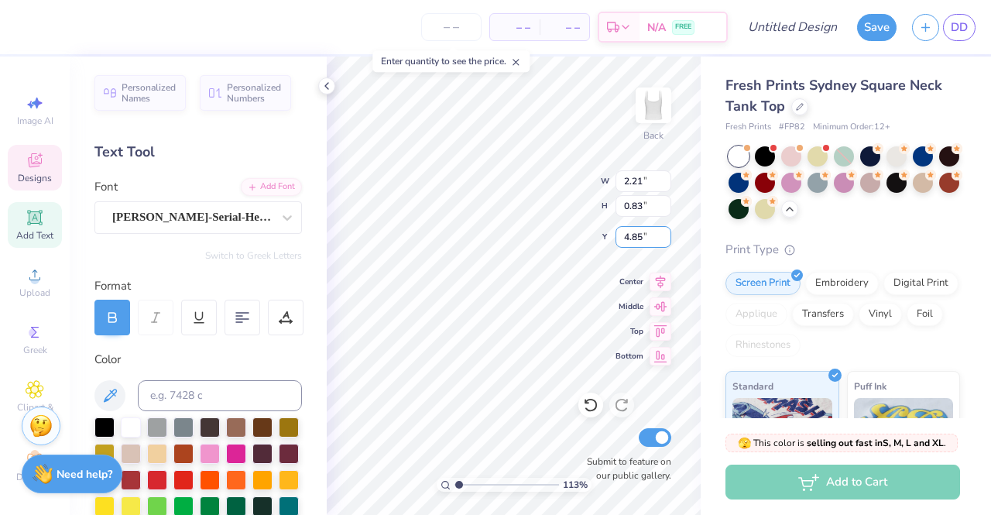
click at [664, 231] on input "4.85" at bounding box center [643, 237] width 56 height 22
click at [664, 231] on input "4.86" at bounding box center [643, 237] width 56 height 22
click at [664, 231] on input "4.87" at bounding box center [643, 237] width 56 height 22
type input "4.88"
click at [664, 231] on input "4.88" at bounding box center [643, 237] width 56 height 22
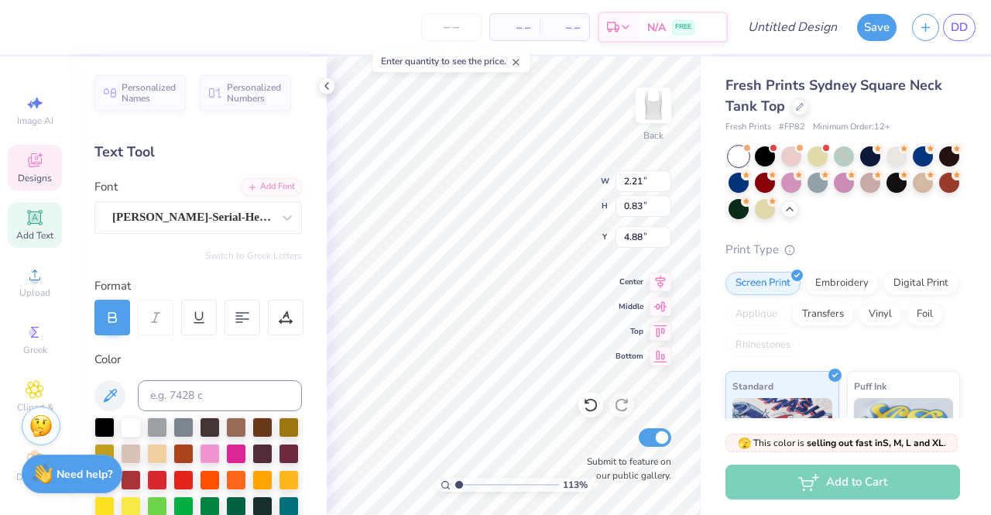
click at [741, 256] on div "Print Type" at bounding box center [842, 250] width 235 height 18
type input "1.13411792440591"
type input "2.60"
type input "0.98"
type input "5.24"
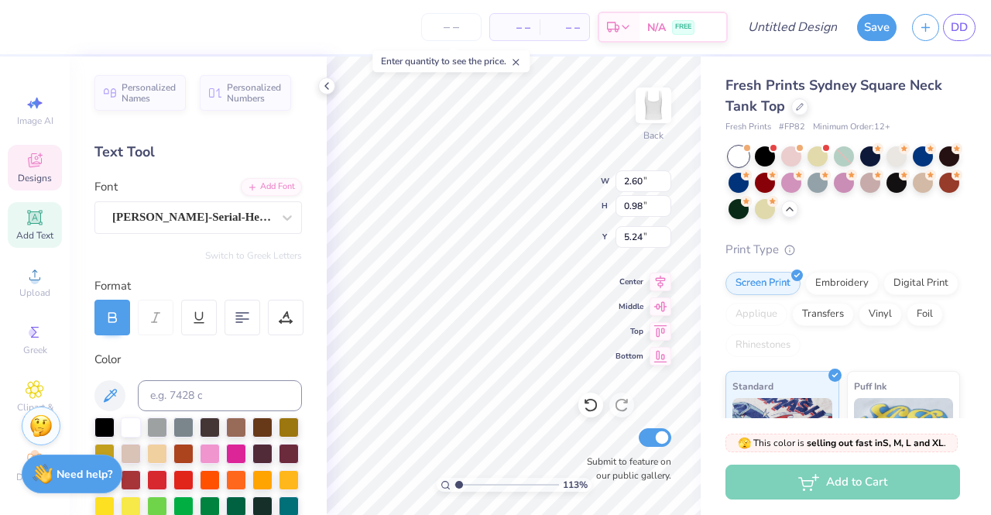
type input "1.13411792440591"
type input "1.19"
type input "1.09"
type input "4.81"
type input "1.13411792440591"
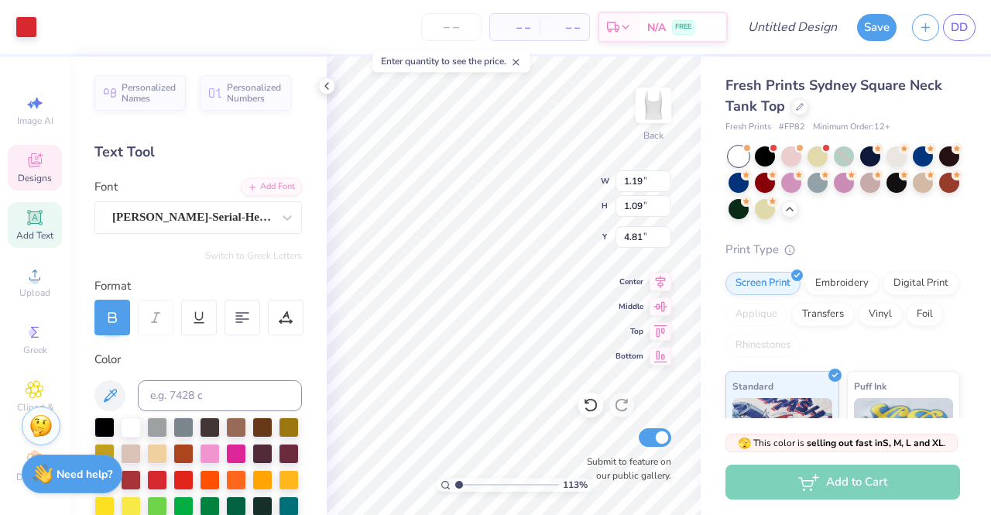
type input "2.60"
type input "0.98"
type input "1.13411792440591"
type input "1.19"
type input "1.09"
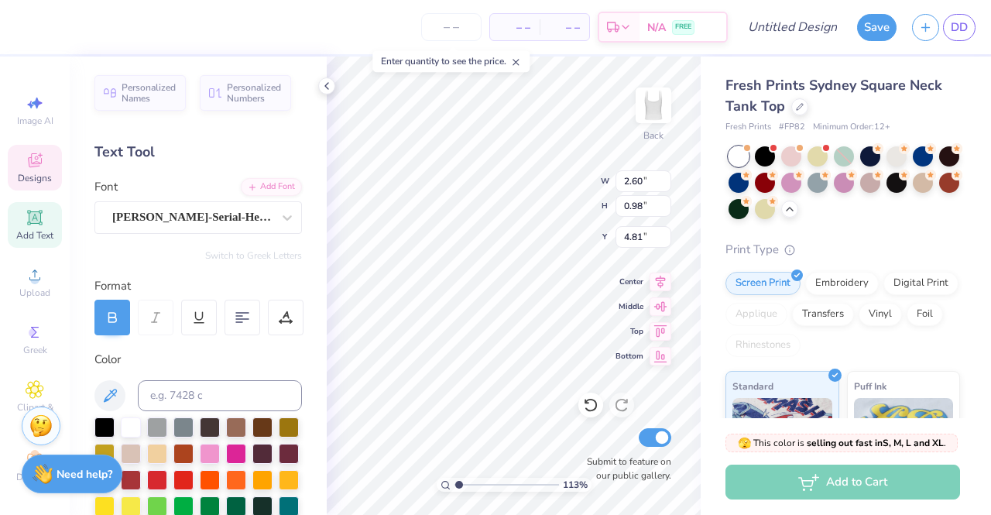
type input "4.69"
click at [729, 484] on div "Add to Cart" at bounding box center [842, 481] width 235 height 35
click at [704, 382] on div "Fresh Prints Sydney Square Neck Tank Top Fresh Prints # FP82 Minimum Order: 12 …" at bounding box center [845, 388] width 290 height 664
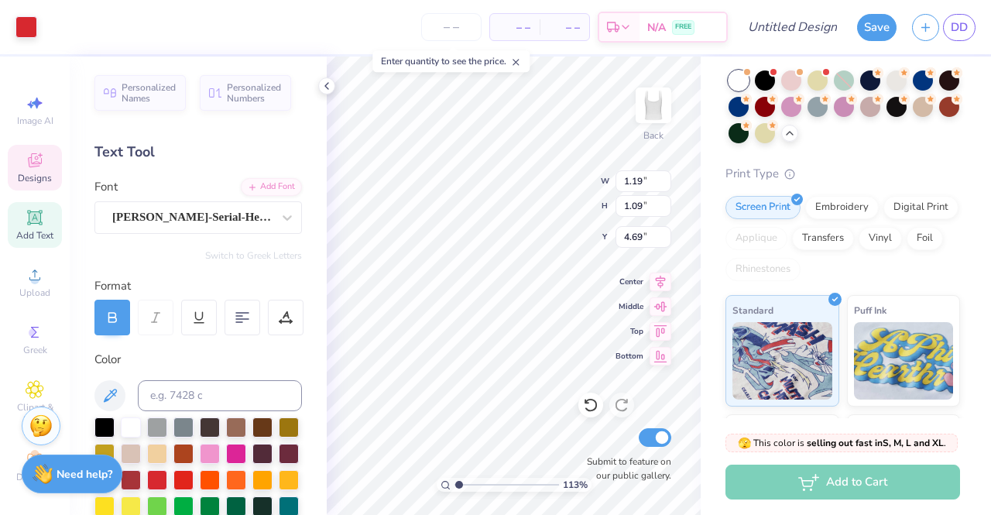
scroll to position [77, 0]
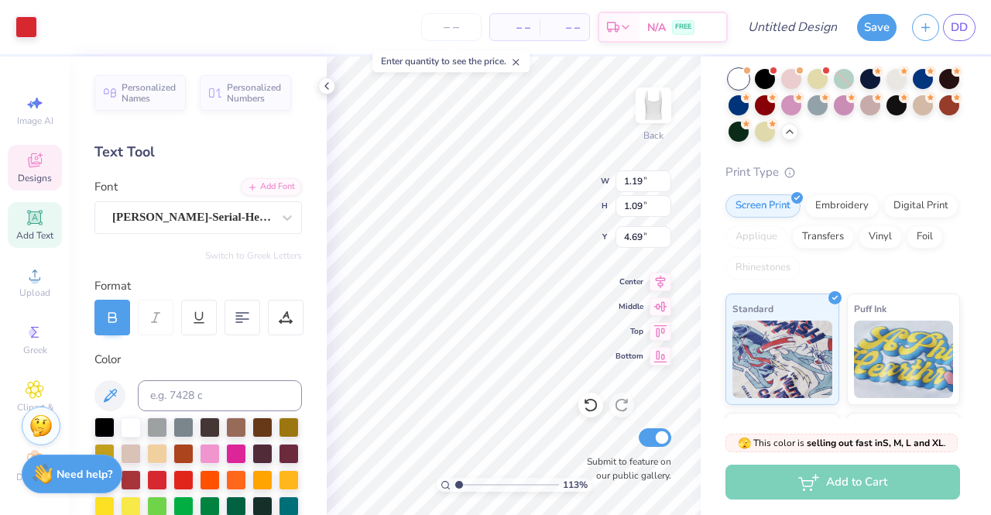
click at [932, 172] on div "Print Type" at bounding box center [842, 172] width 235 height 18
type input "1.13411792440591"
type input "2.60"
type input "0.98"
type input "4.81"
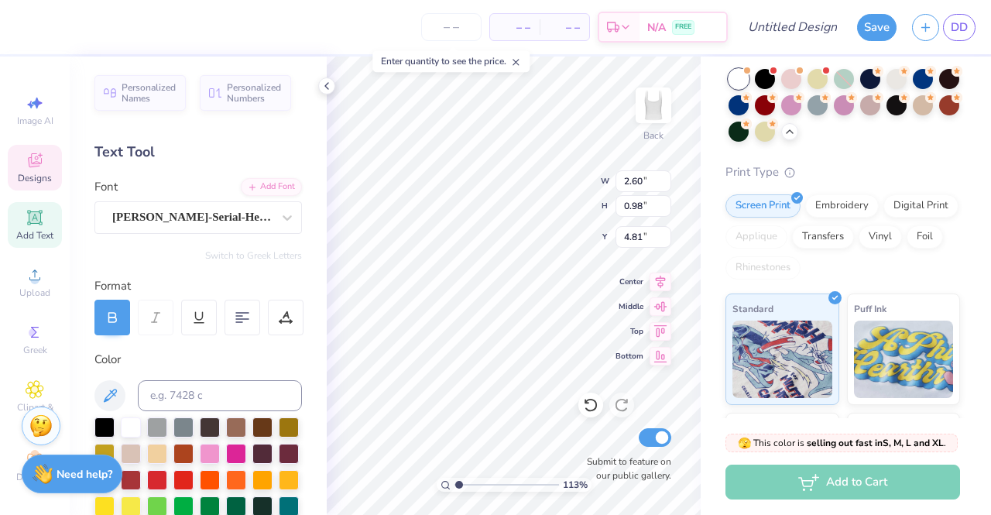
click at [594, 400] on icon at bounding box center [590, 406] width 13 height 14
type input "1.13411792440591"
type input "7.03"
type input "1.30"
type input "3.00"
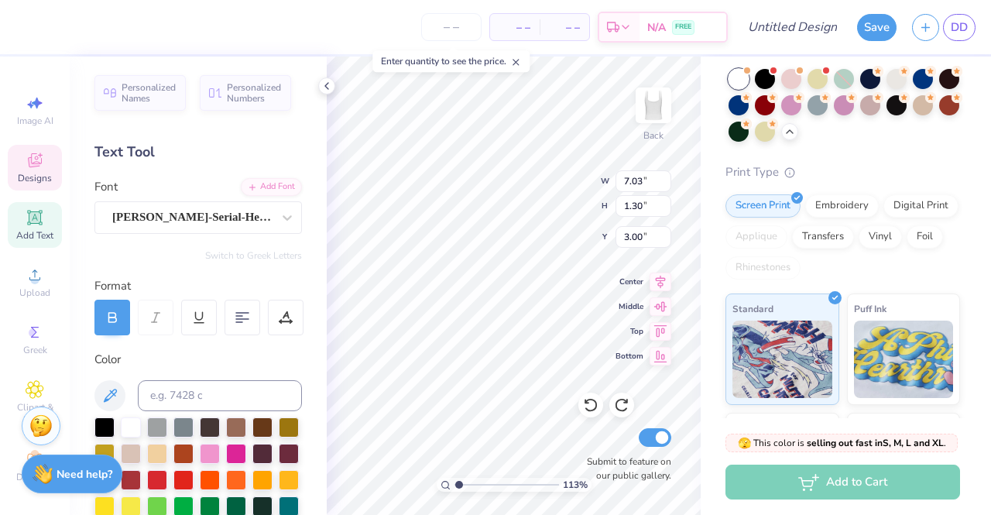
scroll to position [12, 2]
click at [621, 347] on div "113 % Back W 7.03 7.03 " H 1.30 1.30 " Y 3.00 3.00 " Center Middle Top Bottom S…" at bounding box center [514, 285] width 374 height 458
type input "1.13411792440591"
type input "1.19"
type input "1.09"
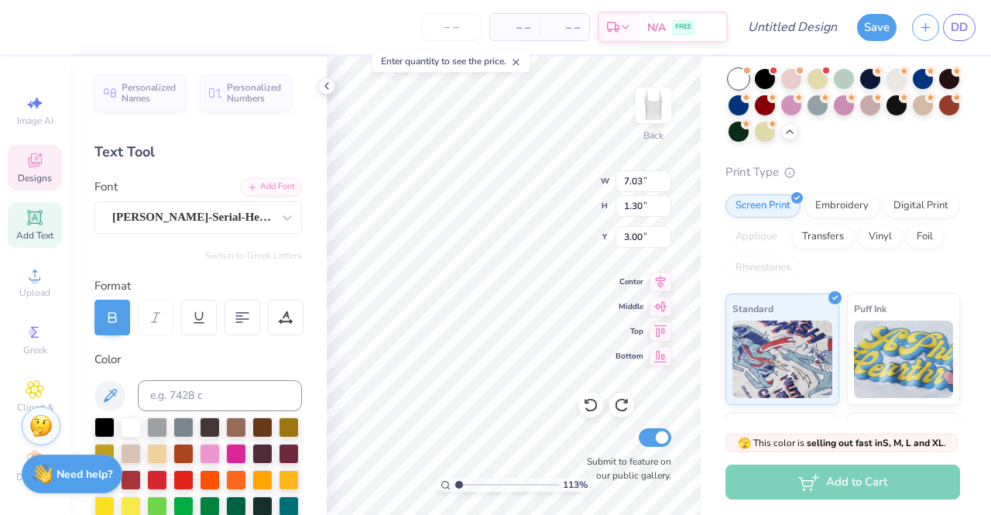
type input "4.69"
click at [618, 351] on div "113 % Back W 1.19 1.19 " H 1.09 1.09 " Y 4.69 4.69 " Center Middle Top Bottom S…" at bounding box center [514, 285] width 374 height 458
type input "1.13411792440591"
type input "7.03"
type input "1.30"
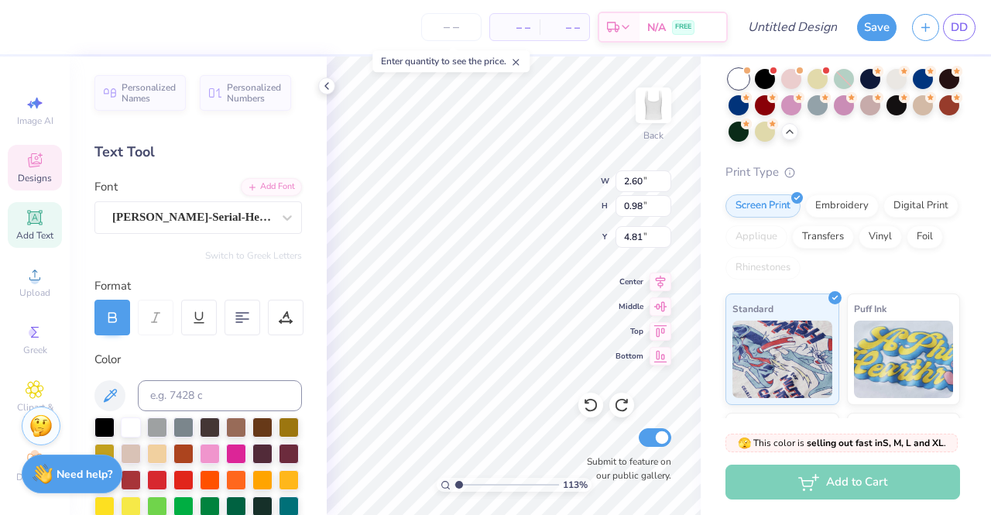
type input "3.00"
click at [662, 440] on input "Submit to feature on our public gallery." at bounding box center [654, 437] width 33 height 19
checkbox input "false"
type input "1.13411792440591"
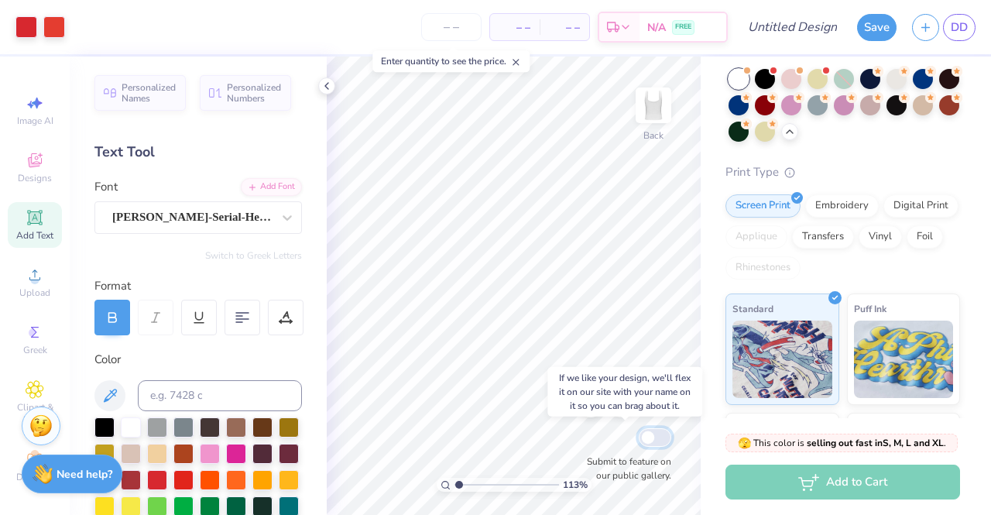
click at [652, 441] on input "Submit to feature on our public gallery." at bounding box center [654, 437] width 33 height 19
checkbox input "true"
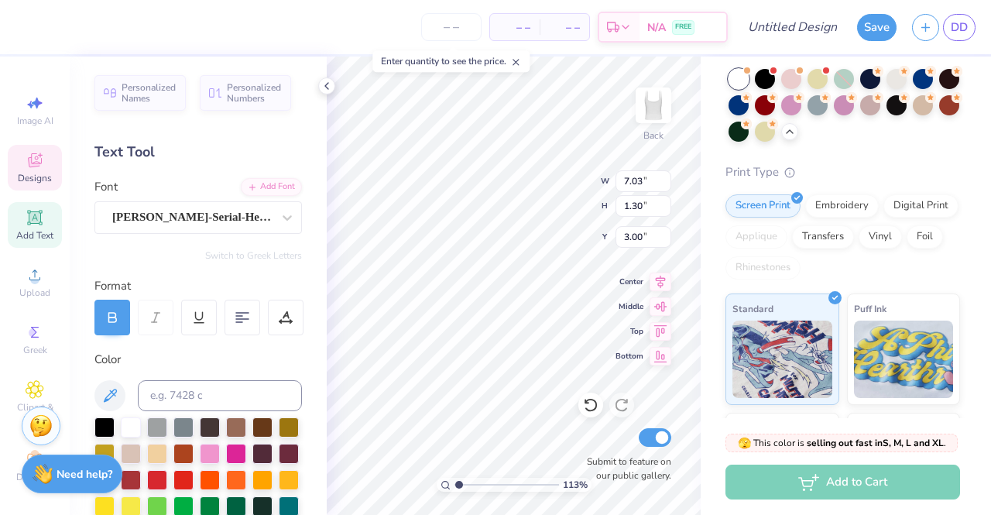
type input "1.13411792440591"
type input "1.19"
type input "1.09"
type input "4.69"
click at [635, 332] on div "113 % Back W 1.19 1.19 " H 1.09 1.09 " Y 4.69 4.69 " Center Middle Top Bottom S…" at bounding box center [514, 285] width 374 height 458
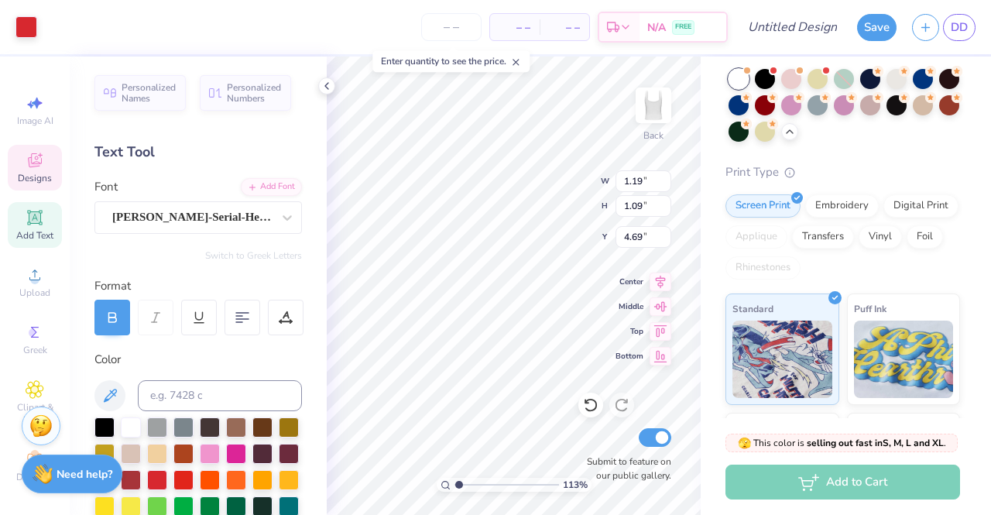
type input "1.13411792440591"
type input "7.03"
type input "1.30"
type input "3.00"
type input "1.13411792440591"
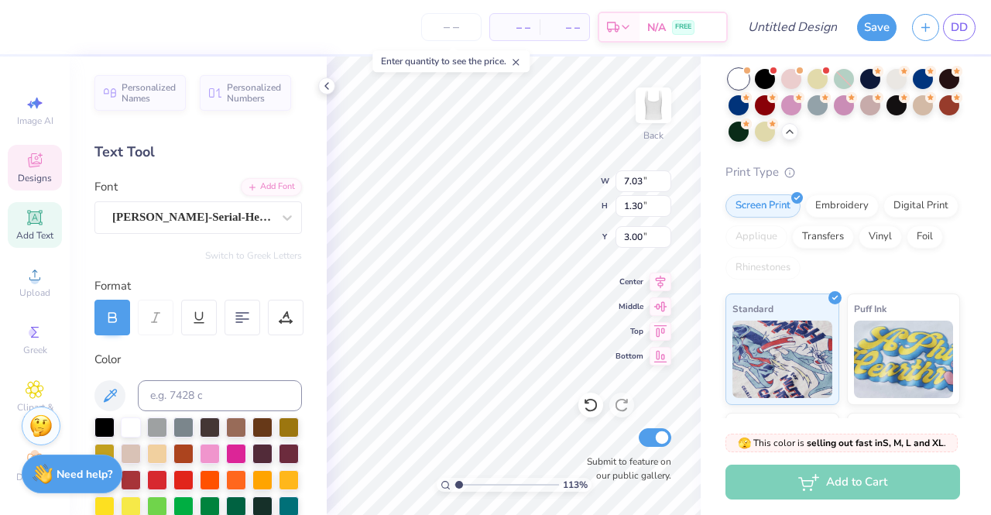
type input "1.19"
type input "1.09"
type input "4.69"
type input "1.13411792440591"
type input "7.03"
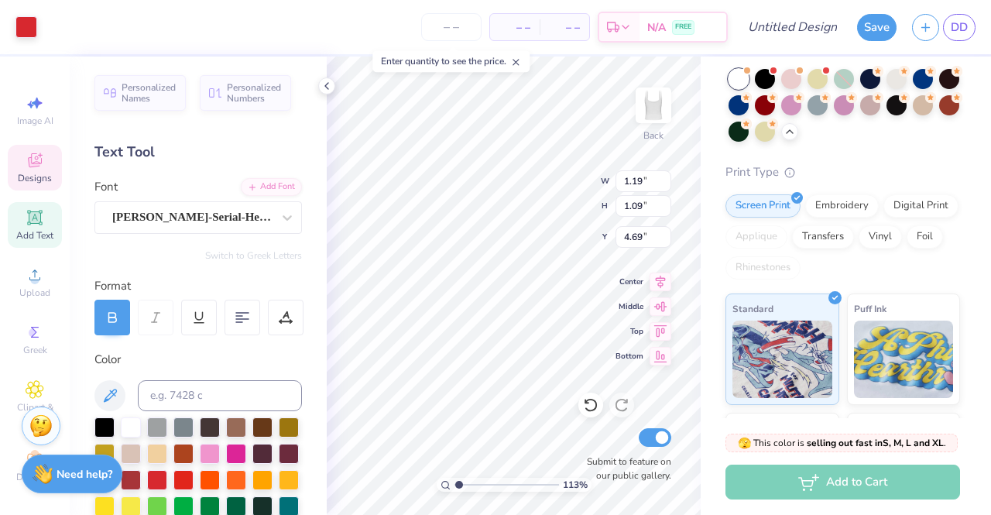
type input "1.30"
type input "3.00"
type input "1.13411792440591"
type input "4.04"
type input "1.13411792440591"
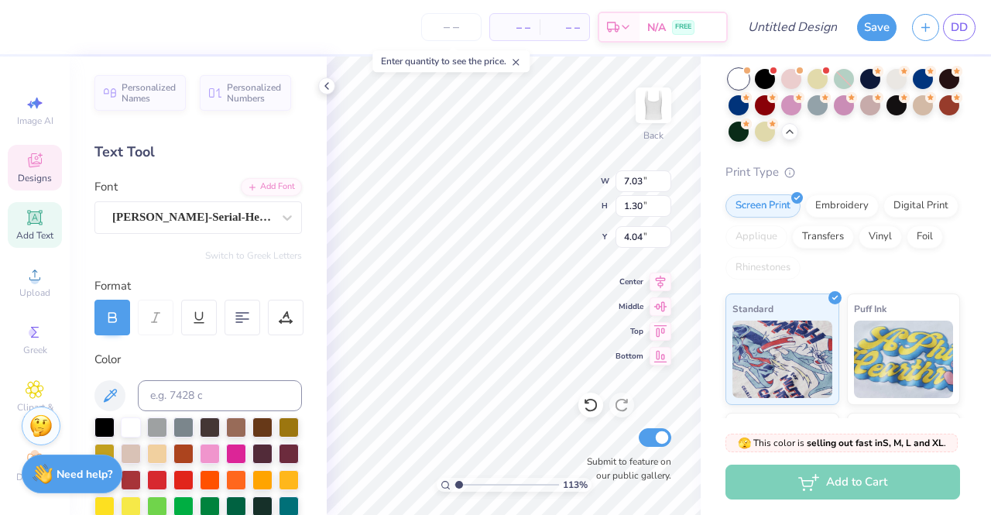
type input "5.20"
type input "1.13411792440591"
type input "7.03"
type input "1.30"
type input "4.77"
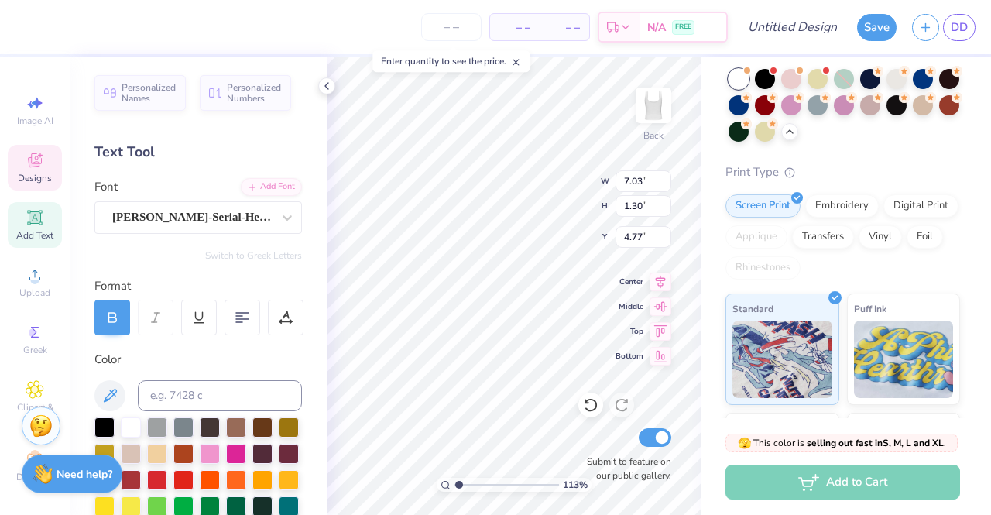
type input "1.13411792440591"
type input "2.60"
type input "0.98"
type input "6.71"
type input "1.13411792440591"
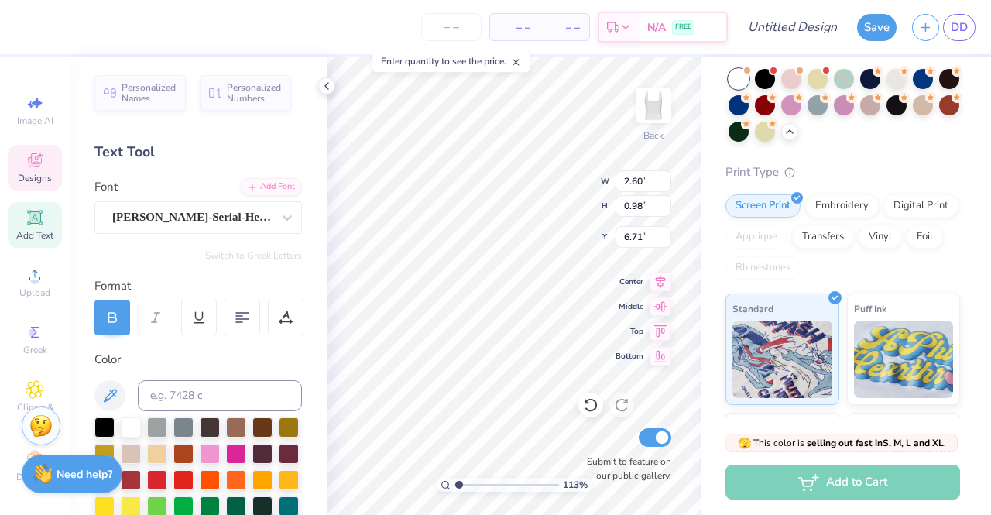
type input "6.28"
type input "1.13411792440591"
type input "6.01"
type input "1.13411792440591"
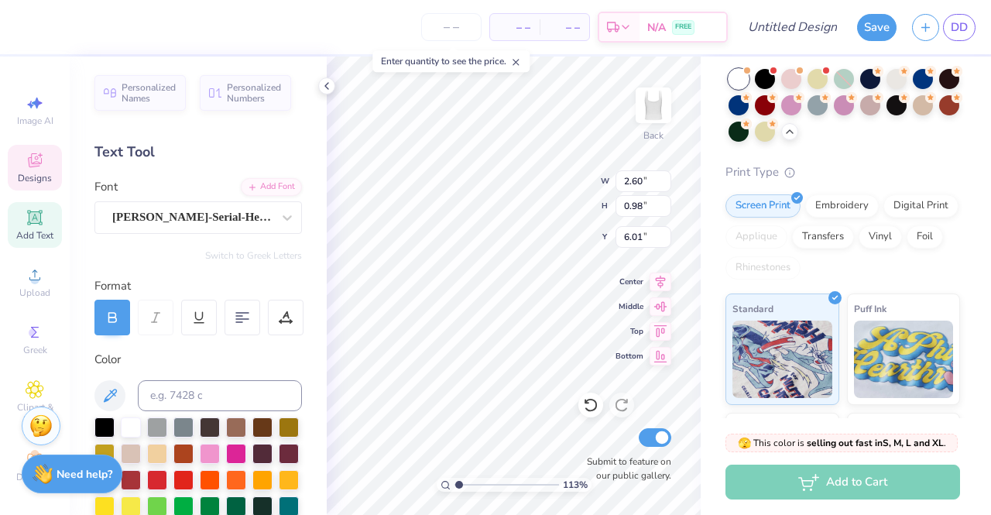
type textarea "[US_STATE] A&M EST. 189"
type input "1.13411792440591"
type textarea "[US_STATE] A&M EST. 18"
type input "1.13411792440591"
type textarea "[US_STATE] A&M EST. 1"
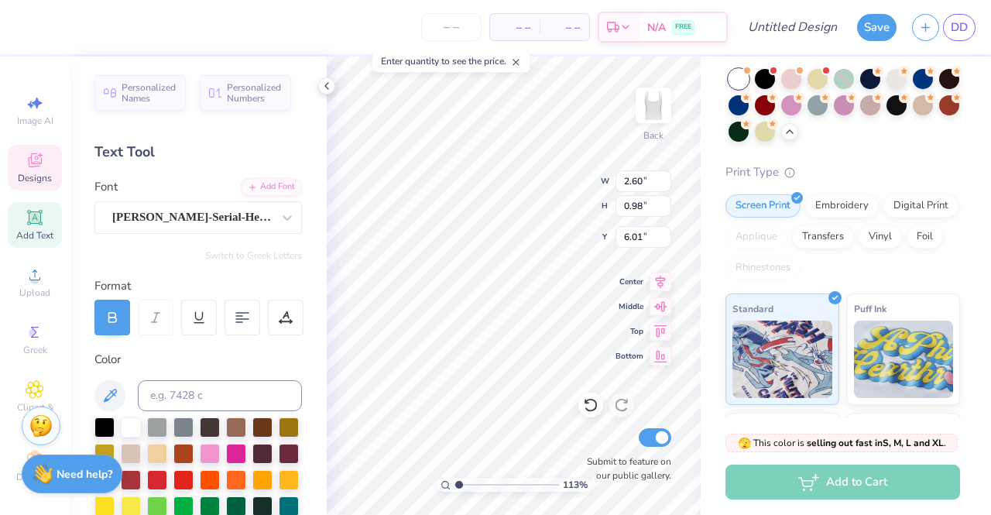
type input "1.13411792440591"
type textarea "[US_STATE] A&M EST."
type input "1.13411792440591"
type textarea "[US_STATE] A&M EST."
type input "1.13411792440591"
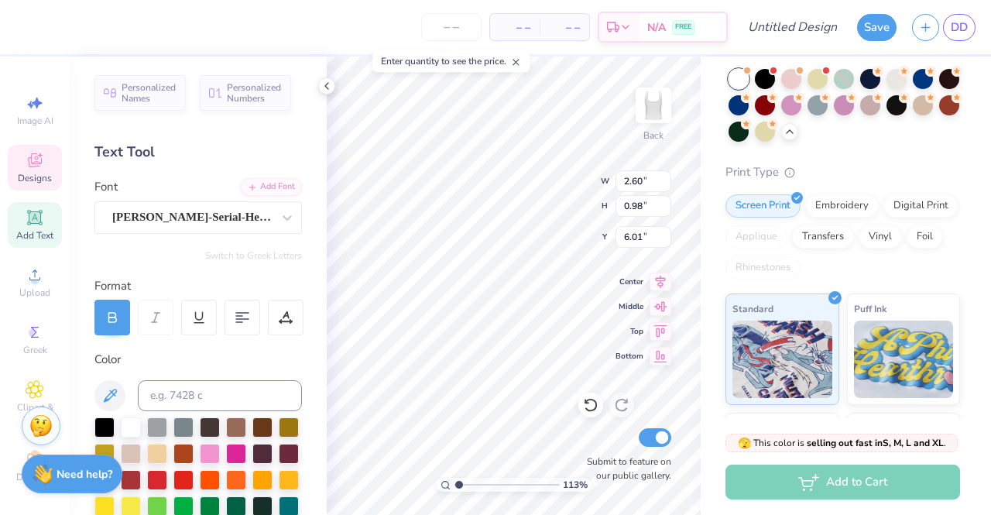
type textarea "[US_STATE] A&M EST"
type input "1.13411792440591"
type textarea "[US_STATE] A&M ES"
type input "1.13411792440591"
type textarea "[US_STATE] A&M E"
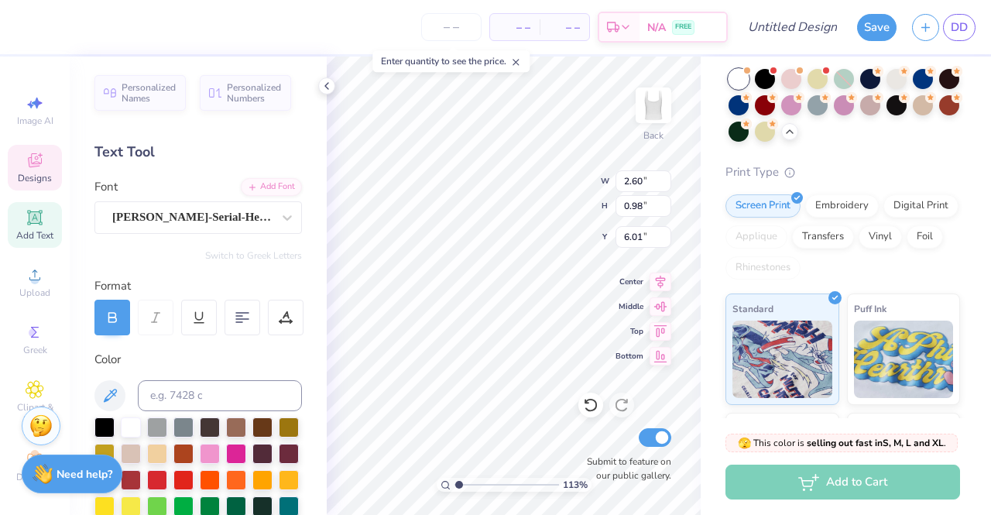
type input "1.13411792440591"
type textarea "[US_STATE] A&M"
type input "1.13411792440591"
type textarea "[US_STATE] A&M"
type input "1.13411792440591"
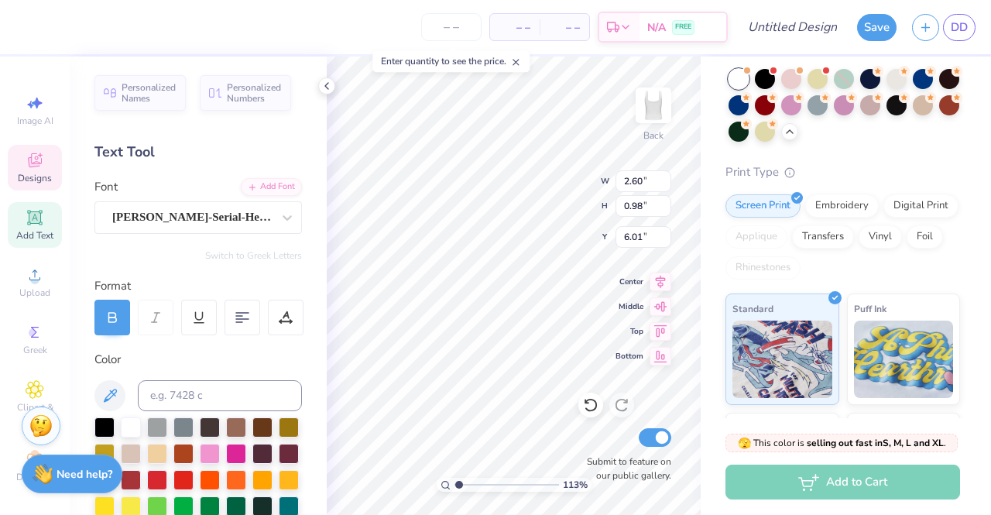
type textarea "[US_STATE] A&"
type input "1.13411792440591"
type textarea "[US_STATE] A"
type input "1.13411792440591"
type textarea "[US_STATE]"
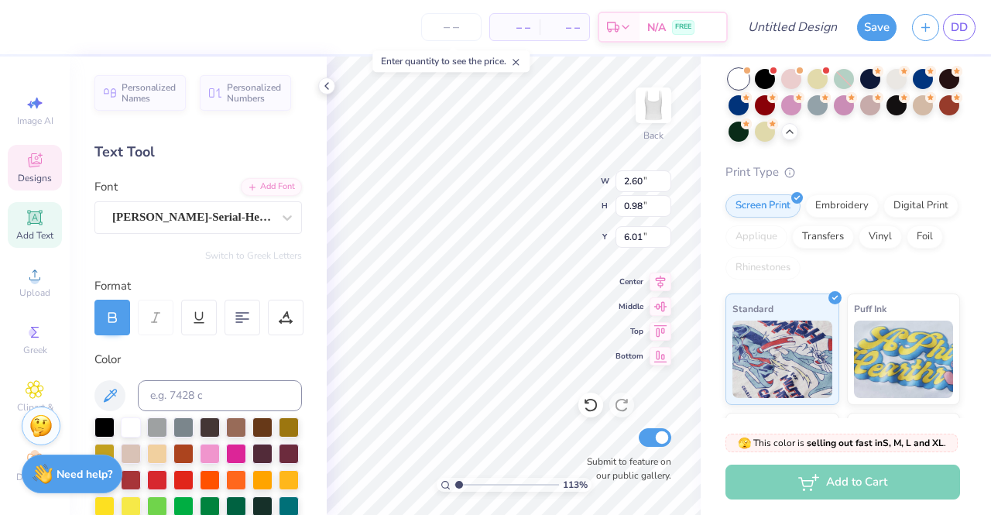
type input "1.13411792440591"
type textarea "[US_STATE]"
type input "1.13411792440591"
type textarea "Texa"
type input "1.13411792440591"
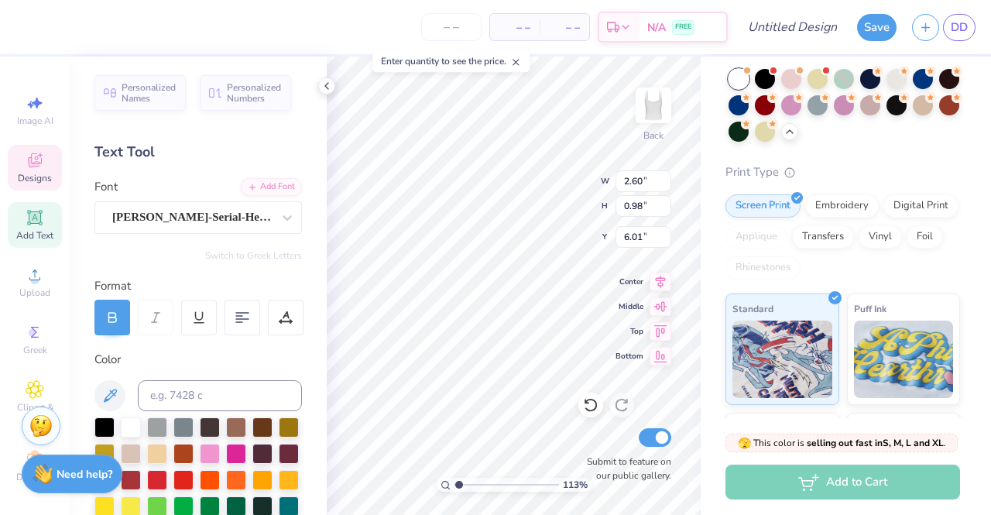
type textarea "Tex"
type input "1.13411792440591"
type textarea "Te"
type input "1.13411792440591"
type textarea "T"
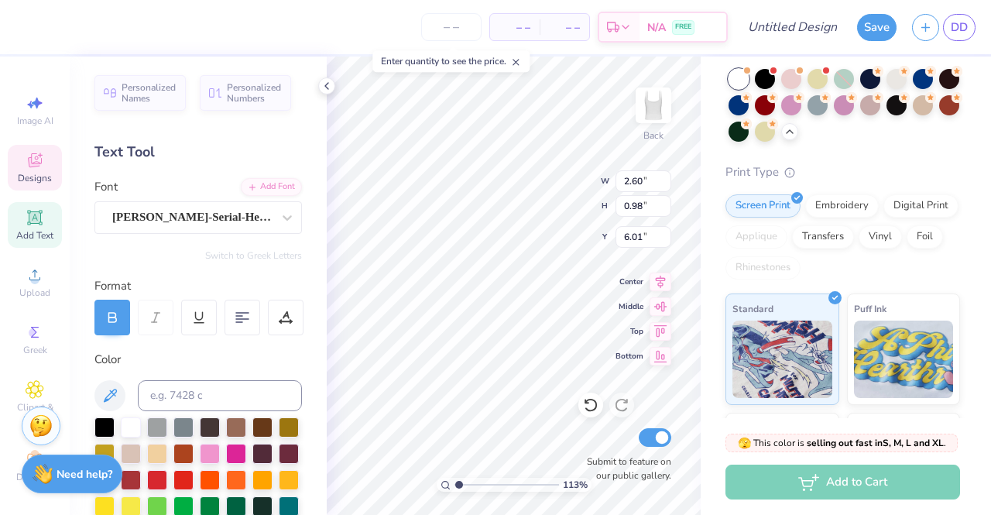
scroll to position [12, 2]
paste textarea "[GEOGRAPHIC_DATA][US_STATE]"
type input "1.13411792440591"
type textarea "TUniversity of [US_STATE]"
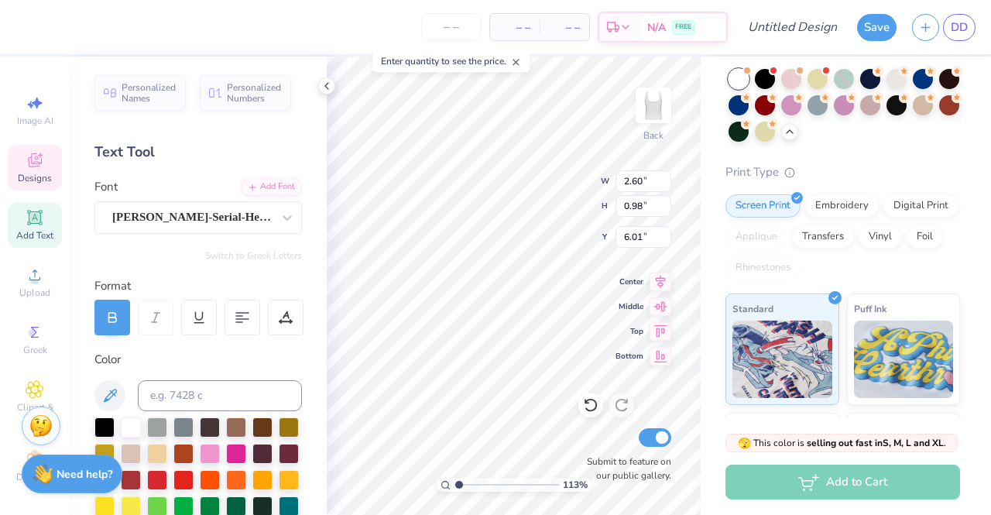
scroll to position [12, 2]
type input "1.13411792440591"
type textarea "[GEOGRAPHIC_DATA][US_STATE]"
click at [325, 80] on icon at bounding box center [326, 86] width 12 height 12
type input "1.13411792440591"
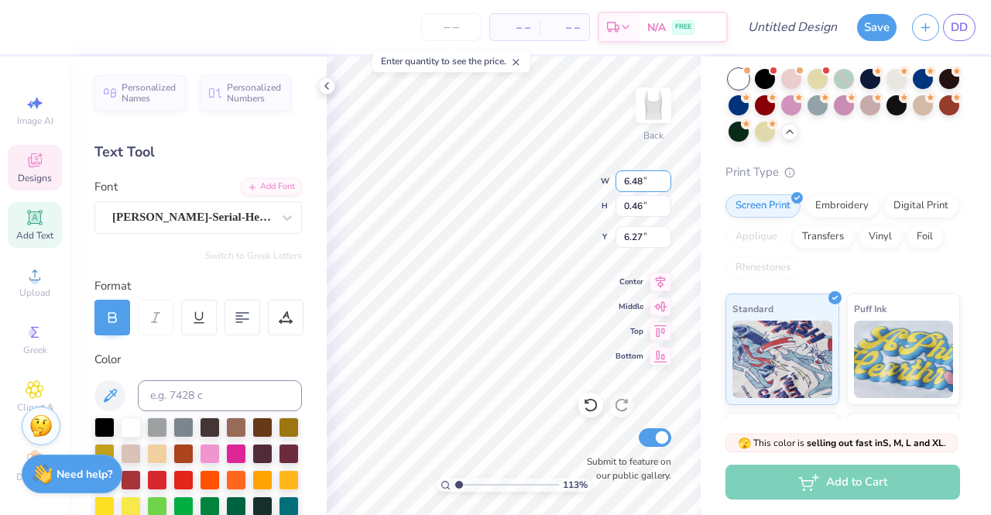
click at [661, 176] on input "6.48" at bounding box center [643, 181] width 56 height 22
click at [664, 176] on input "6.49" at bounding box center [643, 181] width 56 height 22
click at [664, 176] on input "6.5" at bounding box center [643, 181] width 56 height 22
click at [664, 176] on input "6.51" at bounding box center [643, 181] width 56 height 22
click at [664, 176] on input "6.52" at bounding box center [643, 181] width 56 height 22
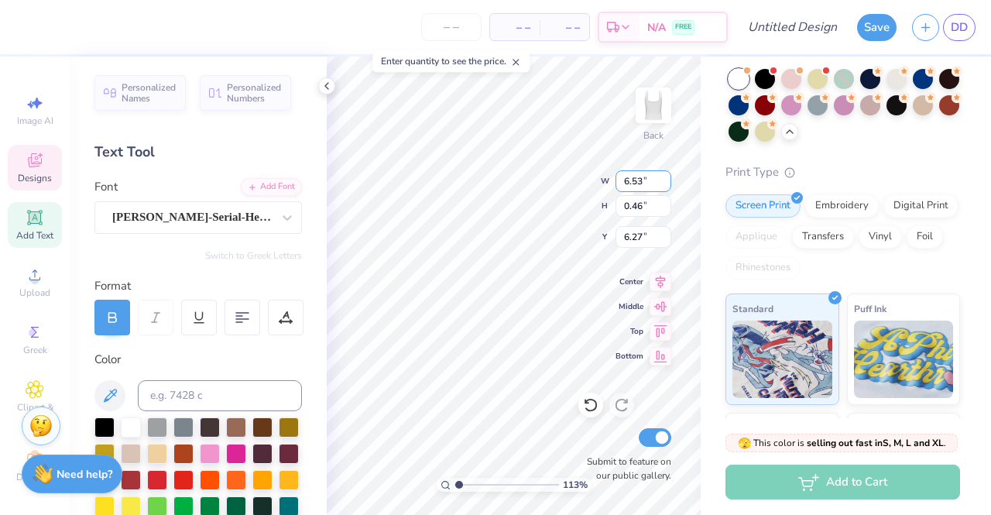
click at [664, 176] on input "6.53" at bounding box center [643, 181] width 56 height 22
click at [664, 176] on input "6.54" at bounding box center [643, 181] width 56 height 22
click at [664, 176] on input "6.55" at bounding box center [643, 181] width 56 height 22
click at [664, 176] on input "6.56" at bounding box center [643, 181] width 56 height 22
click at [664, 176] on input "6.57" at bounding box center [643, 181] width 56 height 22
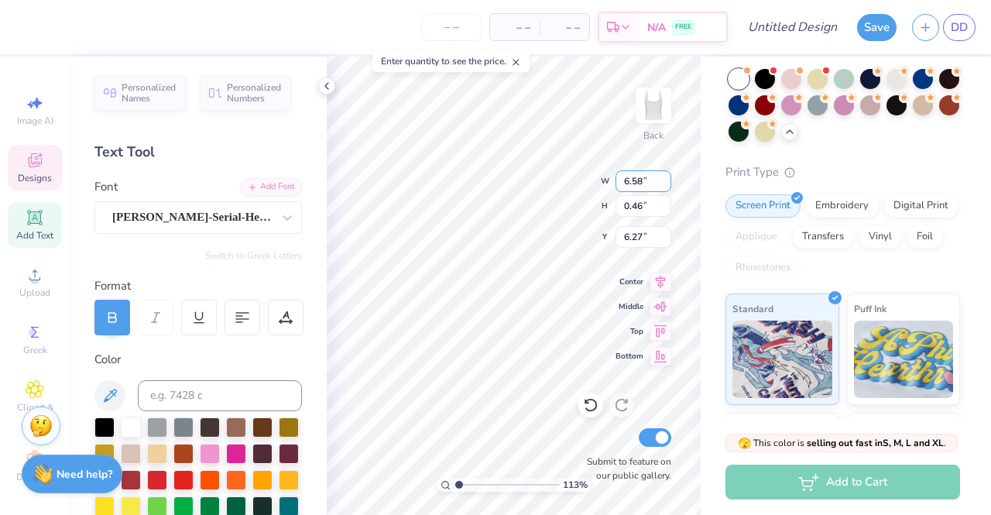
click at [664, 176] on input "6.58" at bounding box center [643, 181] width 56 height 22
click at [664, 176] on input "6.59" at bounding box center [643, 181] width 56 height 22
click at [664, 176] on input "6.6" at bounding box center [643, 181] width 56 height 22
click at [664, 176] on input "6.61" at bounding box center [643, 181] width 56 height 22
type input "6.62"
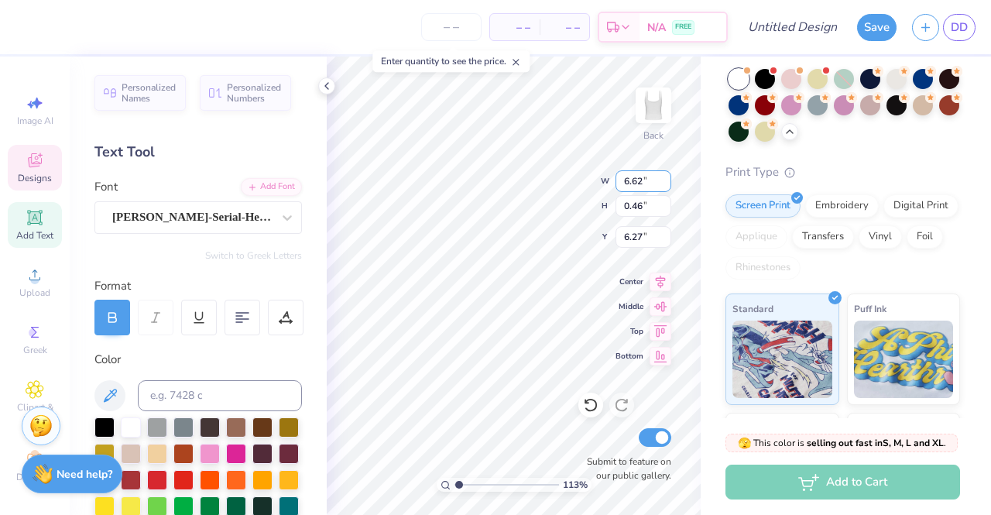
click at [664, 176] on input "6.62" at bounding box center [643, 181] width 56 height 22
click at [662, 204] on input "0.47" at bounding box center [643, 206] width 56 height 22
click at [662, 204] on input "0.48" at bounding box center [643, 206] width 56 height 22
click at [664, 201] on input "0.49" at bounding box center [643, 206] width 56 height 22
click at [664, 201] on input "0.5" at bounding box center [643, 206] width 56 height 22
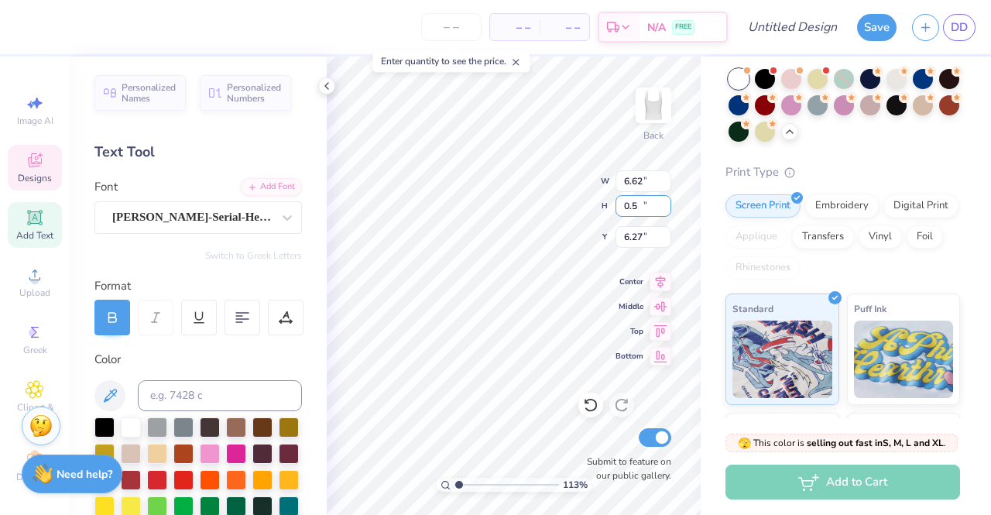
type input "0.51"
click at [664, 201] on input "0.51" at bounding box center [643, 206] width 56 height 22
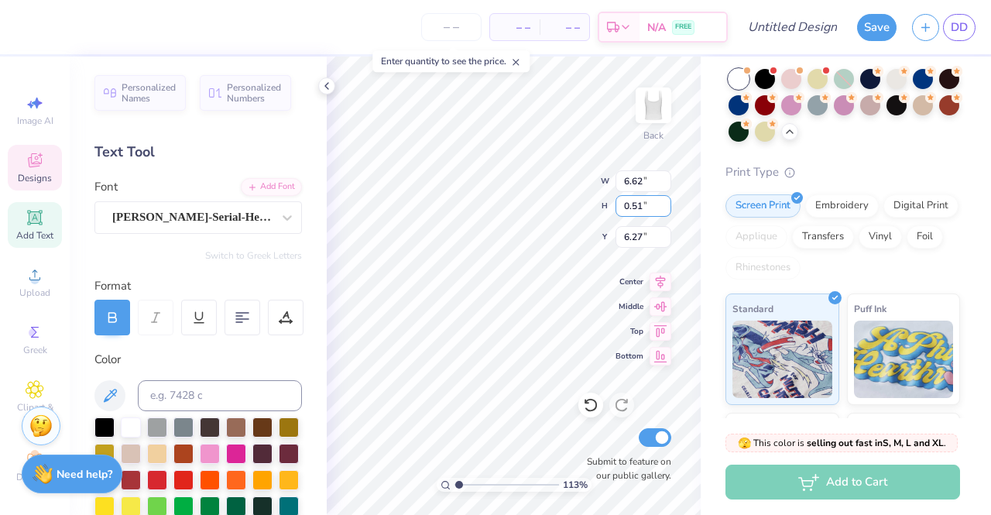
type input "1.13411792440591"
type input "6.26"
click at [664, 201] on input "0.51" at bounding box center [643, 206] width 56 height 22
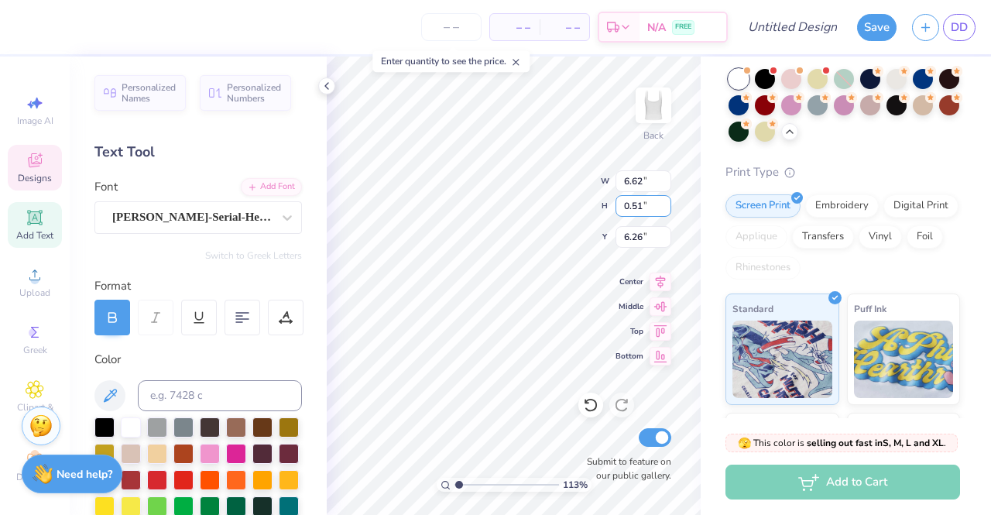
click at [664, 201] on input "0.51" at bounding box center [643, 206] width 56 height 22
click at [632, 203] on input "0.51" at bounding box center [643, 206] width 56 height 22
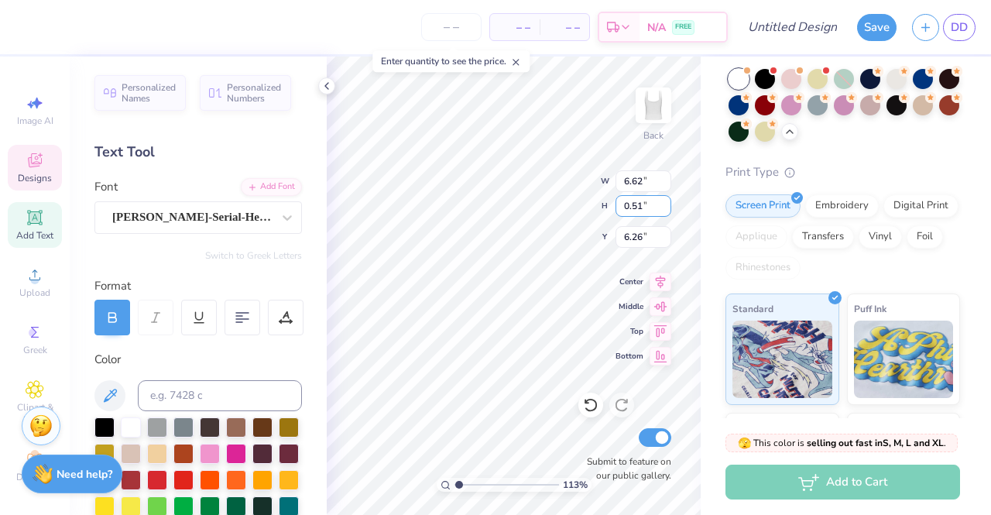
click at [644, 203] on input "0.51" at bounding box center [643, 206] width 56 height 22
type input "0"
type input "1"
click at [645, 235] on input "6.26" at bounding box center [643, 237] width 56 height 22
click at [664, 235] on input "6.27" at bounding box center [643, 237] width 56 height 22
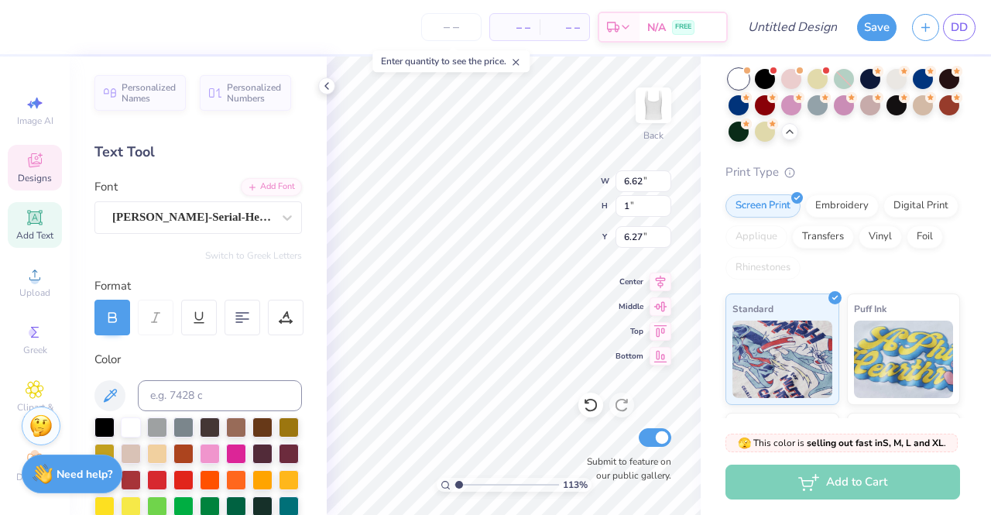
click at [637, 276] on span "Center" at bounding box center [629, 281] width 28 height 11
click at [666, 233] on input "6.28" at bounding box center [643, 237] width 56 height 22
click at [666, 233] on input "6.29" at bounding box center [643, 237] width 56 height 22
type input "6.3"
click at [666, 233] on input "6.3" at bounding box center [643, 237] width 56 height 22
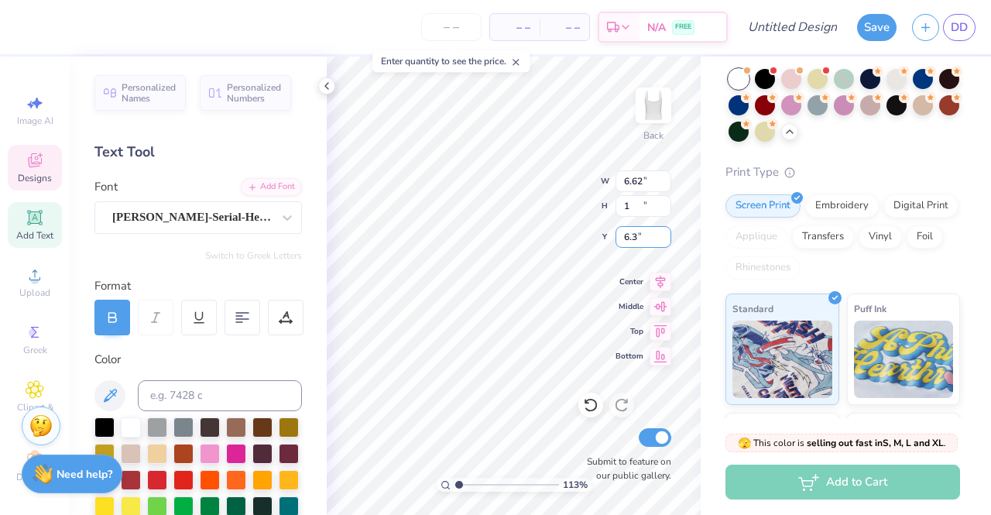
type input "1.13411792440591"
type input "7.07"
type input "0.51"
click at [666, 233] on input "6.31" at bounding box center [643, 237] width 56 height 22
click at [666, 233] on input "6.32" at bounding box center [643, 237] width 56 height 22
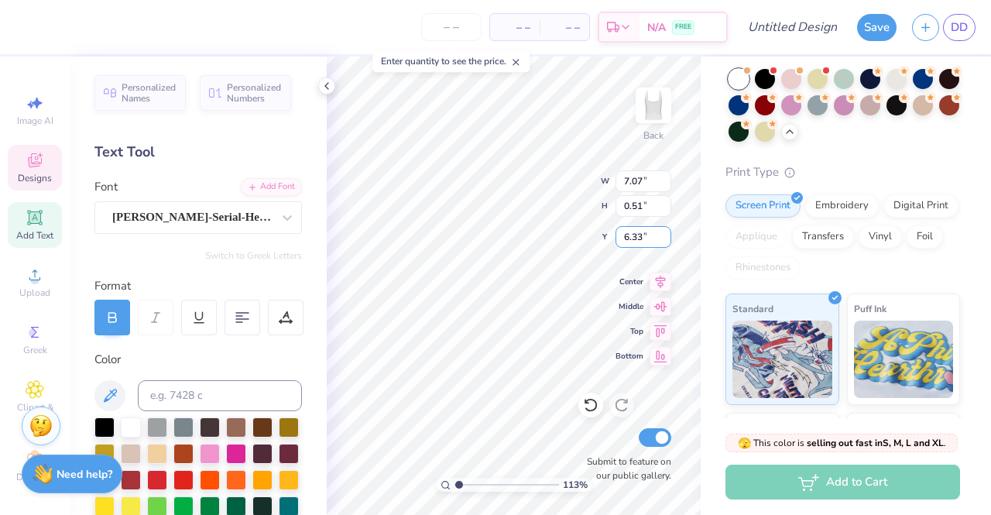
click at [666, 233] on input "6.33" at bounding box center [643, 237] width 56 height 22
click at [666, 233] on input "6.34" at bounding box center [643, 237] width 56 height 22
click at [666, 233] on input "6.35" at bounding box center [643, 237] width 56 height 22
type input "6.36"
click at [666, 233] on input "6.36" at bounding box center [643, 237] width 56 height 22
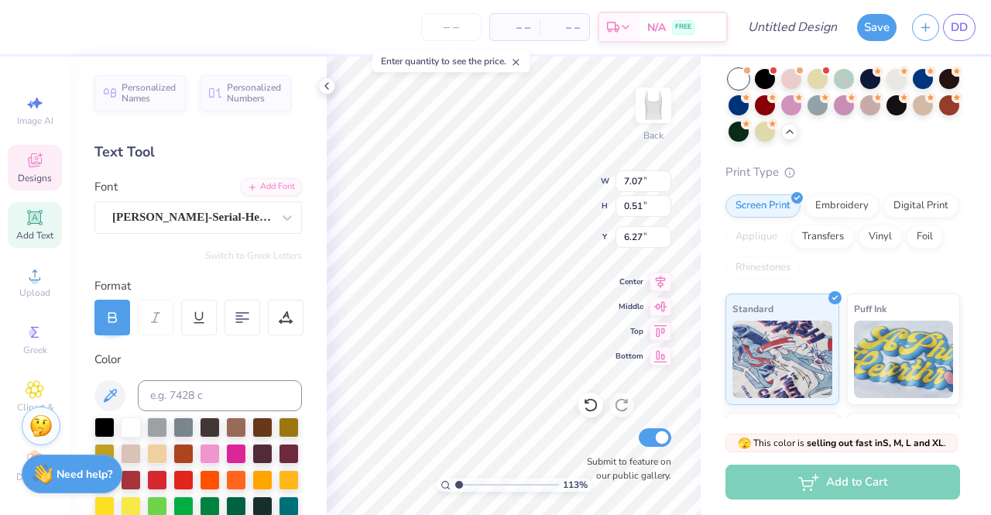
type input "1.13411792440591"
type input "5.99"
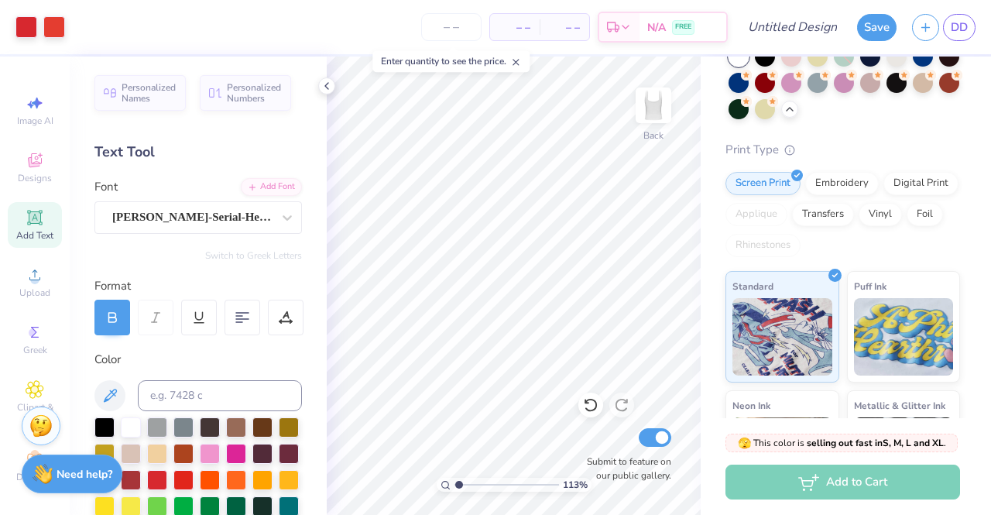
scroll to position [77, 0]
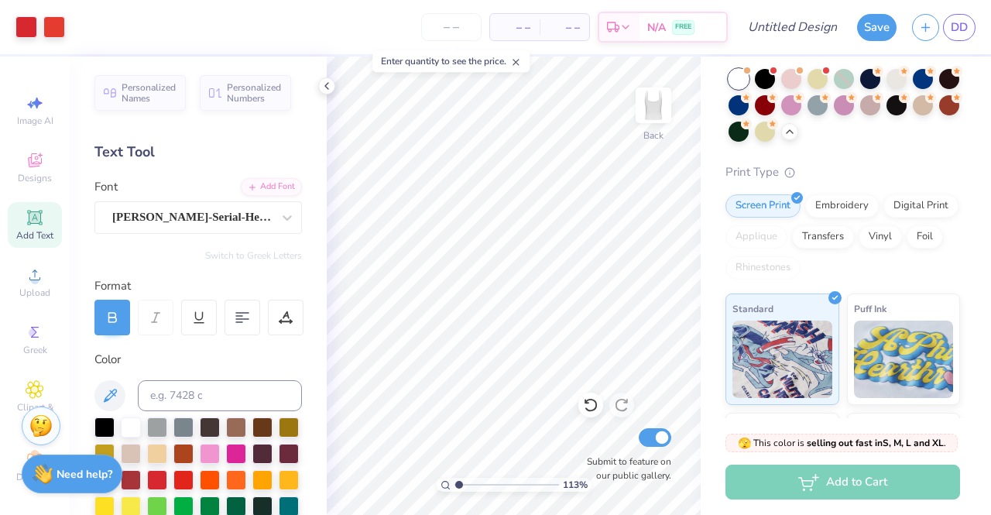
click at [325, 87] on polyline at bounding box center [326, 86] width 3 height 6
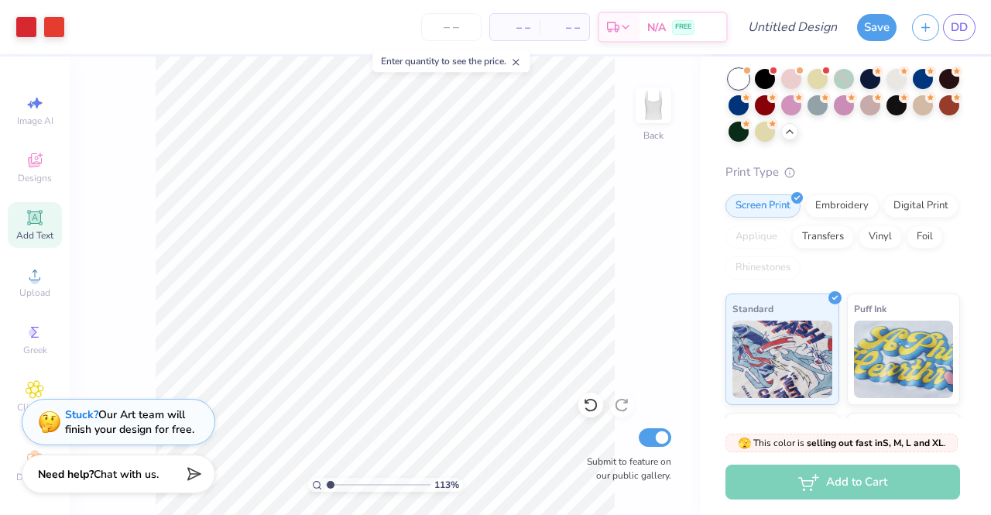
type input "1.13411792440591"
click at [775, 24] on input "Design Title" at bounding box center [811, 27] width 76 height 31
type input "c"
type input "1.13411792440591"
type input "ch"
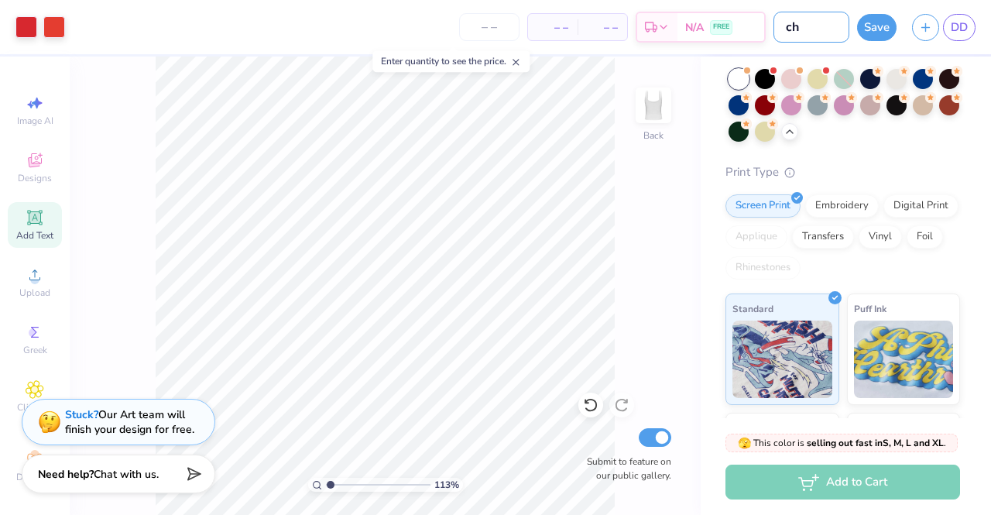
type input "1.13411792440591"
type input "che"
type input "1.13411792440591"
type input "cher"
type input "1.13411792440591"
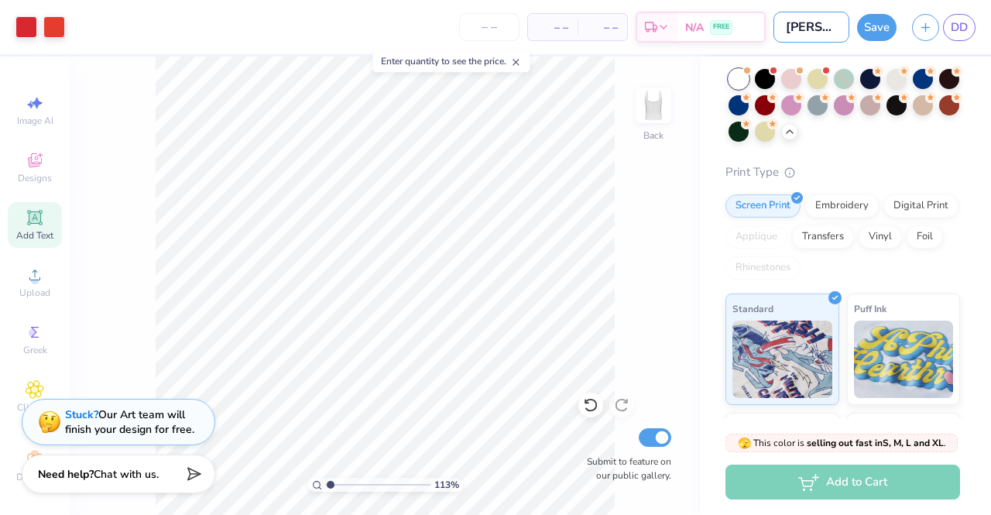
type input "cherr"
click at [864, 29] on button "Save" at bounding box center [876, 27] width 39 height 27
click at [489, 35] on input "number" at bounding box center [489, 27] width 60 height 28
click at [508, 26] on input "5" at bounding box center [489, 27] width 60 height 28
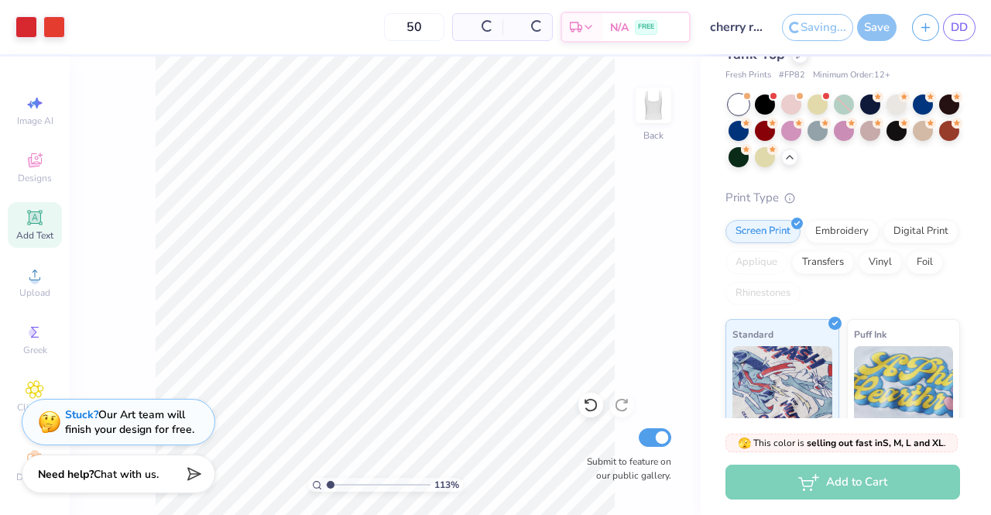
scroll to position [103, 0]
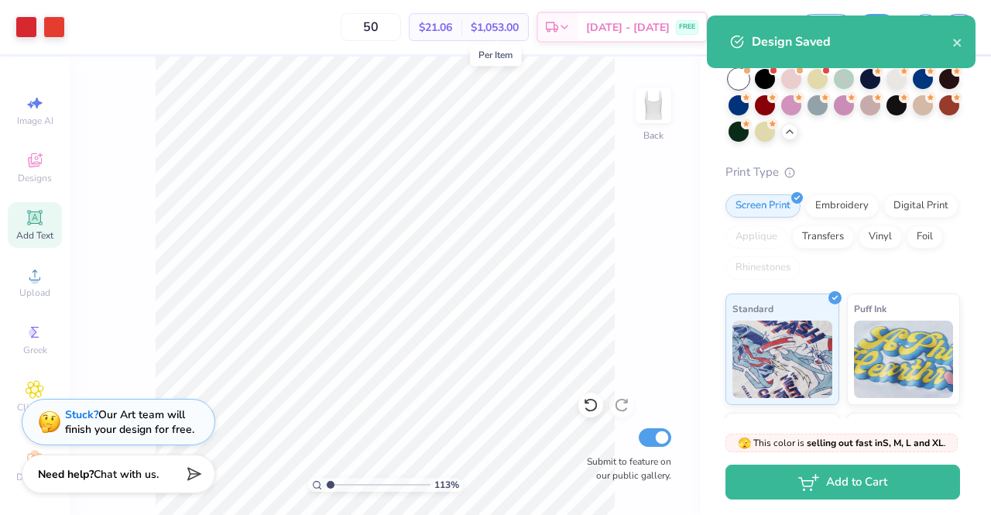
click at [799, 485] on icon "button" at bounding box center [808, 482] width 21 height 17
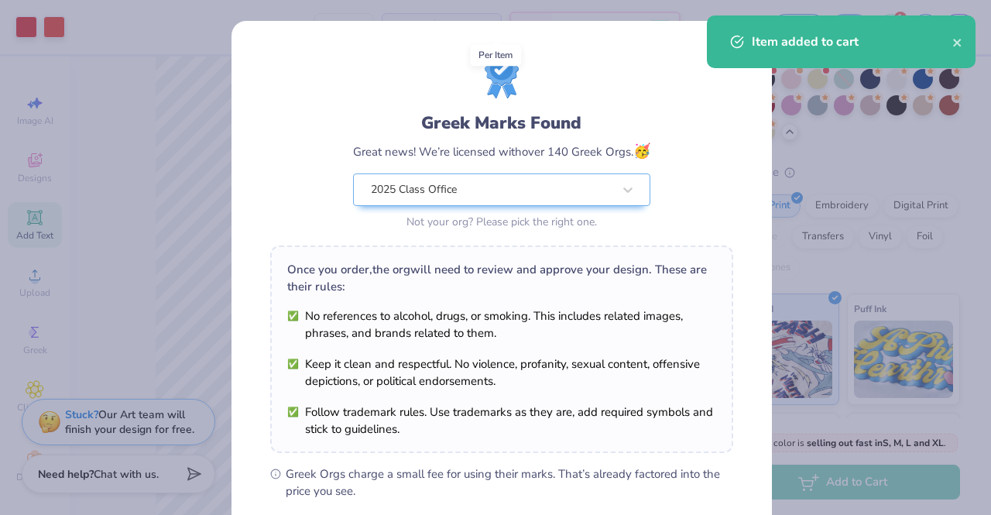
scroll to position [207, 0]
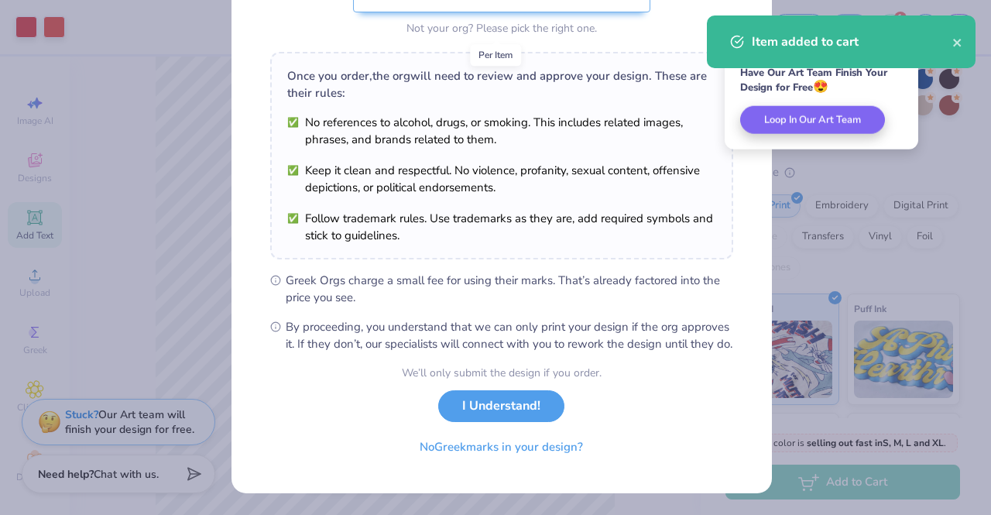
click at [508, 402] on button "I Understand!" at bounding box center [501, 406] width 126 height 32
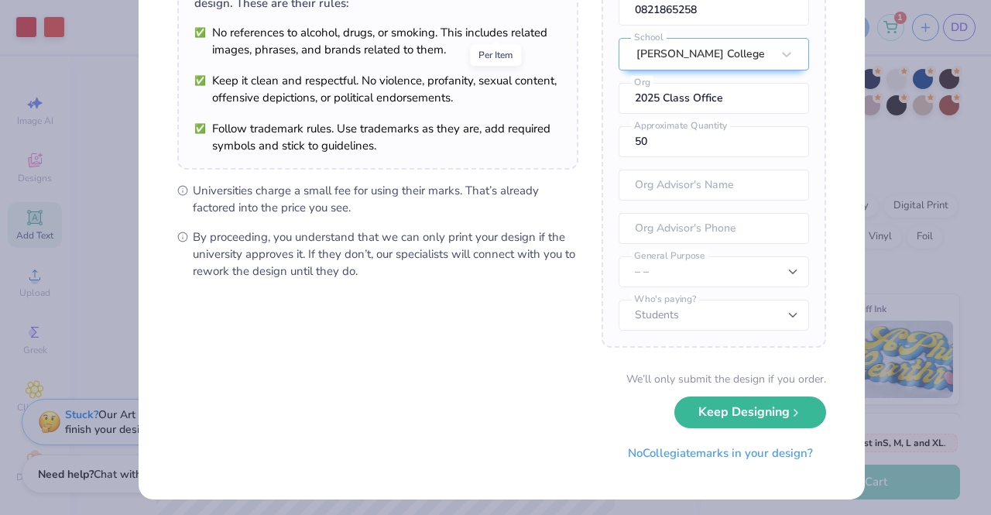
scroll to position [157, 0]
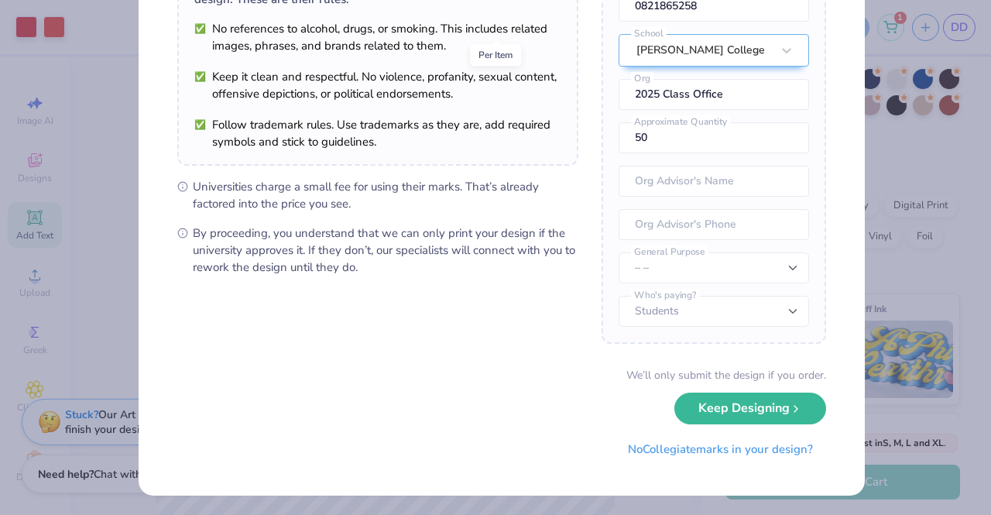
click at [771, 416] on button "Keep Designing" at bounding box center [750, 408] width 152 height 32
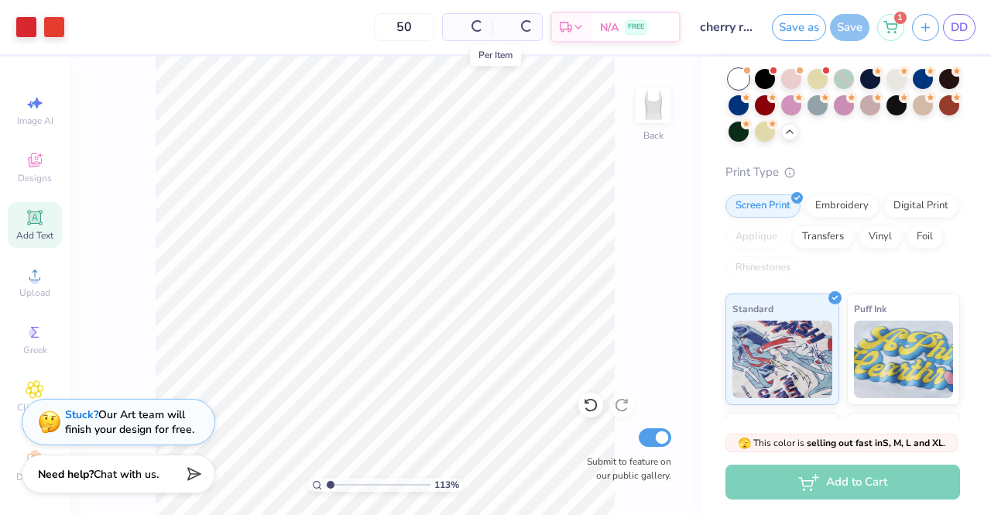
scroll to position [0, 0]
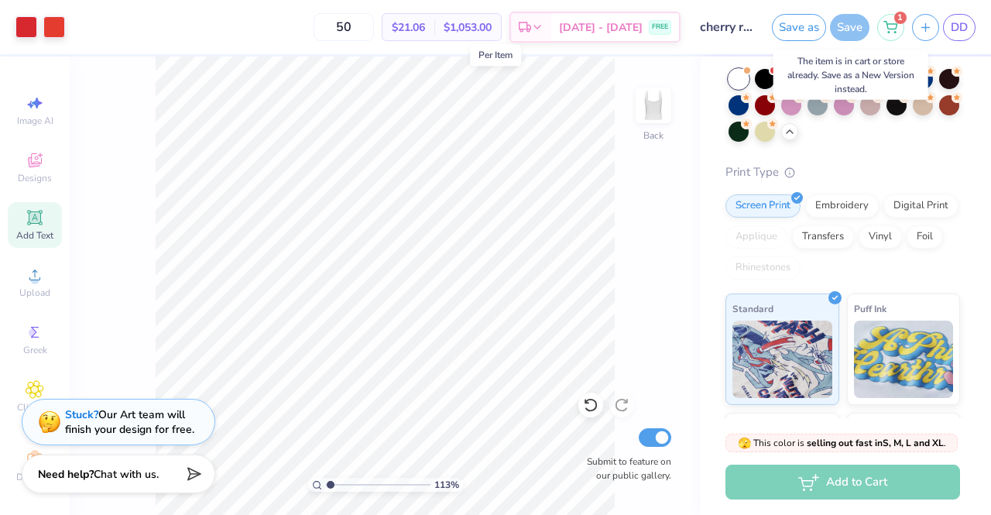
click at [852, 26] on div "Save" at bounding box center [849, 27] width 39 height 27
click at [817, 21] on button "Save as" at bounding box center [799, 27] width 54 height 27
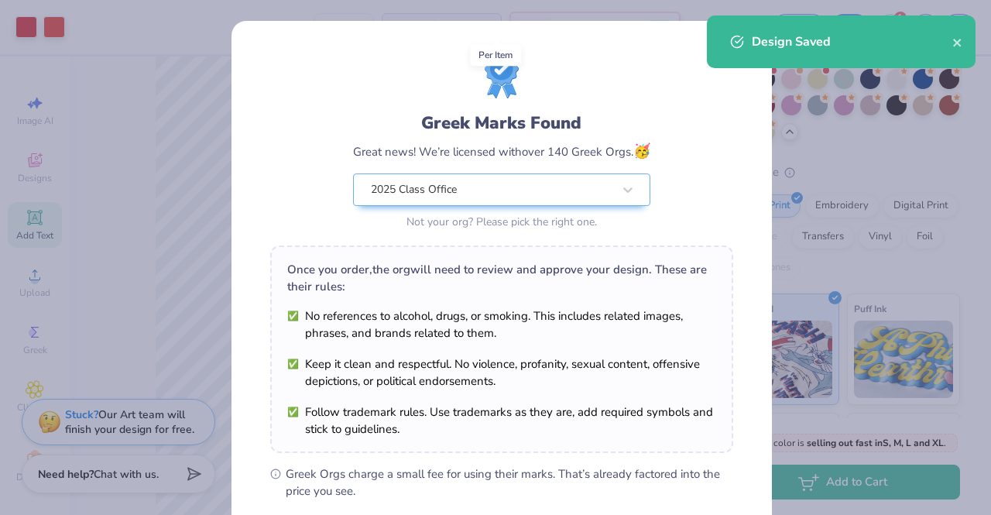
click at [958, 38] on icon "close" at bounding box center [957, 42] width 11 height 12
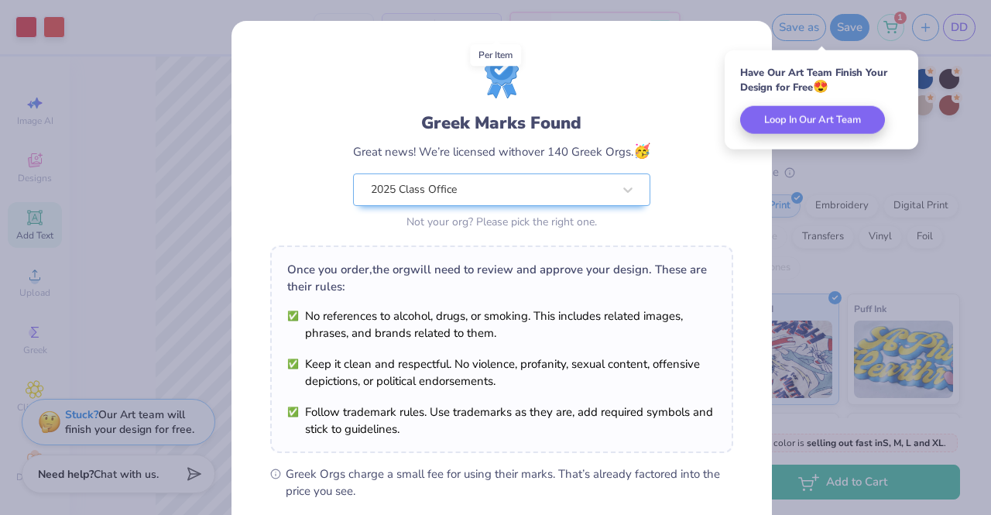
click at [149, 135] on div "Greek Marks Found Great news! We’re licensed with over 140 Greek Orgs. 🥳 2025 C…" at bounding box center [495, 257] width 991 height 515
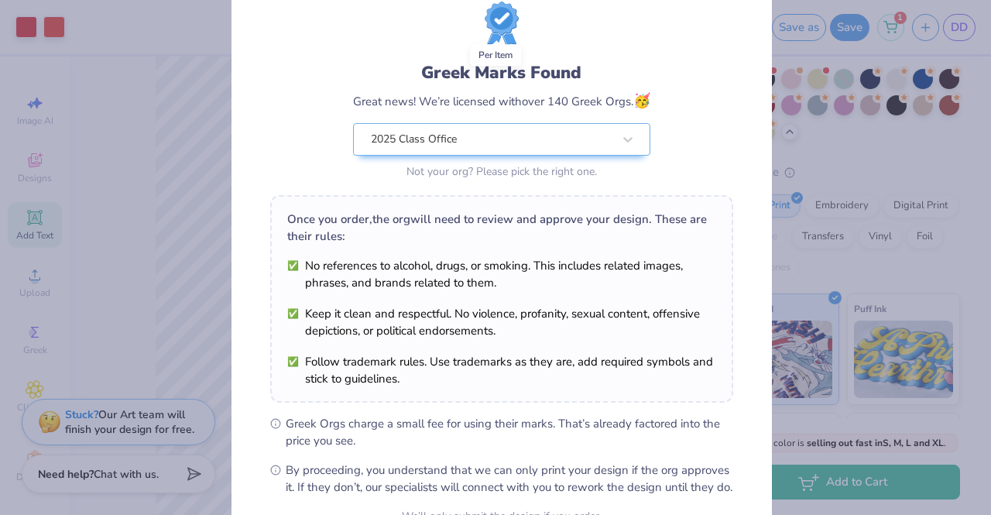
scroll to position [207, 0]
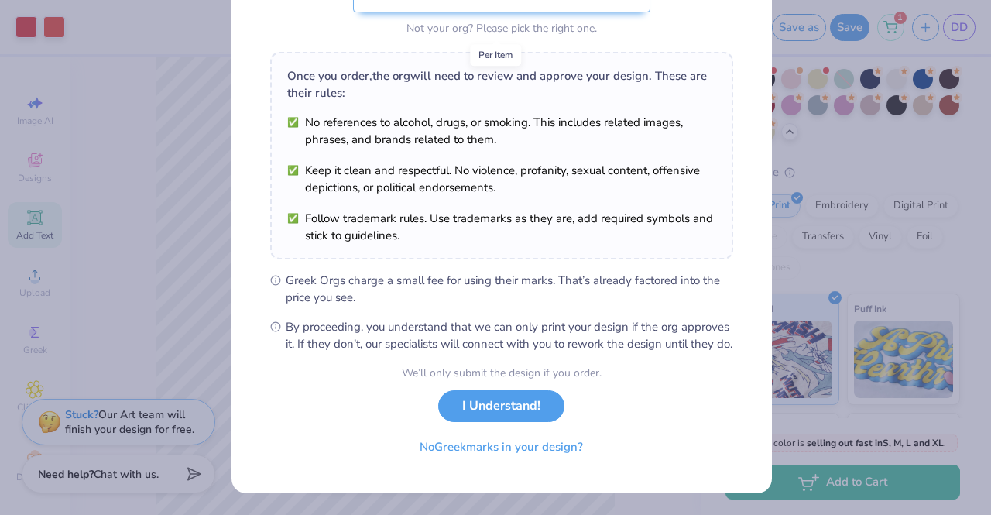
click at [443, 400] on button "I Understand!" at bounding box center [501, 406] width 126 height 32
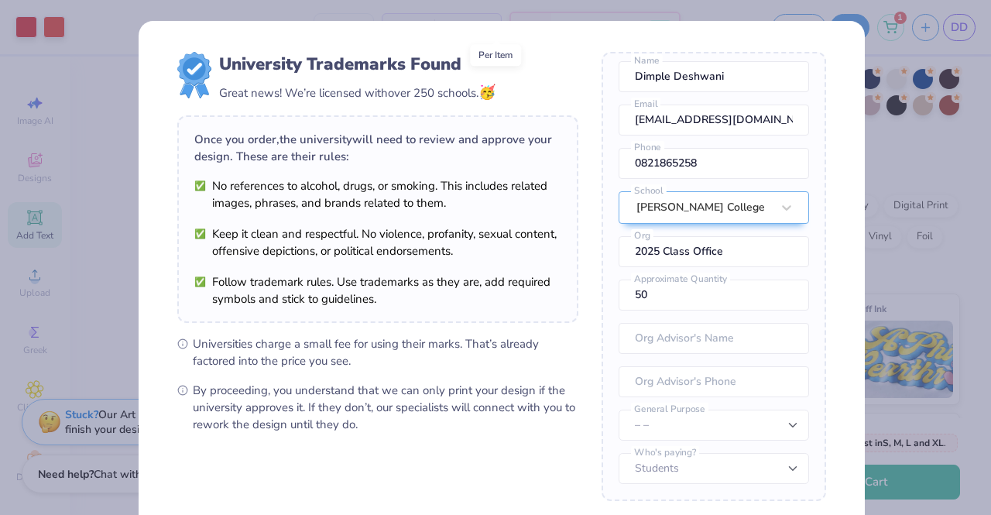
scroll to position [157, 0]
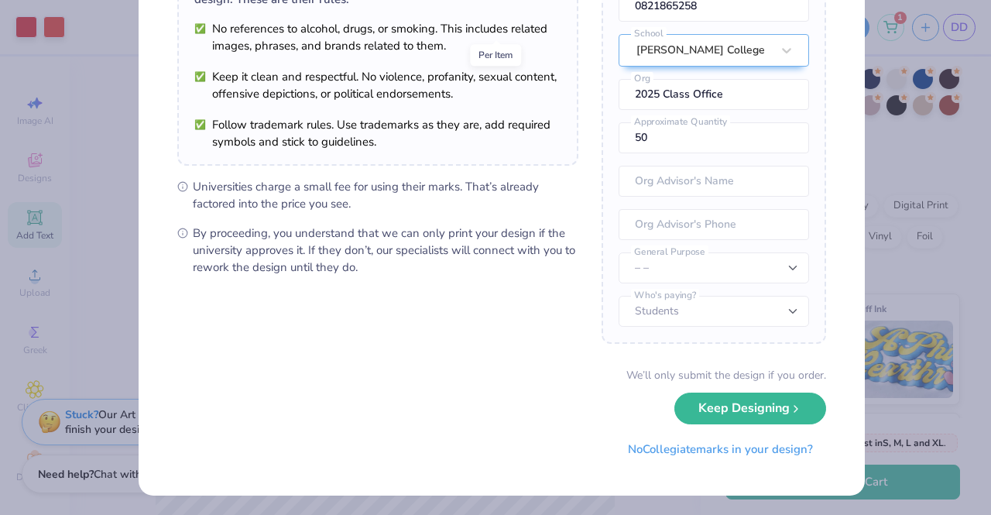
click at [721, 400] on button "Keep Designing" at bounding box center [750, 408] width 152 height 32
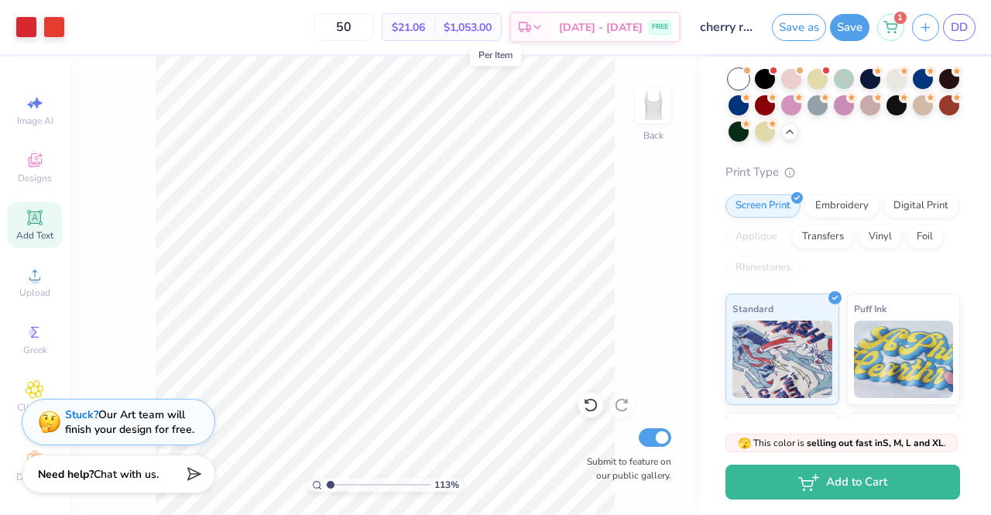
scroll to position [0, 0]
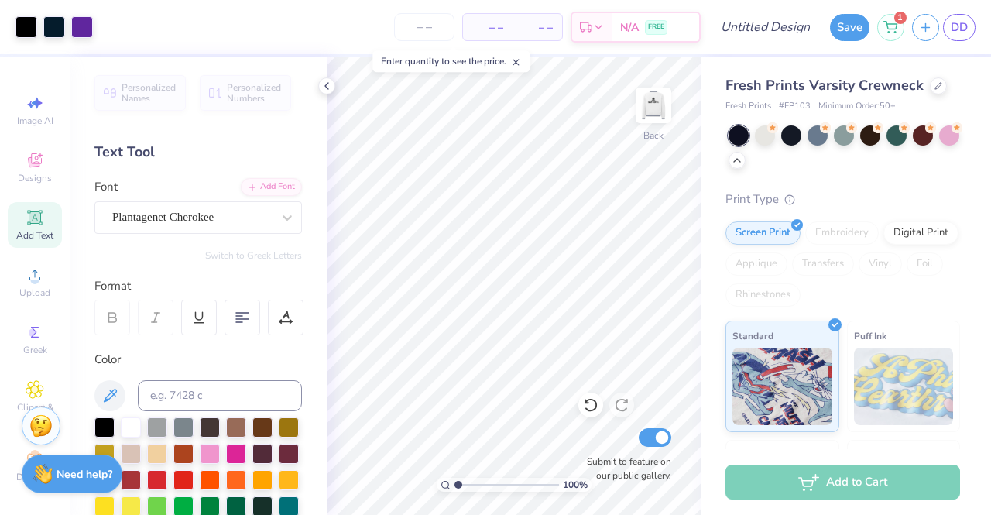
scroll to position [224, 0]
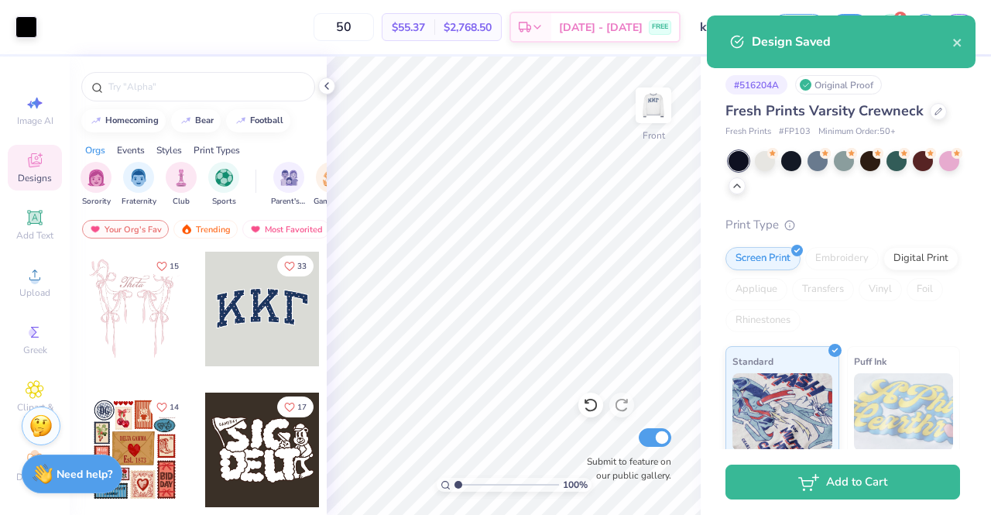
scroll to position [249, 0]
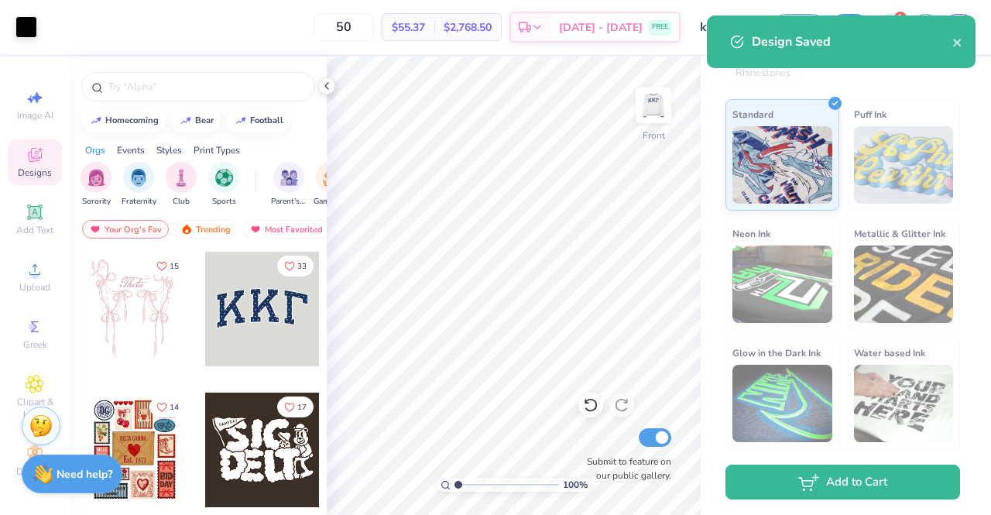
click at [657, 104] on img at bounding box center [653, 105] width 31 height 31
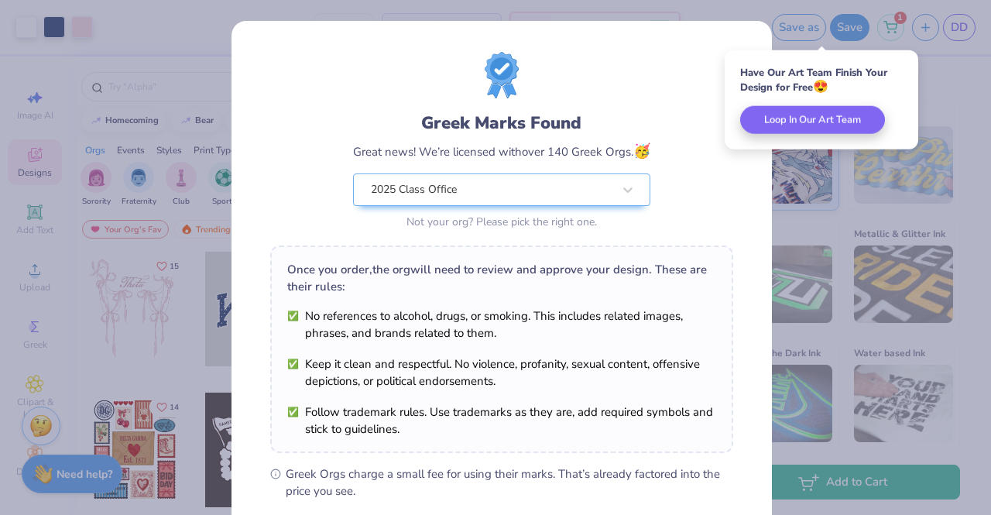
scroll to position [207, 0]
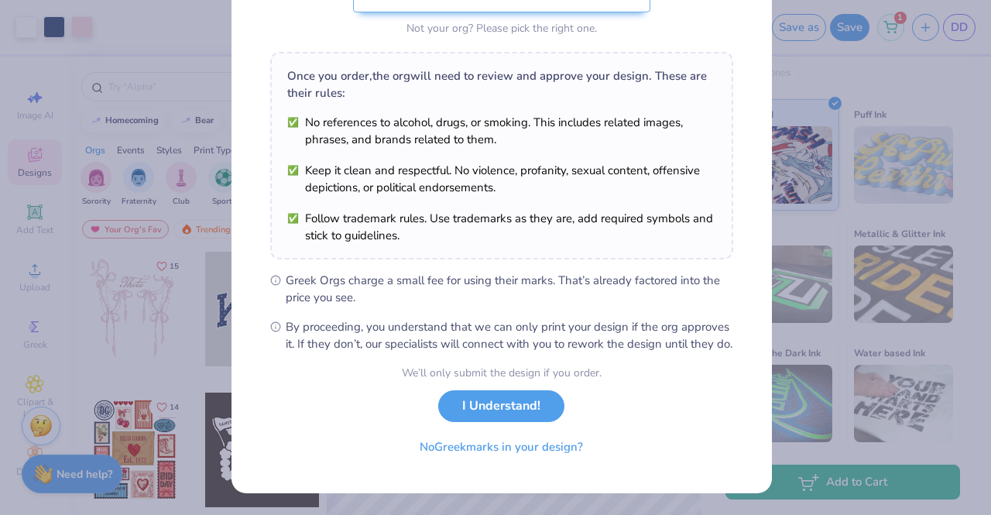
click at [498, 410] on button "I Understand!" at bounding box center [501, 406] width 126 height 32
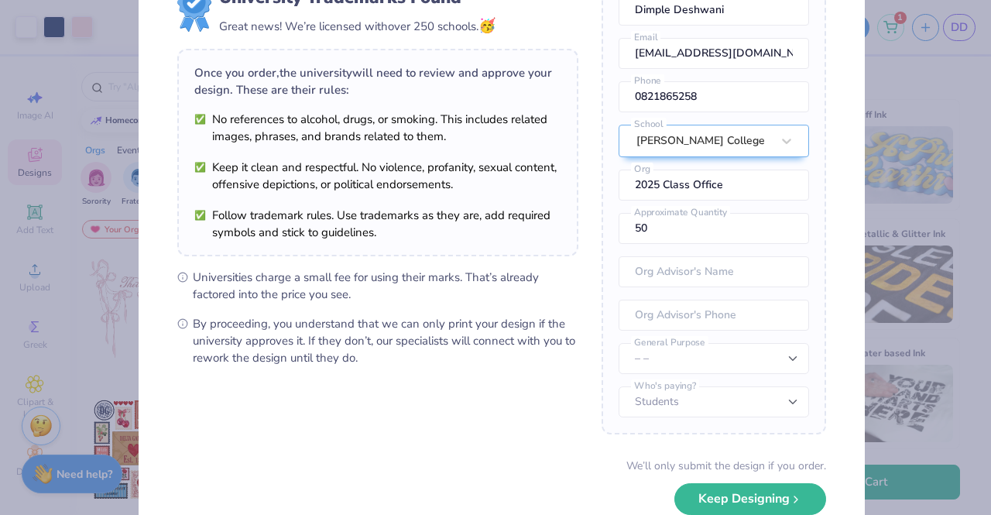
scroll to position [157, 0]
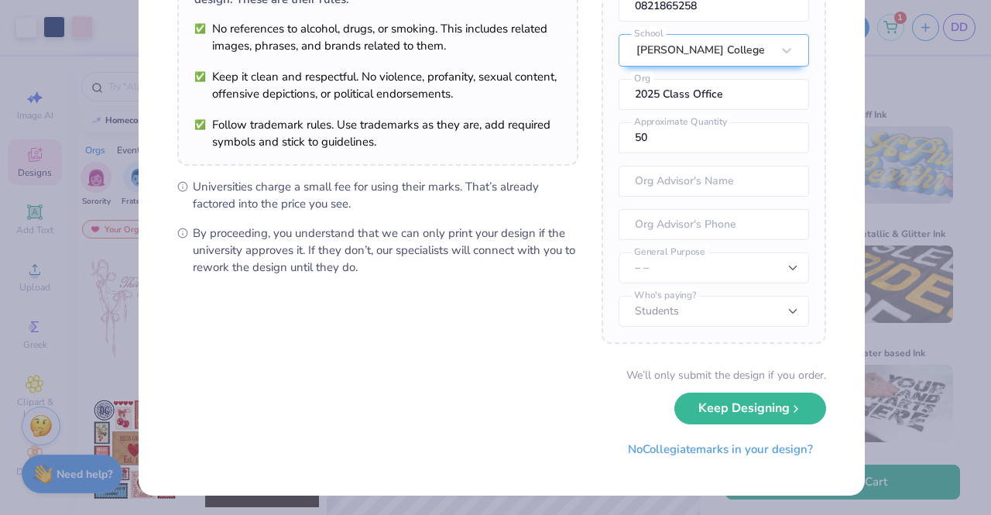
click at [759, 399] on button "Keep Designing" at bounding box center [750, 408] width 152 height 32
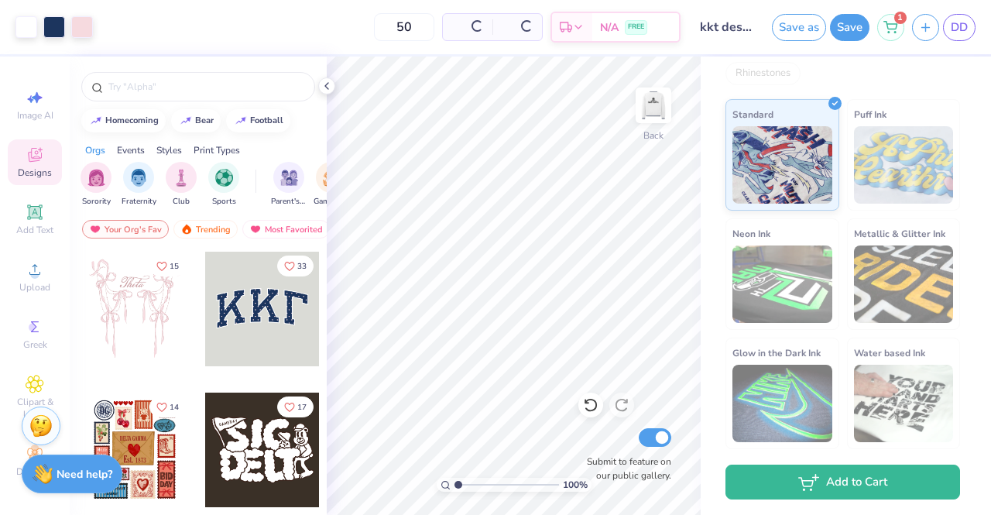
scroll to position [0, 0]
click at [833, 36] on div "Save" at bounding box center [849, 27] width 39 height 27
click at [847, 34] on button "Save" at bounding box center [849, 27] width 39 height 27
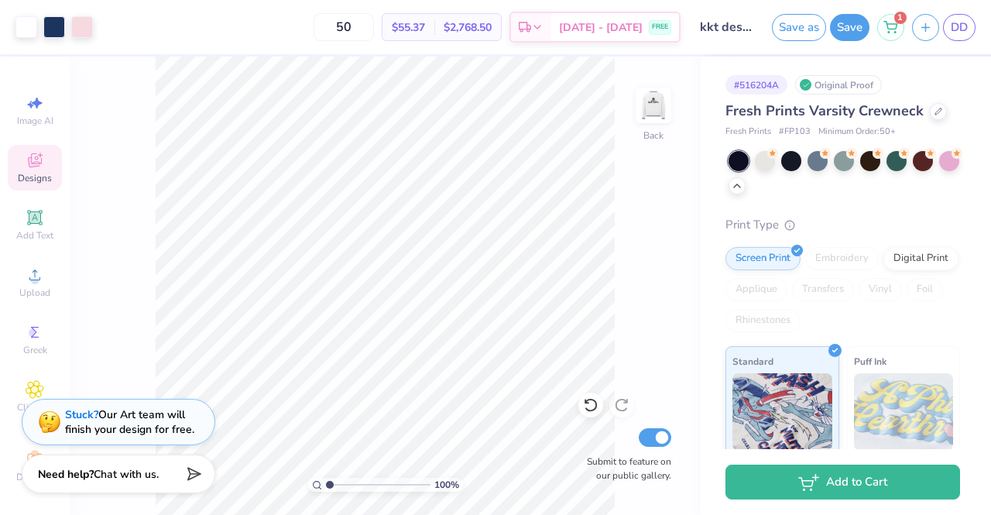
scroll to position [249, 0]
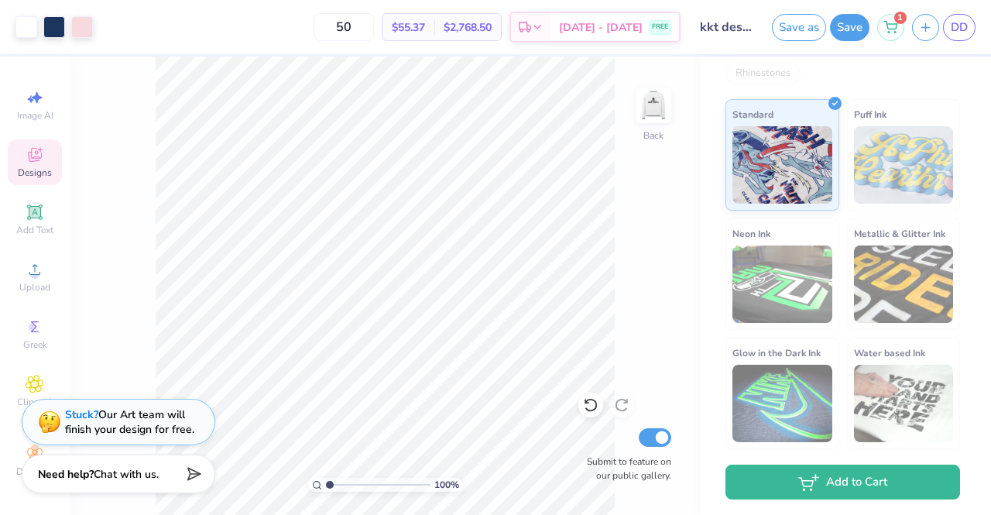
click at [651, 109] on img at bounding box center [653, 105] width 31 height 31
click at [653, 108] on img at bounding box center [653, 105] width 31 height 31
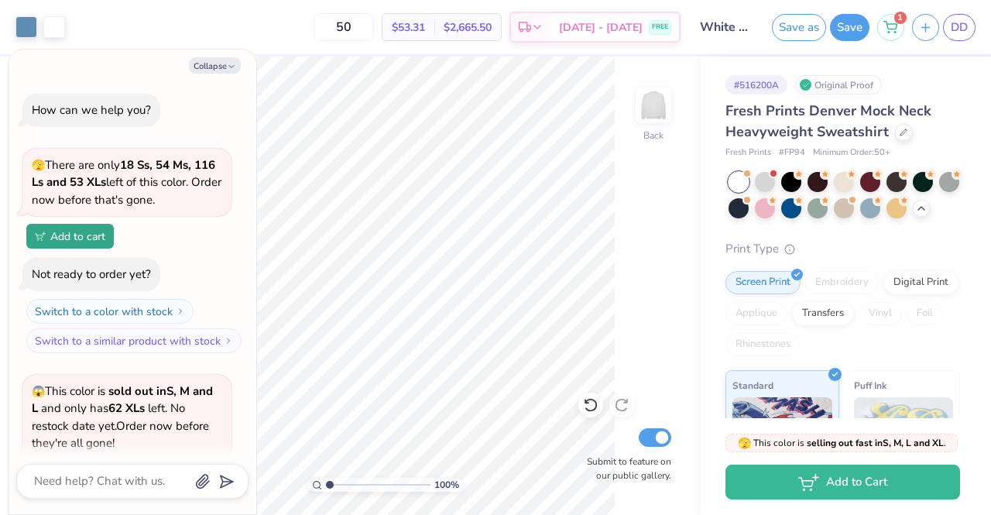
scroll to position [378, 0]
